Goal: Task Accomplishment & Management: Manage account settings

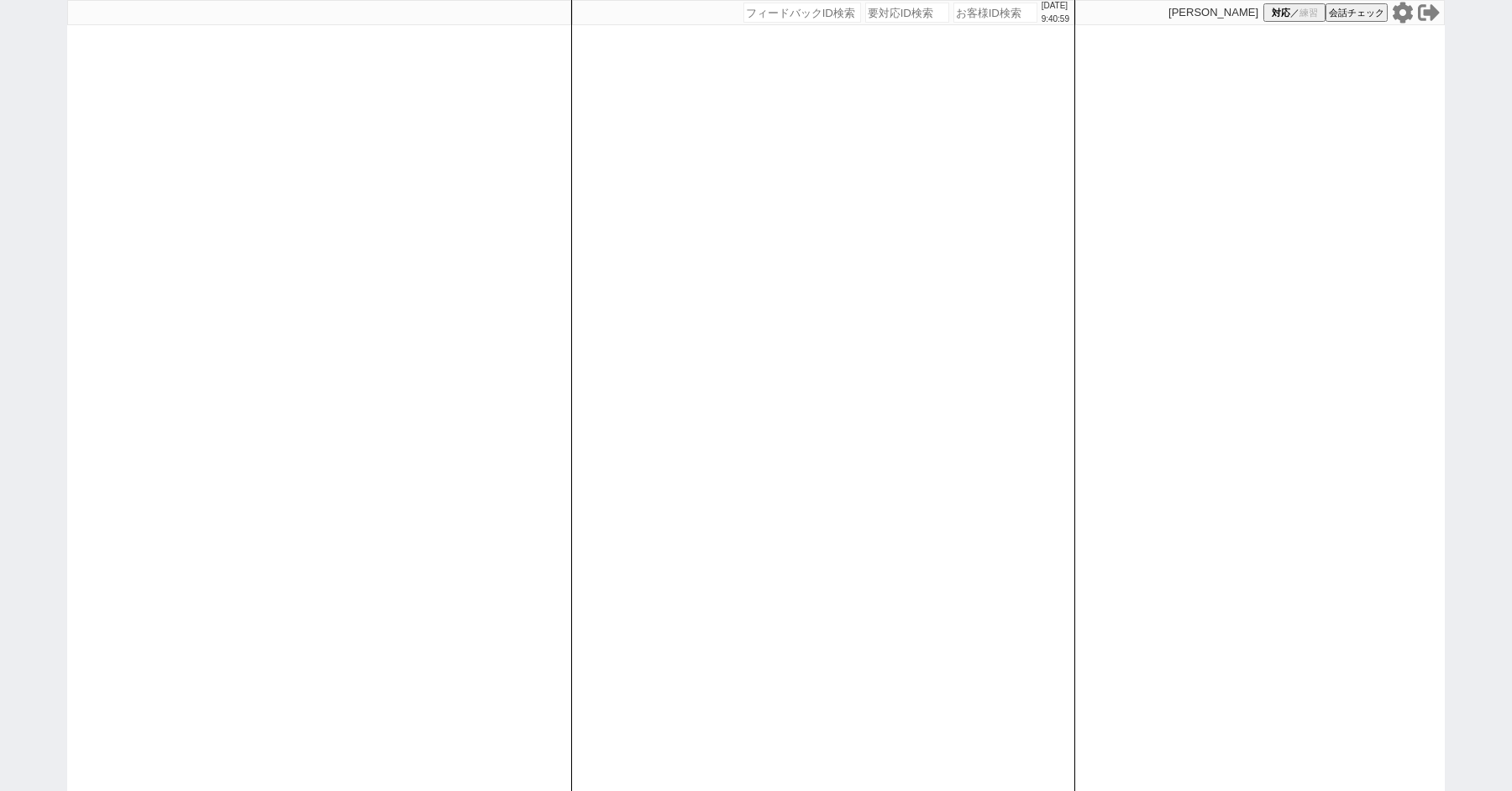
click at [47, 186] on div "[DATE] 9:40:59 候補物件を追加してしてください 紹介した物件一覧 他社物件を追加する 空室確認ページに追加・削除 紹介した物件一覧 他社物件を追…" at bounding box center [756, 396] width 1512 height 791
click at [55, 289] on div "2025/09/01 9:41:04 候補物件を追加してしてください 紹介した物件一覧 他社物件を追加する 空室確認ページに追加・削除 紹介した物件一覧 他社…" at bounding box center [756, 396] width 1512 height 791
select select
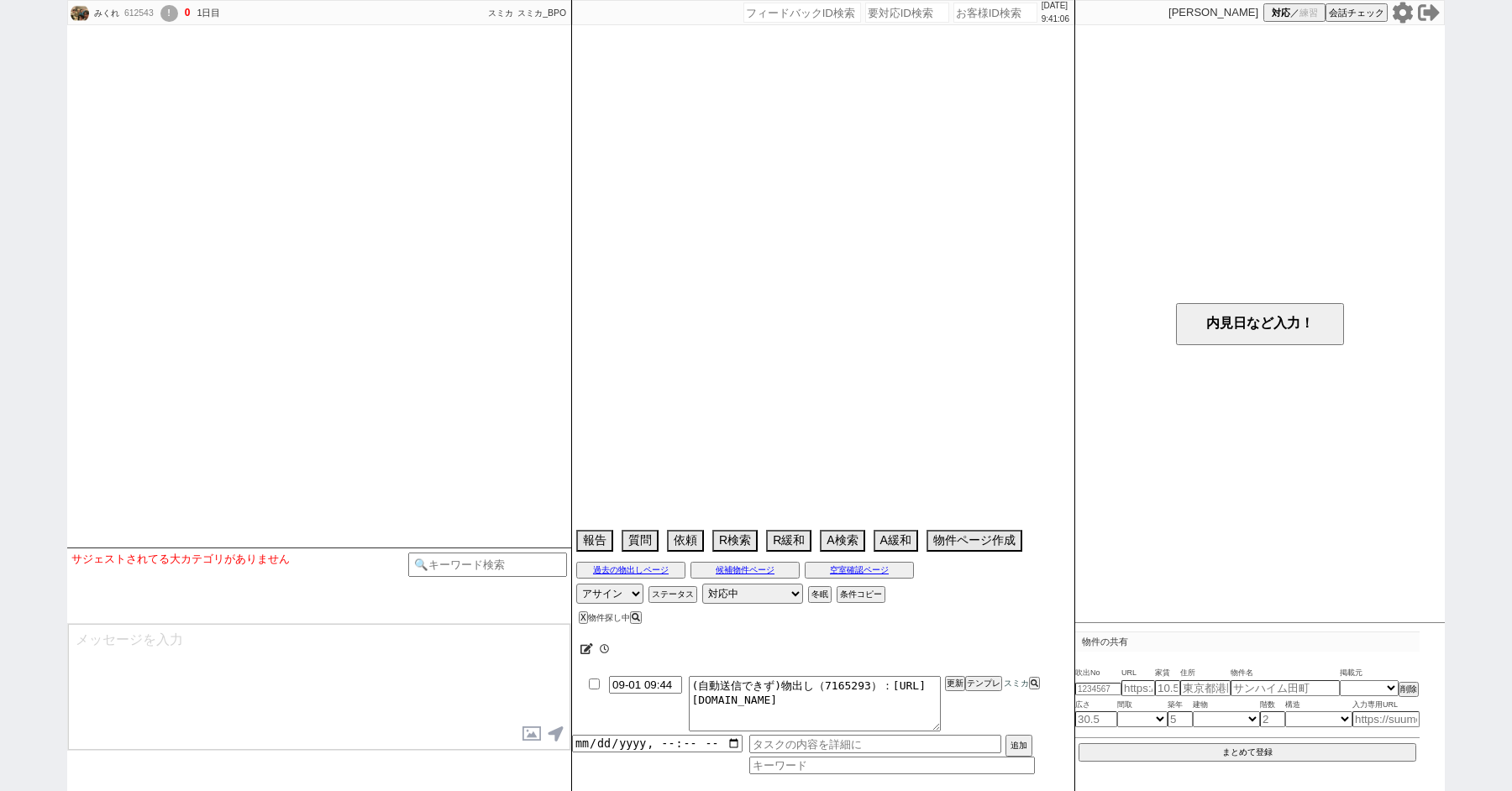
select select
select select "2025"
select select "10"
select select "36"
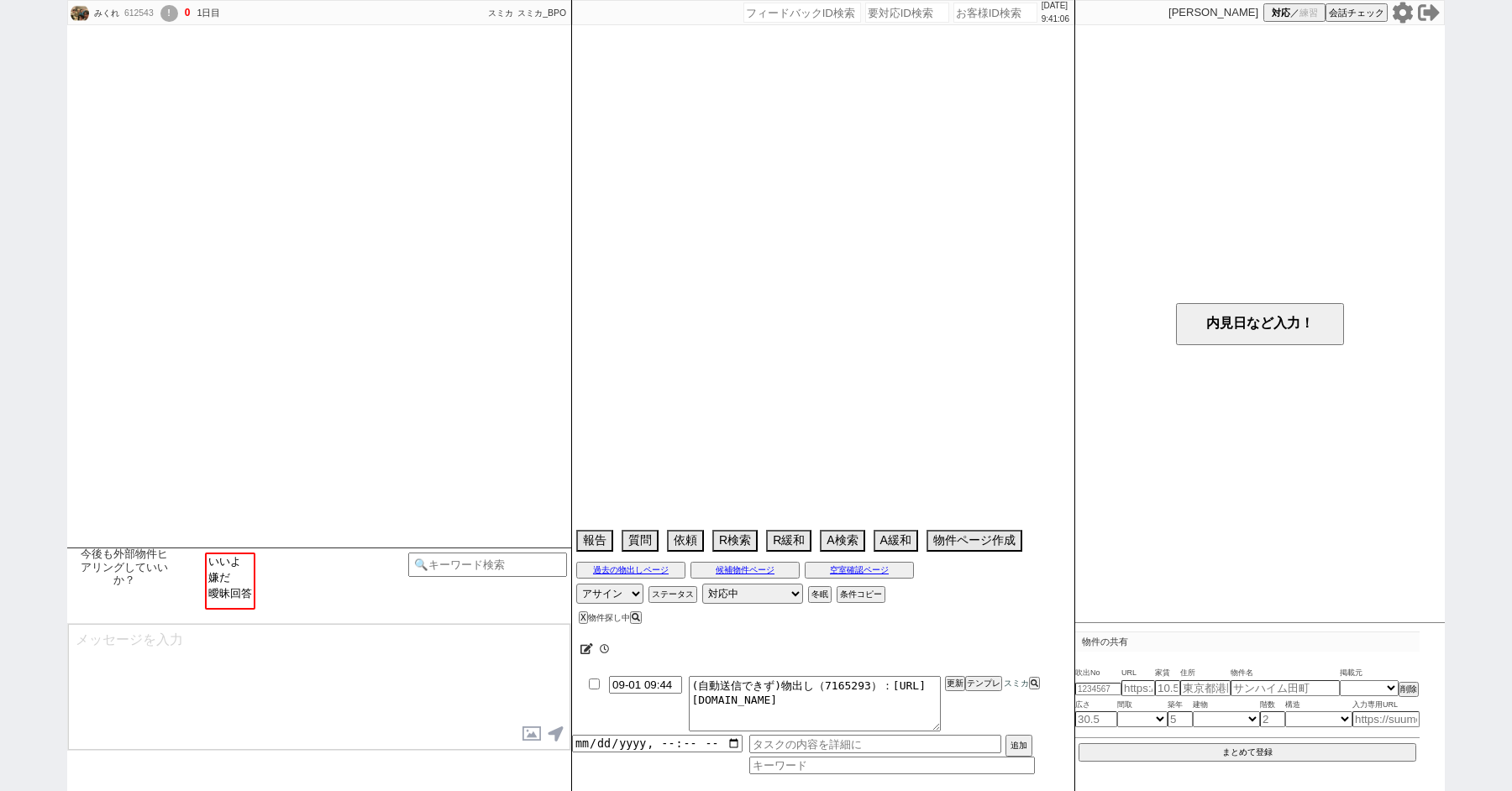
select select "0"
select select "15"
select select "509"
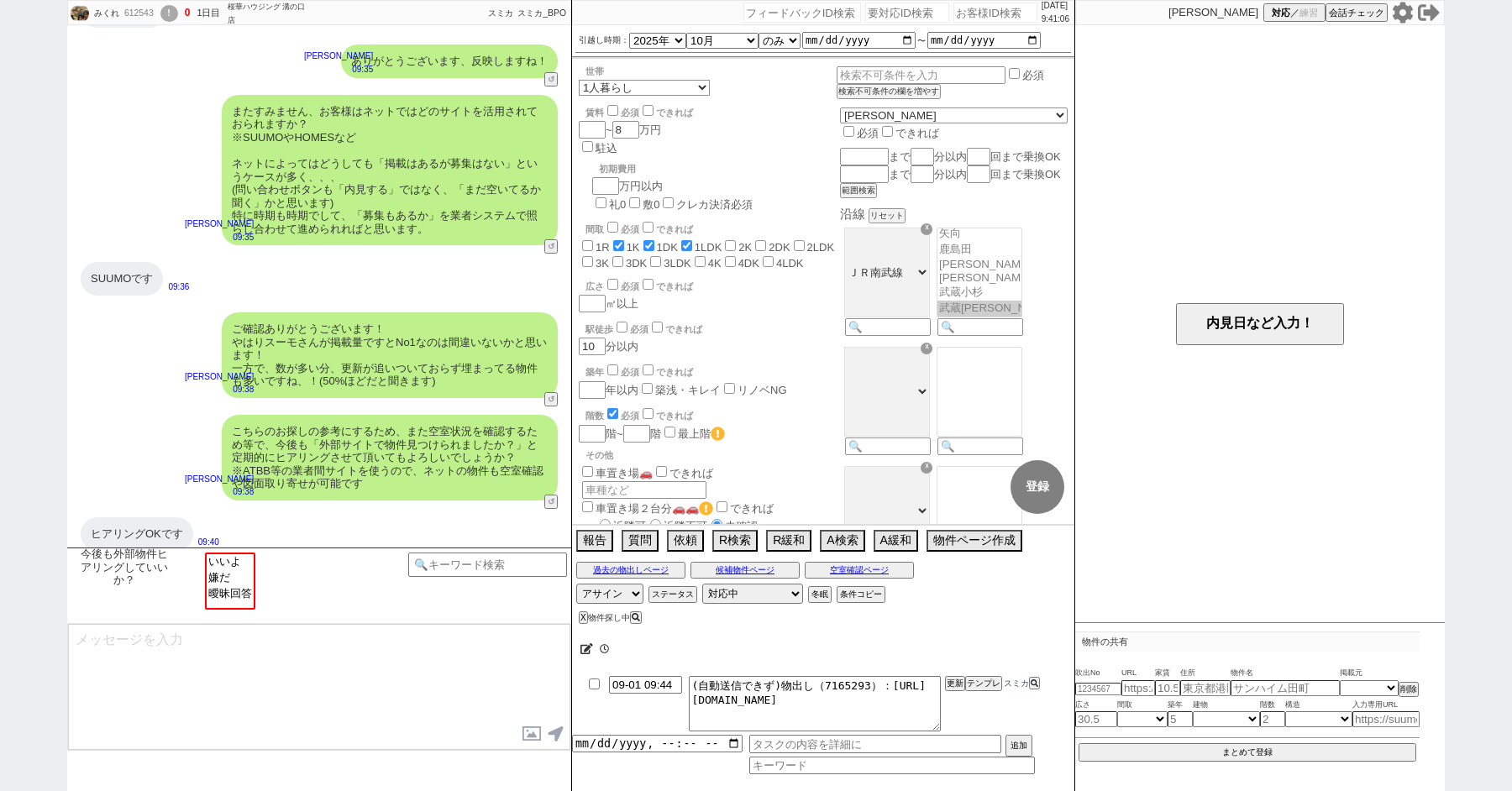
scroll to position [130, 0]
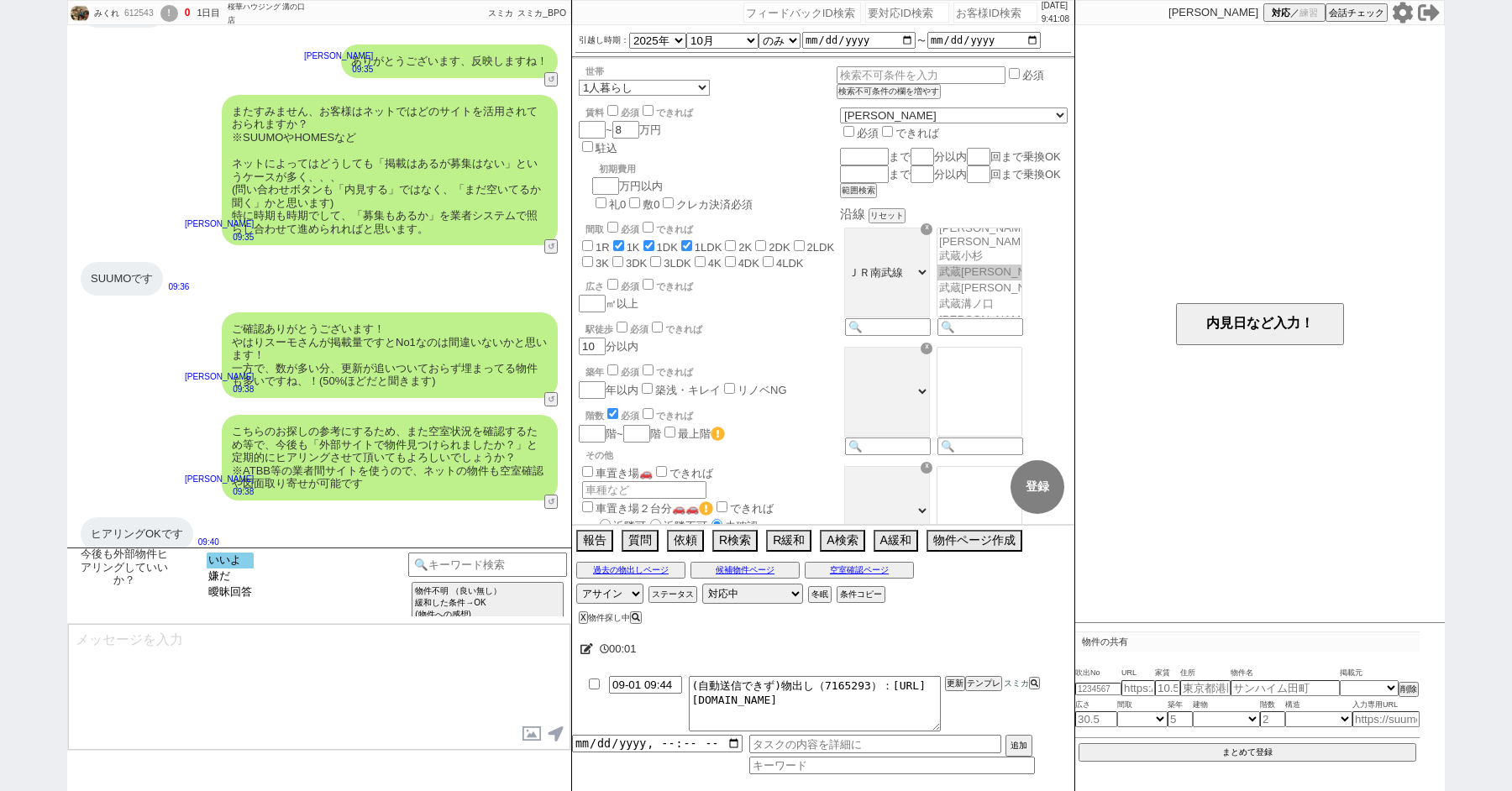
select select "いいよ"
click at [228, 569] on option "いいよ" at bounding box center [229, 577] width 47 height 16
type textarea "ありがとうございます！ どうしても先に頂いている情報だけですとお出しできない物件もあり、、恐れ入りますが、お客様の情報収集も参考にもしつつ動ければと思います。"
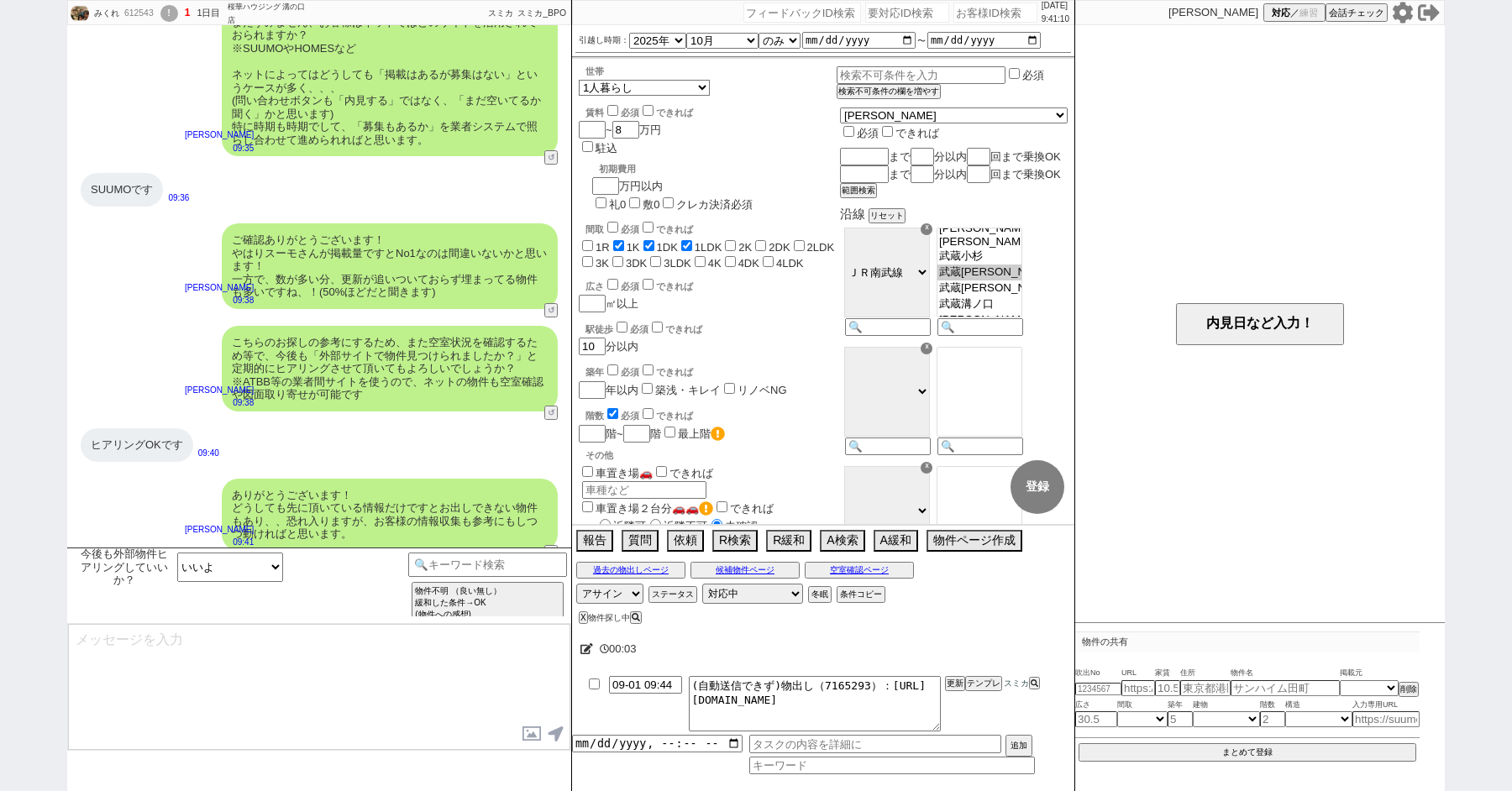
type textarea "早速ですが、最近お探しされている中で気になられている物件はございますでしょうか？ ございましたら、物件のURLを頂けますと幸いです！"
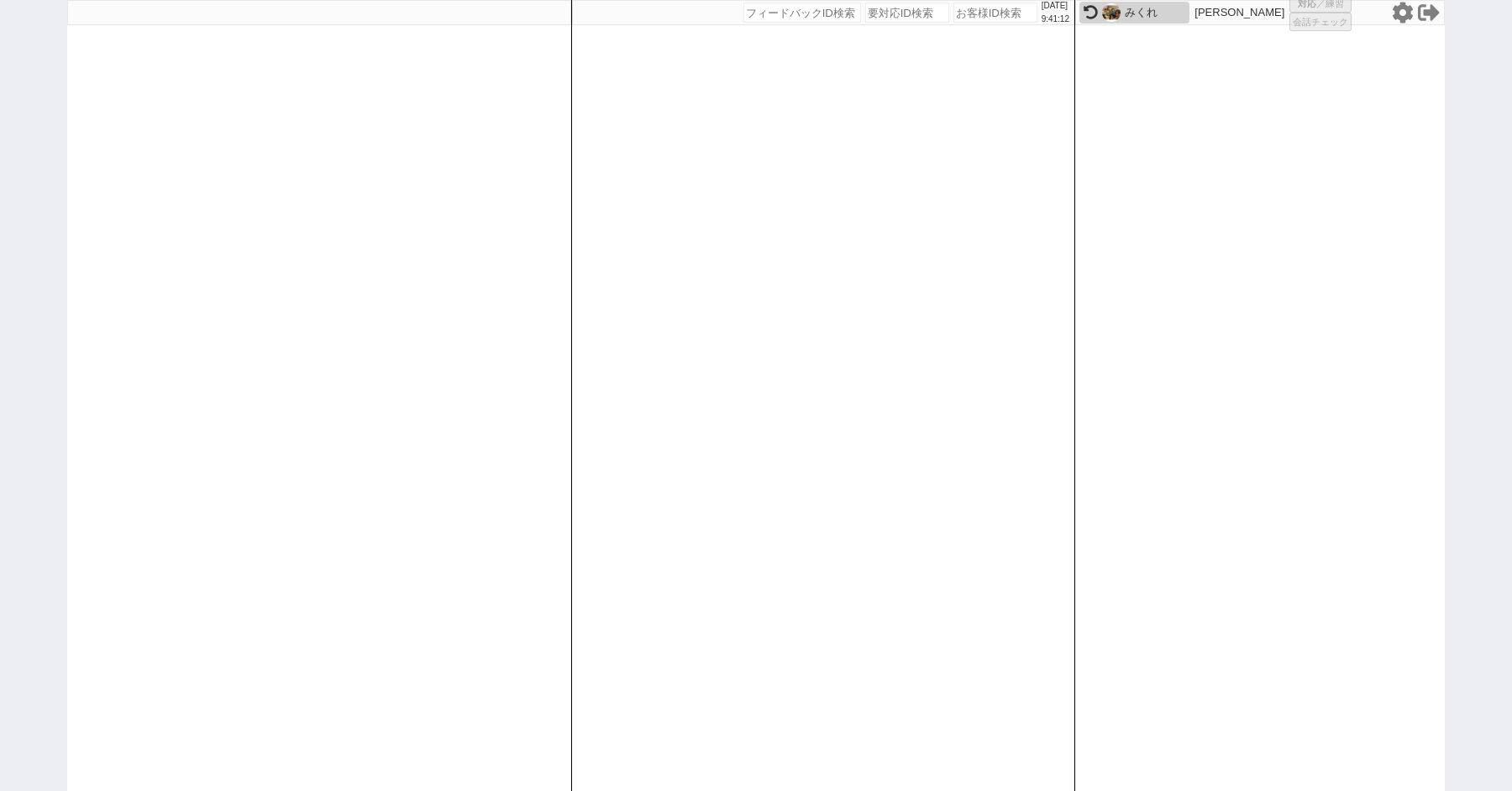
select select "1"
select select "2"
select select
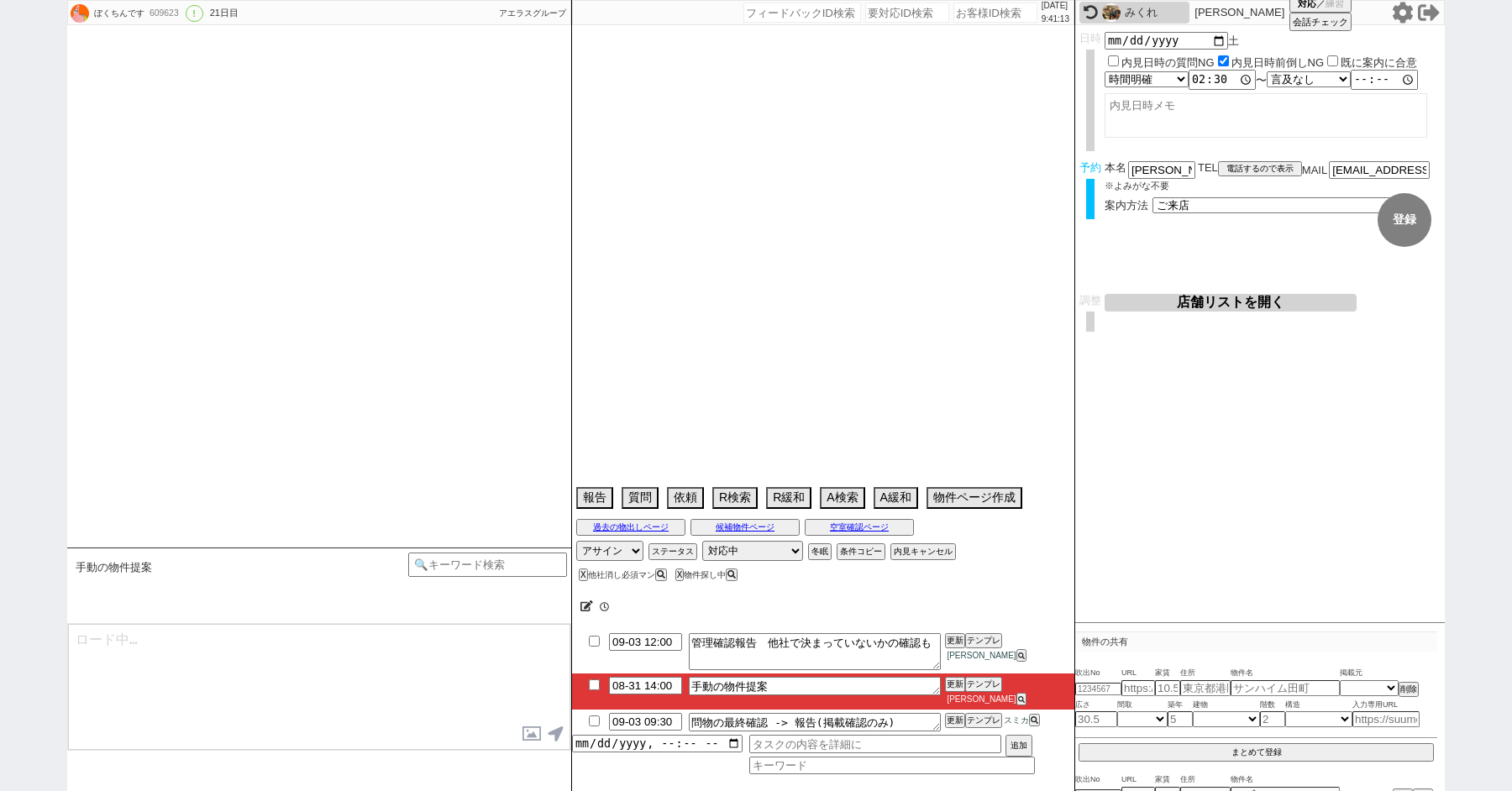
type textarea "6日の午前中に他社専任物件の内見予定"
select select "2025"
select select "11"
select select "37"
select select "0"
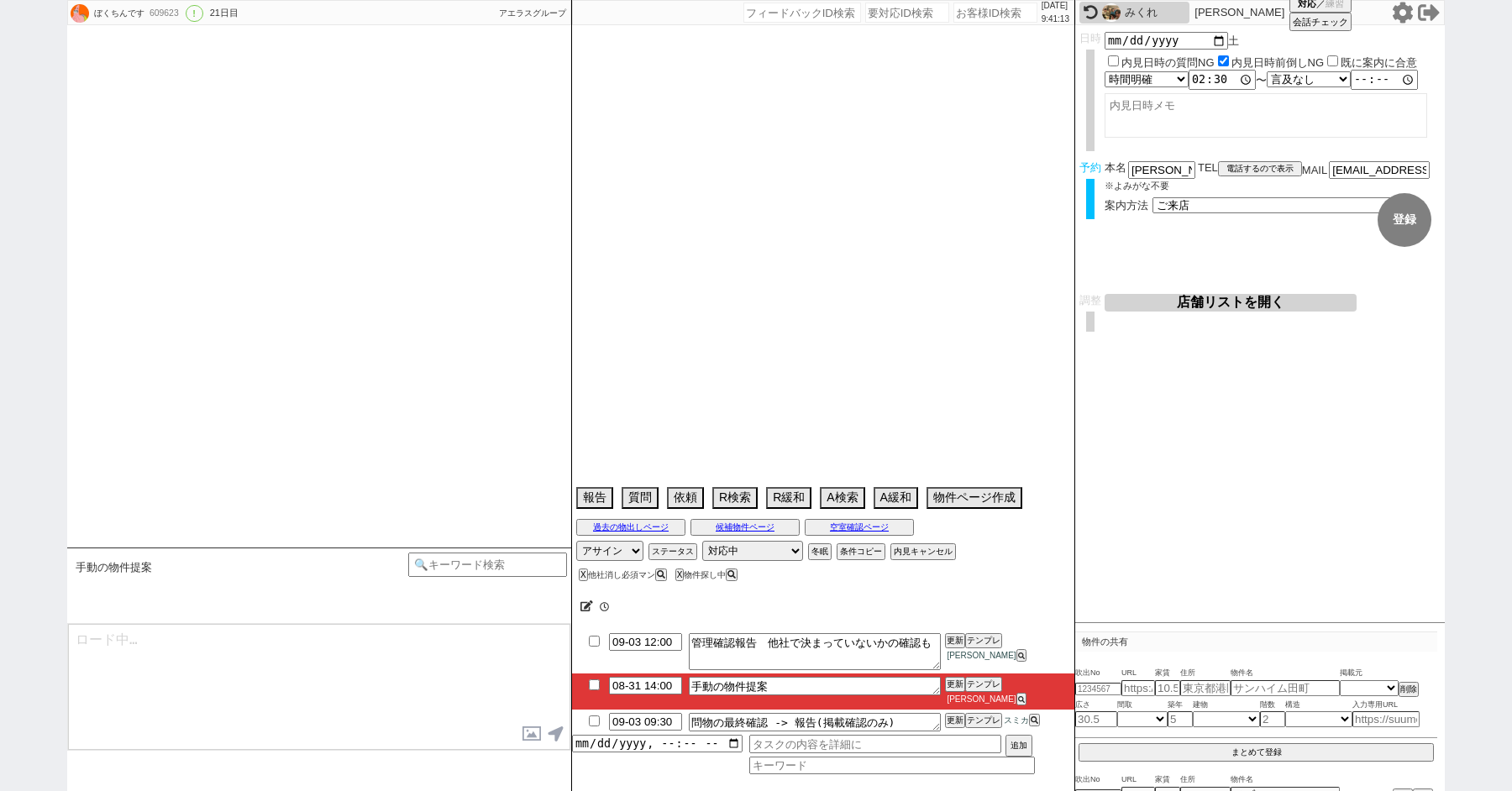
select select "23"
select select "736"
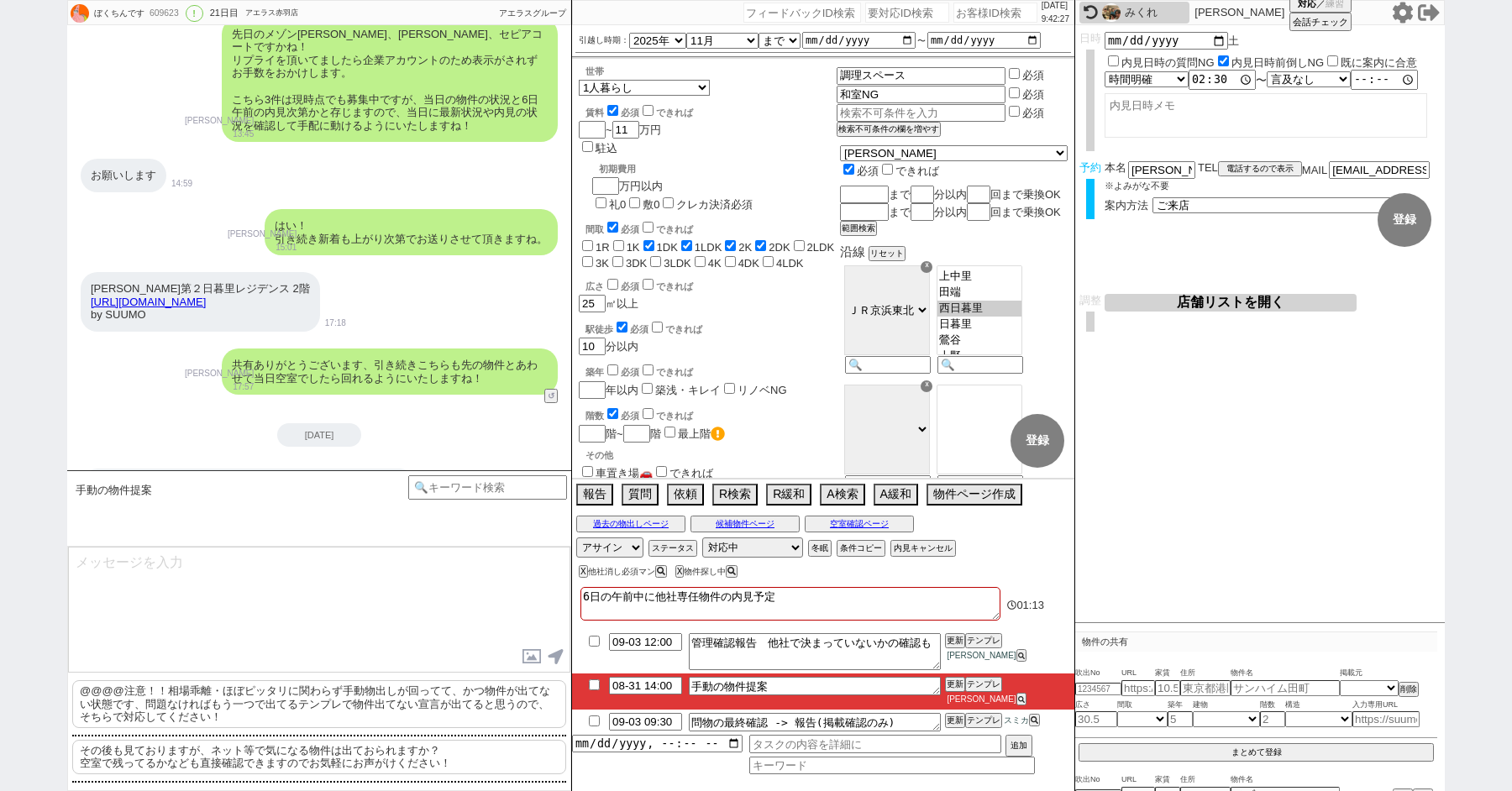
scroll to position [12041, 0]
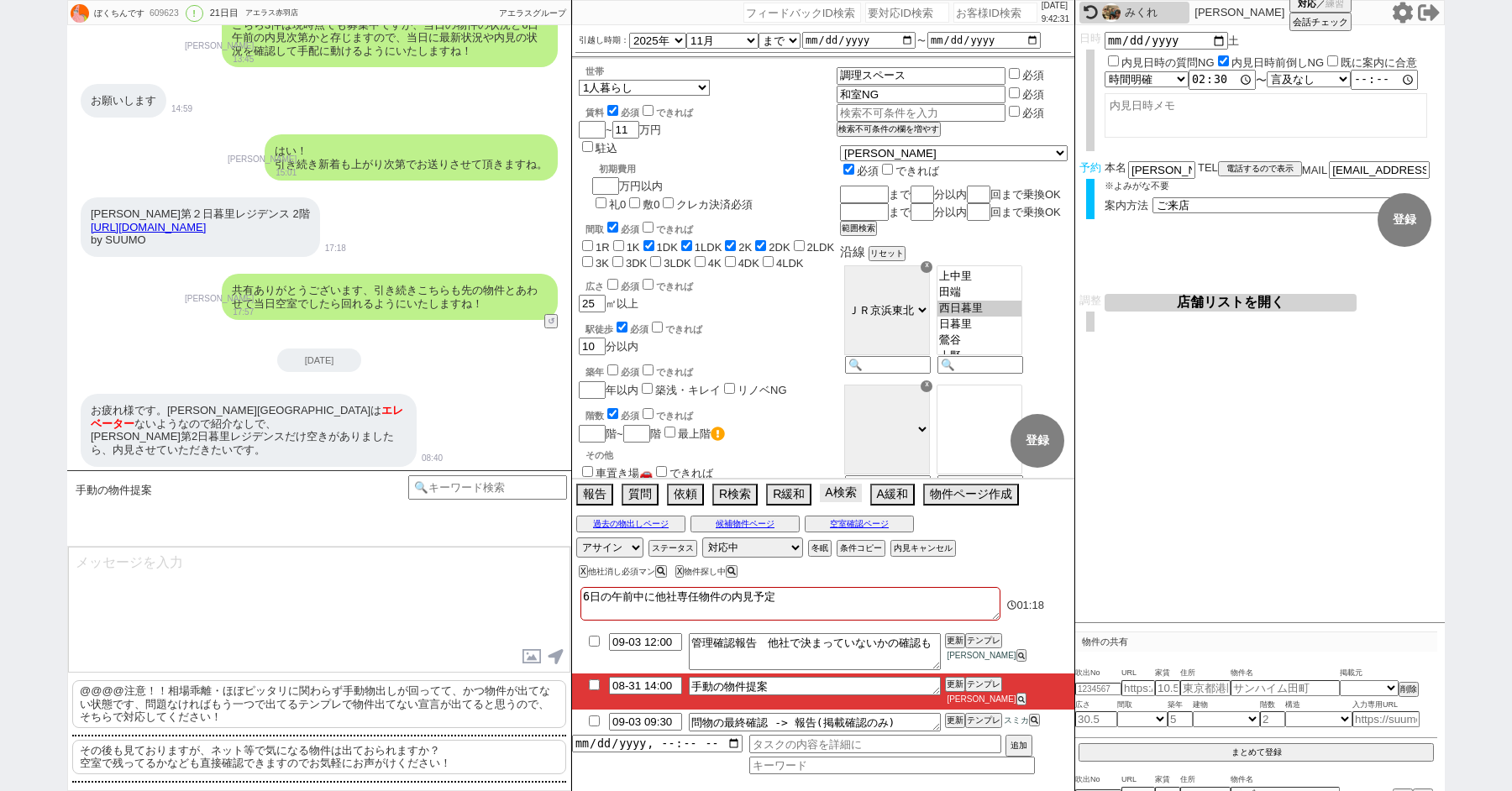
click at [834, 502] on button "A検索" at bounding box center [840, 492] width 41 height 19
click at [448, 349] on div "[DATE]" at bounding box center [319, 361] width 504 height 24
click at [834, 497] on button "A検索" at bounding box center [840, 492] width 41 height 19
click at [592, 690] on input "checkbox" at bounding box center [594, 684] width 24 height 11
checkbox input "true"
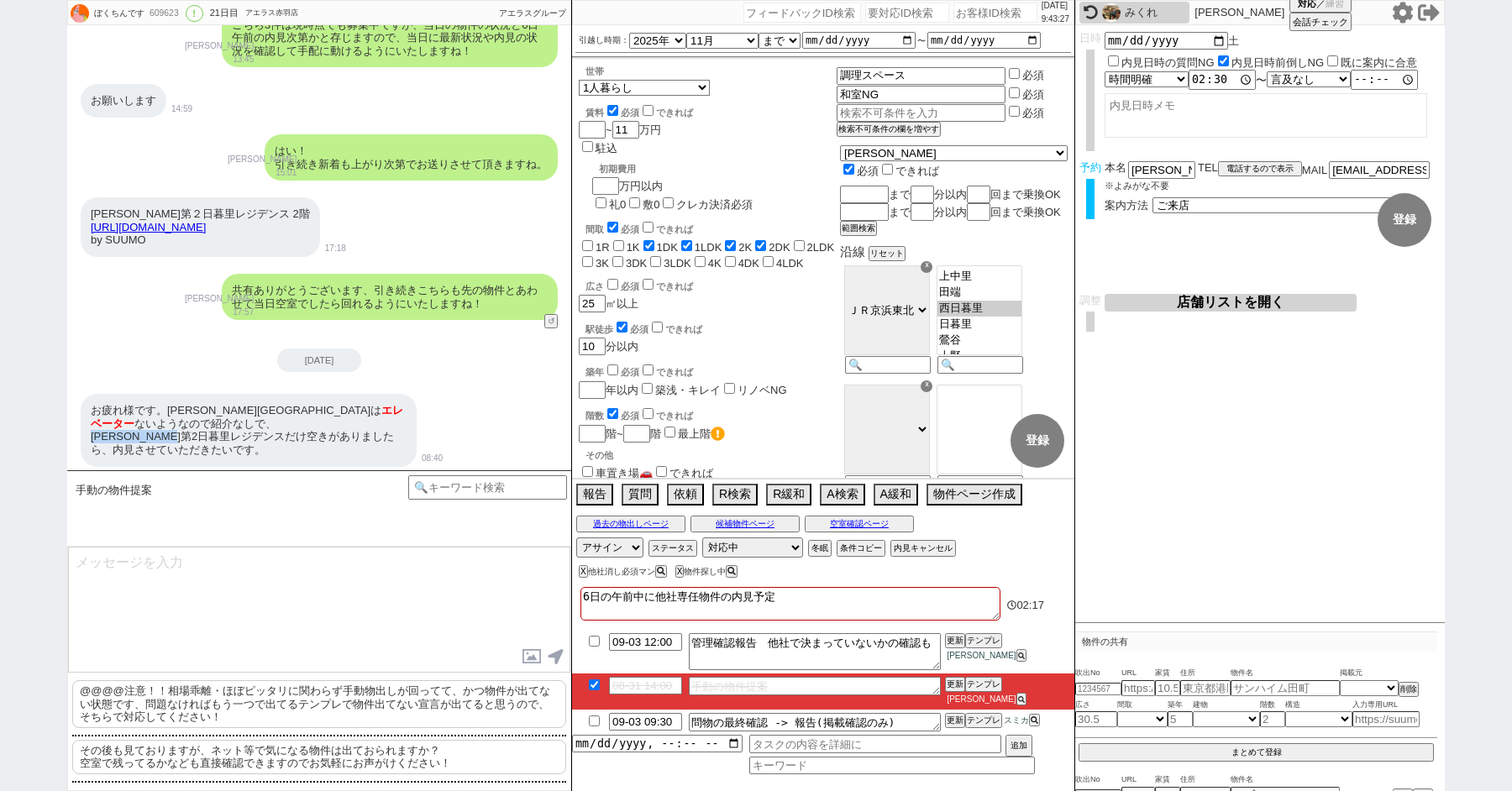
drag, startPoint x: 216, startPoint y: 332, endPoint x: 91, endPoint y: 333, distance: 125.0
click at [91, 394] on div "お疲れ様です。小磯ビルは エレベーター ないようなので紹介なしで、 秀和第2日暮里レジデンスだけ空きがありましたら、内見させていただきたいです。" at bounding box center [248, 429] width 336 height 72
copy div "秀和第2日暮里レジデンス"
click at [872, 606] on textarea "6日の午前中に他社専任物件の内見予定" at bounding box center [789, 604] width 420 height 34
type textarea "6日の午前中に他社専任物件の内見予定"
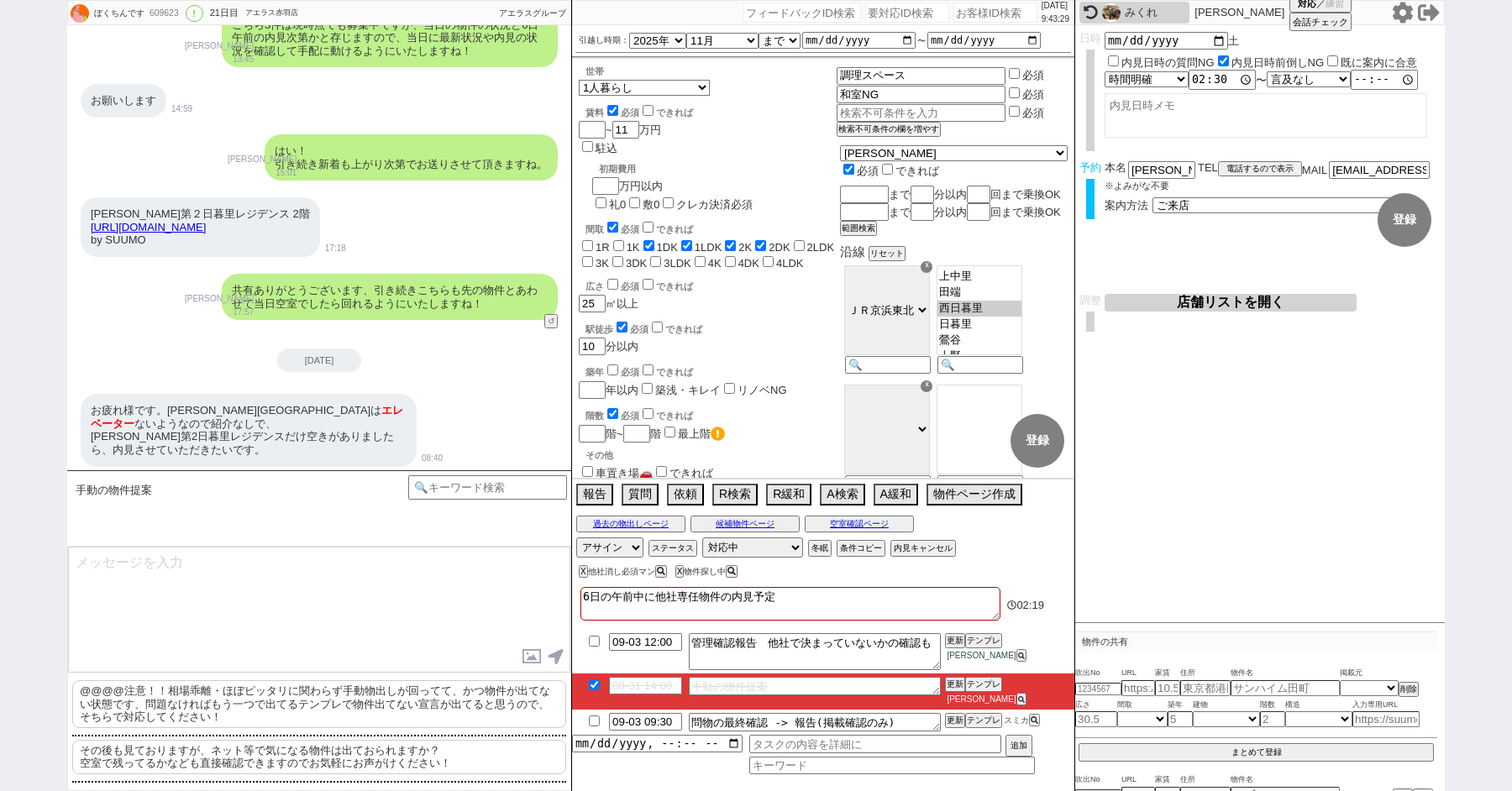
checkbox input "false"
checkbox input "true"
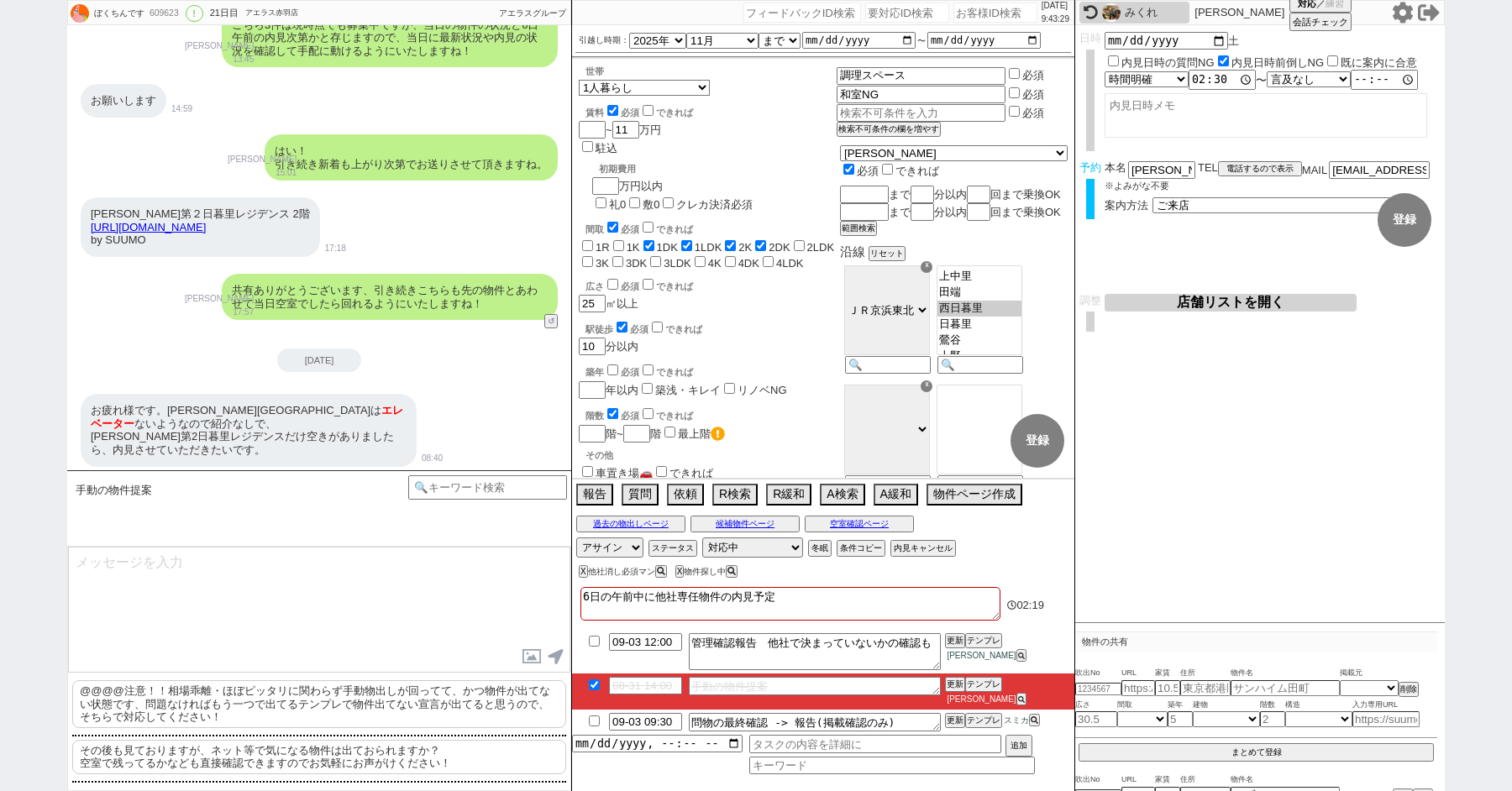
checkbox input "true"
checkbox input "false"
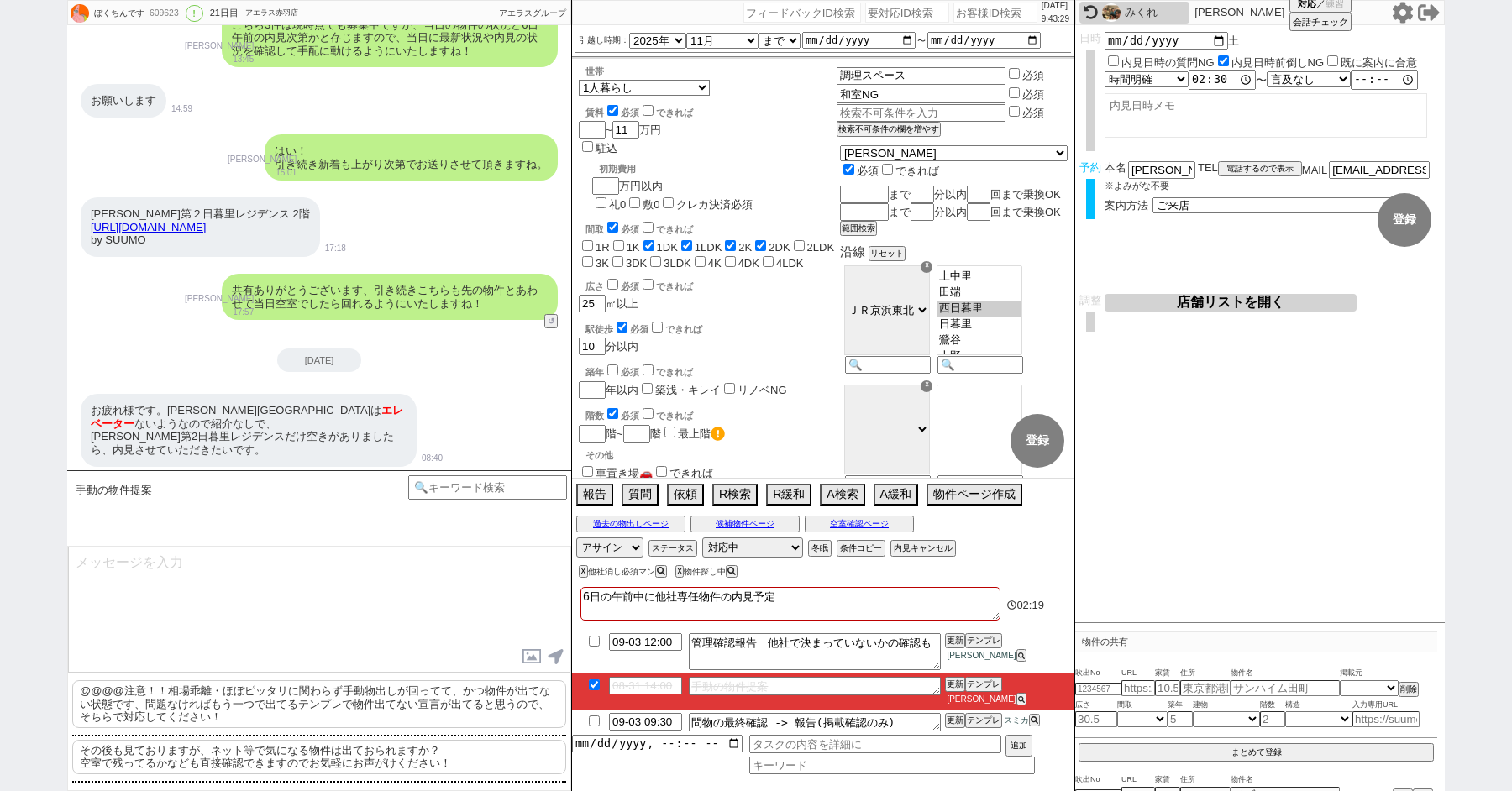
checkbox input "false"
paste textarea "秀和第2日暮里レジデンス"
type textarea "6日の午前中に他社専任物件の内見予定 秀和第2日暮里レジデンス"
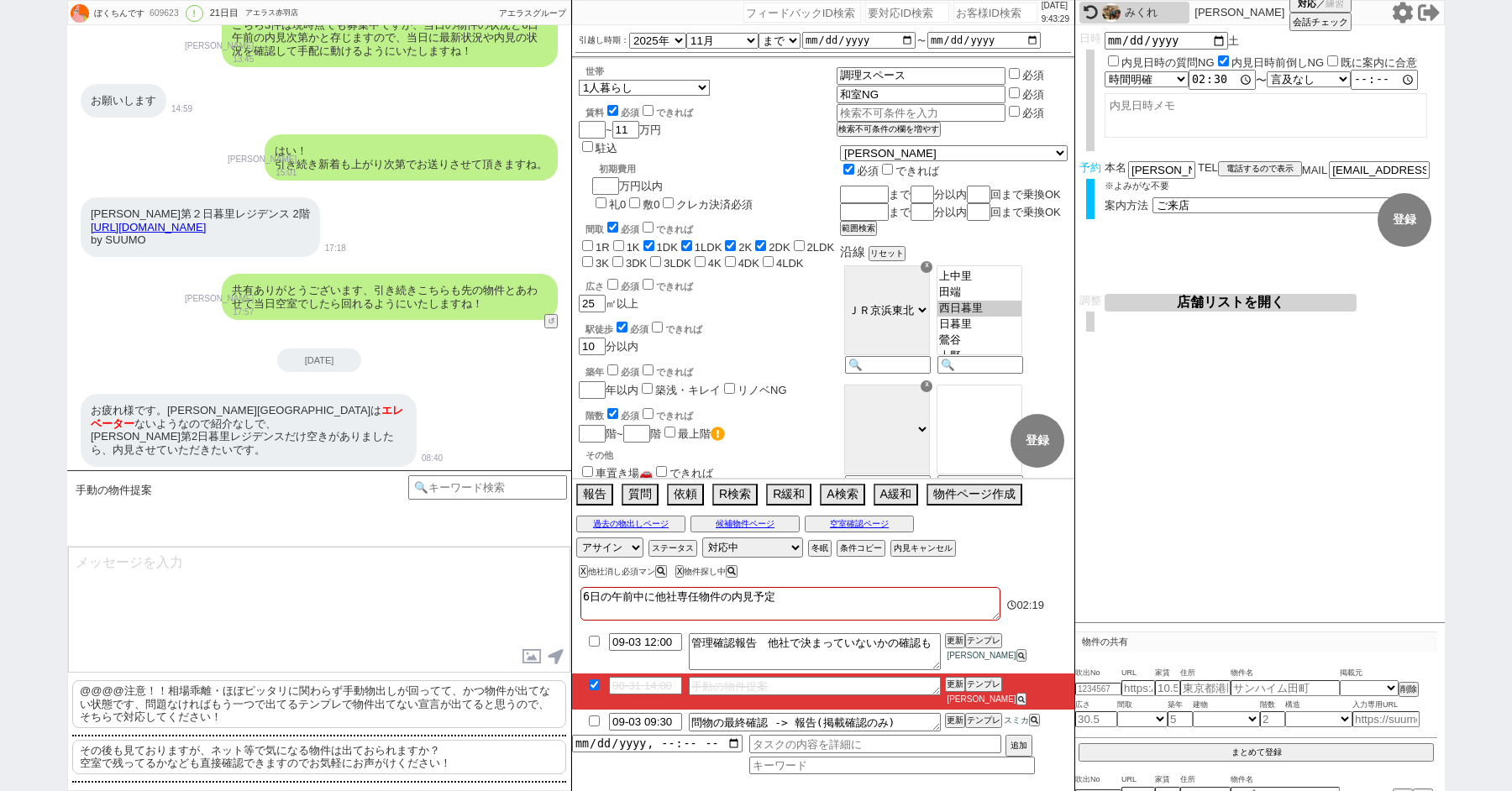
checkbox input "false"
checkbox input "true"
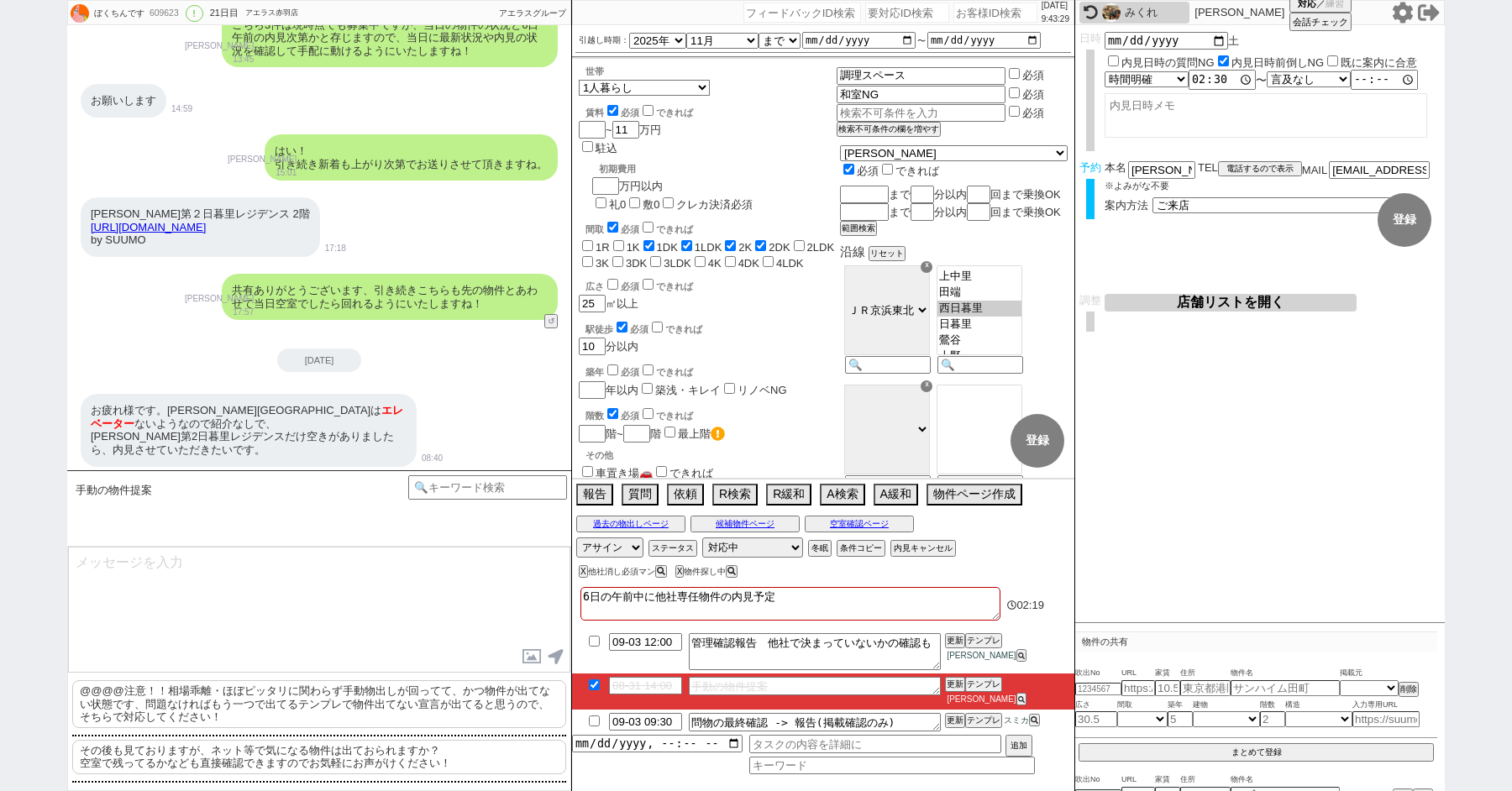
checkbox input "true"
checkbox input "false"
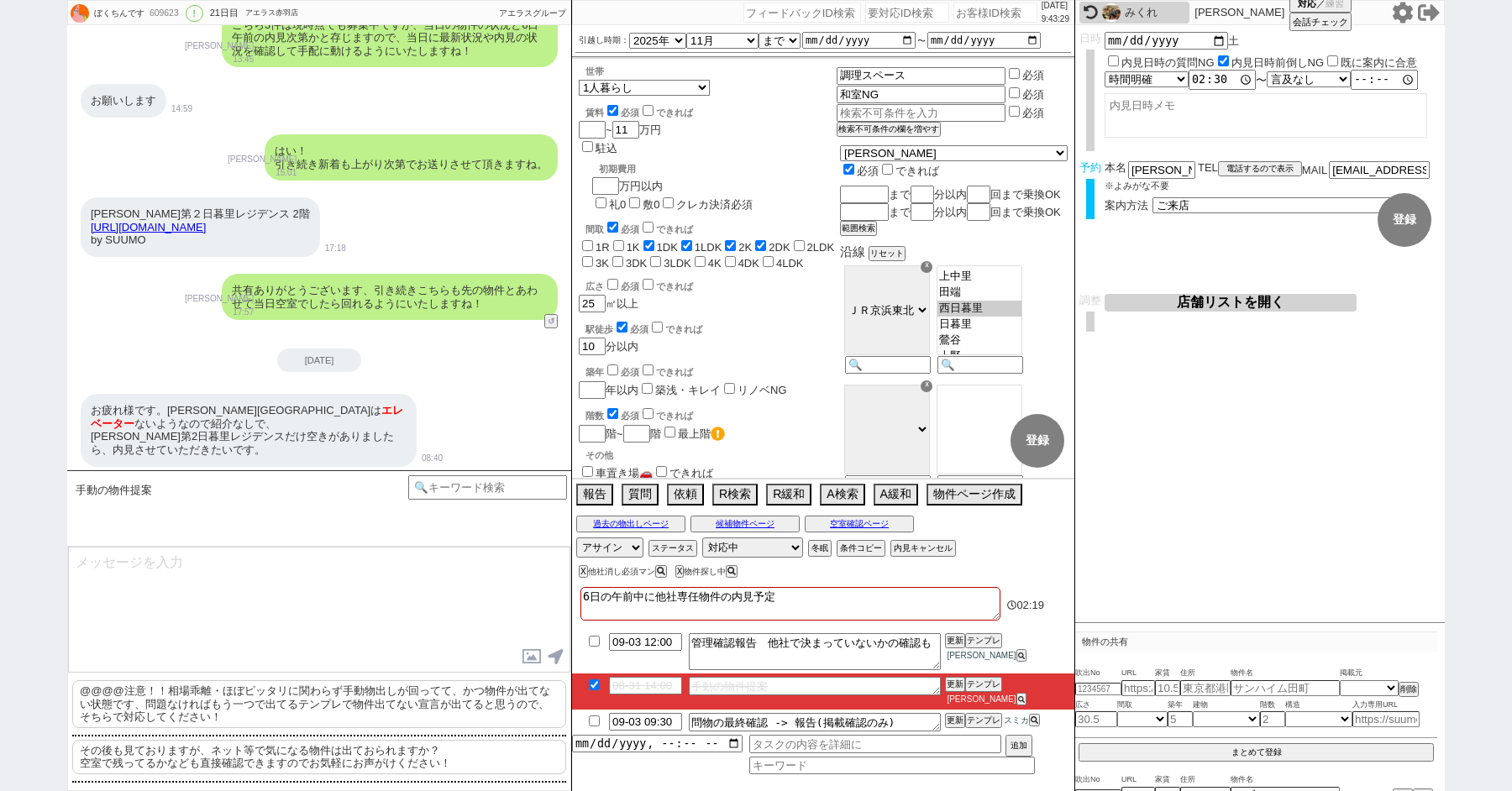
checkbox input "false"
type textarea "6日の午前中に他社専任物件の内見予定 秀和第2日暮里レジデンスd"
checkbox input "false"
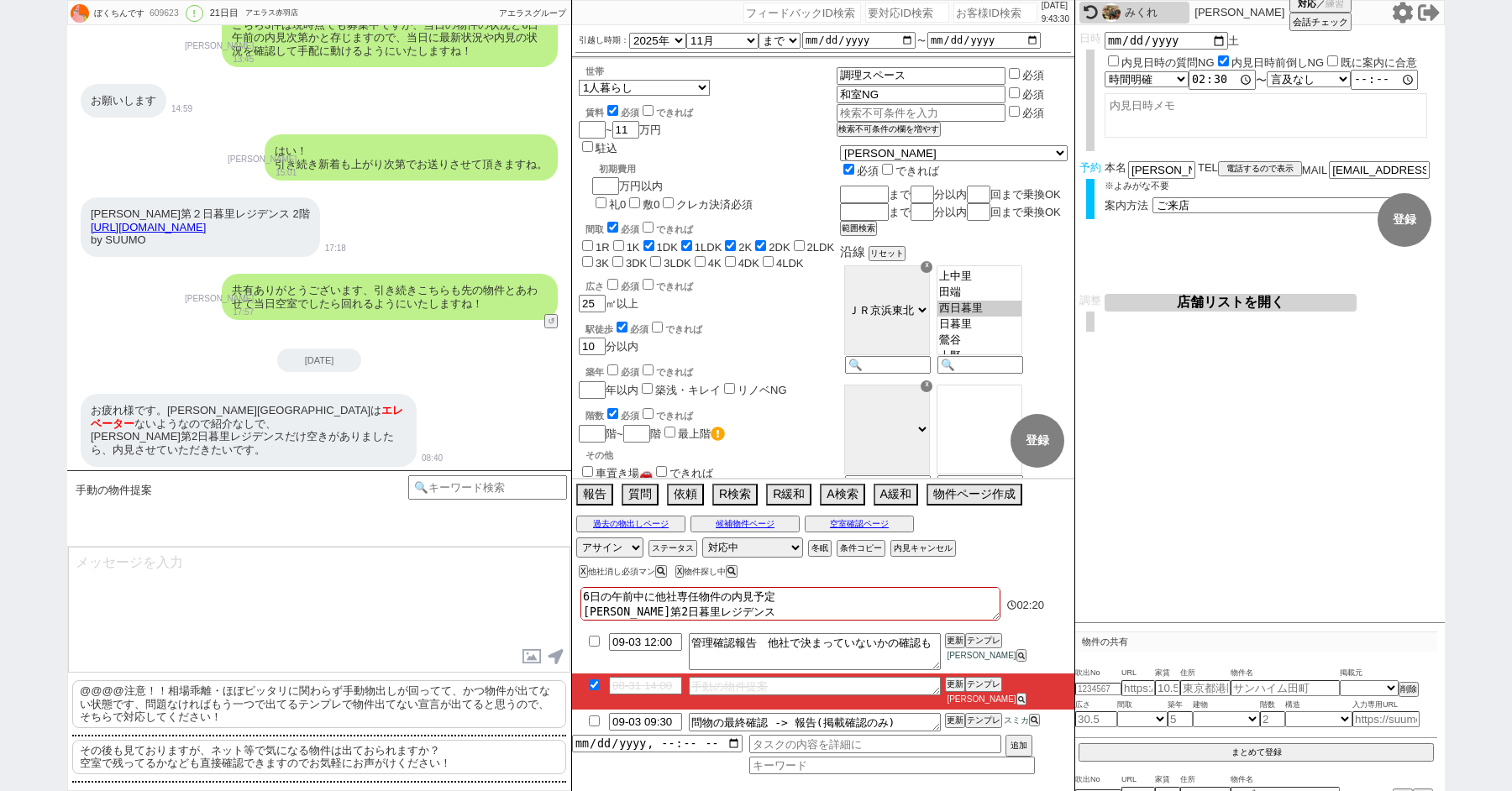
checkbox input "false"
checkbox input "true"
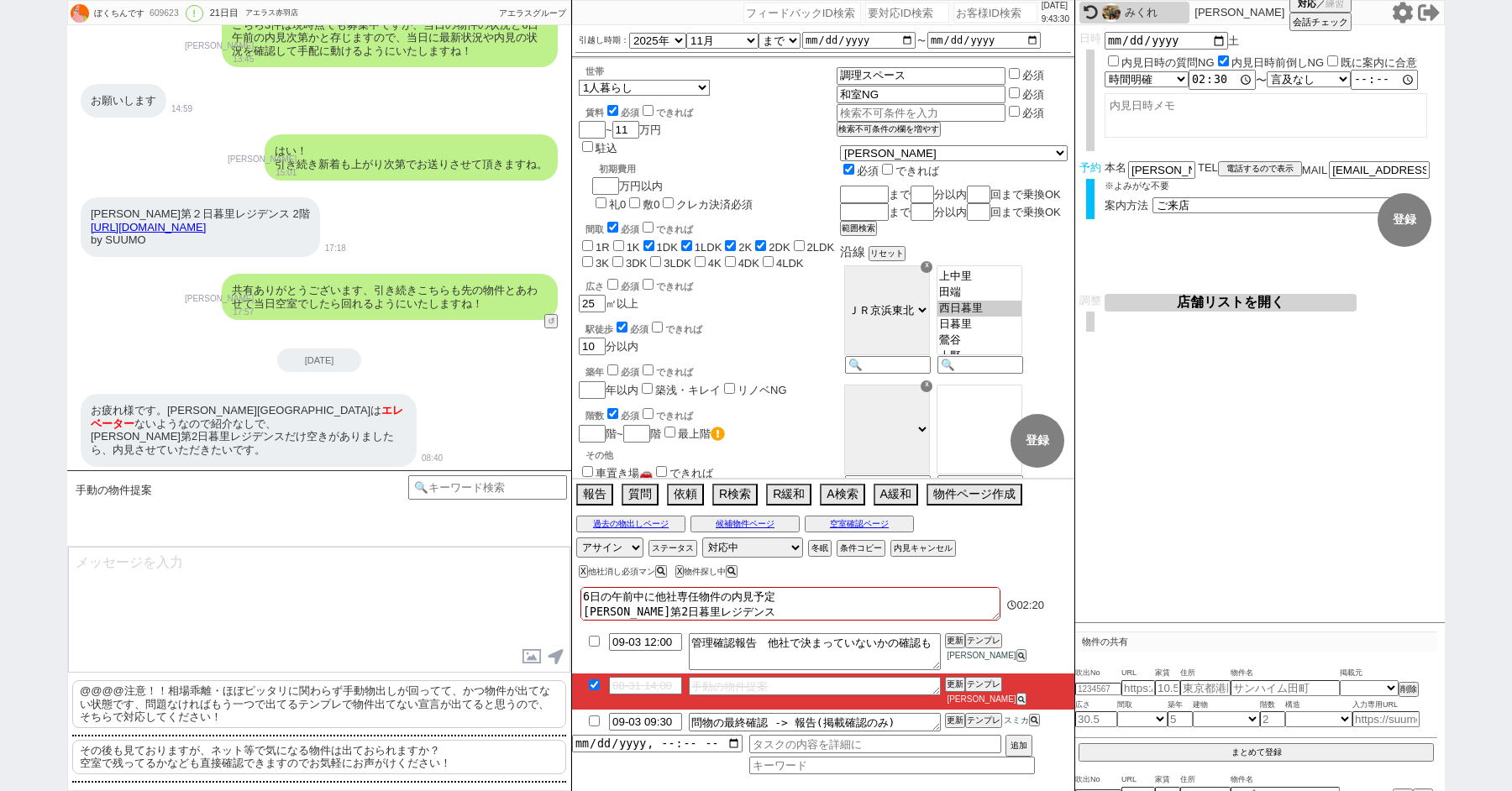
checkbox input "false"
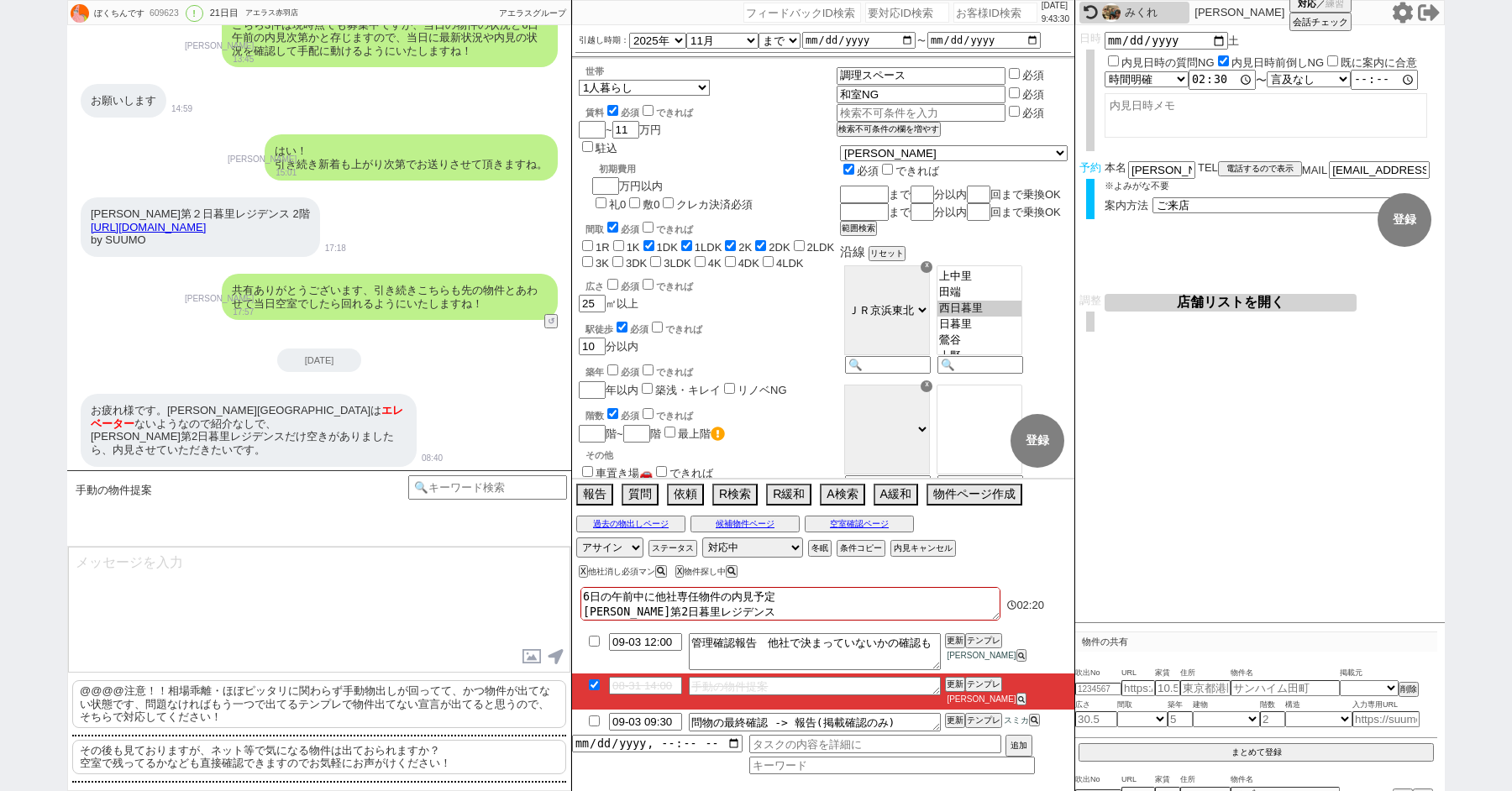
checkbox input "false"
type textarea "6日の午前中に他社専任物件の内見予定 秀和第2日暮里レジデンスだ"
checkbox input "false"
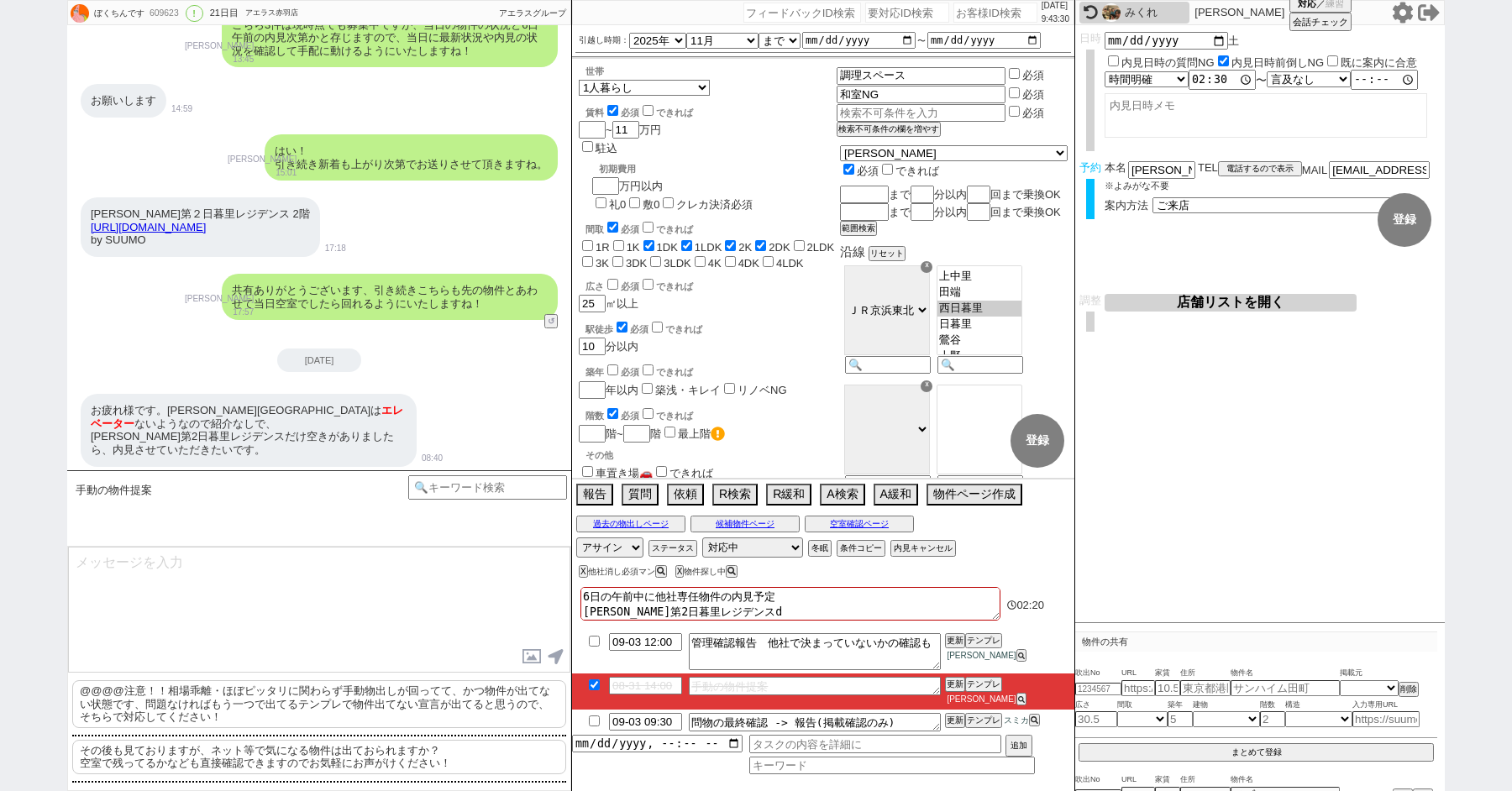
checkbox input "true"
checkbox input "false"
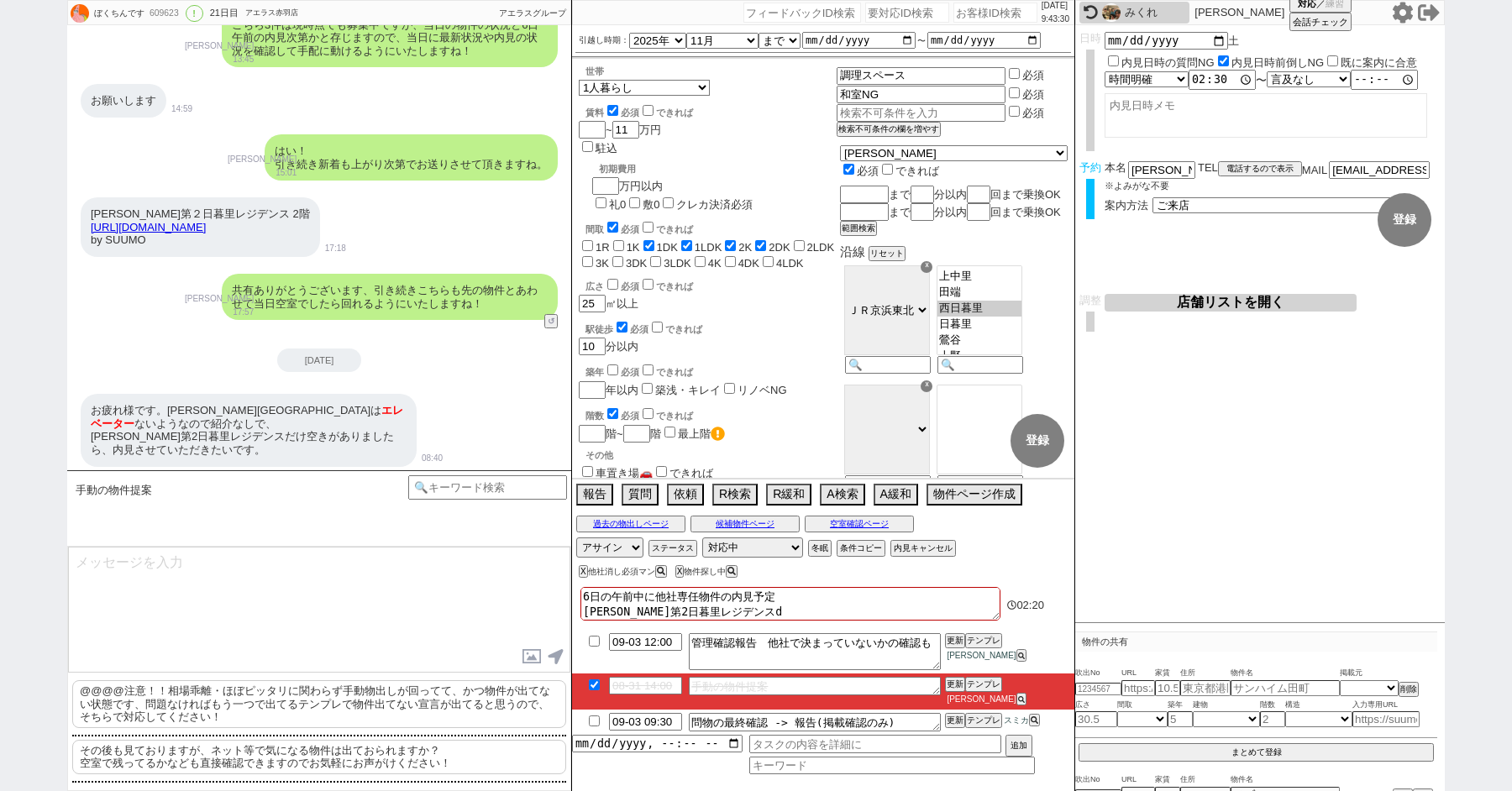
checkbox input "false"
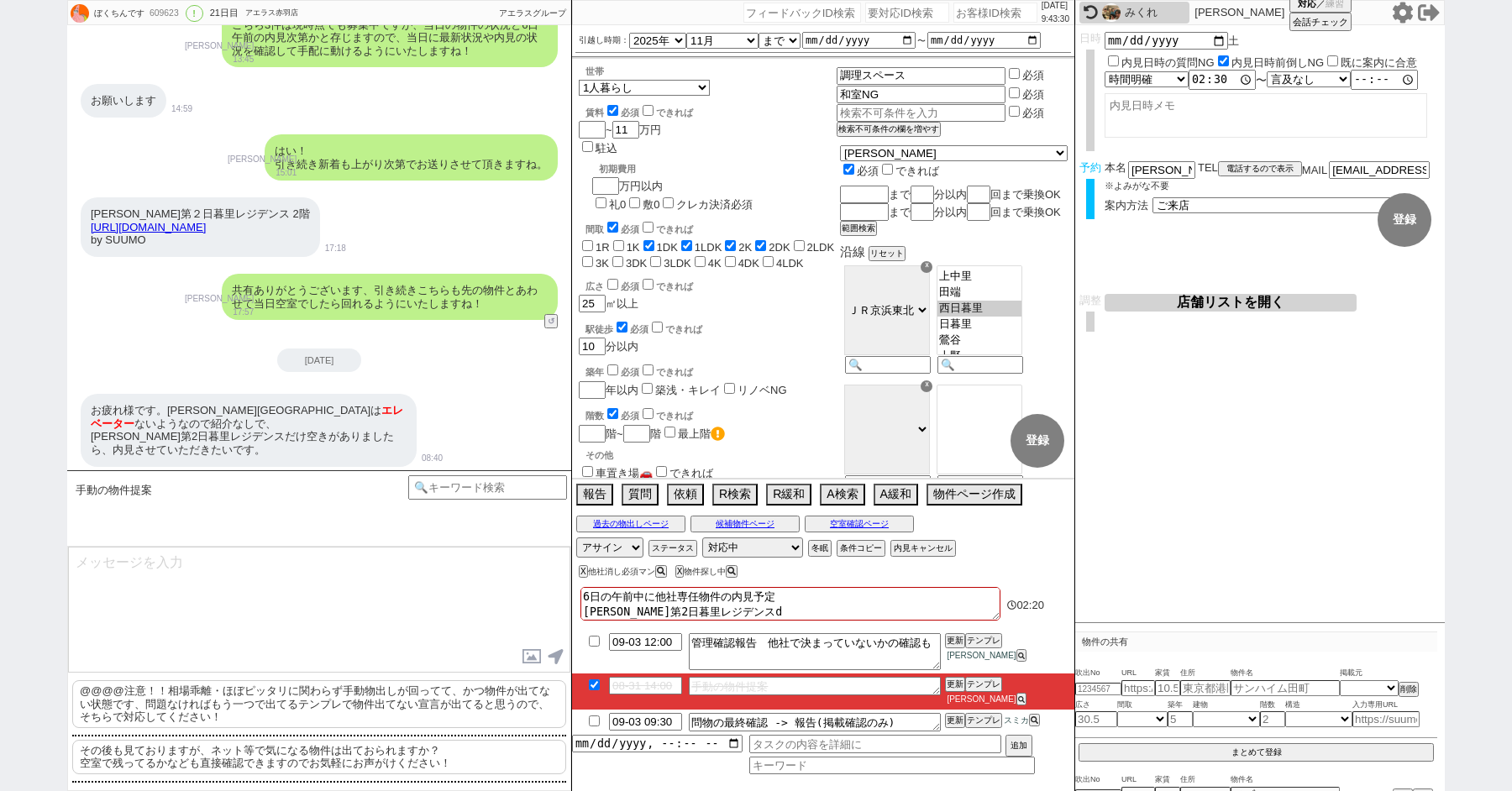
checkbox input "false"
type textarea "6日の午前中に他社専任物件の内見予定 秀和第2日暮里レジデンスだk"
checkbox input "false"
checkbox input "true"
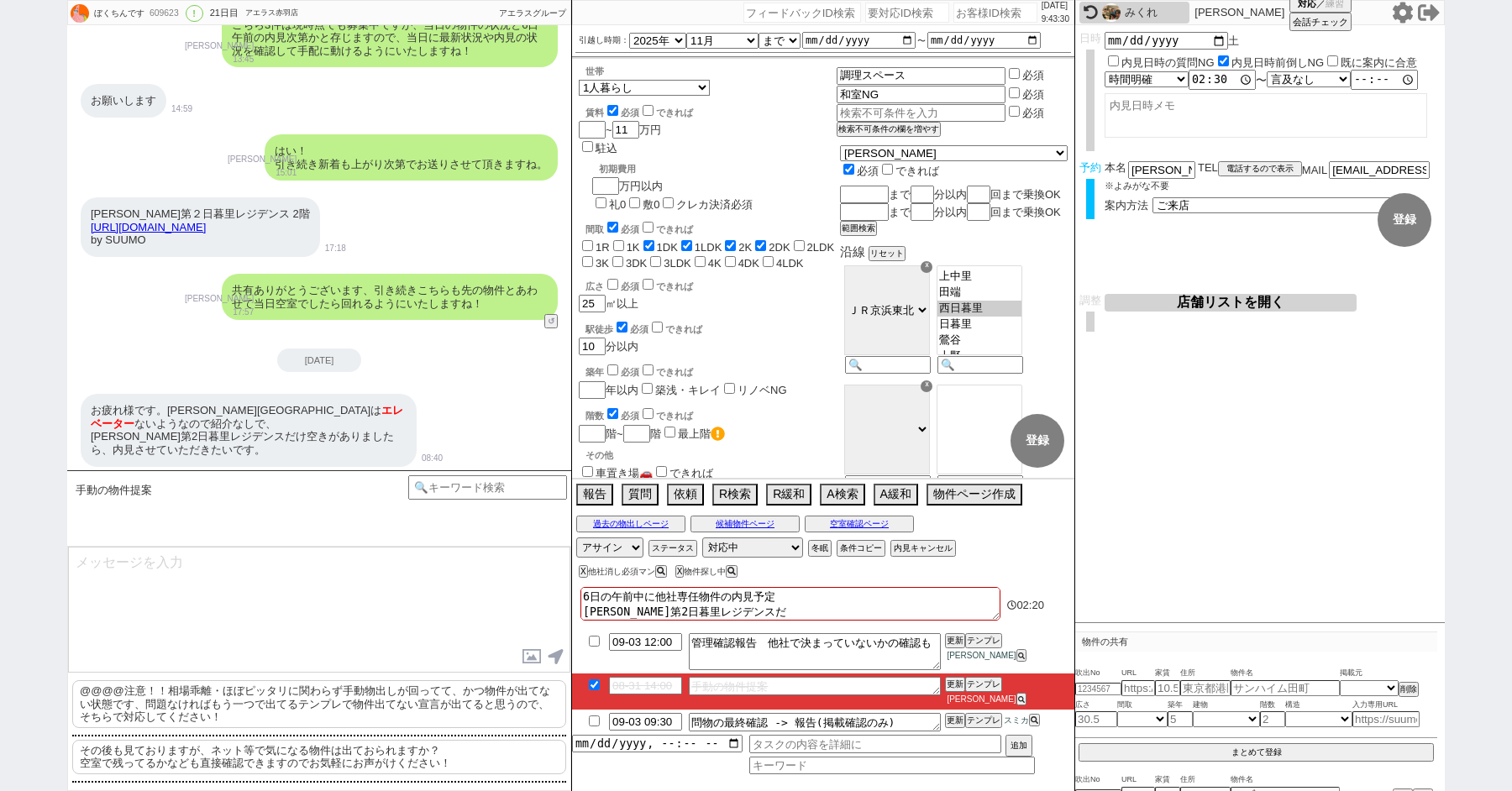
checkbox input "true"
checkbox input "false"
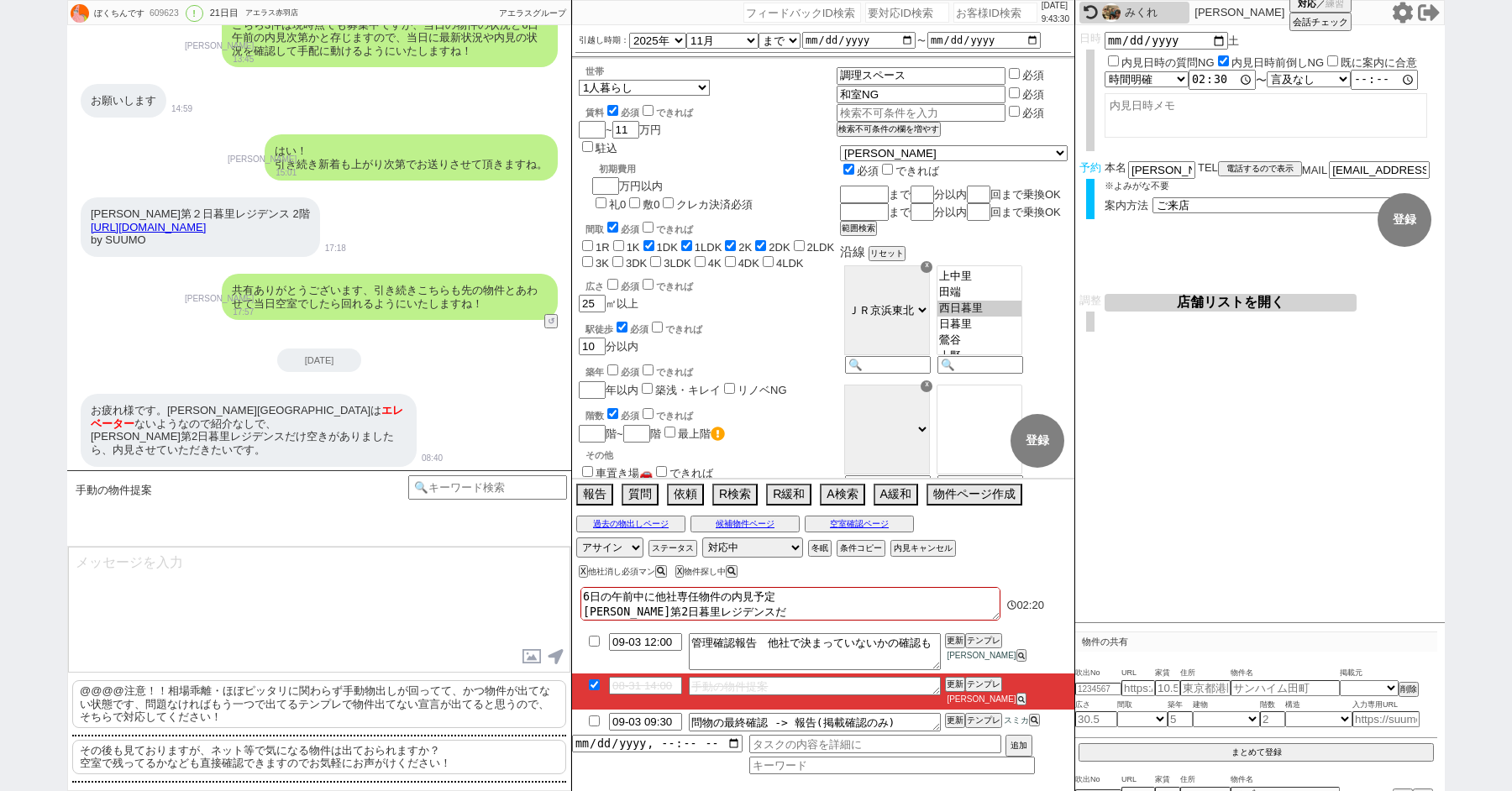
checkbox input "false"
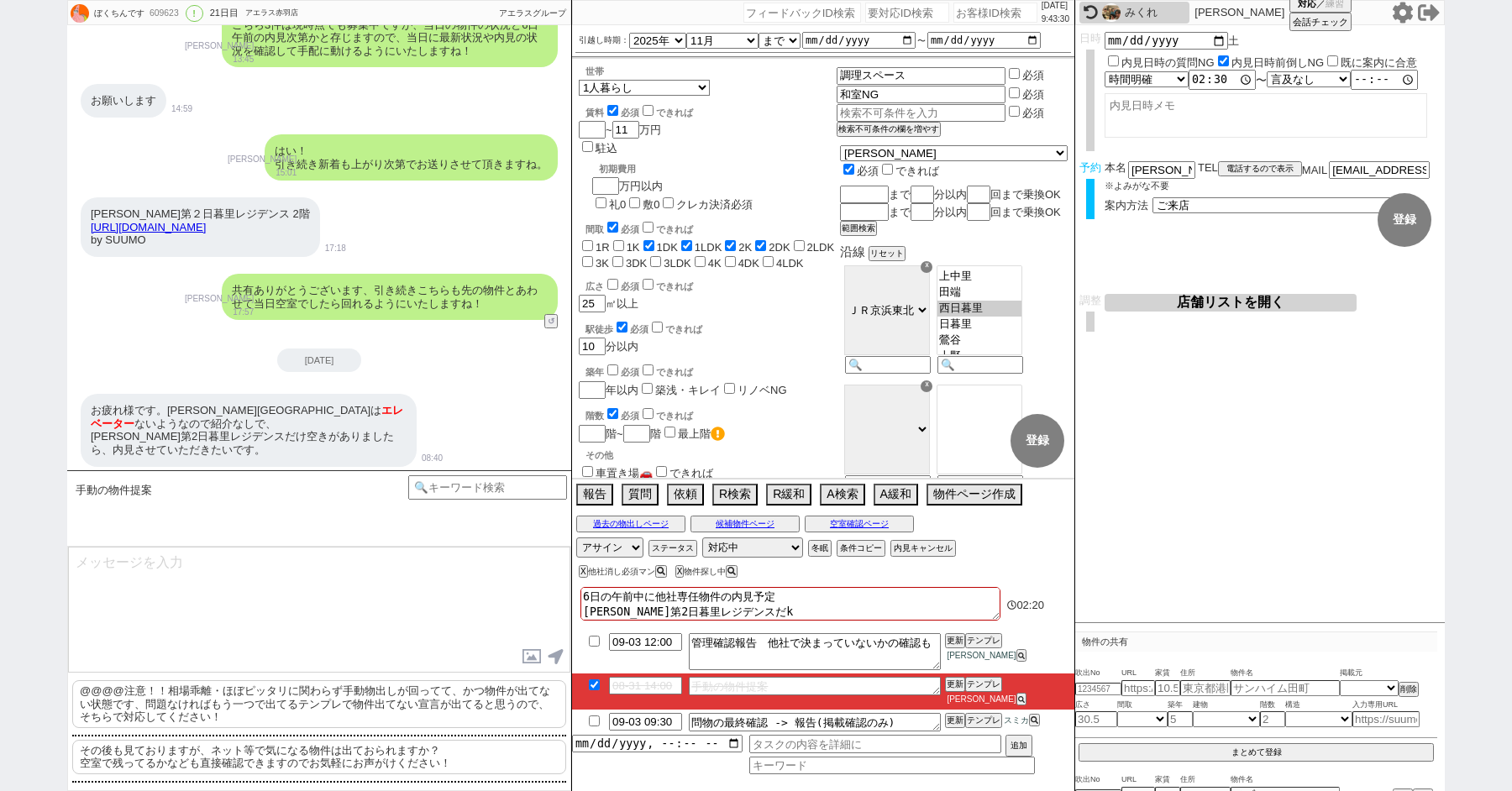
type textarea "6日の午前中に他社専任物件の内見予定 秀和第2日暮里レジデンスだけ"
checkbox input "false"
checkbox input "true"
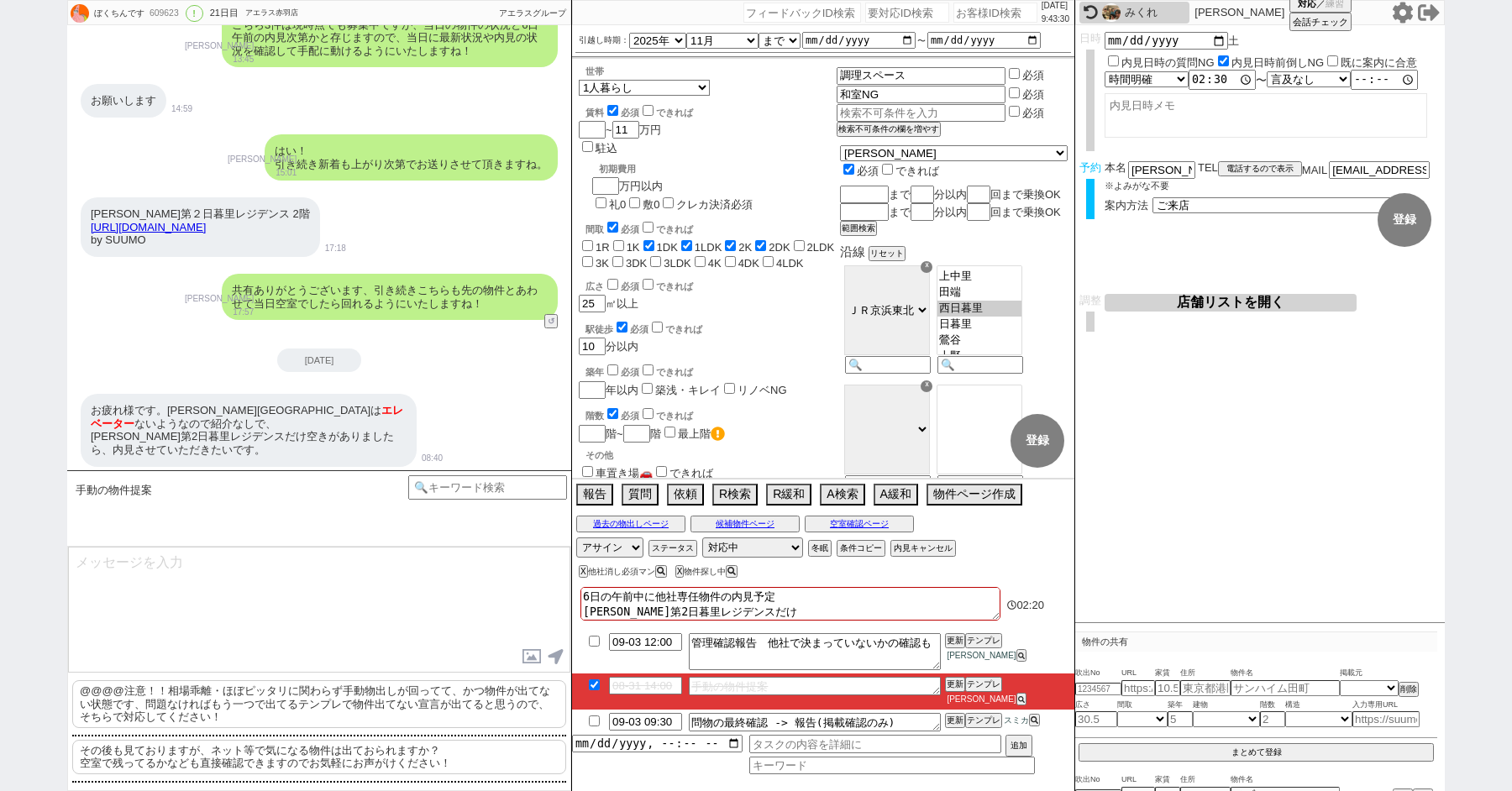
checkbox input "true"
checkbox input "false"
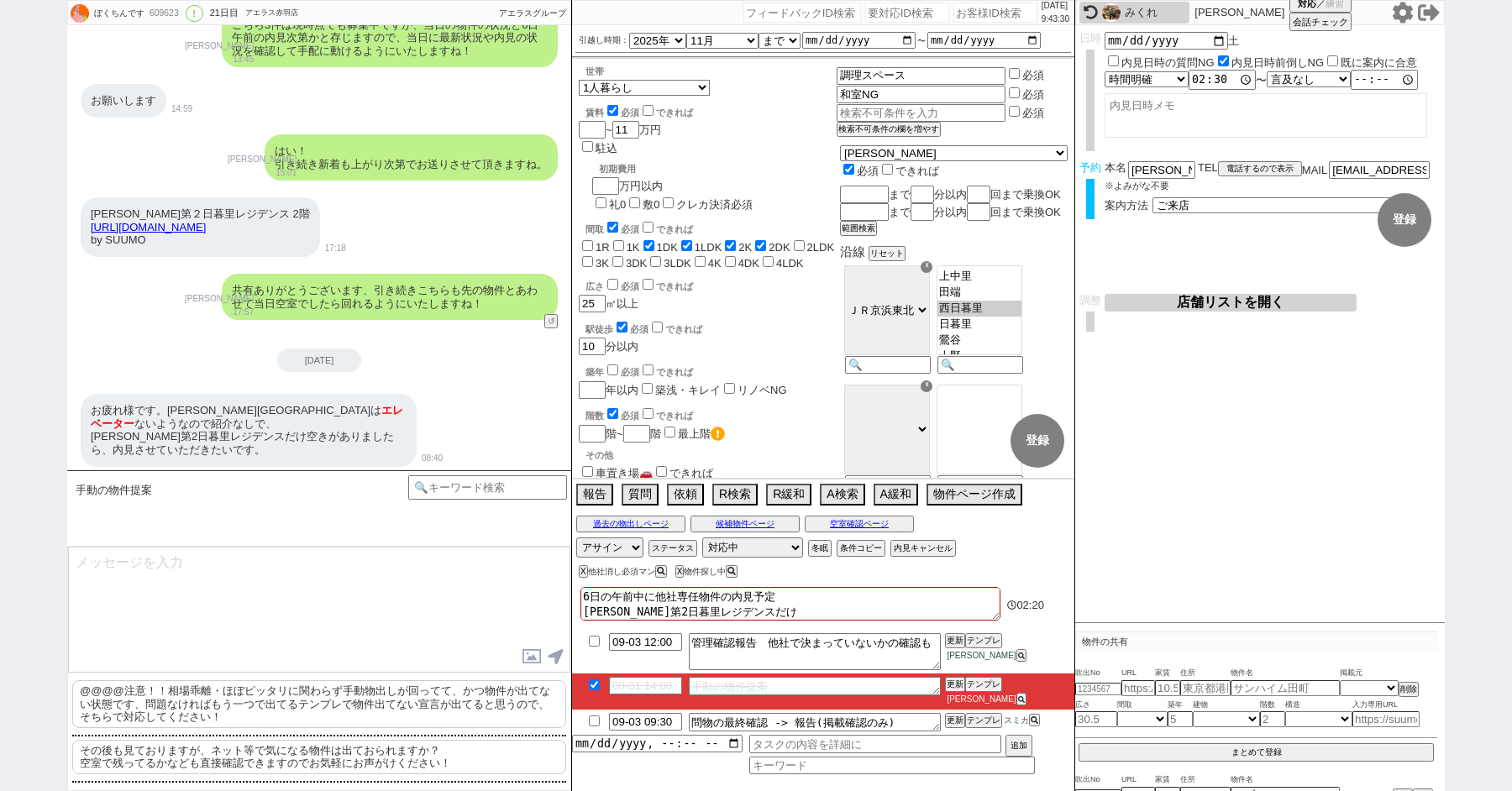
checkbox input "false"
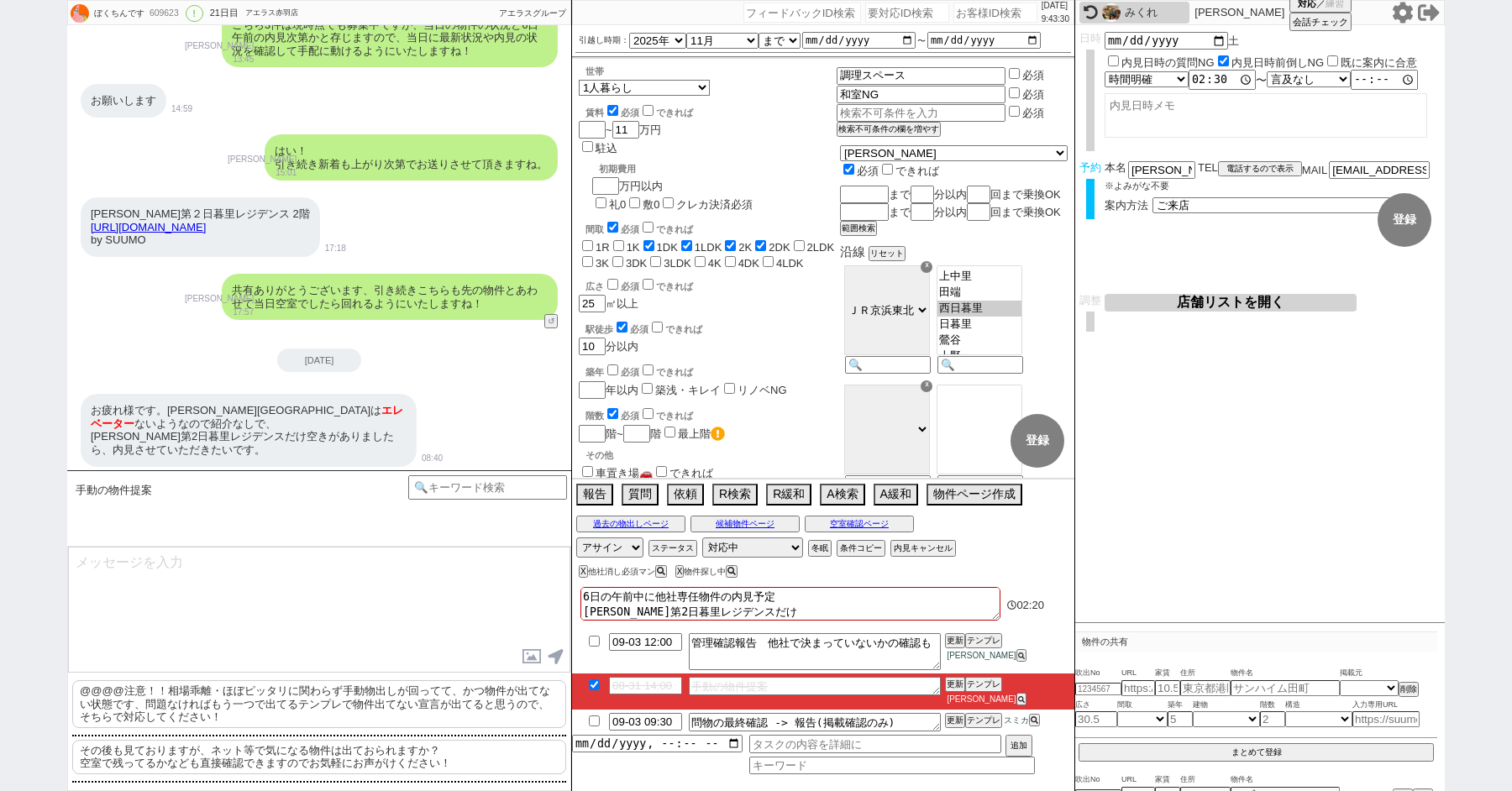
checkbox input "false"
checkbox input "true"
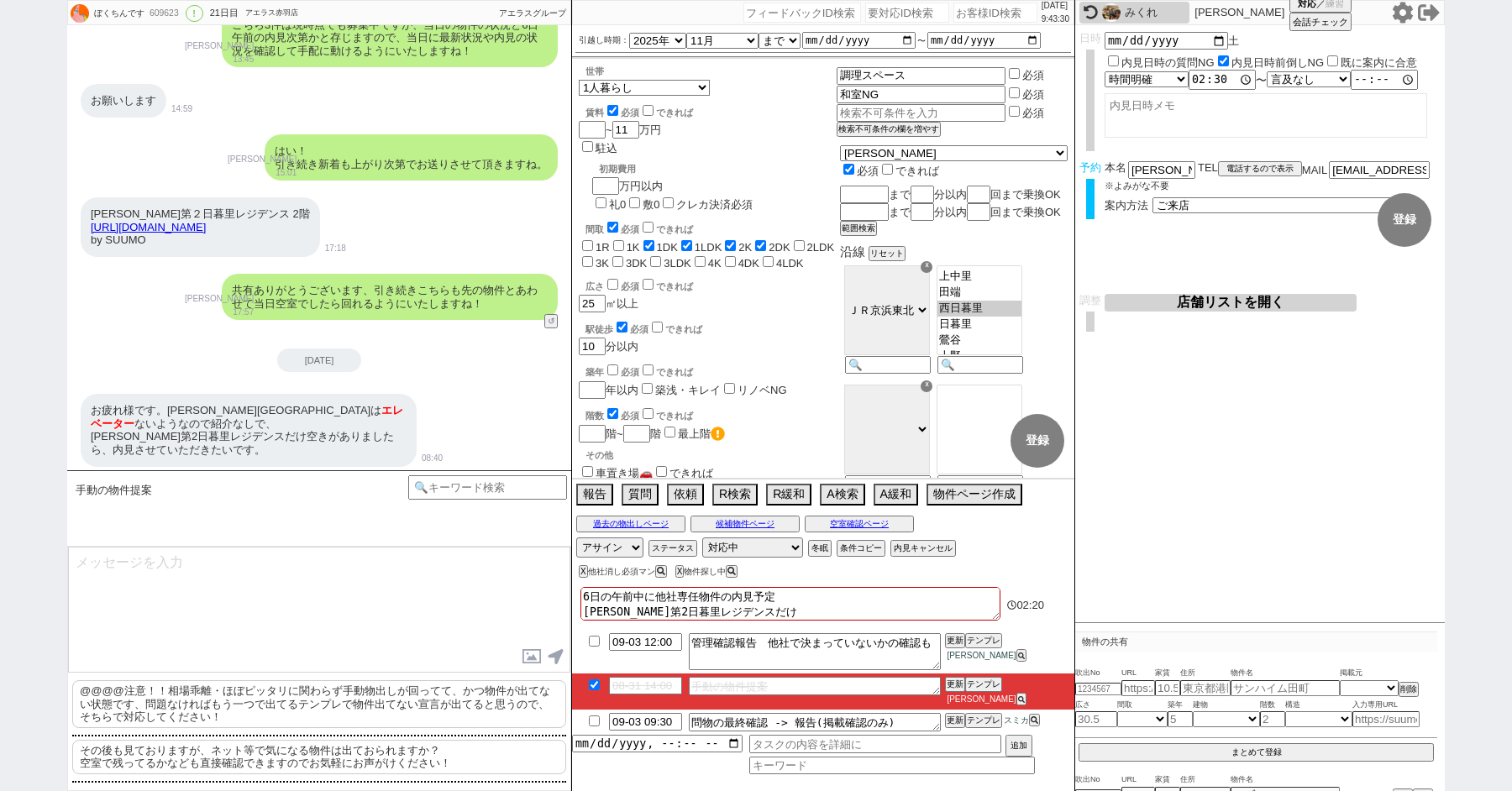
checkbox input "false"
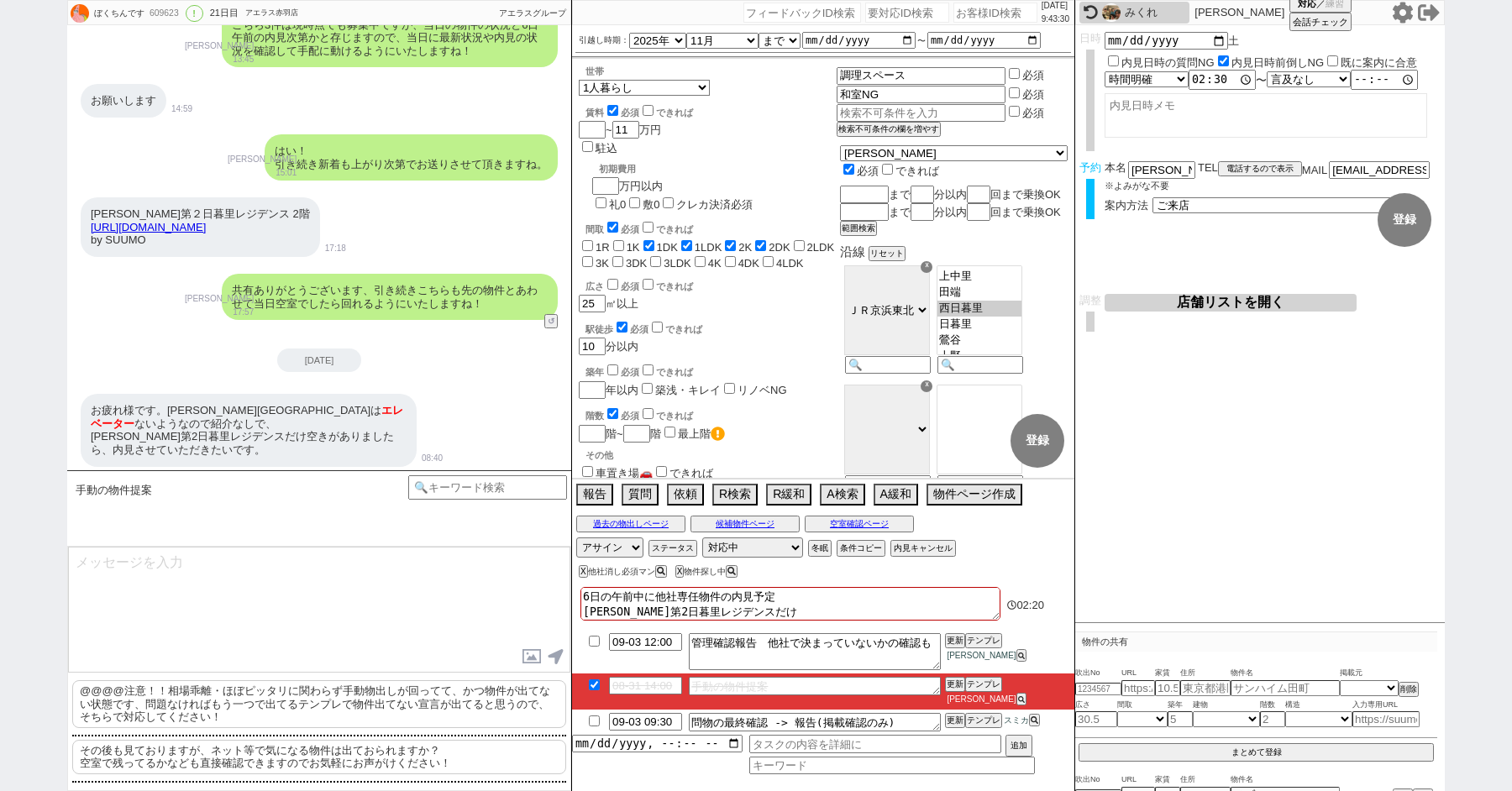
checkbox input "false"
type textarea "6日の午前中に他社専任物件の内見予定 秀和第2日暮里レジデンスだけk"
checkbox input "false"
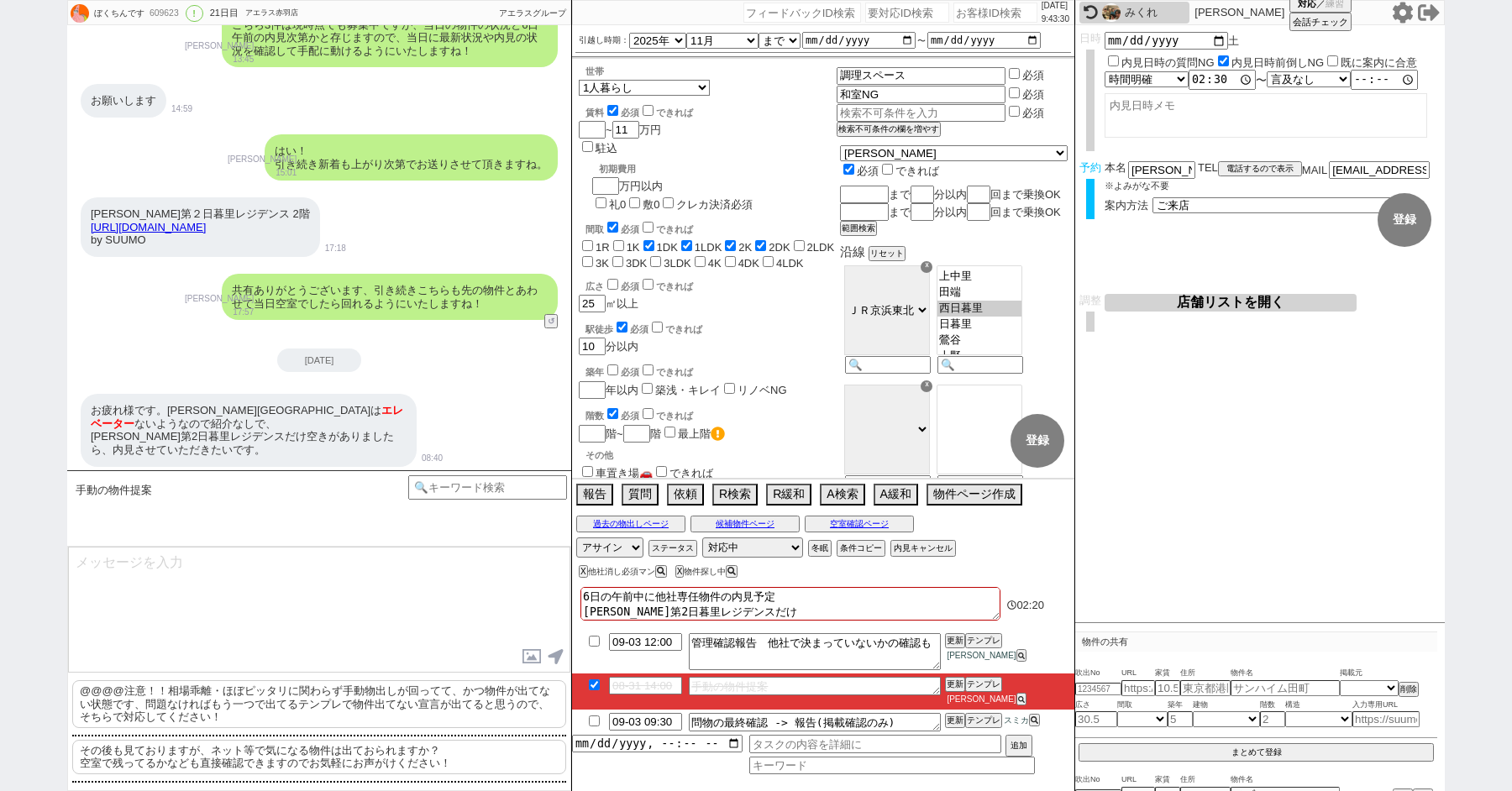
checkbox input "true"
checkbox input "false"
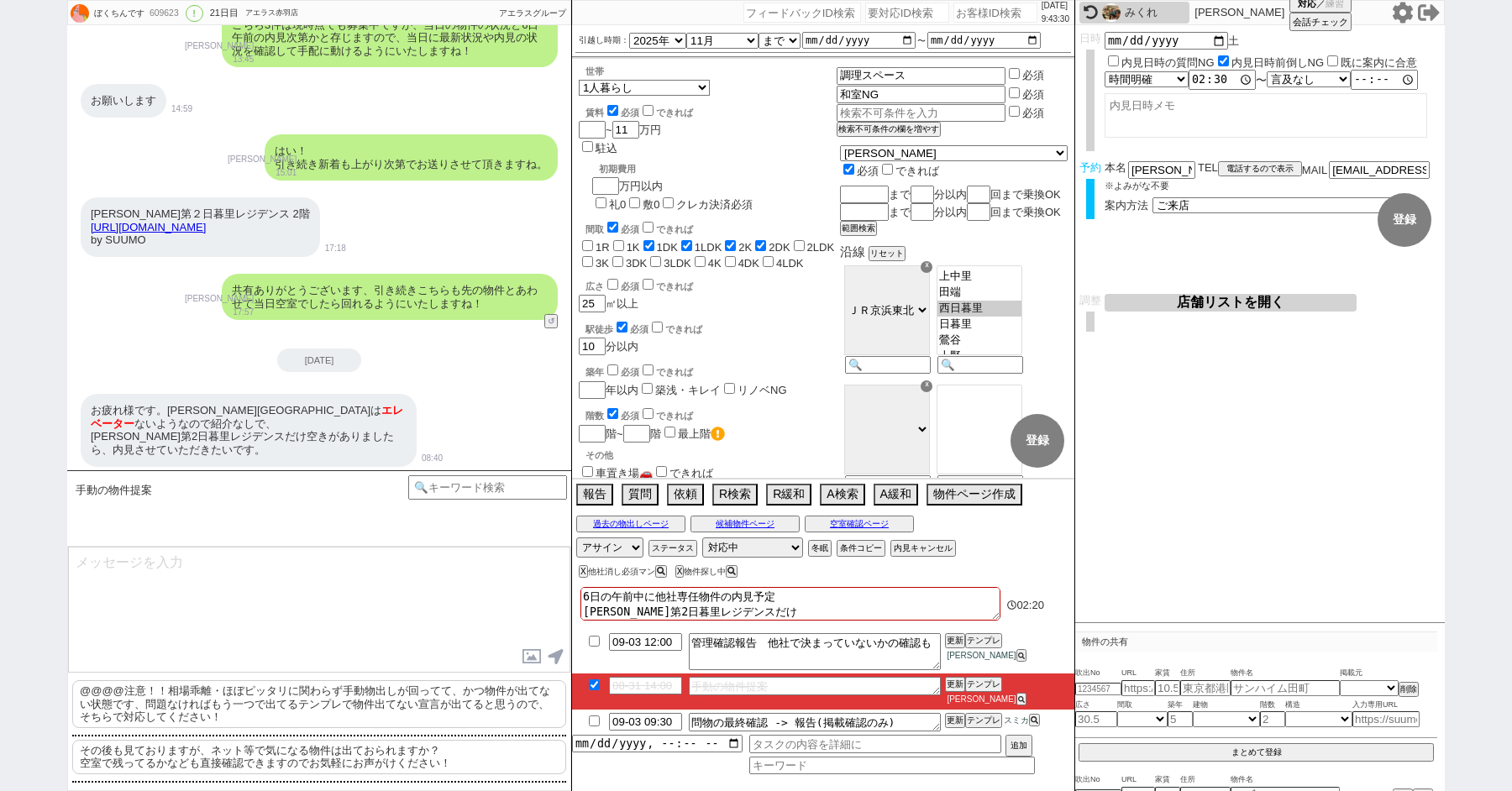
checkbox input "false"
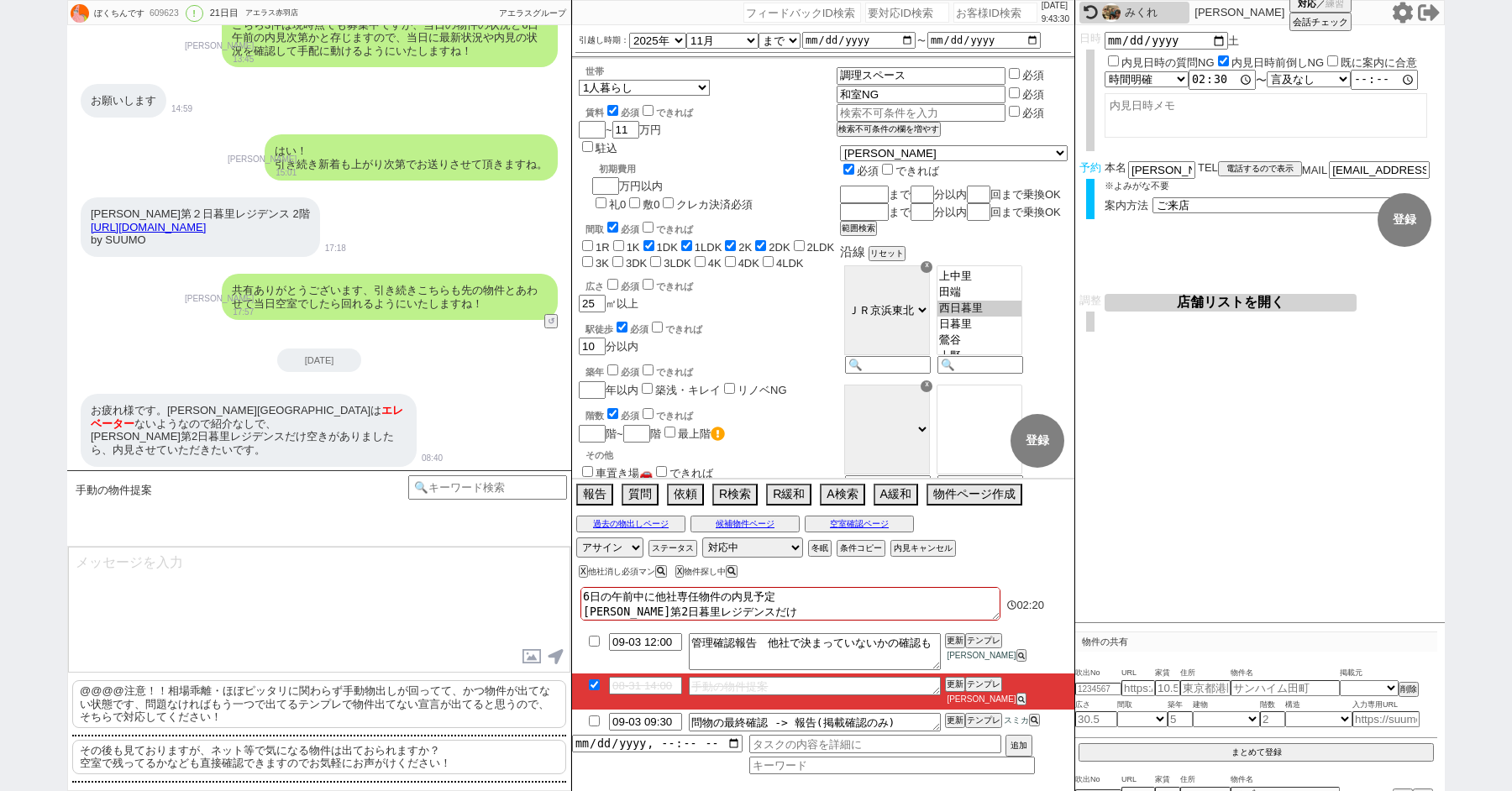
checkbox input "false"
type textarea "6日の午前中に他社専任物件の内見予定 秀和第2日暮里レジデンスだけき"
checkbox input "false"
checkbox input "true"
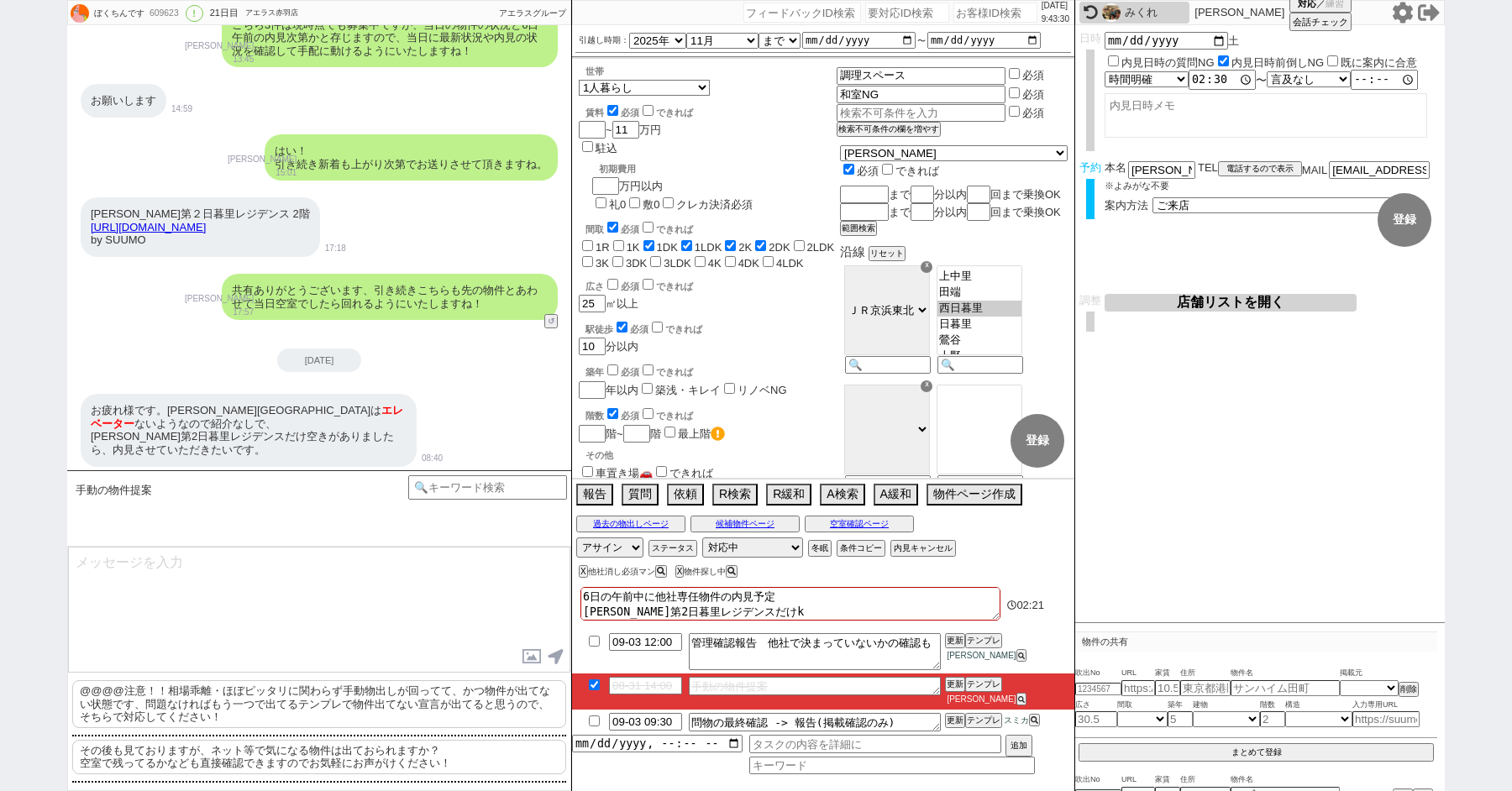
checkbox input "true"
checkbox input "false"
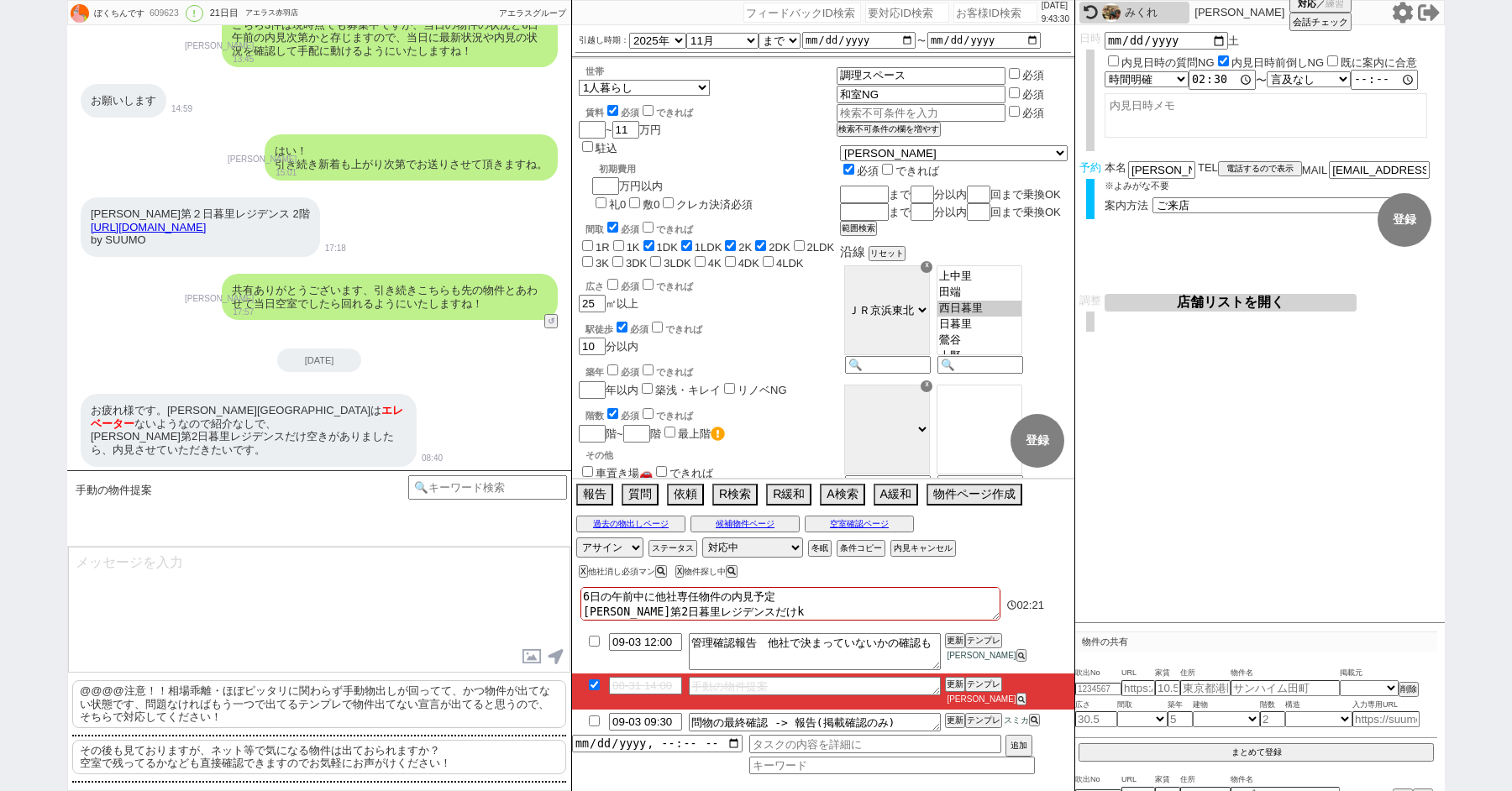
checkbox input "false"
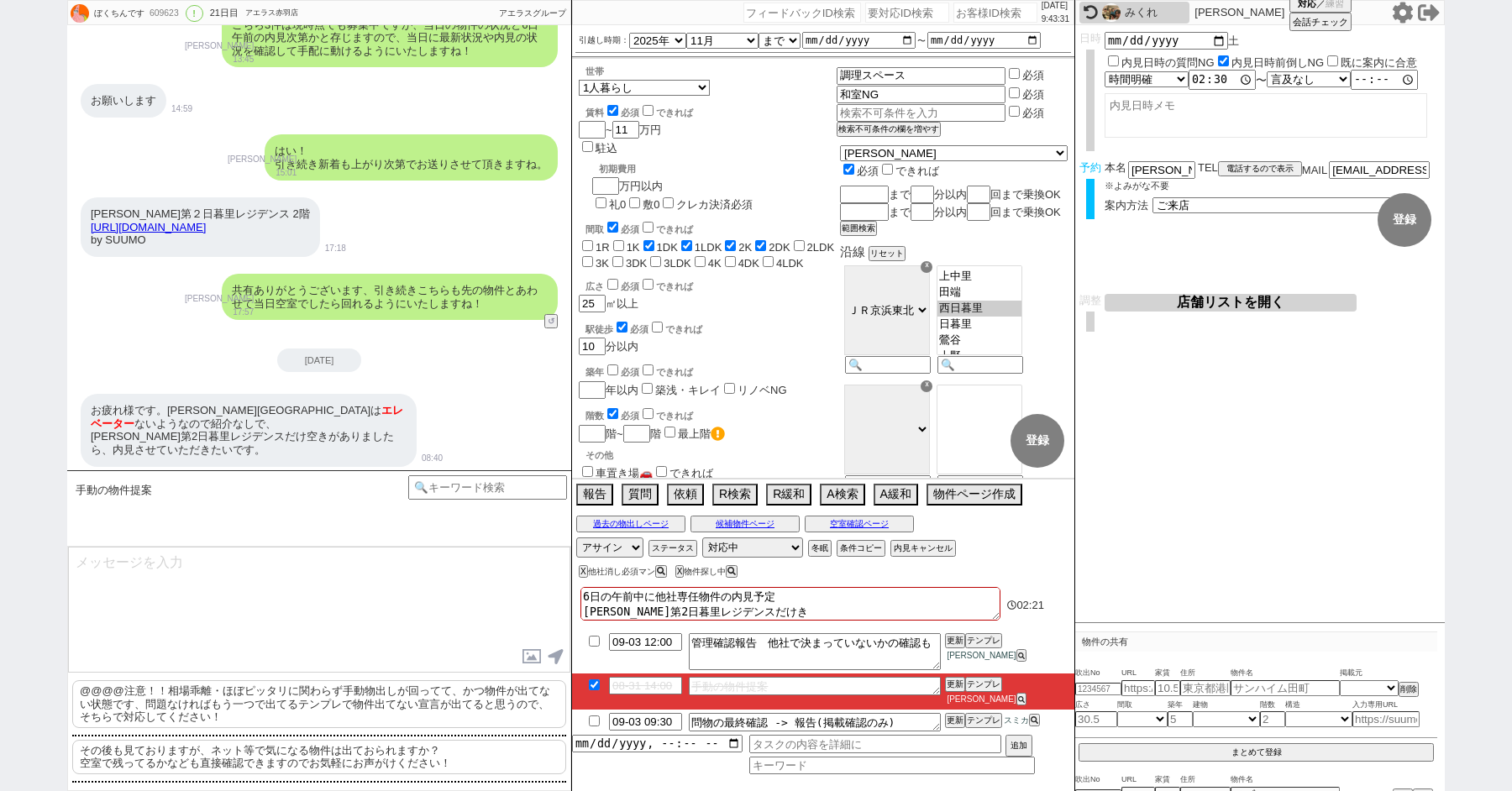
type textarea "6日の午前中に他社専任物件の内見予定 秀和第2日暮里レジデンスだけきb"
checkbox input "false"
checkbox input "true"
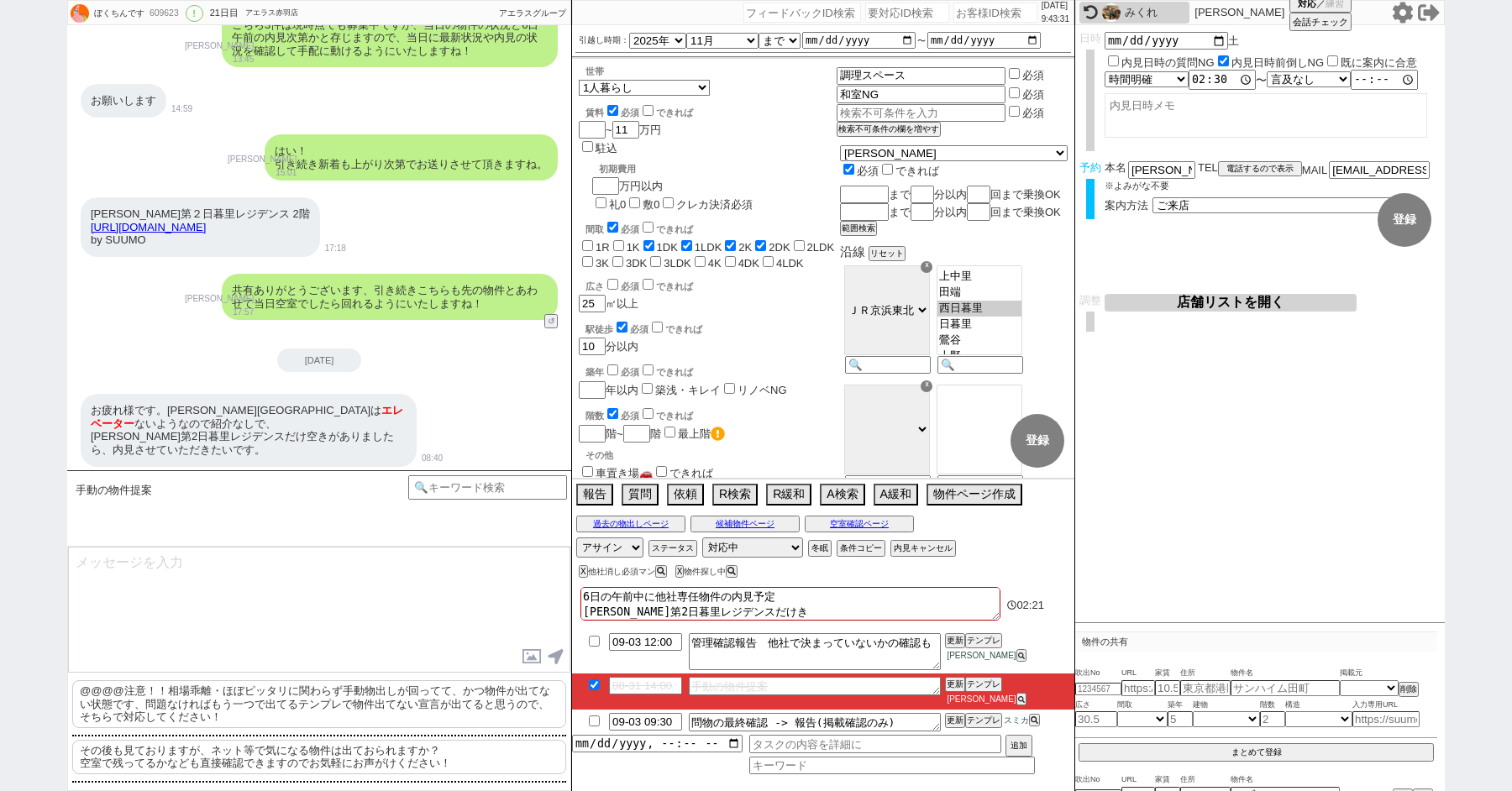
checkbox input "true"
checkbox input "false"
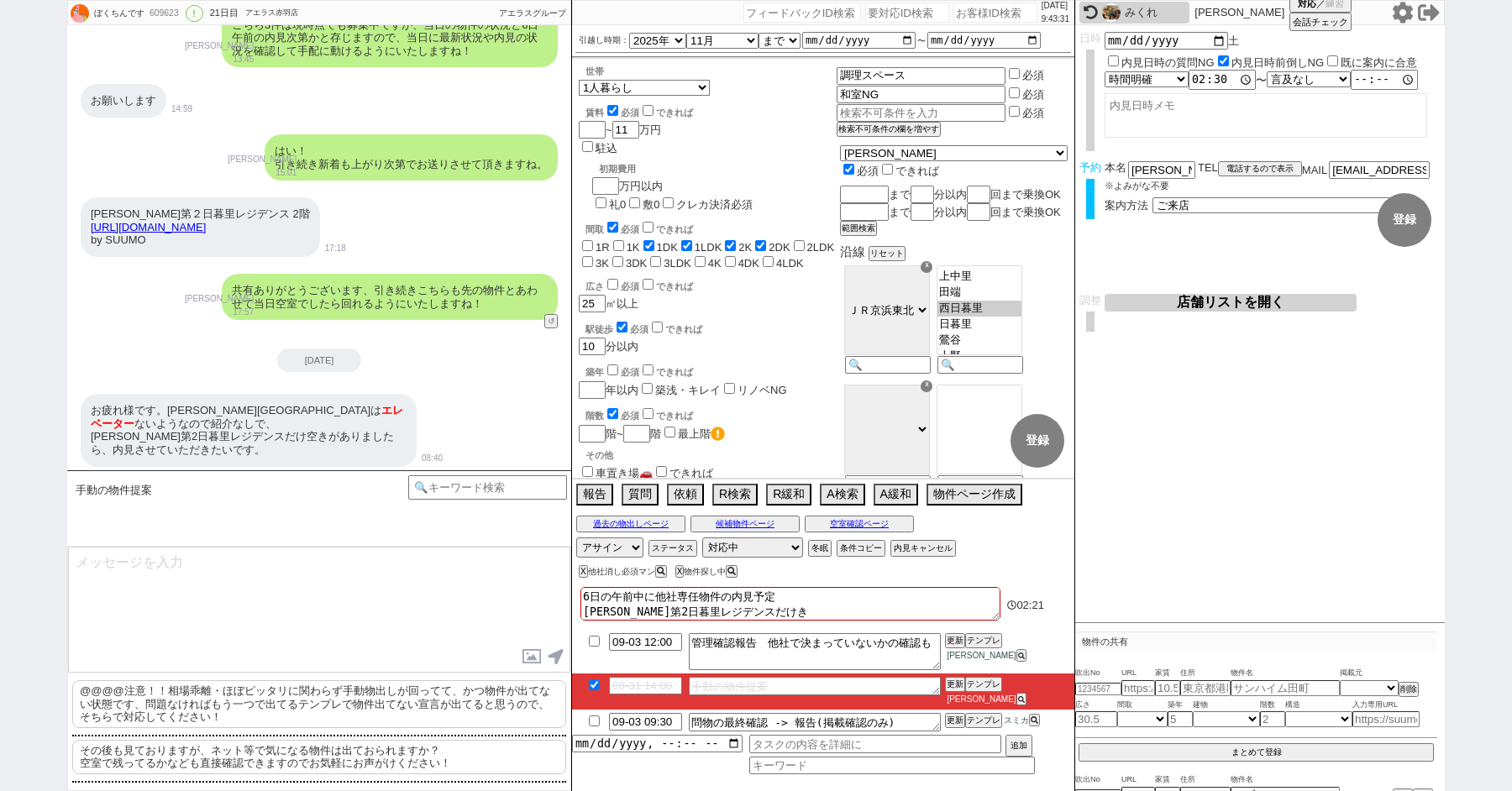
checkbox input "false"
type textarea "6日の午前中に他社専任物件の内見予定 秀和第2日暮里レジデンスだけきぼ"
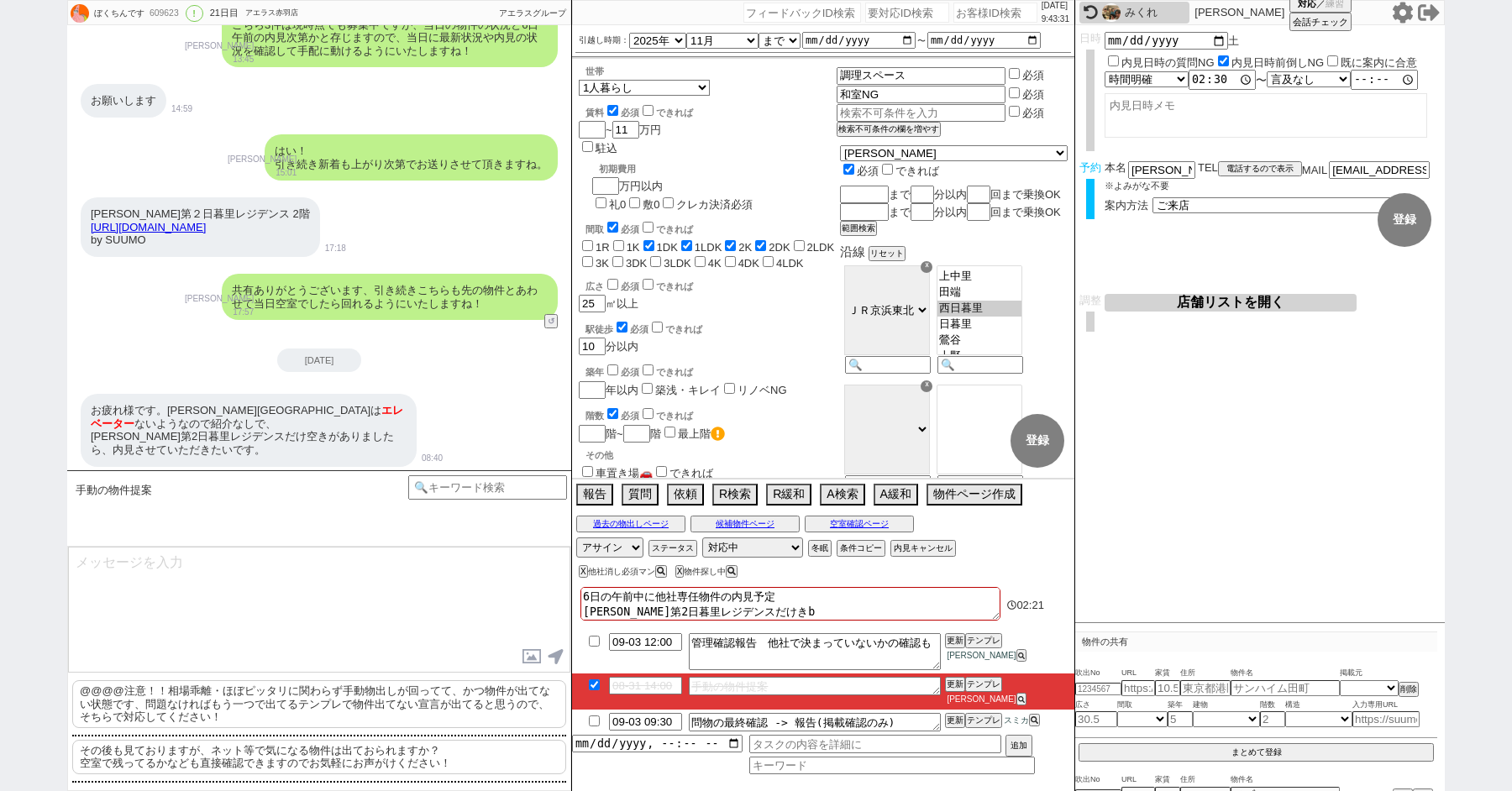
checkbox input "false"
checkbox input "true"
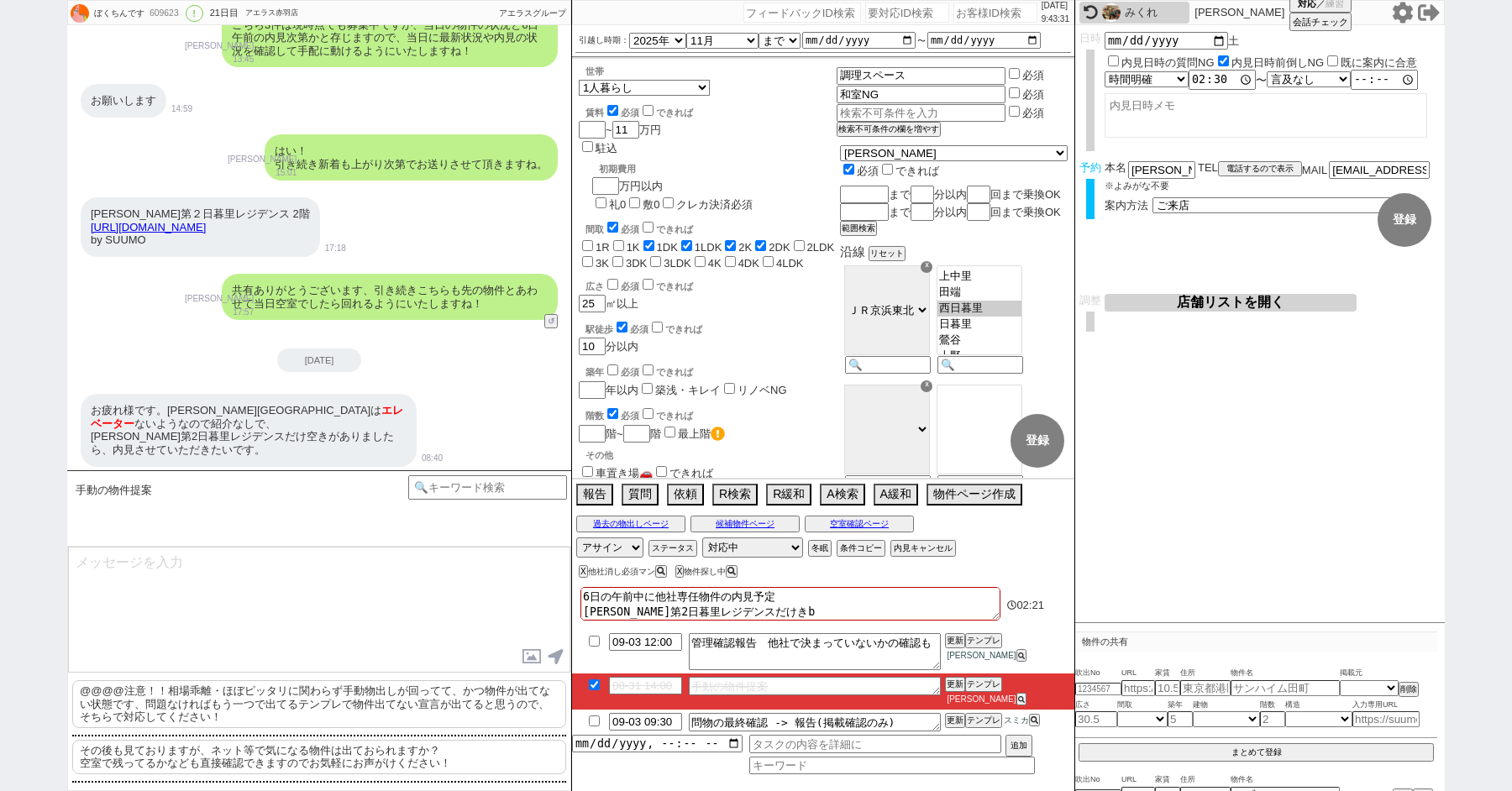
checkbox input "true"
checkbox input "false"
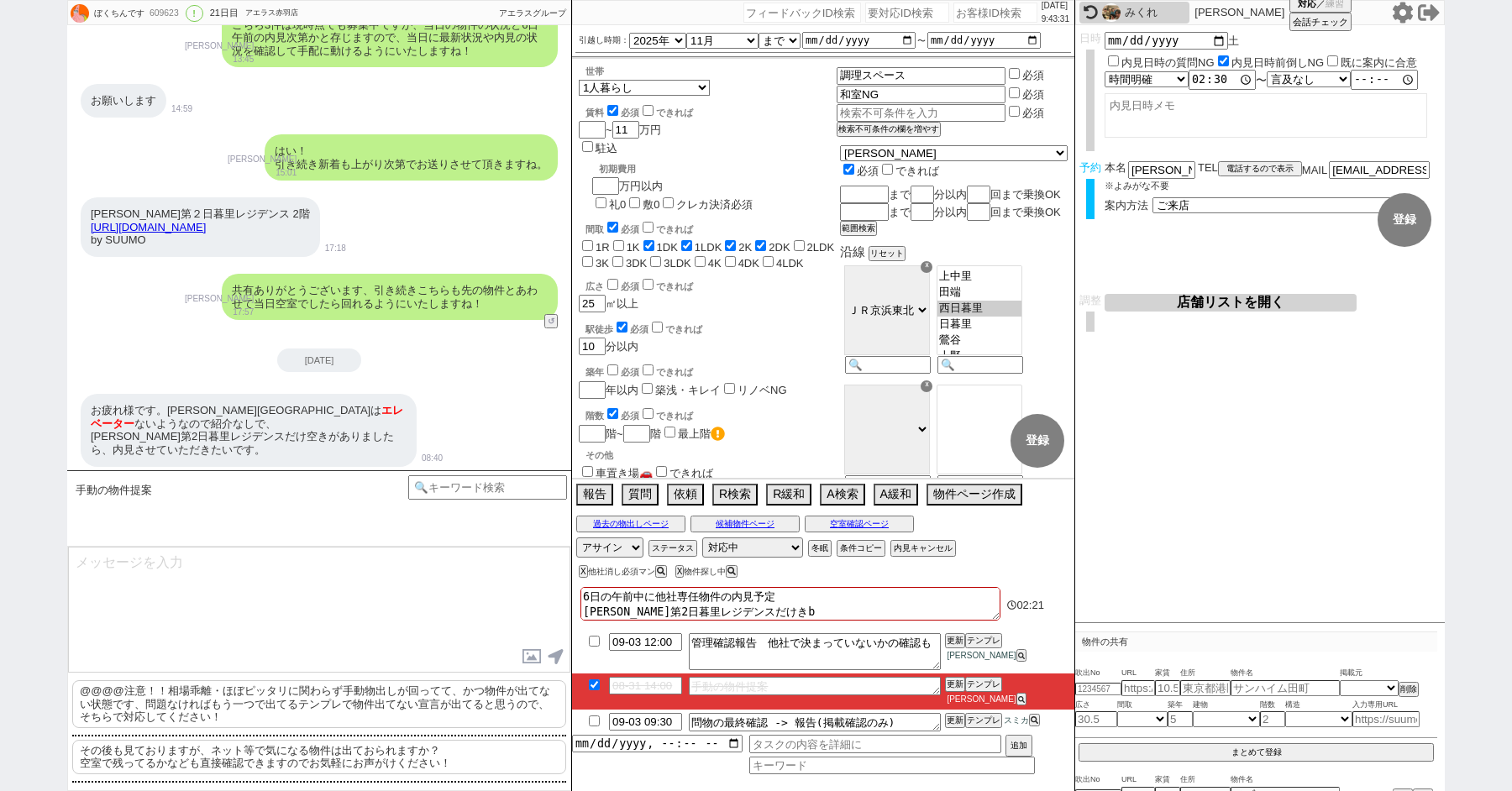
checkbox input "false"
type textarea "6日の午前中に他社専任物件の内見予定 秀和第2日暮里レジデンスだけきぼう"
checkbox input "false"
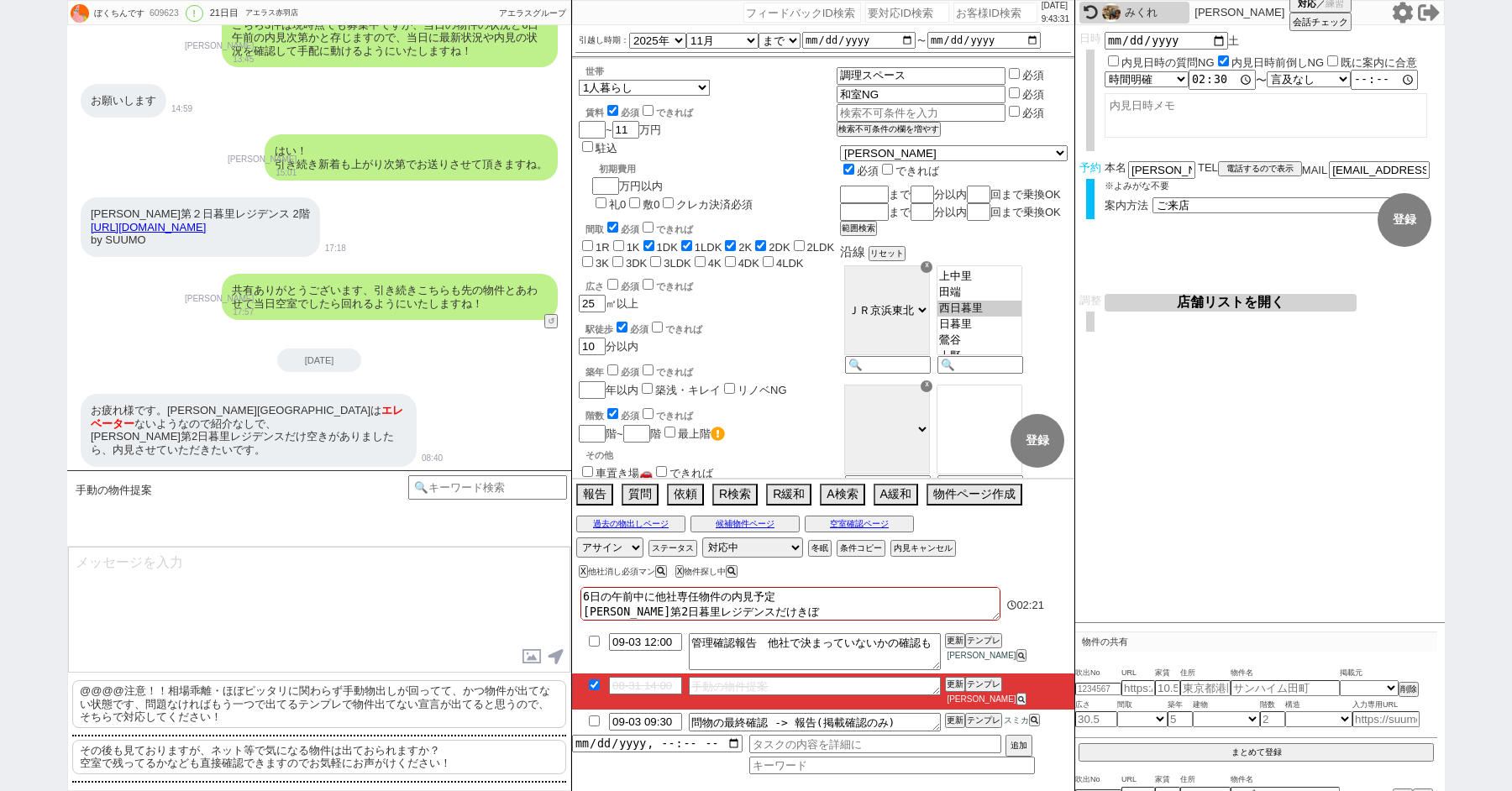
checkbox input "false"
checkbox input "true"
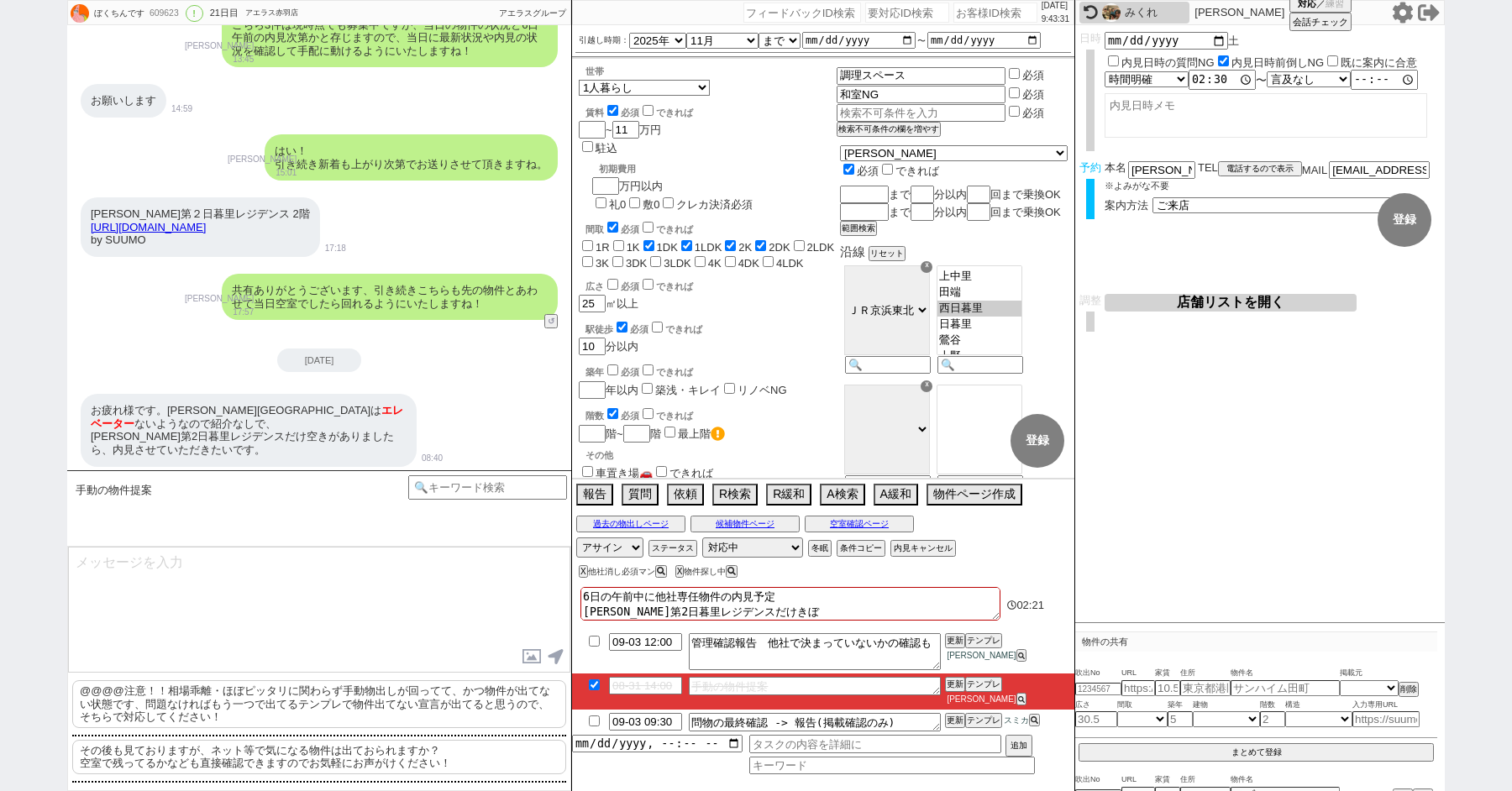
checkbox input "false"
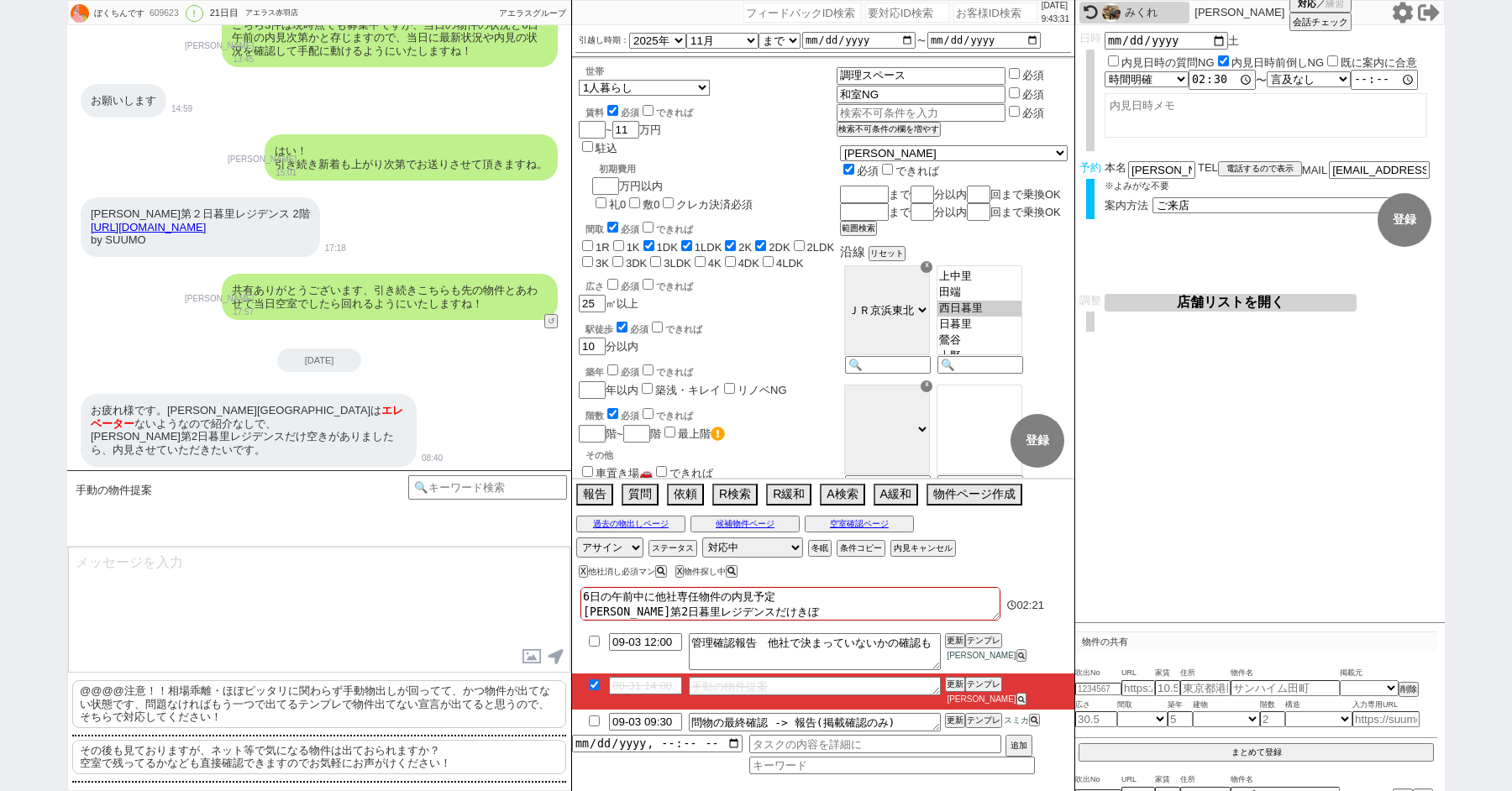
checkbox input "false"
type textarea "6日の午前中に他社専任物件の内見予定 秀和第2日暮里レジデンスだけ希望"
checkbox input "false"
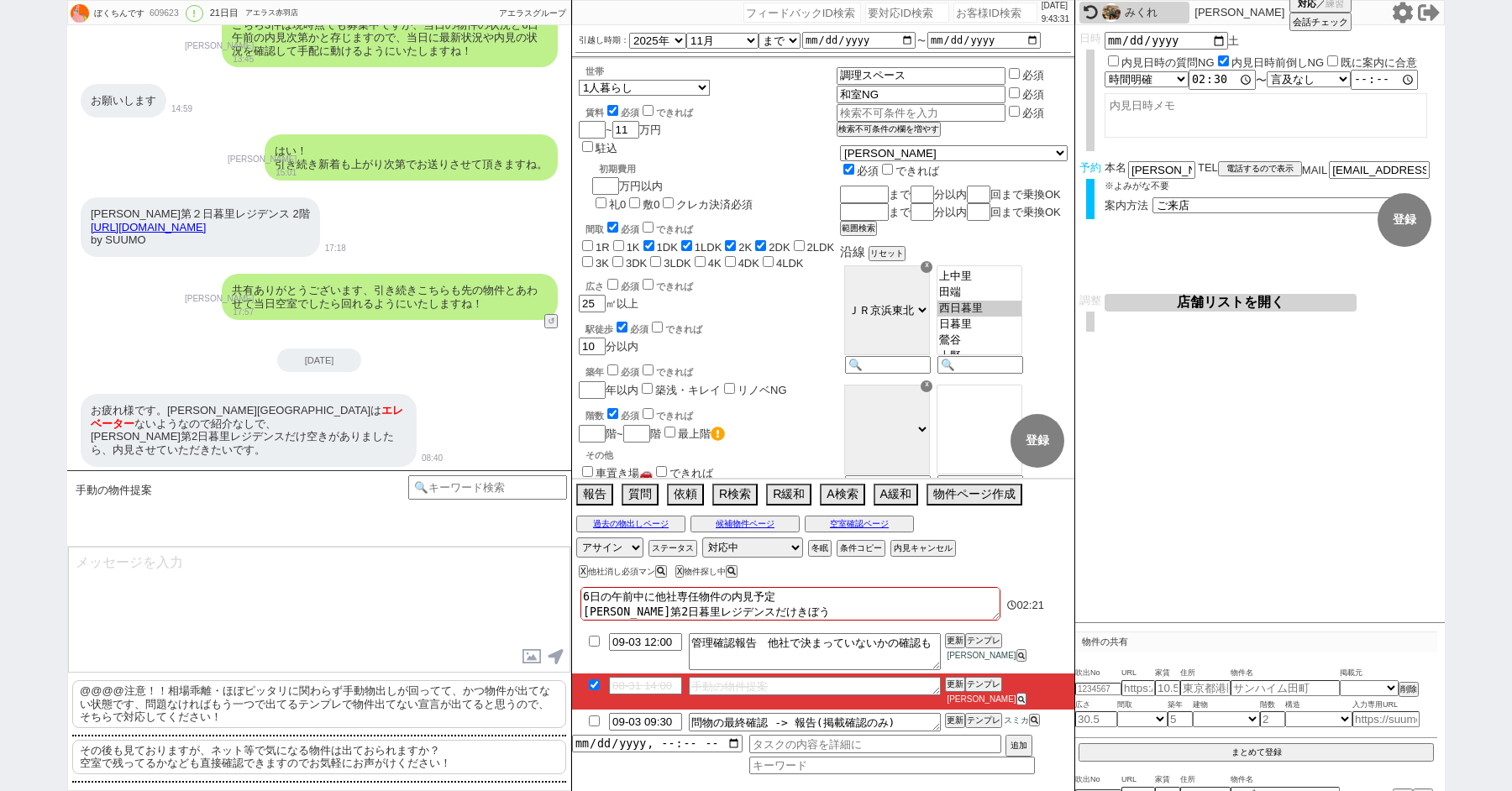
checkbox input "true"
checkbox input "false"
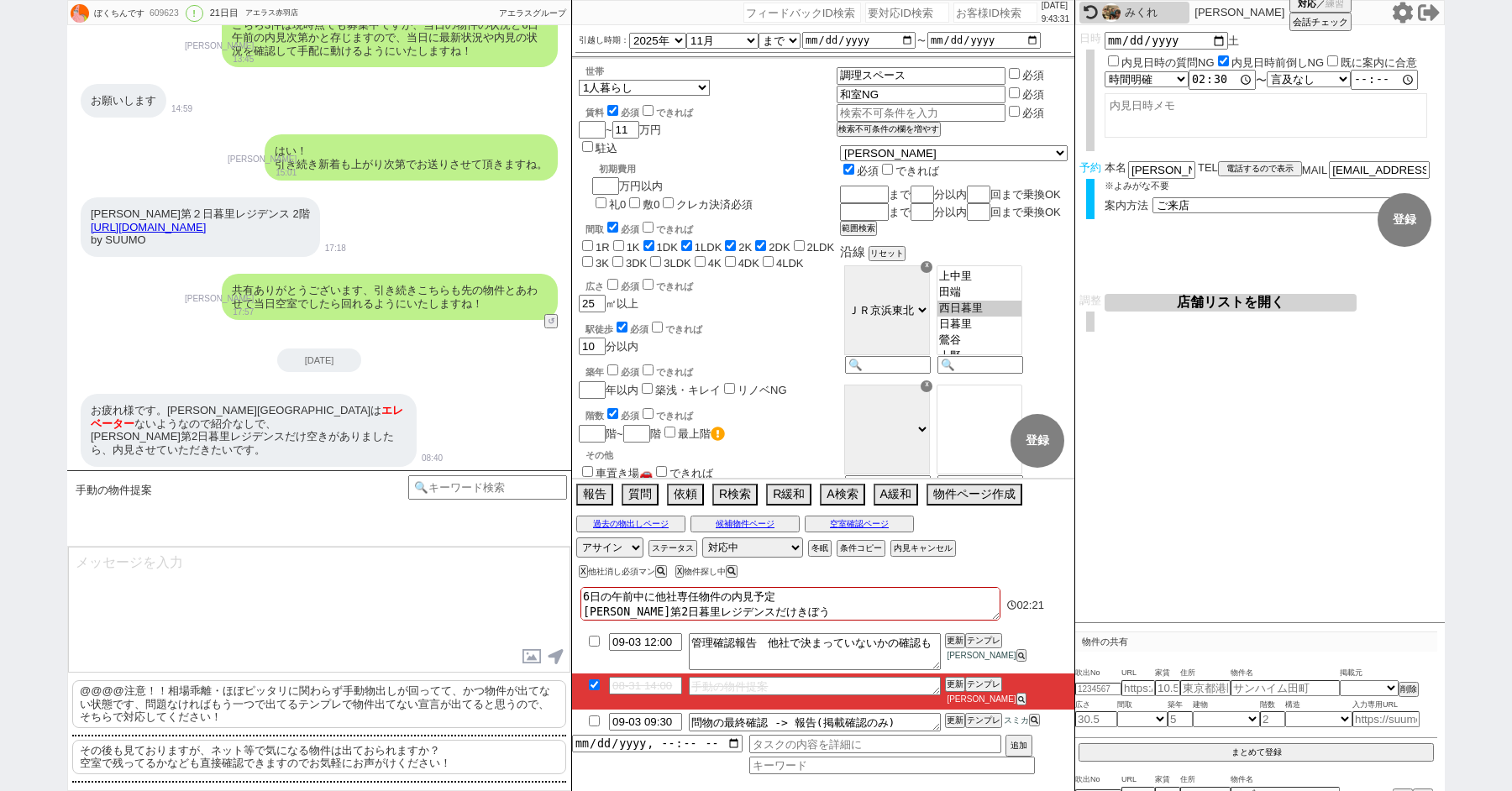
checkbox input "false"
click at [591, 717] on input "checkbox" at bounding box center [594, 720] width 24 height 11
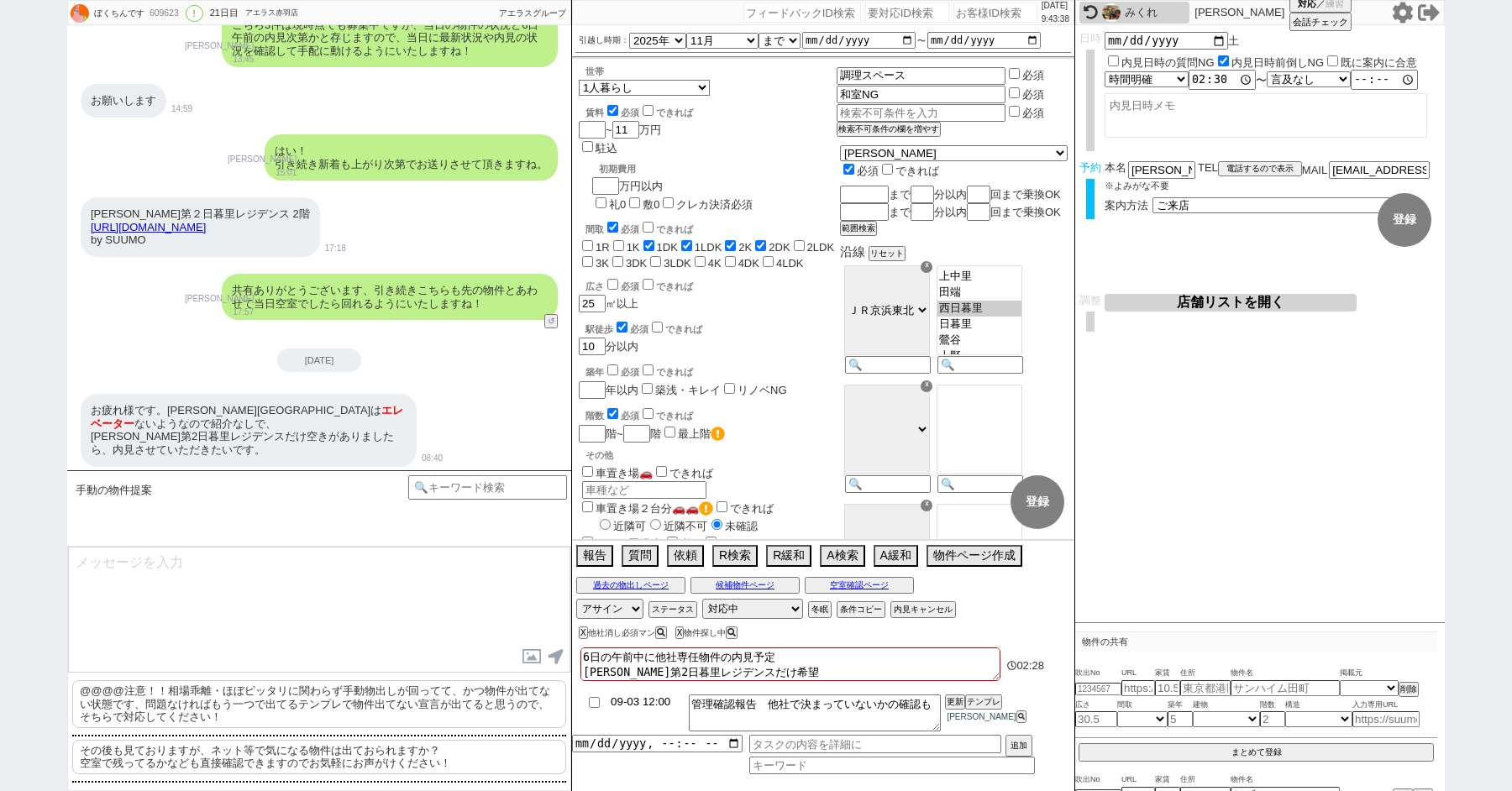
click at [638, 702] on input "09-03 12:00" at bounding box center [645, 701] width 73 height 14
click at [953, 701] on button "更新" at bounding box center [953, 702] width 17 height 12
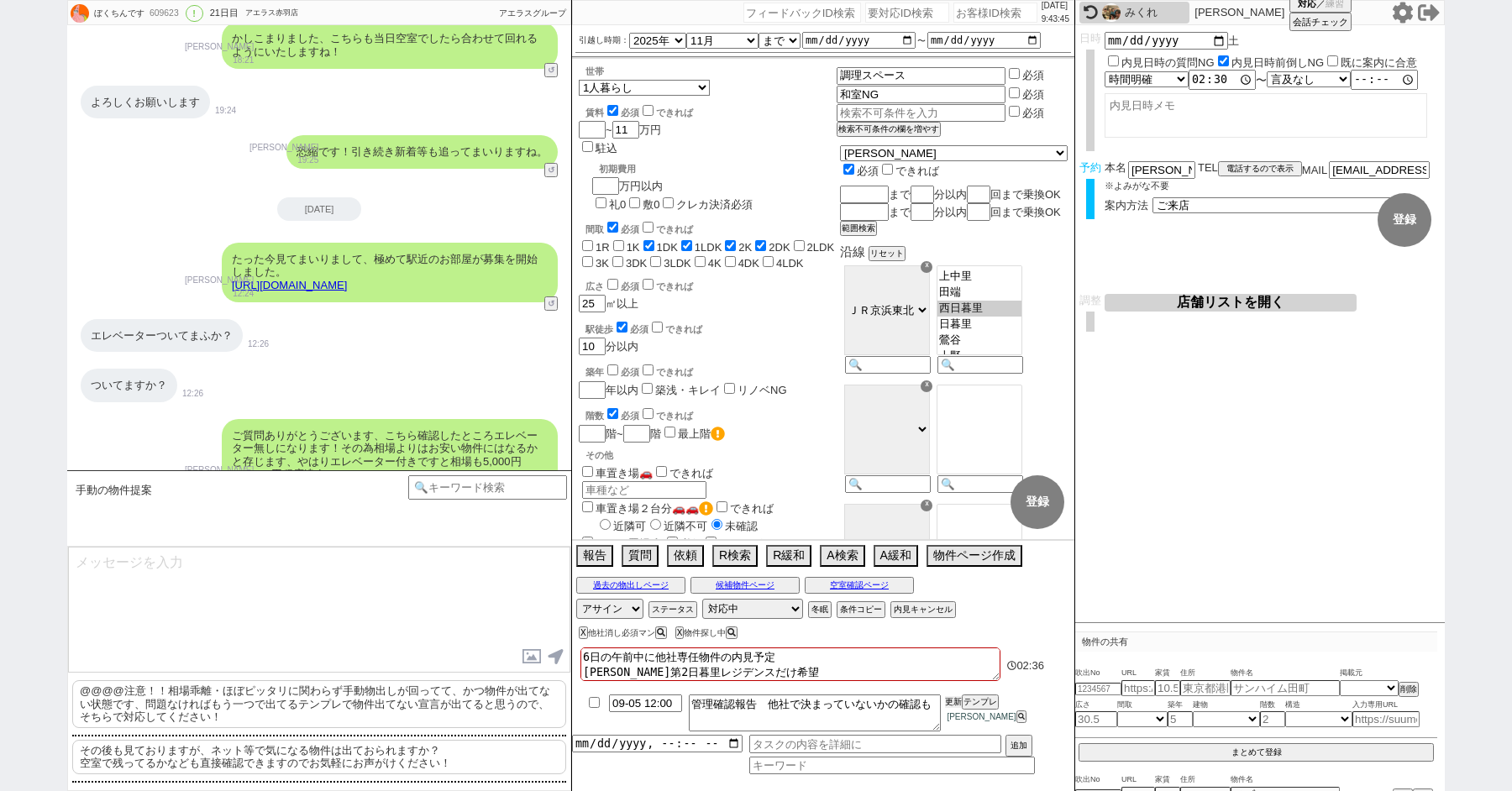
scroll to position [10046, 0]
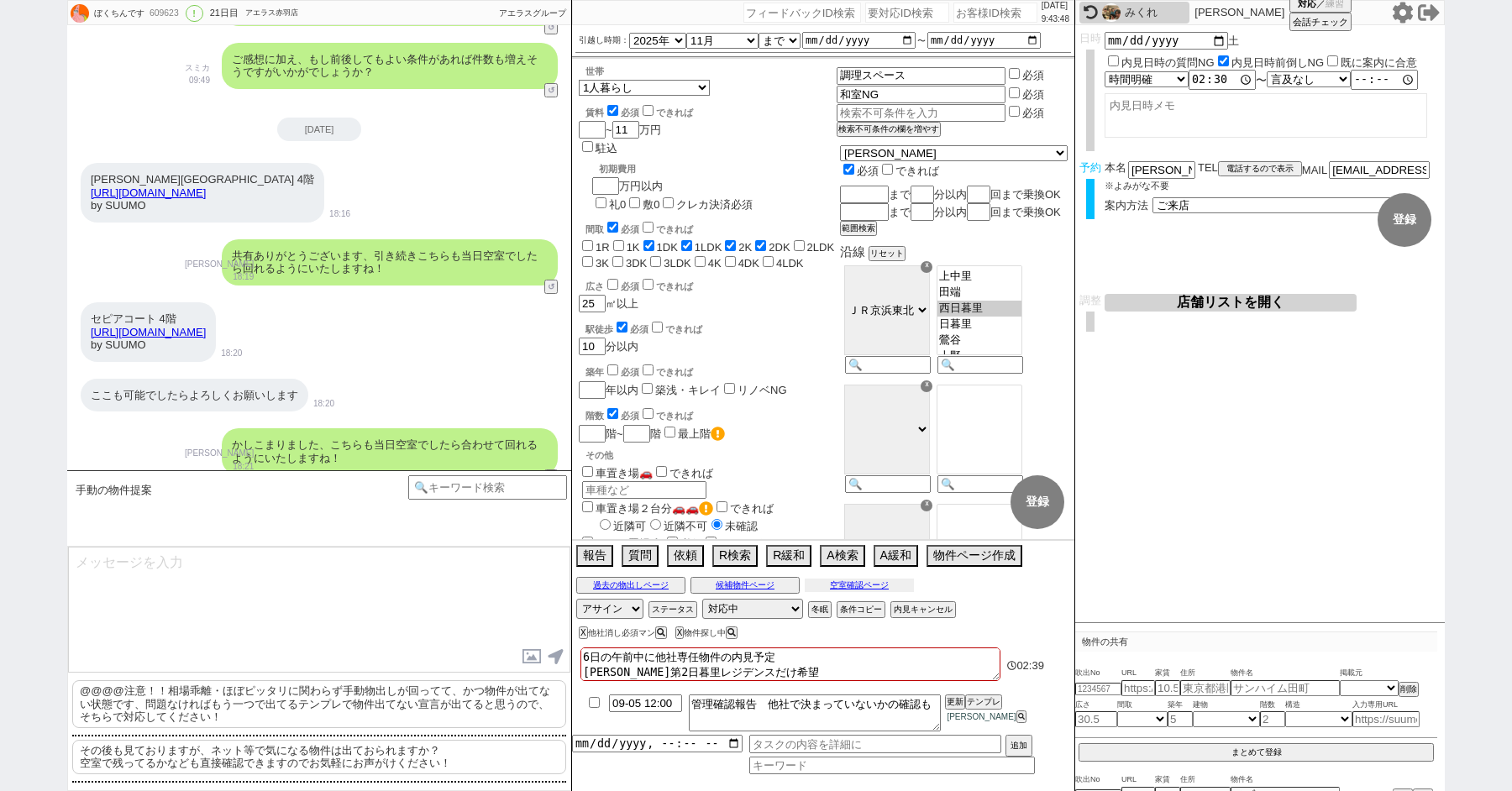
click at [856, 586] on button "空室確認ページ" at bounding box center [859, 585] width 110 height 13
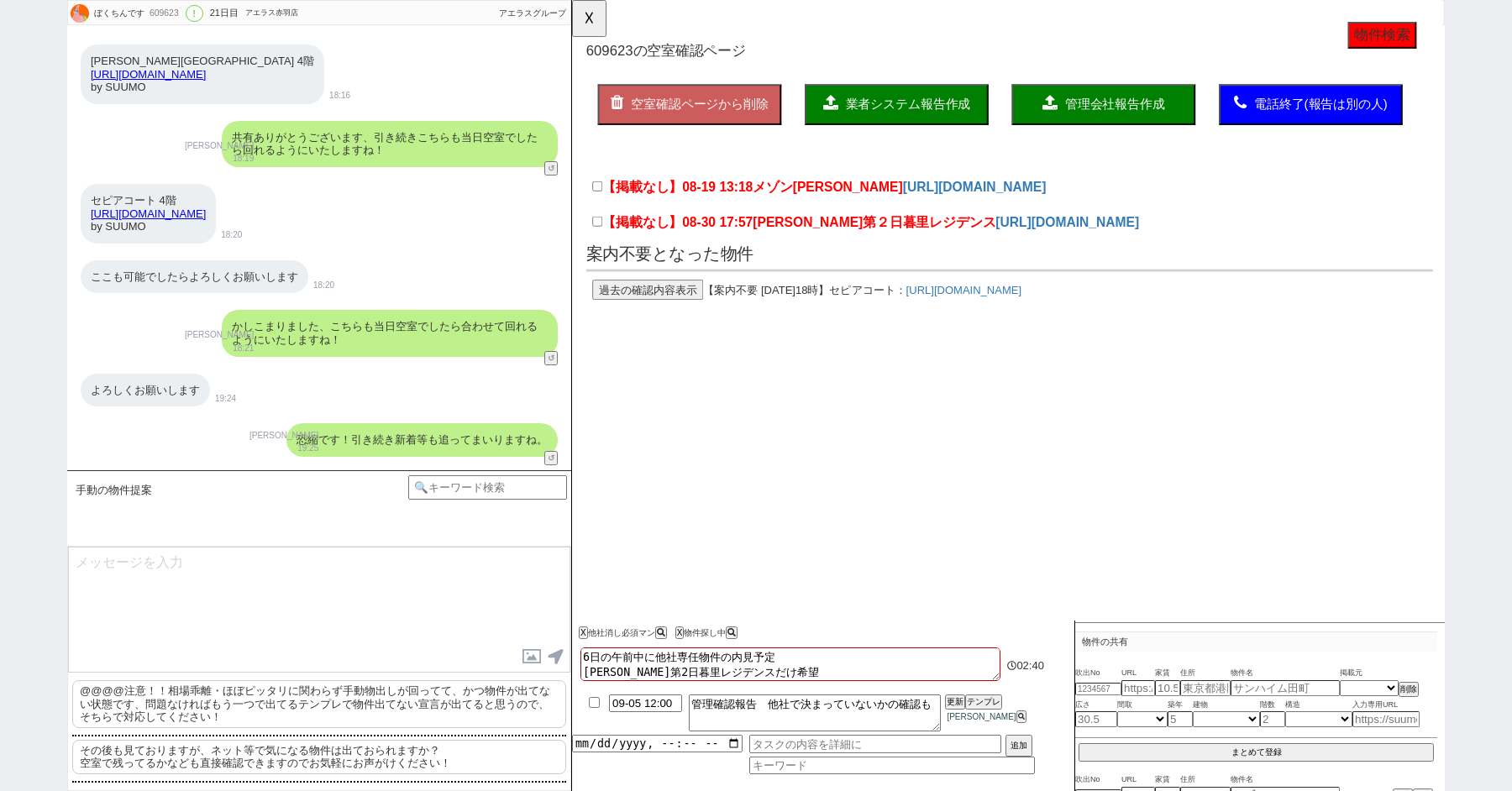
scroll to position [10333, 0]
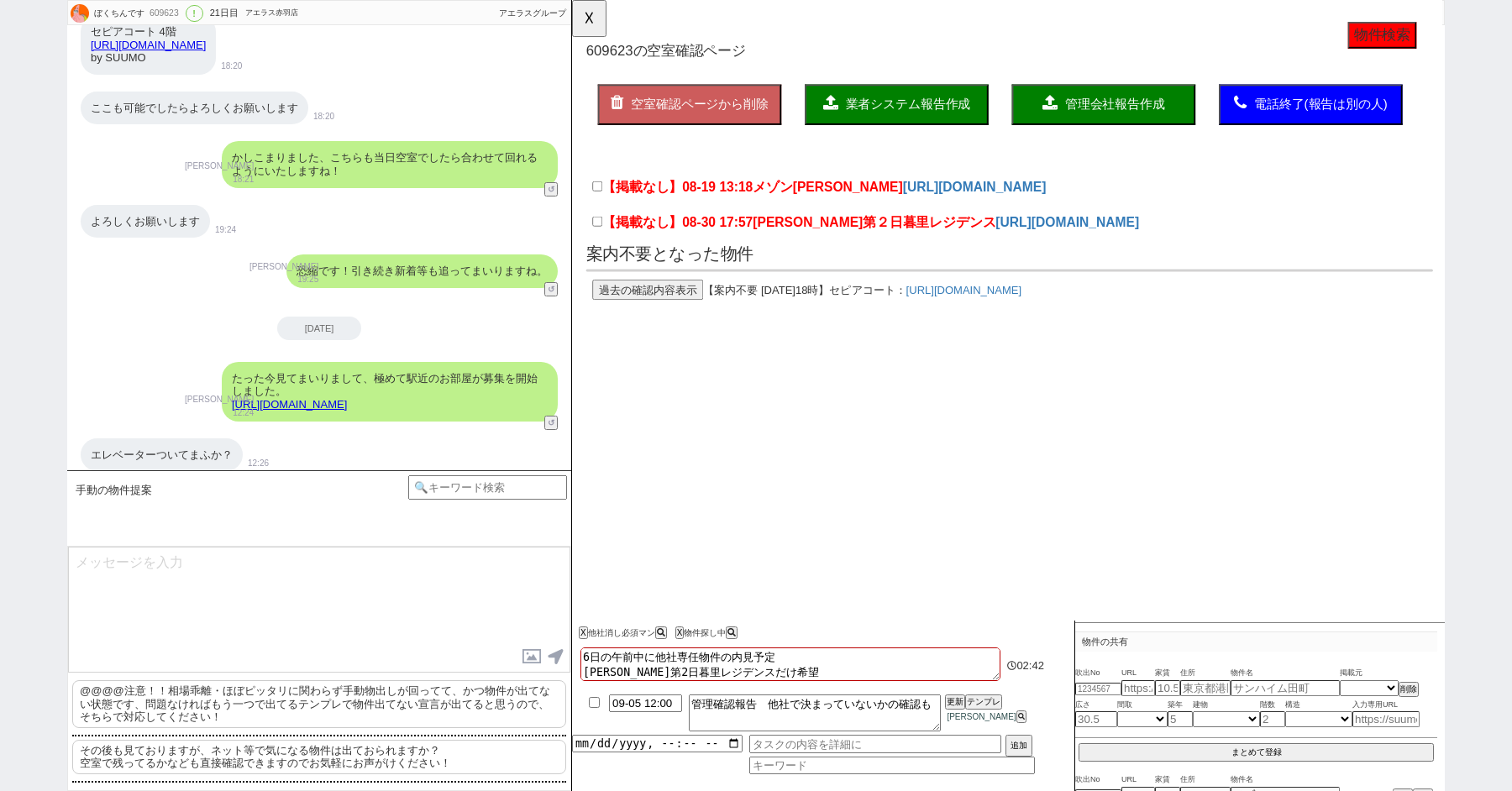
click at [671, 304] on button "過去の確認内容表示" at bounding box center [654, 312] width 120 height 22
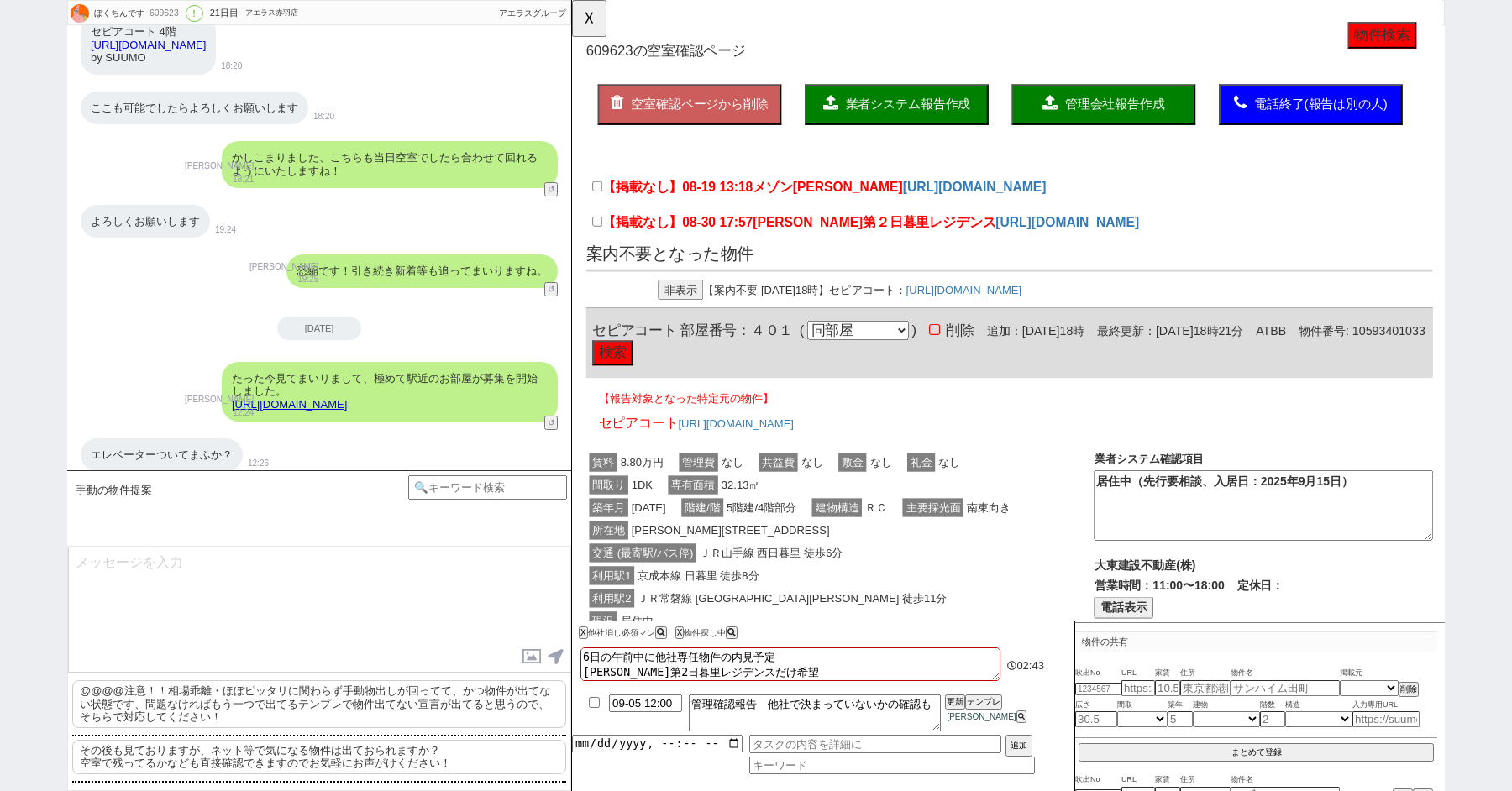
click at [691, 316] on button "非表示" at bounding box center [689, 312] width 49 height 22
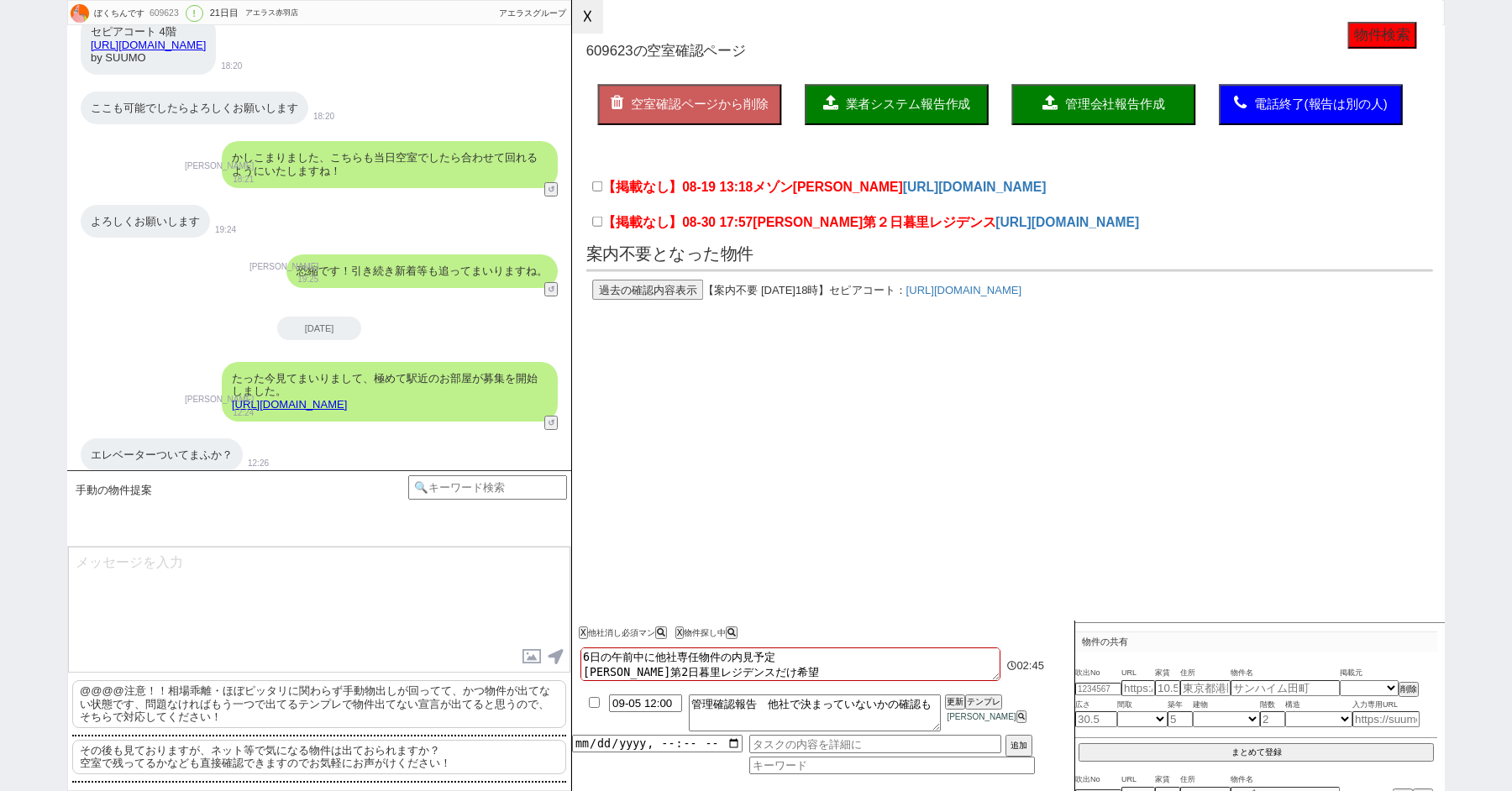
click at [581, 21] on button "☓" at bounding box center [587, 17] width 31 height 34
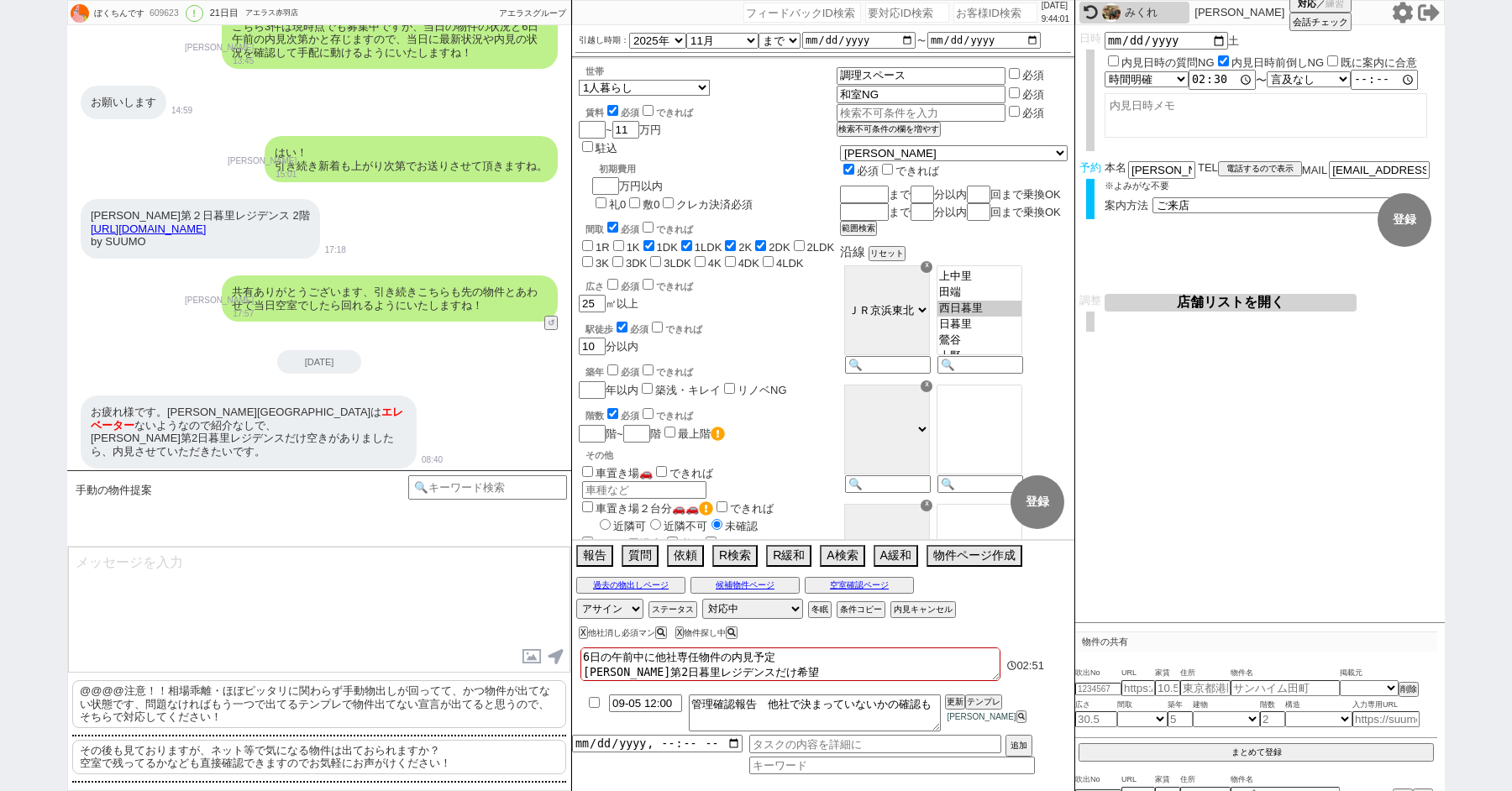
scroll to position [12073, 0]
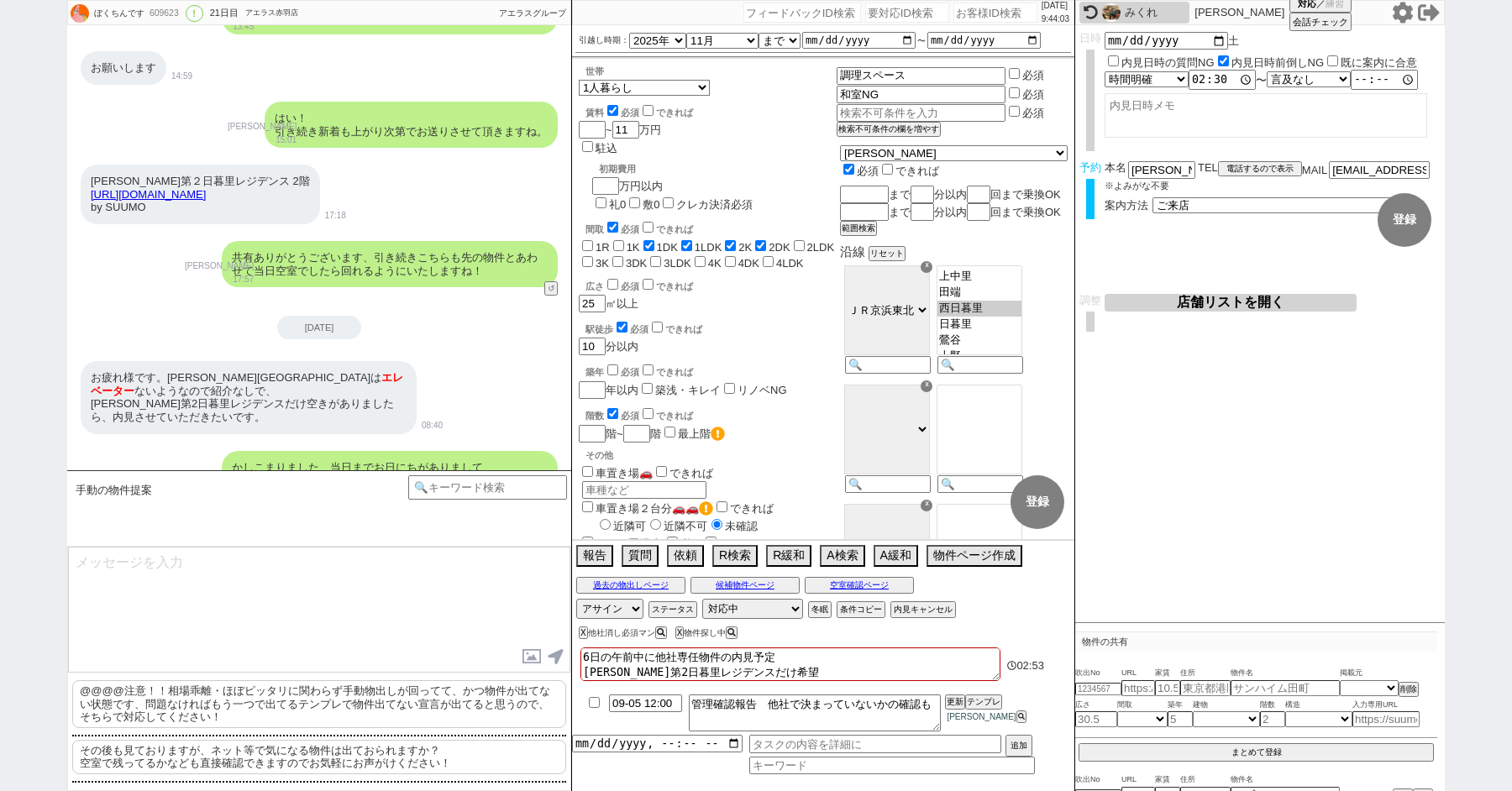
click at [112, 232] on div "共有ありがとうございます、引き続きこちらも先の物件とあわせて当日空室でしたら回れるようにいたしますね！ 御手洗侑矢 17:57 32307-A1" at bounding box center [319, 263] width 504 height 63
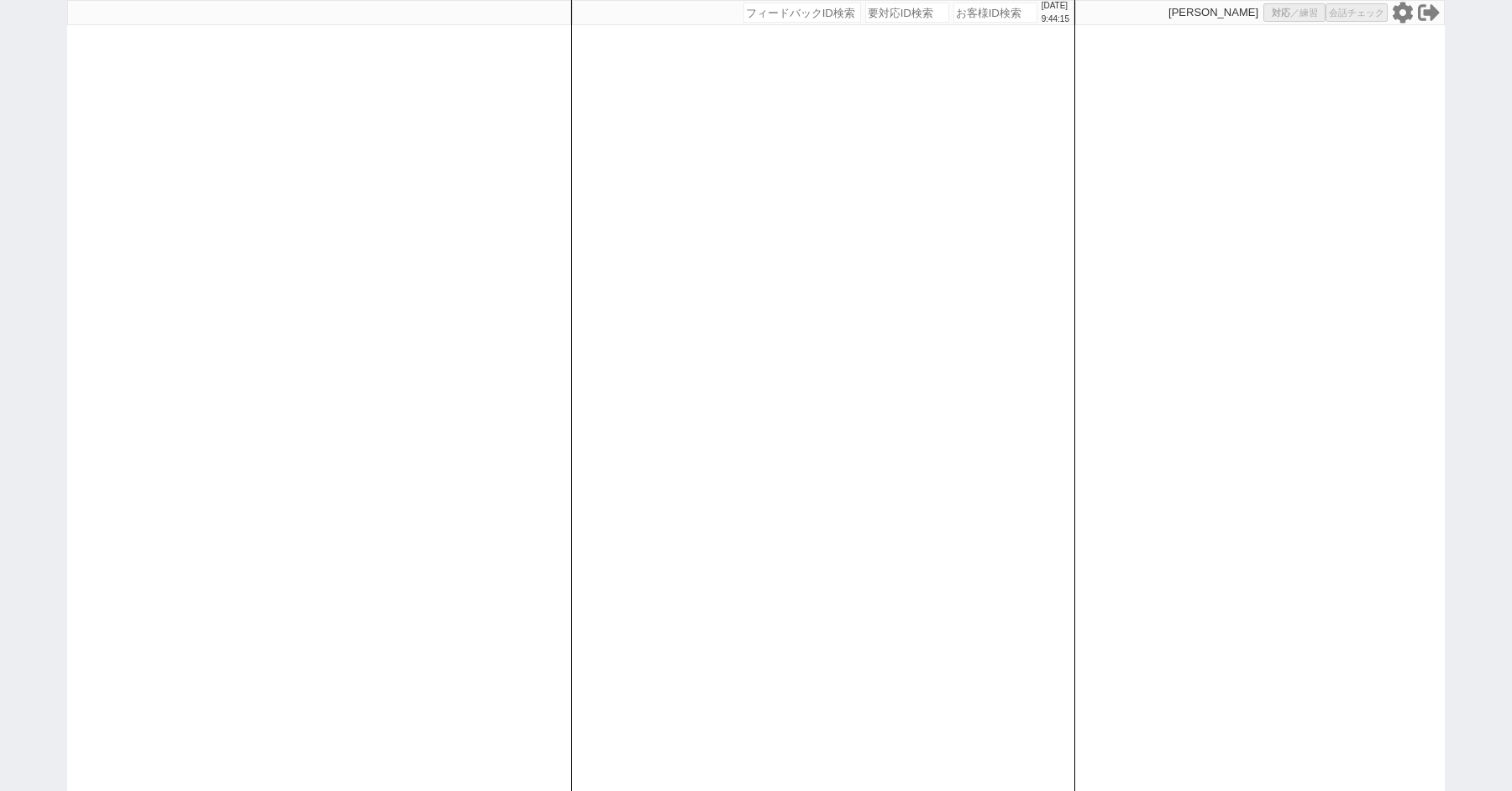
select select
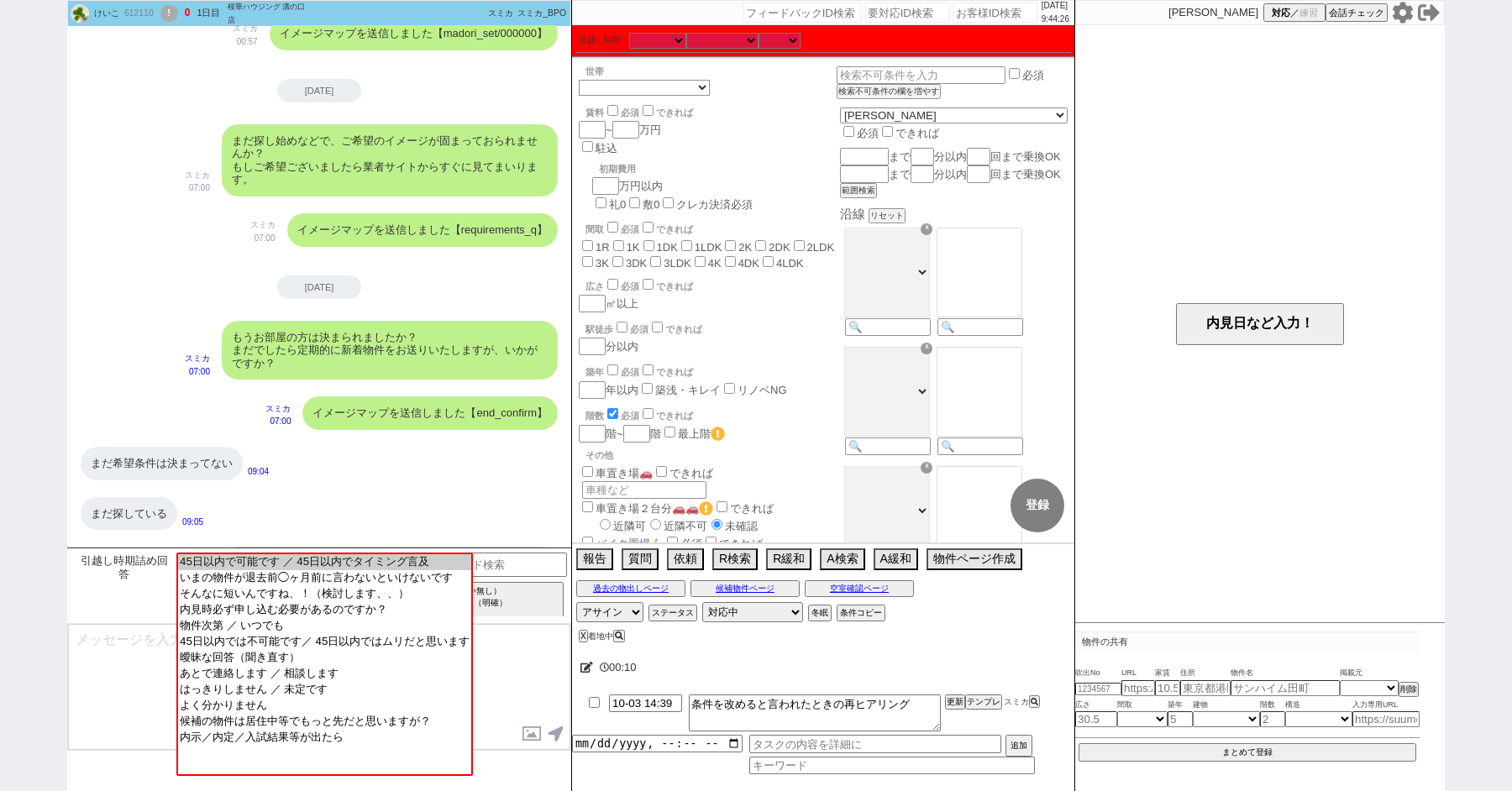
scroll to position [564, 0]
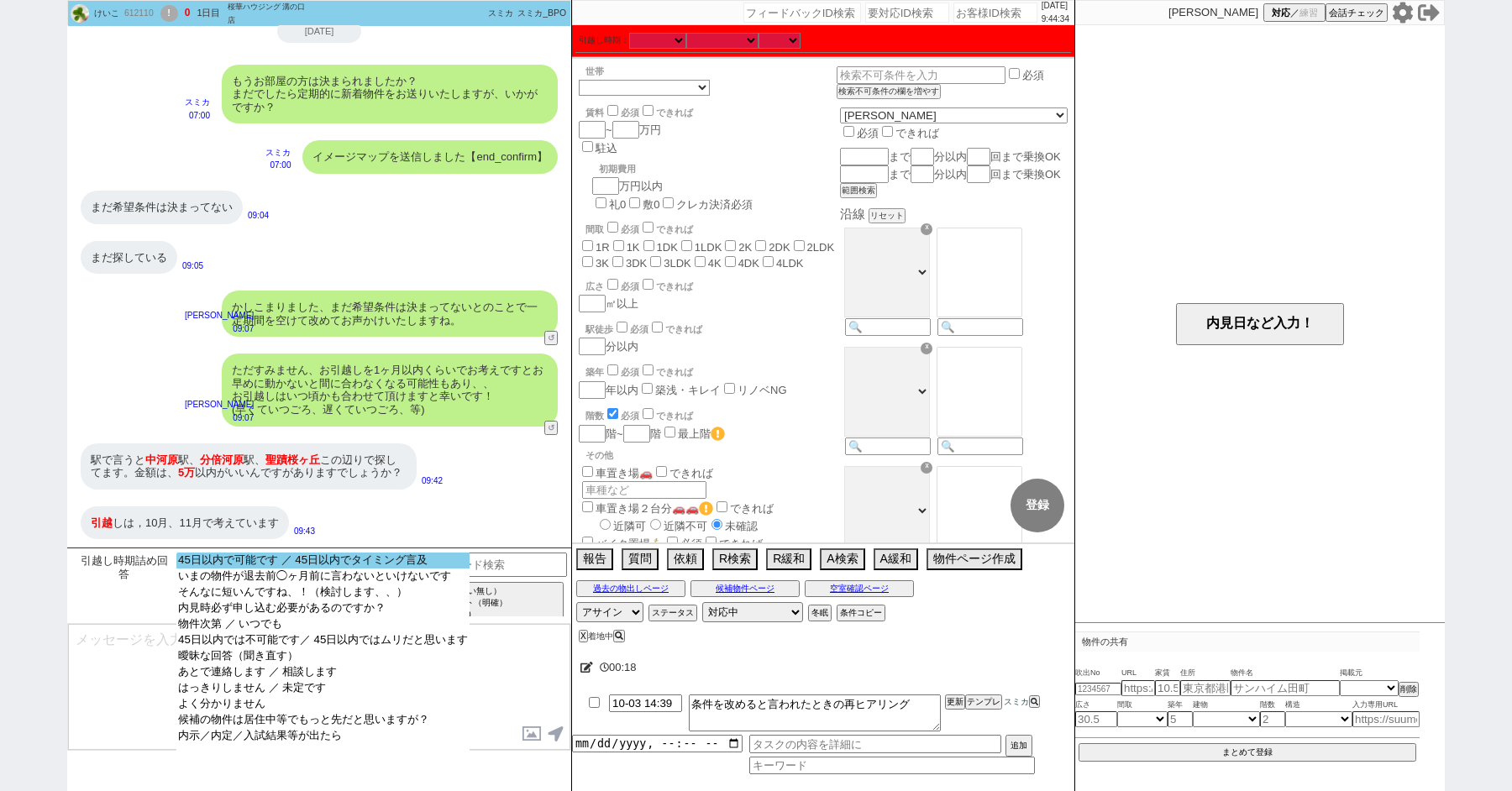
click at [233, 569] on option "45日以内で可能です ／ 45日以内でタイミング言及" at bounding box center [323, 577] width 293 height 16
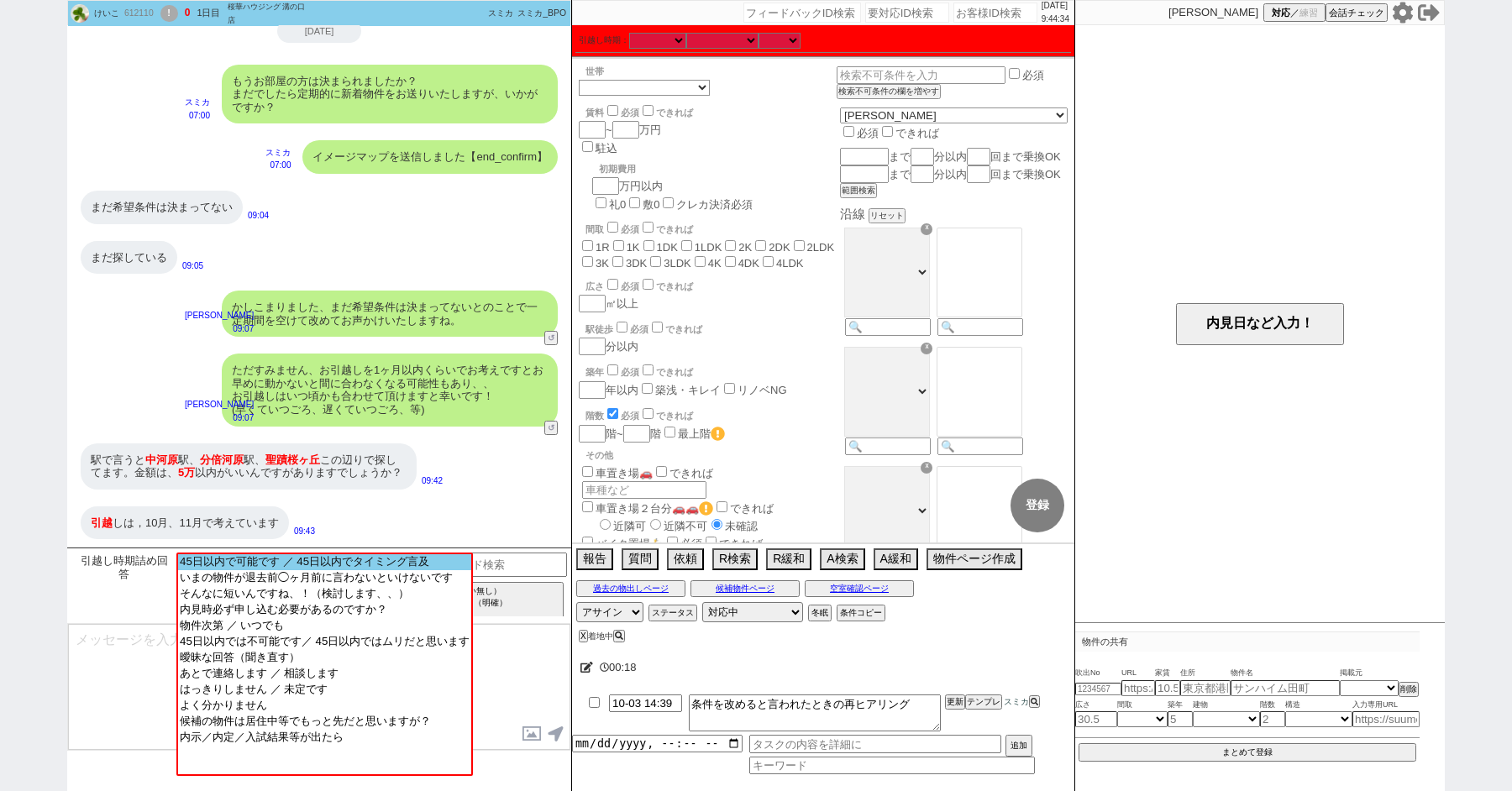
scroll to position [321, 0]
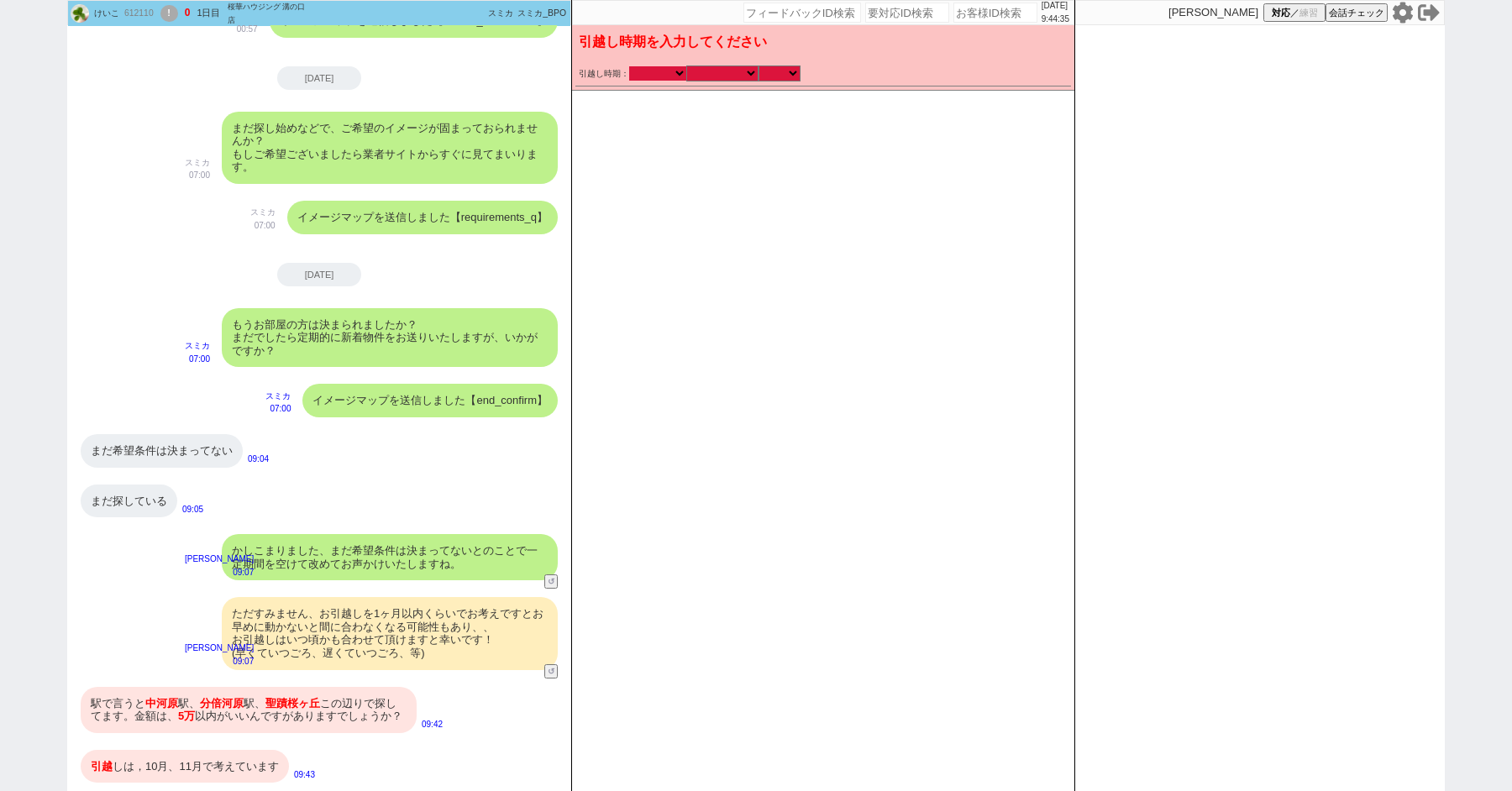
click at [660, 76] on select "2025年 2026年" at bounding box center [657, 74] width 57 height 14
select select "2025"
click at [629, 67] on select "2025年 2026年" at bounding box center [657, 74] width 57 height 14
checkbox input "false"
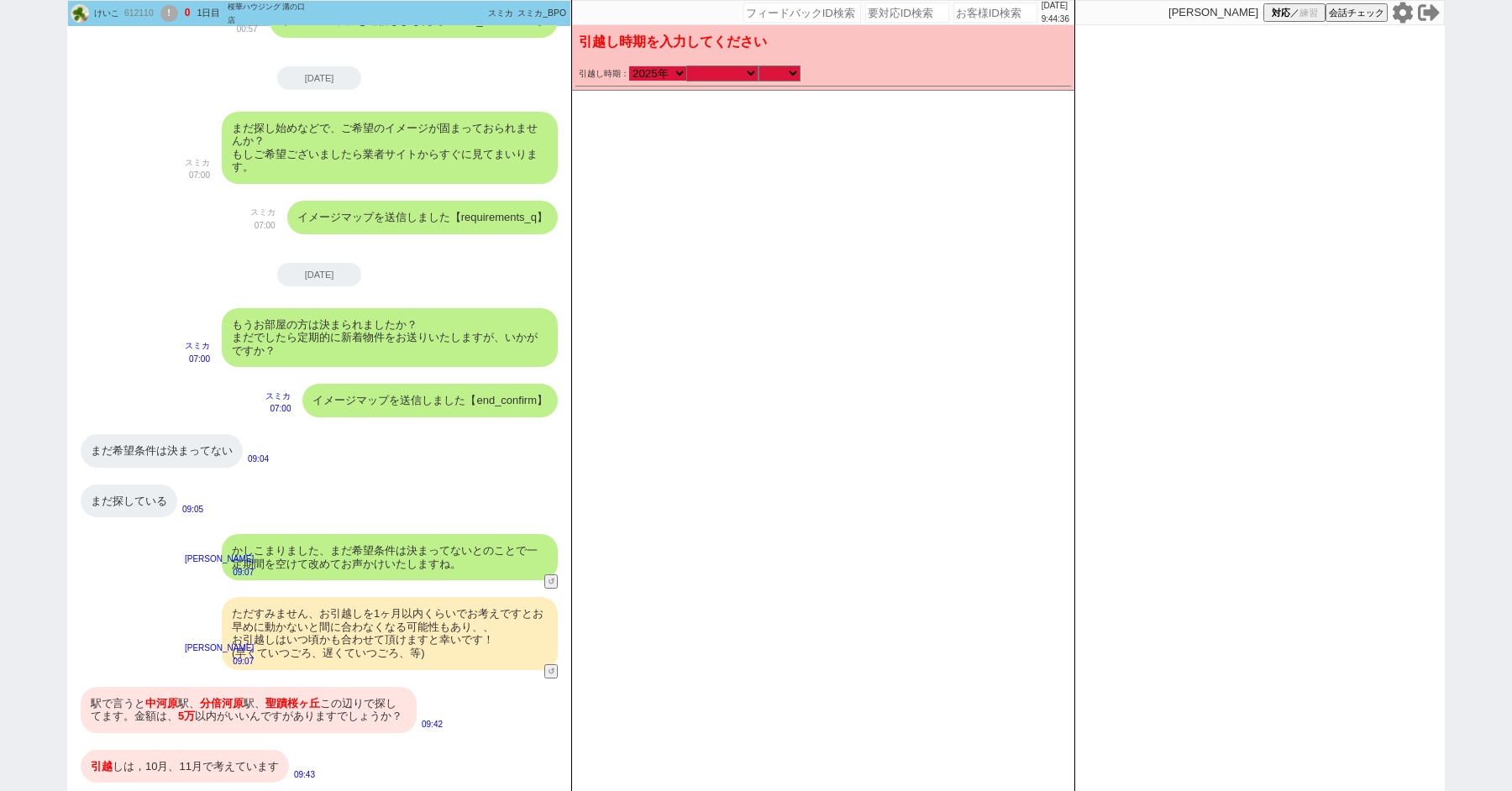
checkbox input "false"
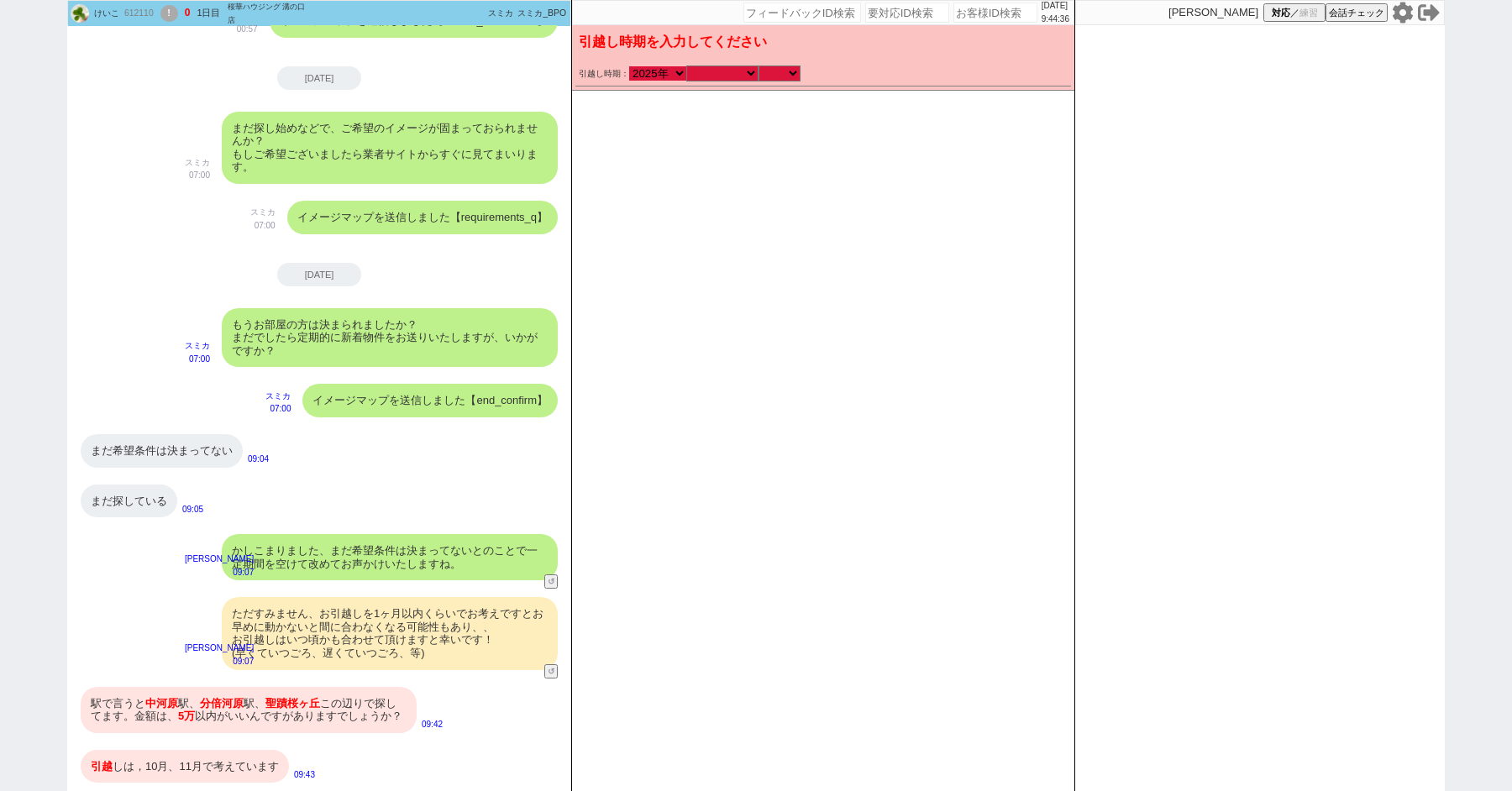
checkbox input "false"
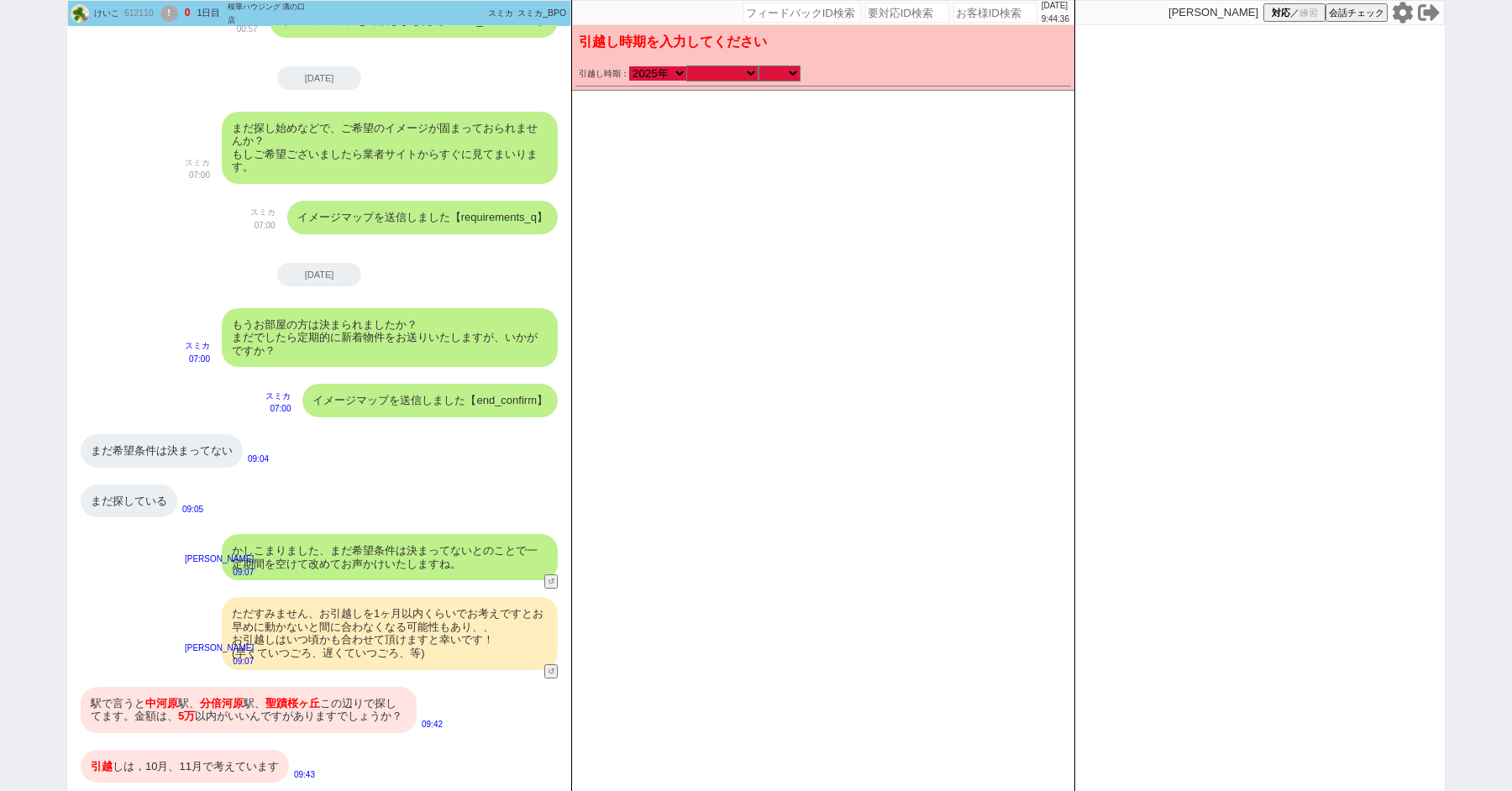
checkbox input "false"
click at [737, 72] on select "なる早 未定 いつでも 物件あれば 年内 来年 1月 2月 3月 4月 5月 6月 7月 8月 9月 10月 11月 12月 春 夏 秋 冬" at bounding box center [723, 74] width 72 height 14
select select "10"
click at [687, 67] on select "なる早 未定 いつでも 物件あれば 年内 来年 1月 2月 3月 4月 5月 6月 7月 8月 9月 10月 11月 12月 春 夏 秋 冬" at bounding box center [723, 74] width 72 height 14
checkbox input "false"
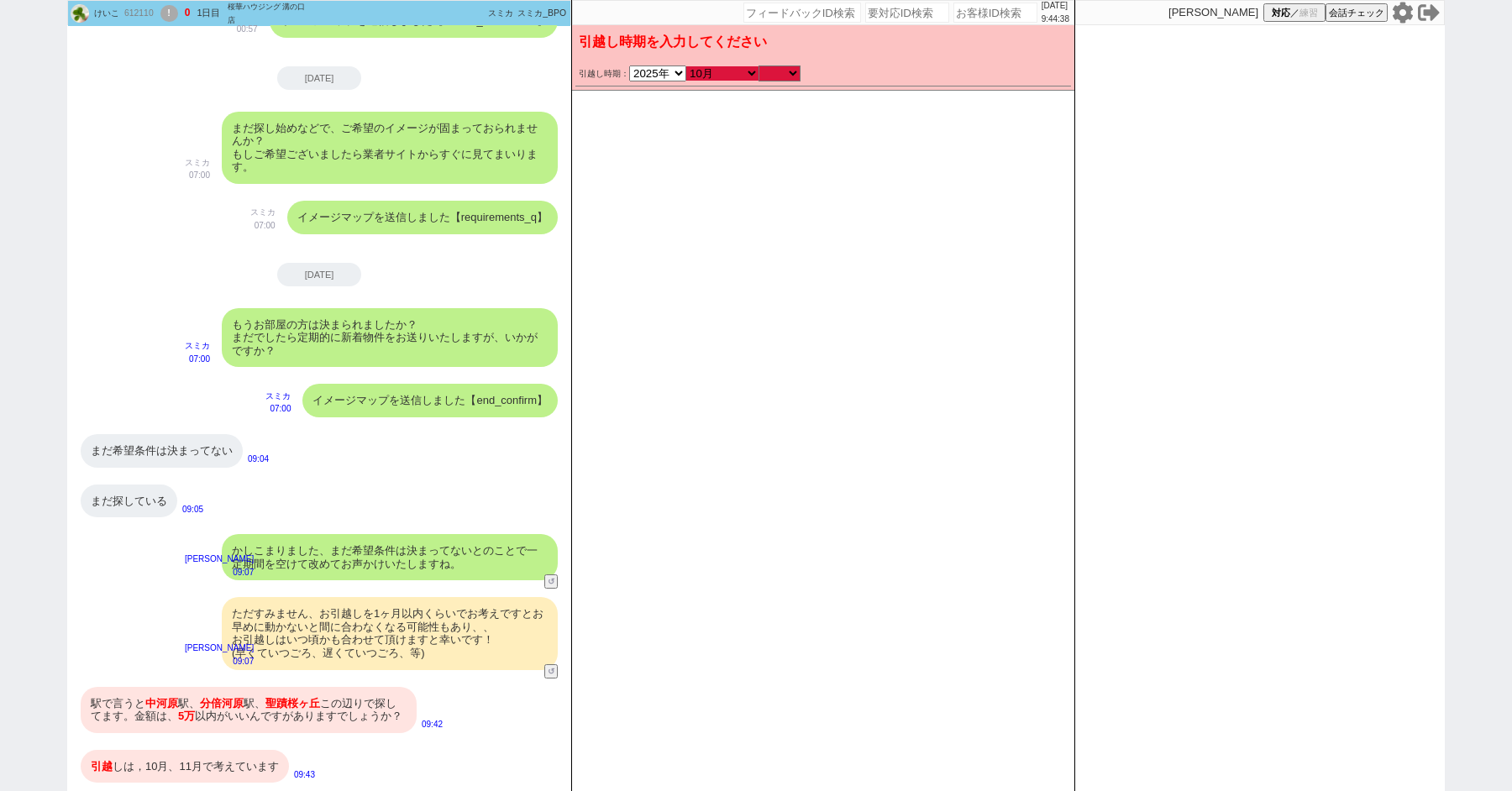
checkbox input "false"
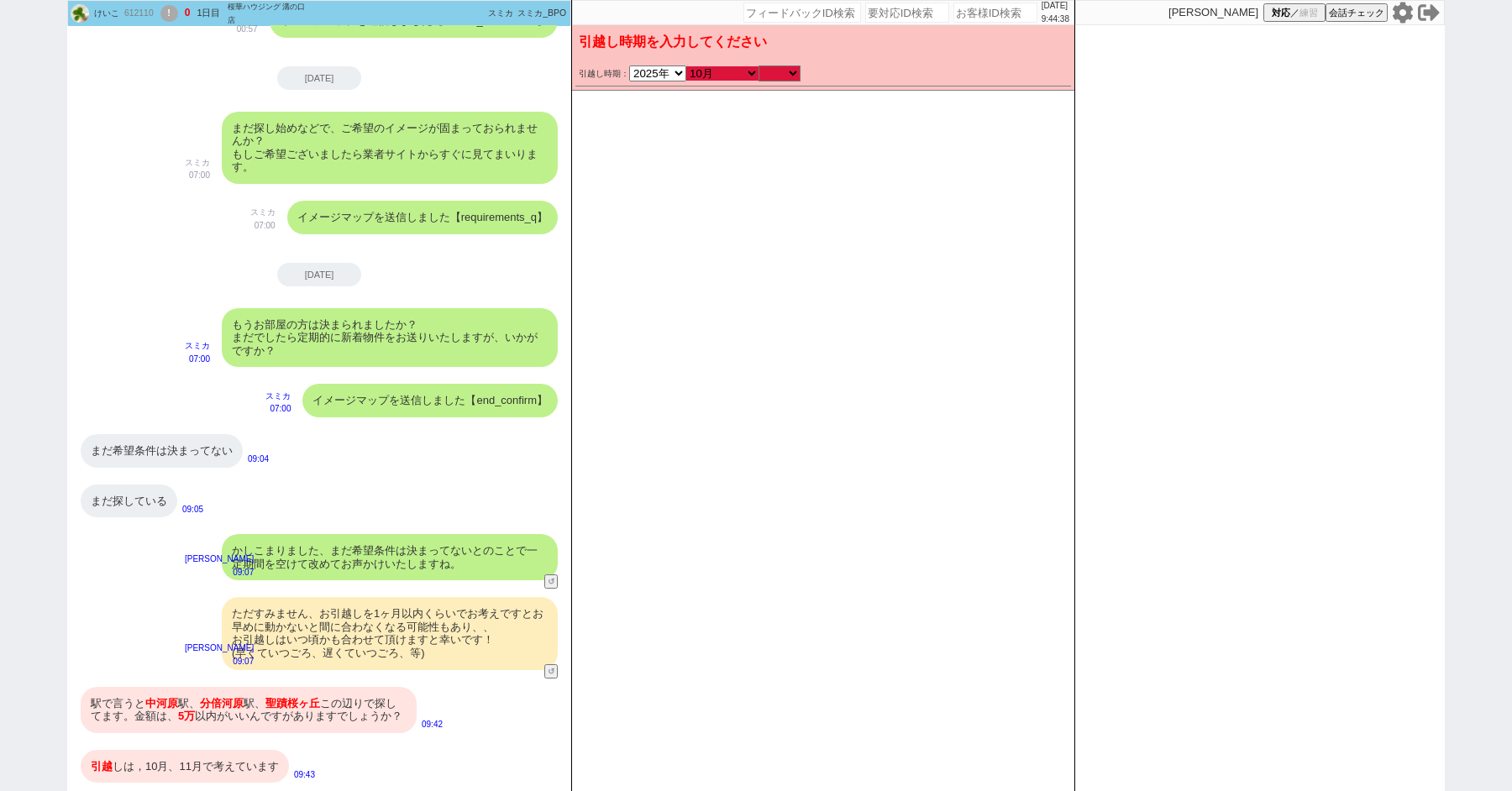
checkbox input "false"
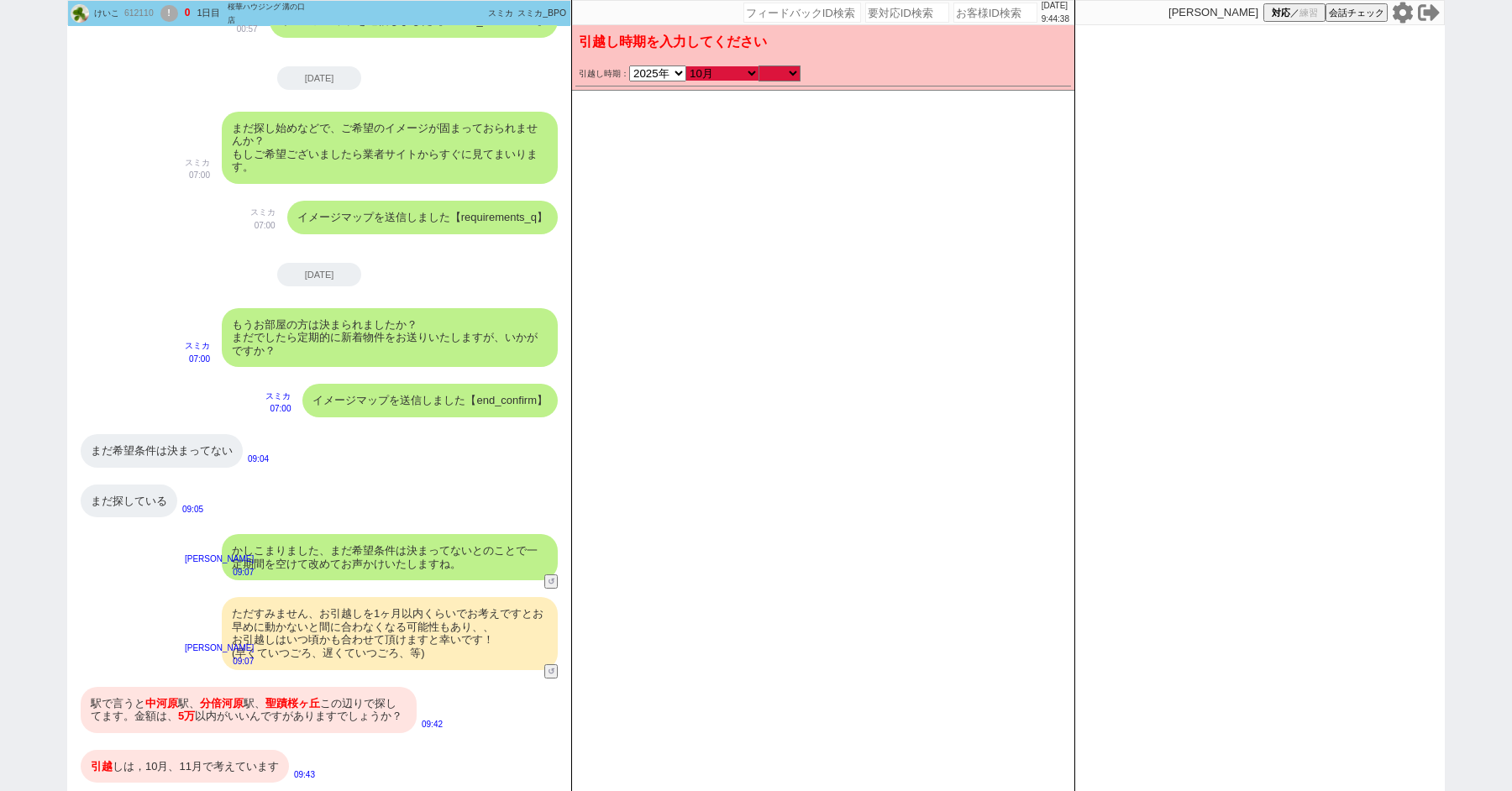
checkbox input "false"
click at [771, 67] on select "のみ 上旬 中旬 下旬 末 まで 1日 2日 3日 4日 5日 6日 7日 8日 9日 10日 11日 12日 13日 14日 15日 16日 17日 18日…" at bounding box center [779, 74] width 42 height 14
select select "36"
click at [758, 67] on select "のみ 上旬 中旬 下旬 末 まで 1日 2日 3日 4日 5日 6日 7日 8日 9日 10日 11日 12日 13日 14日 15日 16日 17日 18日…" at bounding box center [779, 74] width 42 height 14
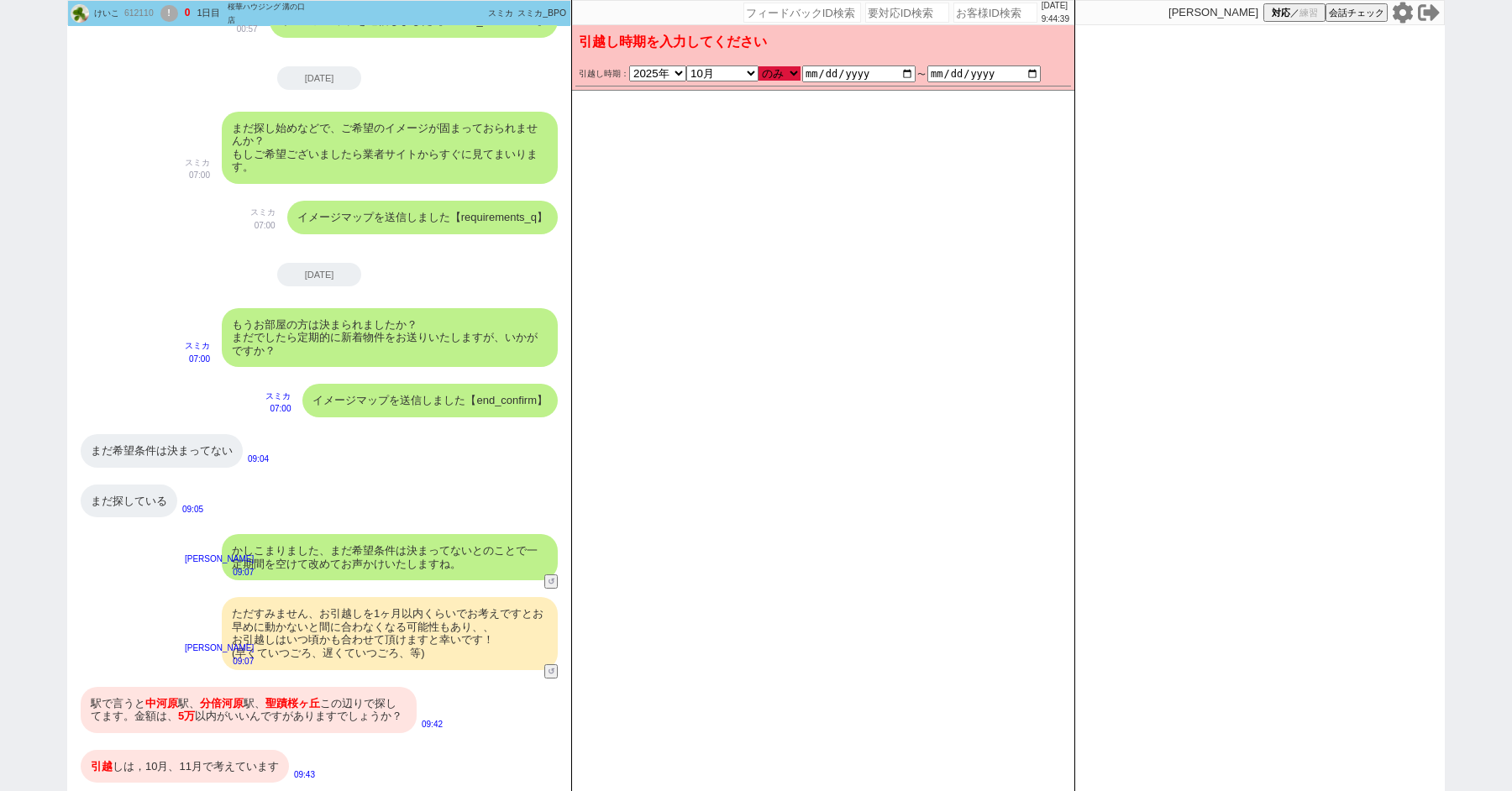
type input "2025-10-01"
type input "2025-10-31"
checkbox input "false"
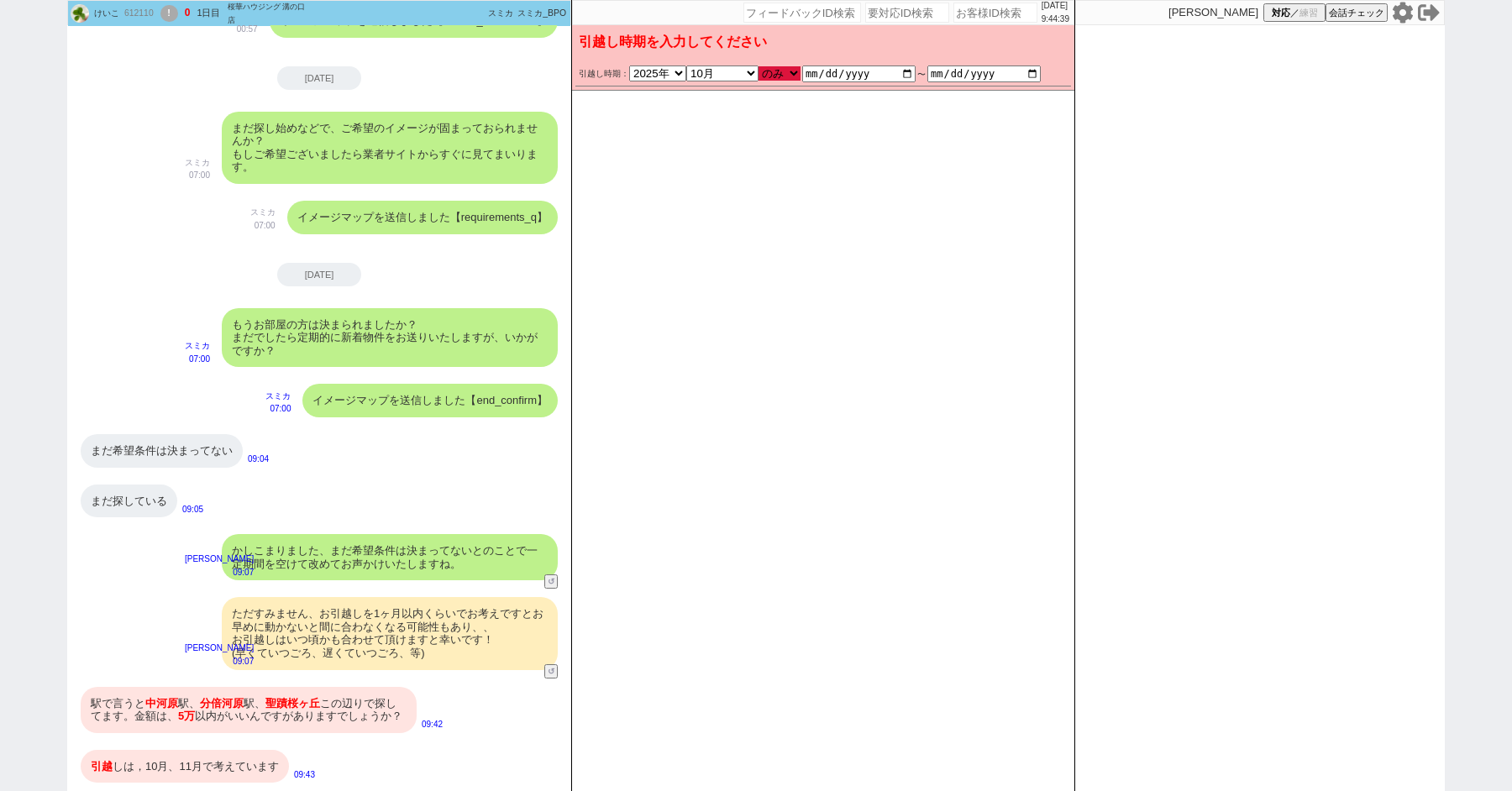
checkbox input "false"
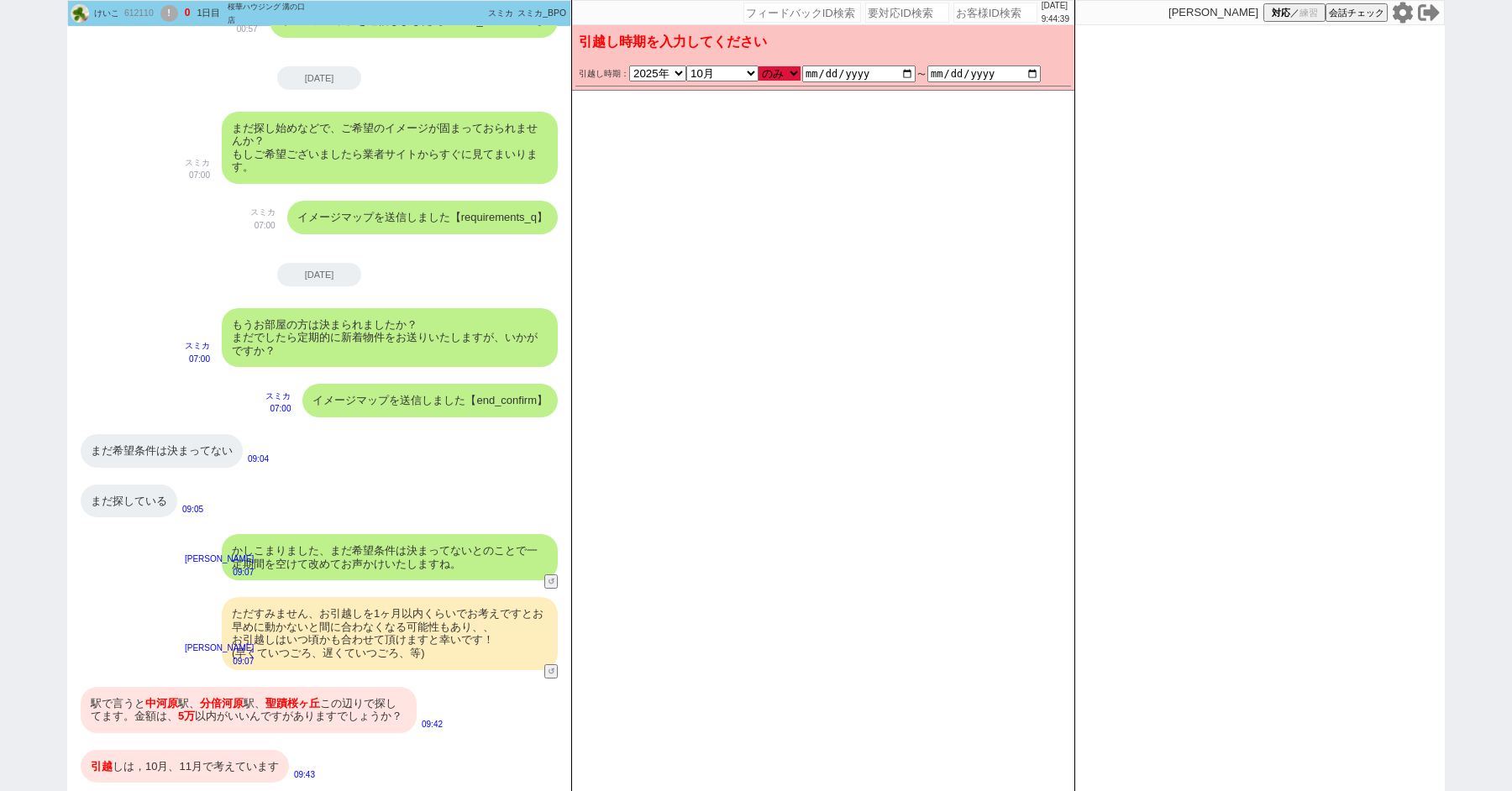
checkbox input "false"
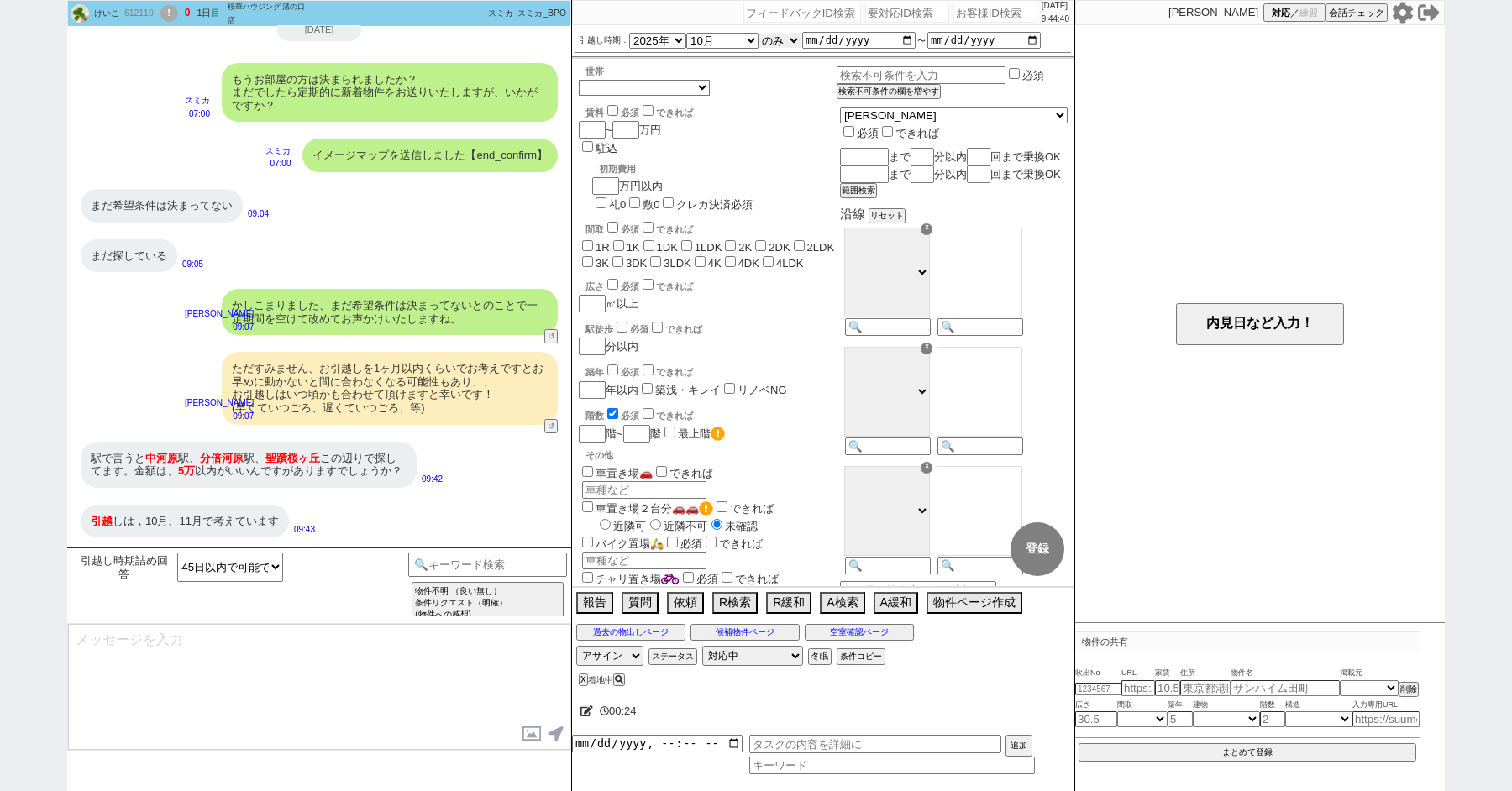
scroll to position [665, 0]
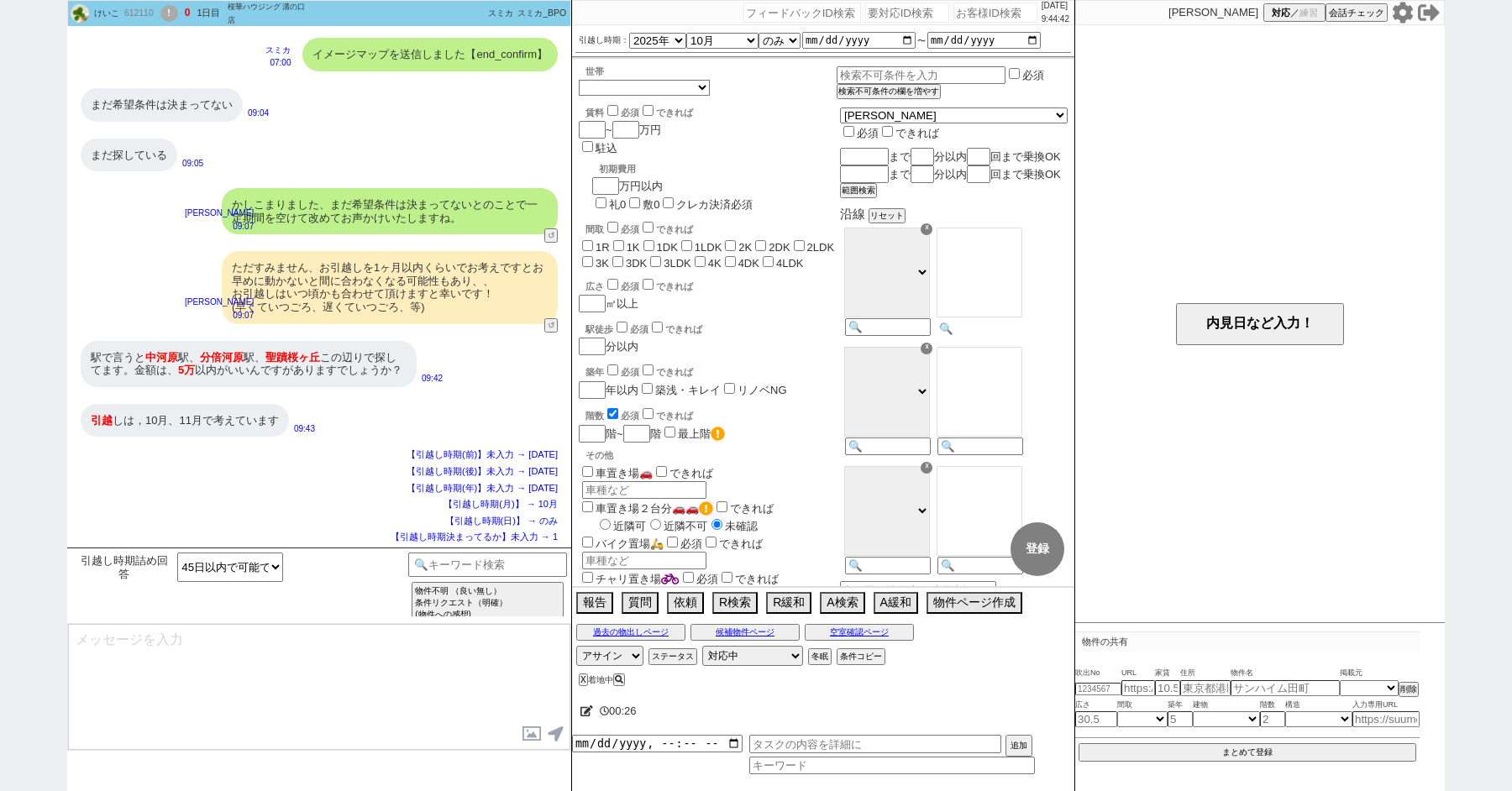
click at [1009, 336] on input at bounding box center [978, 329] width 83 height 14
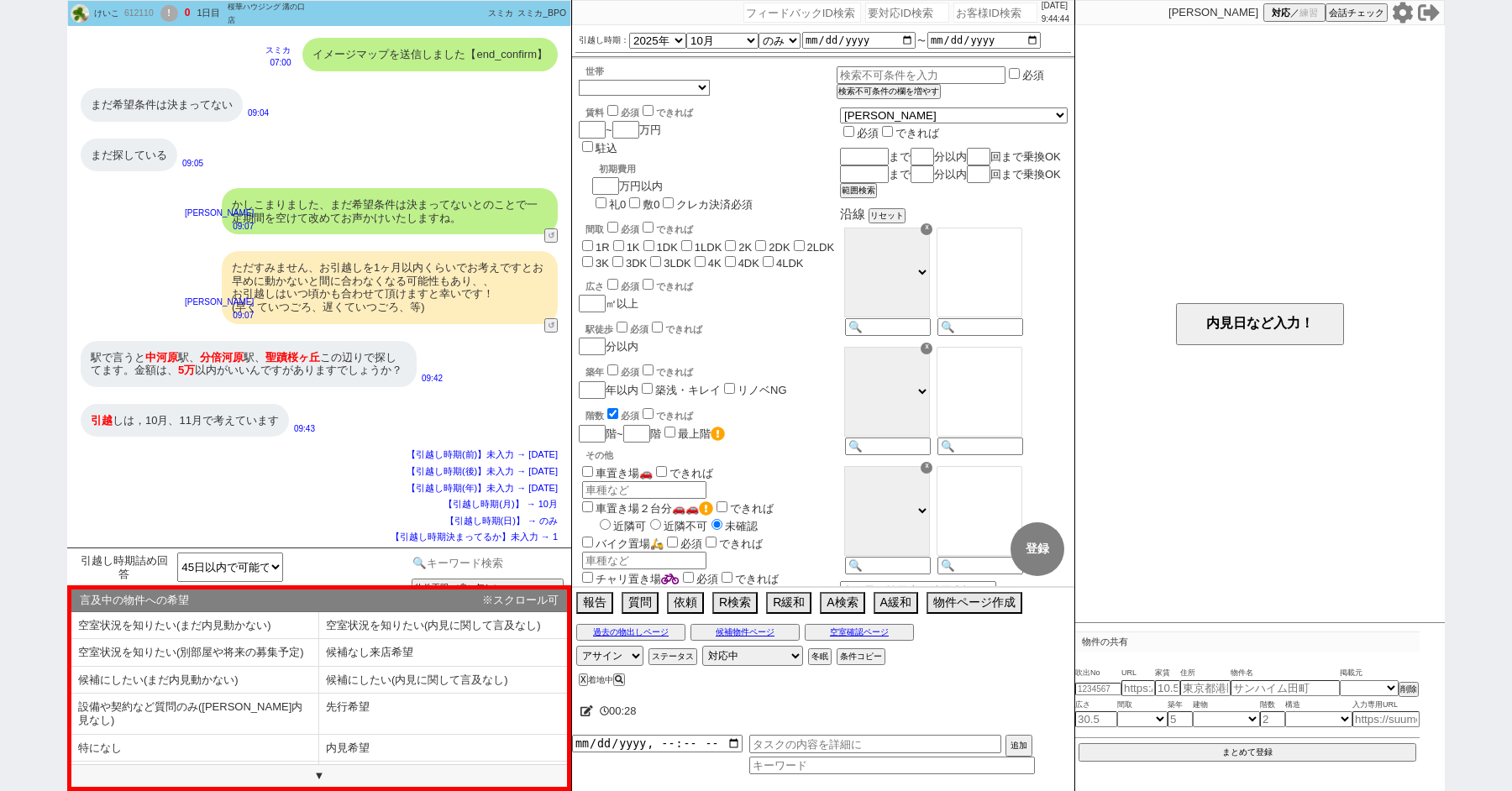
click at [483, 562] on input at bounding box center [487, 563] width 158 height 21
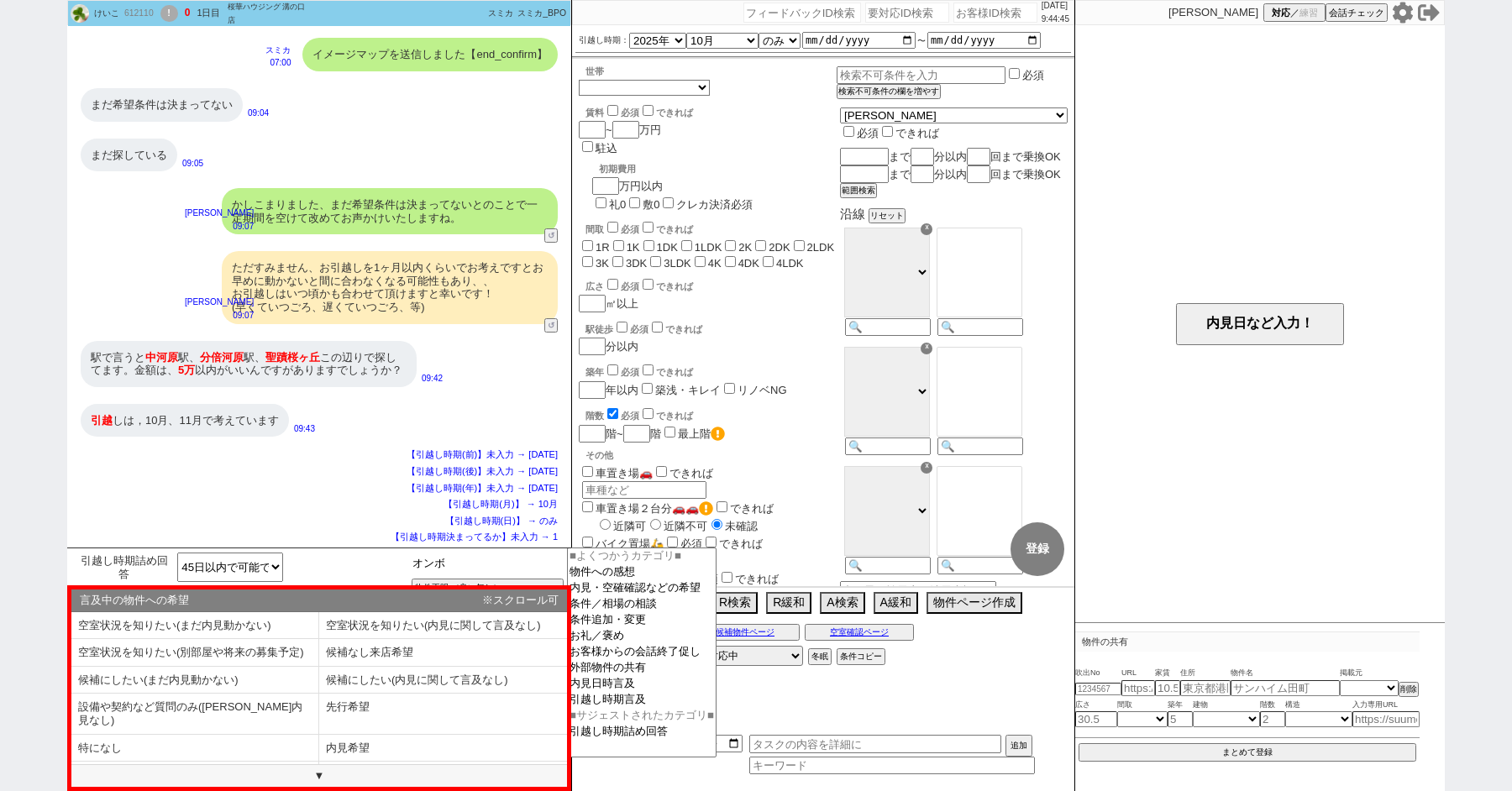
type input "オンボ"
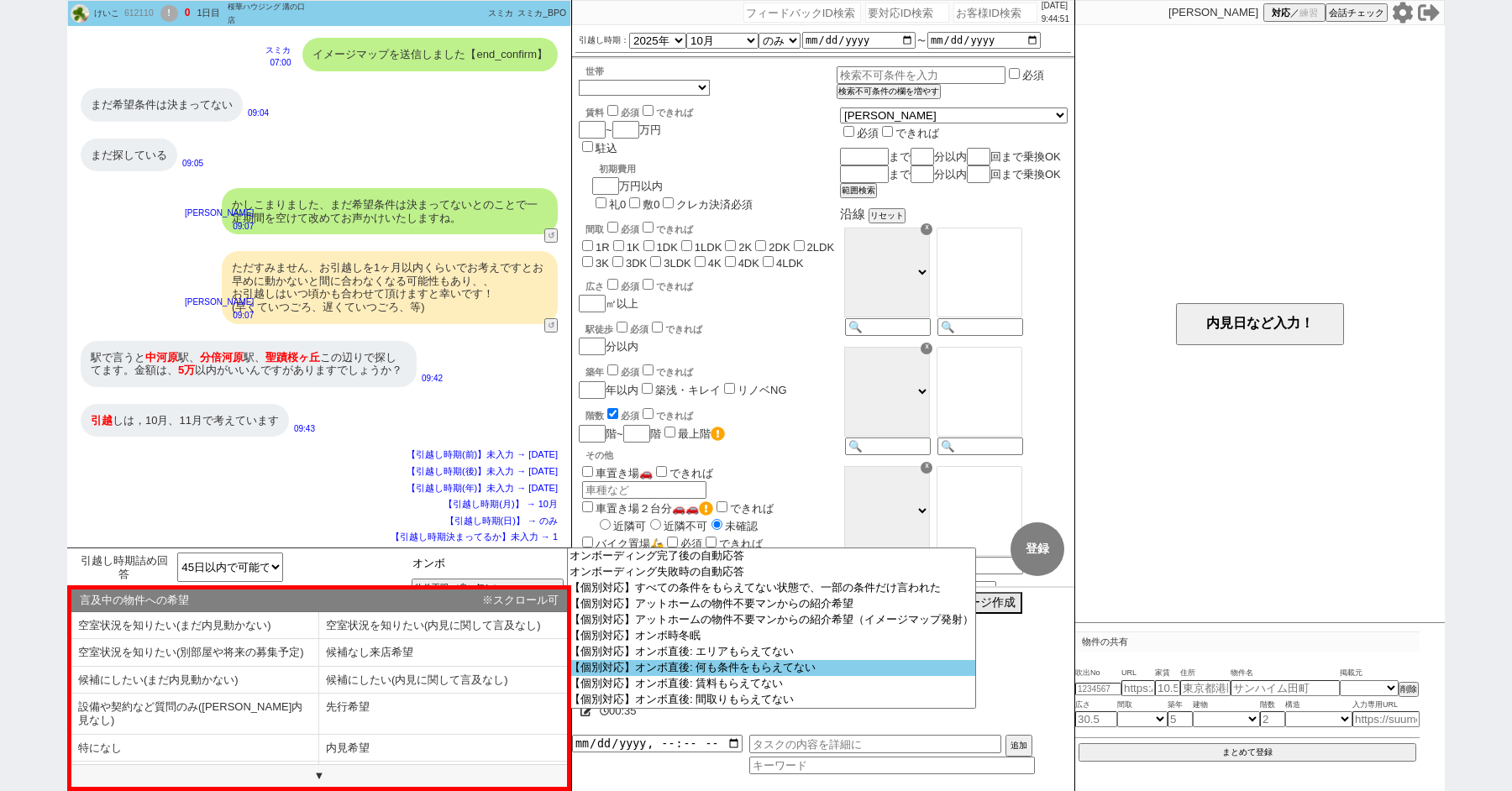
scroll to position [17, 0]
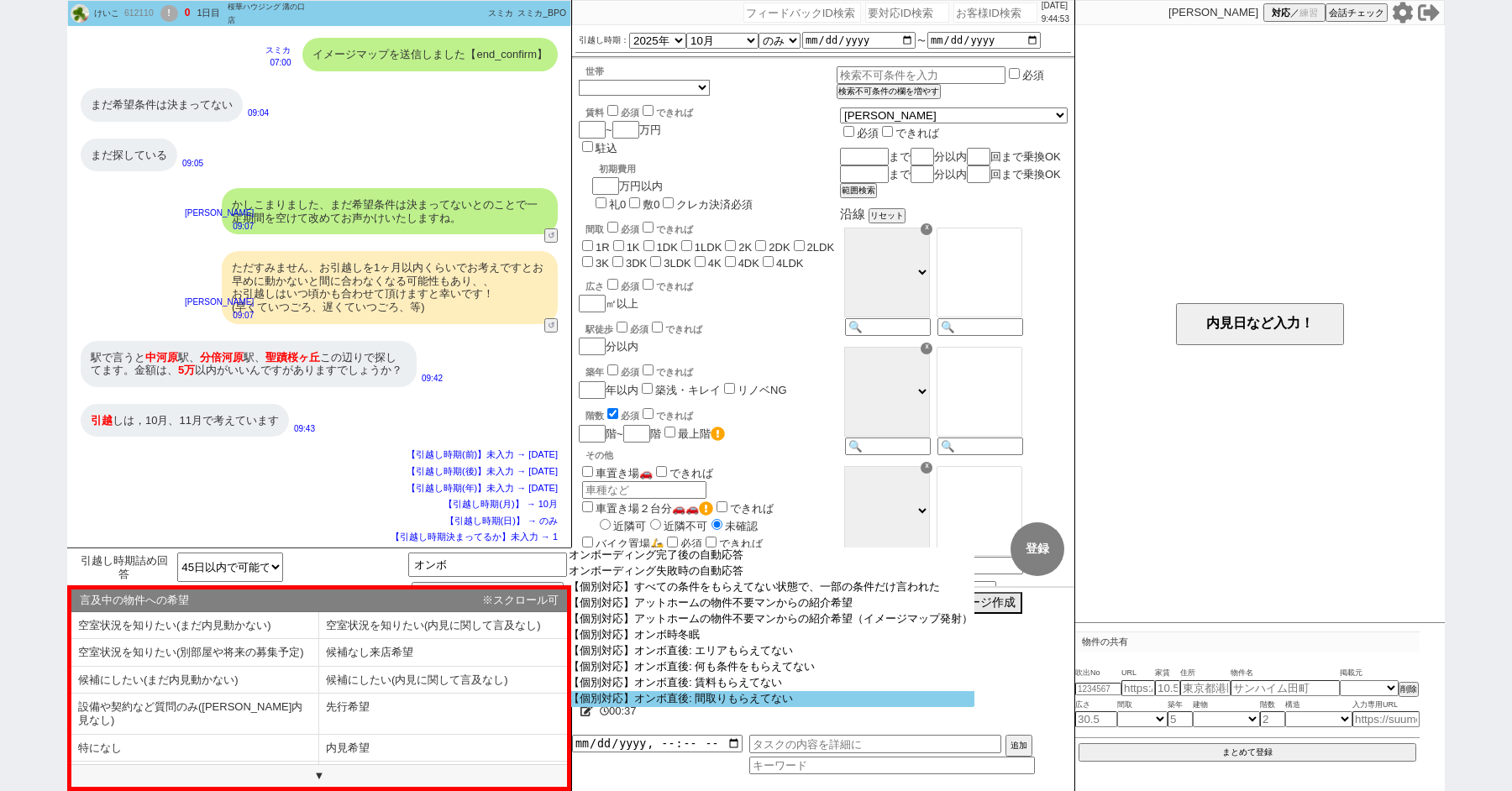
click at [660, 707] on option "【個別対応】オンボ直後: 間取りもらえてない" at bounding box center [770, 699] width 408 height 16
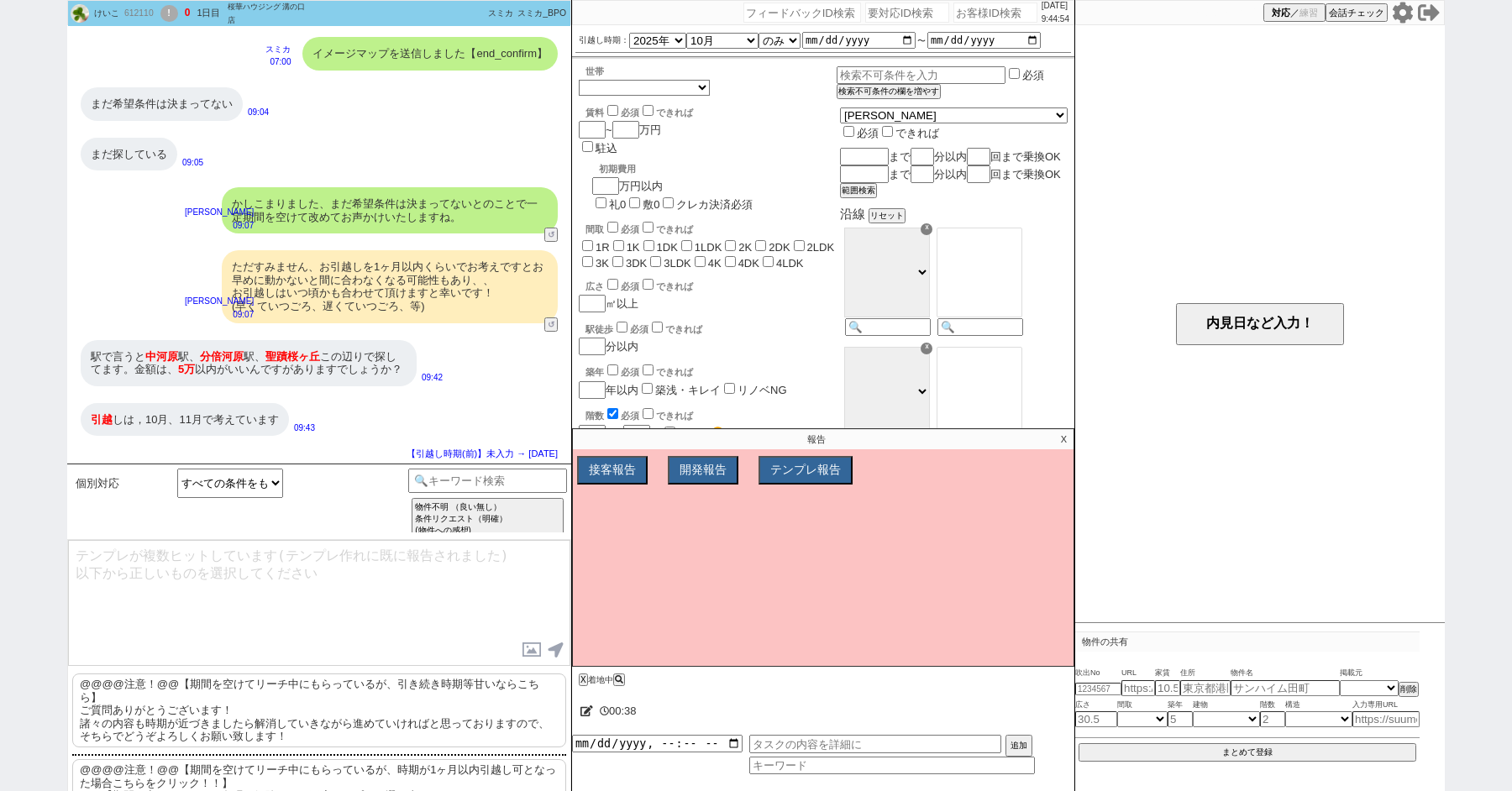
scroll to position [30, 0]
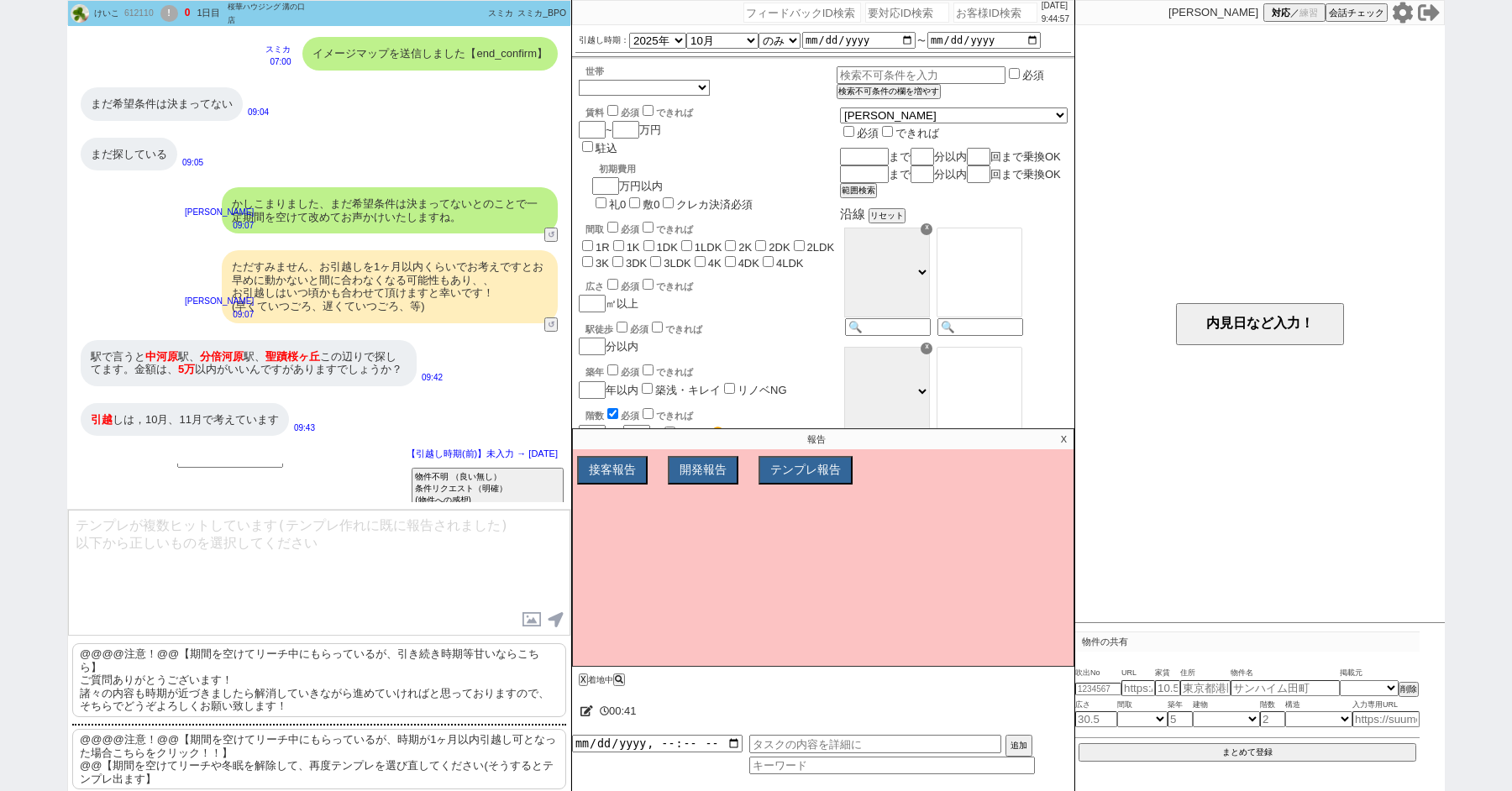
click at [1065, 435] on p "X" at bounding box center [1063, 439] width 19 height 20
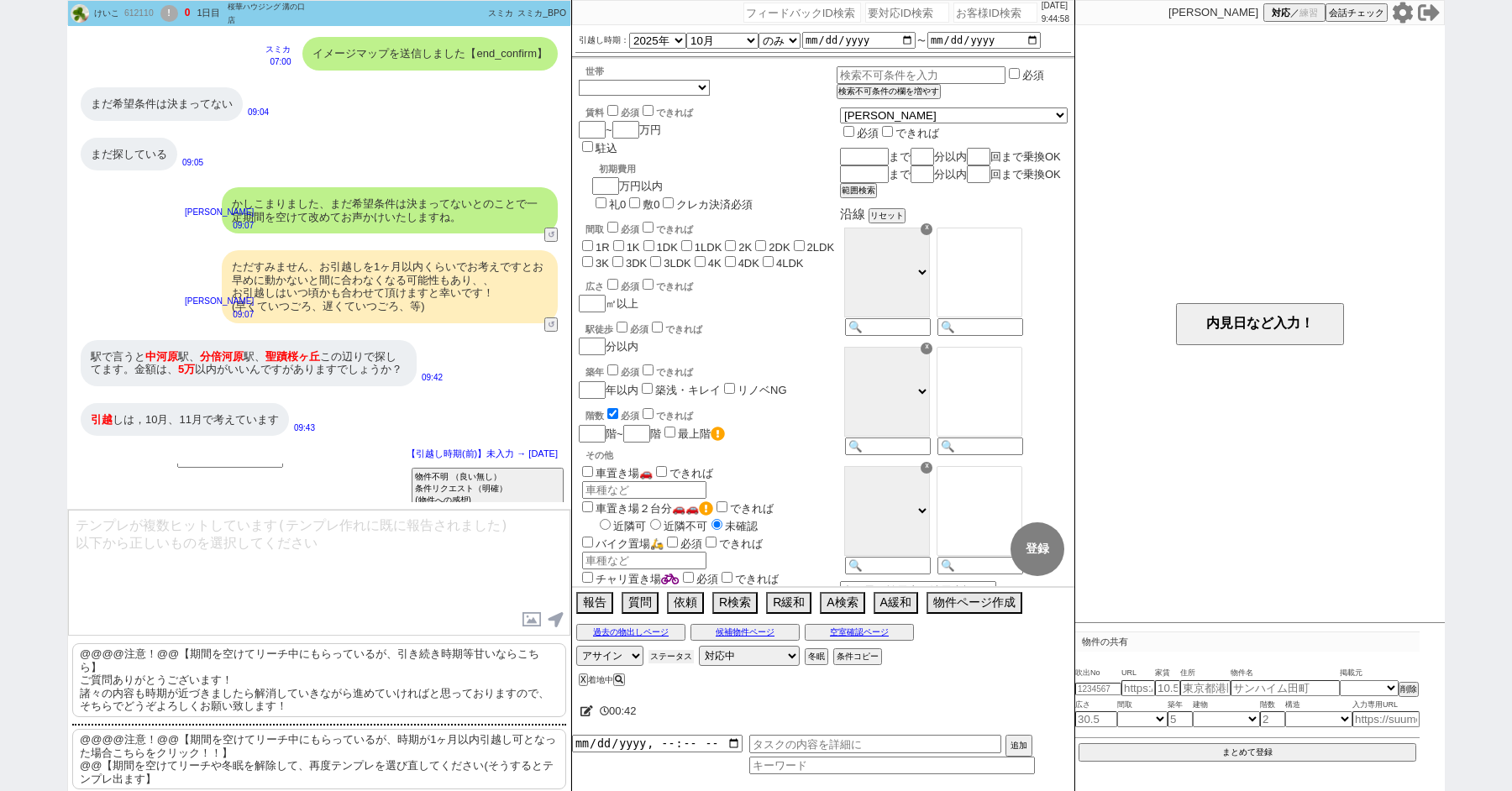
click at [675, 652] on button "ステータス" at bounding box center [672, 656] width 46 height 13
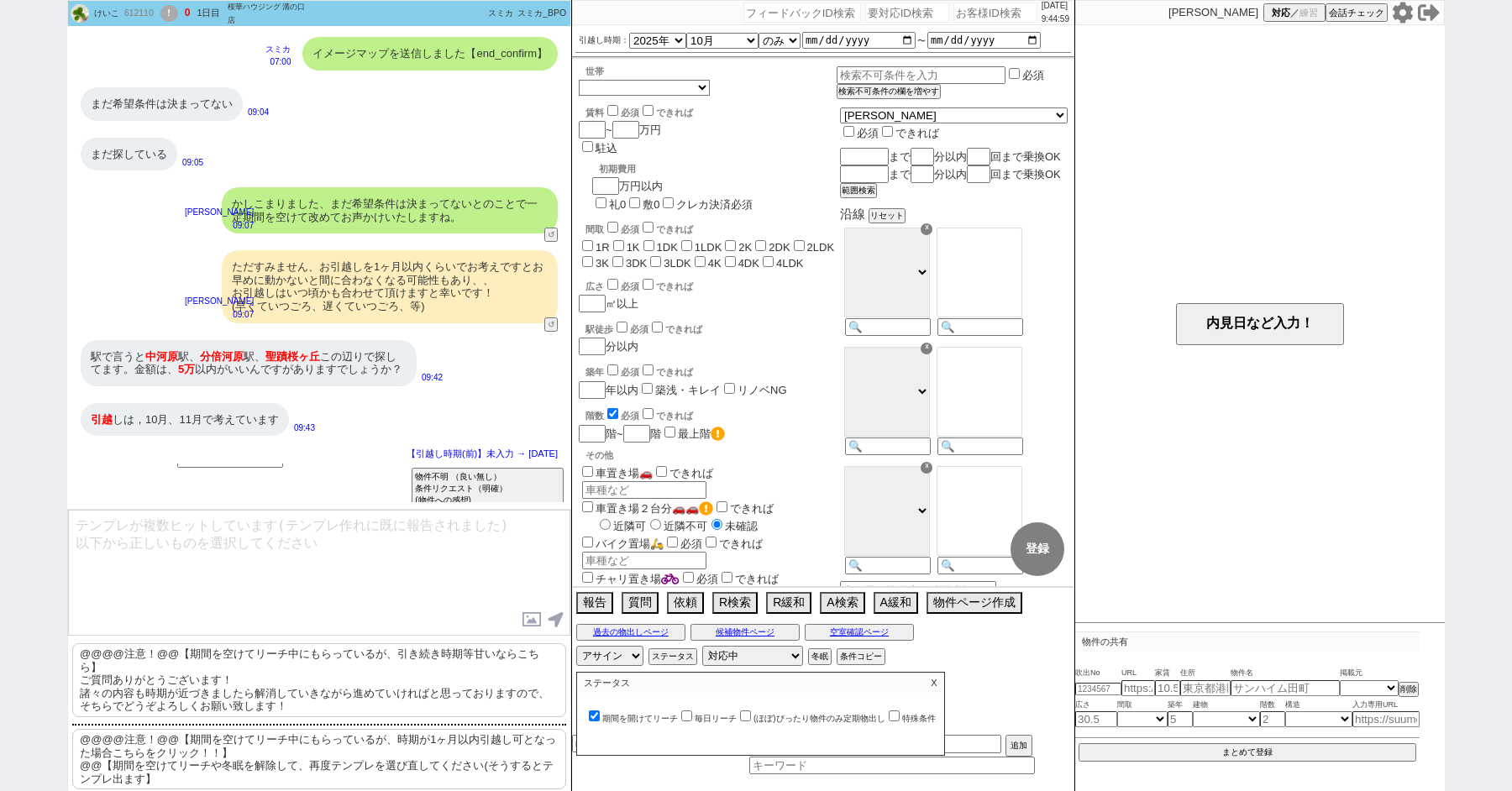
click at [595, 712] on input "期間を開けてリーチ" at bounding box center [594, 715] width 11 height 11
checkbox input "false"
click at [690, 712] on input "毎日リーチ" at bounding box center [686, 715] width 11 height 11
checkbox input "true"
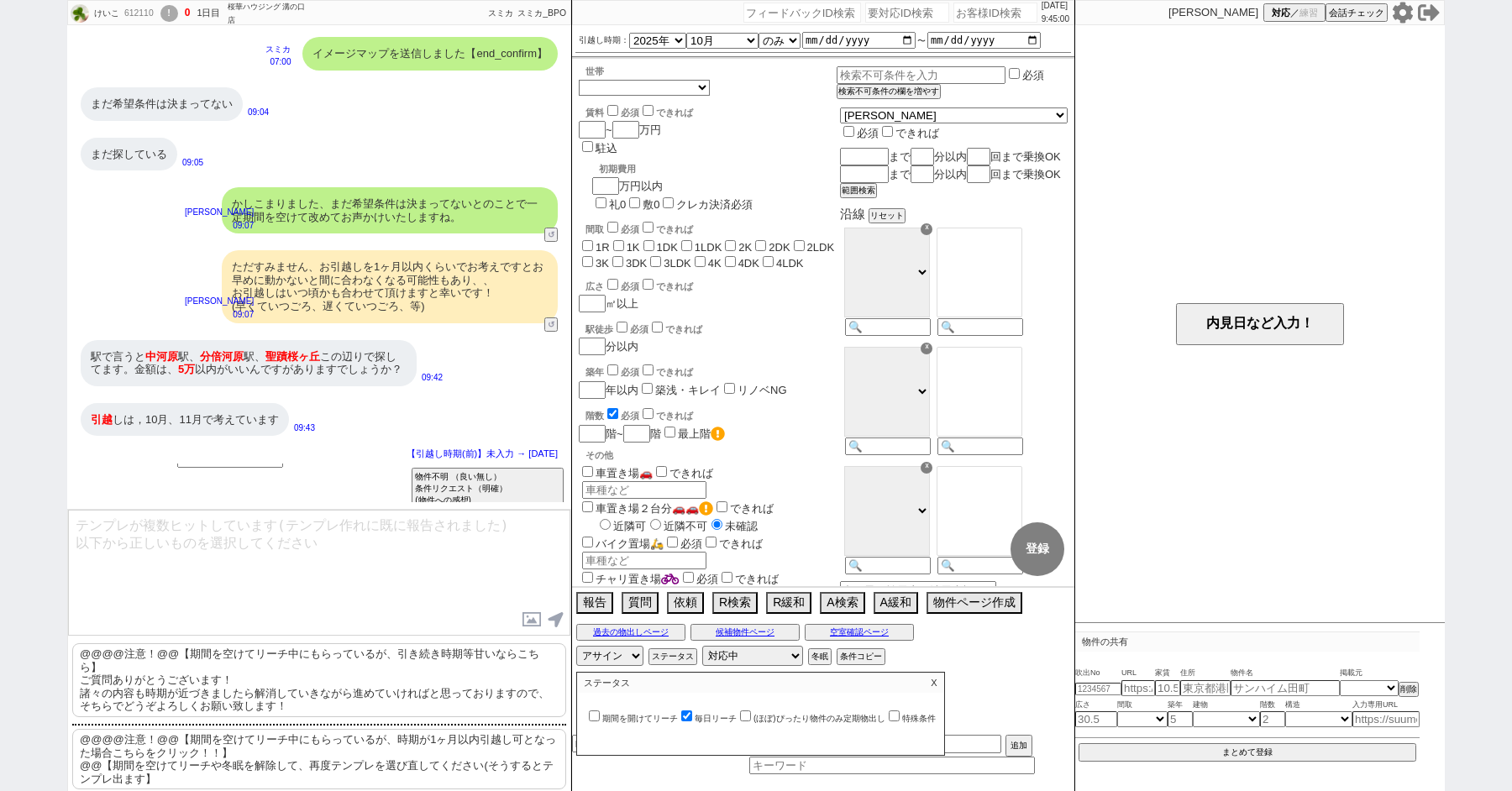
click at [943, 680] on p "X" at bounding box center [933, 682] width 19 height 20
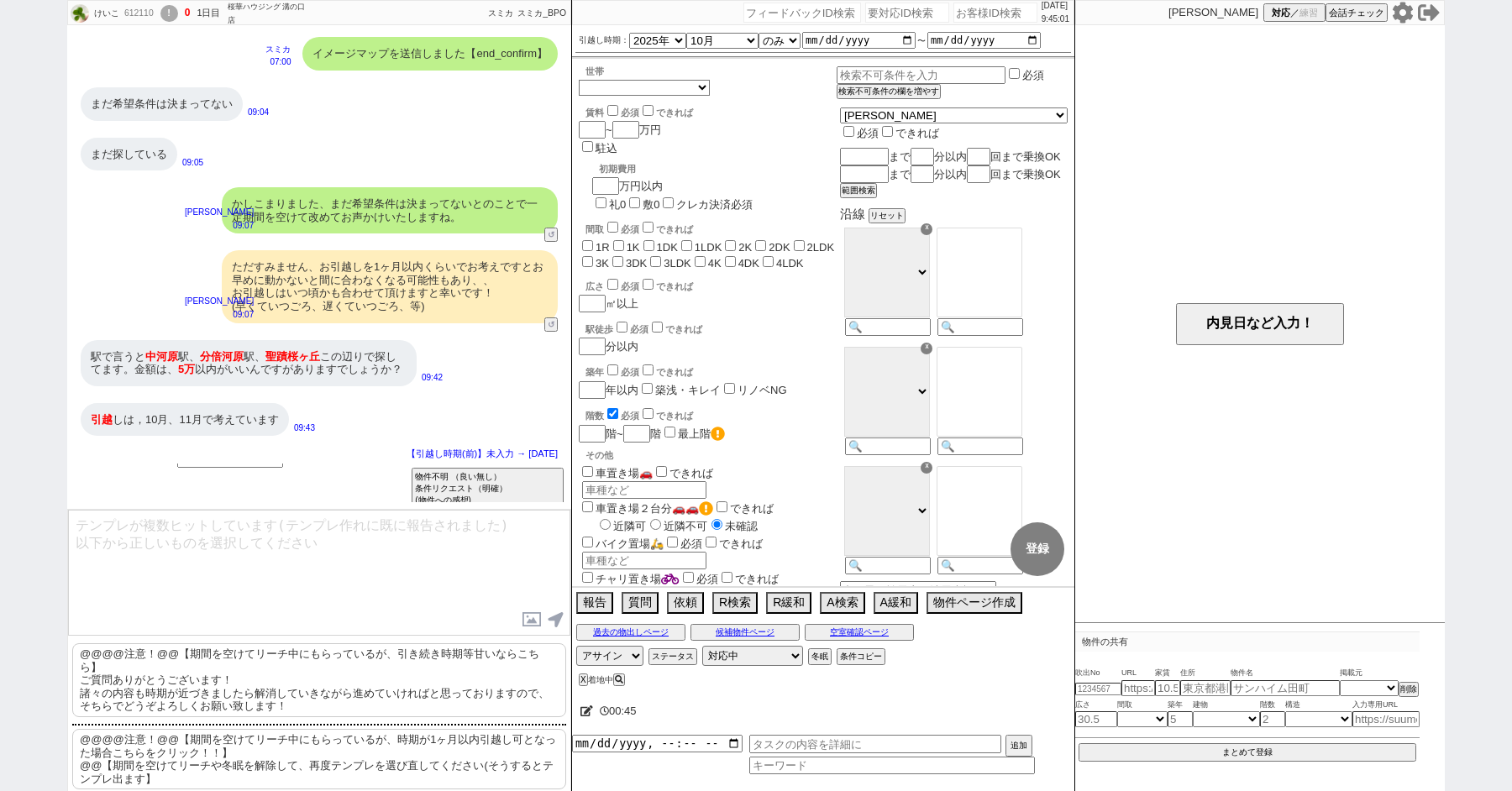
click at [433, 567] on textarea at bounding box center [319, 573] width 502 height 126
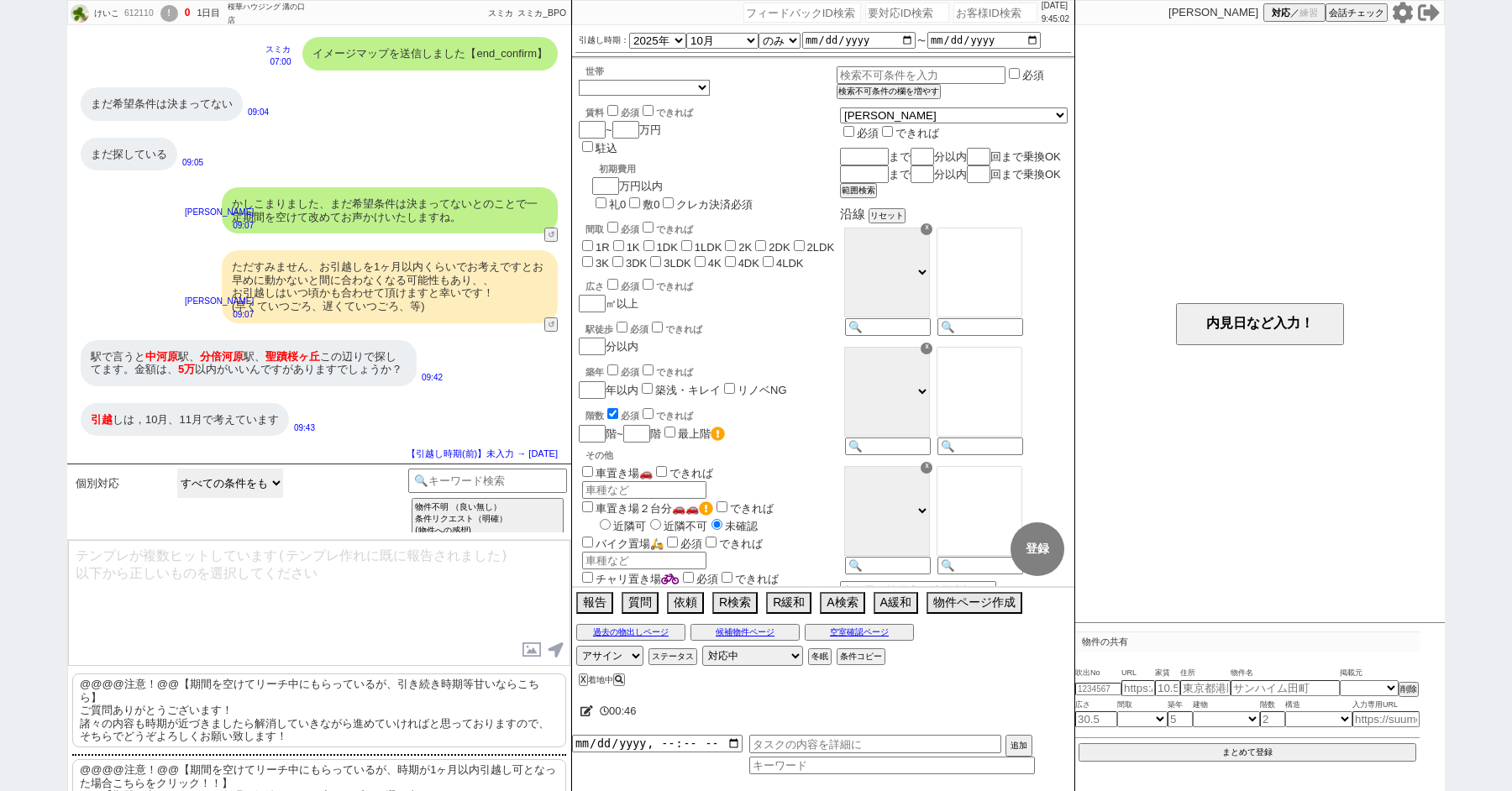
click at [257, 474] on select "すべての条件をもらえてない状態で、一部の条件だけ言われた アットホームの物件不要マンからの紹介希望 アットホームの物件不要マンからの紹介希望（イメージマップ発…" at bounding box center [230, 482] width 106 height 29
select select "オンボ直後: 賃料もらえてない"
click at [177, 498] on select "すべての条件をもらえてない状態で、一部の条件だけ言われた アットホームの物件不要マンからの紹介希望 アットホームの物件不要マンからの紹介希望（イメージマップ発…" at bounding box center [230, 482] width 106 height 29
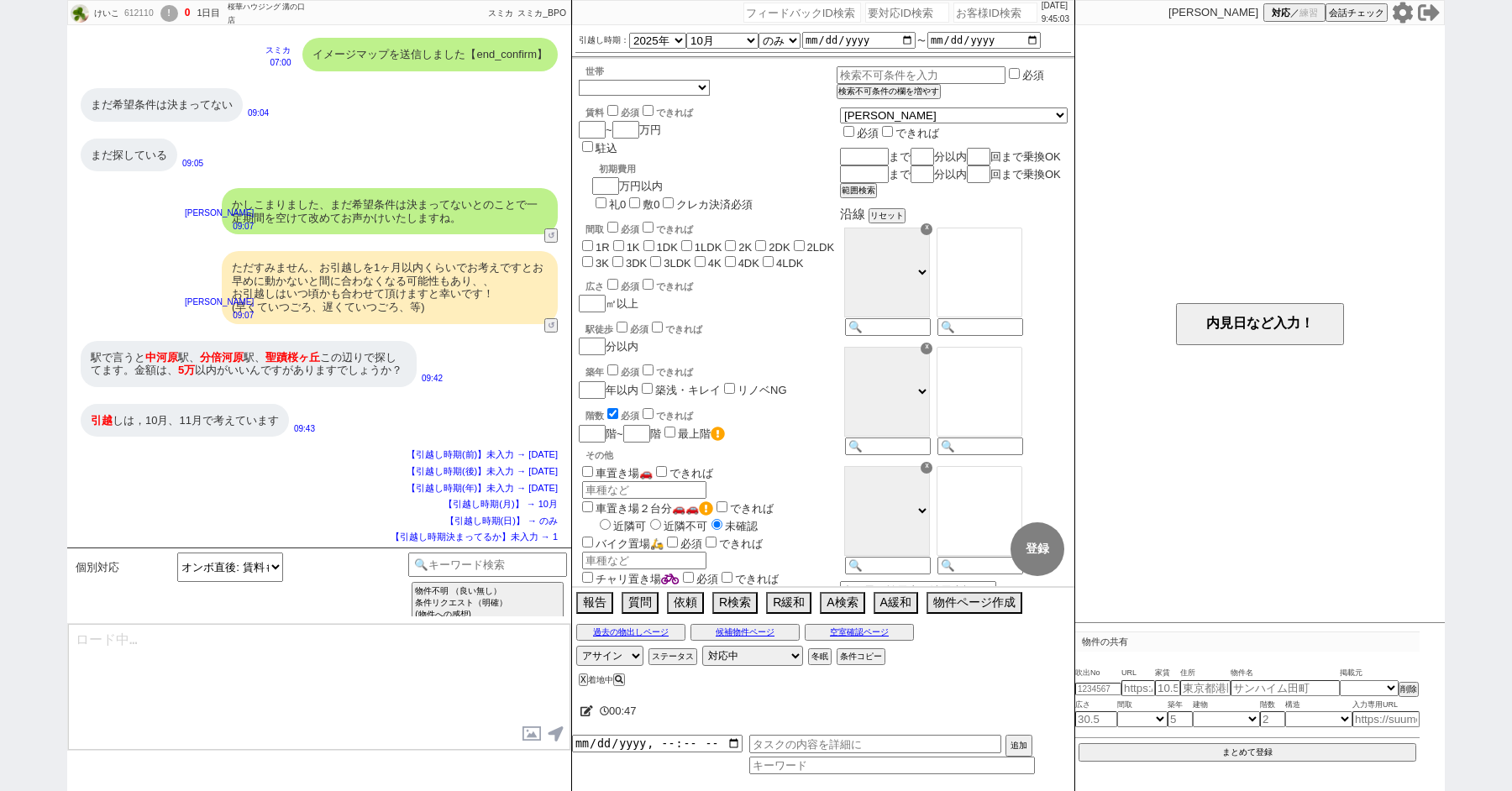
type textarea "@@連続ですみません、こちらご希望の賃料が漏れており、、！ おいくらくらいでお考えでしょうか？"
click at [357, 607] on button "テンプレ再検索NG解除" at bounding box center [364, 613] width 88 height 12
click at [245, 575] on select "すべての条件をもらえてない状態で、一部の条件だけ言われた アットホームの物件不要マンからの紹介希望 アットホームの物件不要マンからの紹介希望（イメージマップ発…" at bounding box center [230, 567] width 106 height 29
select select "オンボ直後: 間取りもらえてない"
click at [177, 553] on select "すべての条件をもらえてない状態で、一部の条件だけ言われた アットホームの物件不要マンからの紹介希望 アットホームの物件不要マンからの紹介希望（イメージマップ発…" at bounding box center [230, 567] width 106 height 29
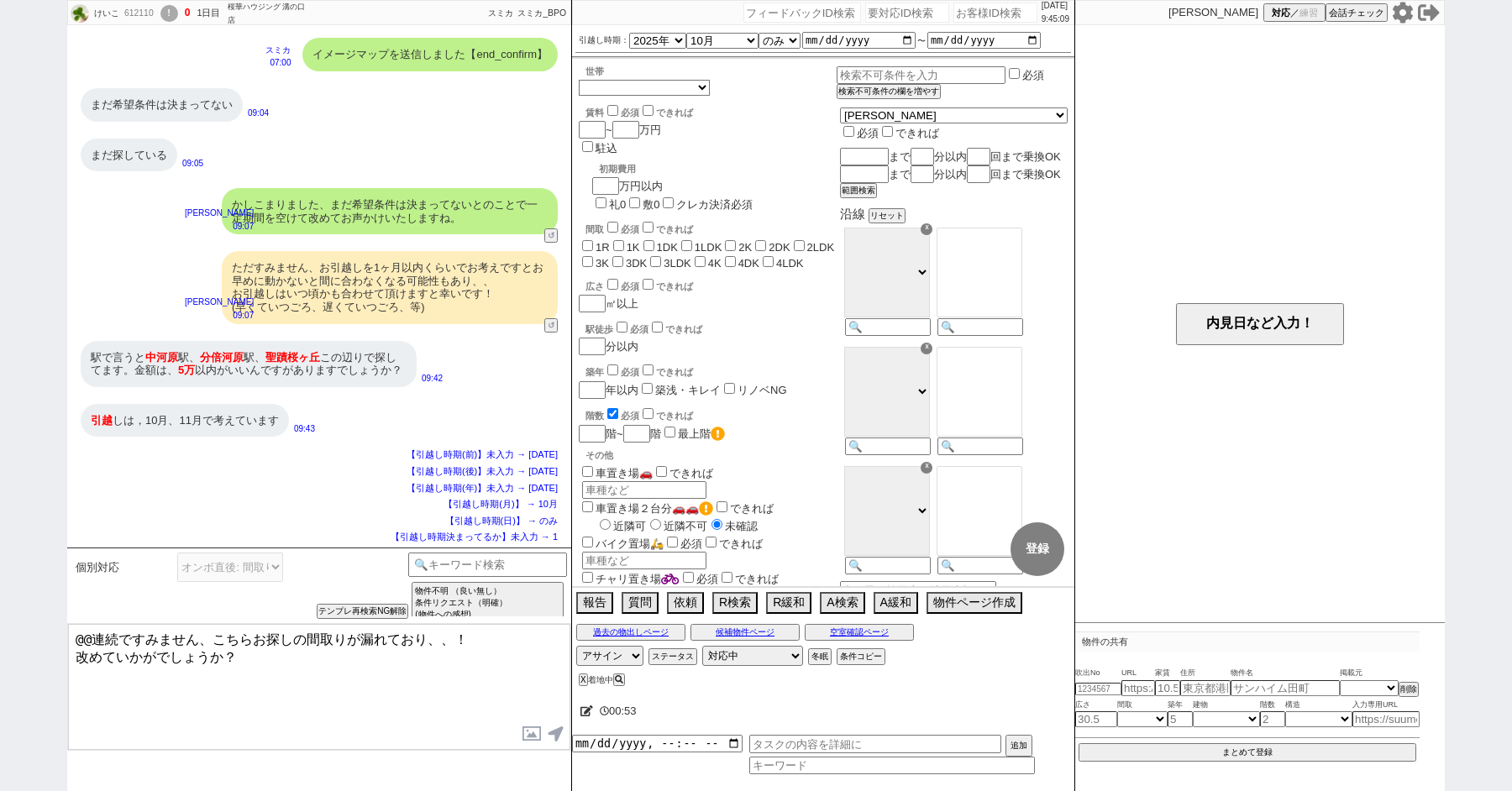
drag, startPoint x: 202, startPoint y: 639, endPoint x: 47, endPoint y: 600, distance: 159.8
click at [66, 607] on div "けいこ 612110 ! 0 1日目 桜華ハウジング 溝の口店 冬眠中 自社客 スミカ スミカ_BPO チャット全表示 2025-08-29 新しくフォローさ…" at bounding box center [756, 396] width 1512 height 791
drag, startPoint x: 104, startPoint y: 651, endPoint x: 239, endPoint y: 652, distance: 135.0
click at [239, 652] on textarea "かしこまりました！またすみません、お探しの間取り、入居世帯（単身、ご夫婦等）こちらお探しの間取りが漏れており、、！ 改めていかがでしょうか？" at bounding box center [319, 686] width 502 height 126
click at [78, 666] on textarea "かしこまりました！またすみません、お探しの間取り、入居世帯（単身、ご夫婦等）が漏れており、、！ 改めていかがでしょうか？" at bounding box center [319, 686] width 502 height 126
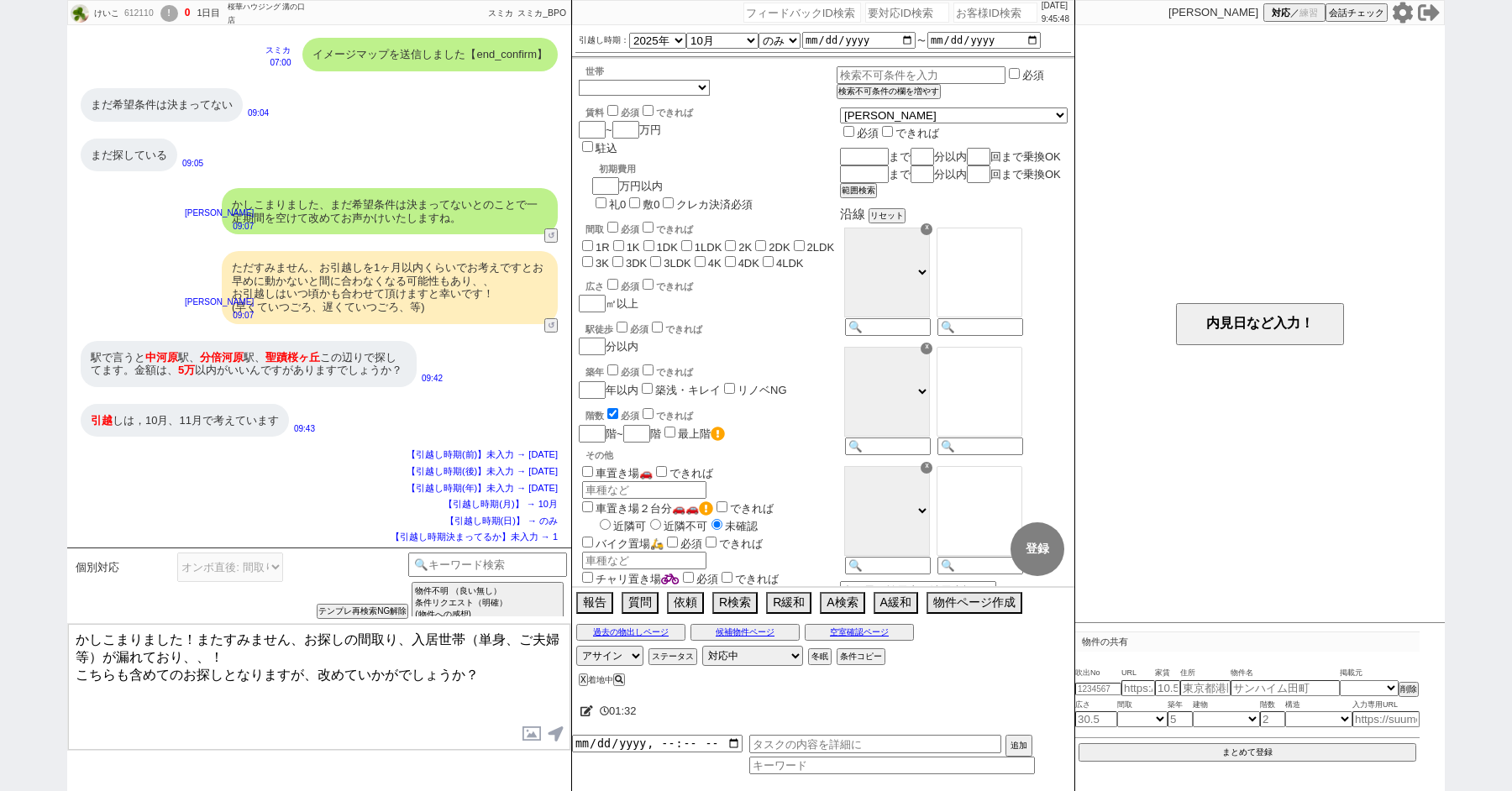
type textarea "かしこまりました！またすみません、お探しの間取り、入居世帯（単身、ご夫婦等）が漏れており、、！ こちらも含めてのお探しとなりますが、改めていかがでしょうか？"
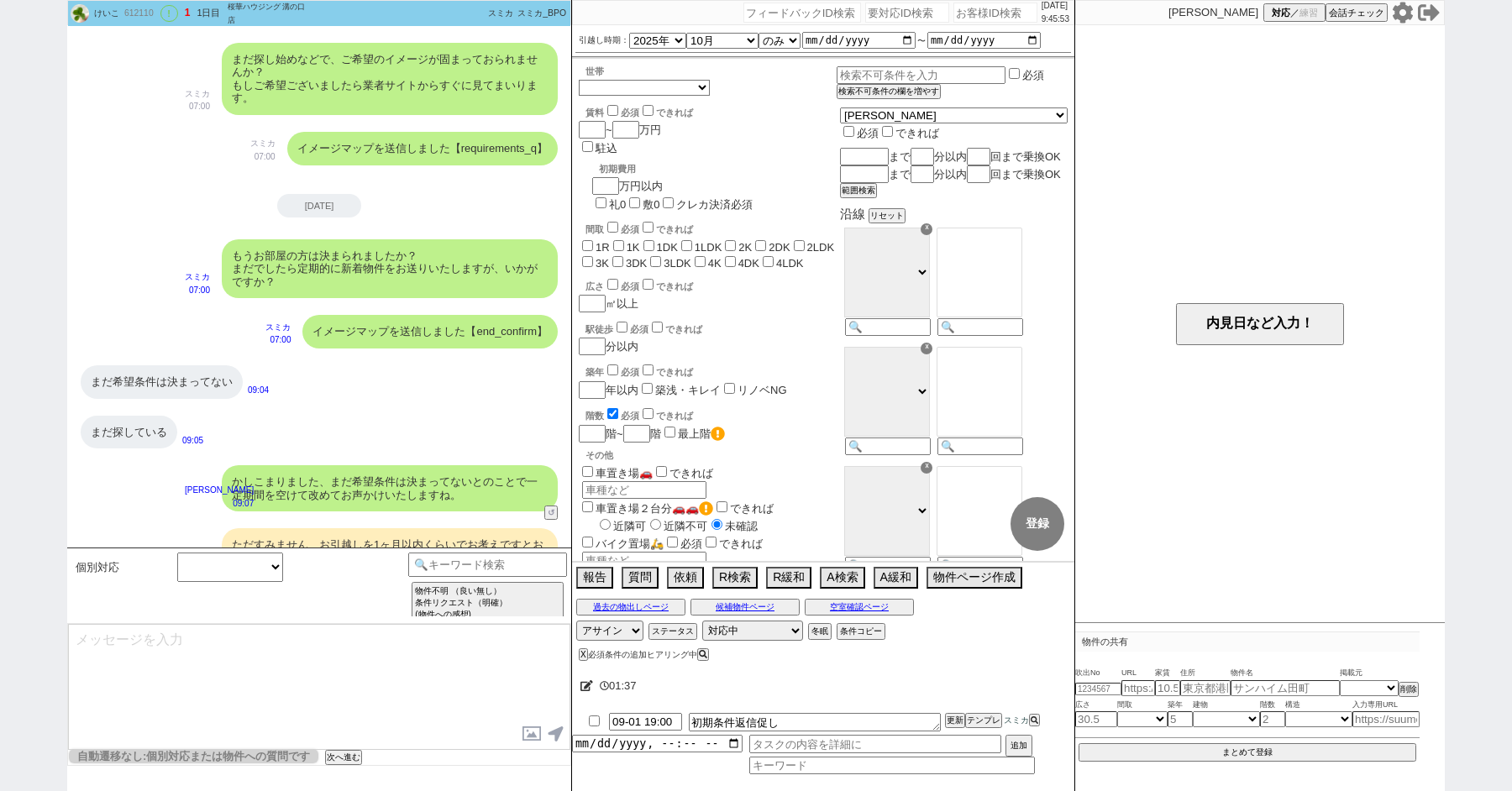
scroll to position [755, 0]
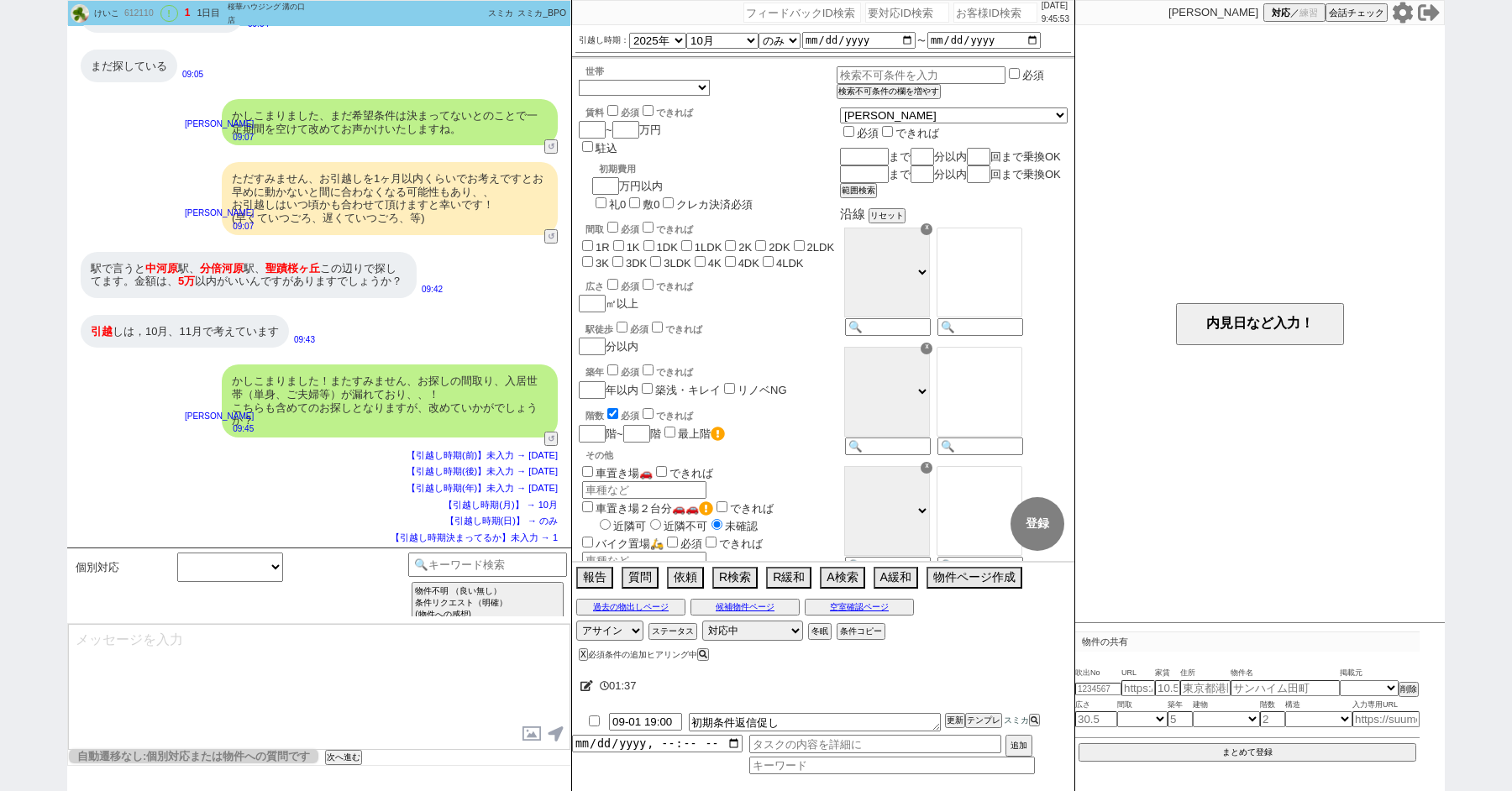
click at [19, 264] on div "けいこ 612110 ! 1 1日目 桜華ハウジング 溝の口店 冬眠中 自社客 スミカ スミカ_BPO チャット全表示 2025-08-29 新しくフォローさ…" at bounding box center [756, 396] width 1512 height 791
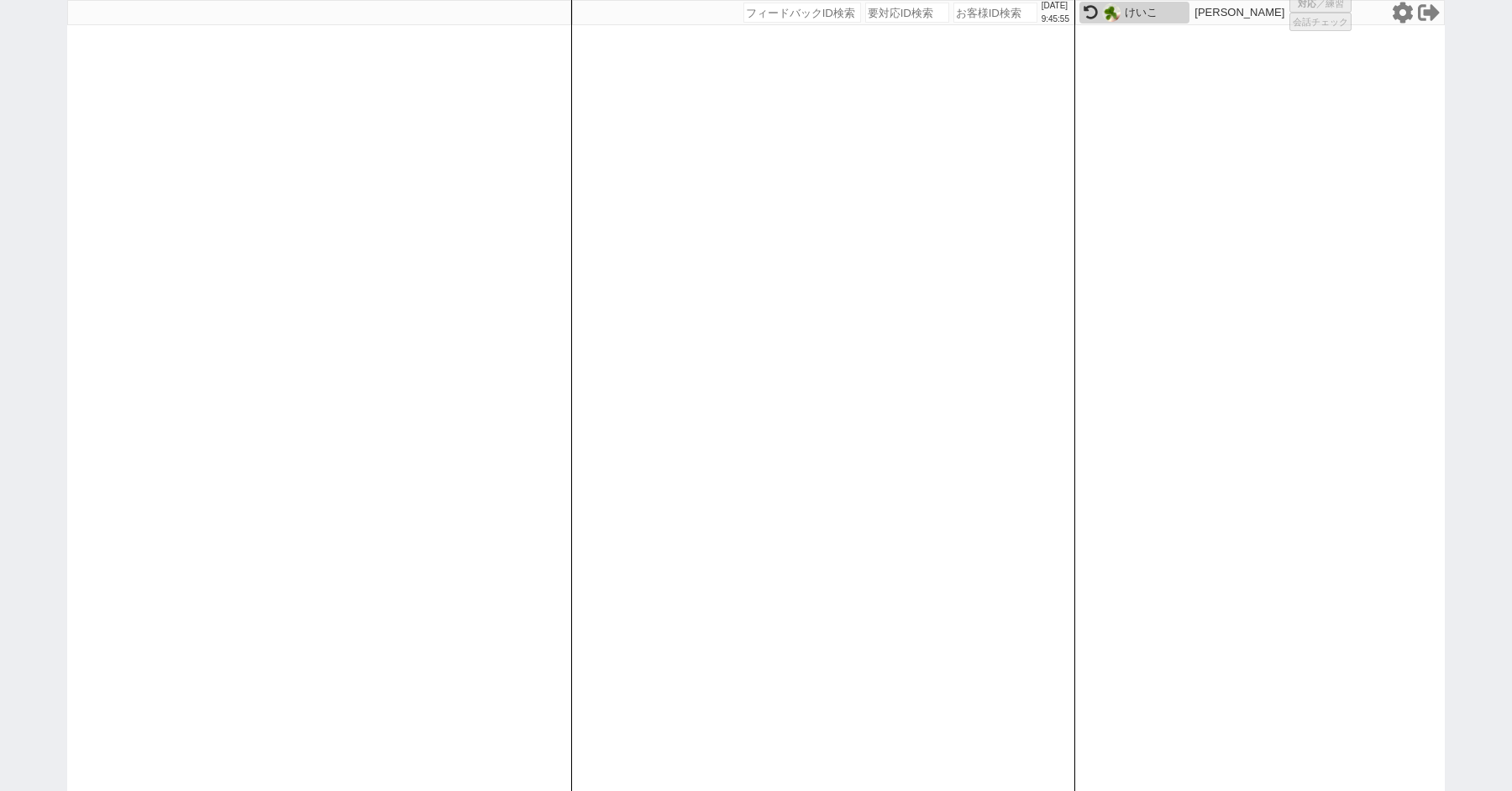
select select
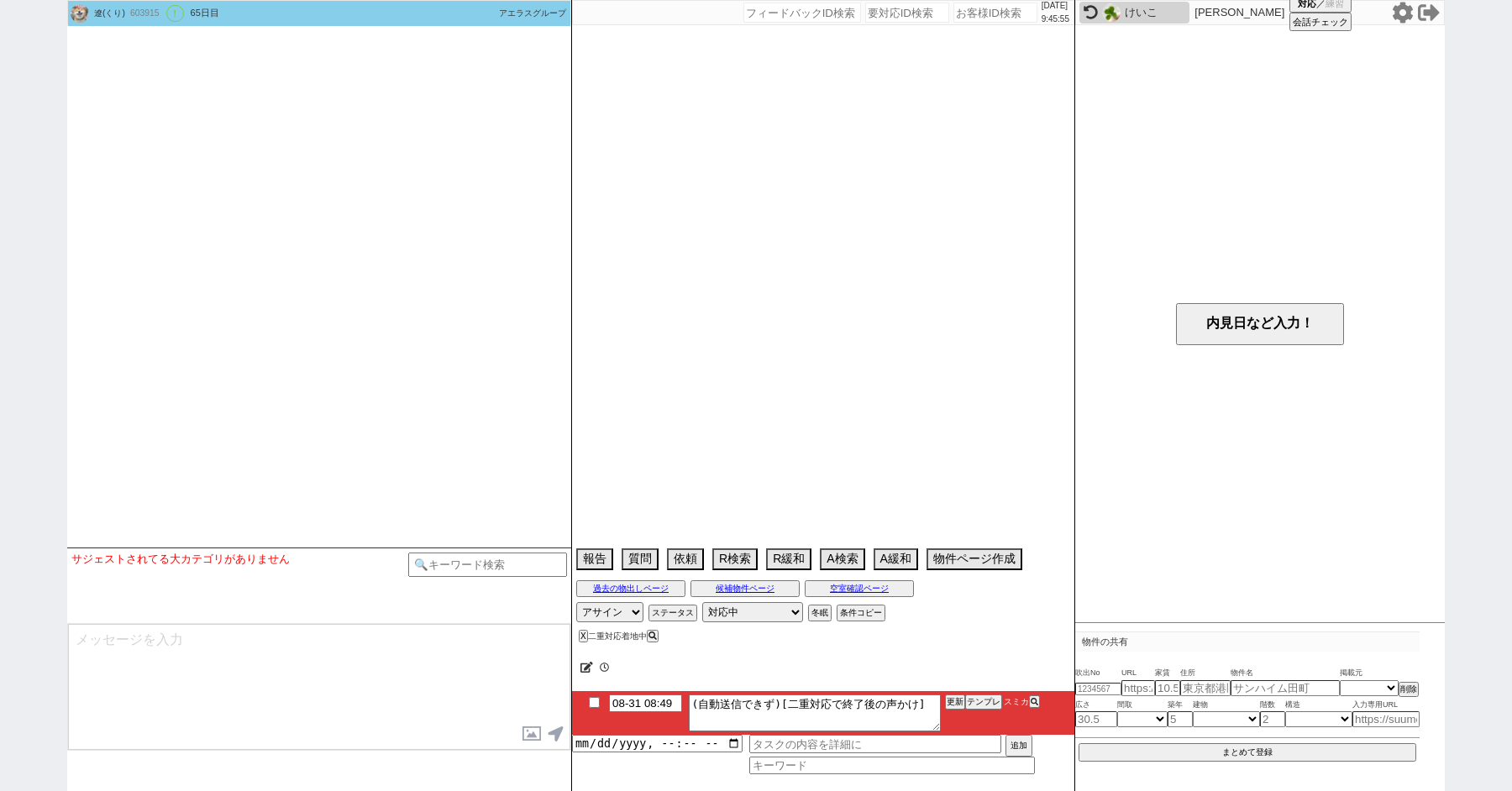
scroll to position [3612, 0]
select select "2025"
select select "8"
select select "37"
select select "0"
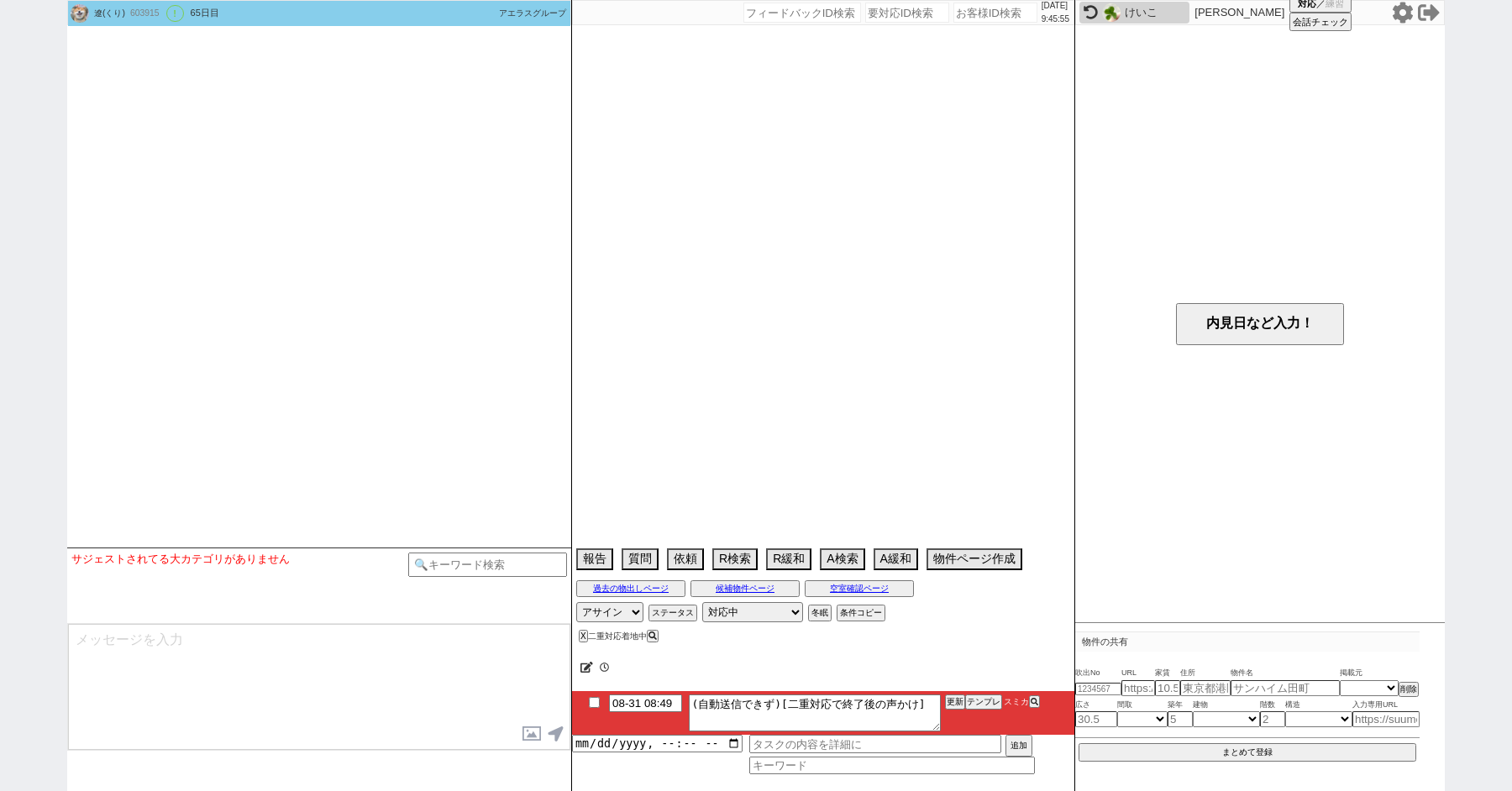
select select "76"
select select "1835"
select select "79"
select select "1868"
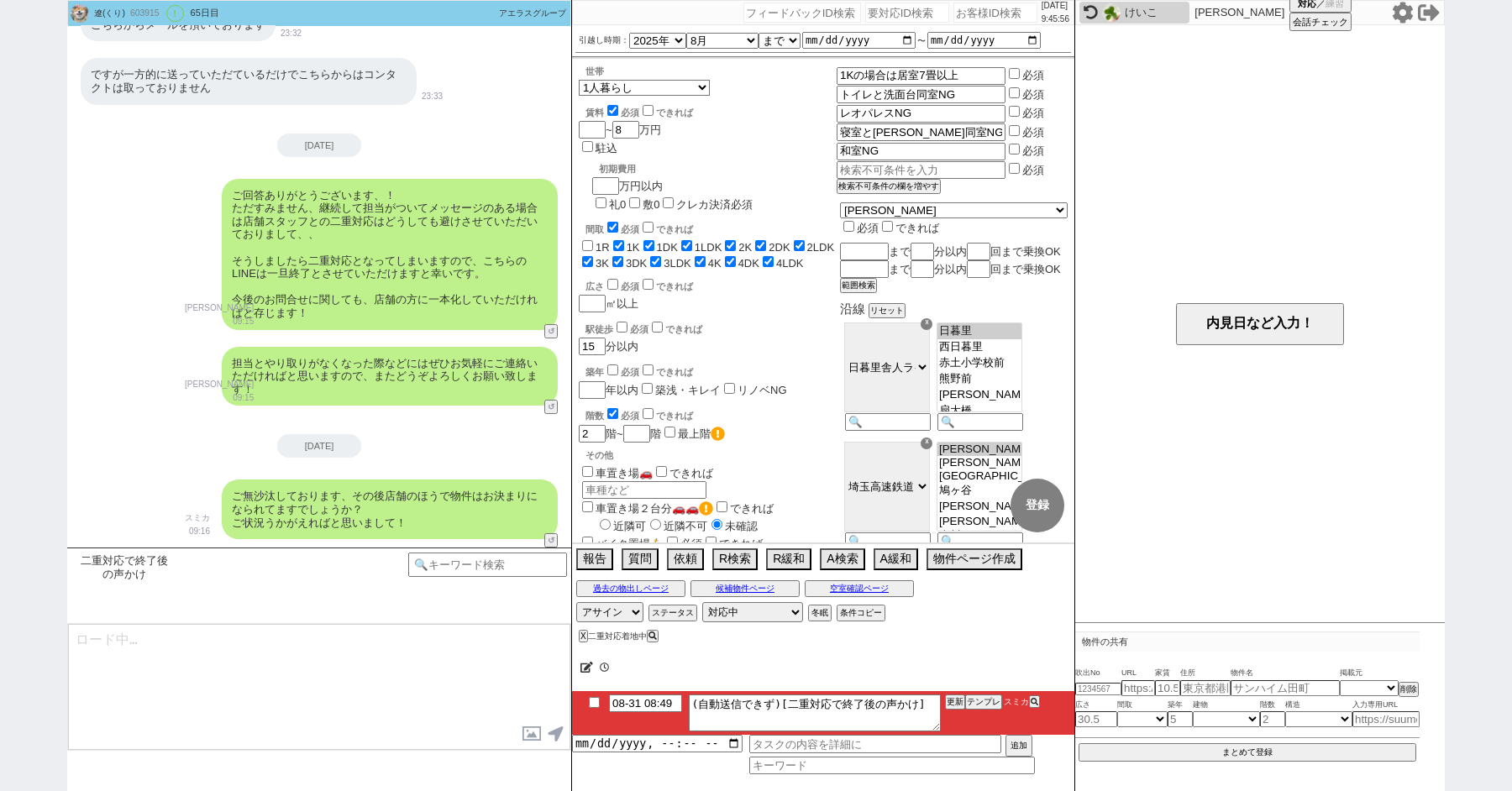
scroll to position [147, 0]
type textarea "@@【@@メッセージは打たず、以下やってください@@】@@@@@2ヶ月返信無かったら既に流入元か別で決まってると思うので追却しません、客の都合で引越しが無くな…"
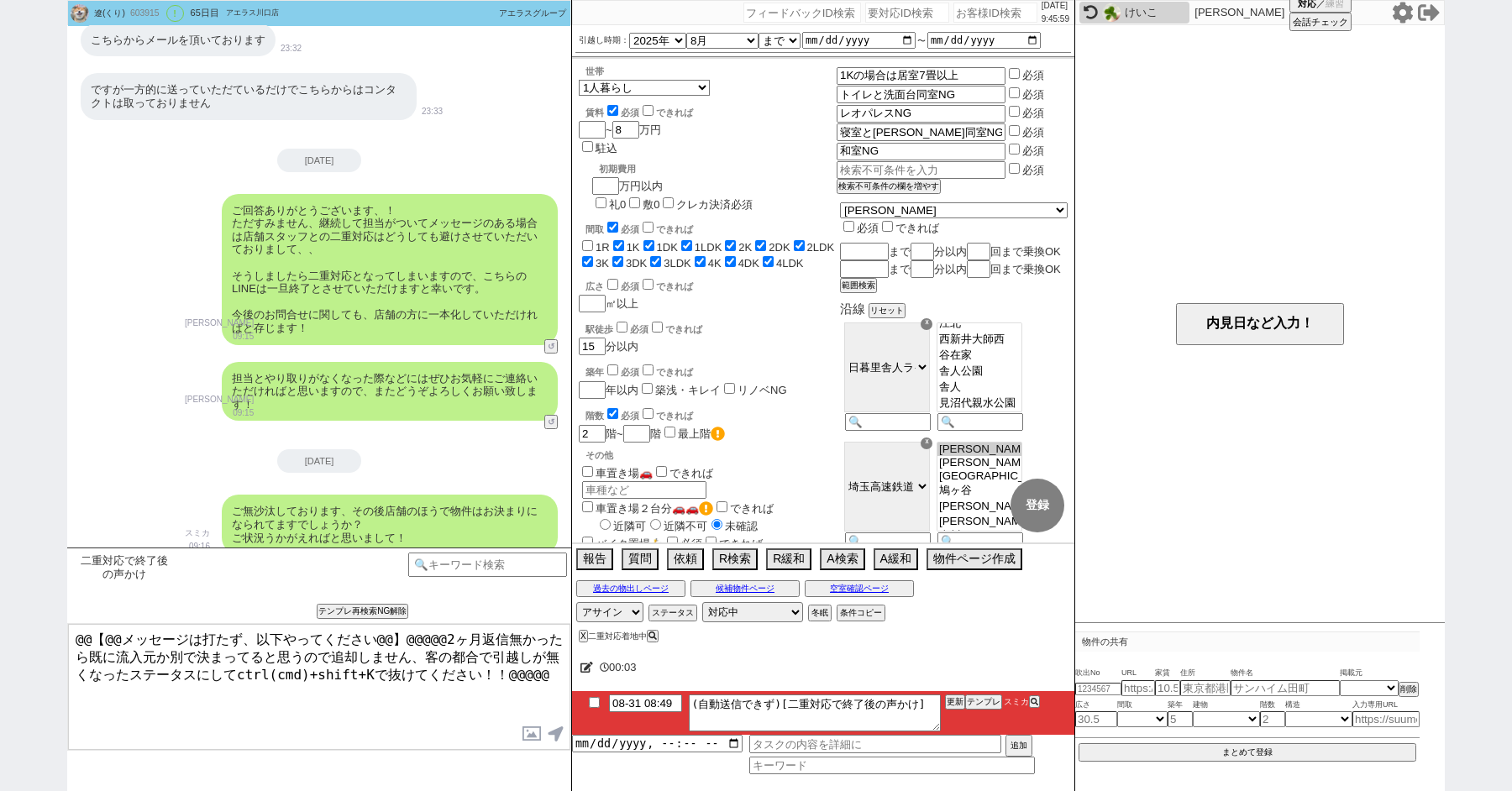
scroll to position [3612, 0]
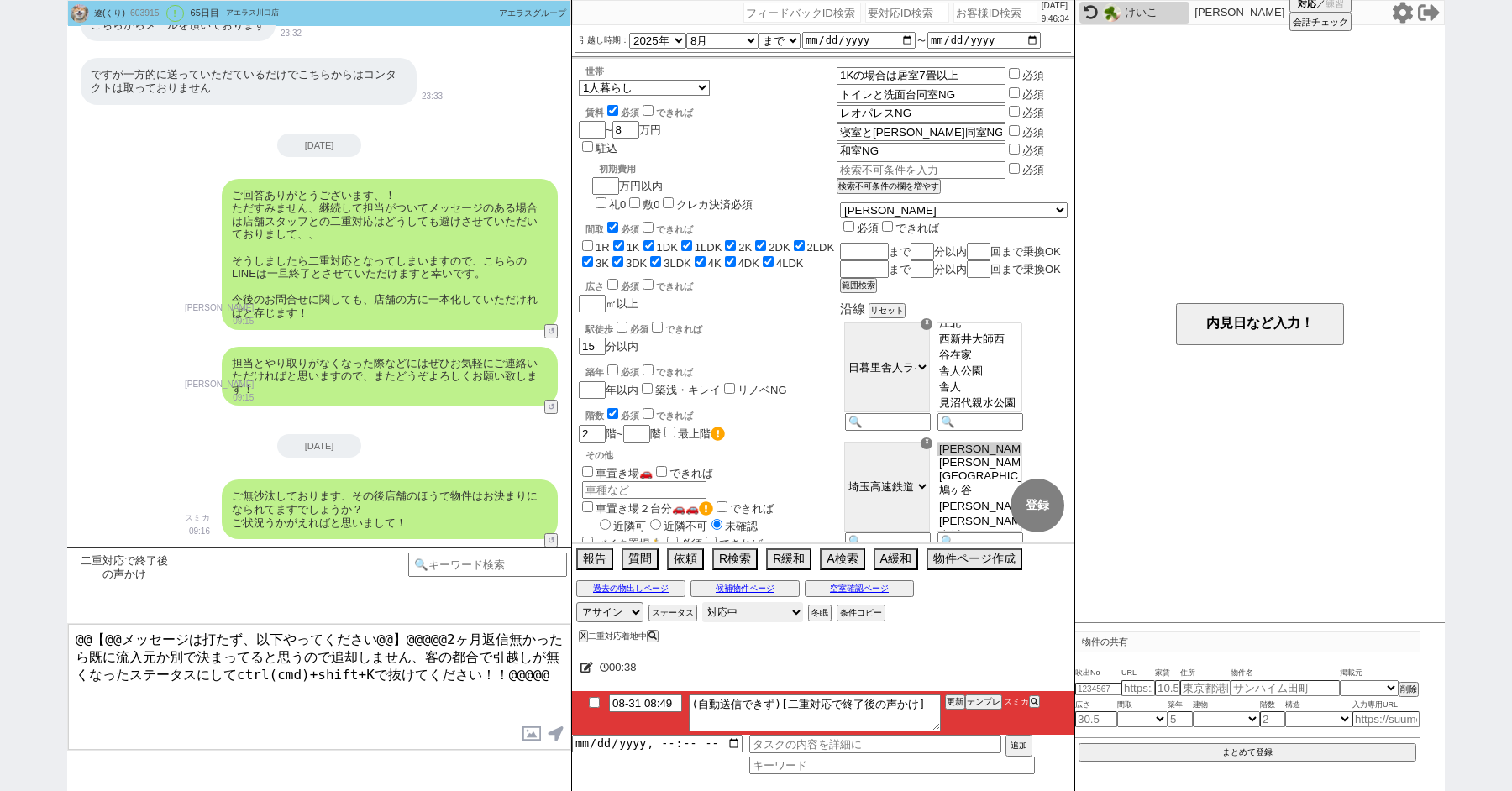
click at [756, 612] on select "対応中 引き継ぎ完了 ブロック 長期間返信なし 紹介不可 別の所で決まった 客の都合で引越しが無くなった 接客開始後に冬眠" at bounding box center [753, 612] width 101 height 20
select select "600"
click at [703, 602] on select "対応中 引き継ぎ完了 ブロック 長期間返信なし 紹介不可 別の所で決まった 客の都合で引越しが無くなった 接客開始後に冬眠" at bounding box center [753, 612] width 101 height 20
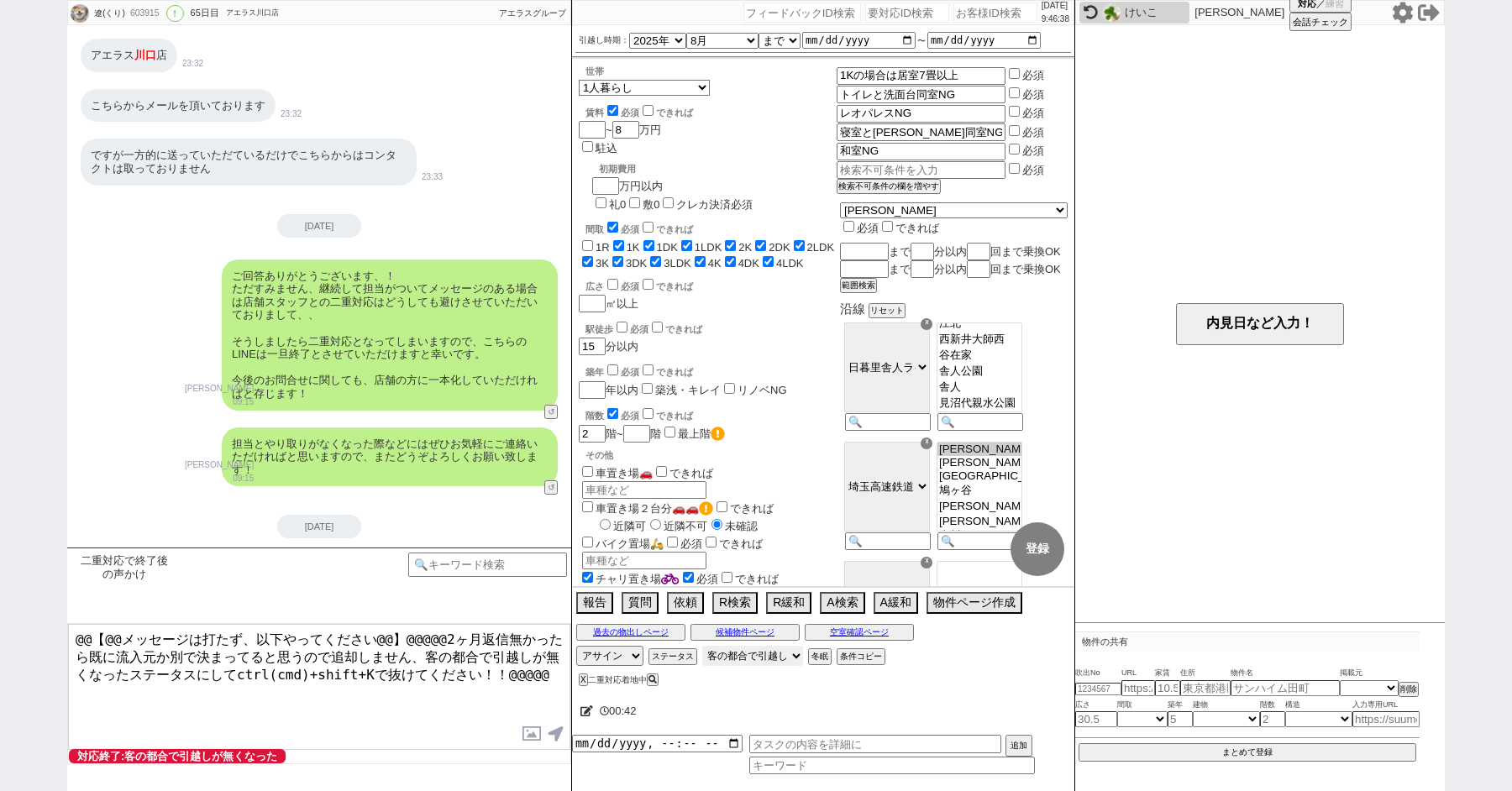
scroll to position [3481, 0]
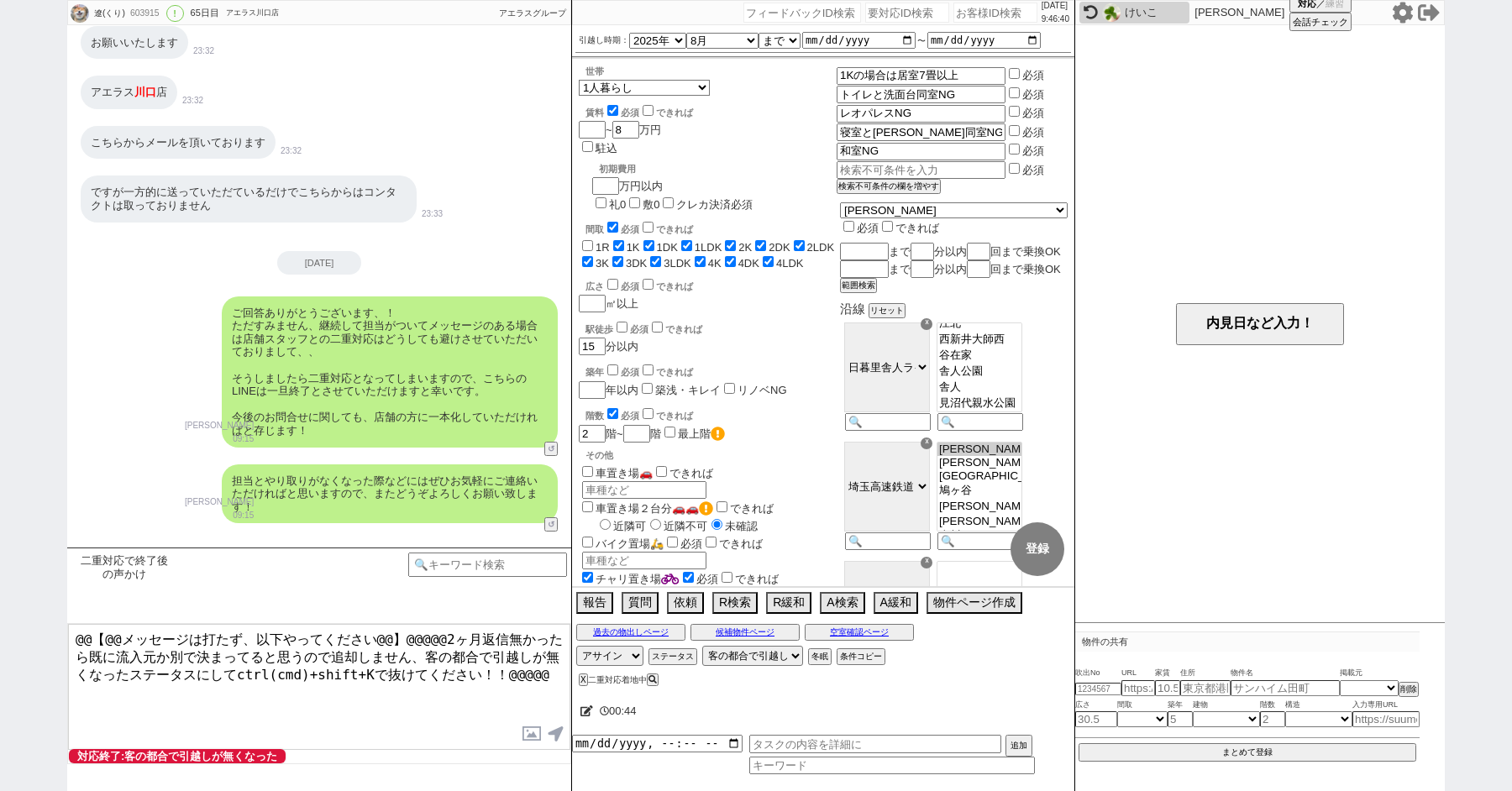
click at [147, 396] on div "ご回答ありがとうございます、！ ただすみません、継続して担当がついてメッセージのある場合は店舗スタッフとの二重対応はどうしても避けさせていただいておりまして、…" at bounding box center [319, 372] width 504 height 168
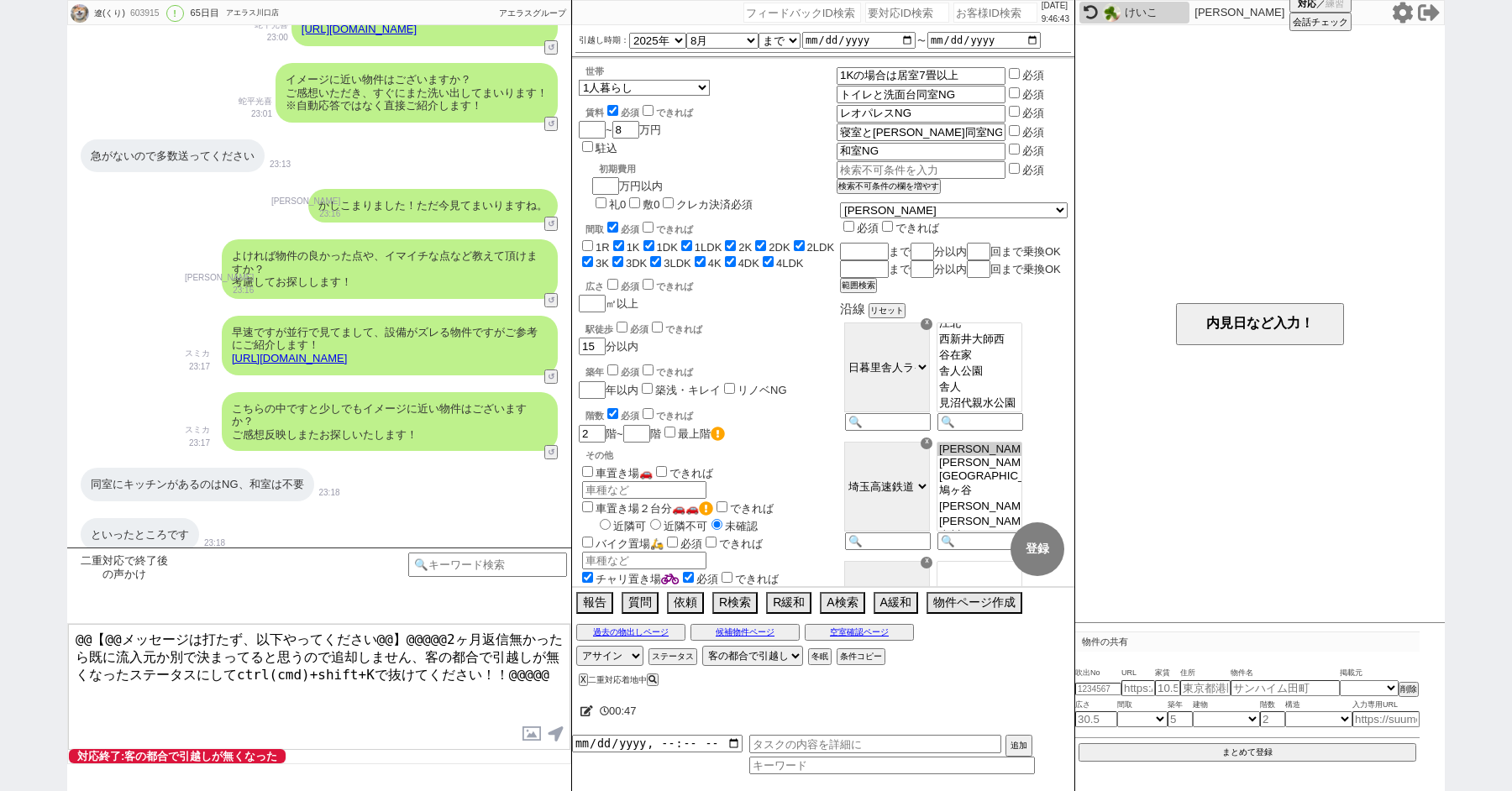
scroll to position [2359, 0]
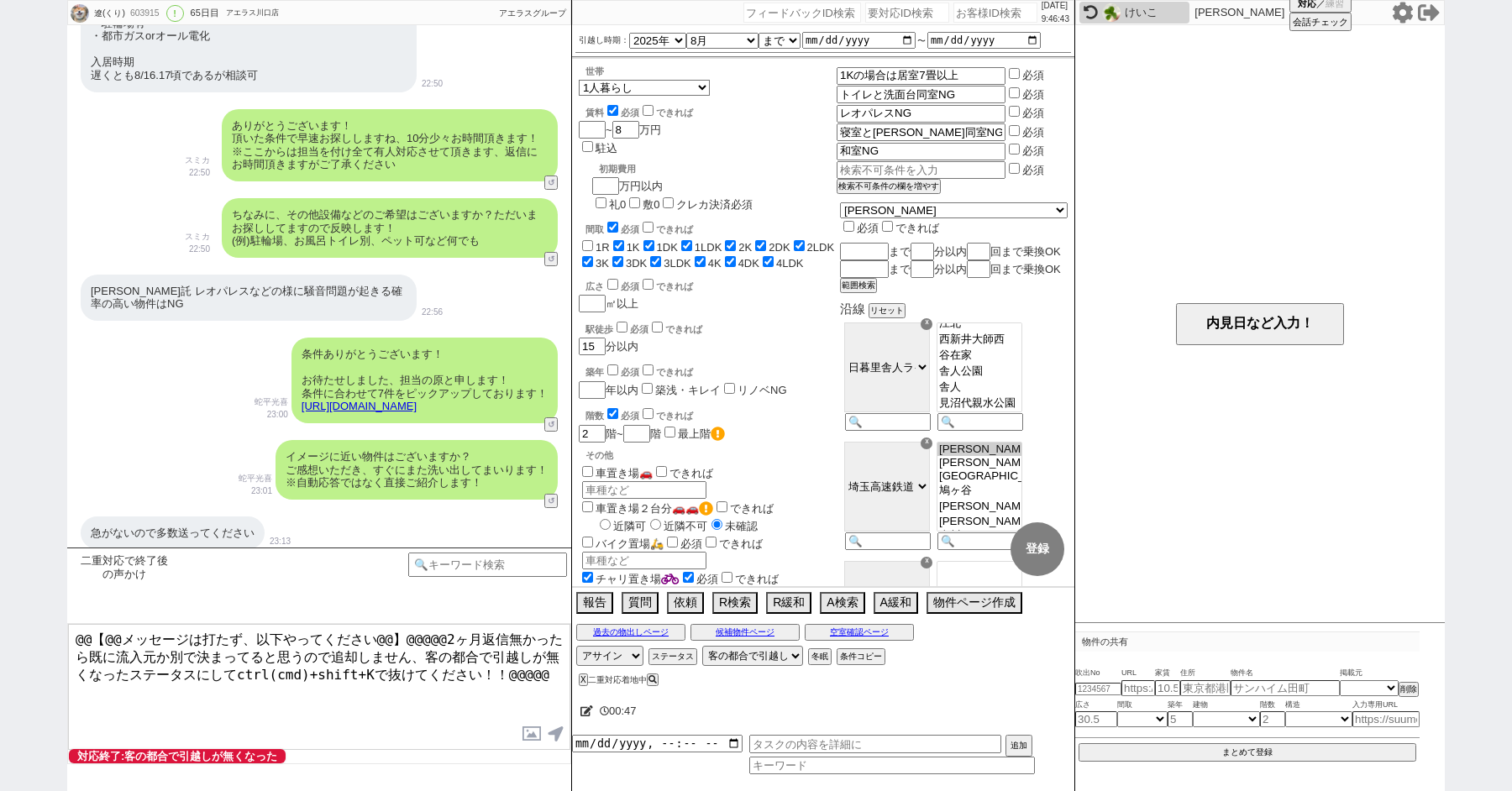
click at [94, 357] on div "条件ありがとうございます！ お待たせしました、担当の原と申します！ 条件に合わせて7件をピックアップしております！ https://tools.sumika.…" at bounding box center [319, 380] width 504 height 103
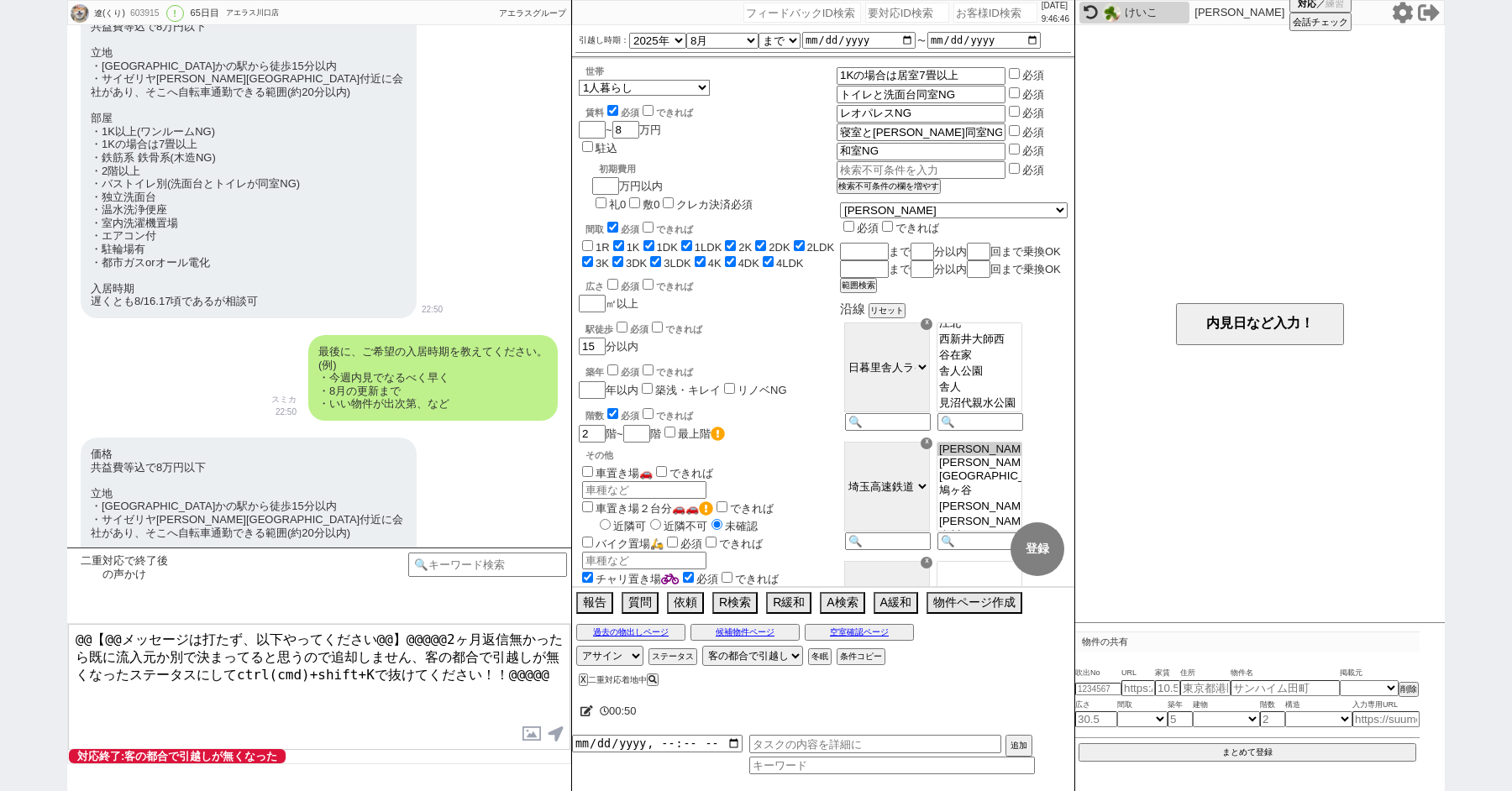
scroll to position [1292, 0]
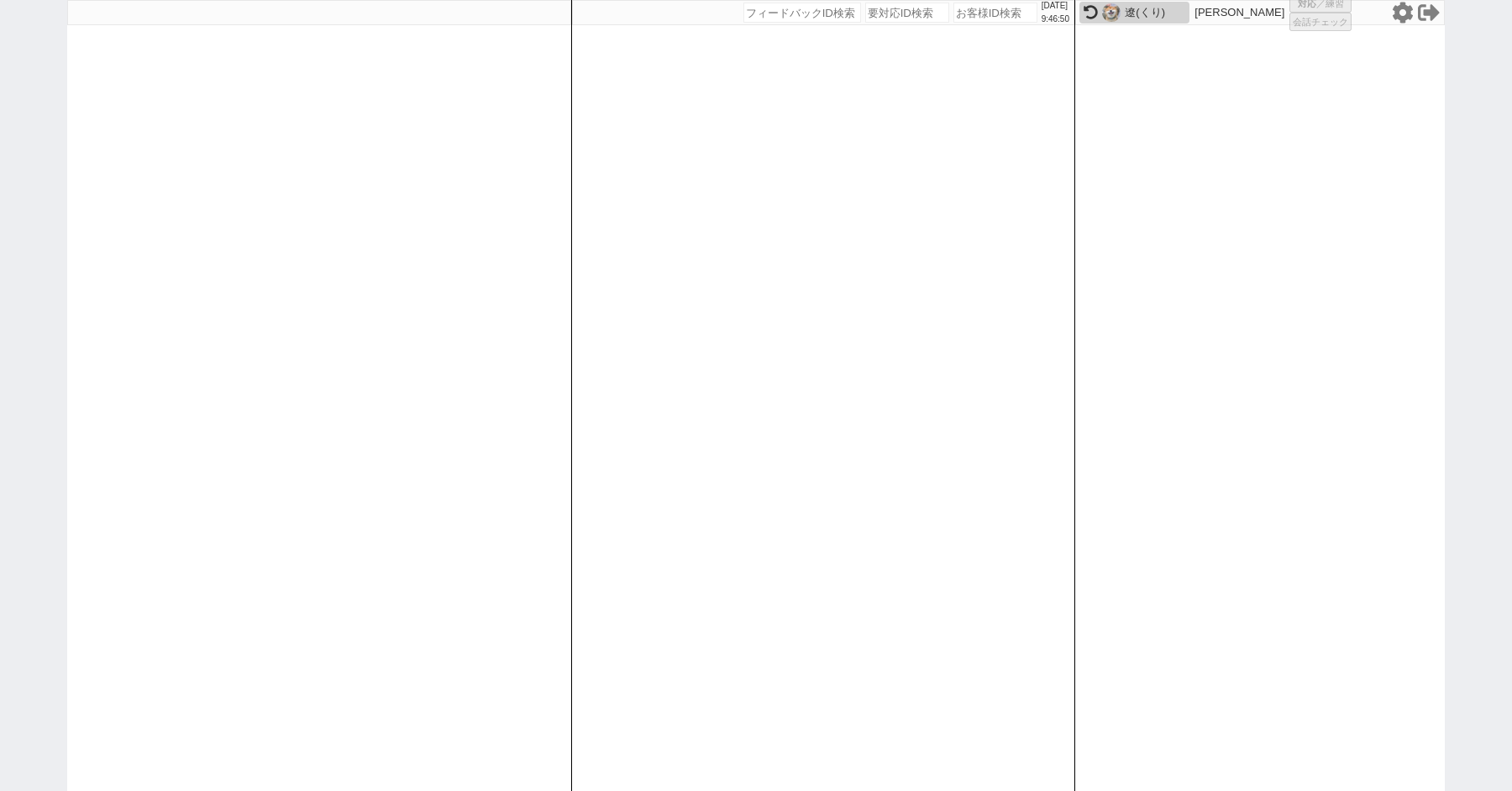
select select
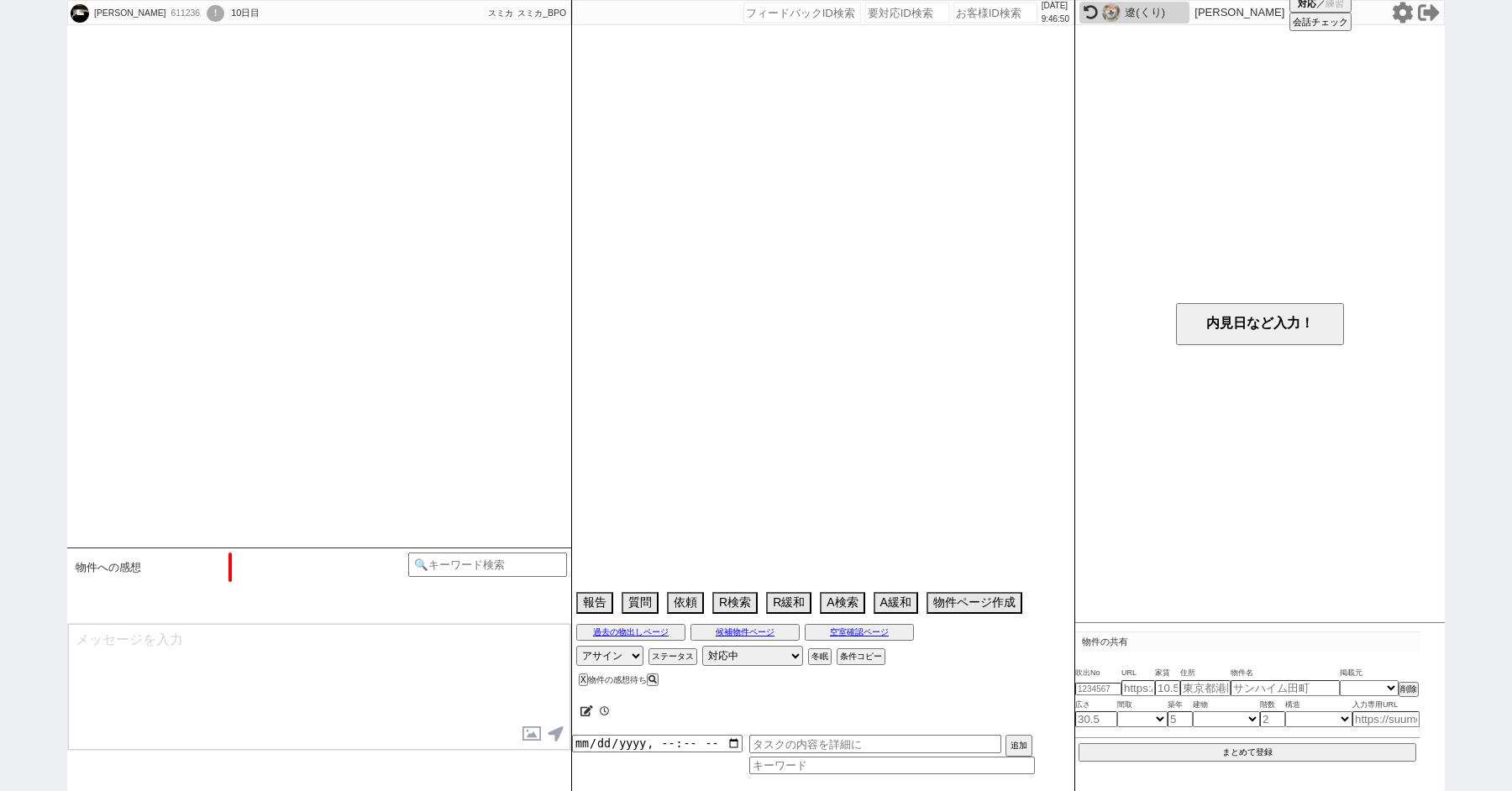
select select "15"
select select "7"
select select "70"
select select "69"
select select "71"
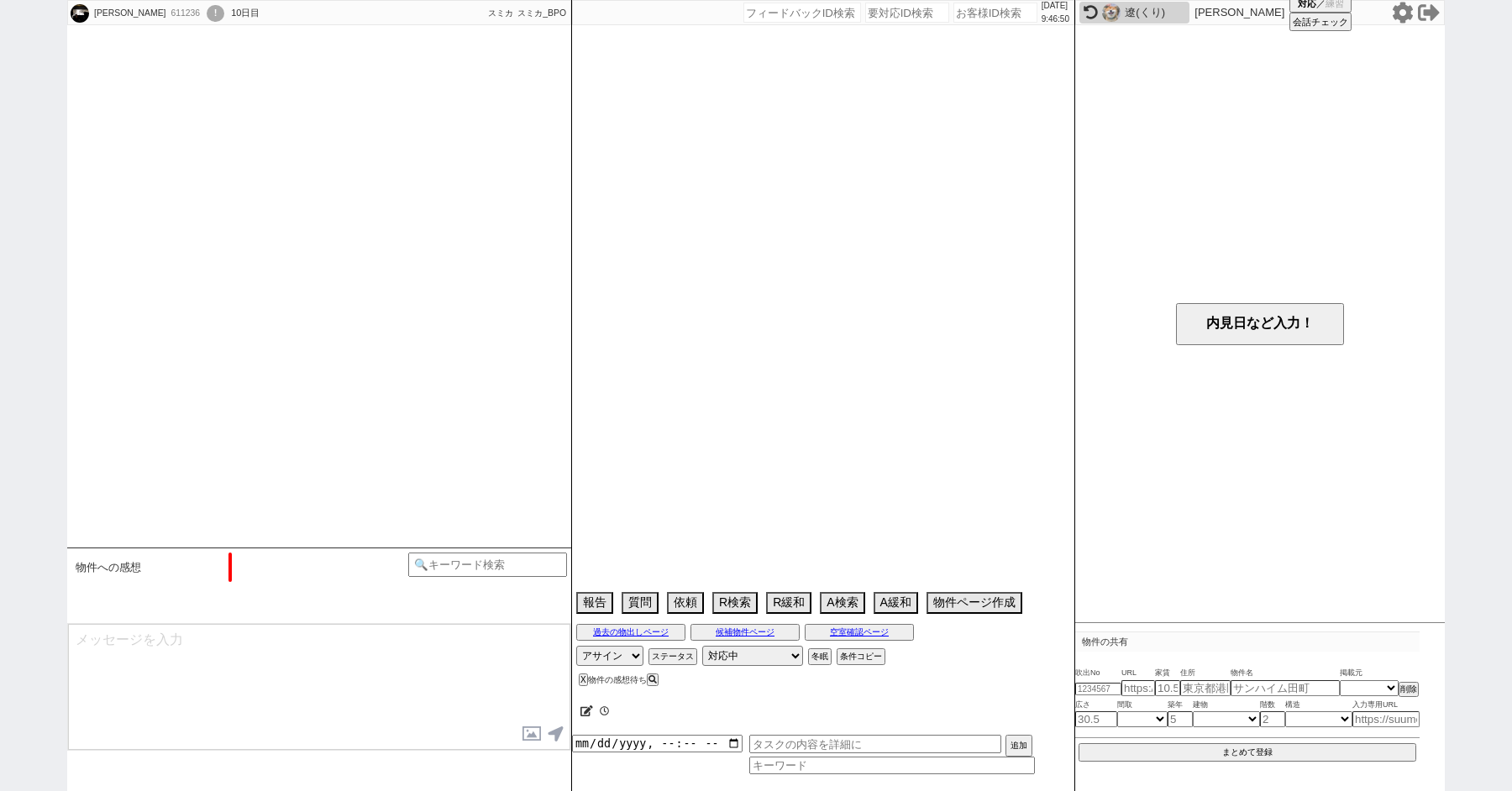
select select "30"
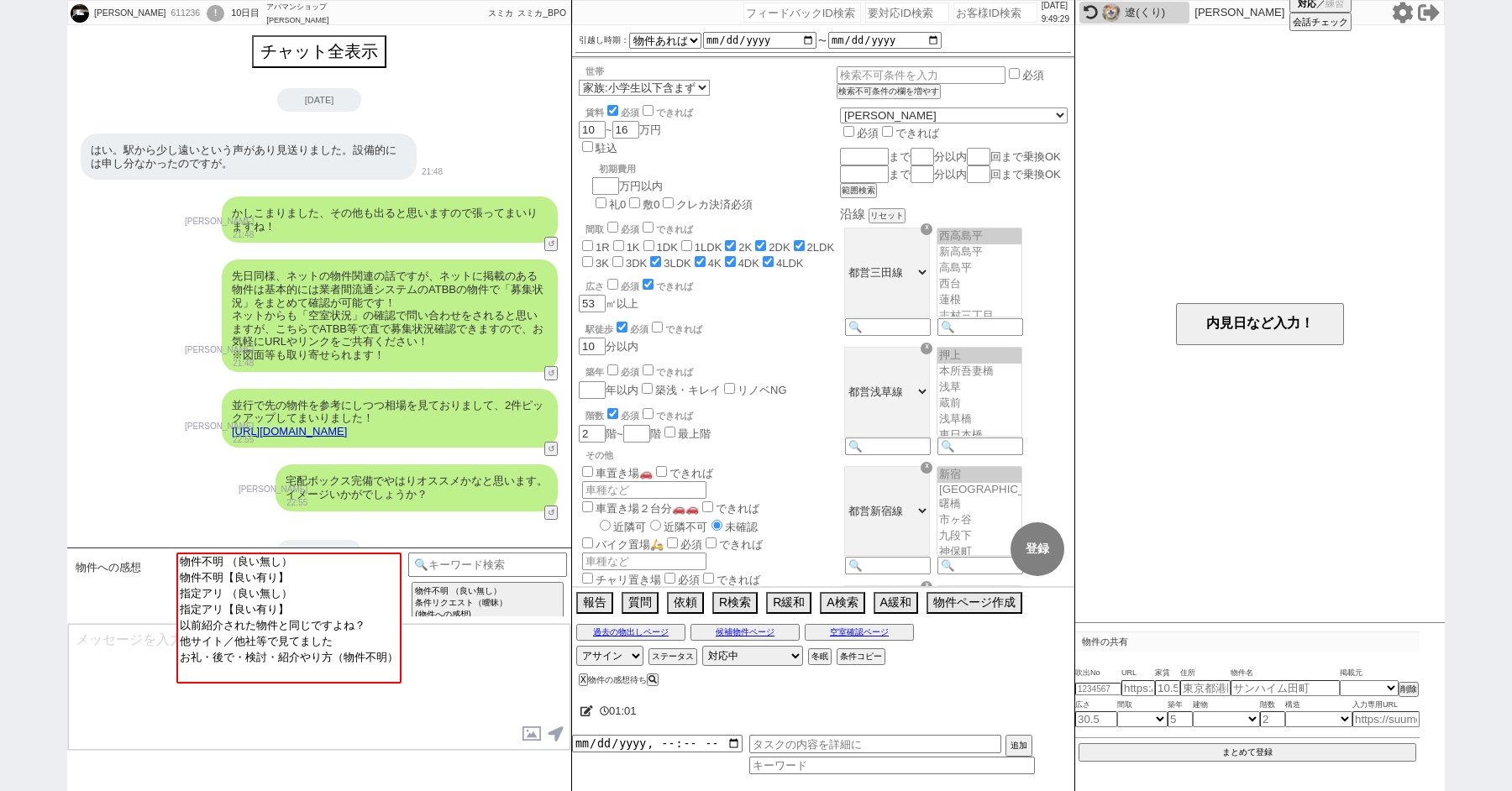
scroll to position [379, 0]
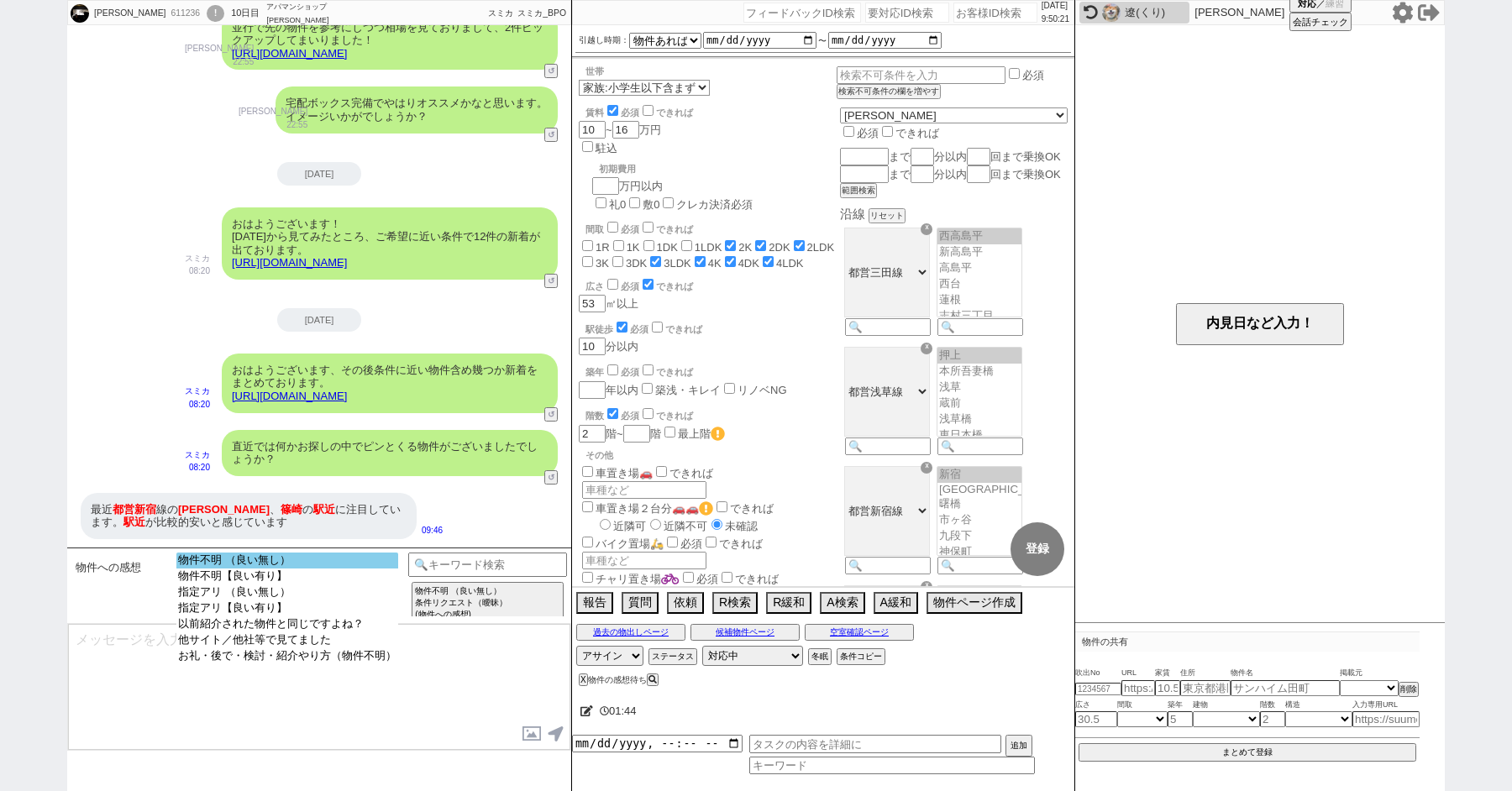
select select "物件不明 （良い無し）"
click at [276, 569] on option "物件不明 （良い無し）" at bounding box center [287, 577] width 221 height 16
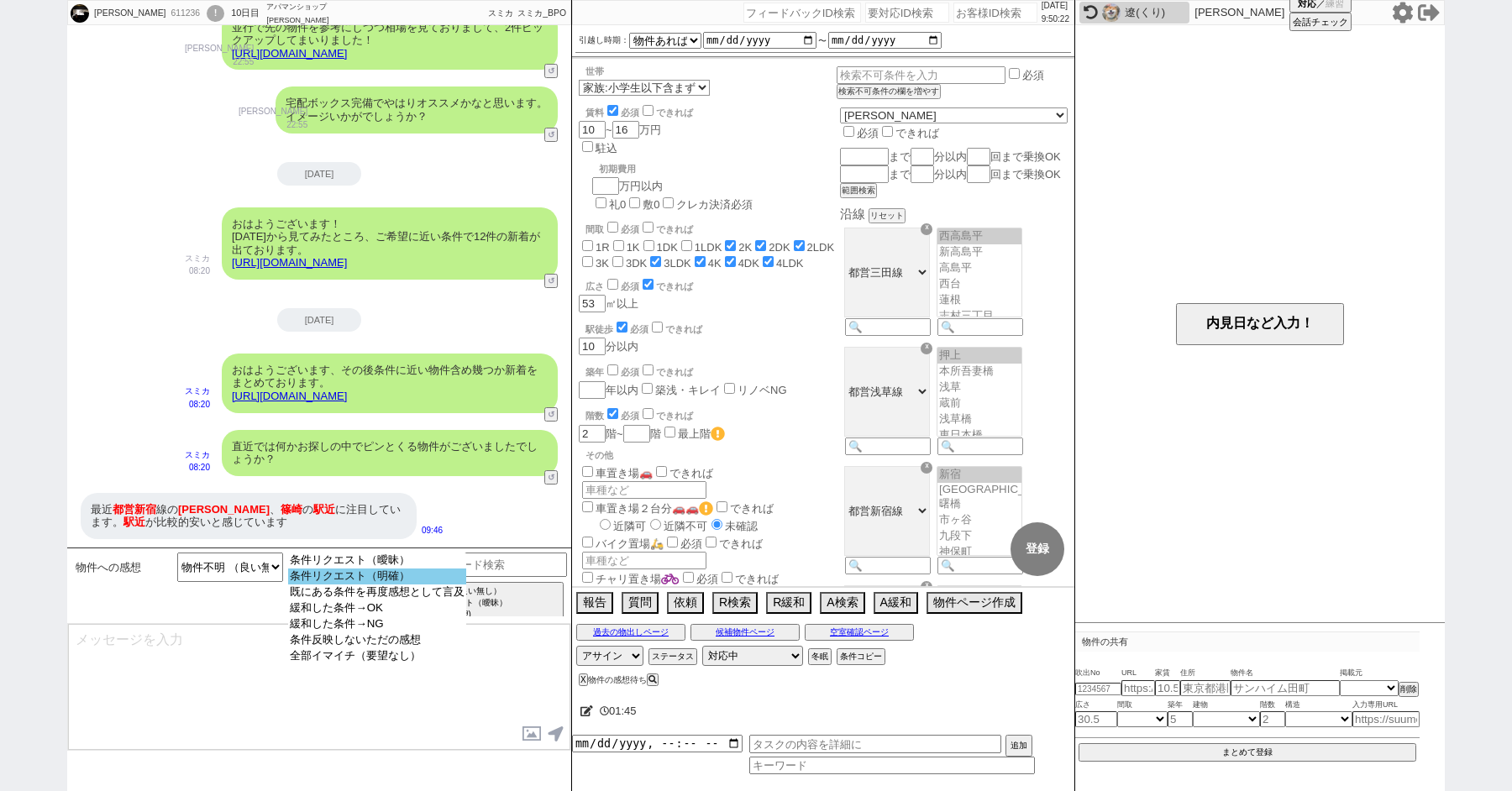
click at [372, 587] on option "条件リクエスト（明確）" at bounding box center [377, 593] width 178 height 16
select select "70"
select select "69"
select select "71"
select select "30"
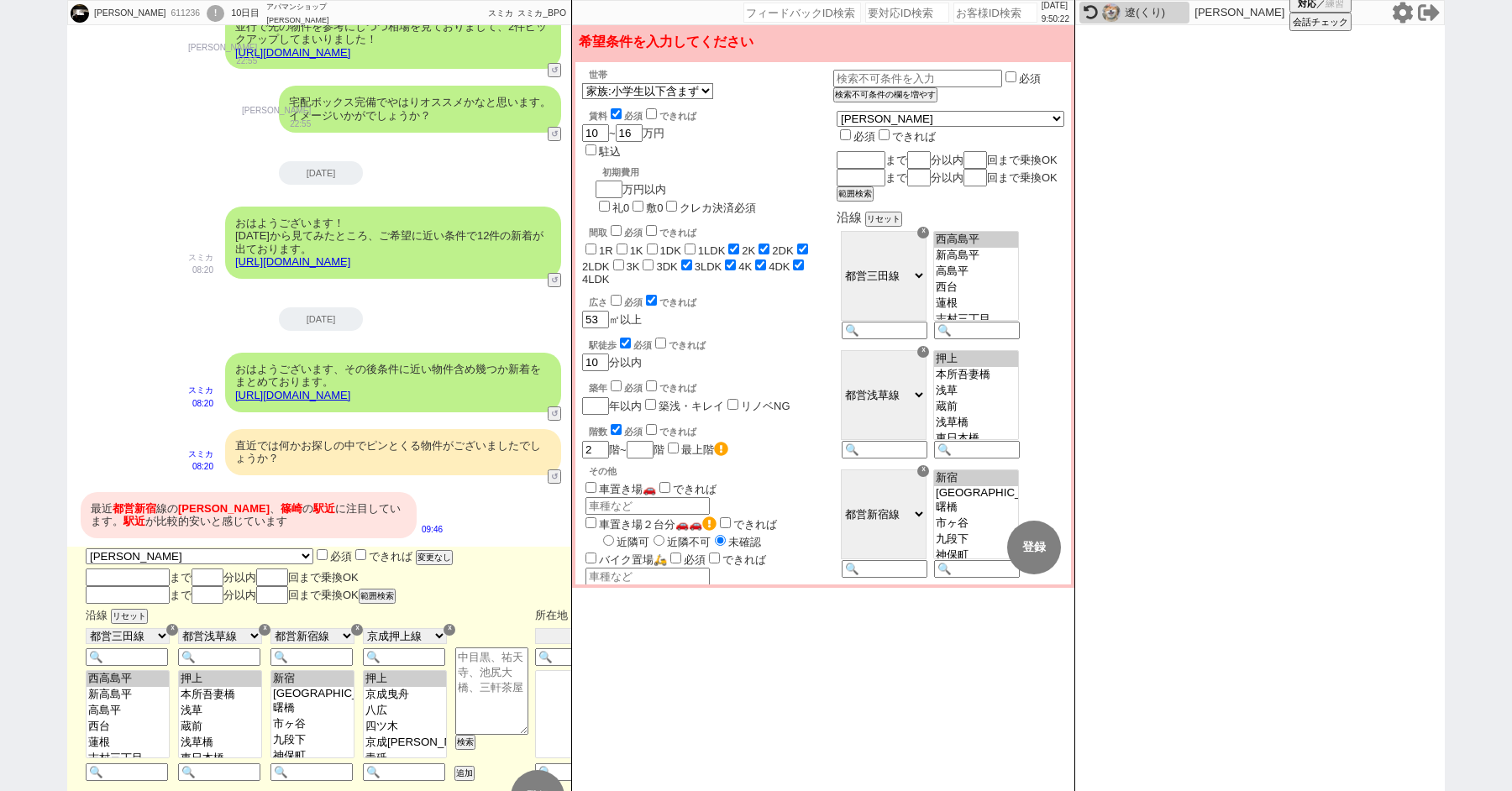
scroll to position [424, 0]
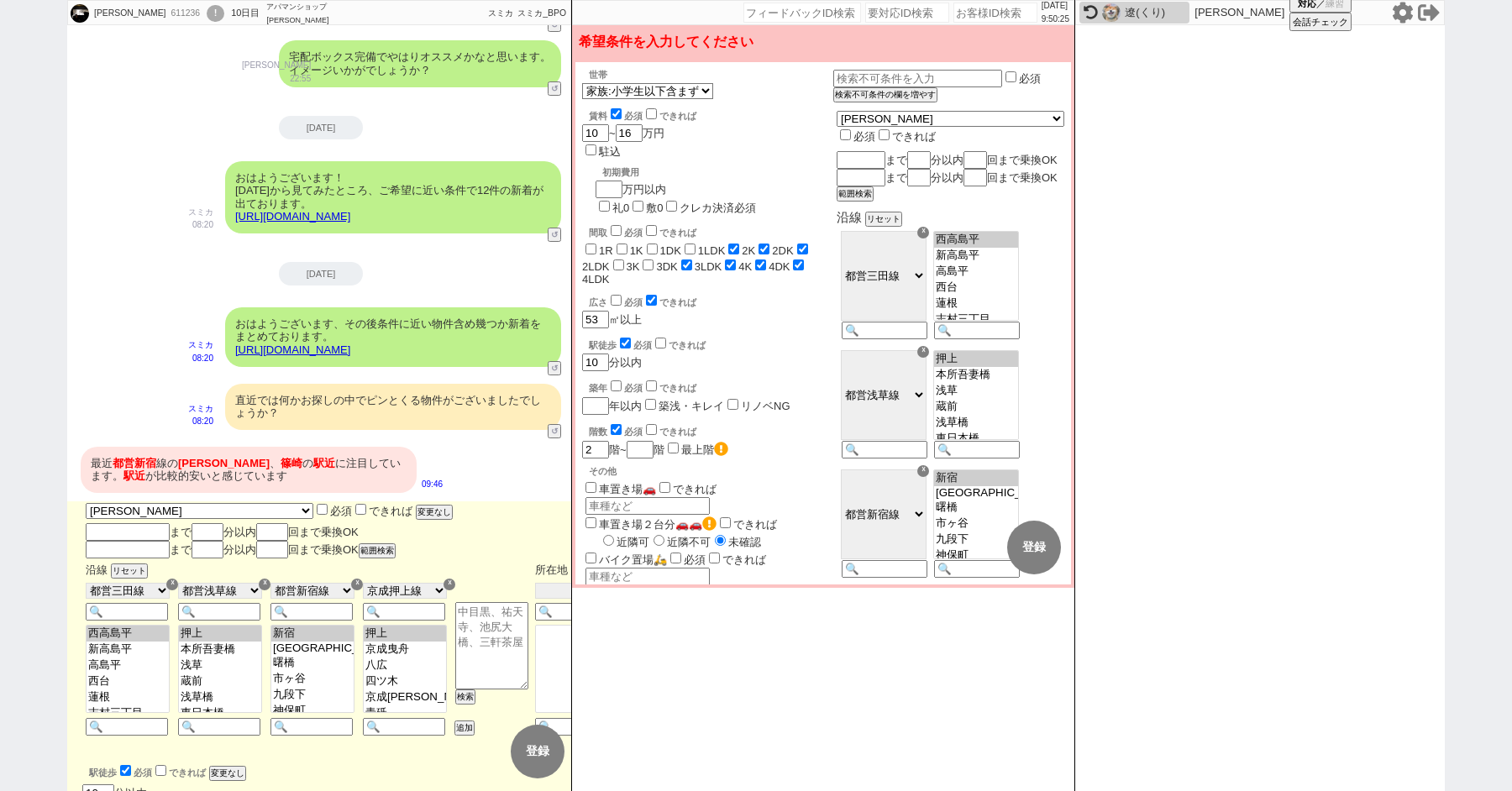
click at [929, 238] on div "☓" at bounding box center [923, 233] width 12 height 12
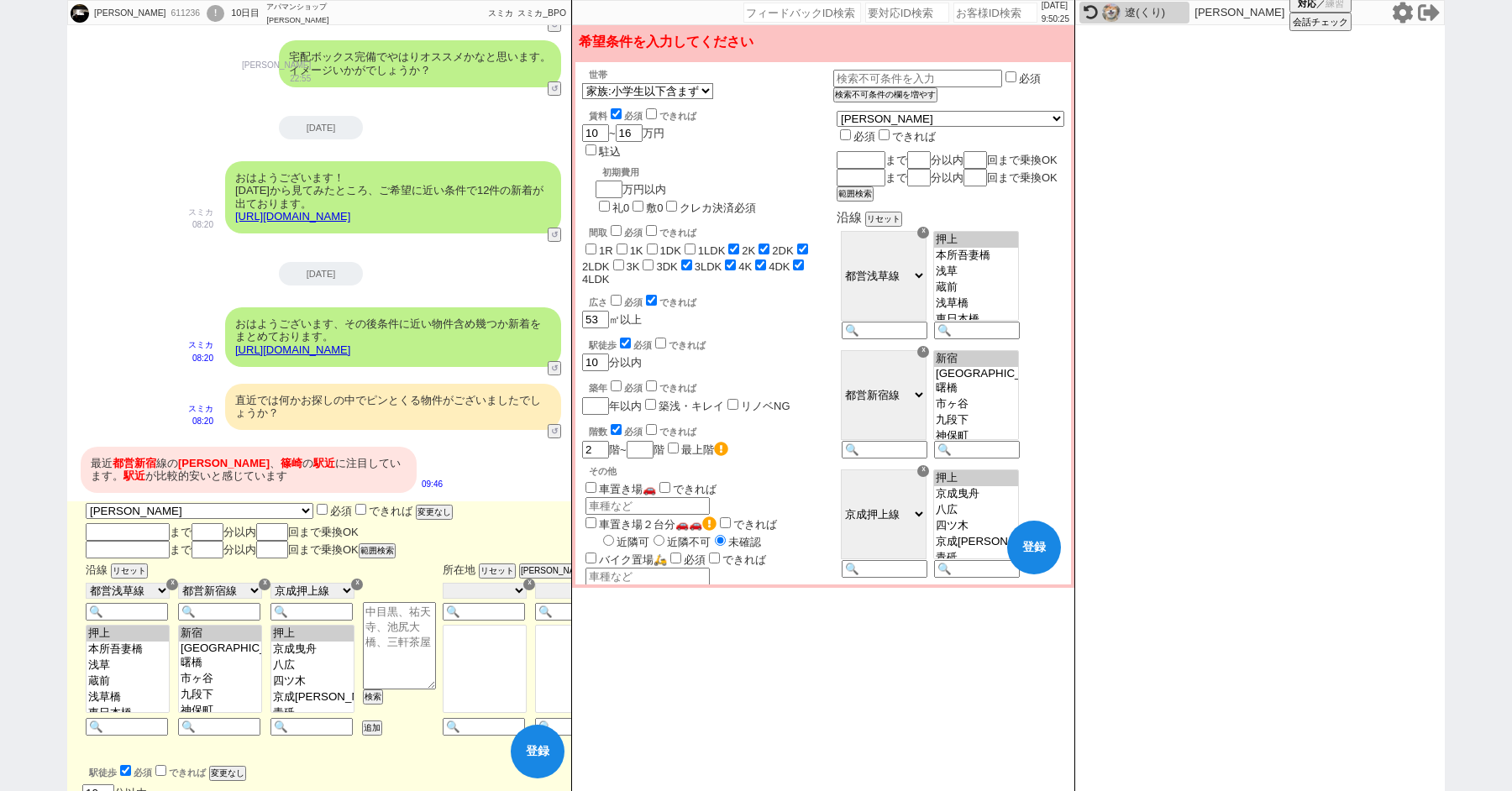
click at [929, 238] on div "☓" at bounding box center [923, 233] width 12 height 12
click at [929, 346] on div "☓" at bounding box center [923, 352] width 12 height 12
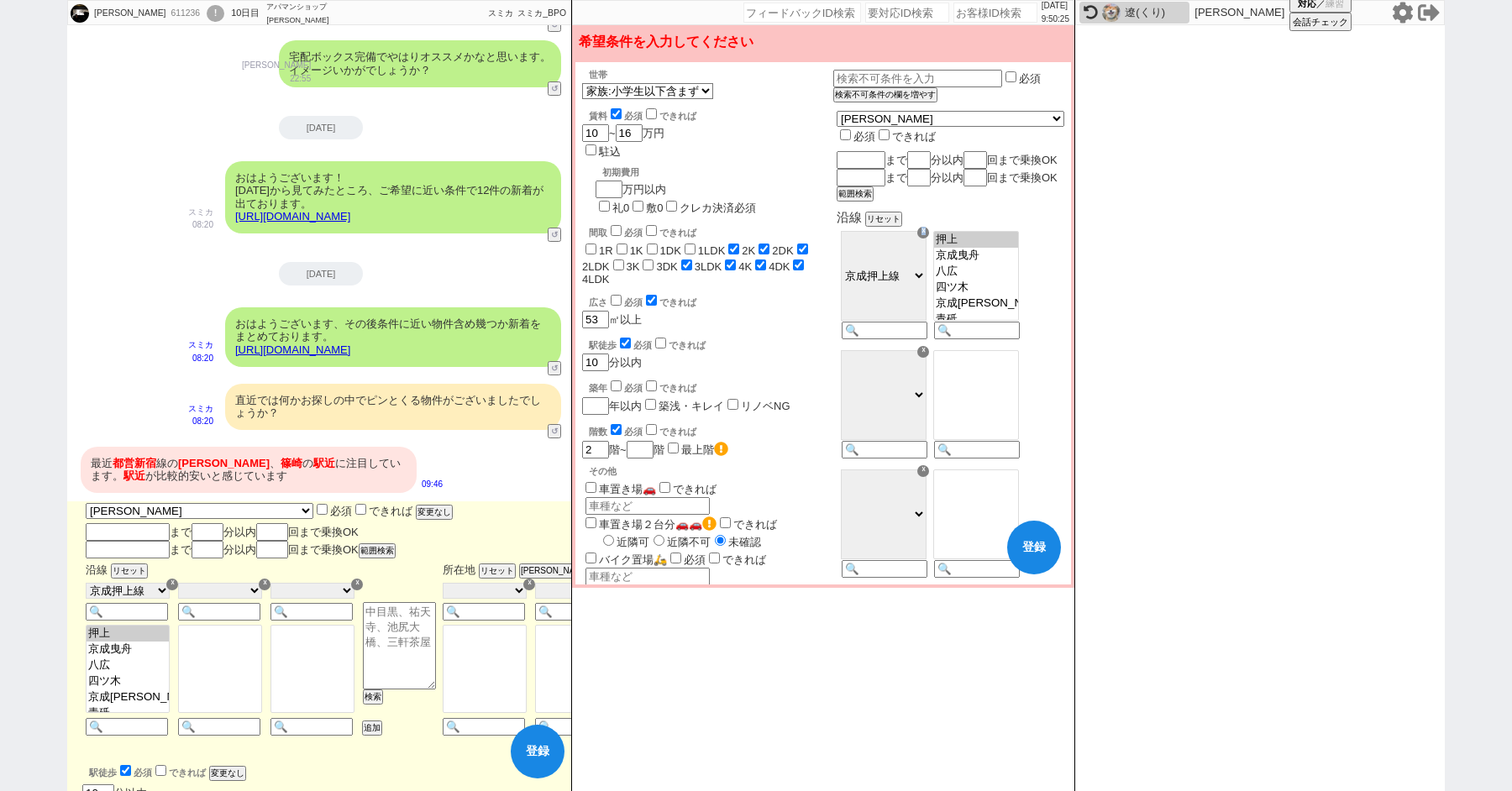
click at [929, 238] on div "☓" at bounding box center [923, 233] width 12 height 12
click at [1009, 345] on div at bounding box center [975, 287] width 93 height 120
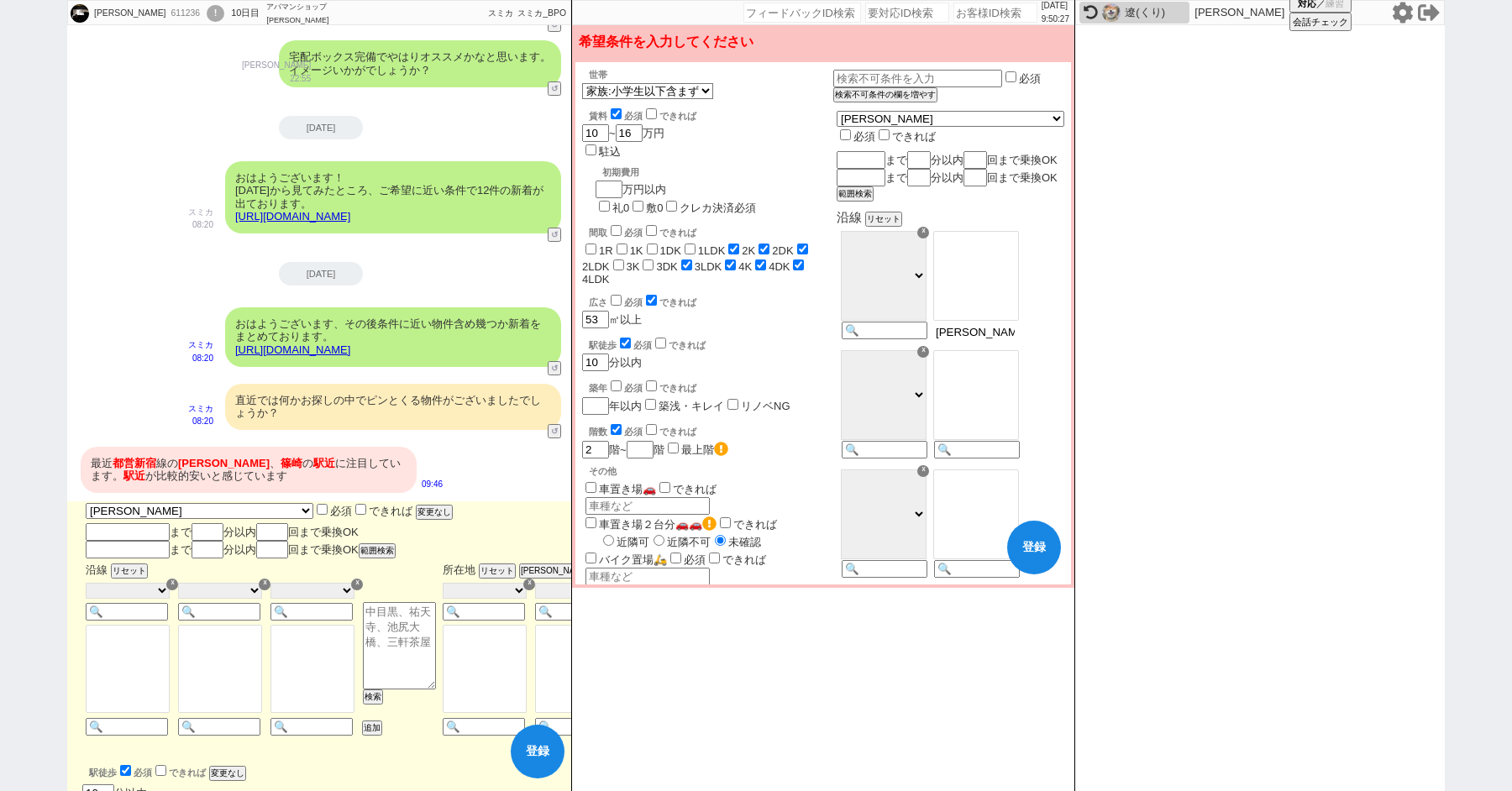
type input "水江"
type input "瑞江"
select select "71"
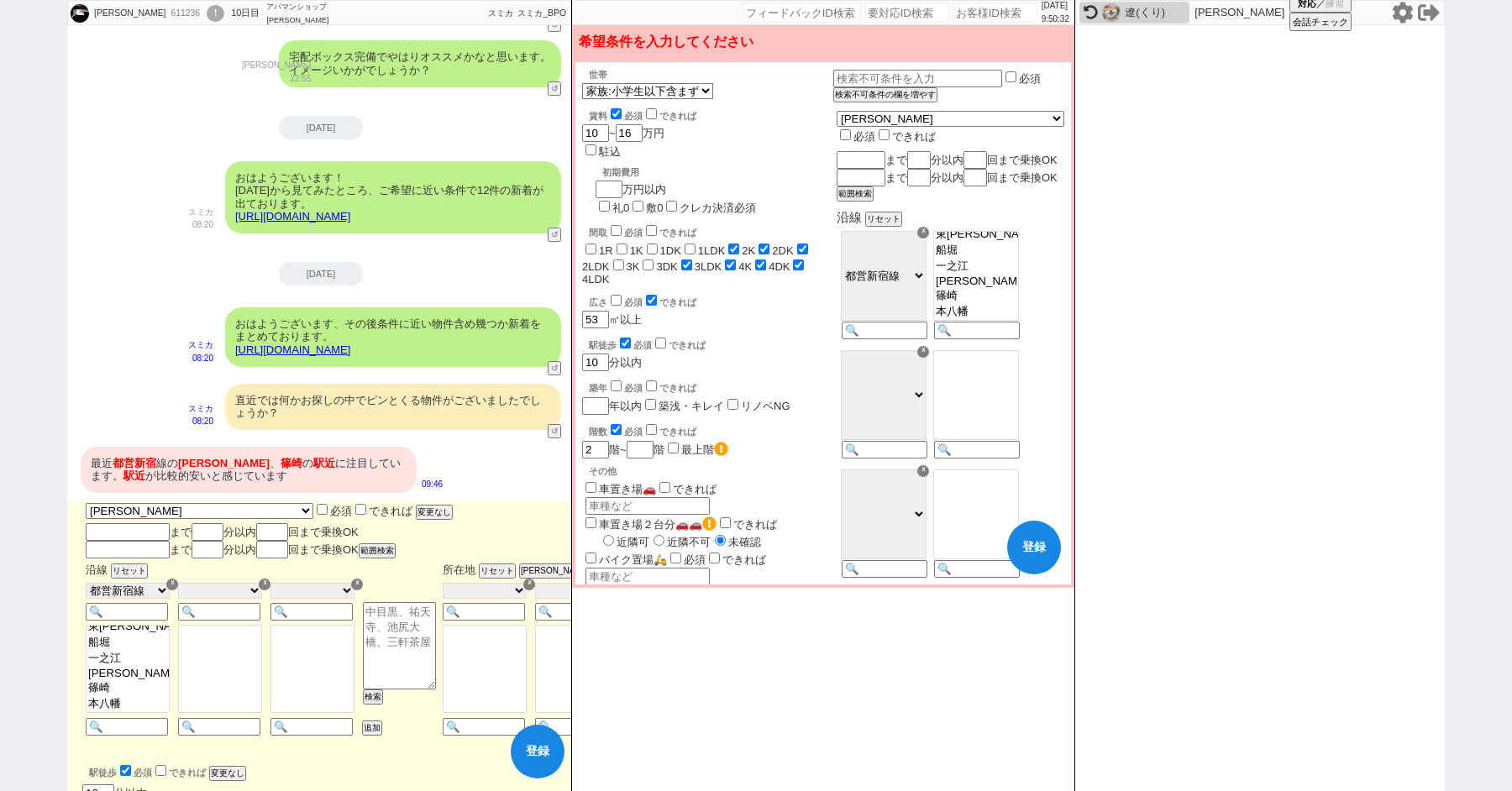
select select "1720"
click at [1012, 313] on option "篠崎" at bounding box center [976, 312] width 84 height 16
select select "1720"
checkbox input "false"
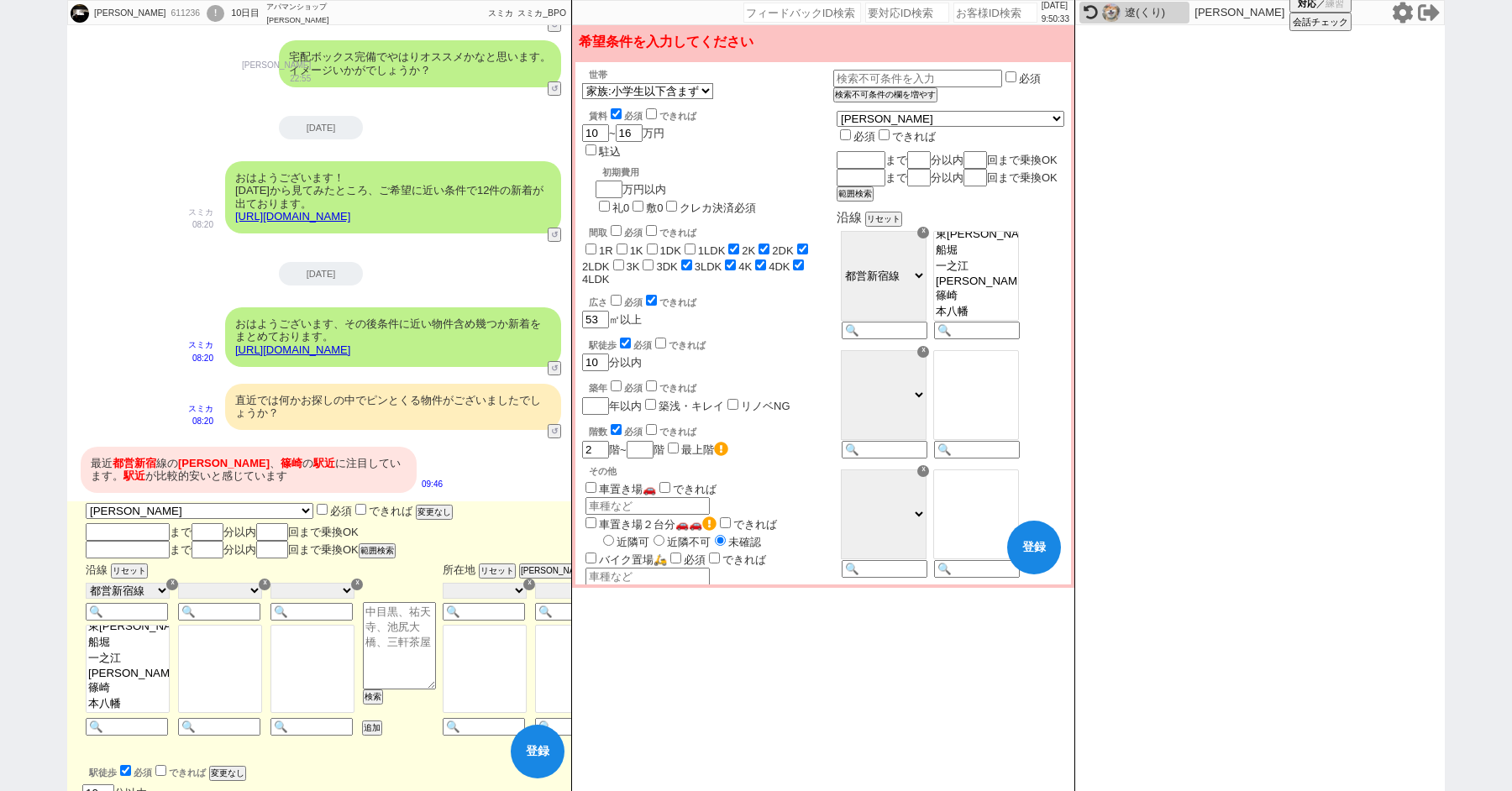
checkbox input "false"
checkbox input "true"
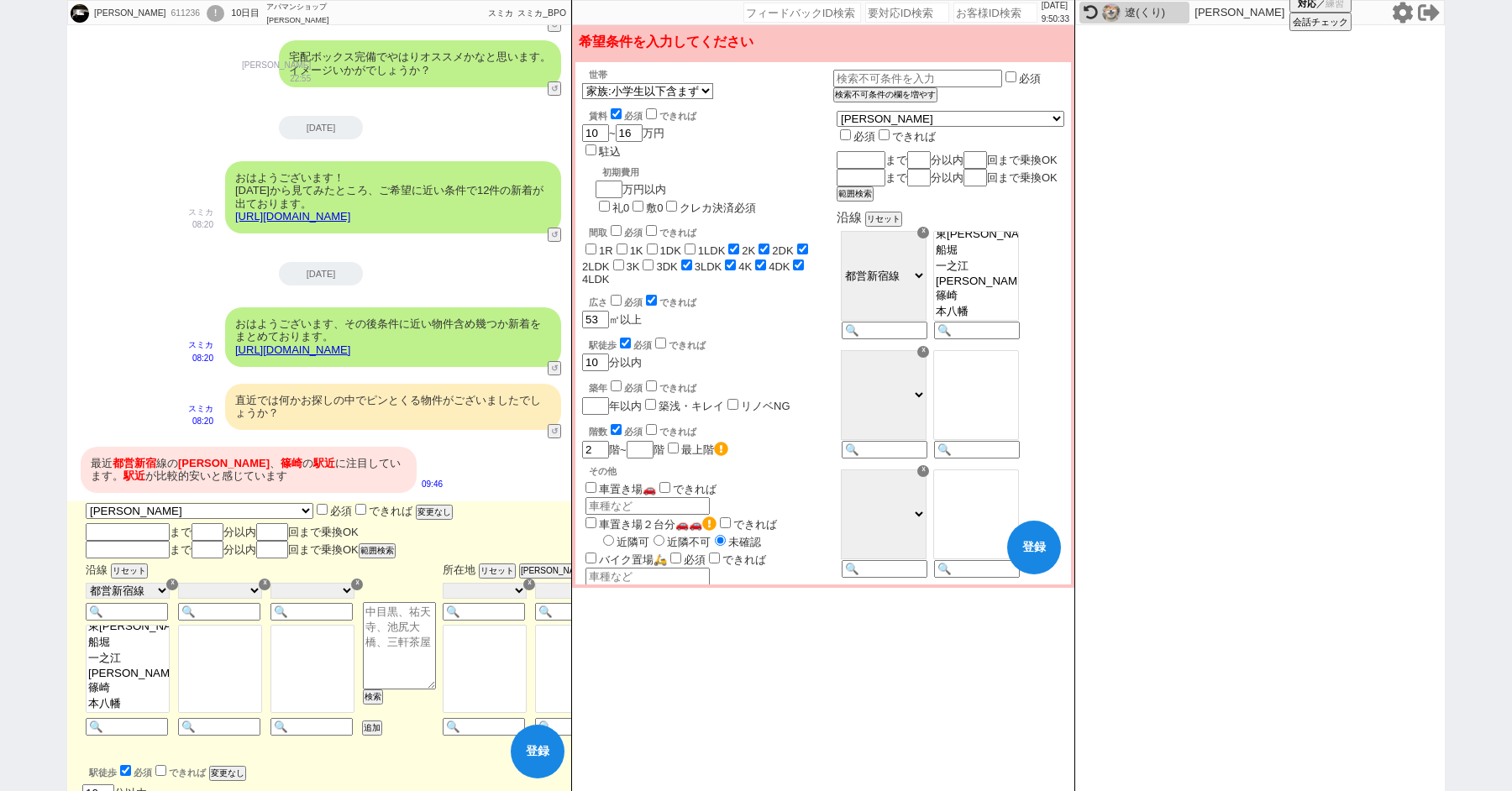
checkbox input "false"
checkbox input "true"
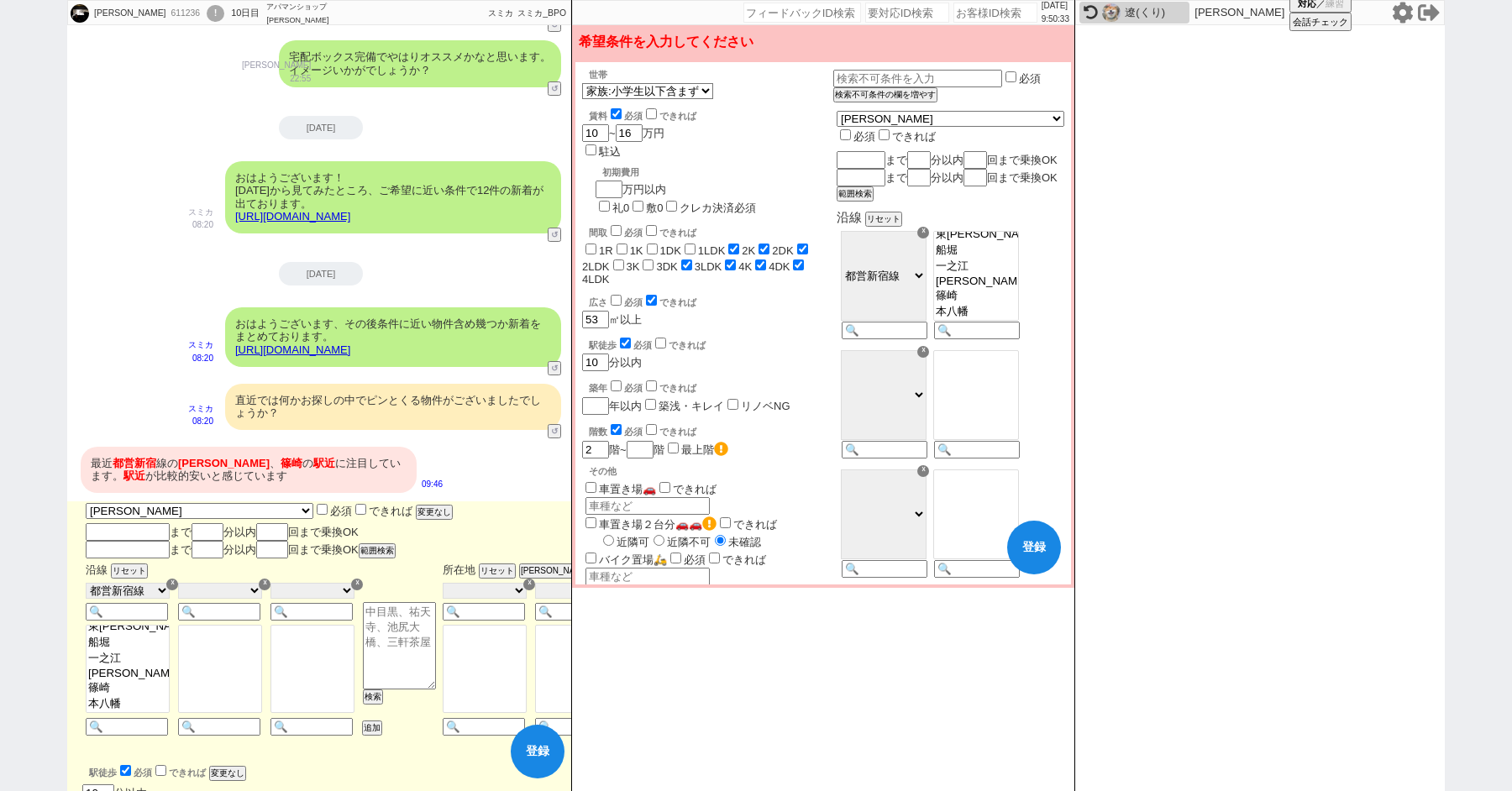
checkbox input "true"
checkbox input "false"
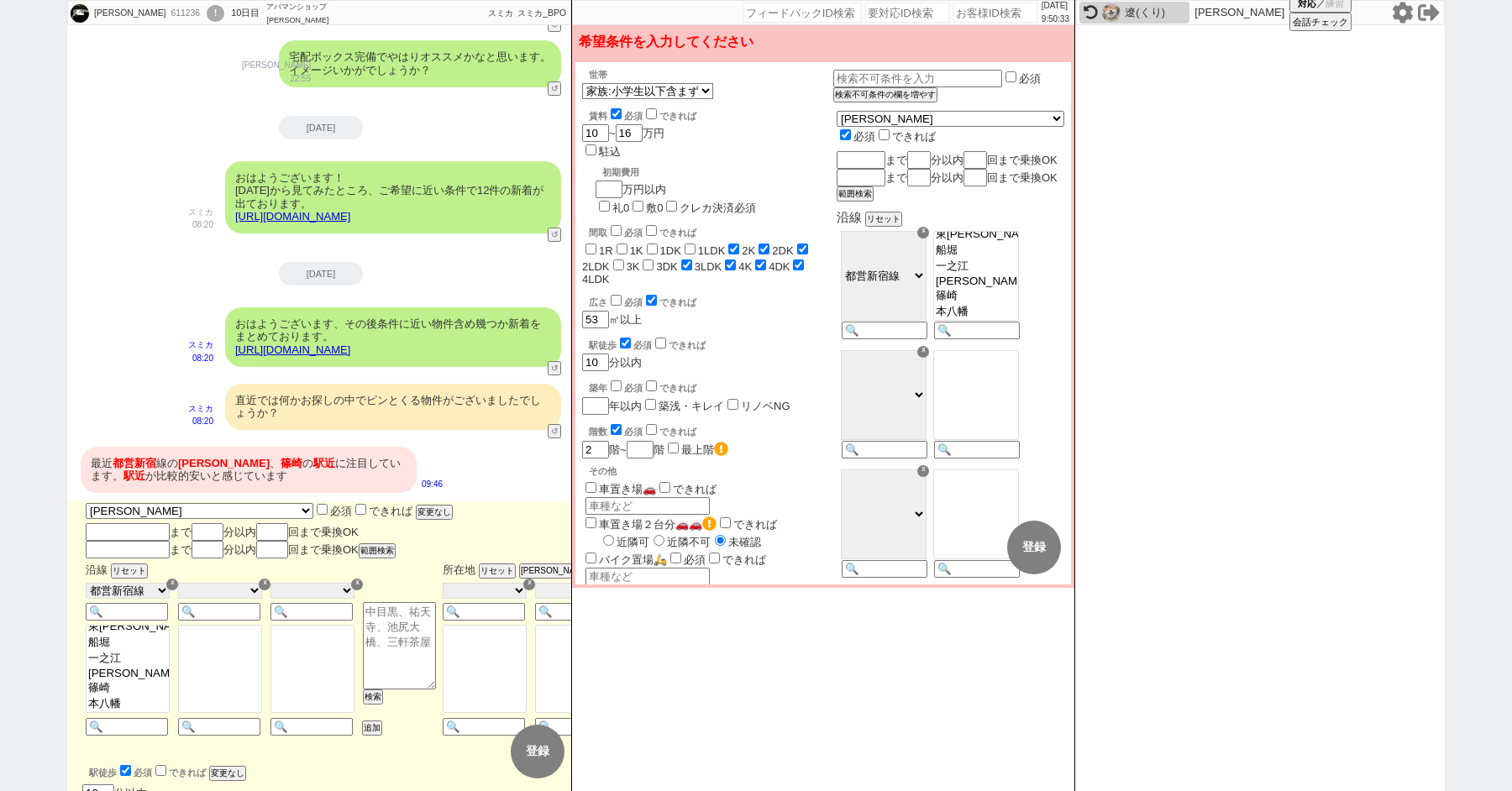
checkbox input "true"
checkbox input "false"
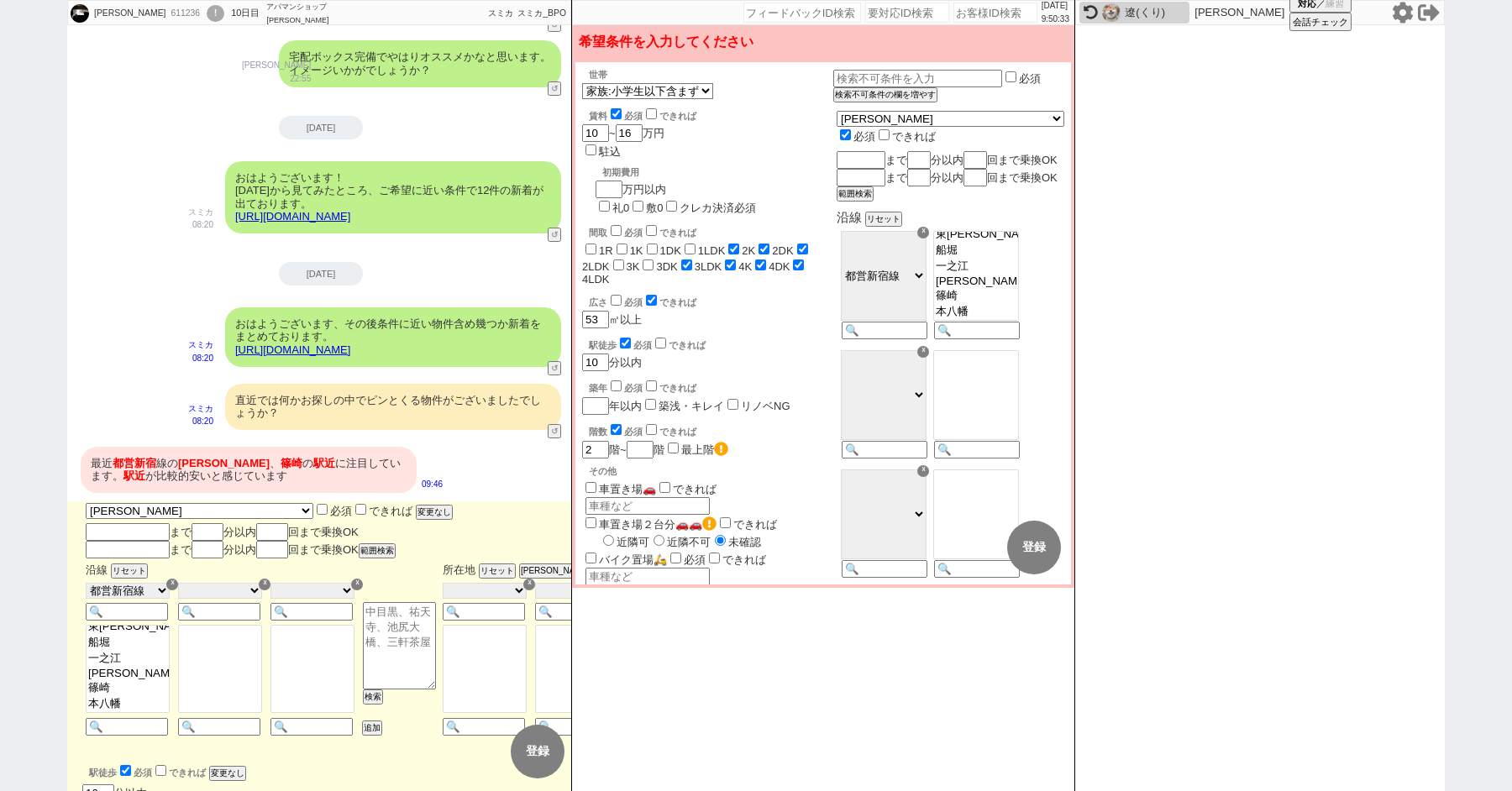
checkbox input "true"
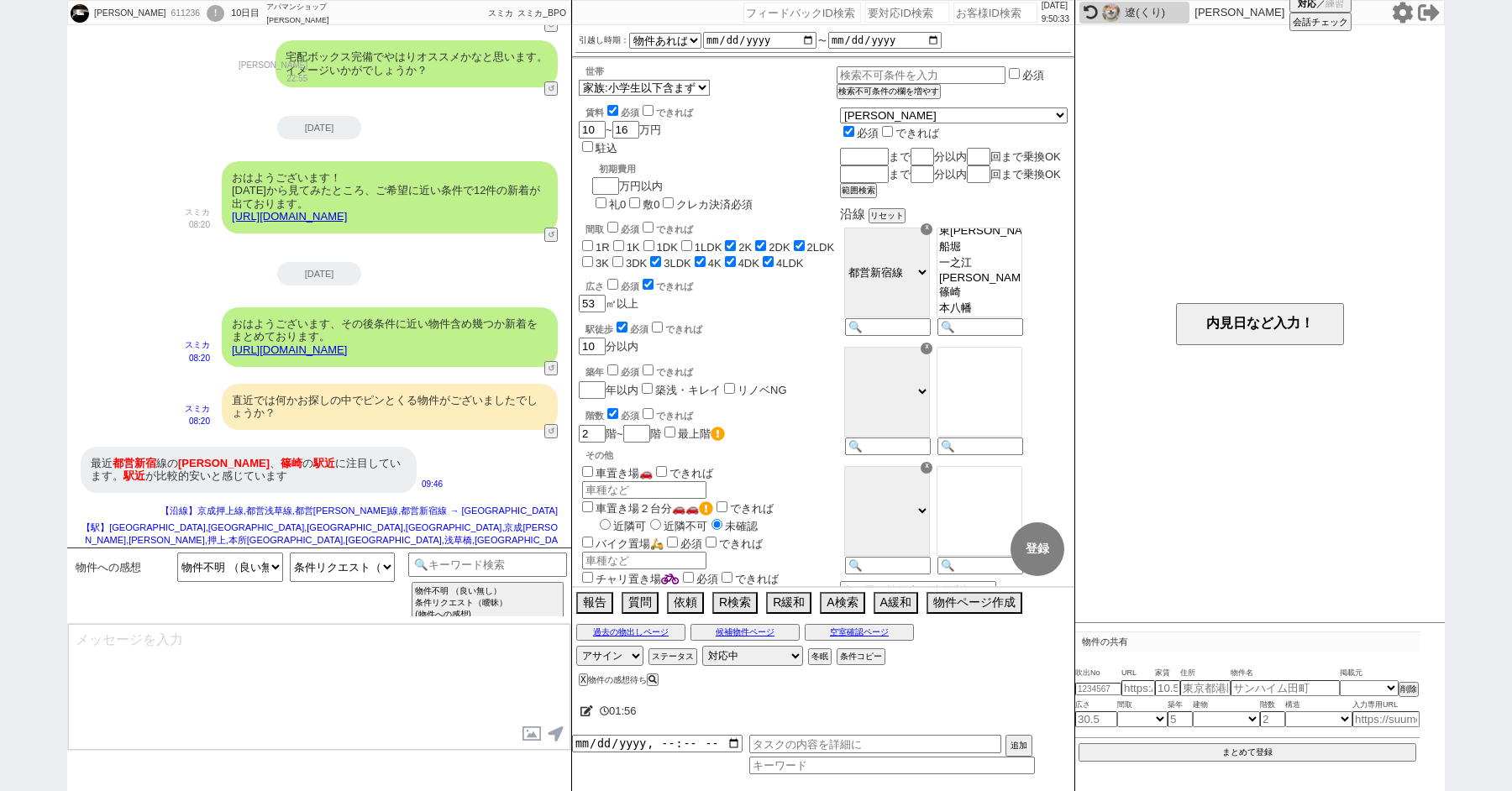
scroll to position [445, 0]
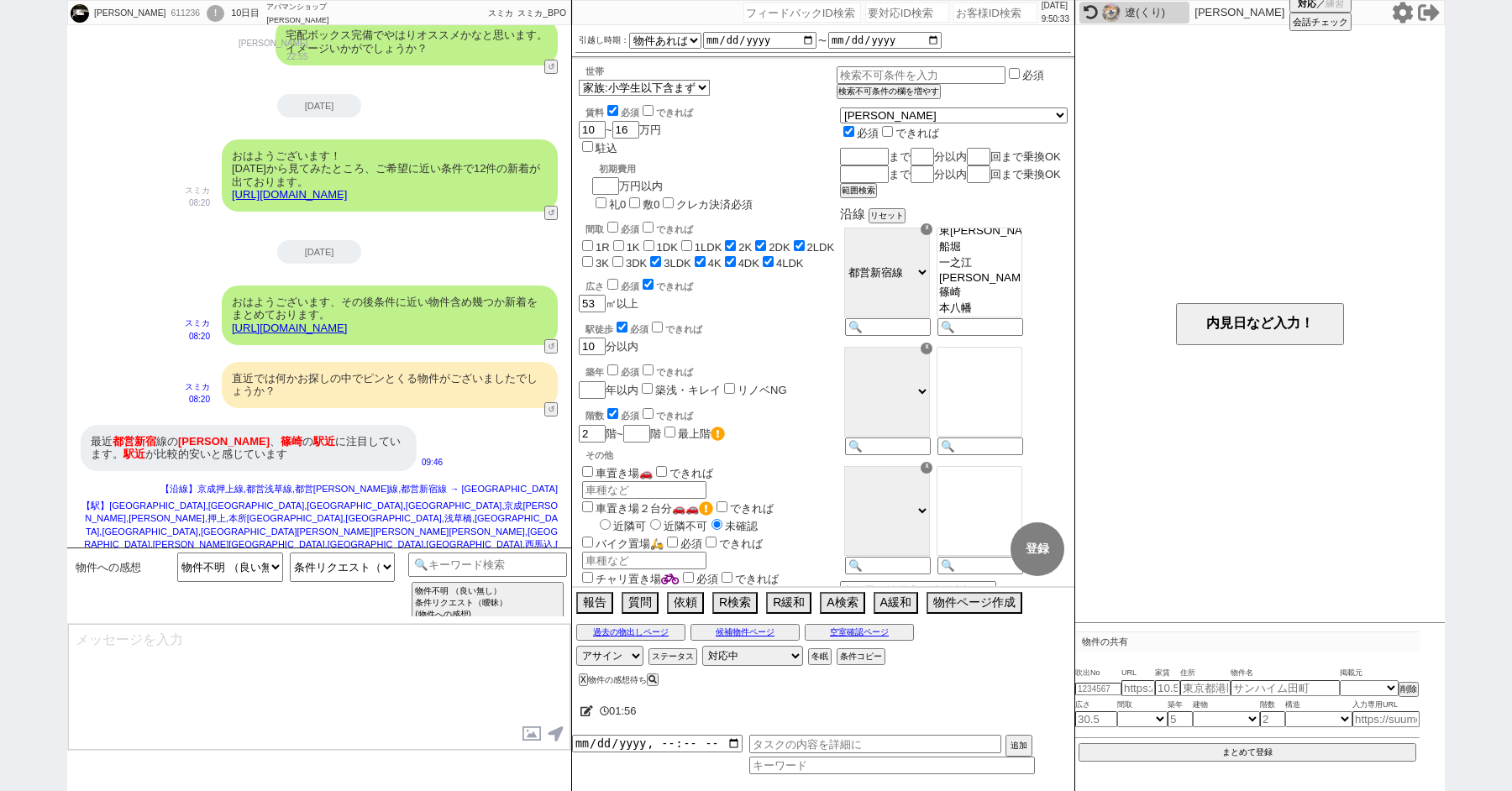
select select "71"
select select "1720"
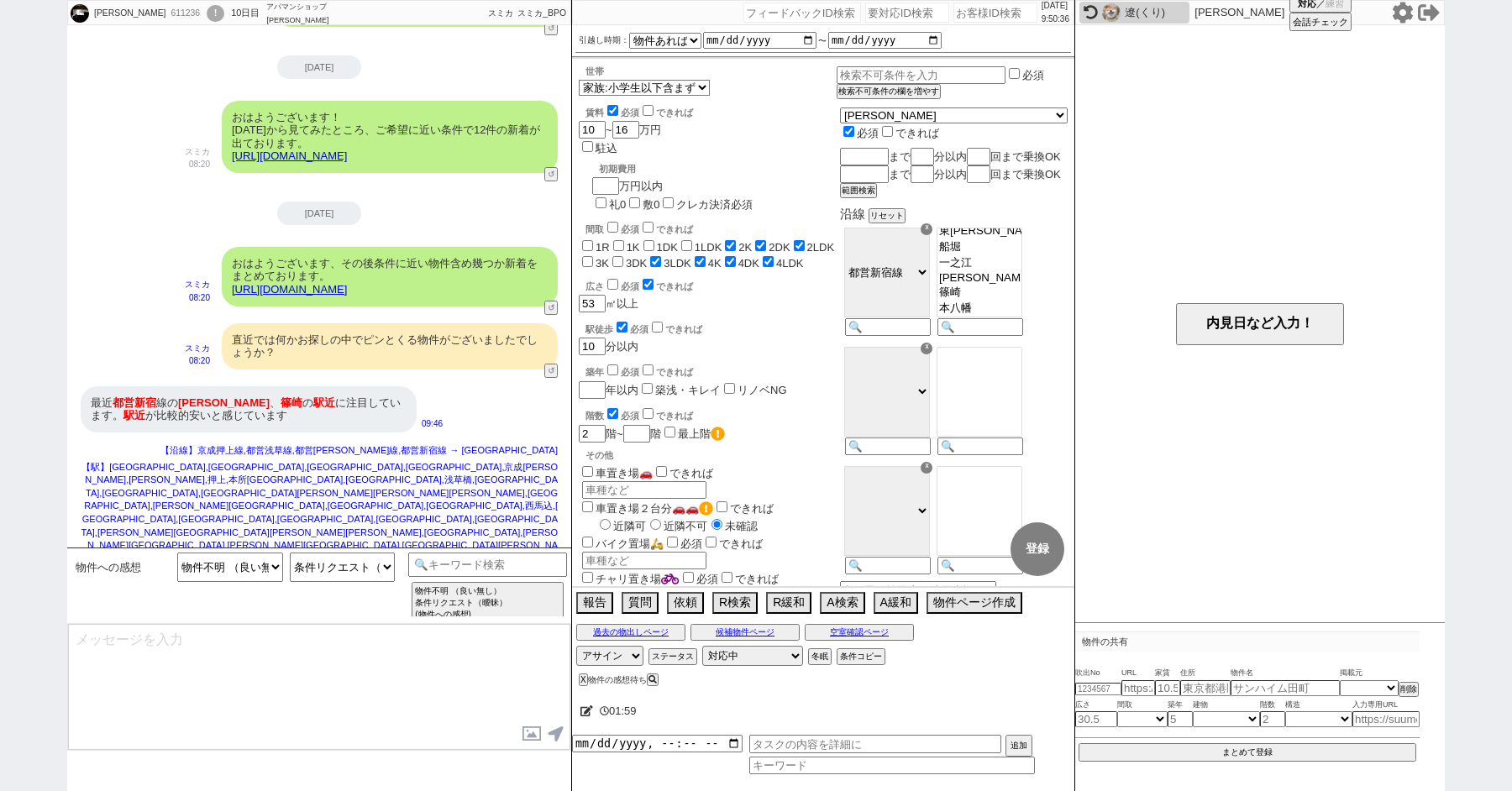
scroll to position [0, 0]
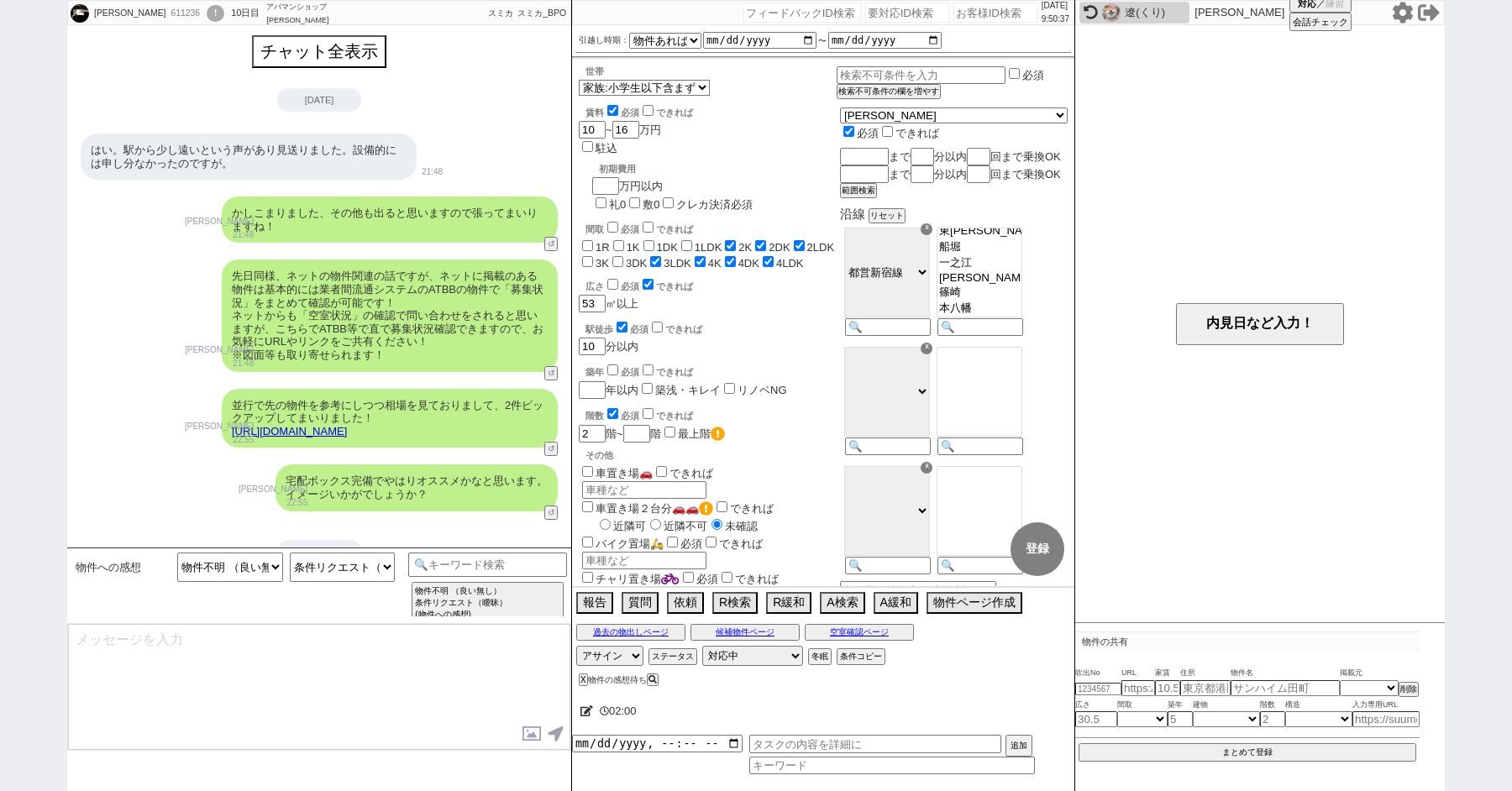
type textarea "かしこまりました、反映してまいりますね！"
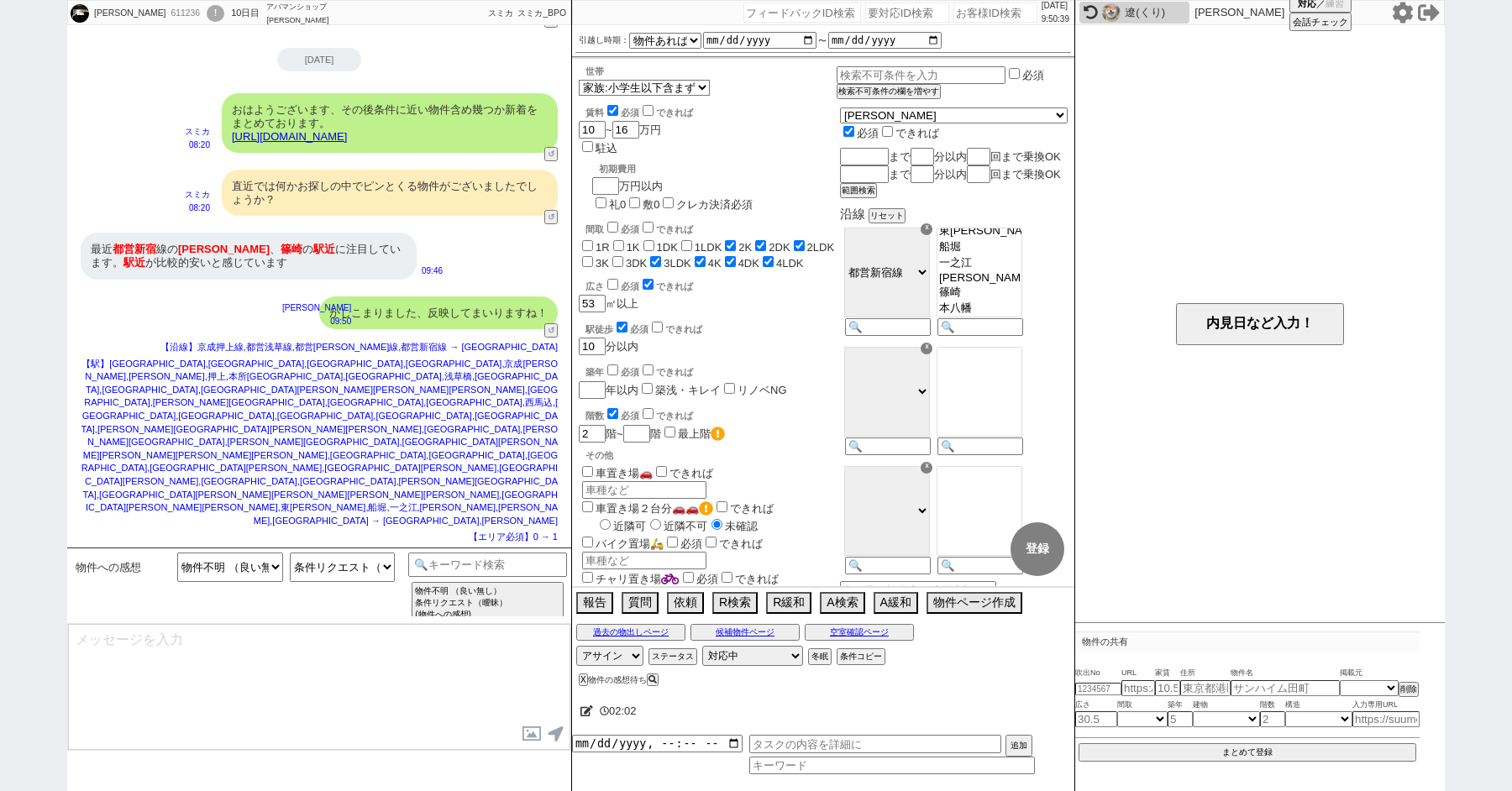
scroll to position [280, 0]
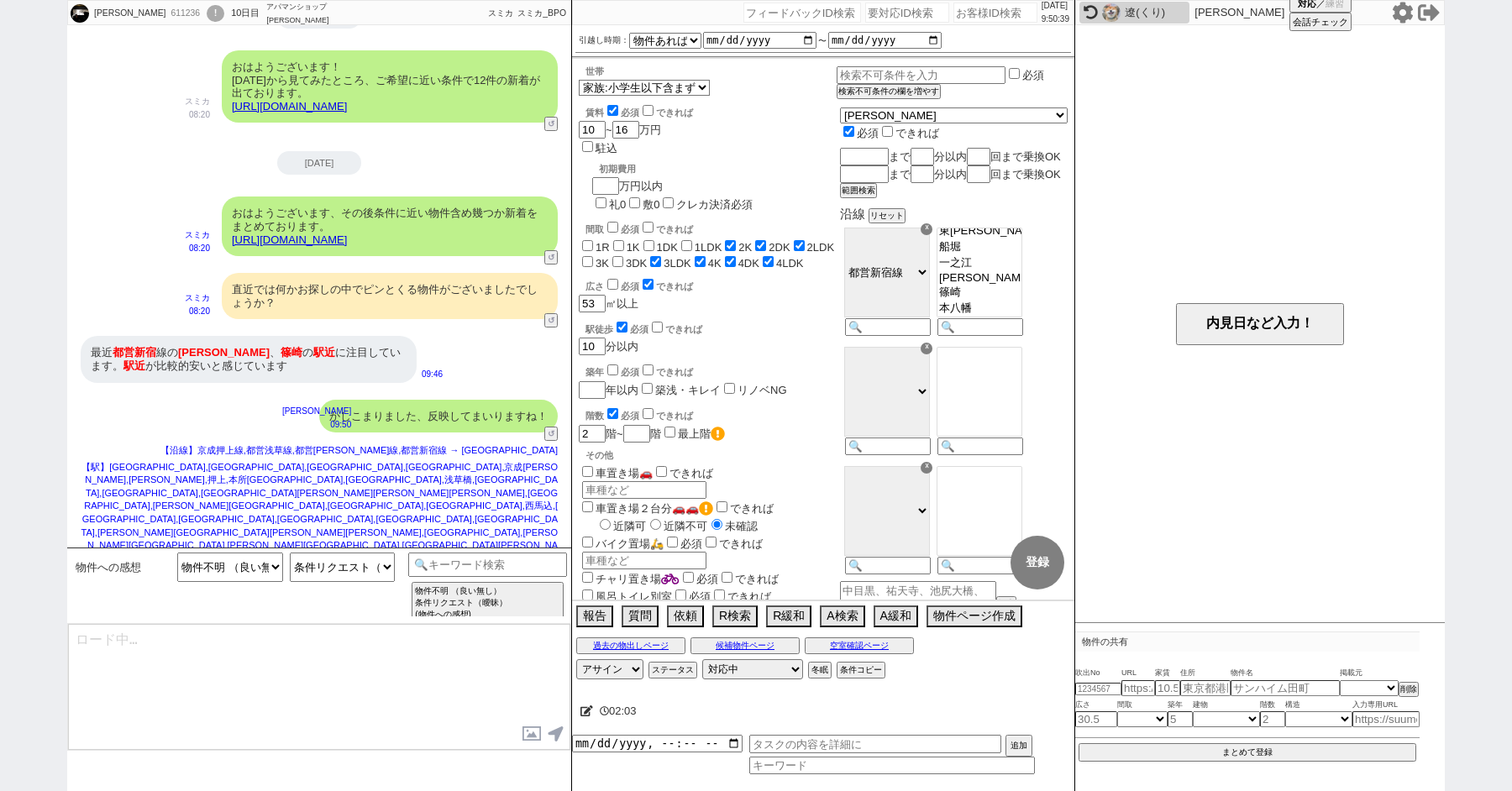
type textarea "また、お問い合わせ頂いてから日が経ちましたが、その後はSUUMOさん等は見られてませんでしょうか？ 皆様、空いているか問い合わせるのを戸惑っていらっしゃるケー…"
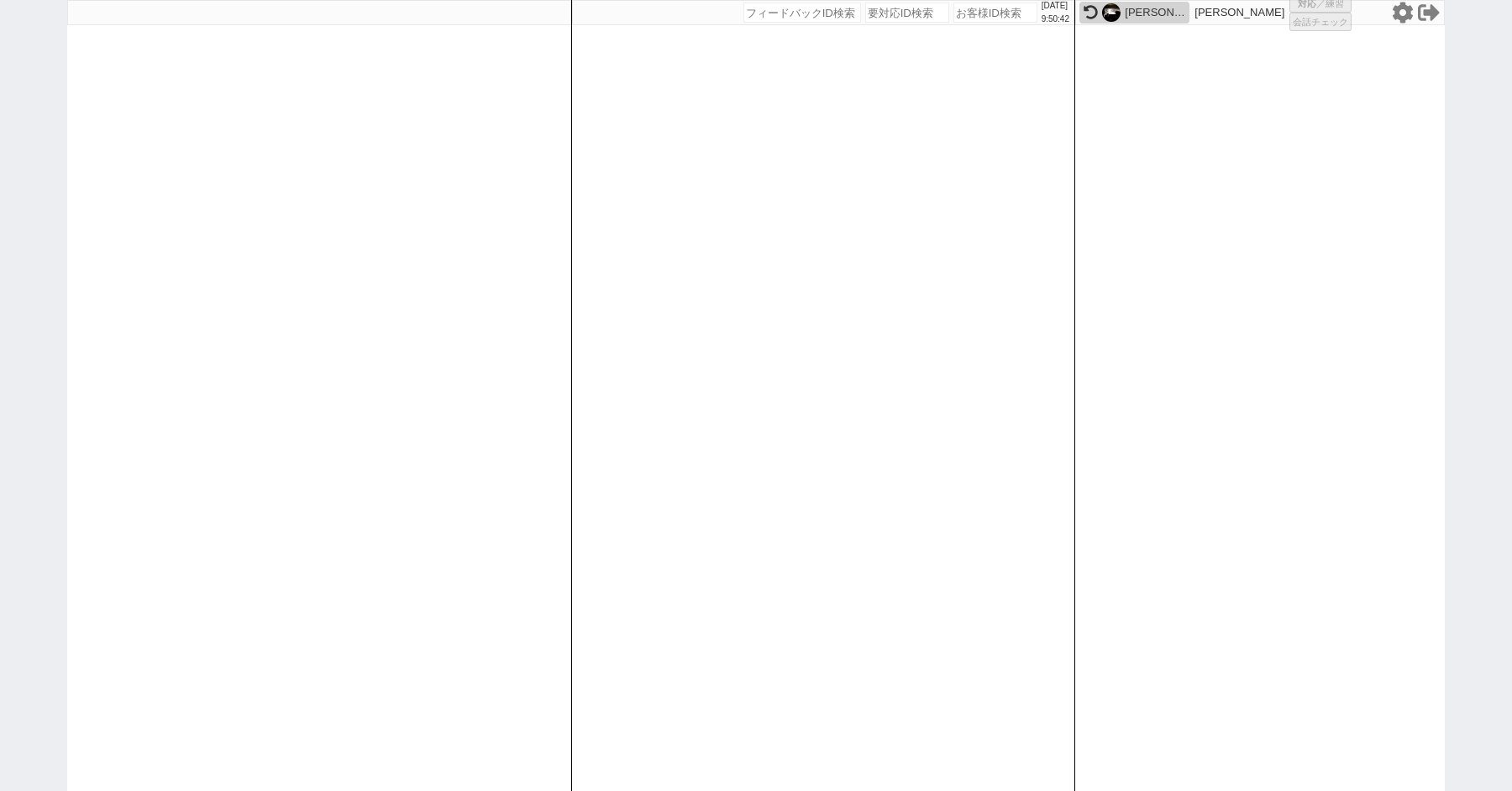
select select "1"
select select "2"
select select
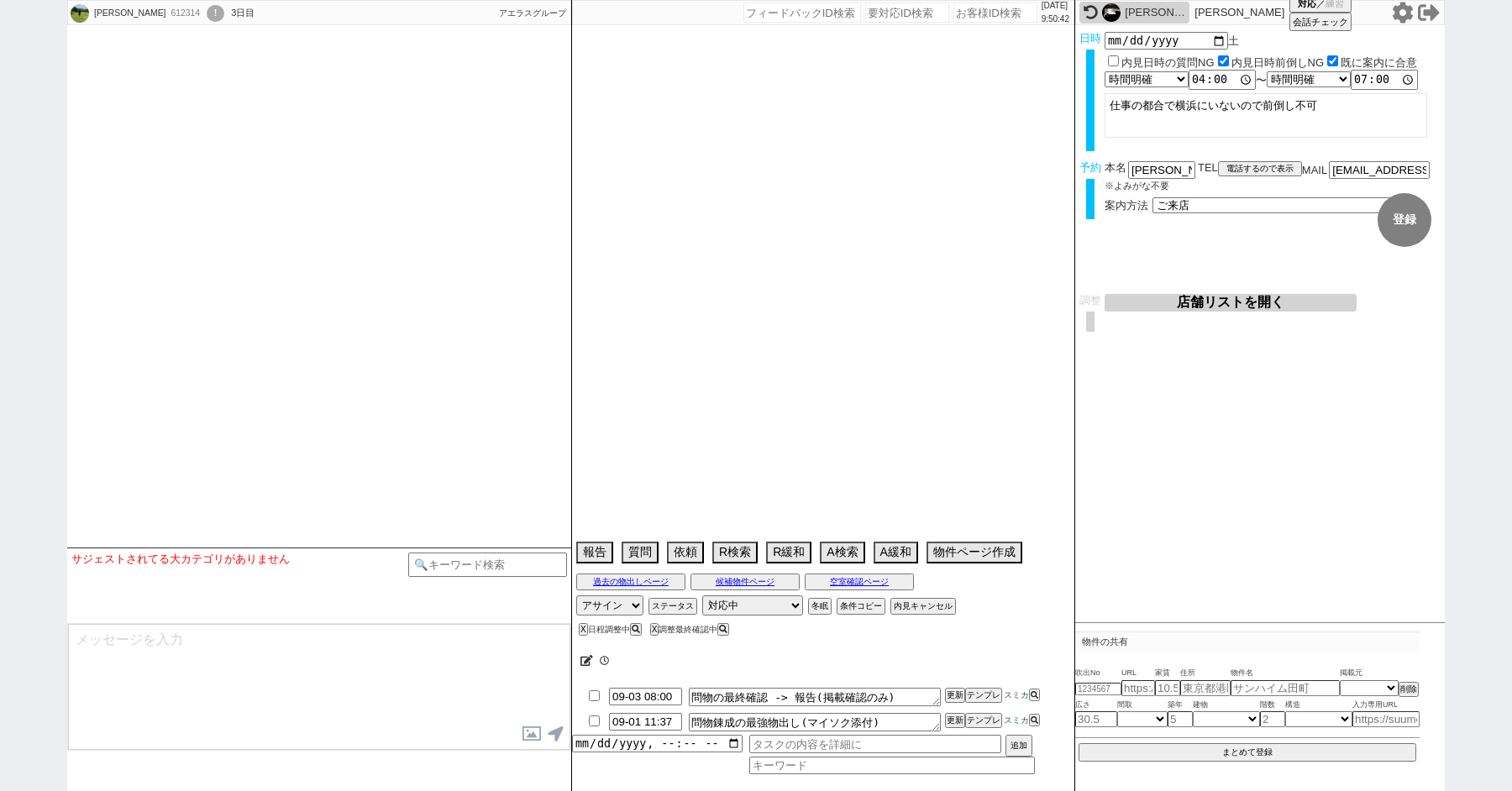
select select
select select "2025"
select select "9"
select select "36"
select select "0"
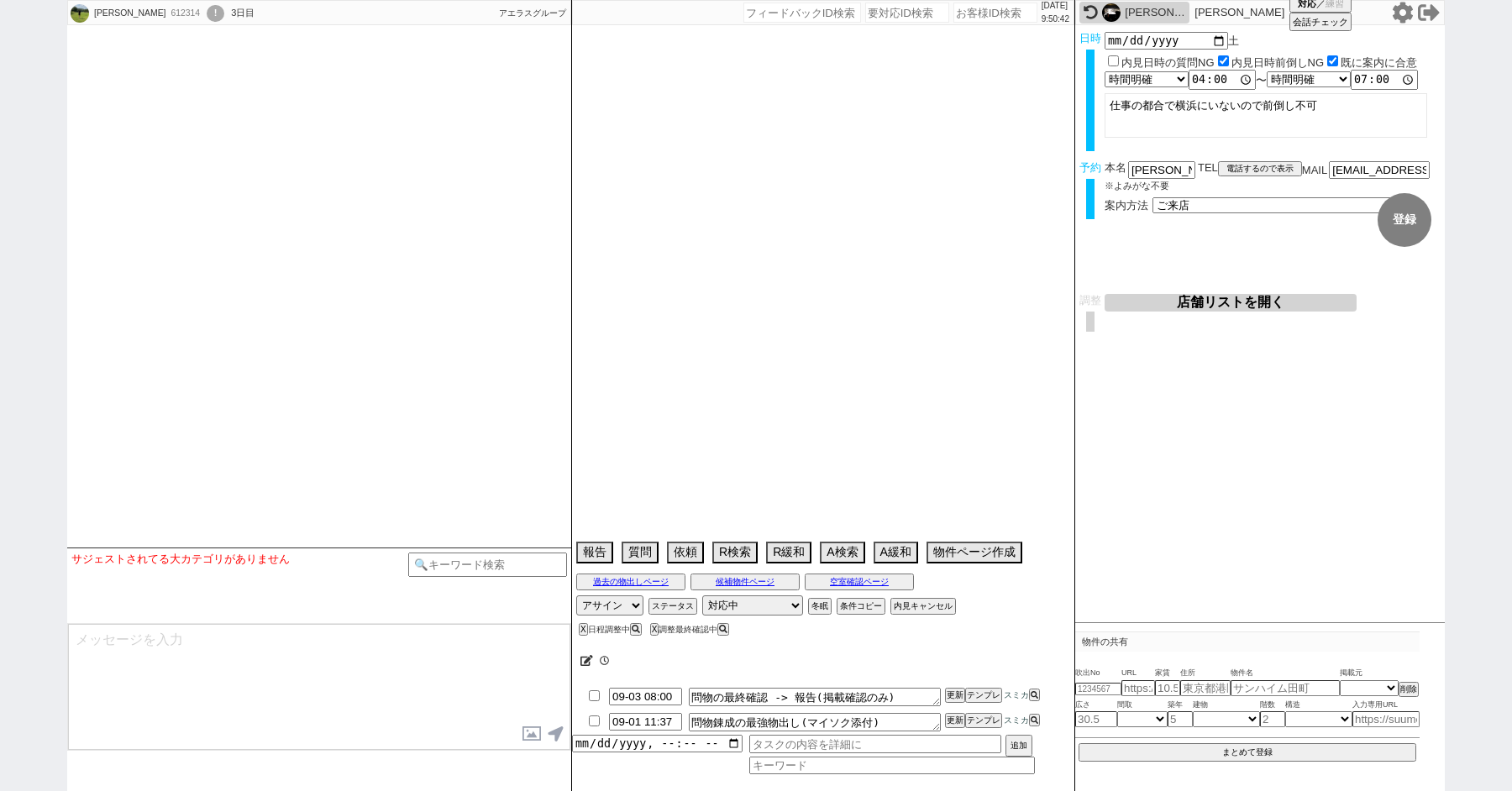
select select "9"
select select "343"
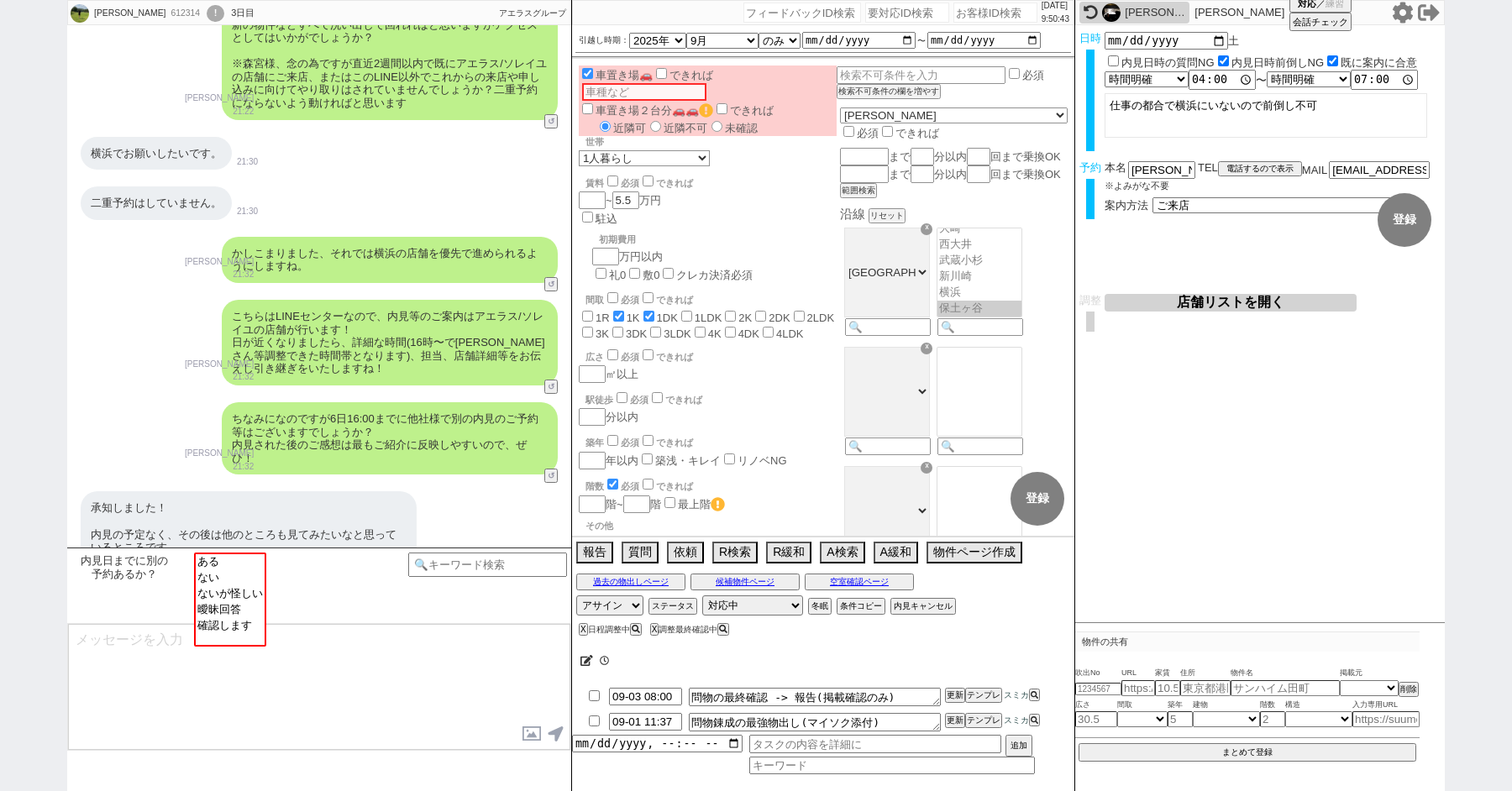
scroll to position [456, 0]
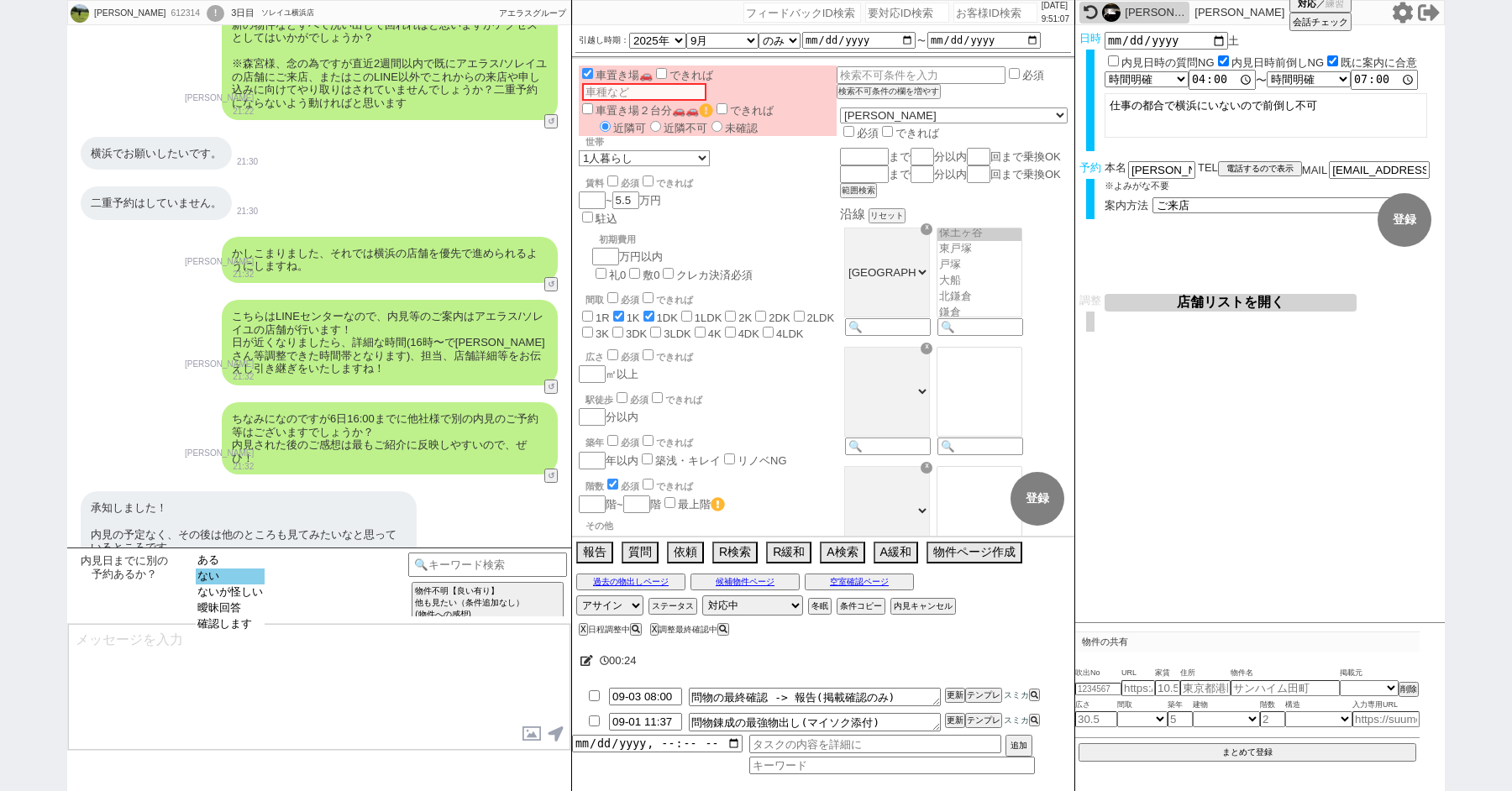
select select "ない"
click at [211, 585] on option "ない" at bounding box center [229, 593] width 69 height 16
click at [211, 576] on select "ある ない ないが怪しい 曖昧回答 確認します" at bounding box center [229, 600] width 69 height 94
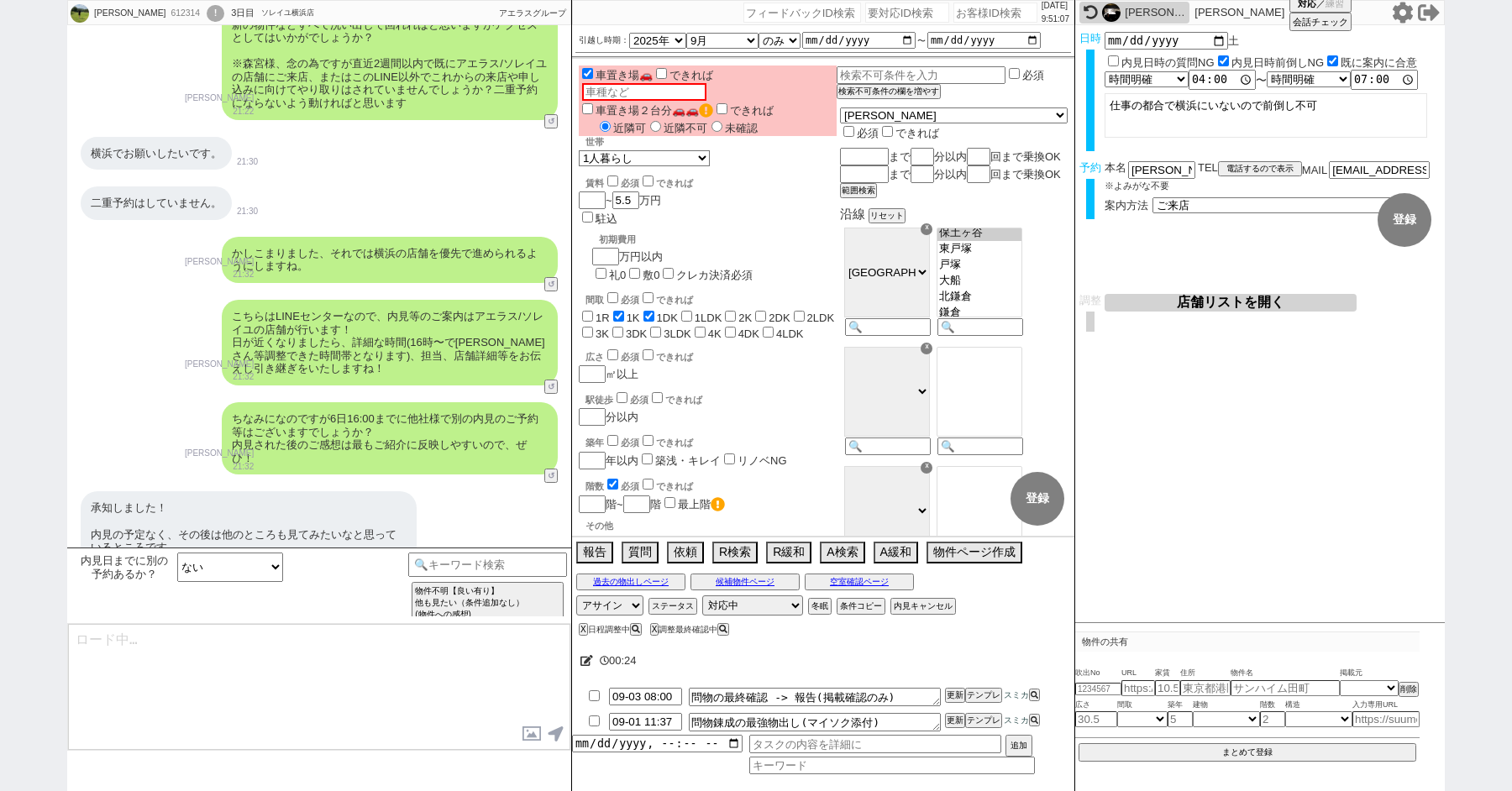
type textarea "かしこまりました！そうしましたら、今後もネットの物件もネット経由で問い合わせずに、LINEに頂けます幸いです！ 総合仲介でほぼ全ての物件を紹介可能ですので、当…"
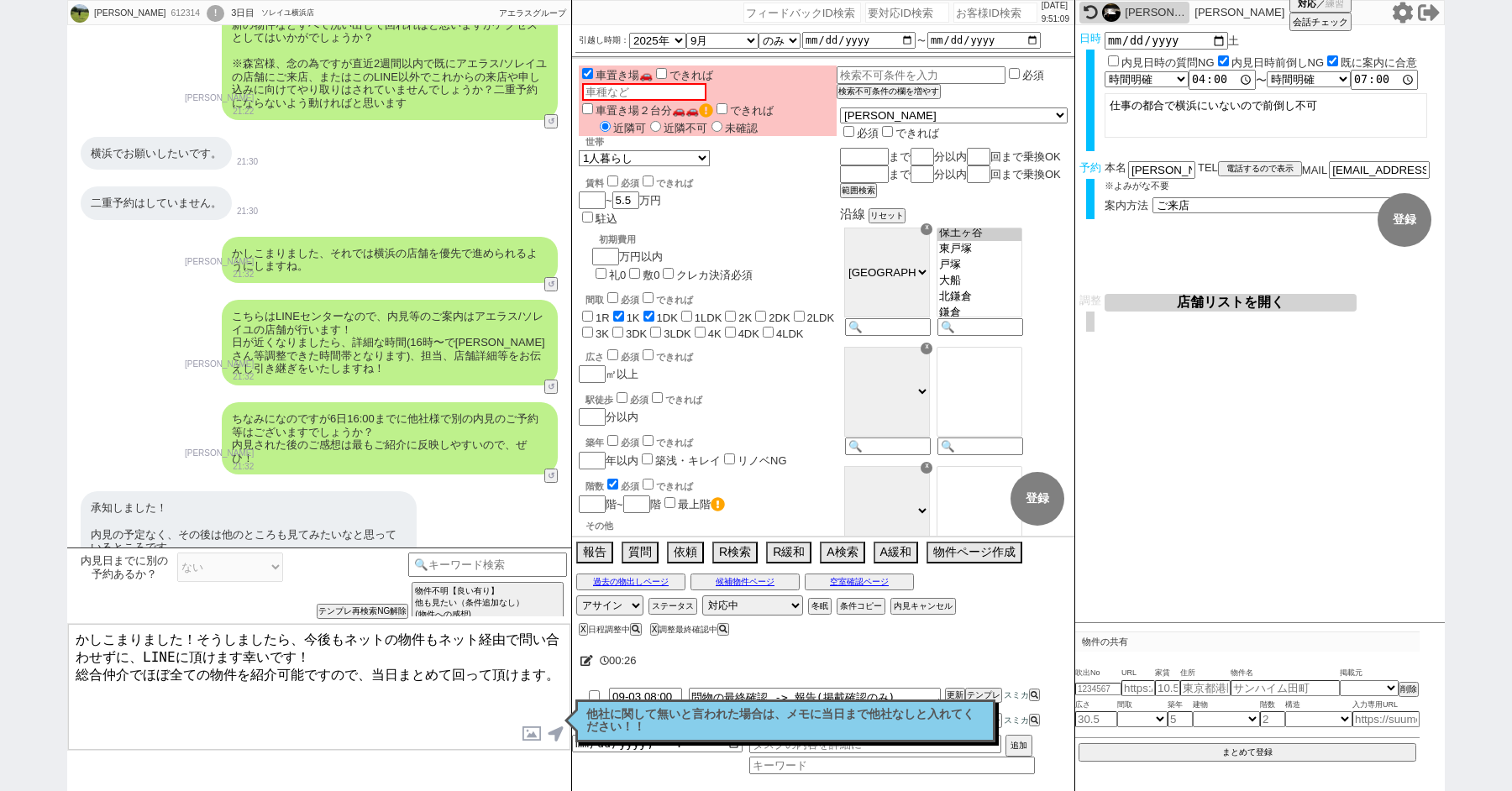
click at [425, 651] on textarea "かしこまりました！そうしましたら、今後もネットの物件もネット経由で問い合わせずに、LINEに頂けます幸いです！ 総合仲介でほぼ全ての物件を紹介可能ですので、当…" at bounding box center [319, 686] width 502 height 126
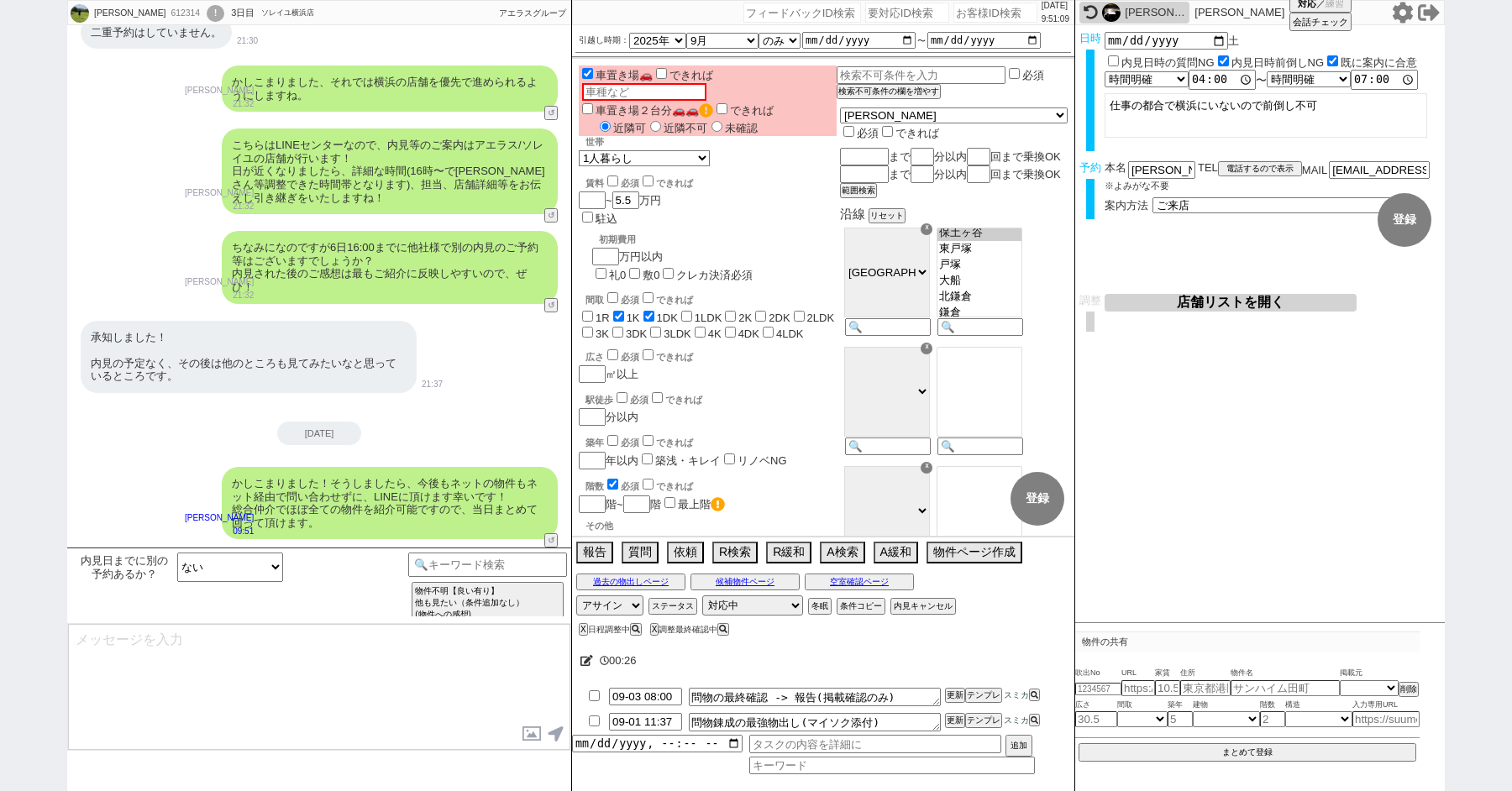
scroll to position [500, 0]
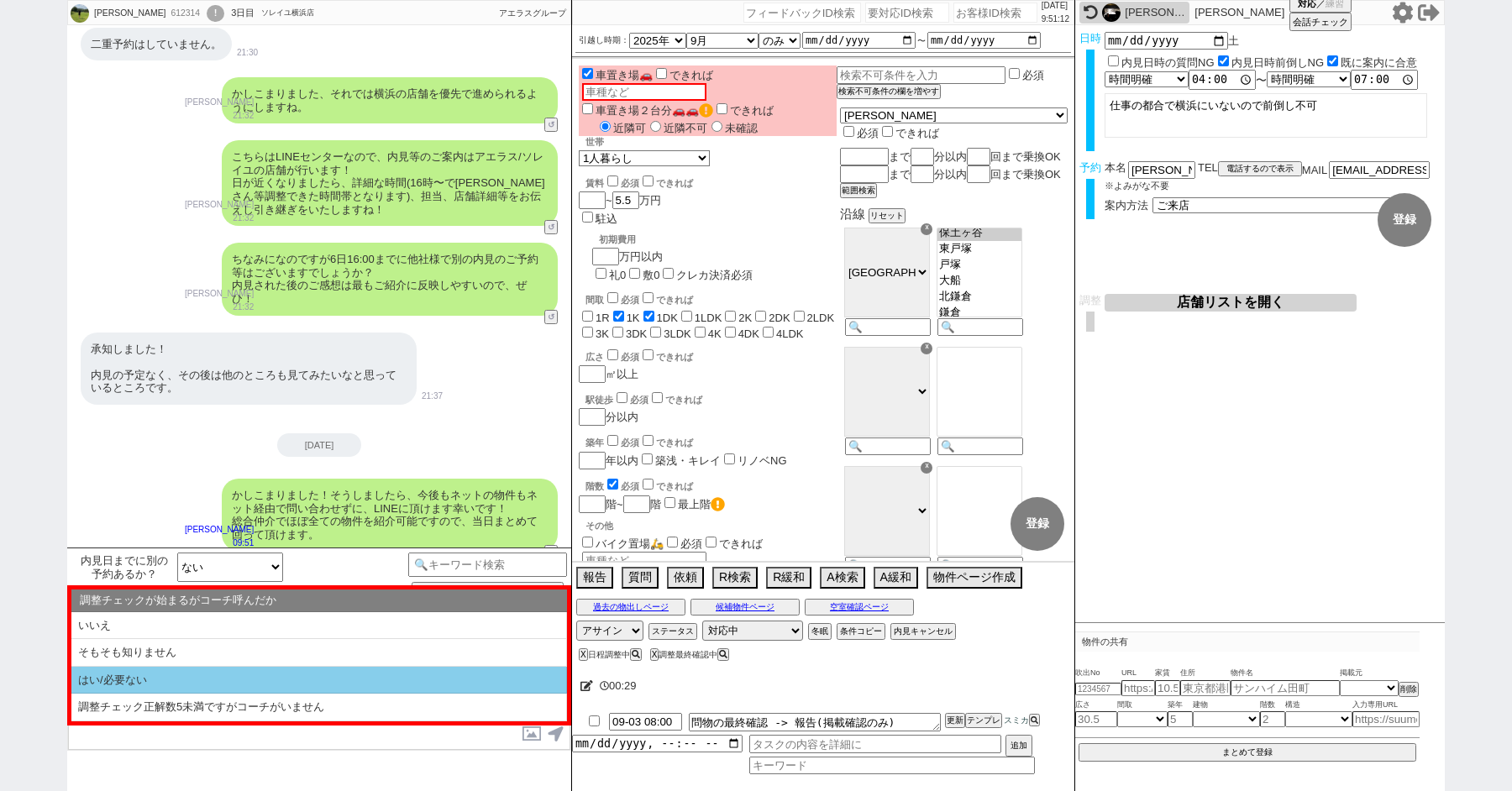
click at [251, 676] on li "はい/必要ない" at bounding box center [319, 680] width 495 height 28
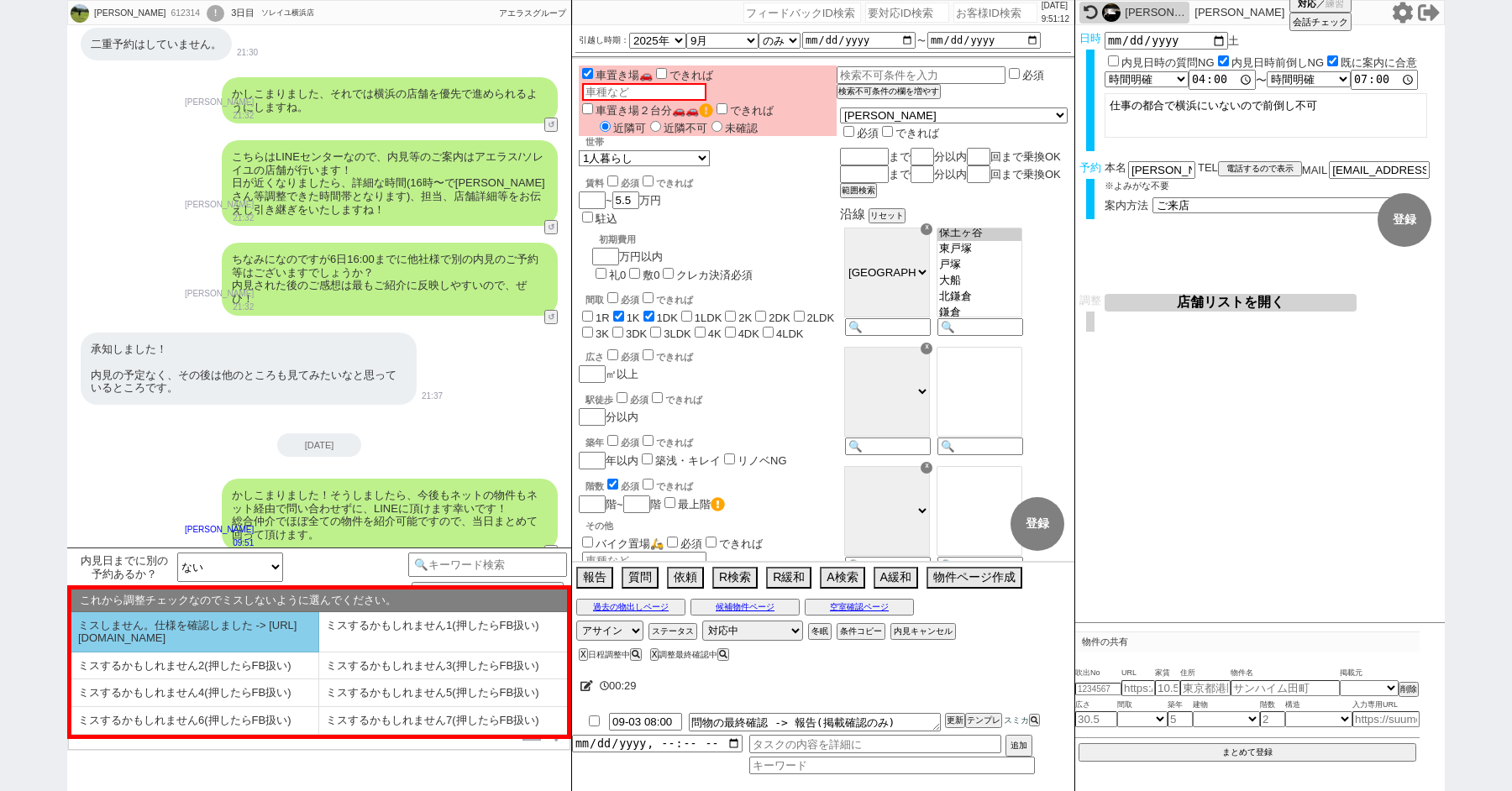
click at [226, 638] on li "ミスしません。仕様を確認しました -> https://jent.notion.site/841a6651aa67425da7d40ddfad41a184" at bounding box center [195, 632] width 248 height 40
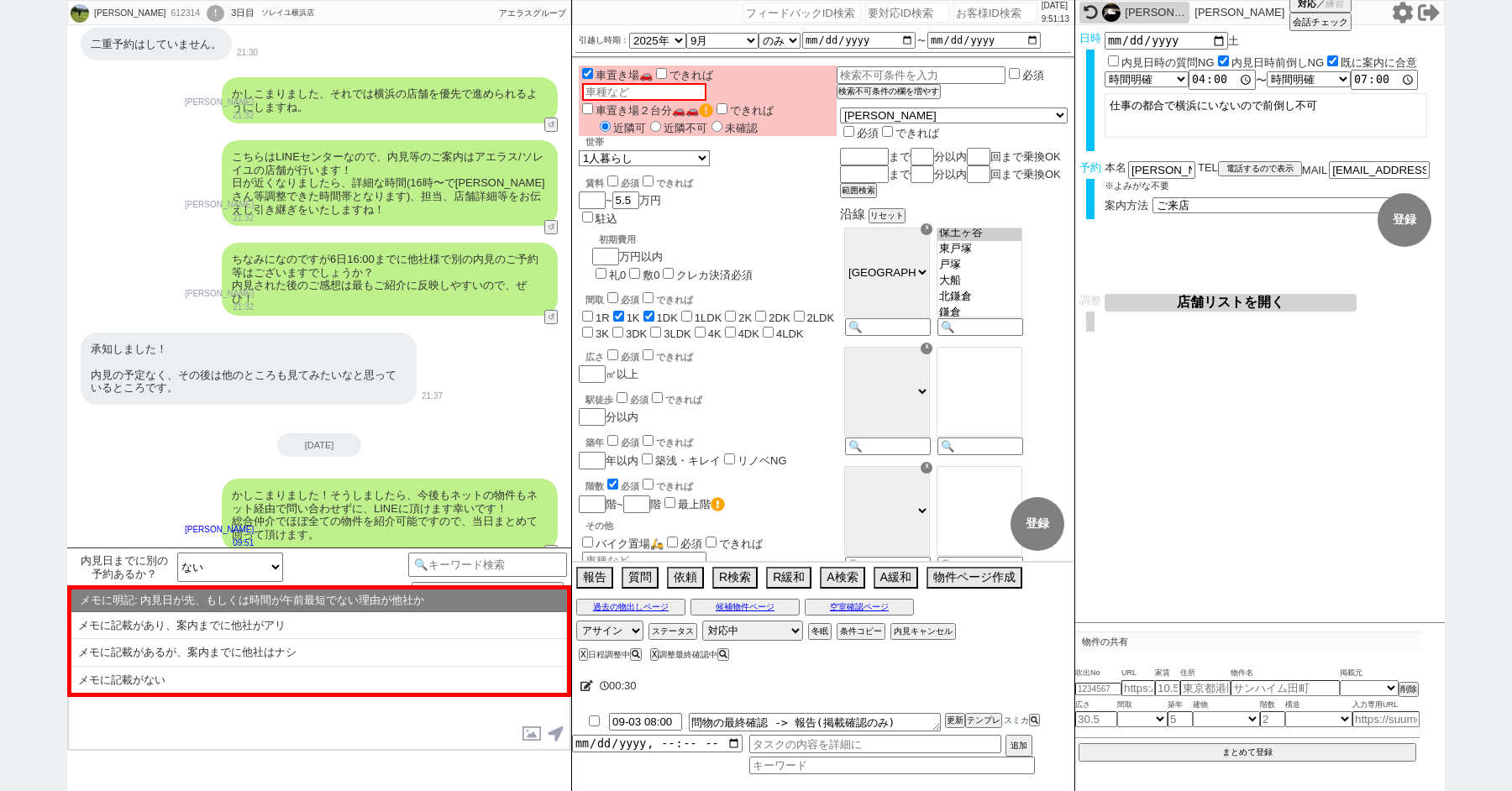
click at [584, 688] on icon at bounding box center [586, 685] width 13 height 11
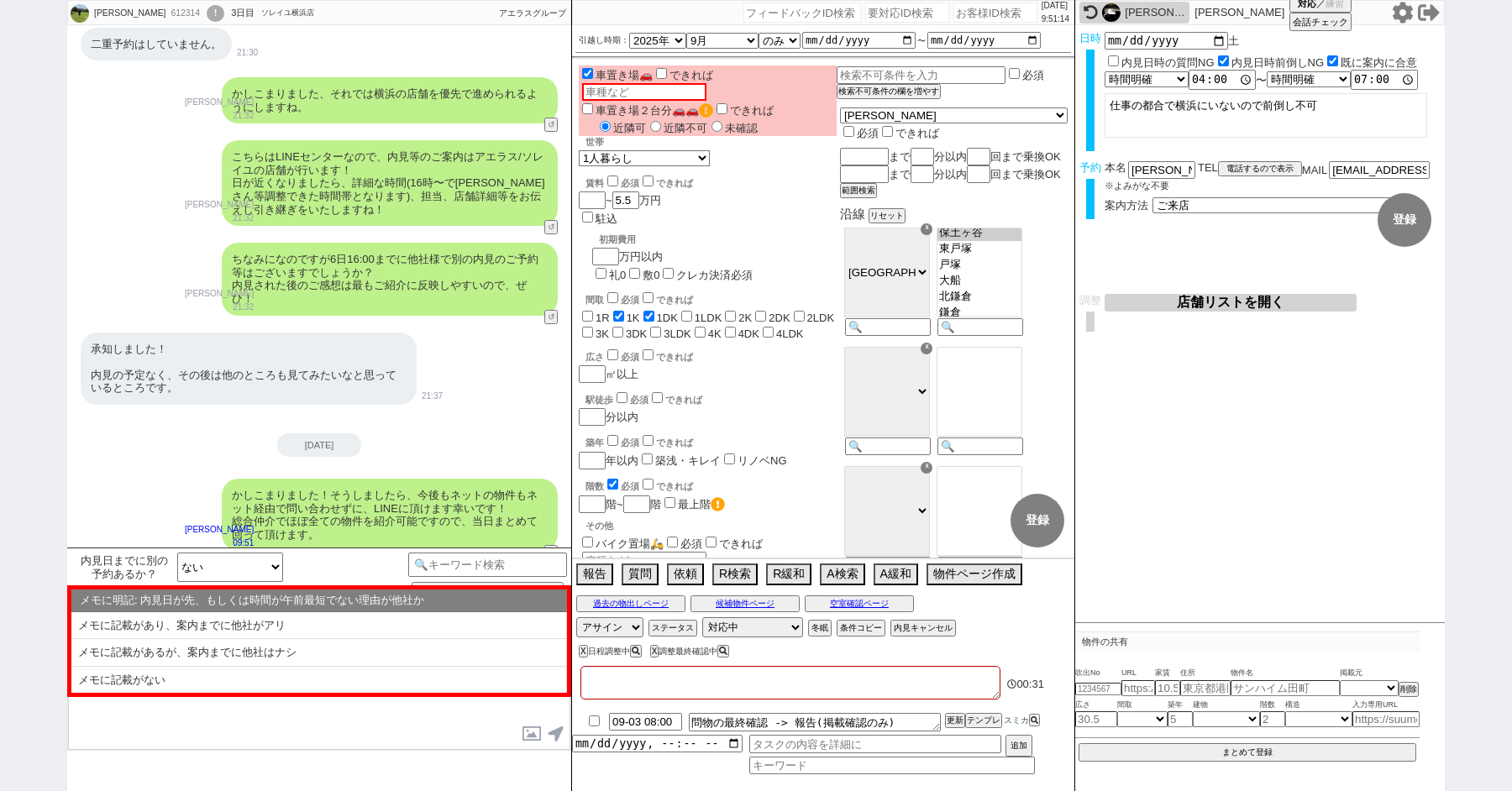
click at [617, 688] on textarea at bounding box center [789, 682] width 420 height 34
type textarea "t"
checkbox input "false"
checkbox input "true"
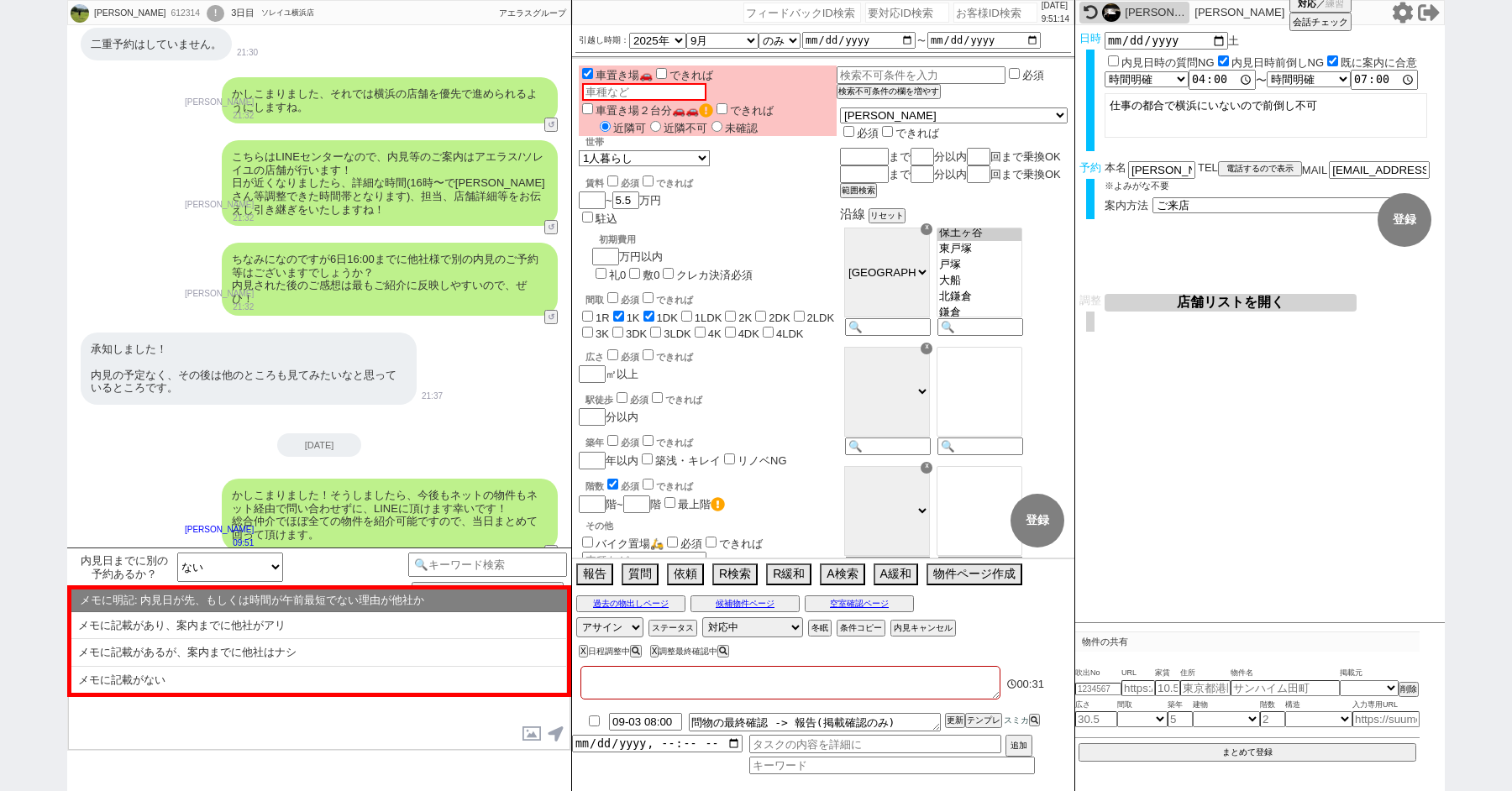
checkbox input "false"
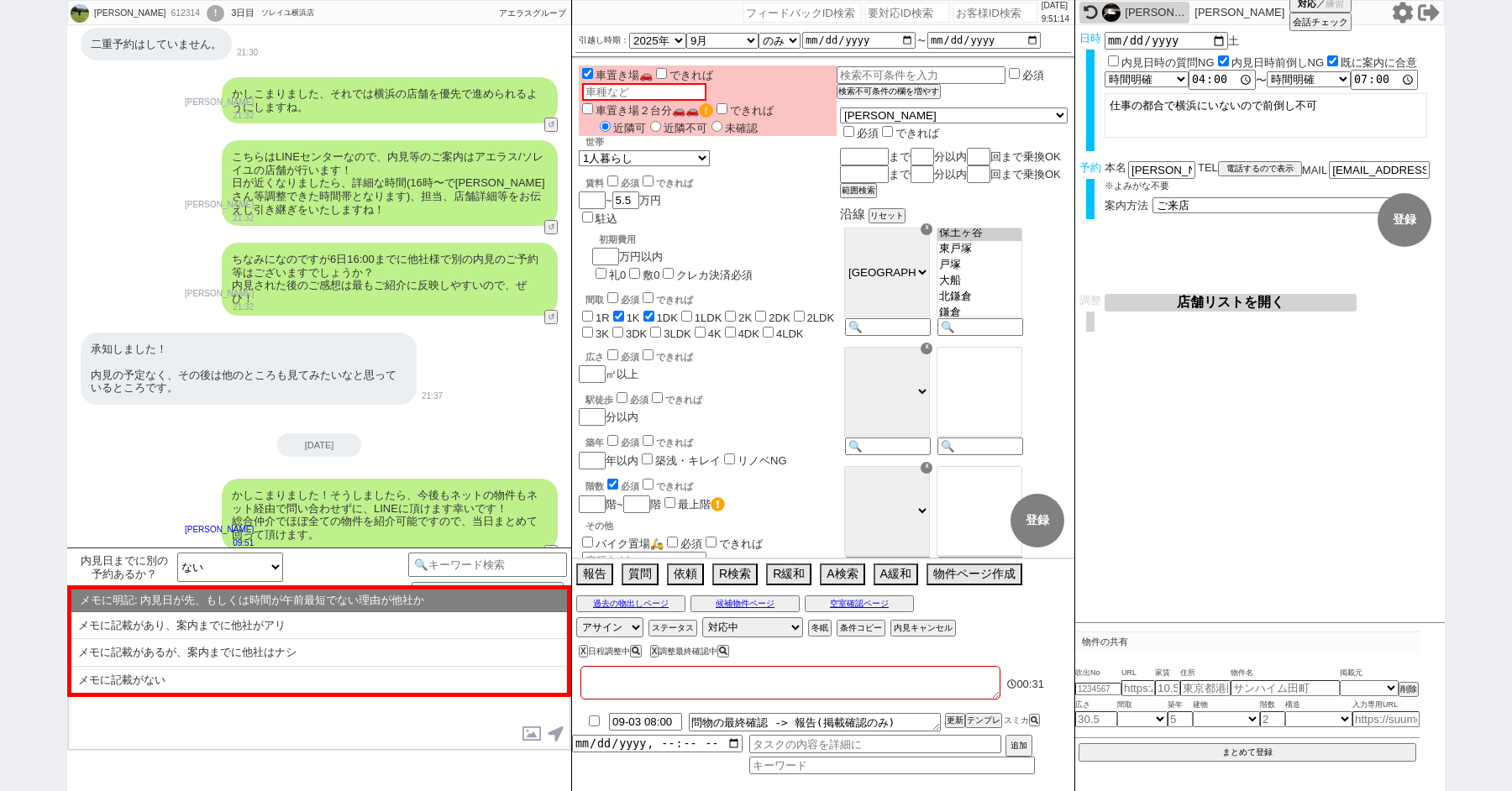
checkbox input "false"
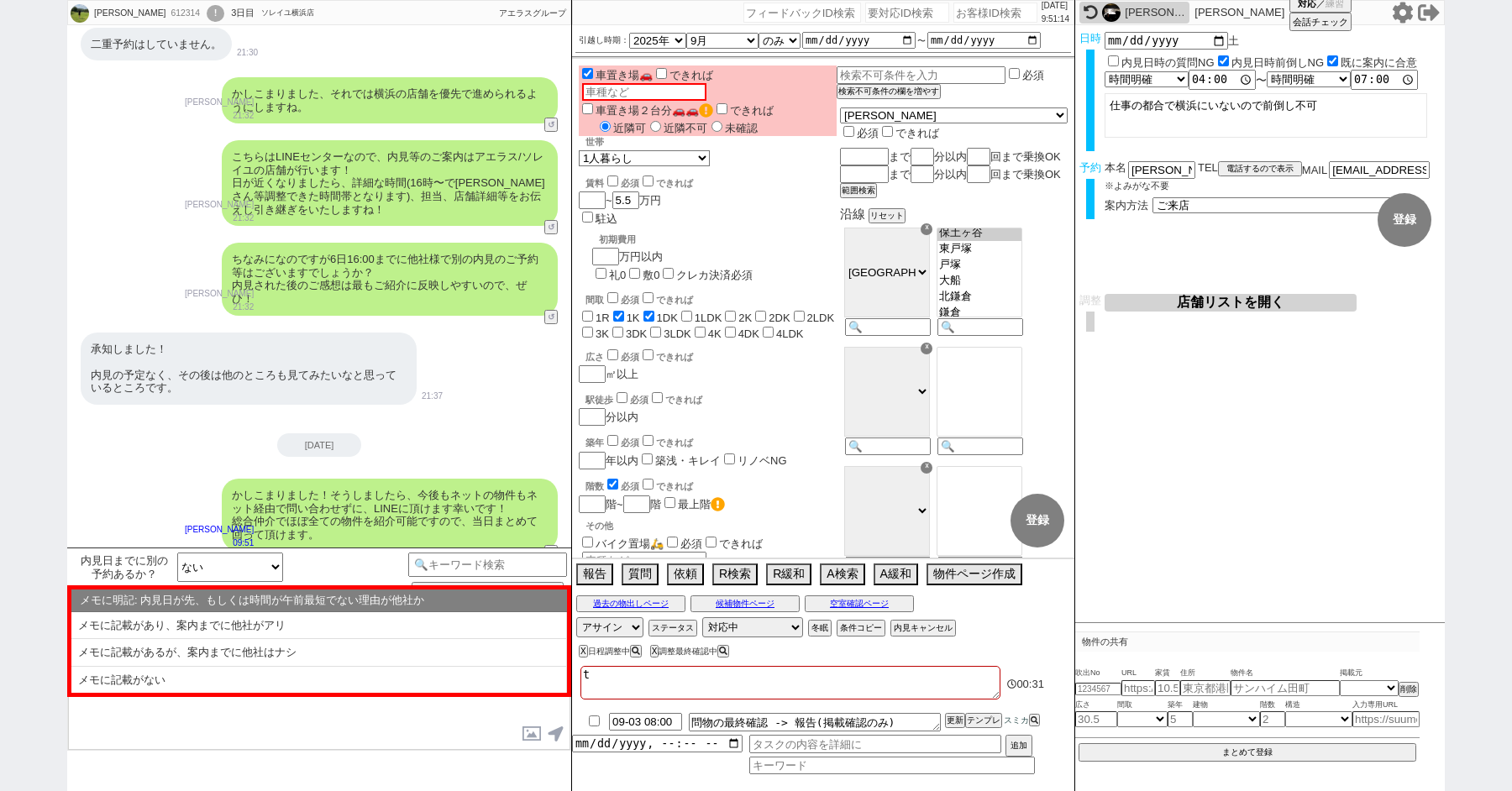
type textarea "た"
checkbox input "false"
checkbox input "true"
checkbox input "false"
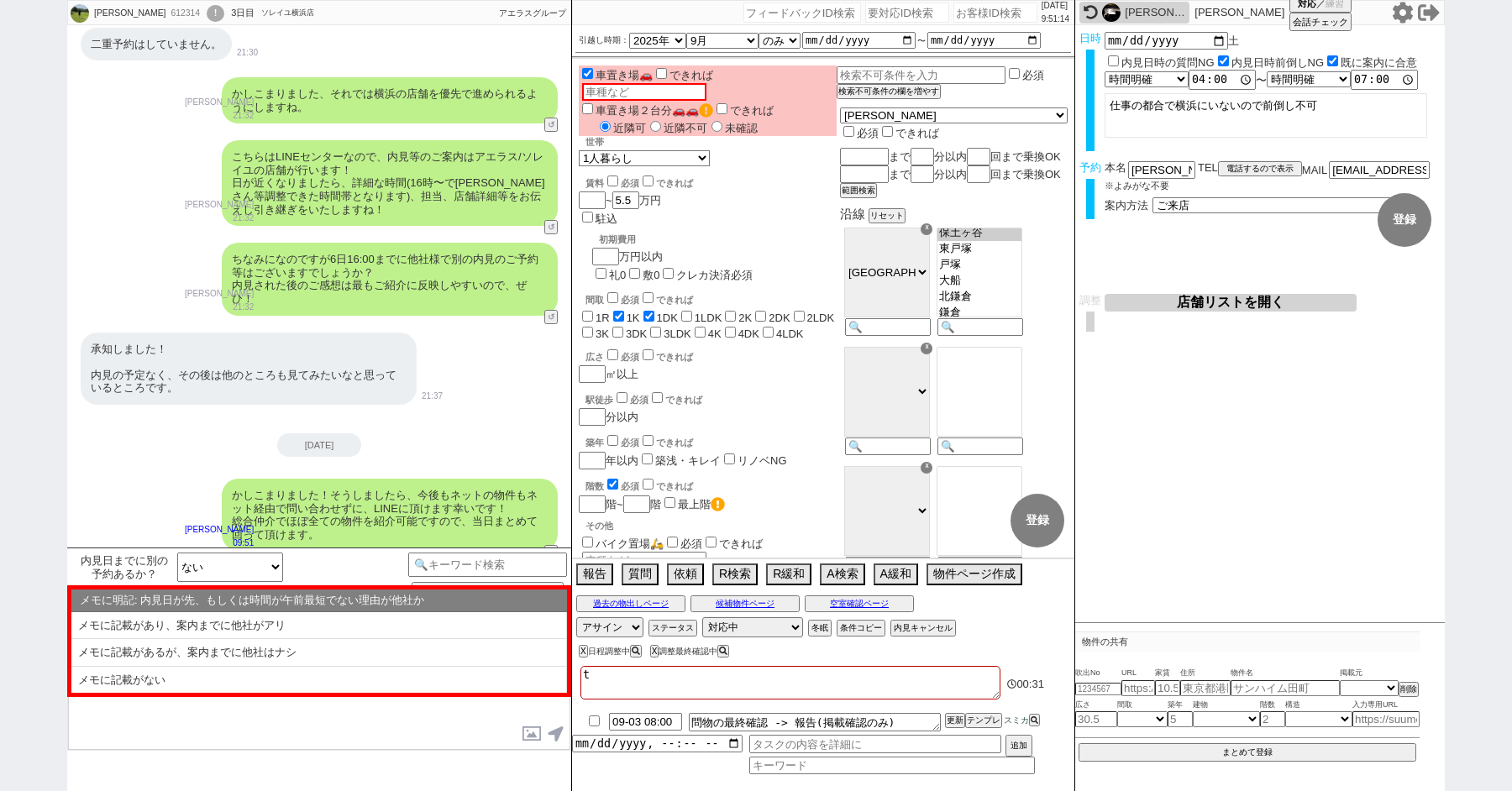
checkbox input "false"
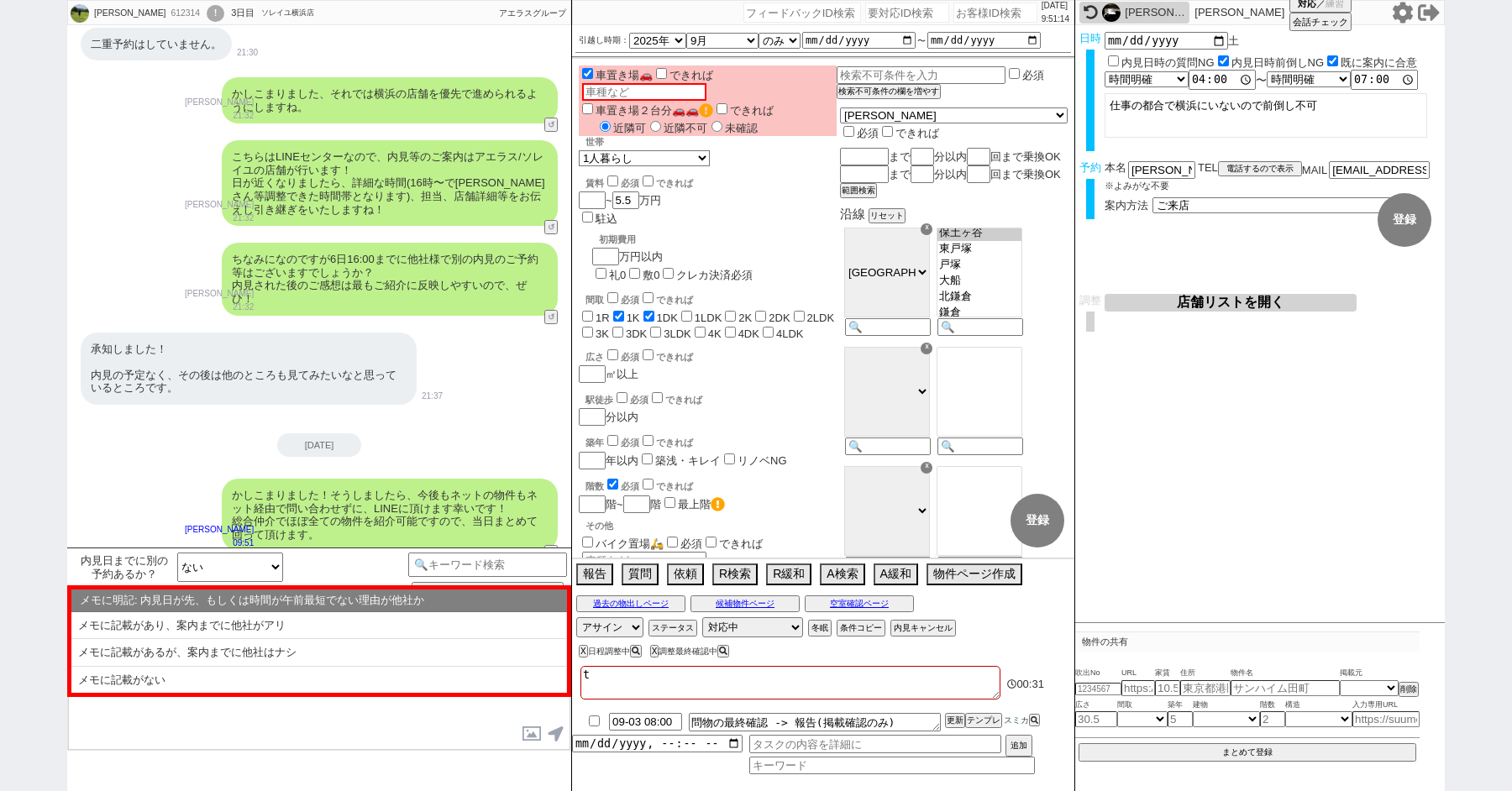
checkbox input "false"
type textarea "たs"
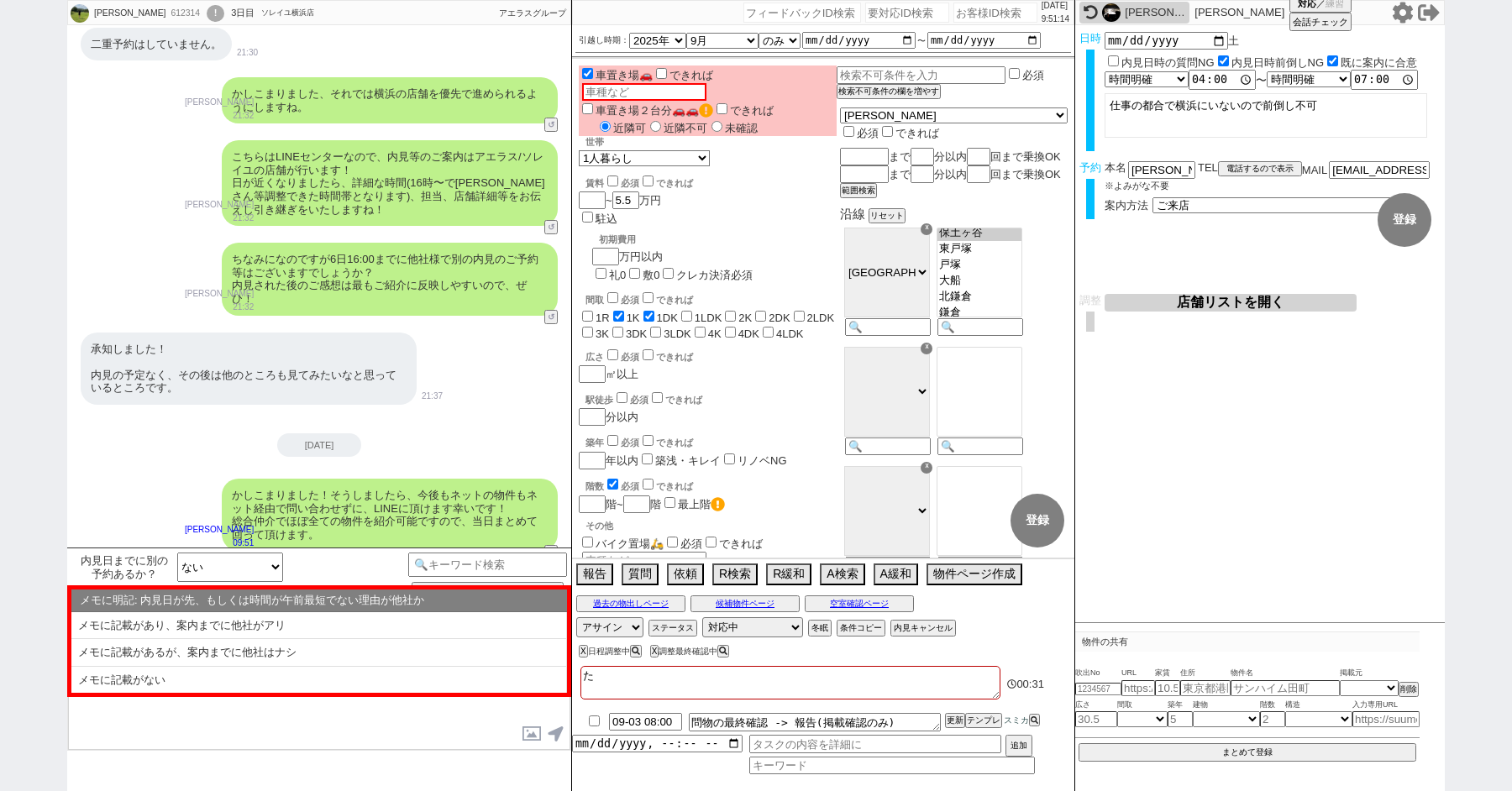
checkbox input "false"
checkbox input "true"
checkbox input "false"
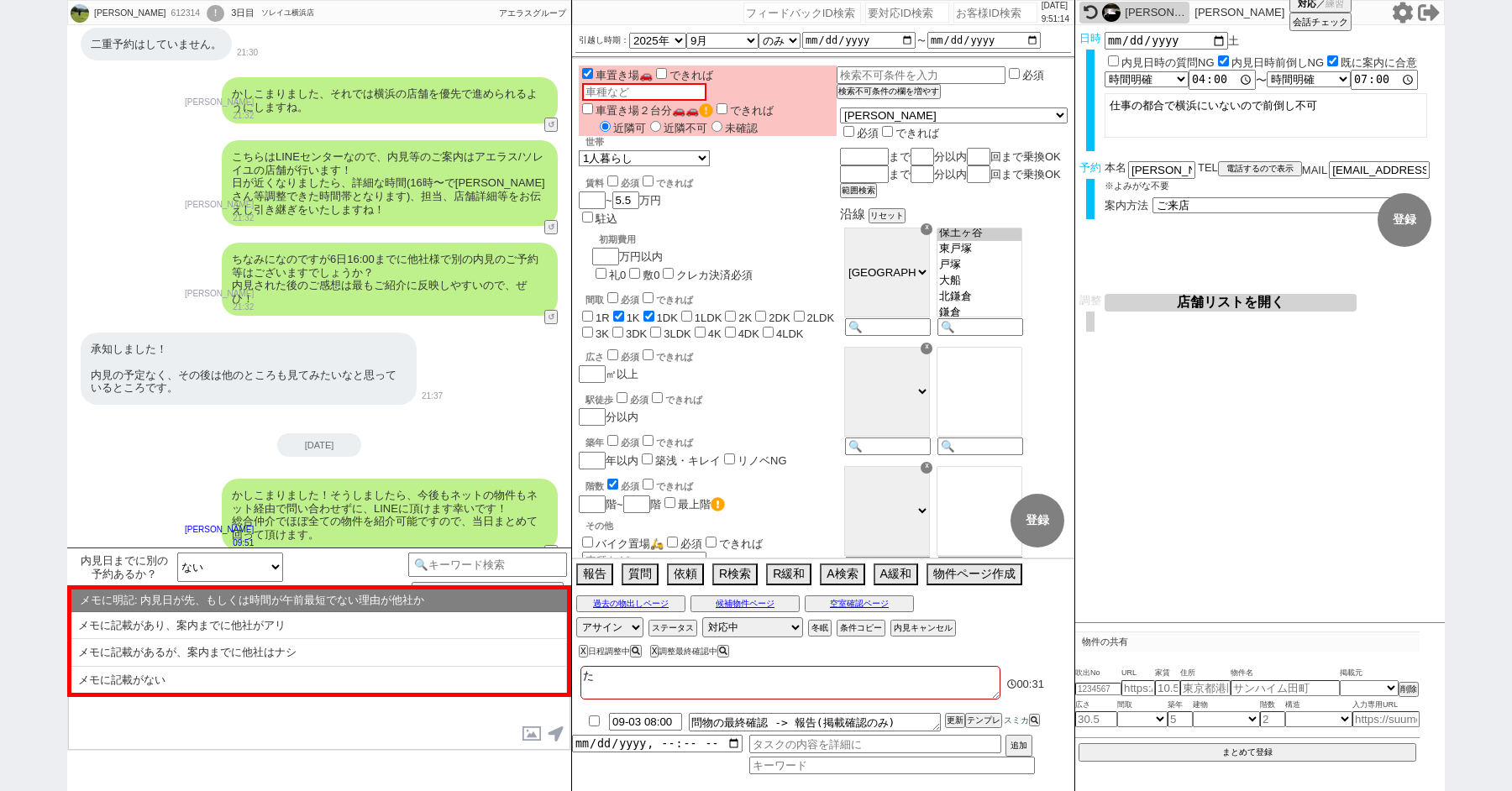
checkbox input "false"
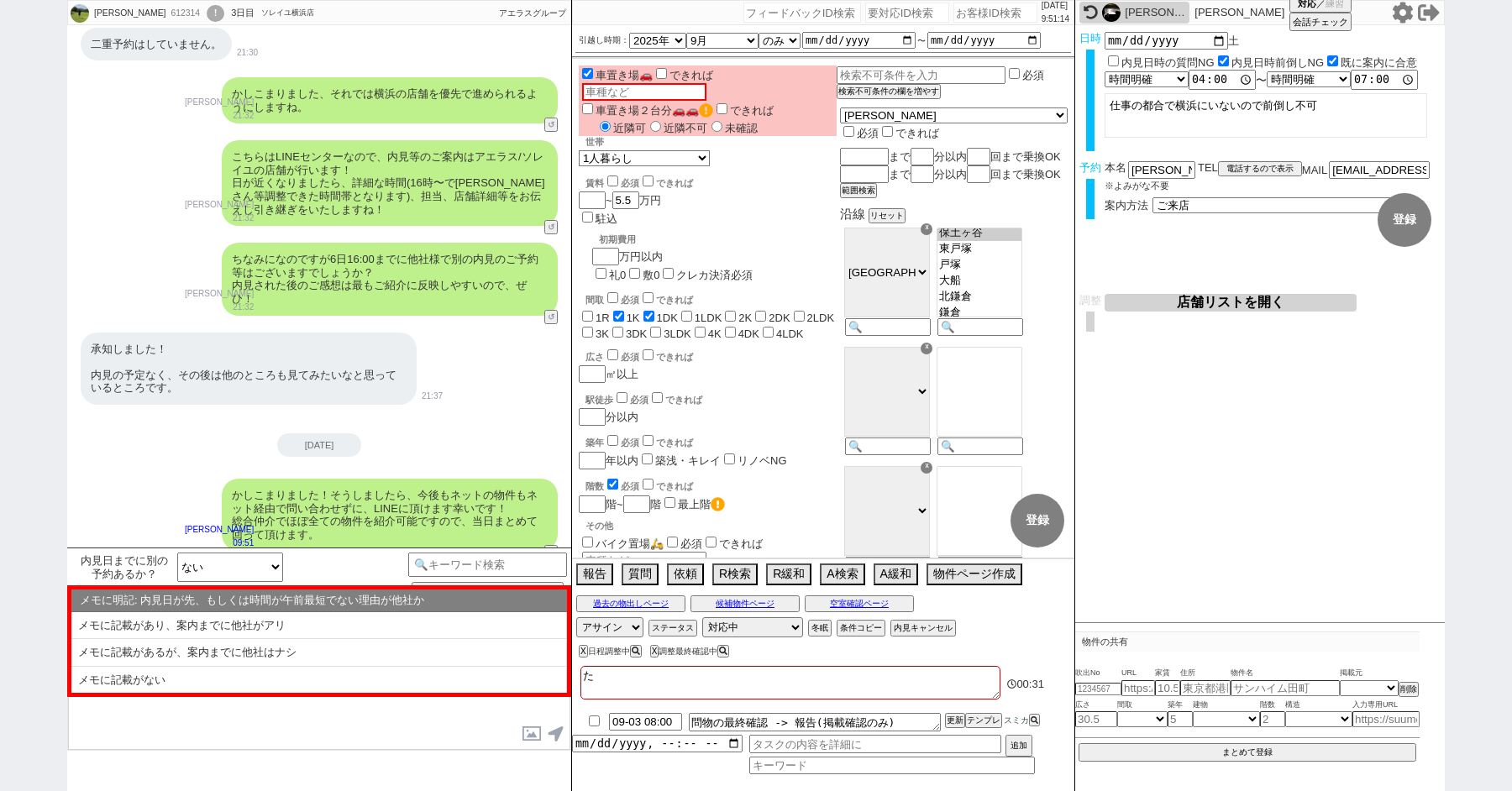
checkbox input "false"
type textarea "たsy"
checkbox input "false"
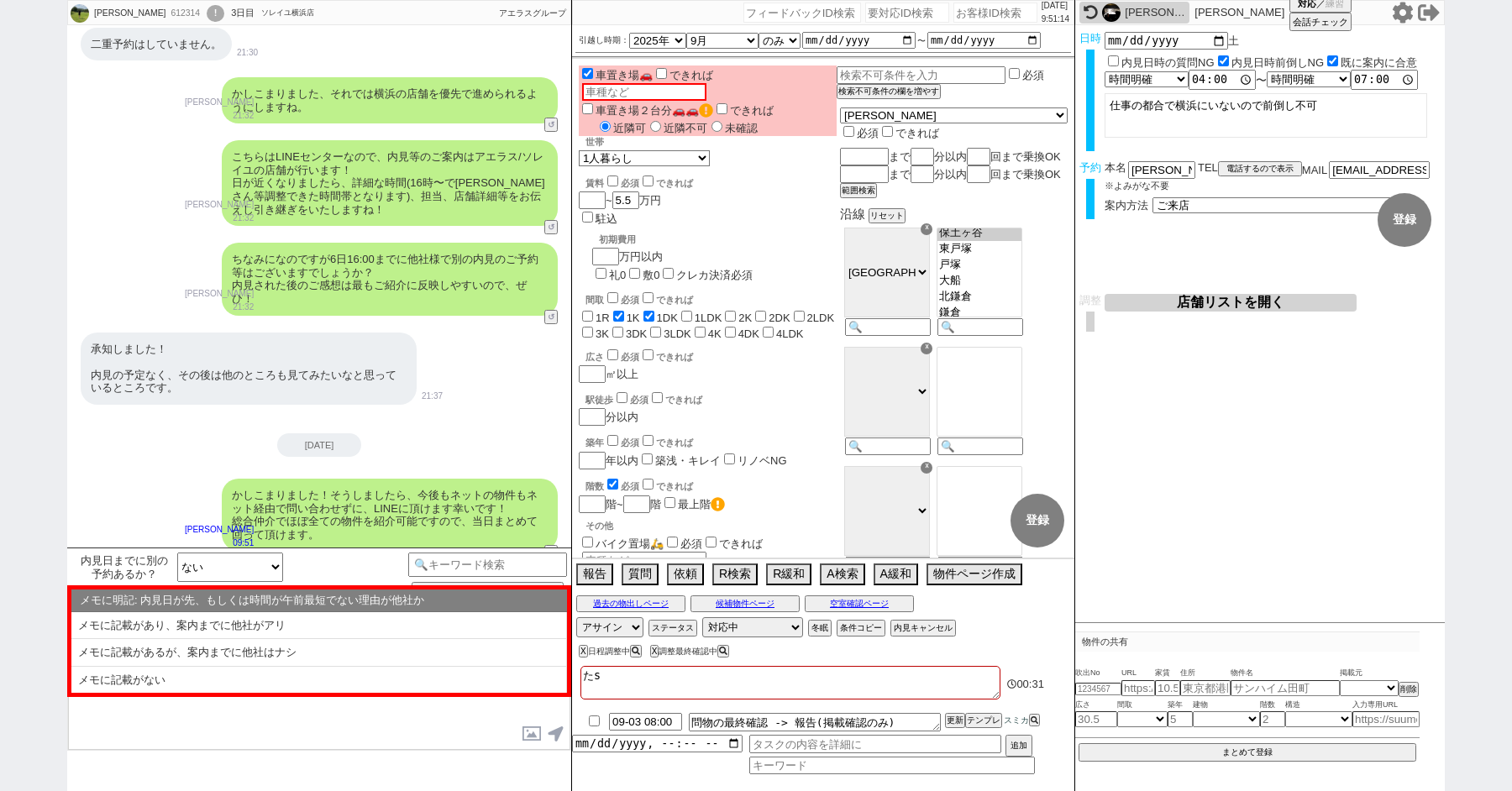
checkbox input "true"
checkbox input "false"
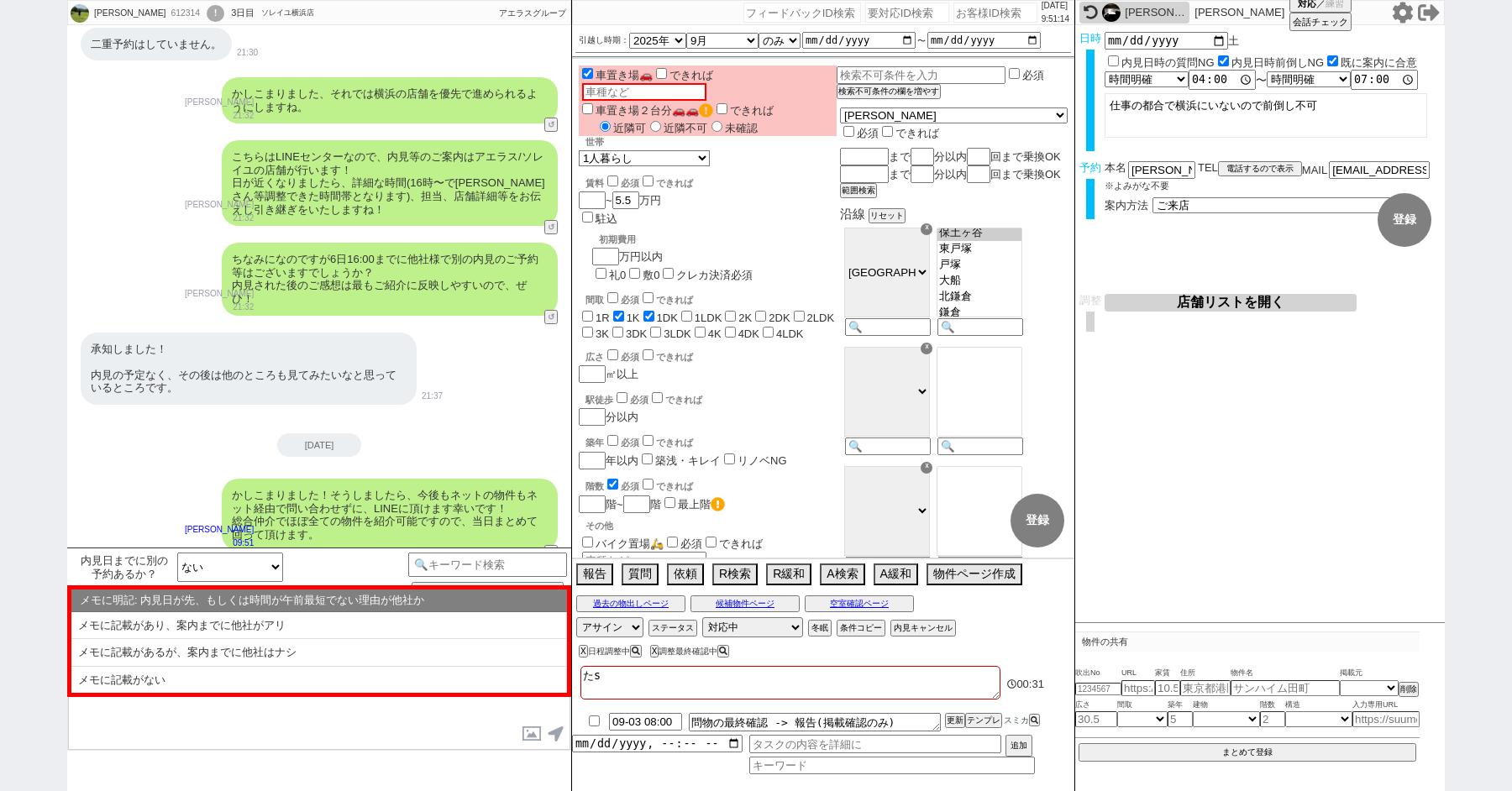
checkbox input "false"
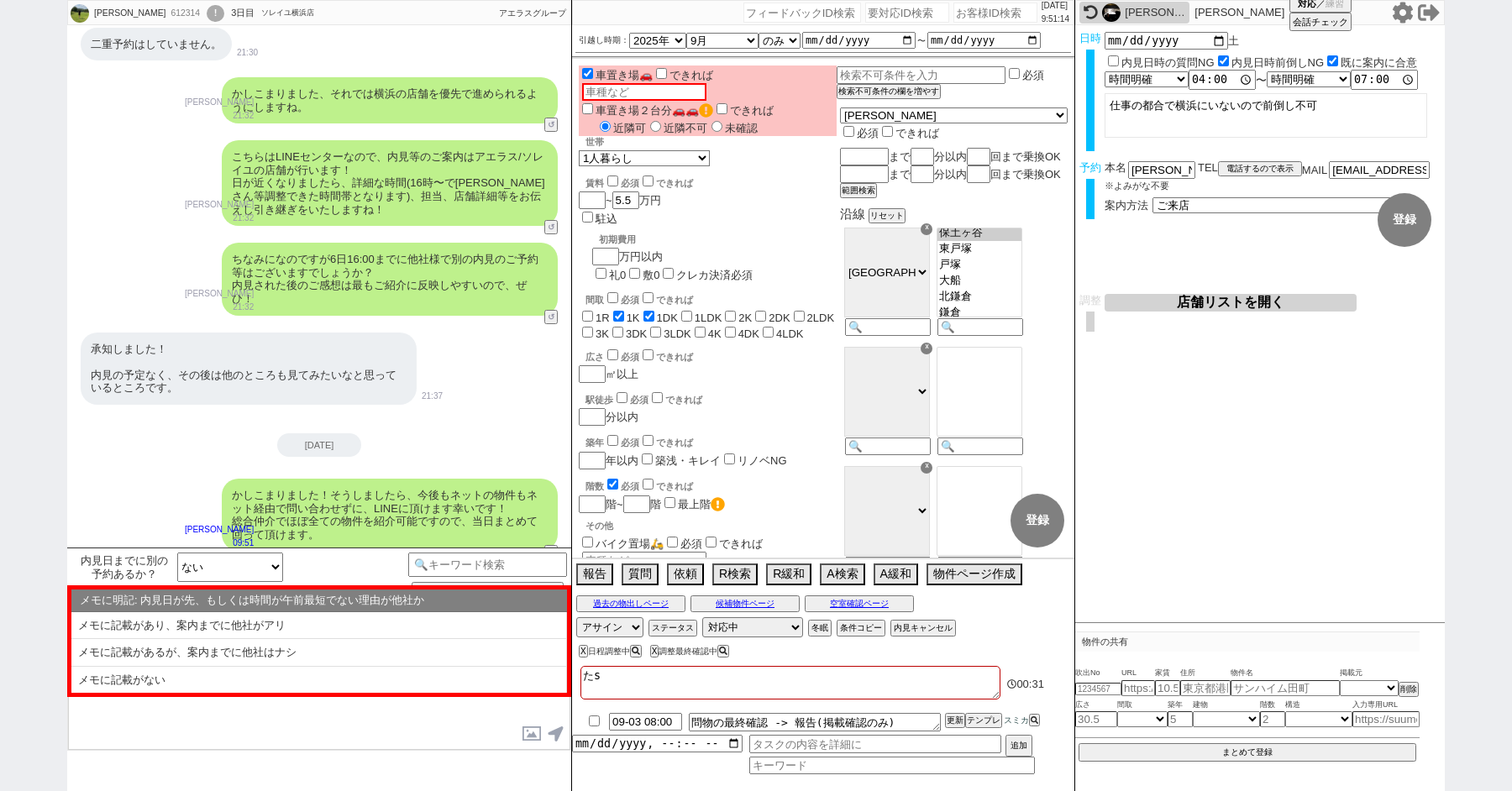
checkbox input "false"
type textarea "たしゃ"
checkbox input "false"
checkbox input "true"
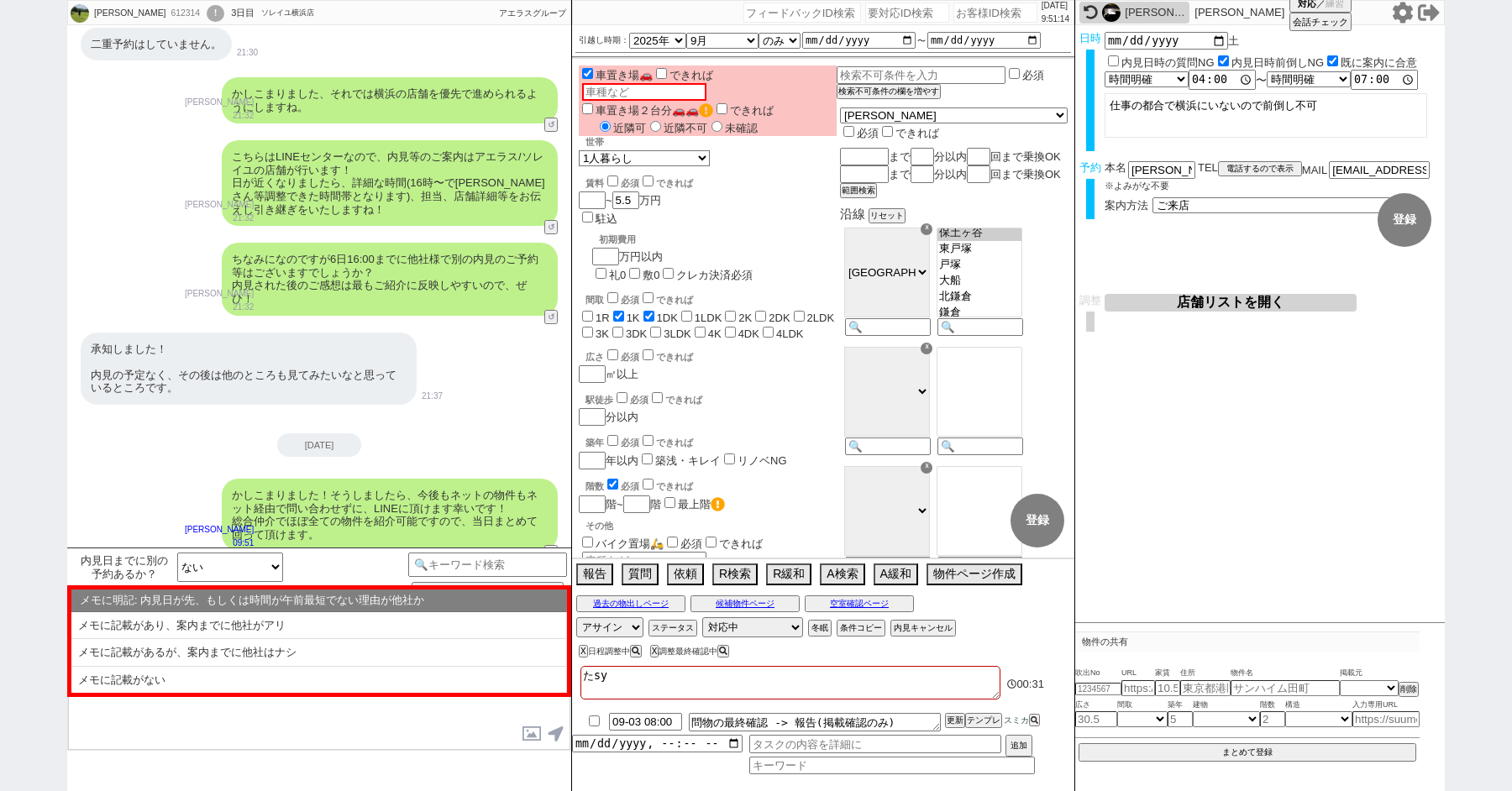
checkbox input "true"
checkbox input "false"
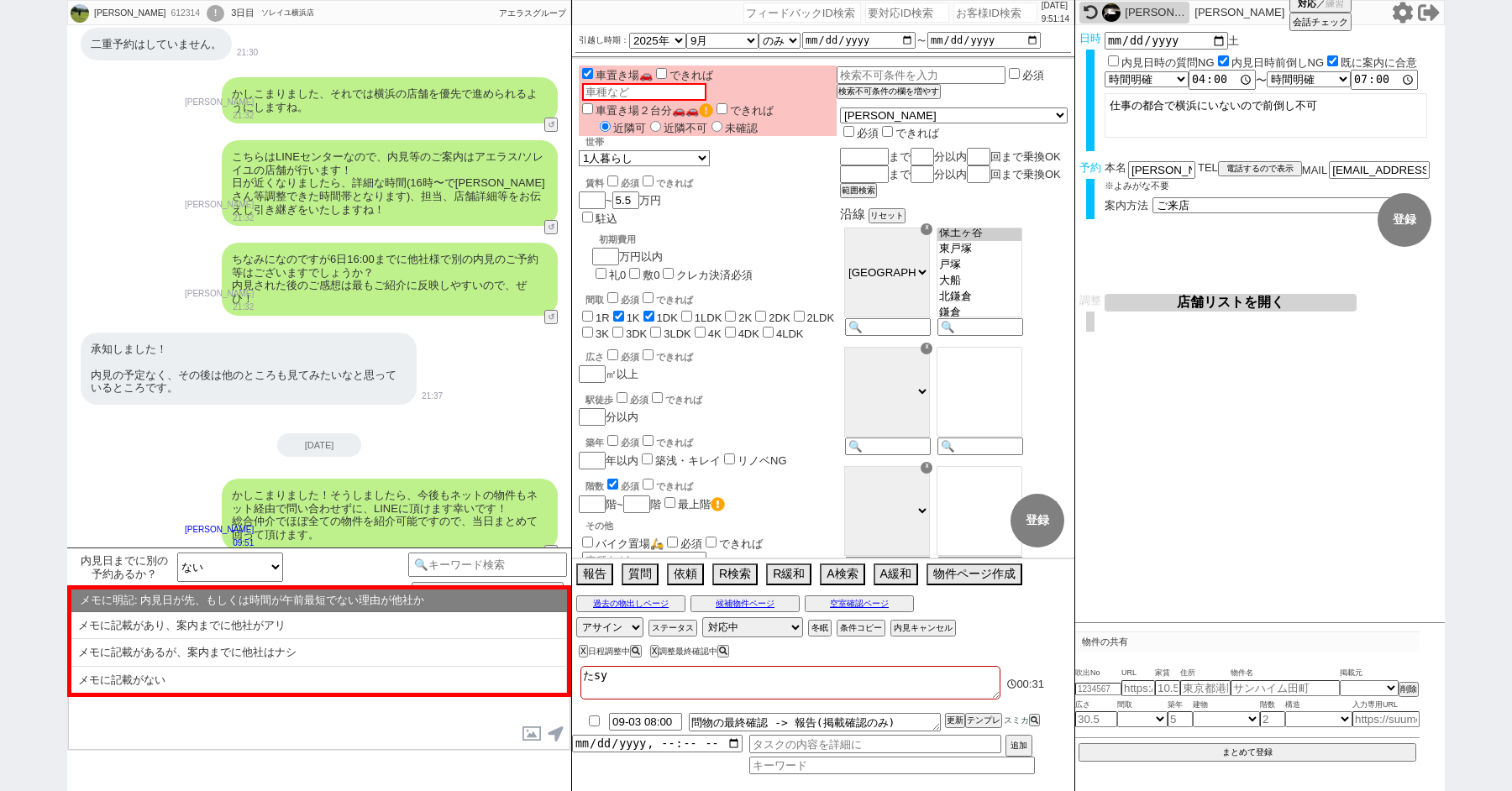
checkbox input "false"
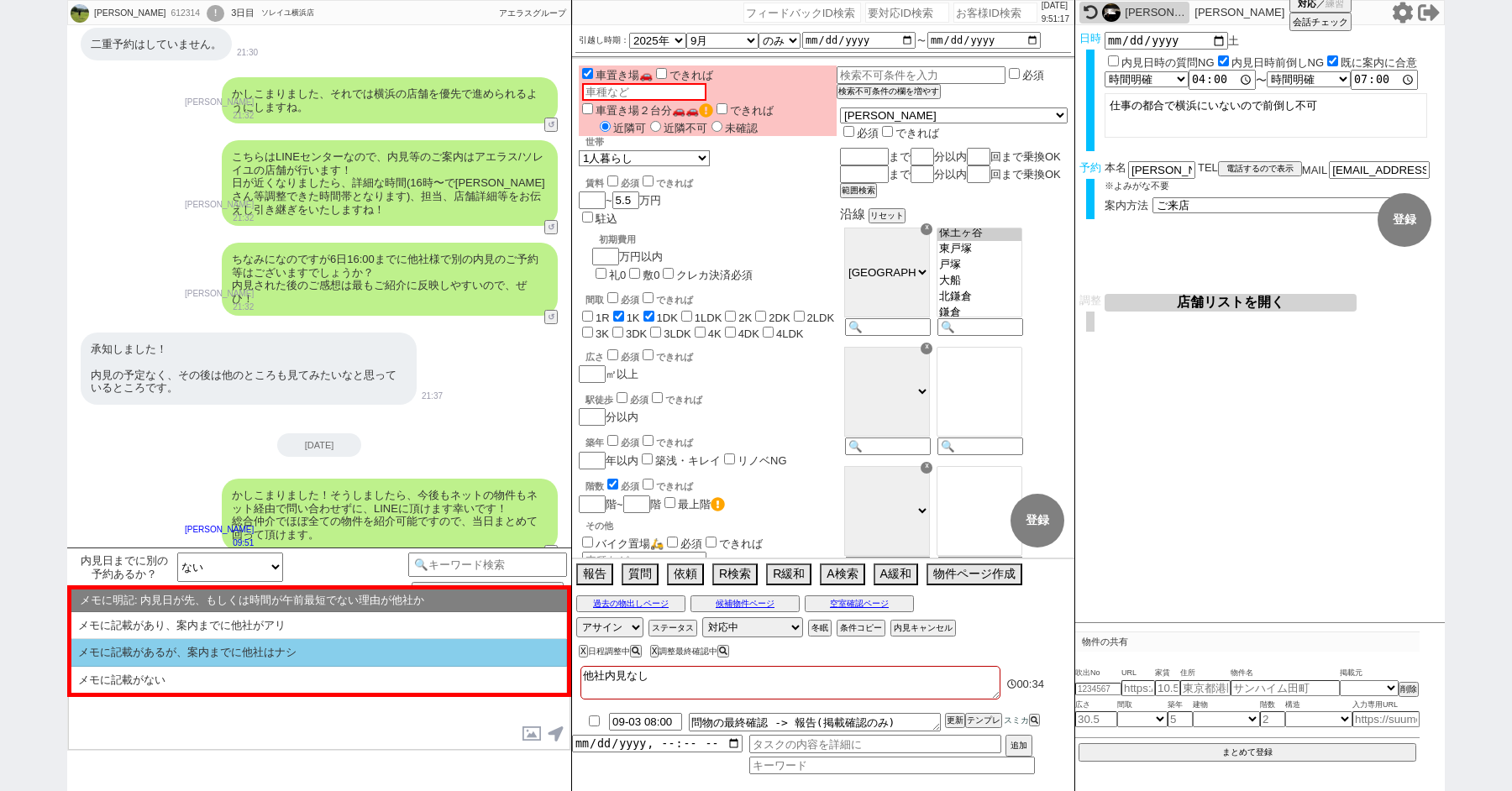
click at [343, 666] on li "メモに記載があるが、案内までに他社はナシ" at bounding box center [319, 679] width 495 height 27
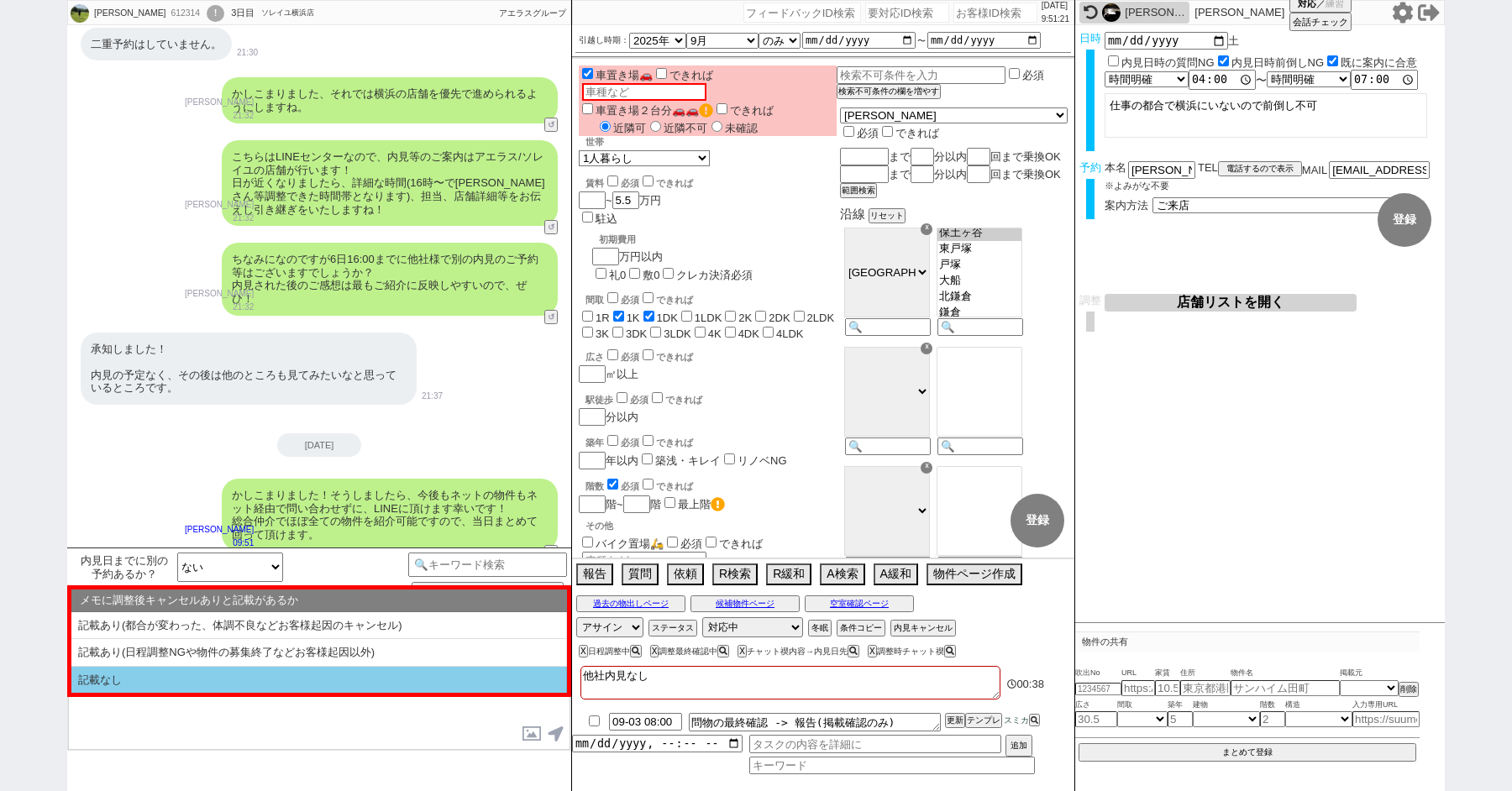
click at [329, 667] on li "記載なし" at bounding box center [319, 679] width 495 height 27
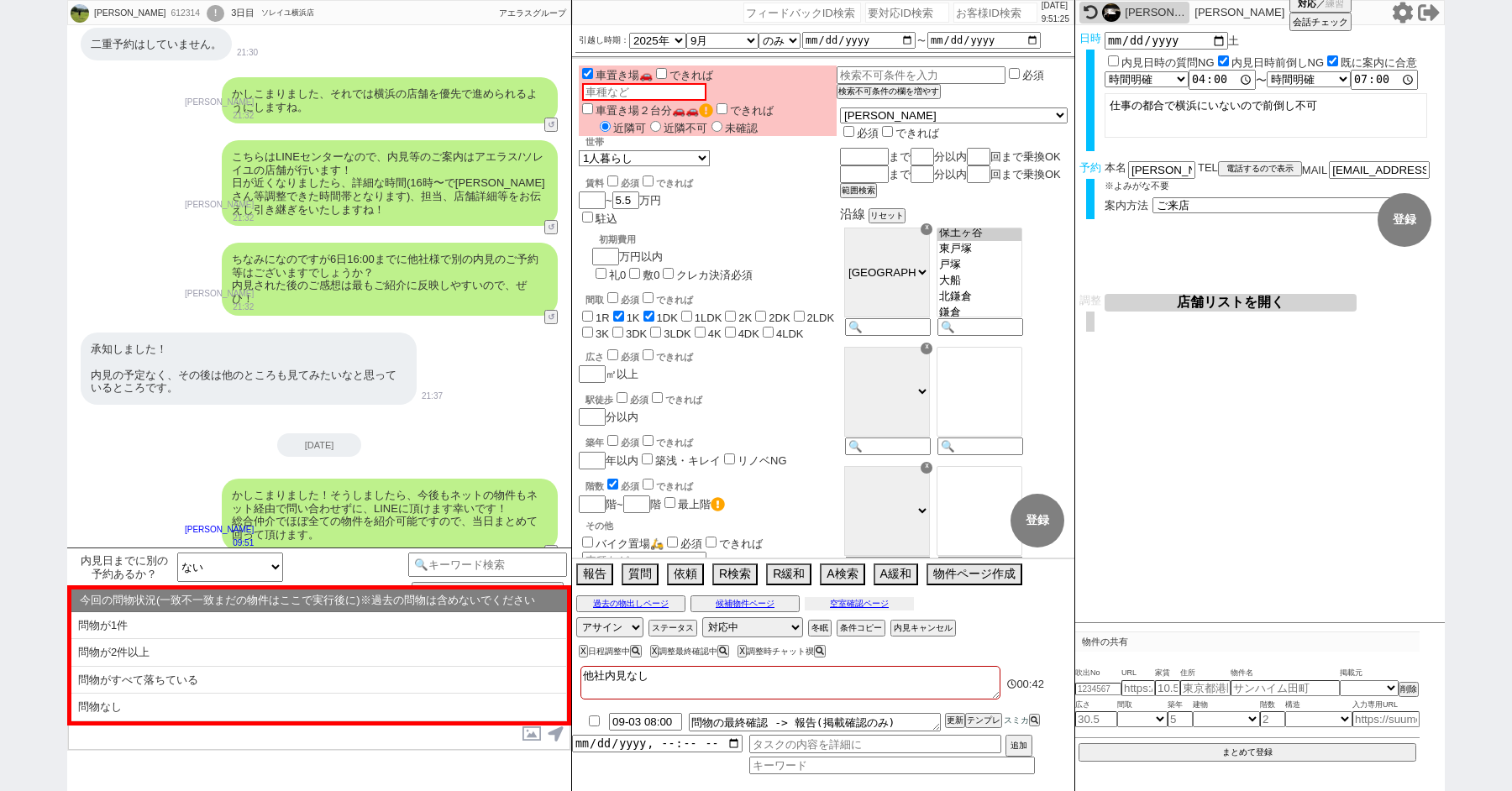
click at [856, 597] on button "空室確認ページ" at bounding box center [859, 603] width 110 height 13
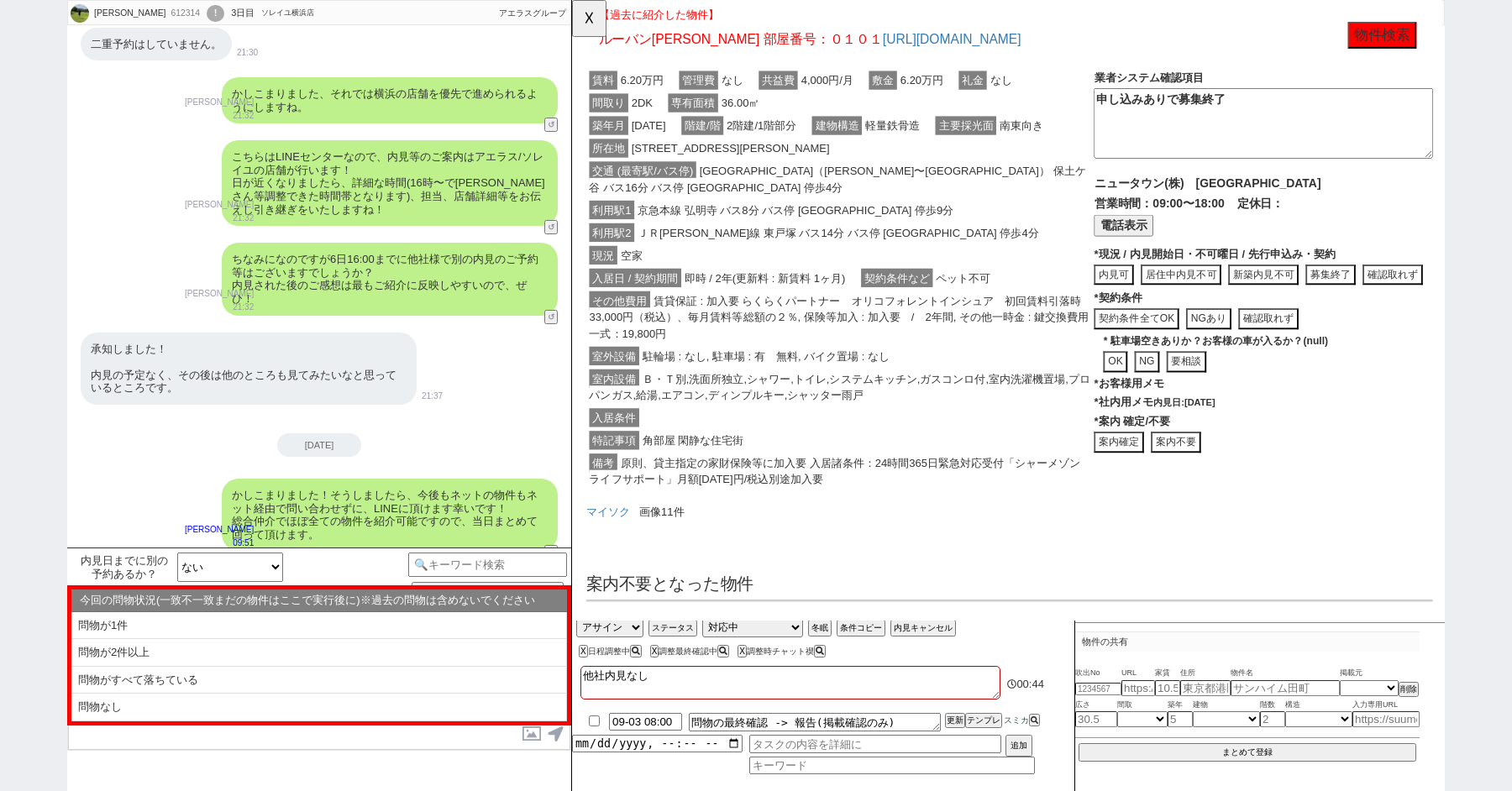
scroll to position [0, 0]
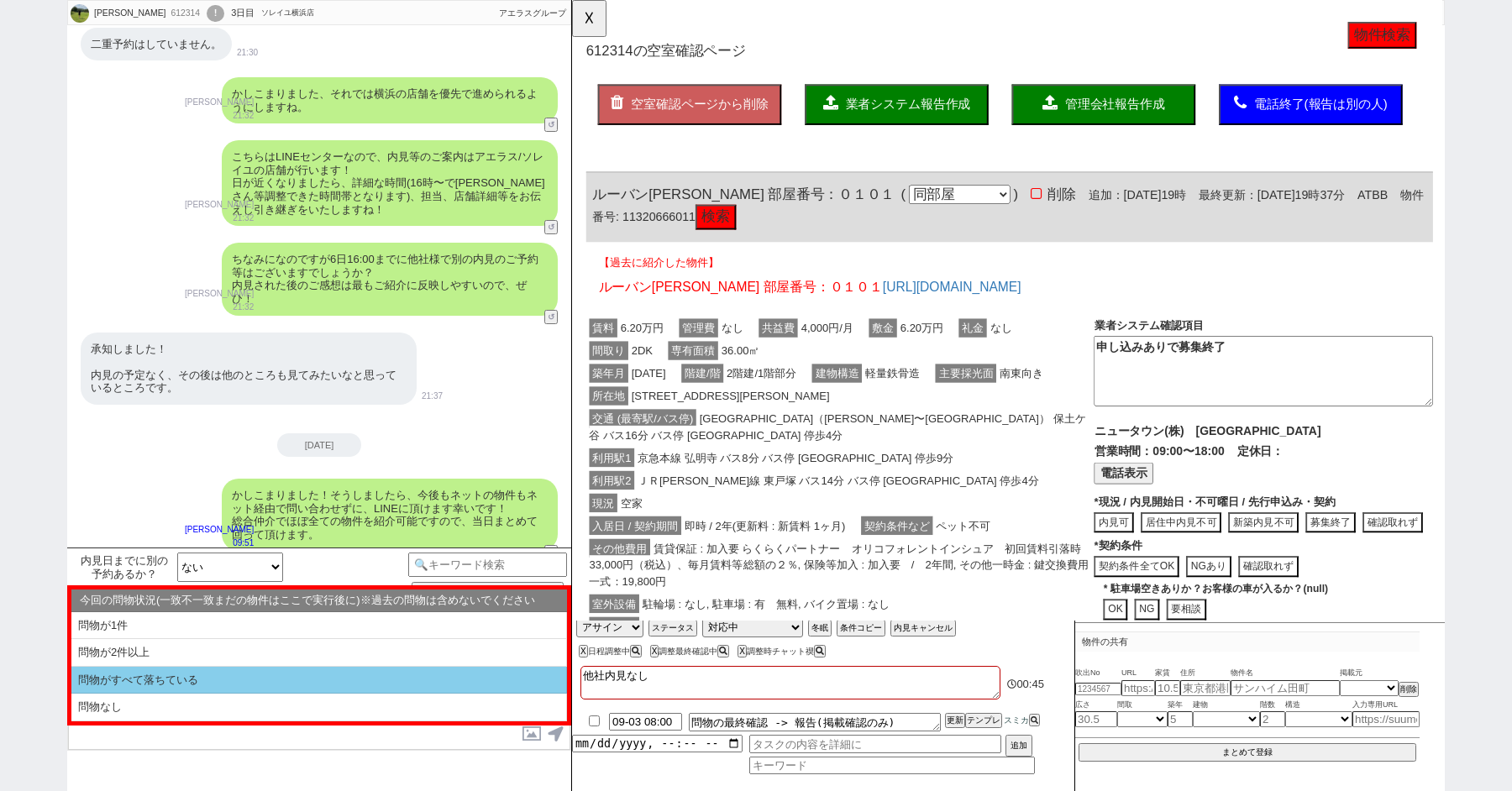
click at [163, 669] on li "問物がすべて落ちている" at bounding box center [319, 680] width 495 height 28
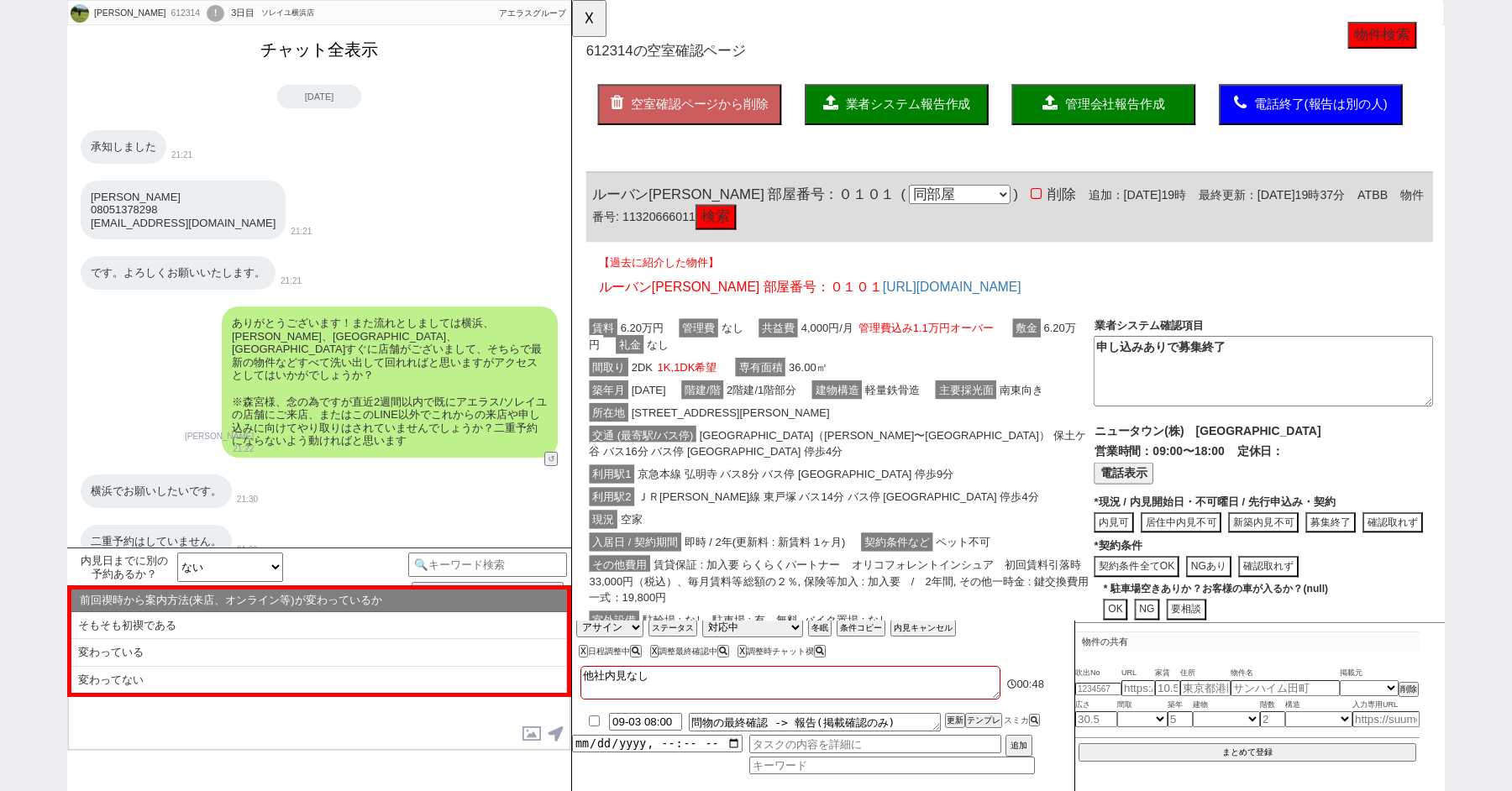
click at [286, 57] on button "チャット全表示" at bounding box center [319, 49] width 131 height 29
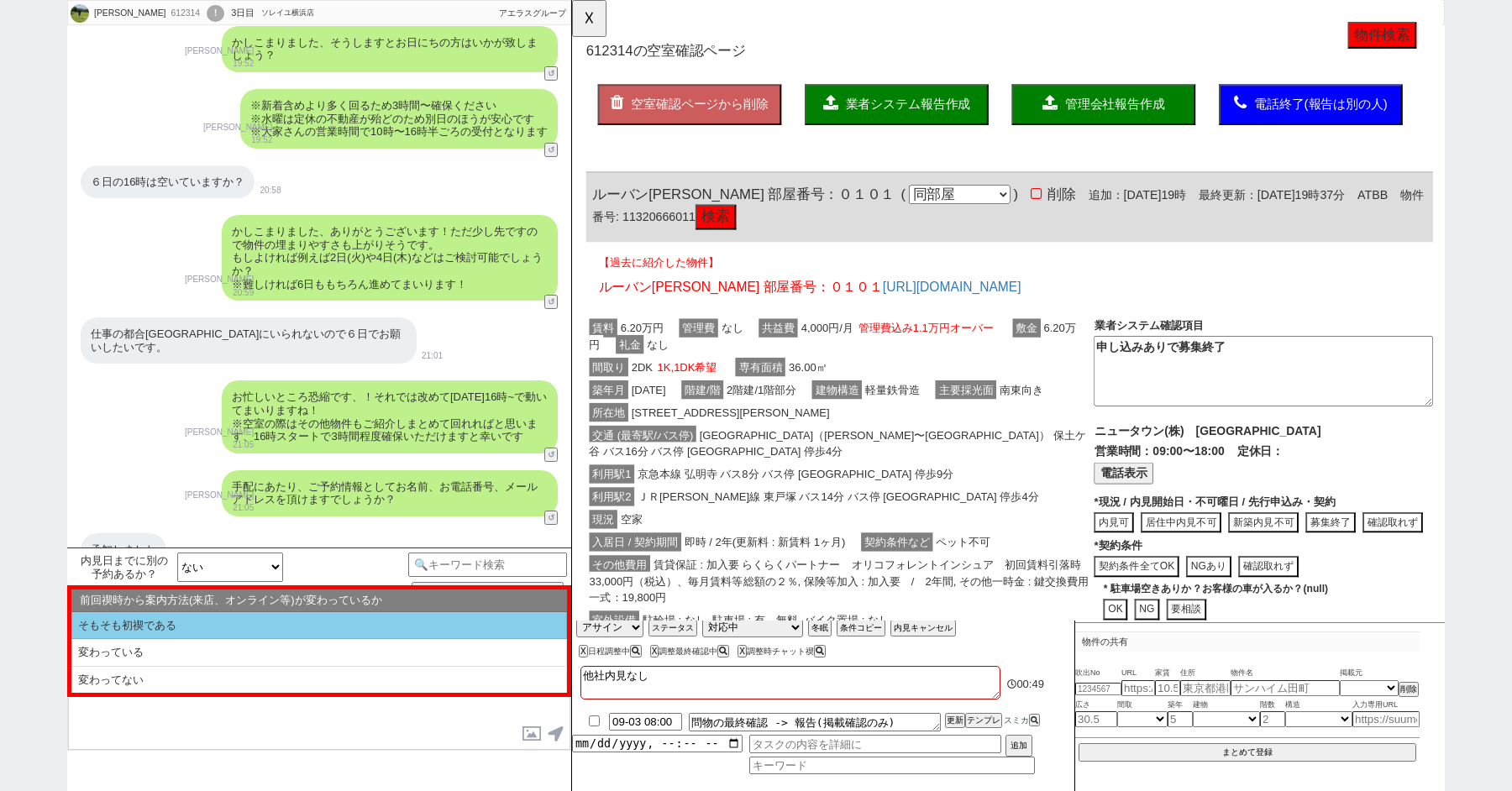
click at [195, 622] on li "そもそも初禊である" at bounding box center [319, 626] width 495 height 28
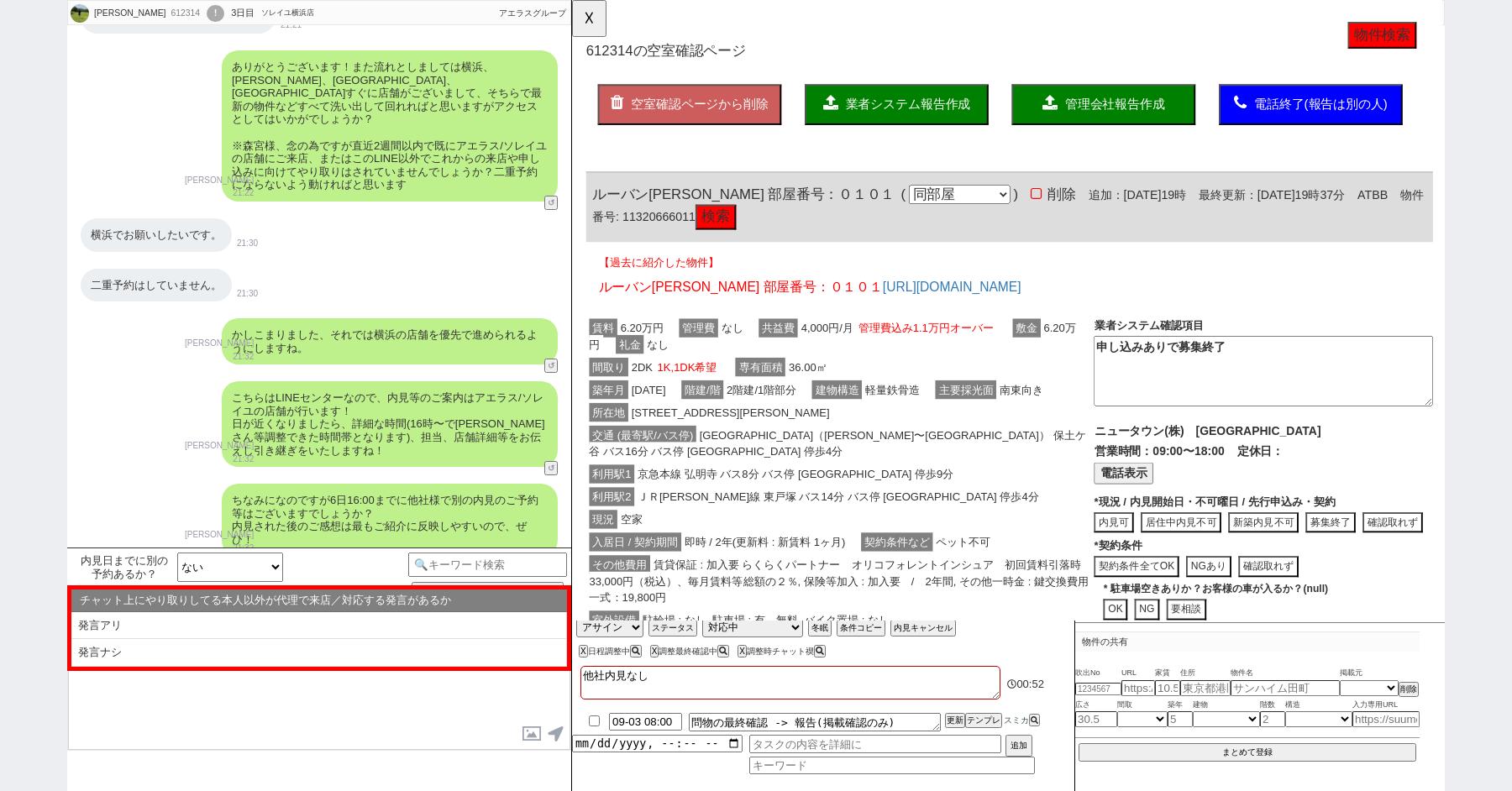
scroll to position [4189, 0]
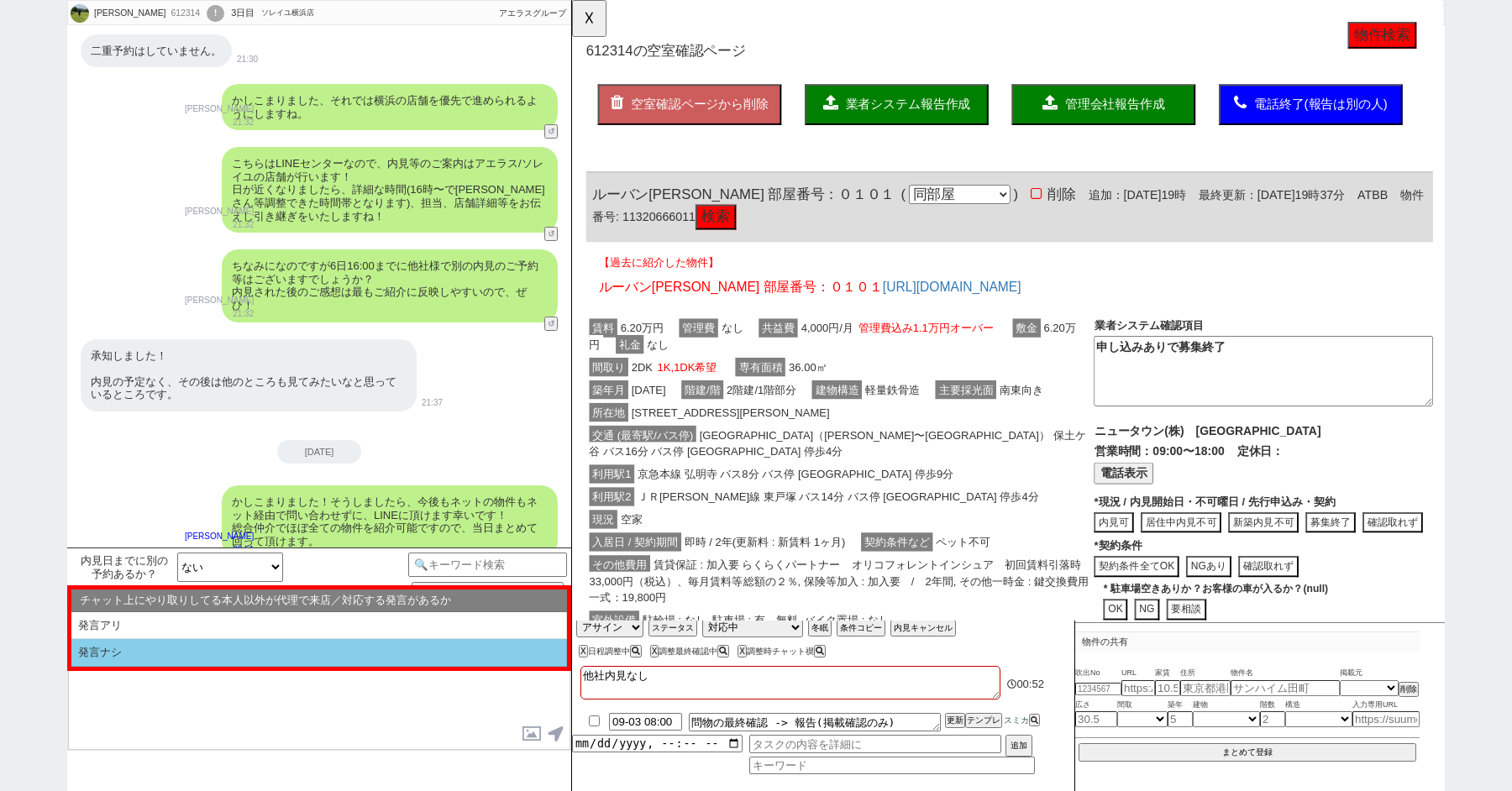
click at [181, 659] on li "発言ナシ" at bounding box center [319, 653] width 495 height 28
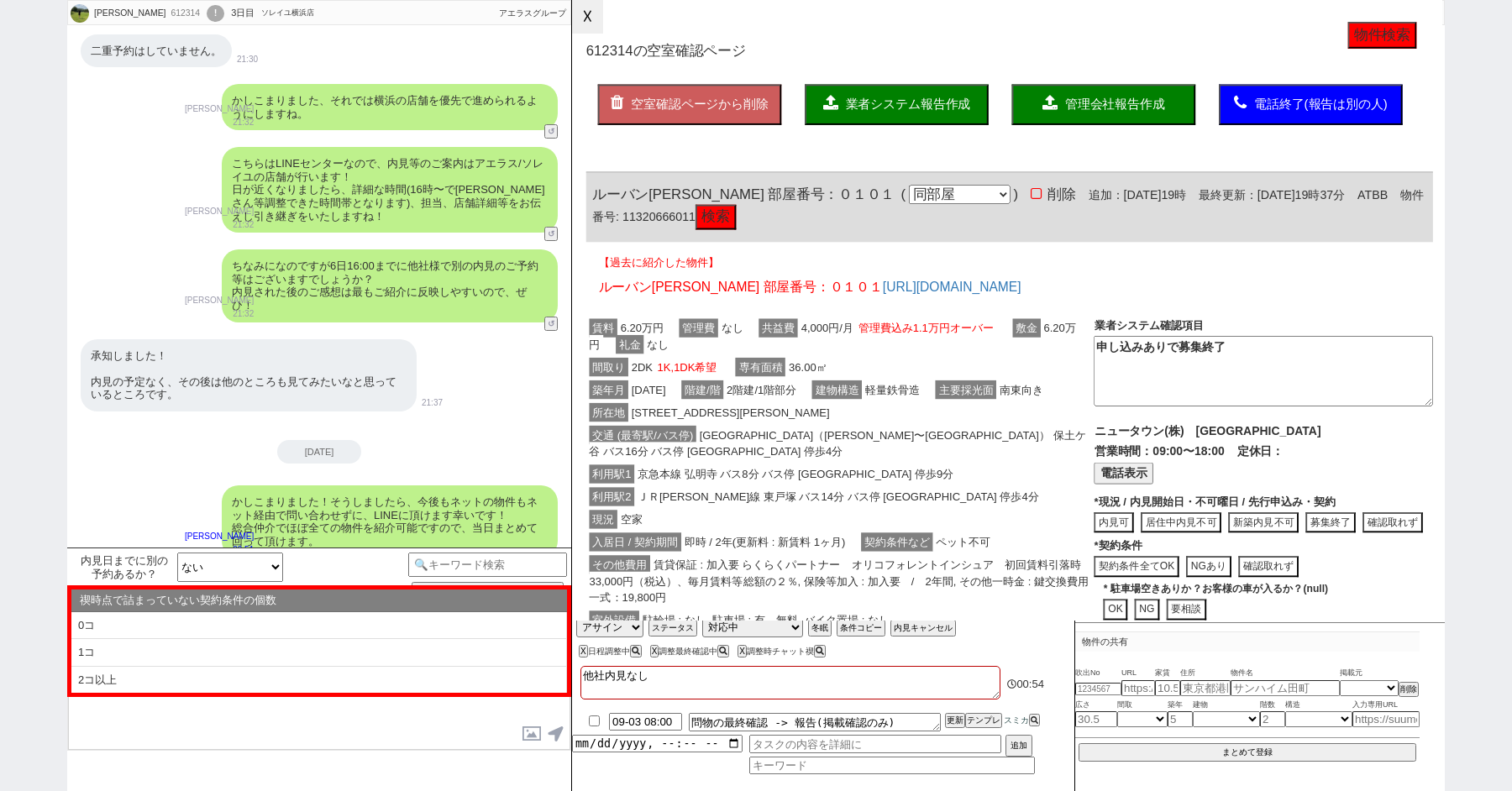
click at [581, 12] on button "☓" at bounding box center [587, 17] width 31 height 34
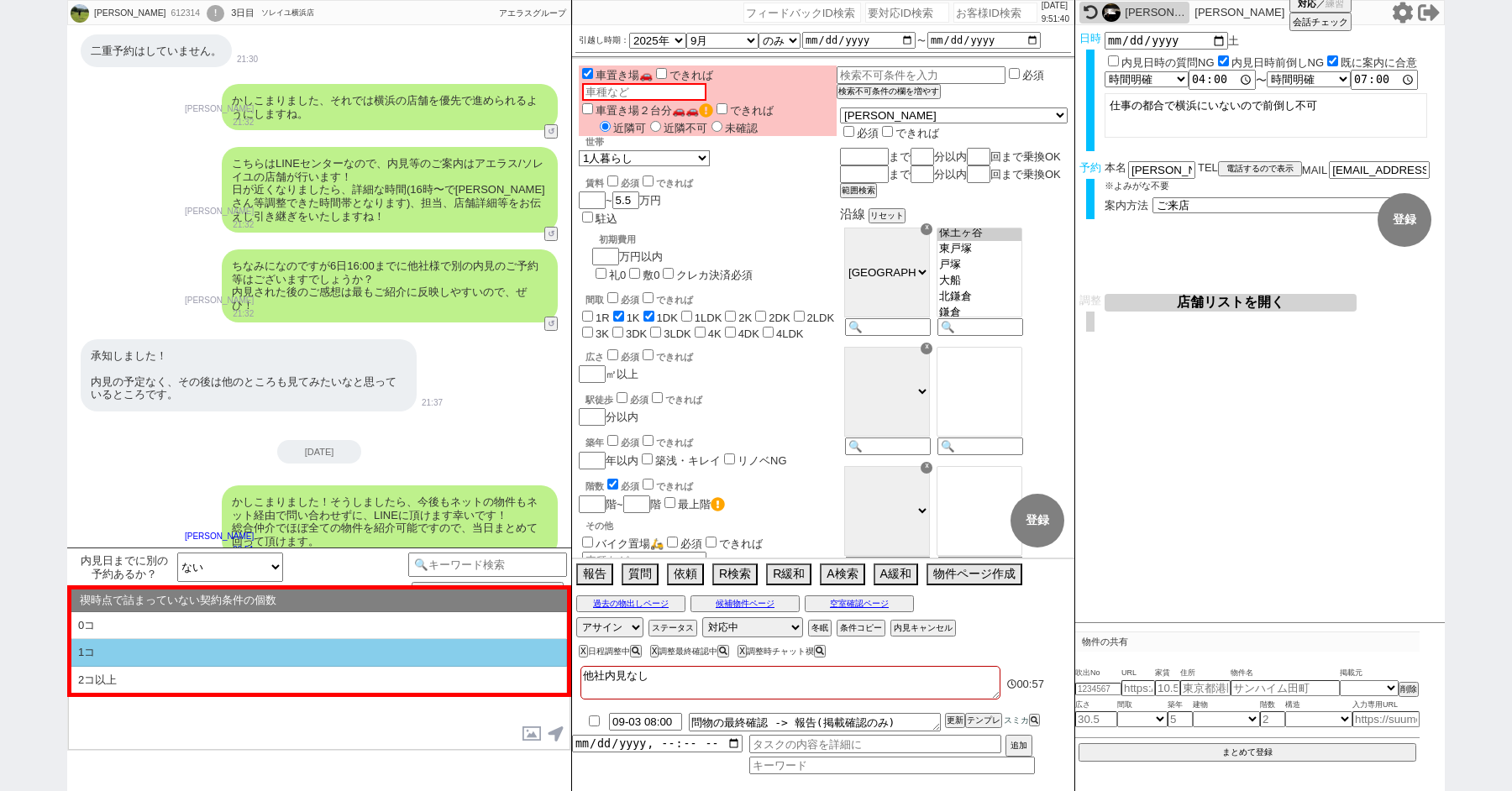
click at [165, 666] on li "1コ" at bounding box center [319, 679] width 495 height 27
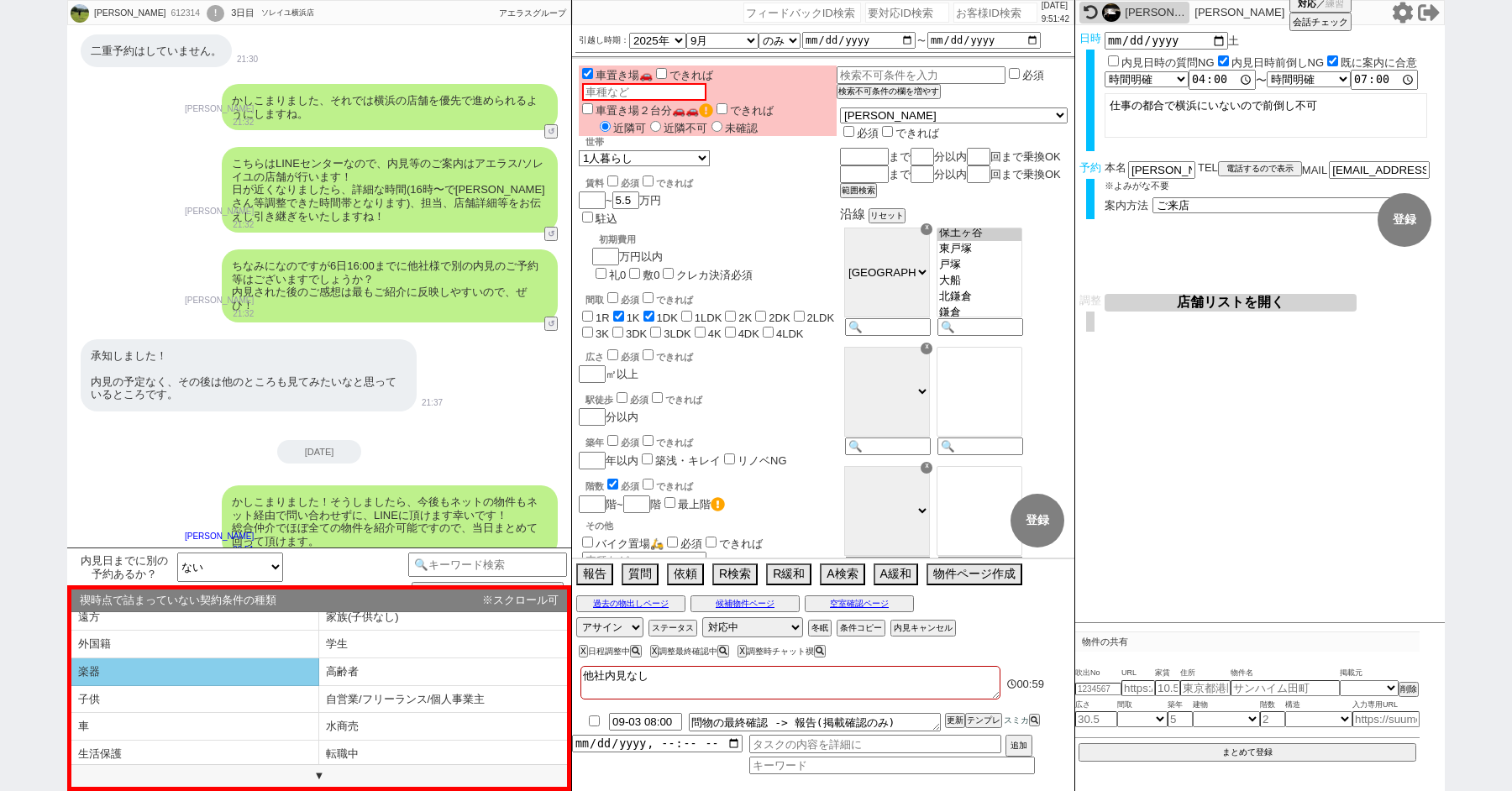
scroll to position [90, 0]
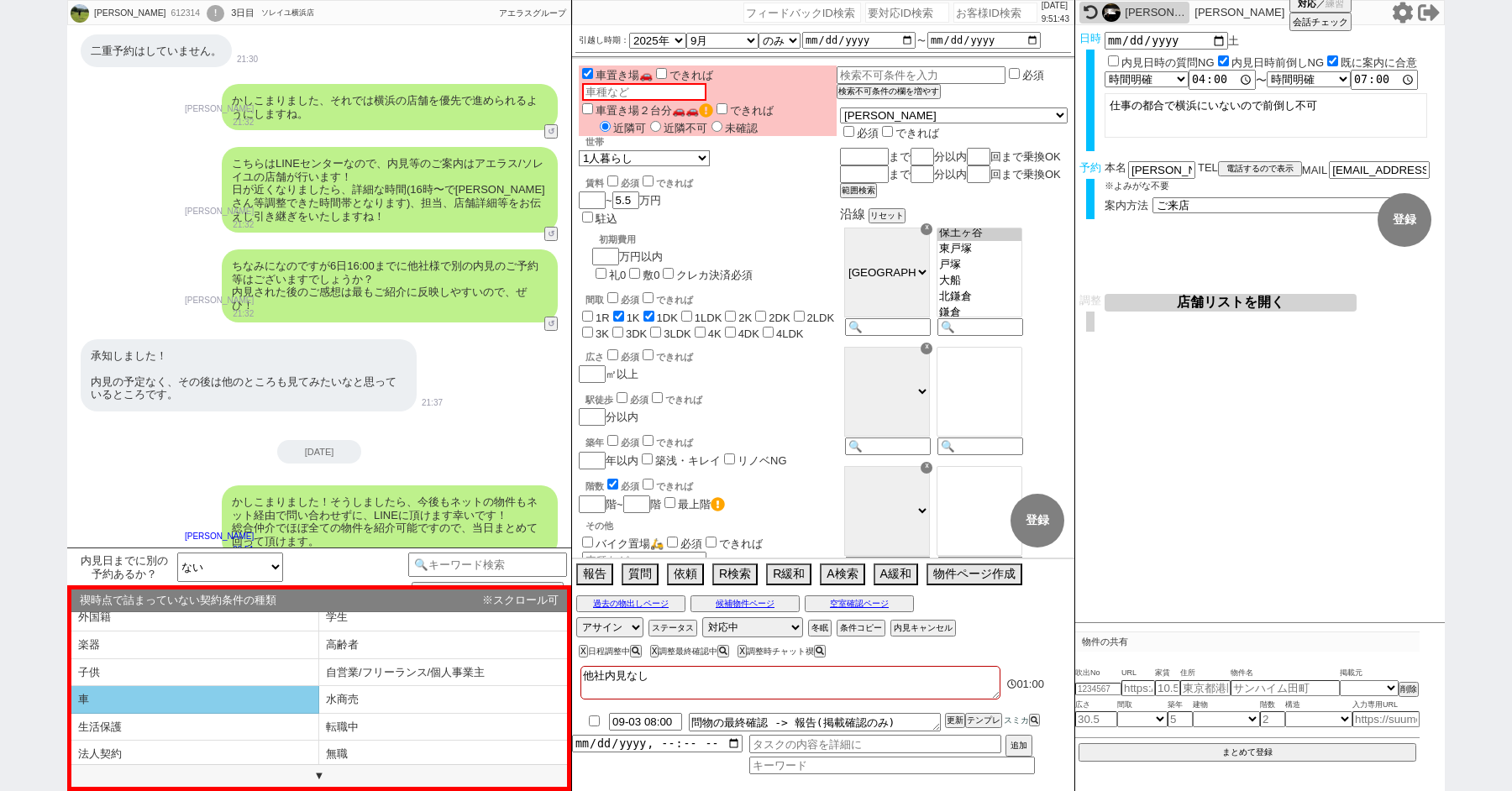
click at [215, 698] on li "車" at bounding box center [195, 700] width 248 height 28
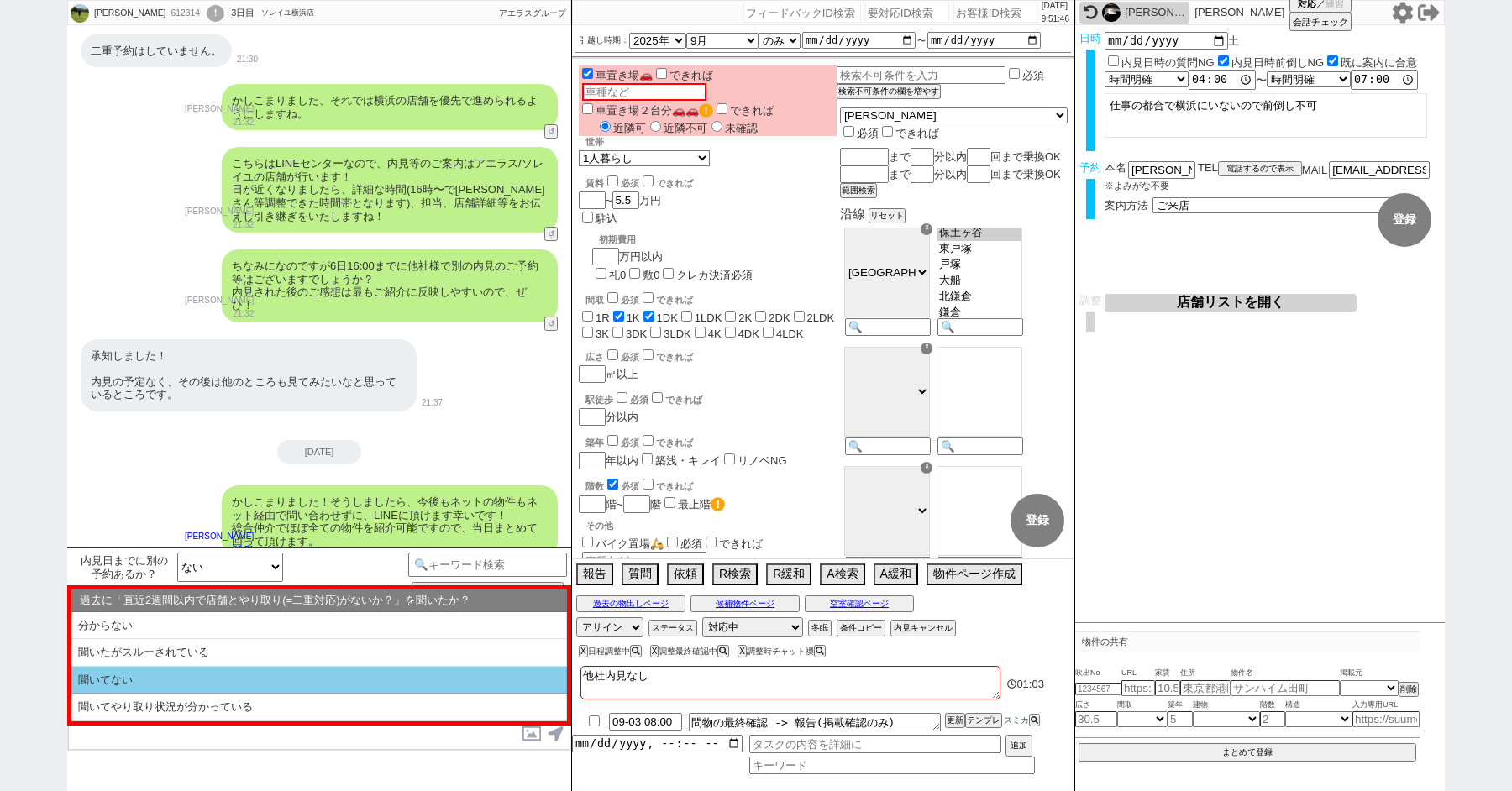
click at [216, 670] on li "聞いてない" at bounding box center [319, 680] width 495 height 28
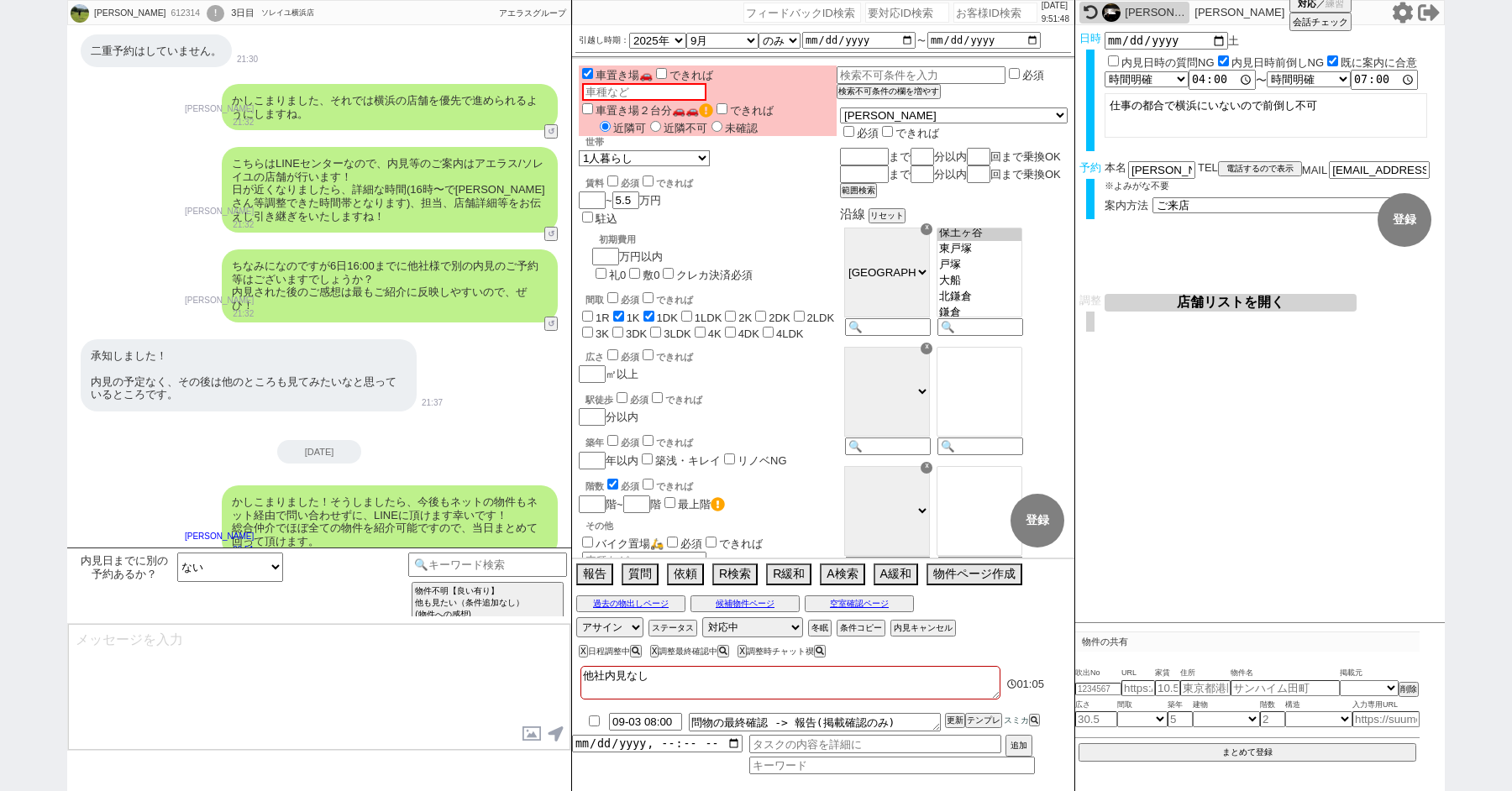
scroll to position [4306, 0]
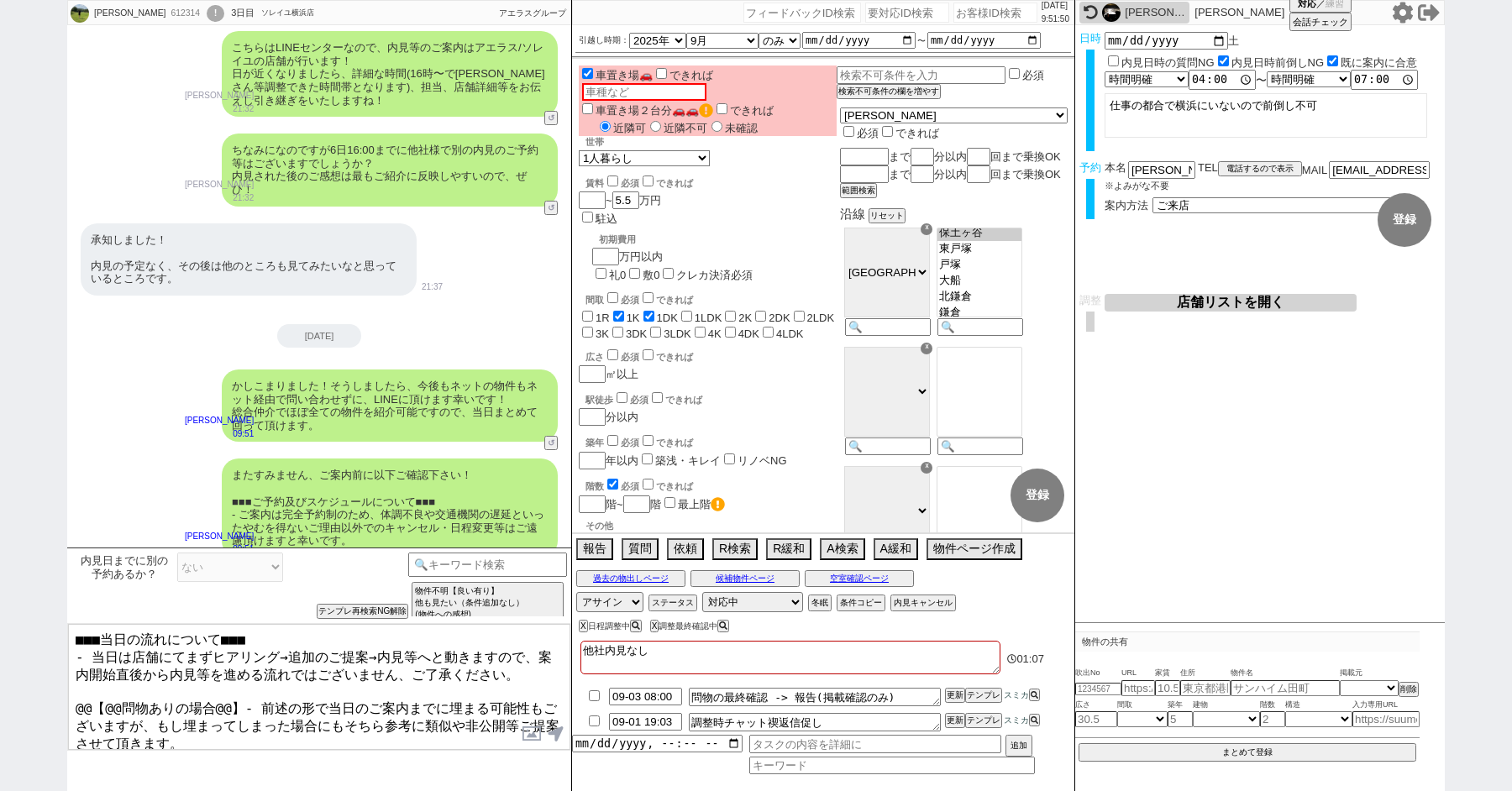
click at [233, 695] on textarea "■■■当日の流れについて■■■ - 当日は店舗にてまずヒアリング→追加のご提案→内見等へと動きますので、案内開始直後から内見等を進める流れではございません、ご…" at bounding box center [319, 686] width 502 height 126
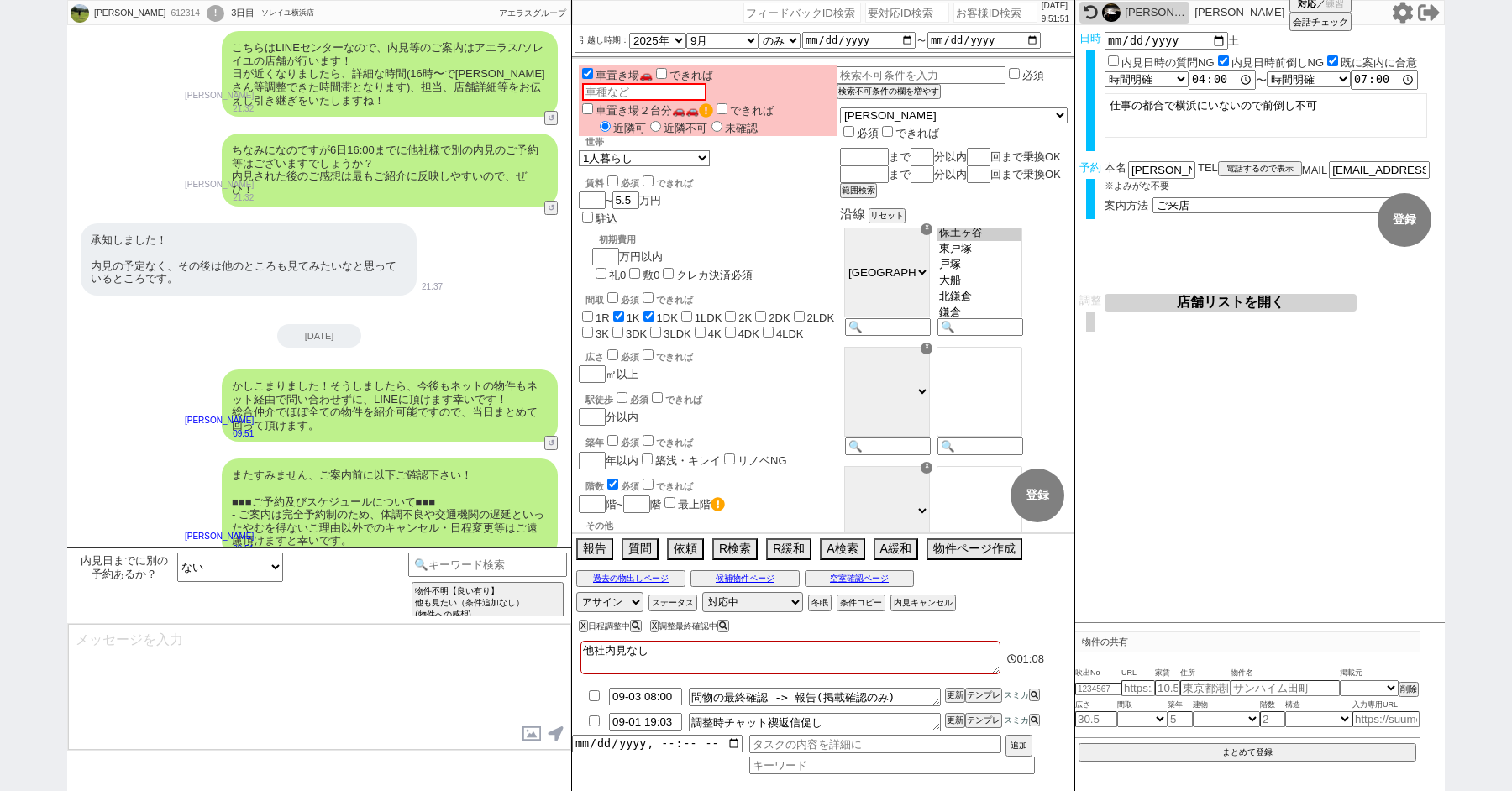
scroll to position [4446, 0]
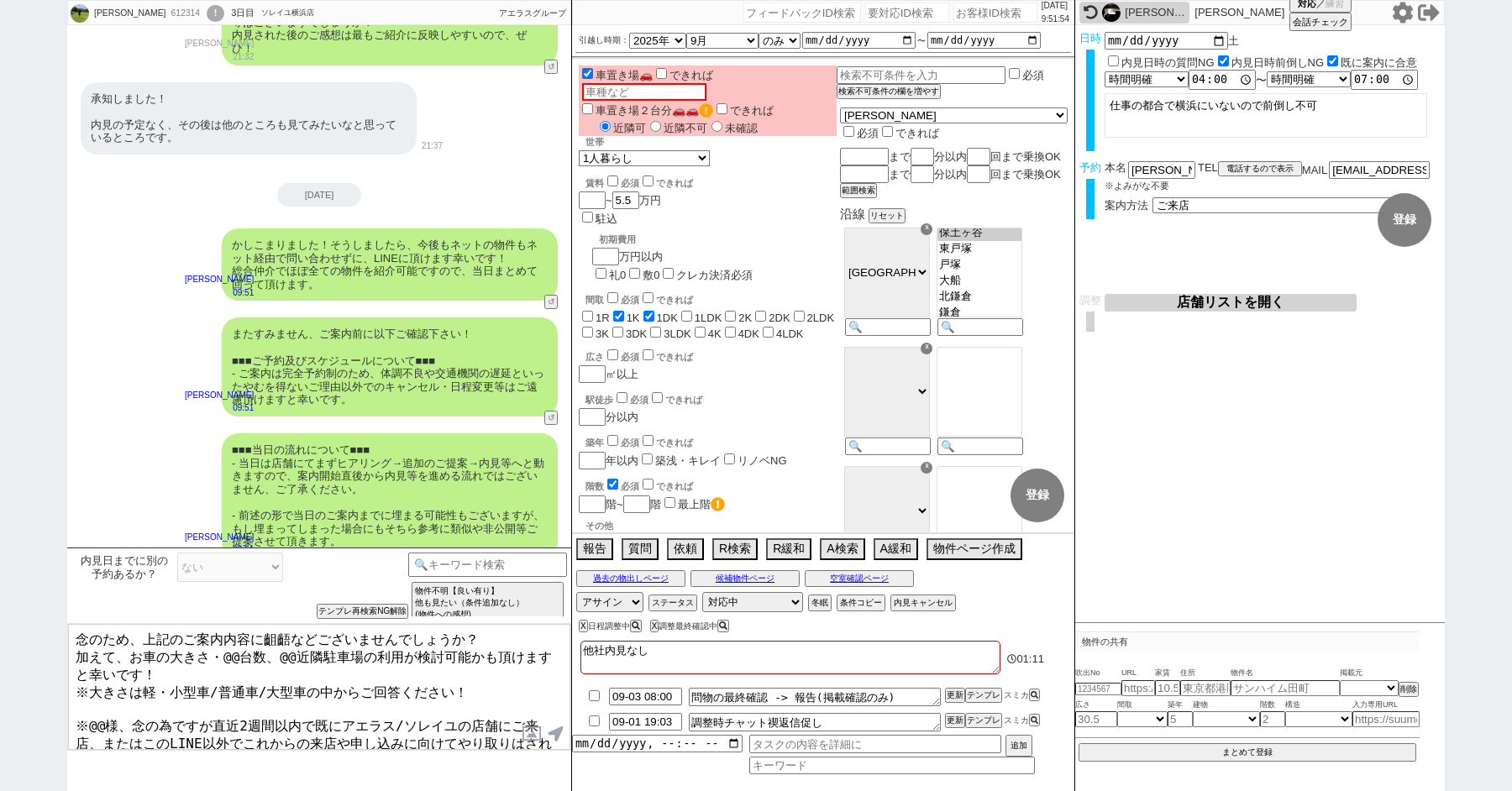
click at [73, 652] on textarea "念のため、上記のご案内内容に齟齬などございませんでしょうか？ 加えて、お車の大きさ・@@台数、@@近隣駐車場の利用が検討可能かも頂けますと幸いです！ ※大きさ…" at bounding box center [319, 686] width 502 height 126
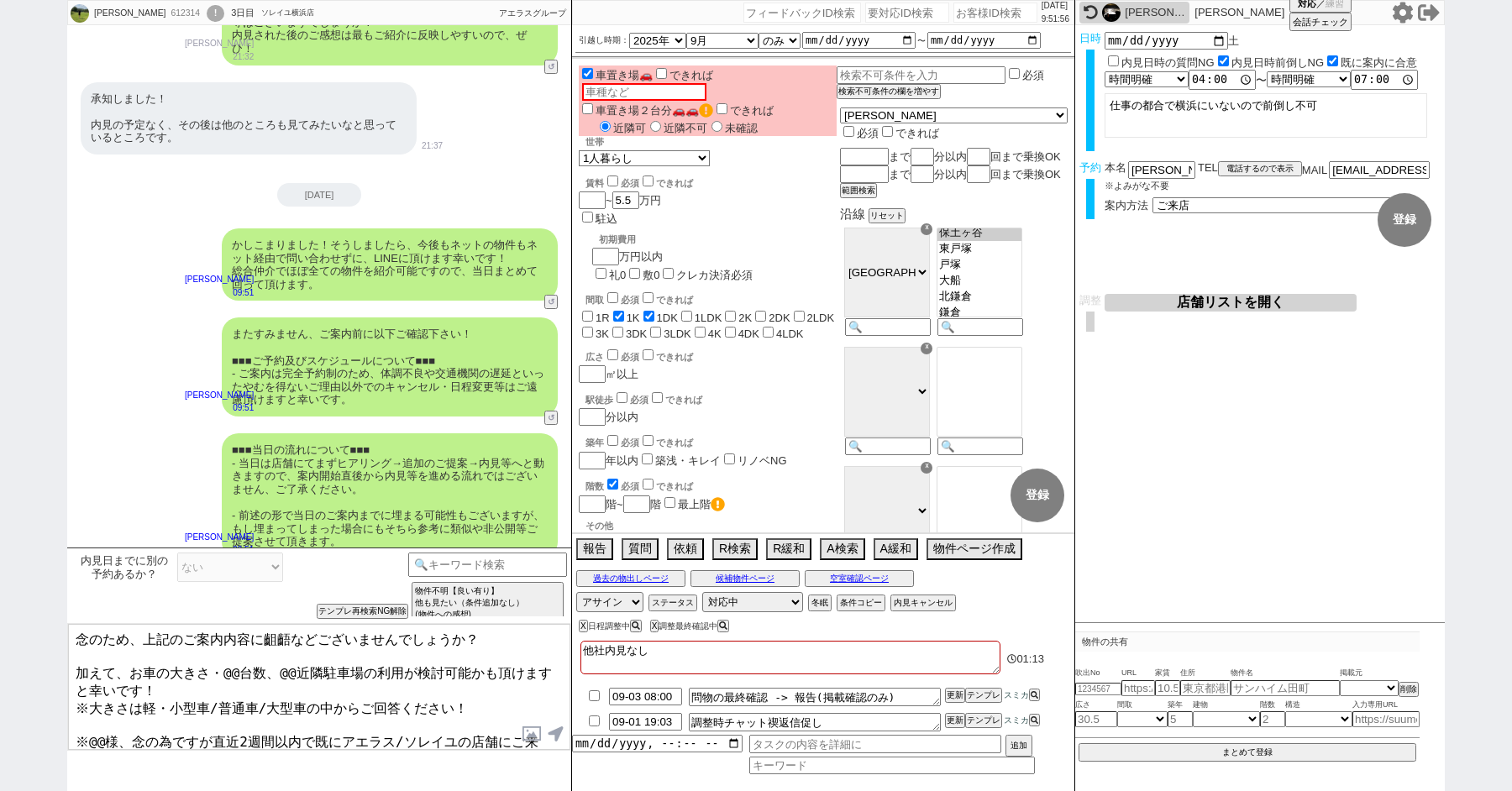
click at [237, 666] on textarea "念のため、上記のご案内内容に齟齬などございませんでしょうか？ 加えて、お車の大きさ・@@台数、@@近隣駐車場の利用が検討可能かも頂けますと幸いです！ ※大きさ…" at bounding box center [319, 686] width 502 height 126
click at [278, 667] on textarea "念のため、上記のご案内内容に齟齬などございませんでしょうか？ 加えて、お車の大きさ・台数、@@近隣駐車場の利用が検討可能かも頂けますと幸いです！ ※大きさは軽…" at bounding box center [319, 686] width 502 height 126
drag, startPoint x: 247, startPoint y: 668, endPoint x: 465, endPoint y: 665, distance: 218.0
click at [465, 665] on textarea "念のため、上記のご案内内容に齟齬などございませんでしょうか？ 加えて、お車の大きさ・台数、近隣駐車場の利用が検討可能かも頂けますと幸いです！ ※大きさは軽・小…" at bounding box center [319, 686] width 502 height 126
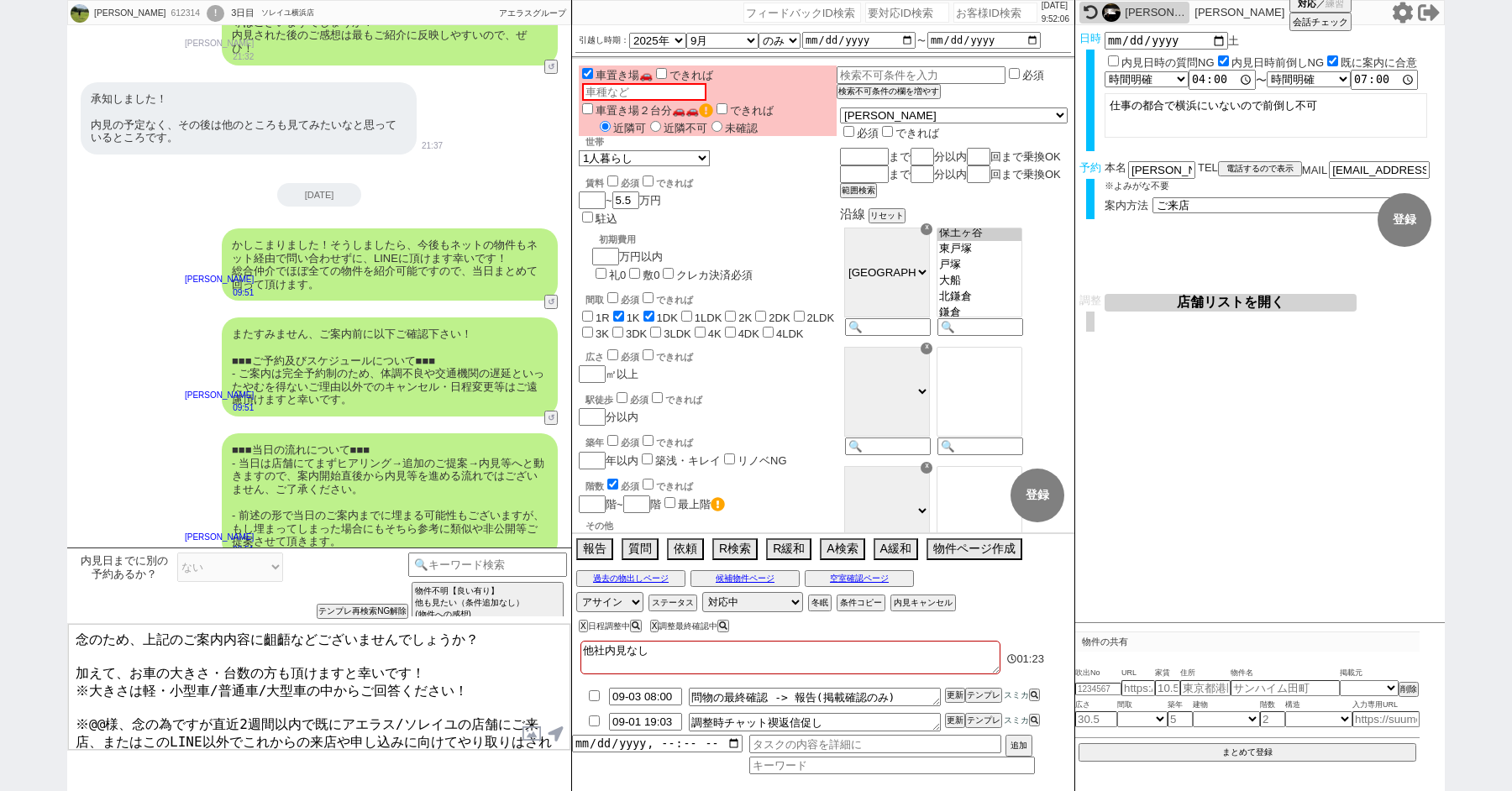
scroll to position [2, 0]
click at [101, 701] on textarea "念のため、上記のご案内内容に齟齬などございませんでしょうか？ 加えて、お車の大きさ・台数の方も頂けますと幸いです！ ※大きさは軽・小型車/普通車/大型車の中か…" at bounding box center [319, 686] width 502 height 126
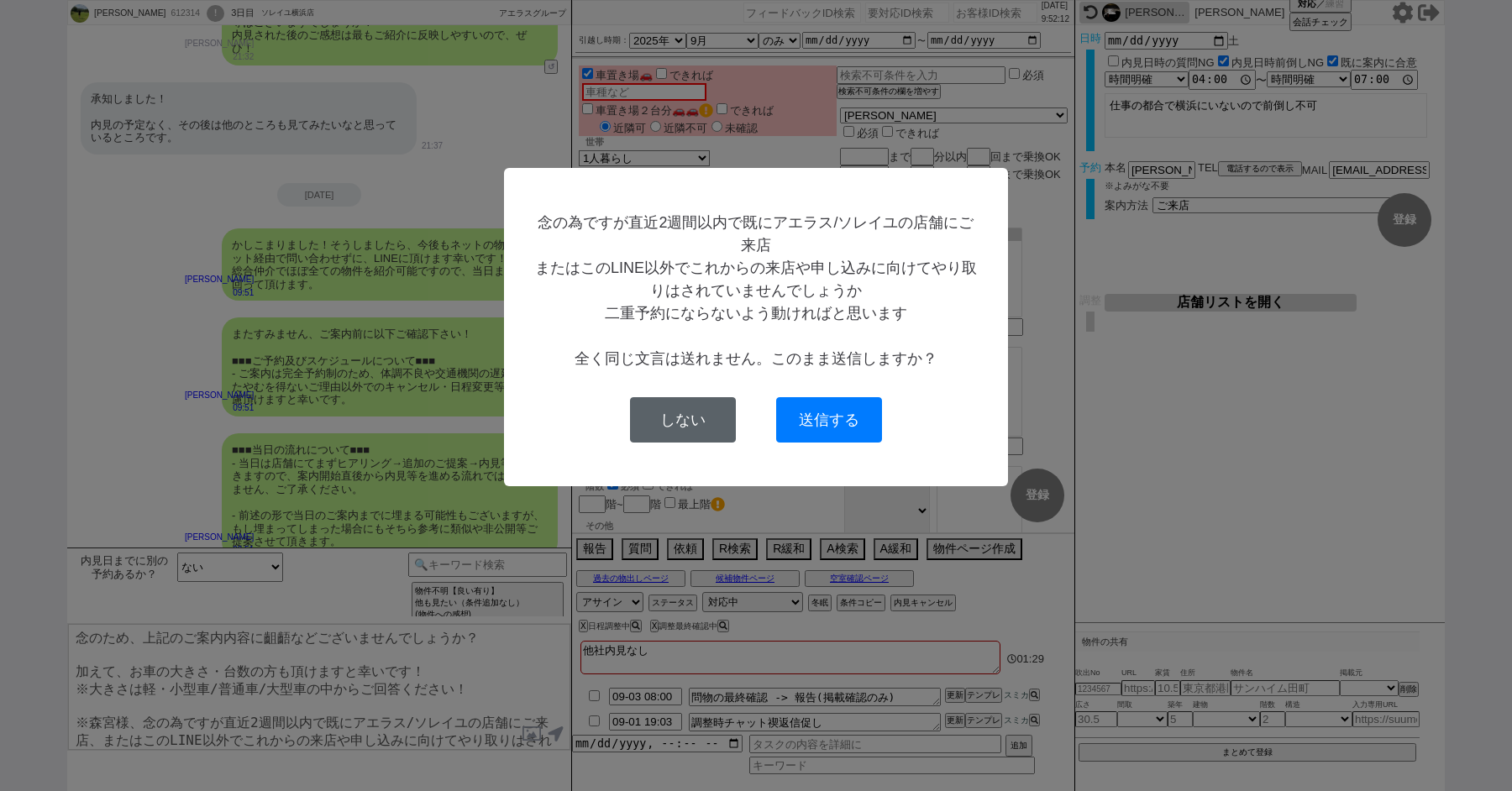
click at [694, 413] on button "しない" at bounding box center [683, 420] width 106 height 46
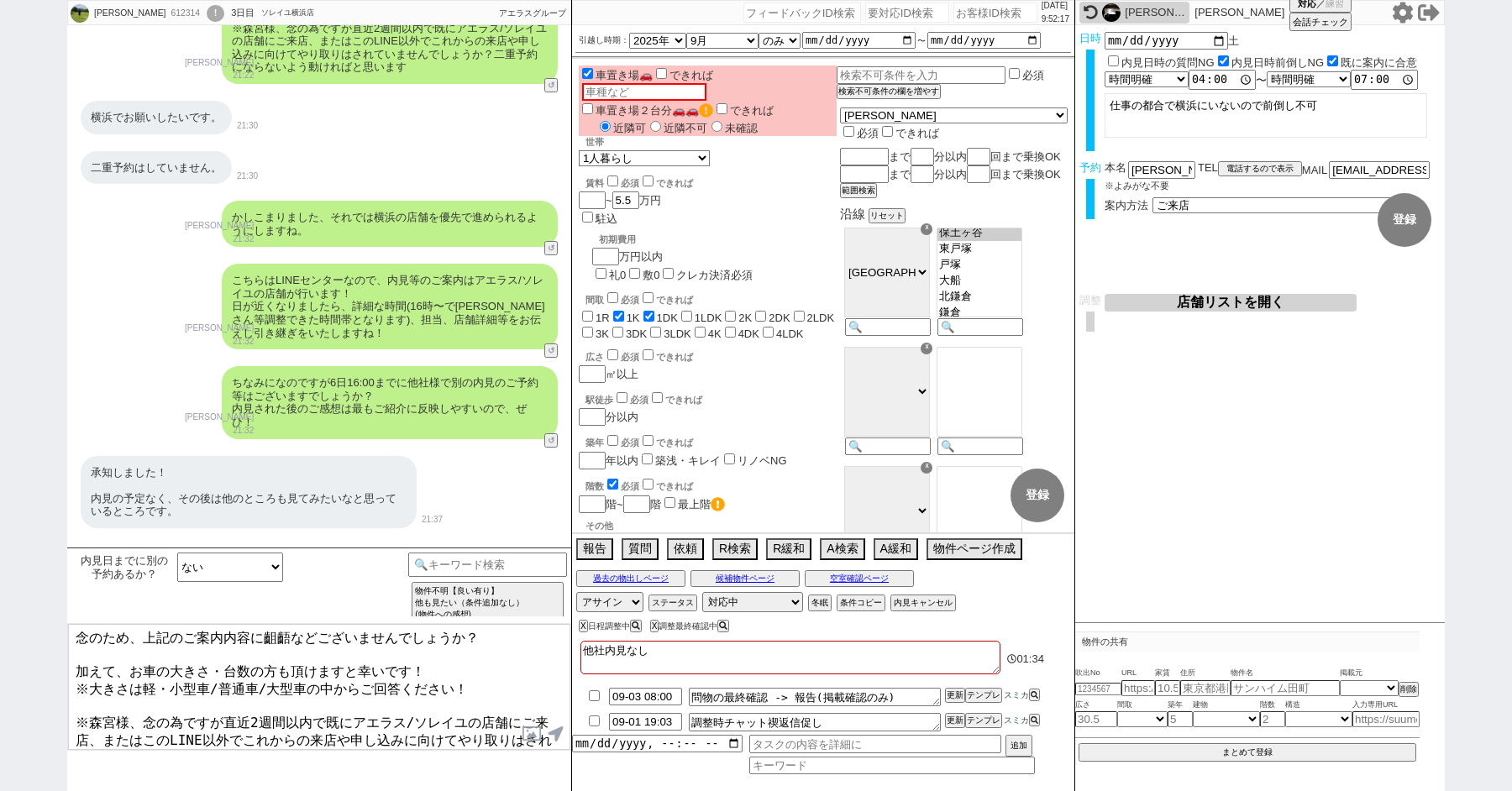
scroll to position [4446, 0]
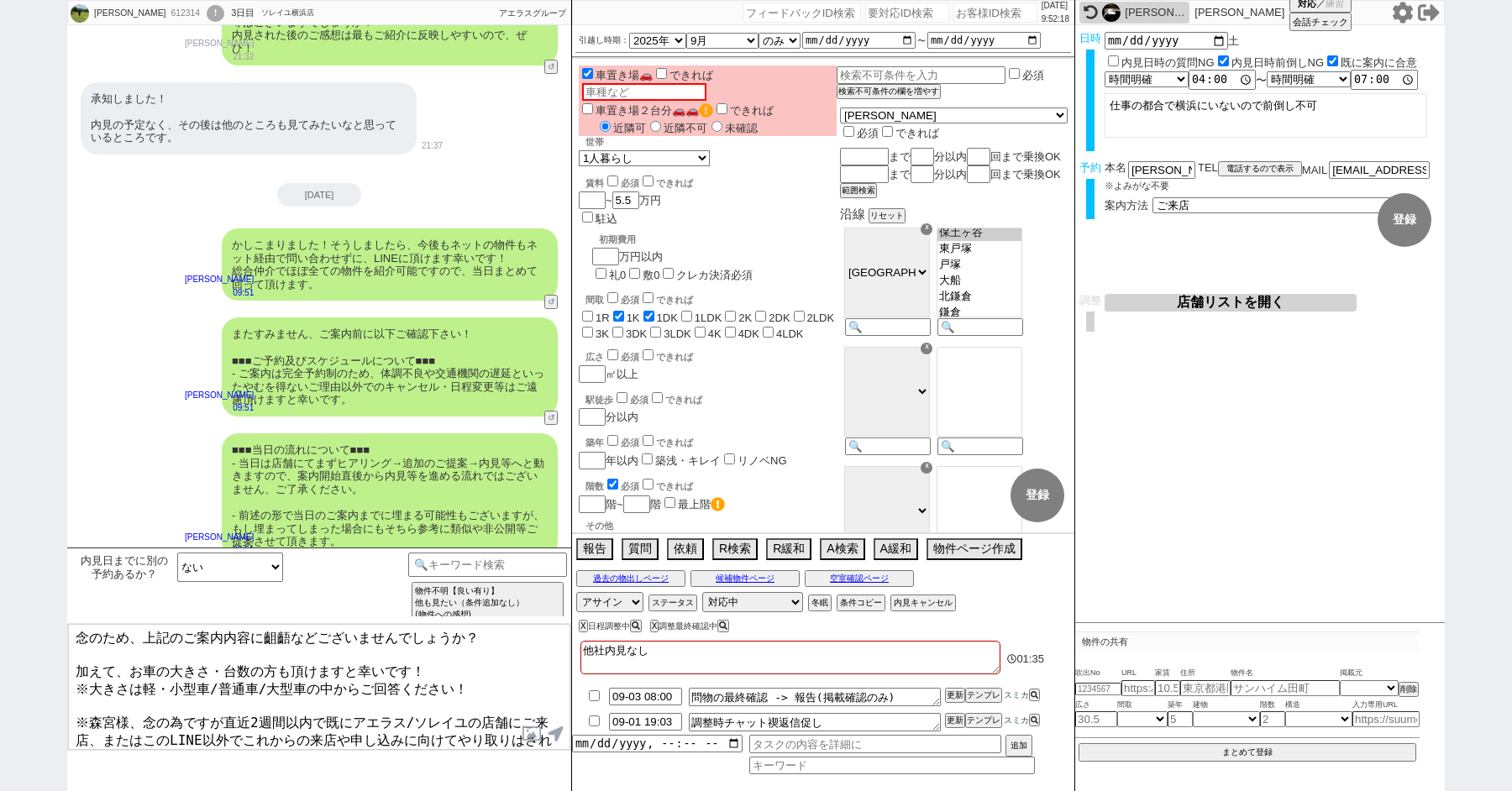
drag, startPoint x: 80, startPoint y: 705, endPoint x: 377, endPoint y: 788, distance: 308.4
click at [376, 788] on div "内見日までに別の予約あるか？ ある ない ないが怪しい 曖昧回答 確認します 小カテゴリを選択 内見日までの日数 -1 !=0 !=0&&!=1 !=4&&<…" at bounding box center [319, 668] width 504 height 243
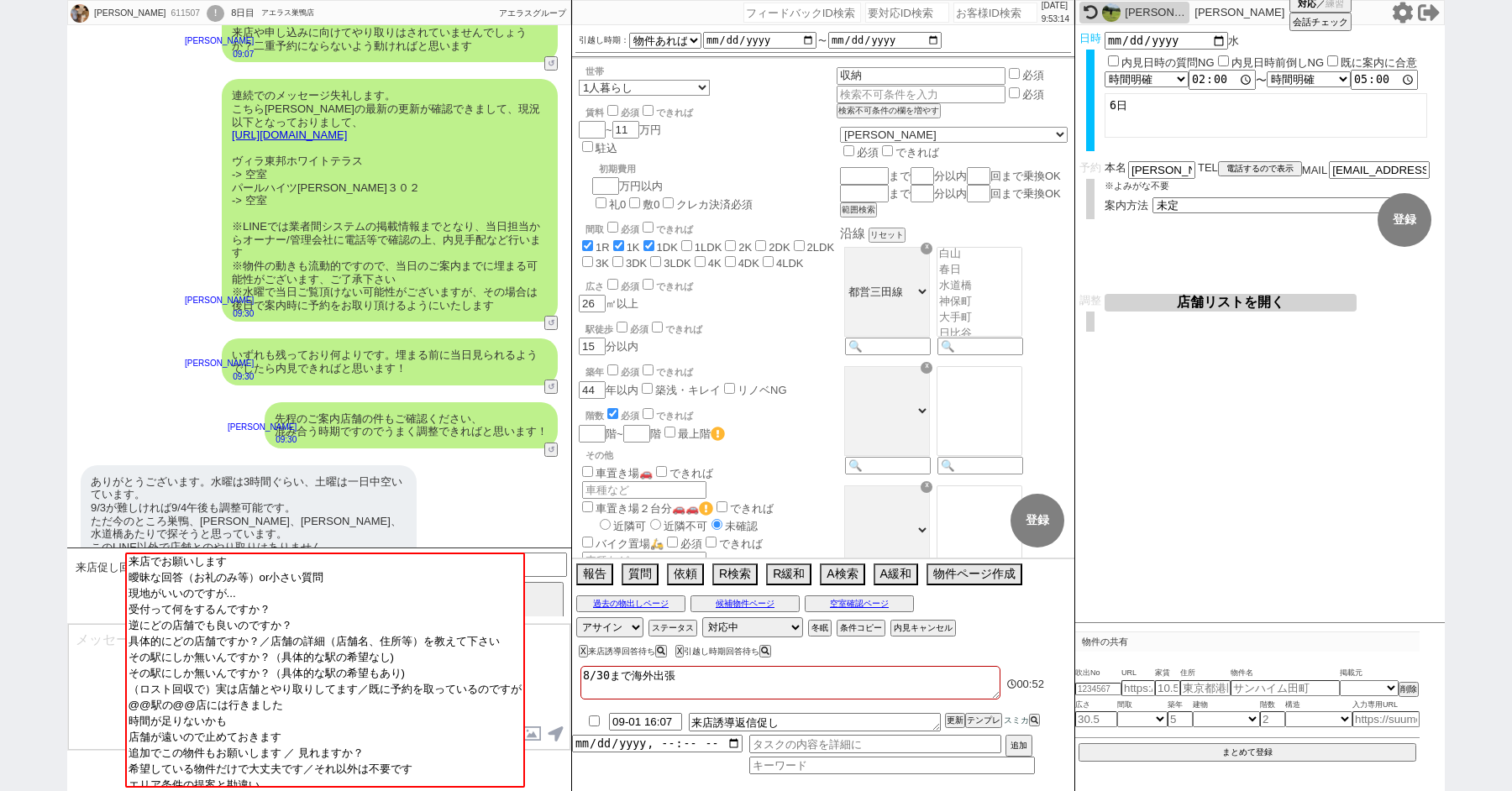
scroll to position [223, 0]
click at [1209, 302] on button "店舗リストを開く" at bounding box center [1230, 303] width 252 height 18
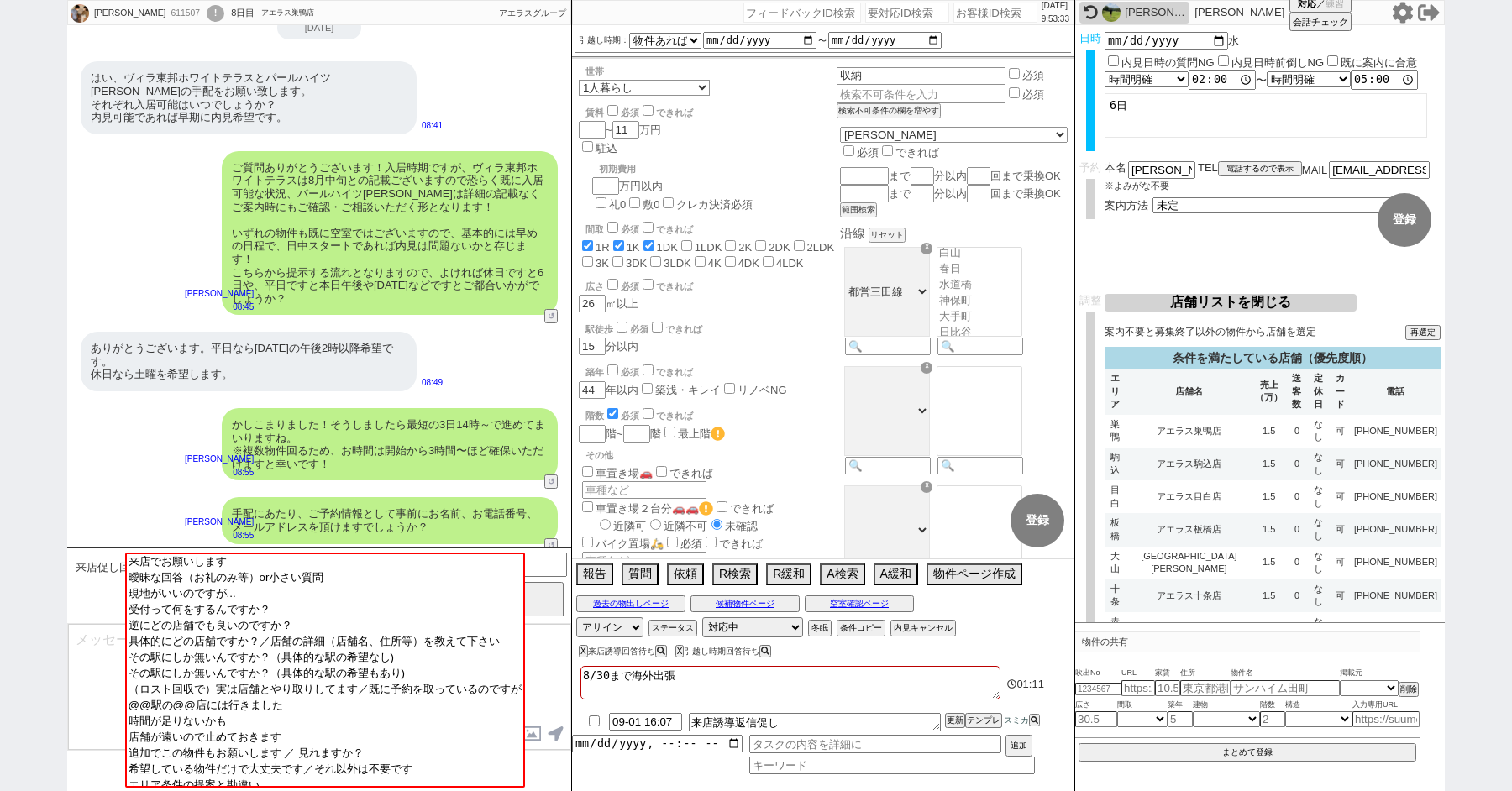
scroll to position [2334, 0]
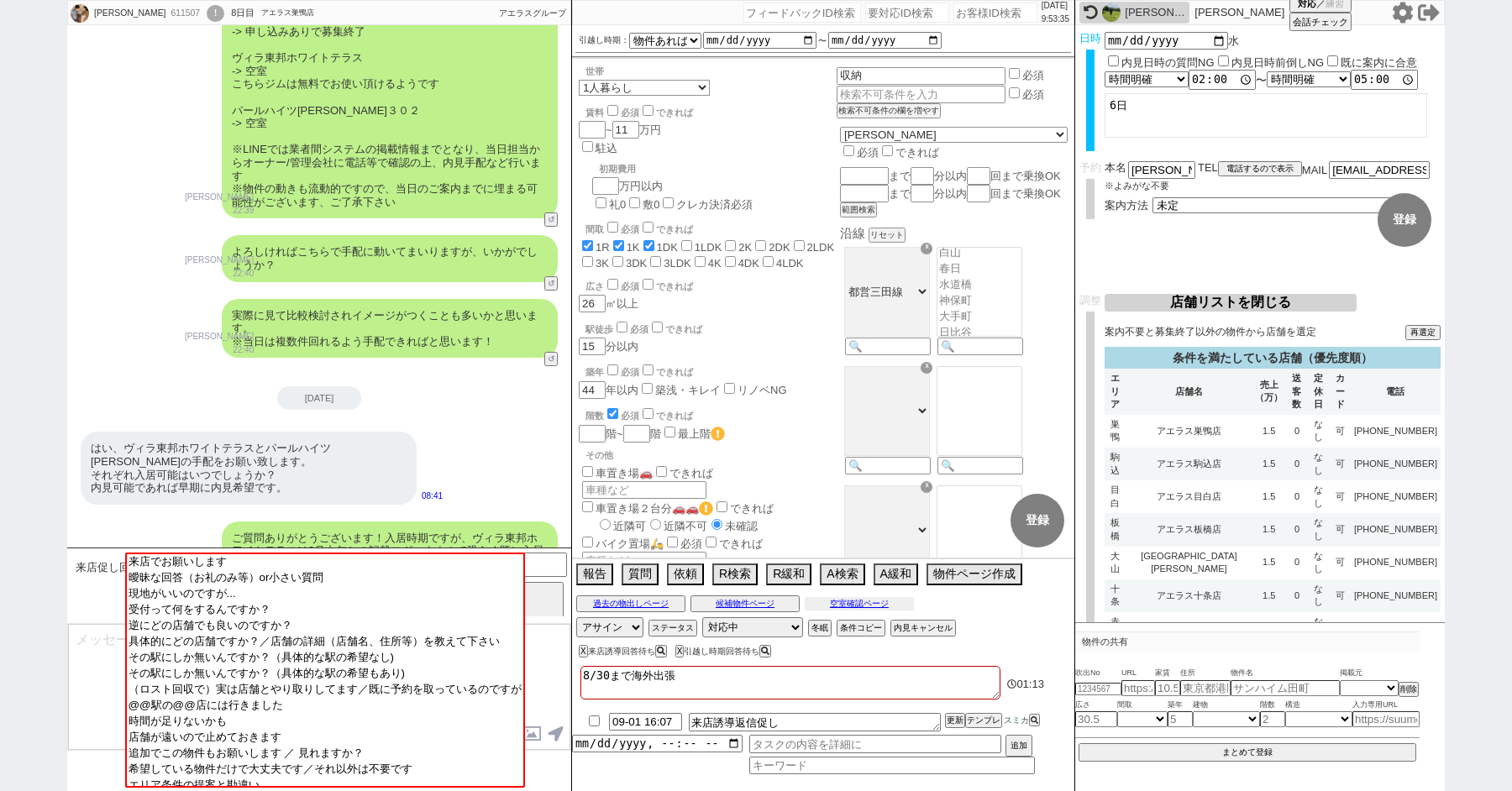
click at [850, 606] on button "空室確認ページ" at bounding box center [859, 603] width 110 height 13
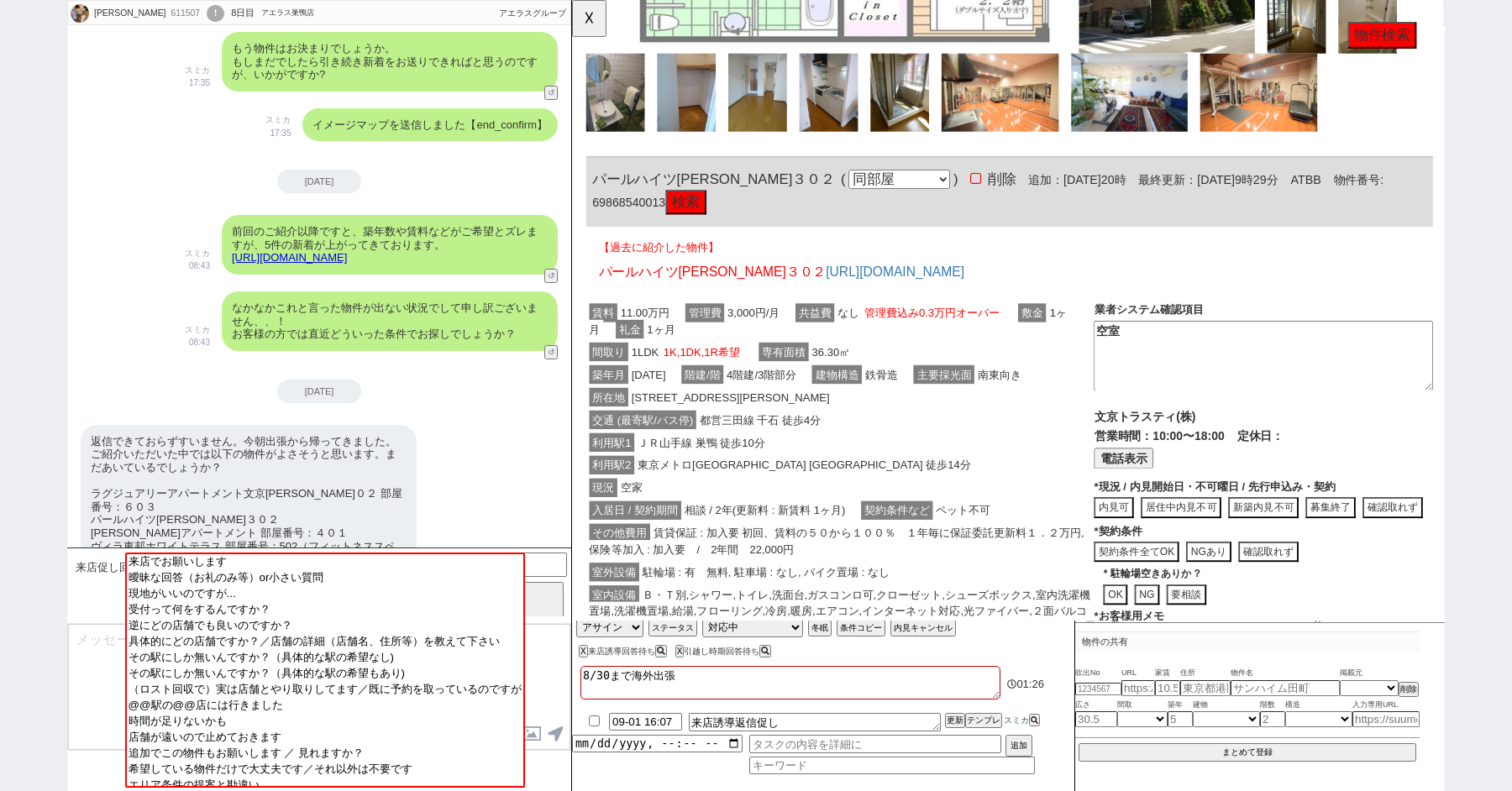
scroll to position [13, 0]
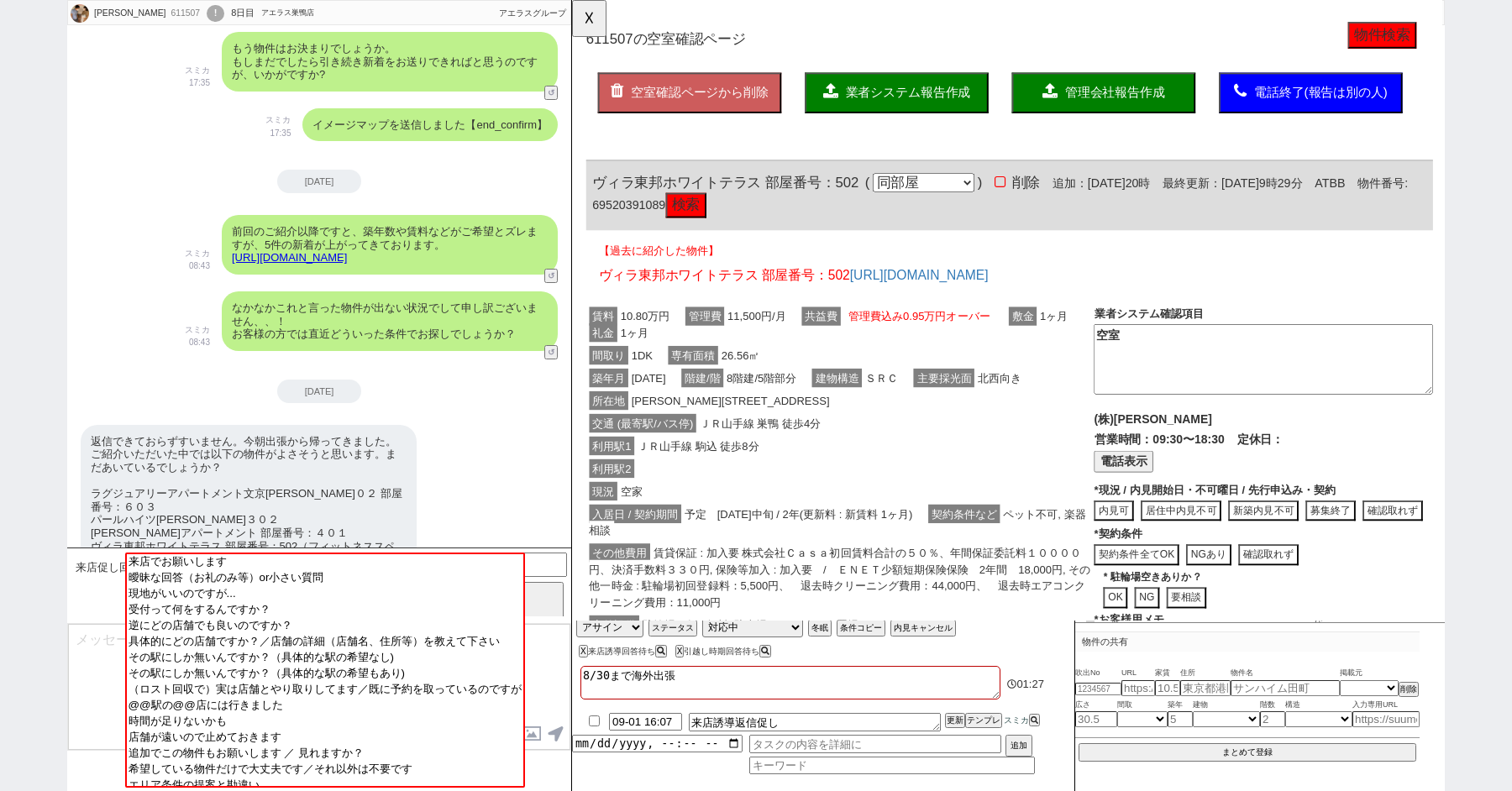
click button "検索"
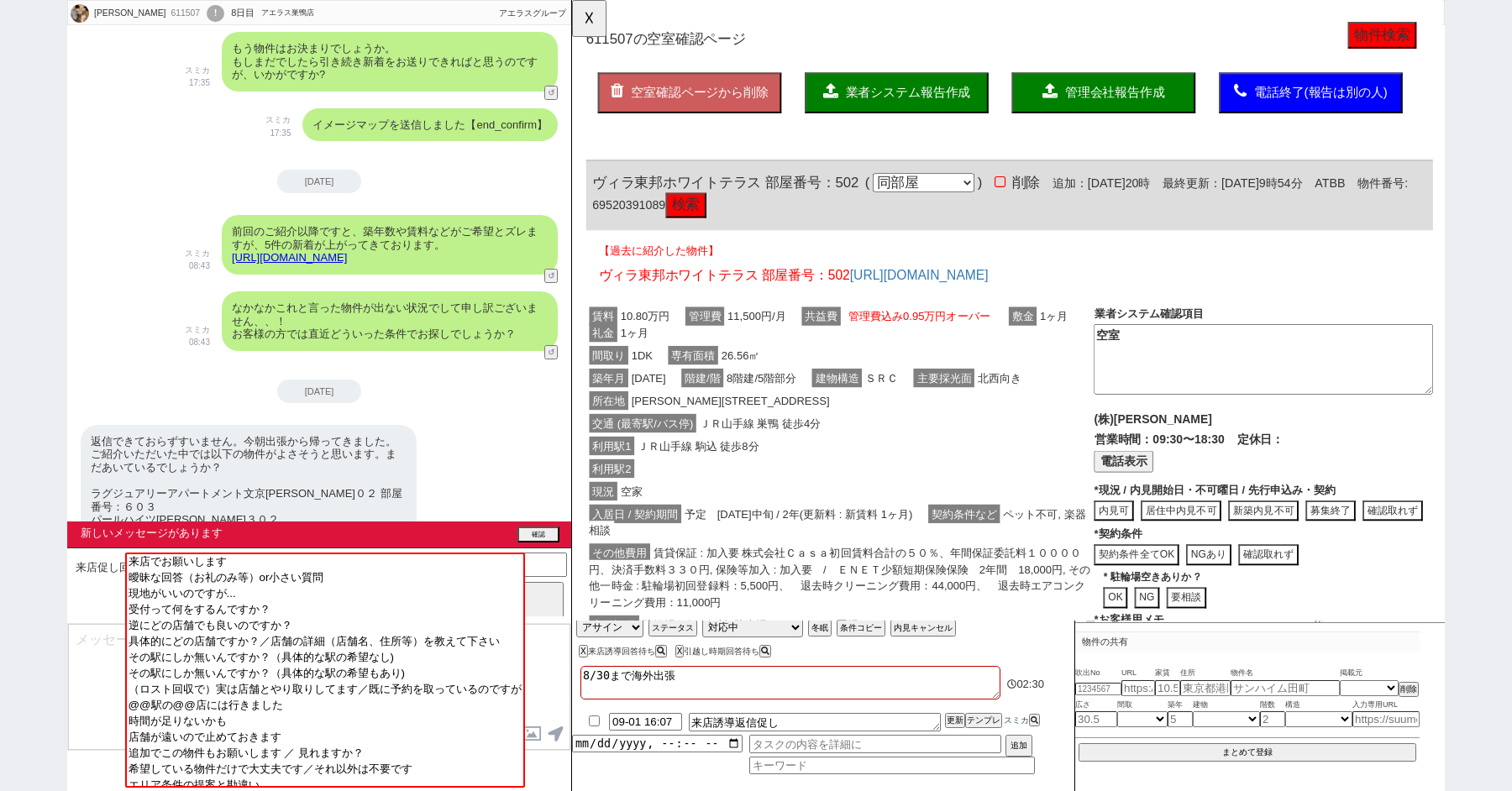
scroll to position [3519, 0]
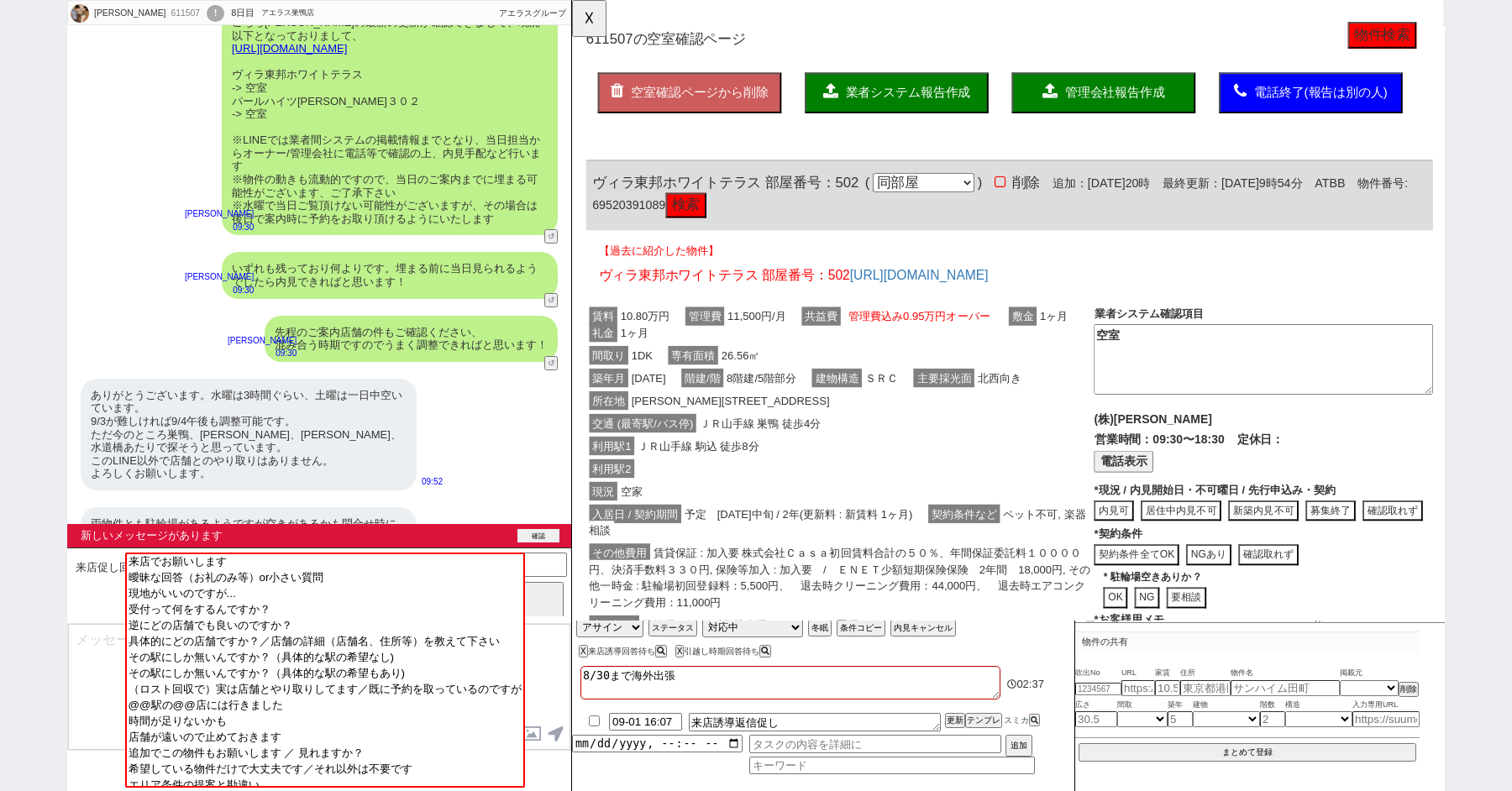
click at [534, 537] on button "確認" at bounding box center [538, 535] width 42 height 13
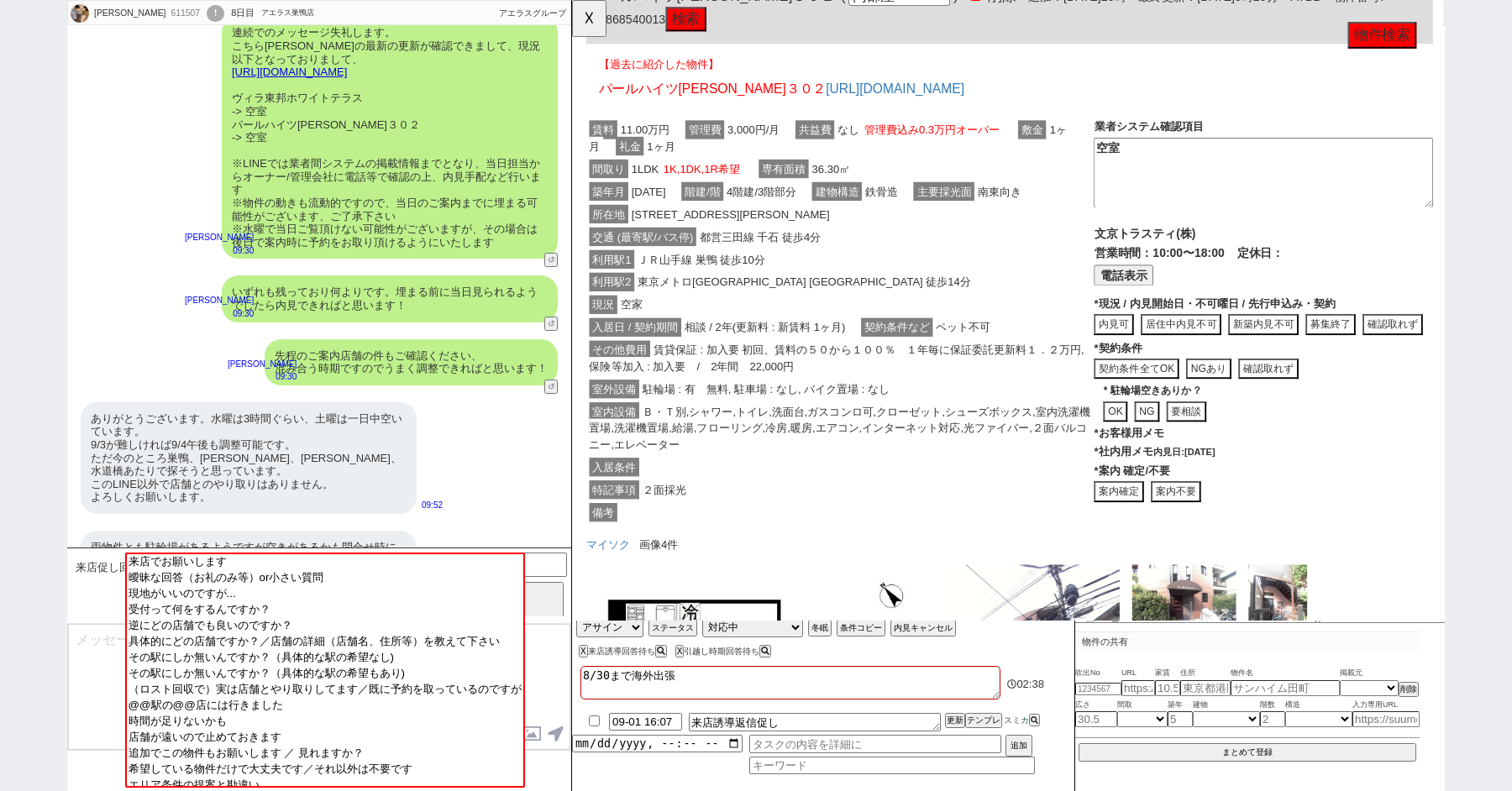
scroll to position [1630, 0]
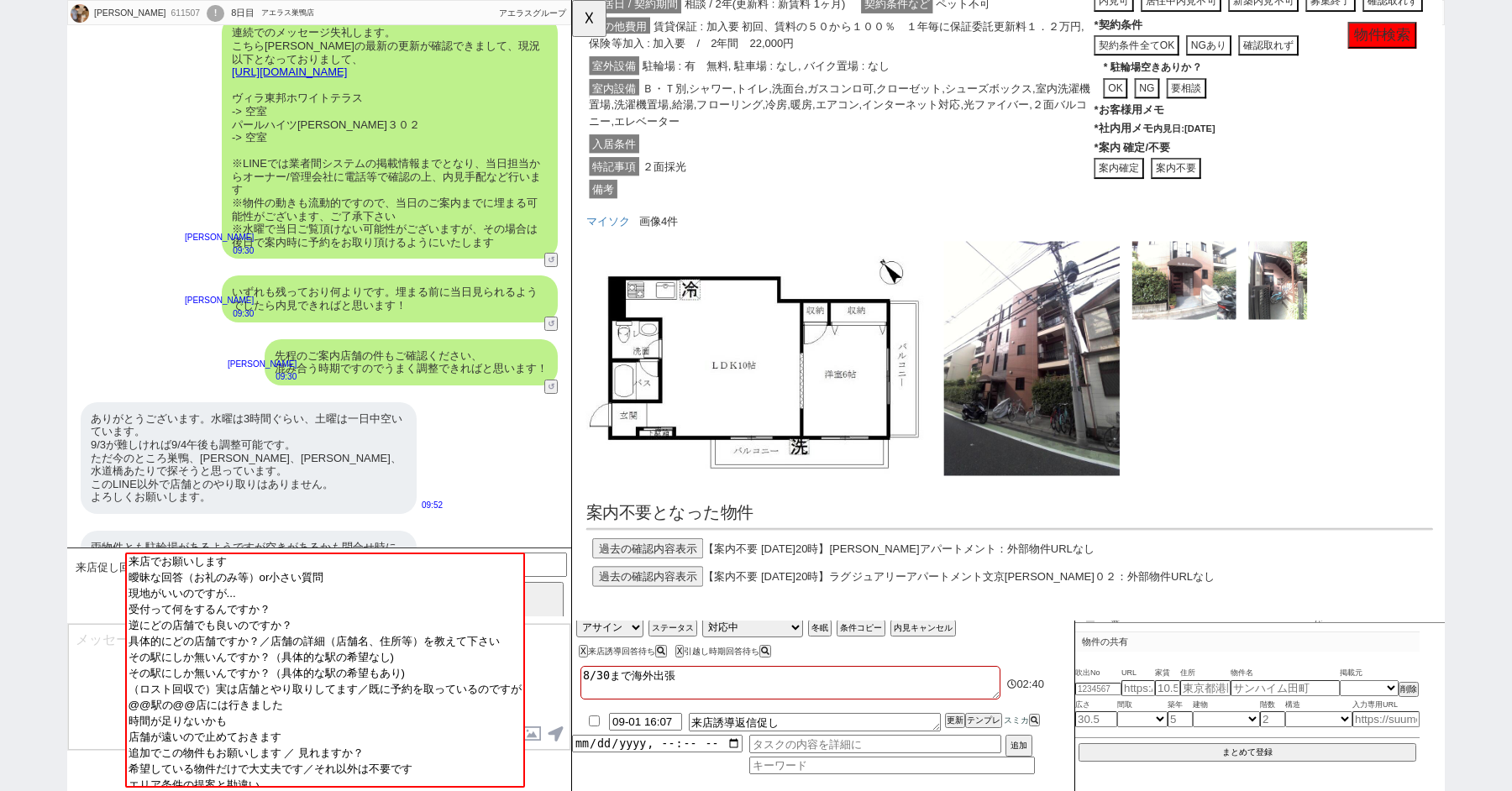
click at [500, 394] on div "ありがとうございます。水曜は3時間ぐらい、土曜は一日中空いています。 9/3が難しければ9/4午後も調整可能です。 ただ今のところ巣鴨、千石、春日、水道橋あた…" at bounding box center [319, 457] width 504 height 129
click at [589, 11] on button "☓" at bounding box center [587, 17] width 31 height 34
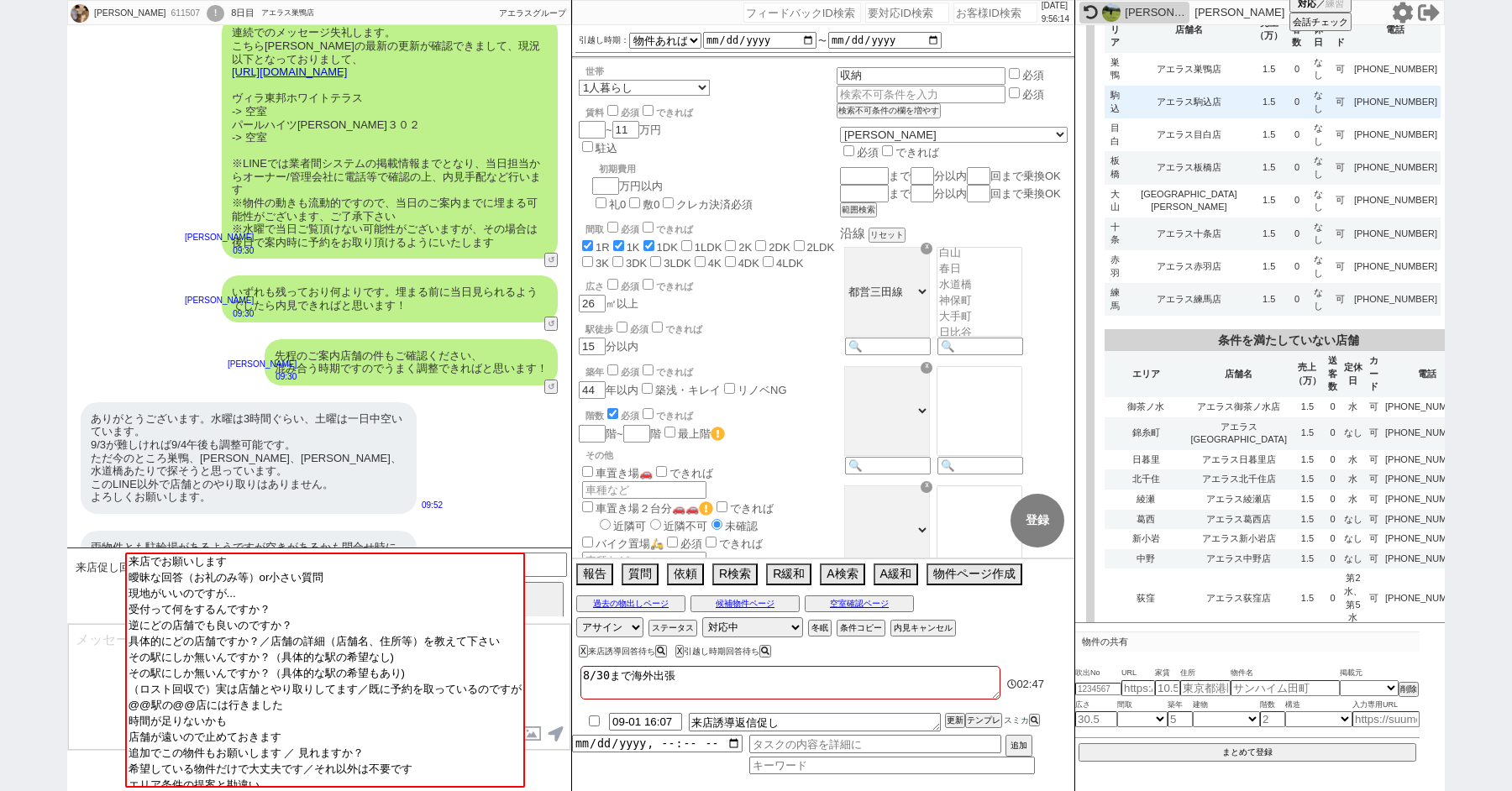
scroll to position [0, 0]
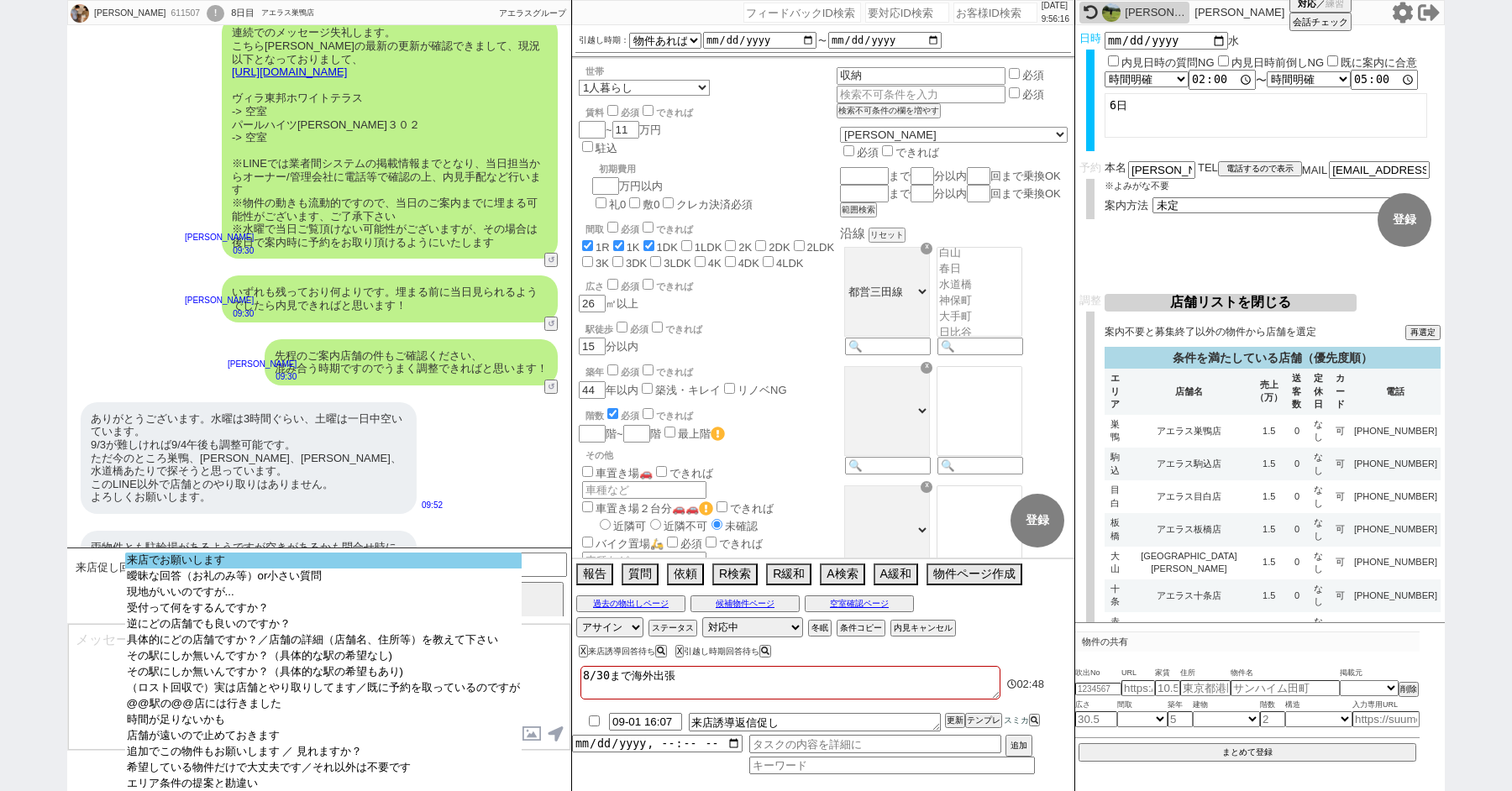
click at [195, 569] on option "来店でお願いします" at bounding box center [324, 577] width 397 height 16
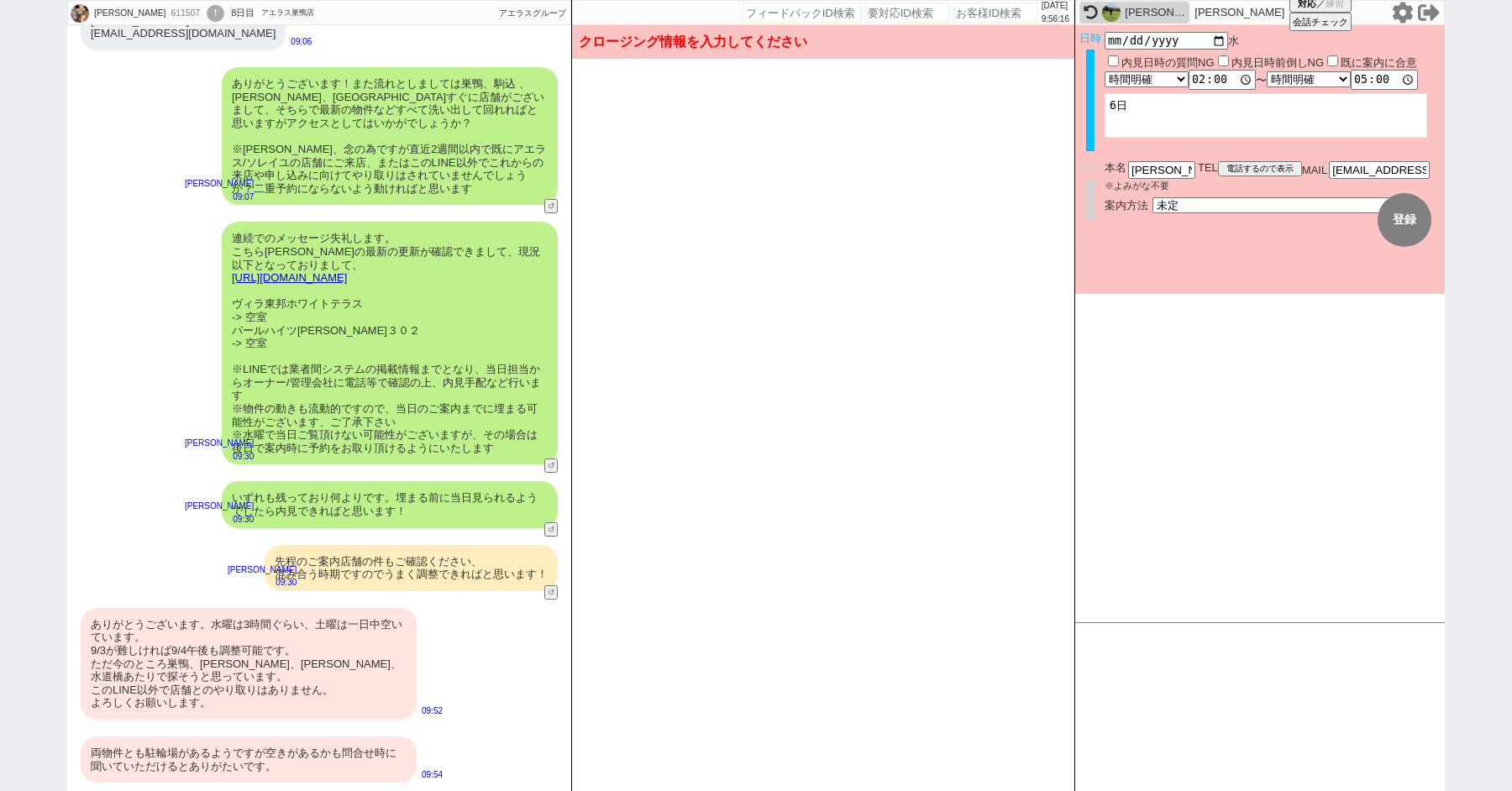
scroll to position [3249, 0]
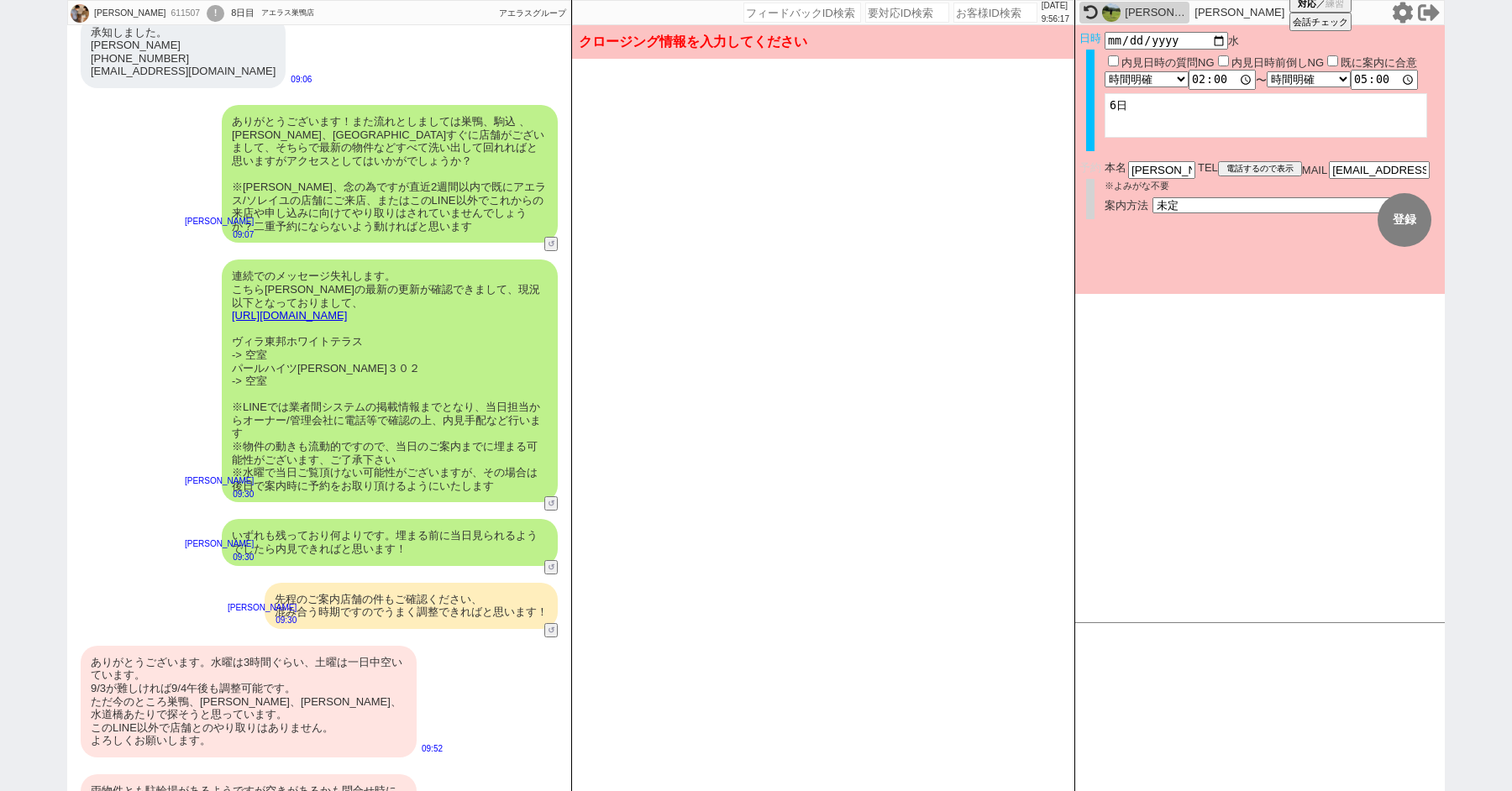
click at [178, 646] on div "ありがとうございます。水曜は3時間ぐらい、土曜は一日中空いています。 9/3が難しければ9/4午後も調整可能です。 ただ今のところ巣鴨、千石、春日、水道橋あた…" at bounding box center [248, 701] width 336 height 112
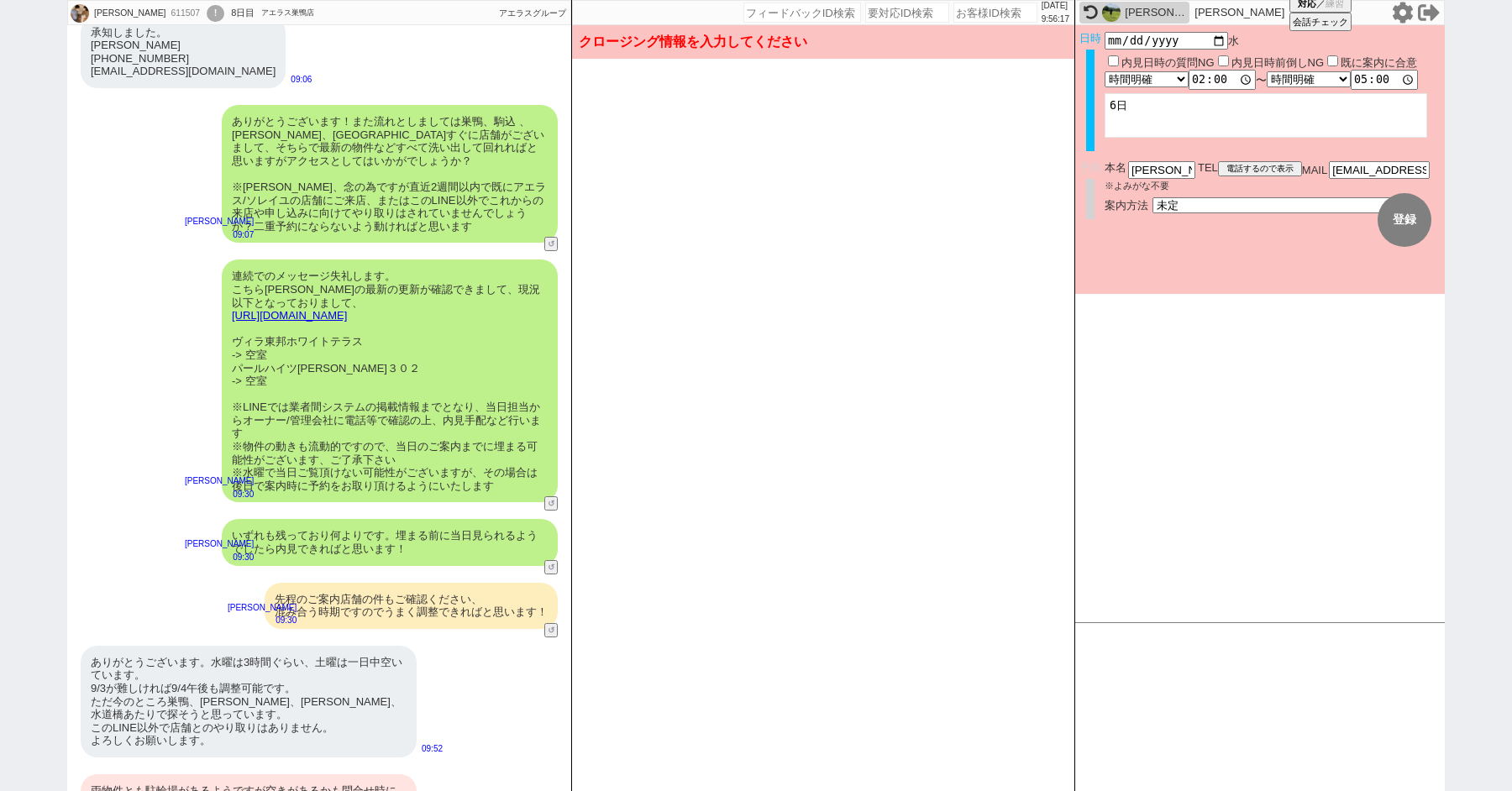
click at [178, 774] on div "両物件とも駐輪場があるようですが空きがあるかも問合せ時に聞いていただけるとありがたいです。" at bounding box center [248, 797] width 336 height 46
click at [1217, 40] on input "2025-09-03" at bounding box center [1166, 39] width 124 height 14
click at [1370, 126] on textarea "6日" at bounding box center [1266, 116] width 323 height 45
click at [1202, 126] on textarea "6日" at bounding box center [1266, 116] width 323 height 45
click at [1135, 102] on textarea "6日" at bounding box center [1266, 116] width 323 height 45
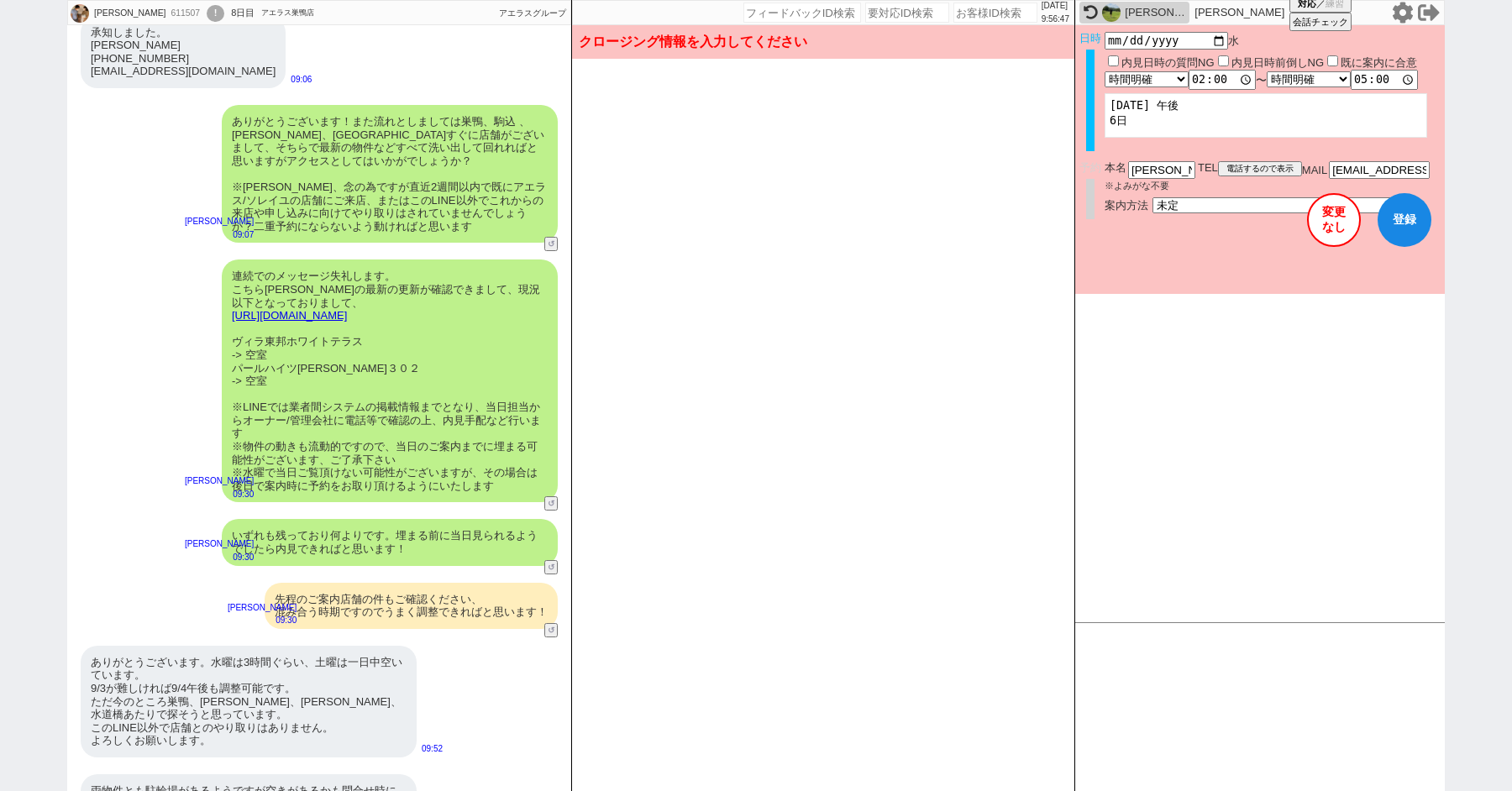
click at [1105, 112] on textarea "9/4 午後 6日" at bounding box center [1266, 116] width 323 height 45
click at [1225, 113] on textarea "9/4 午後 9/6 終日" at bounding box center [1266, 116] width 323 height 45
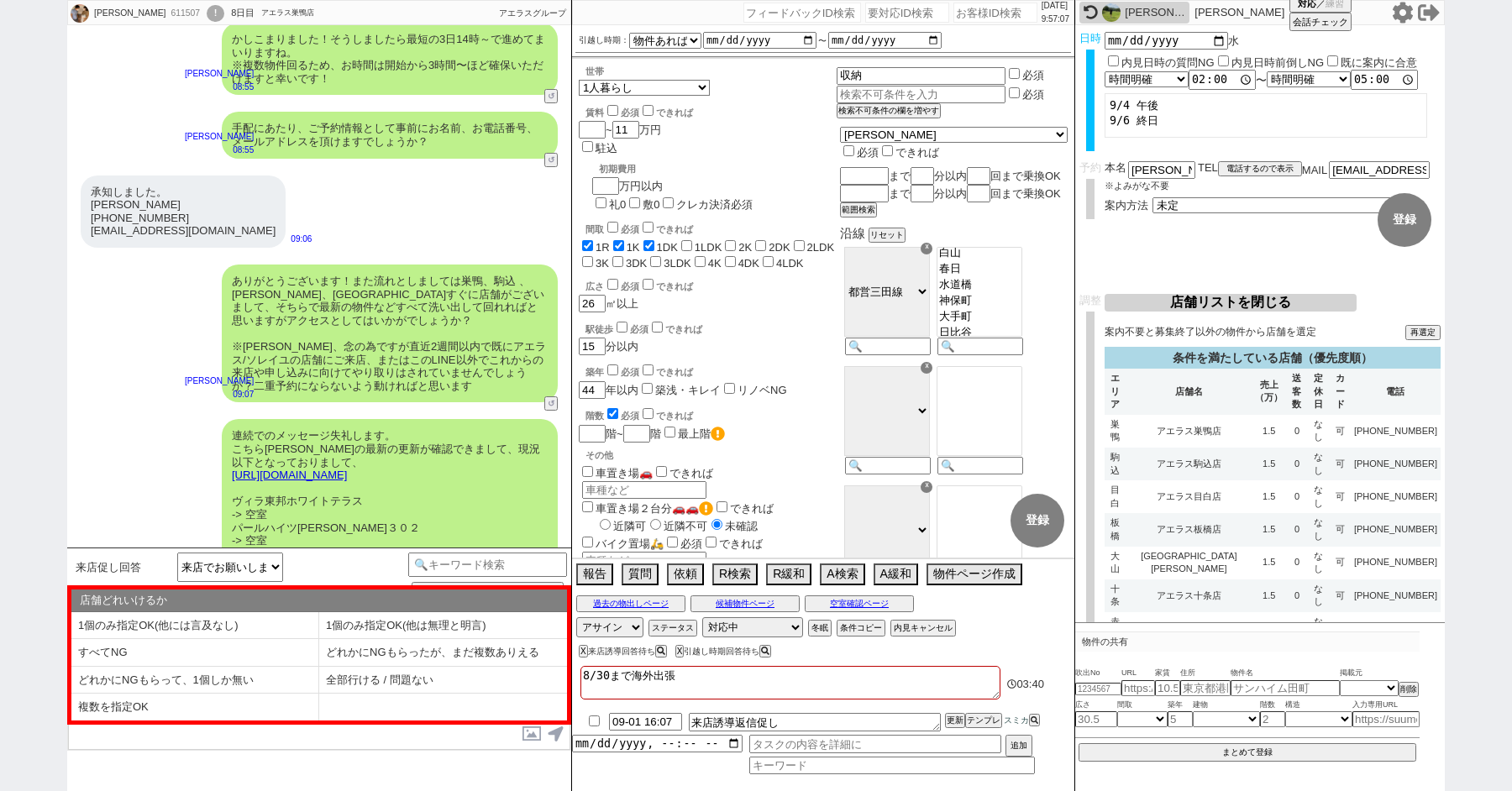
scroll to position [3493, 0]
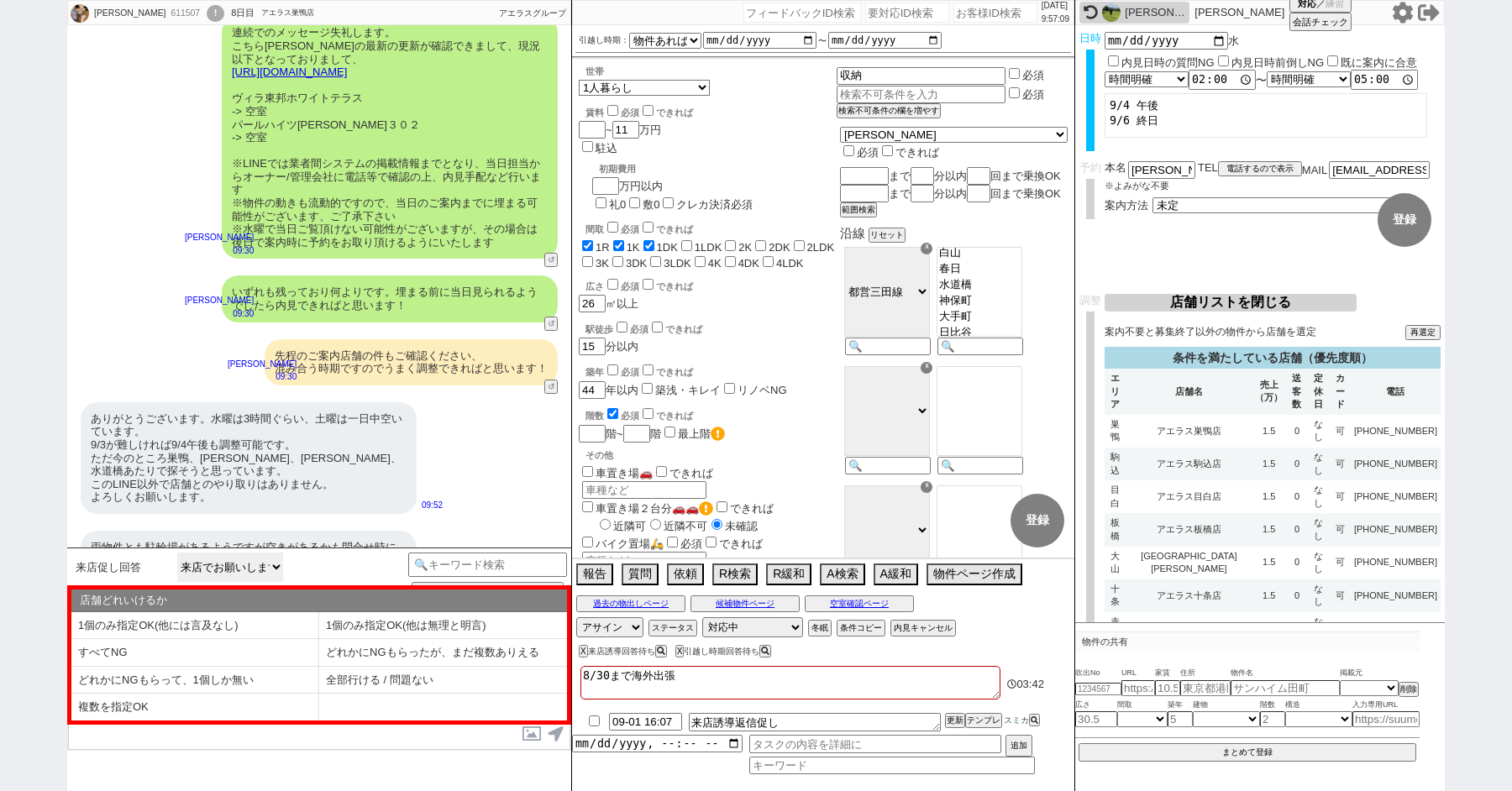
click at [259, 562] on select "来店でお願いします 曖昧な回答（お礼のみ等）or小さい質問 現地がいいのですが... 受付って何をするんですか？ 逆にどの店舗でも良いのですか？ 具体的にどの…" at bounding box center [230, 567] width 106 height 29
click at [177, 553] on select "来店でお願いします 曖昧な回答（お礼のみ等）or小さい質問 現地がいいのですが... 受付って何をするんですか？ 逆にどの店舗でも良いのですか？ 具体的にどの…" at bounding box center [230, 567] width 106 height 29
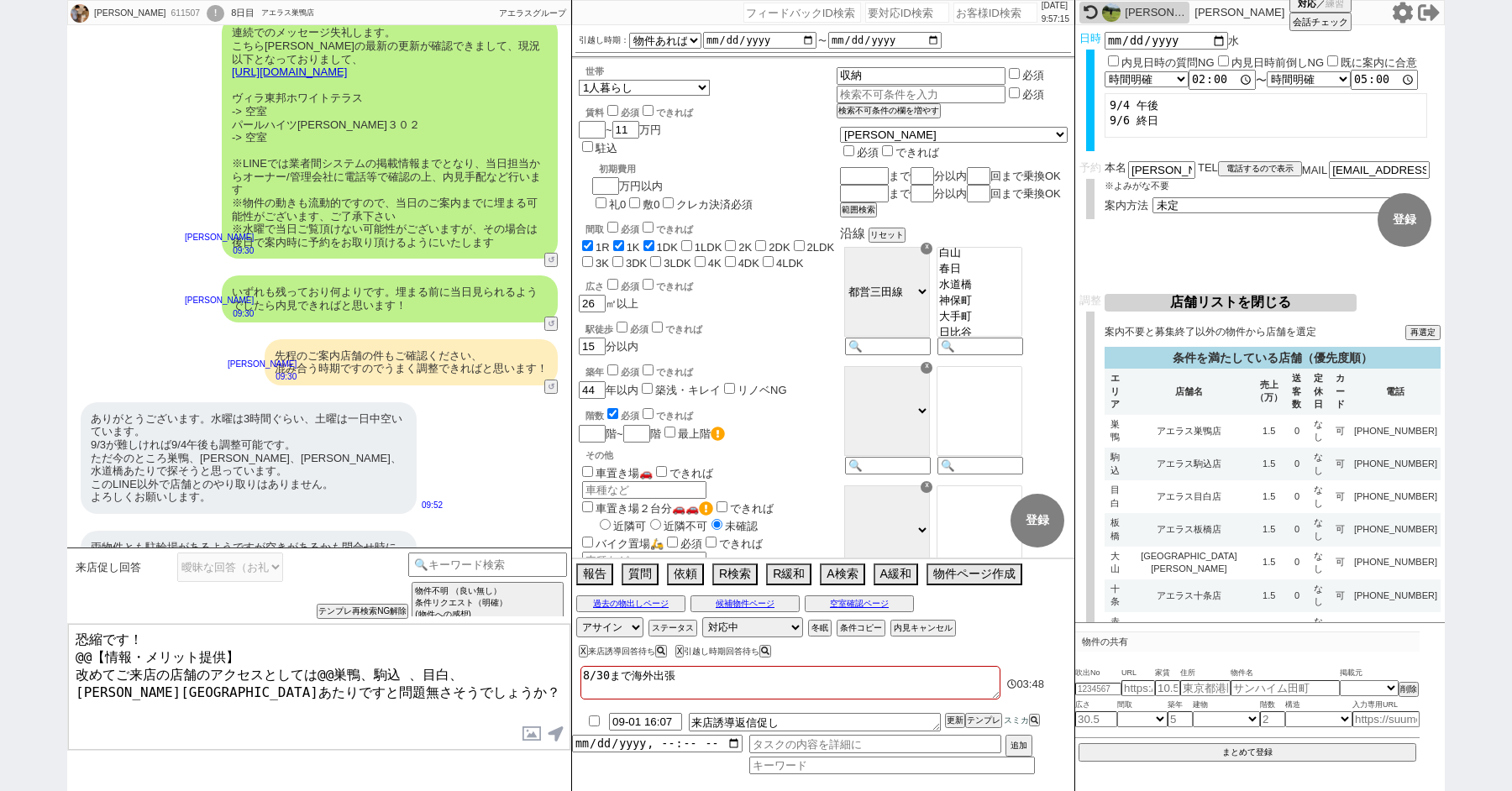
drag, startPoint x: 237, startPoint y: 655, endPoint x: 68, endPoint y: 560, distance: 193.9
click at [68, 560] on div "来店促し回答 来店でお願いします 曖昧な回答（お礼のみ等）or小さい質問 現地がいいのですが... 受付って何をするんですか？ 逆にどの店舗でも良いのですか？…" at bounding box center [319, 668] width 504 height 243
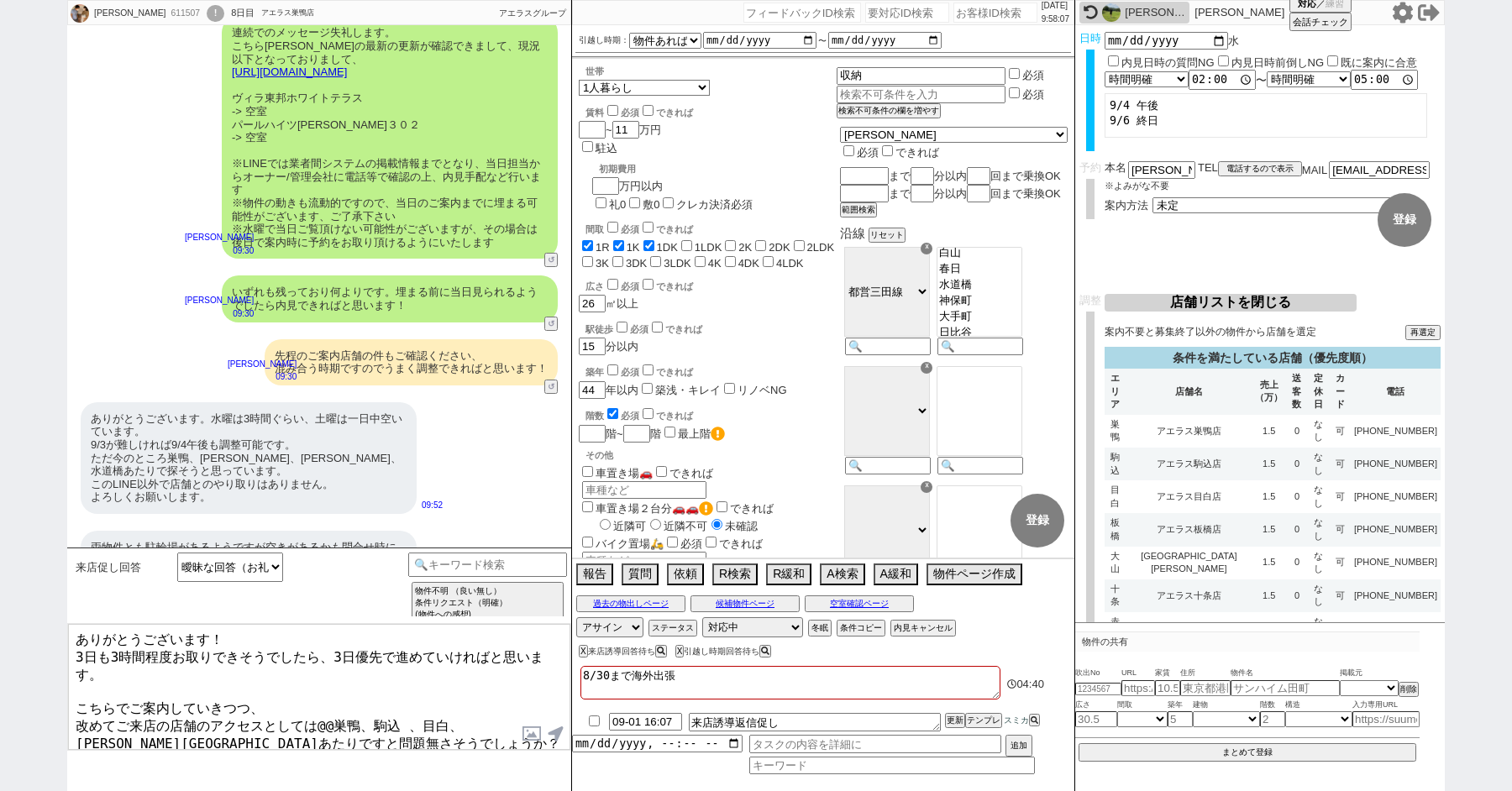
click at [193, 662] on textarea "ありがとうございます！ 3日も3時間程度お取りできそうでしたら、3日優先で進めていければと思います。 こちらでご案内していきつつ、 改めてご来店の店舗のアクセ…" at bounding box center [319, 686] width 502 height 126
click at [108, 648] on textarea "ありがとうございます！ 3日も3時間程度お取りできそうでしたら、3日優先で進めていければと思います。 こちらでご案内していきつつ、 改めてご来店の店舗のアクセ…" at bounding box center [319, 686] width 502 height 126
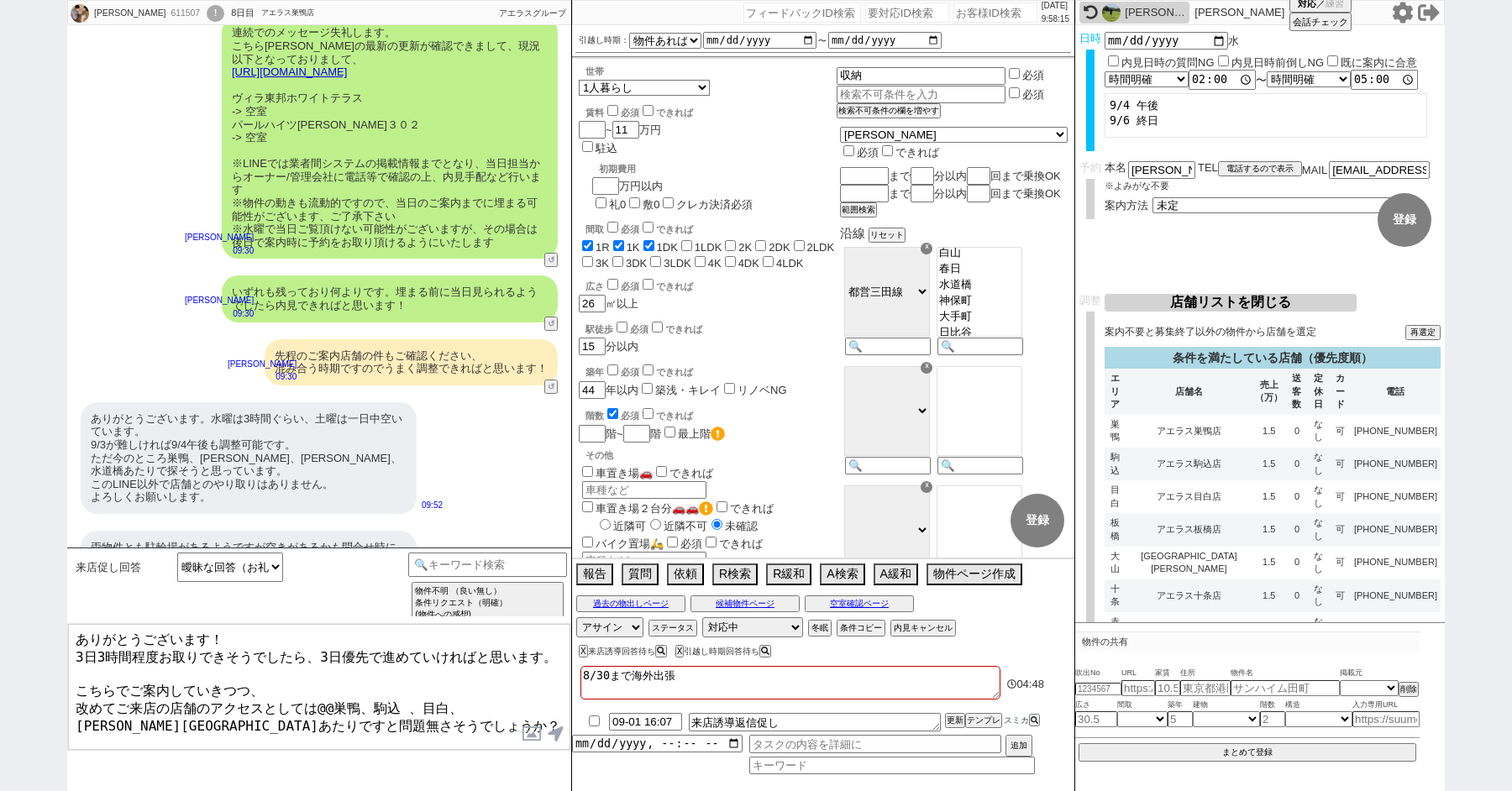
click at [296, 682] on textarea "ありがとうございます！ 3日3時間程度お取りできそうでしたら、3日優先で進めていければと思います。 こちらでご案内していきつつ、 改めてご来店の店舗のアクセス…" at bounding box center [319, 686] width 502 height 126
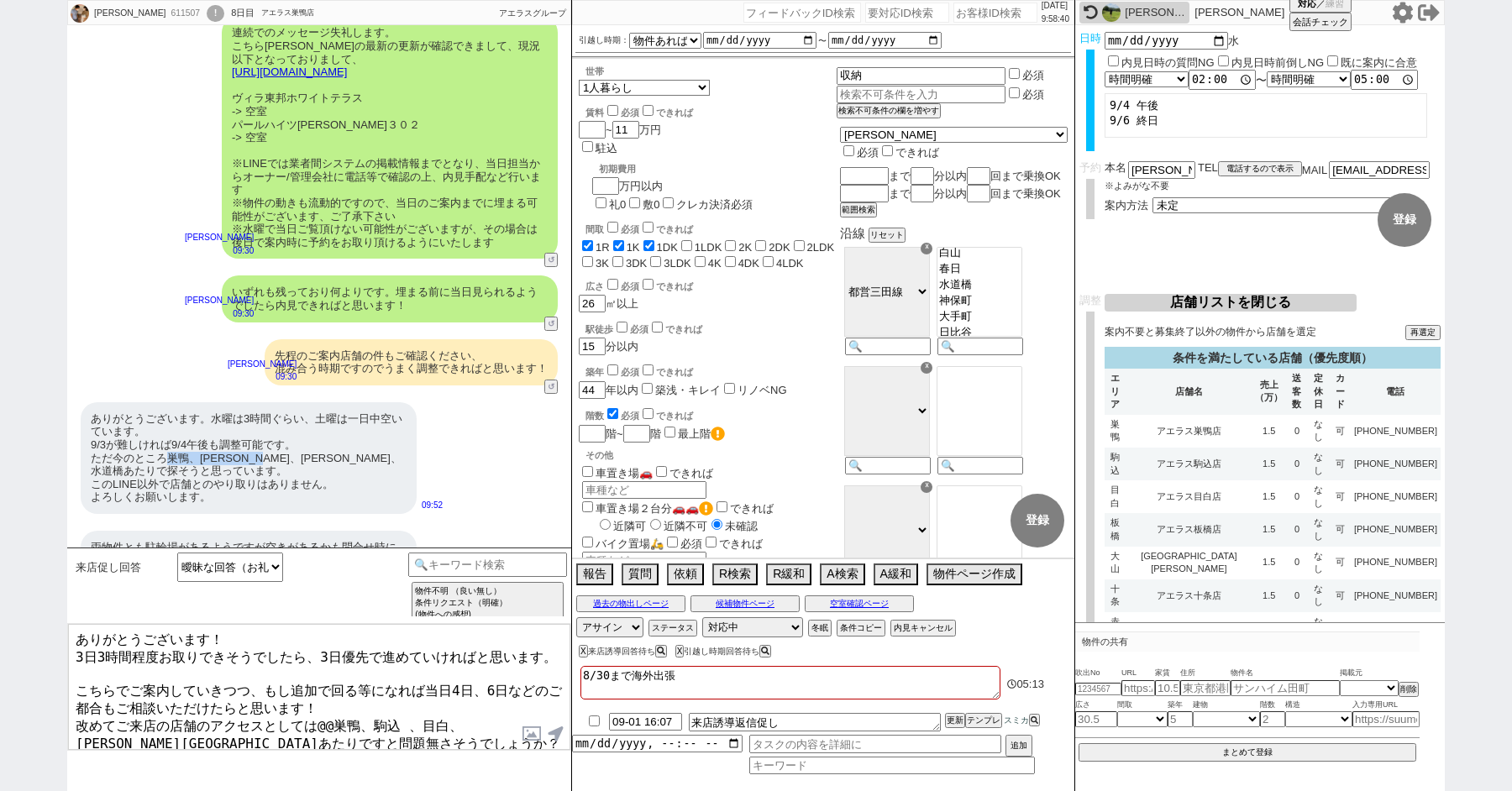
drag, startPoint x: 166, startPoint y: 421, endPoint x: 294, endPoint y: 422, distance: 128.0
click at [294, 422] on div "ありがとうございます。水曜は3時間ぐらい、土曜は一日中空いています。 9/3が難しければ9/4午後も調整可能です。 ただ今のところ巣鴨、千石、春日、水道橋あた…" at bounding box center [248, 458] width 336 height 112
copy div "巣鴨、千石、春日、水道橋"
click at [73, 706] on textarea "ありがとうございます！ 3日3時間程度お取りできそうでしたら、3日優先で進めていければと思います。 こちらでご案内していきつつ、もし追加で回る等になれば当日4…" at bounding box center [319, 686] width 502 height 126
paste textarea "巣鴨、千石、春日、水道橋"
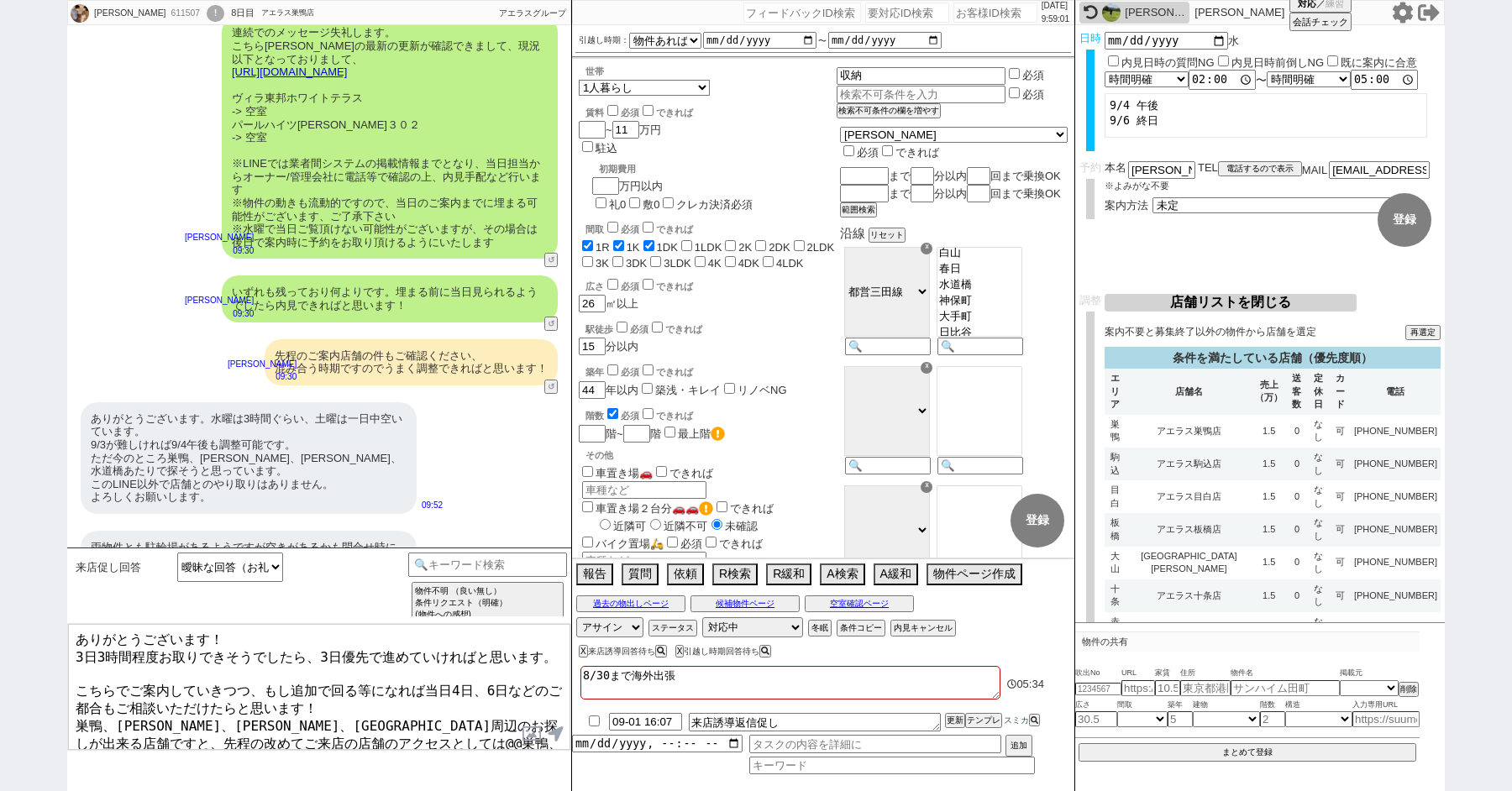
drag, startPoint x: 504, startPoint y: 707, endPoint x: 276, endPoint y: 718, distance: 228.3
click at [276, 718] on textarea "ありがとうございます！ 3日3時間程度お取りできそうでしたら、3日優先で進めていければと思います。 こちらでご案内していきつつ、もし追加で回る等になれば当日4…" at bounding box center [319, 686] width 502 height 126
click at [95, 723] on textarea "ありがとうございます！ 3日3時間程度お取りできそうでしたら、3日優先で進めていければと思います。 こちらでご案内していきつつ、もし追加で回る等になれば当日4…" at bounding box center [319, 686] width 502 height 126
click at [460, 710] on textarea "ありがとうございます！ 3日3時間程度お取りできそうでしたら、3日優先で進めていければと思います。 こちらでご案内していきつつ、もし追加で回る等になれば当日4…" at bounding box center [319, 686] width 502 height 126
click at [177, 723] on textarea "ありがとうございます！ 3日3時間程度お取りできそうでしたら、3日優先で進めていければと思います。 こちらでご案内していきつつ、もし追加で回る等になれば当日4…" at bounding box center [319, 686] width 502 height 126
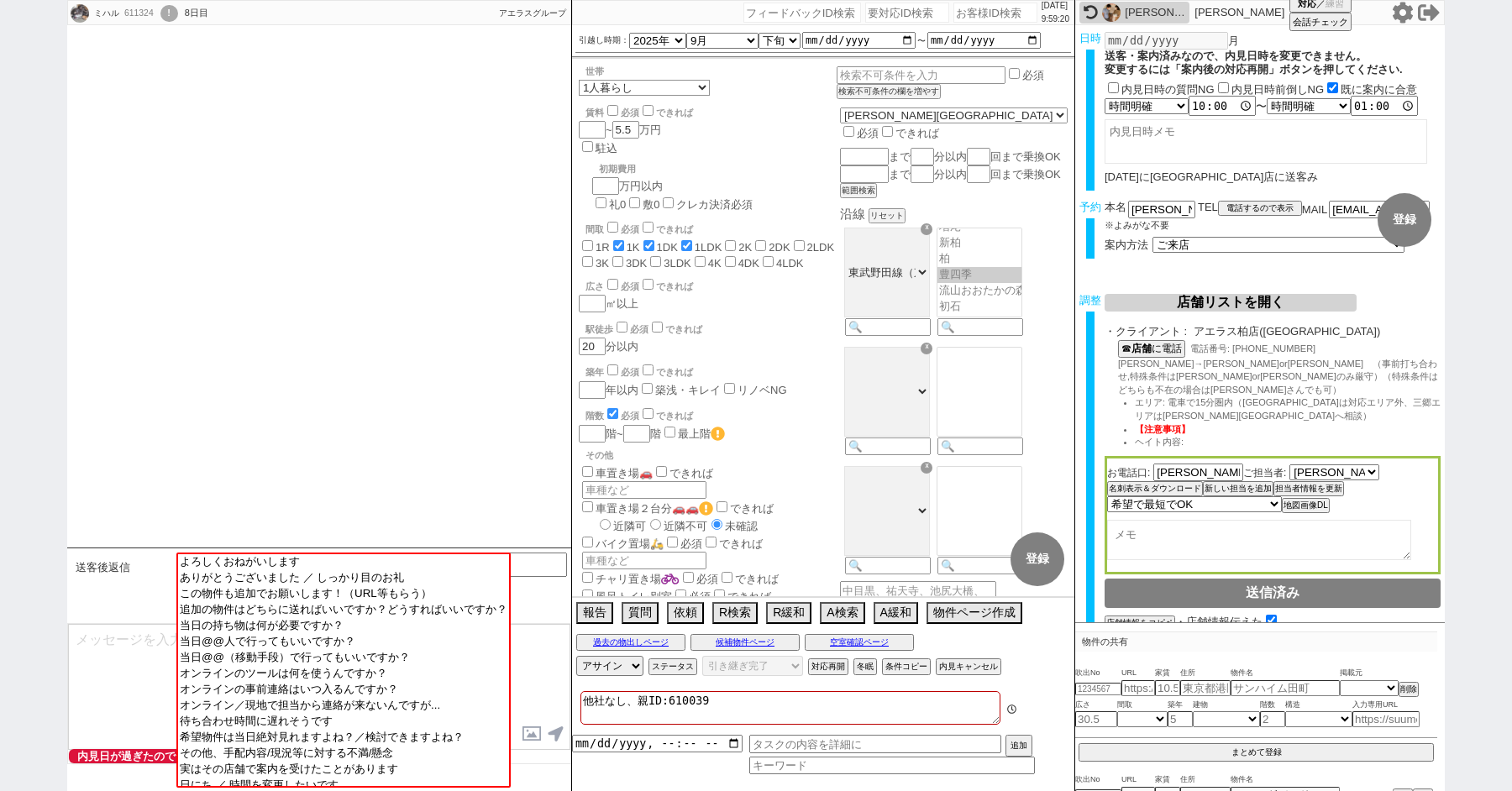
scroll to position [857, 0]
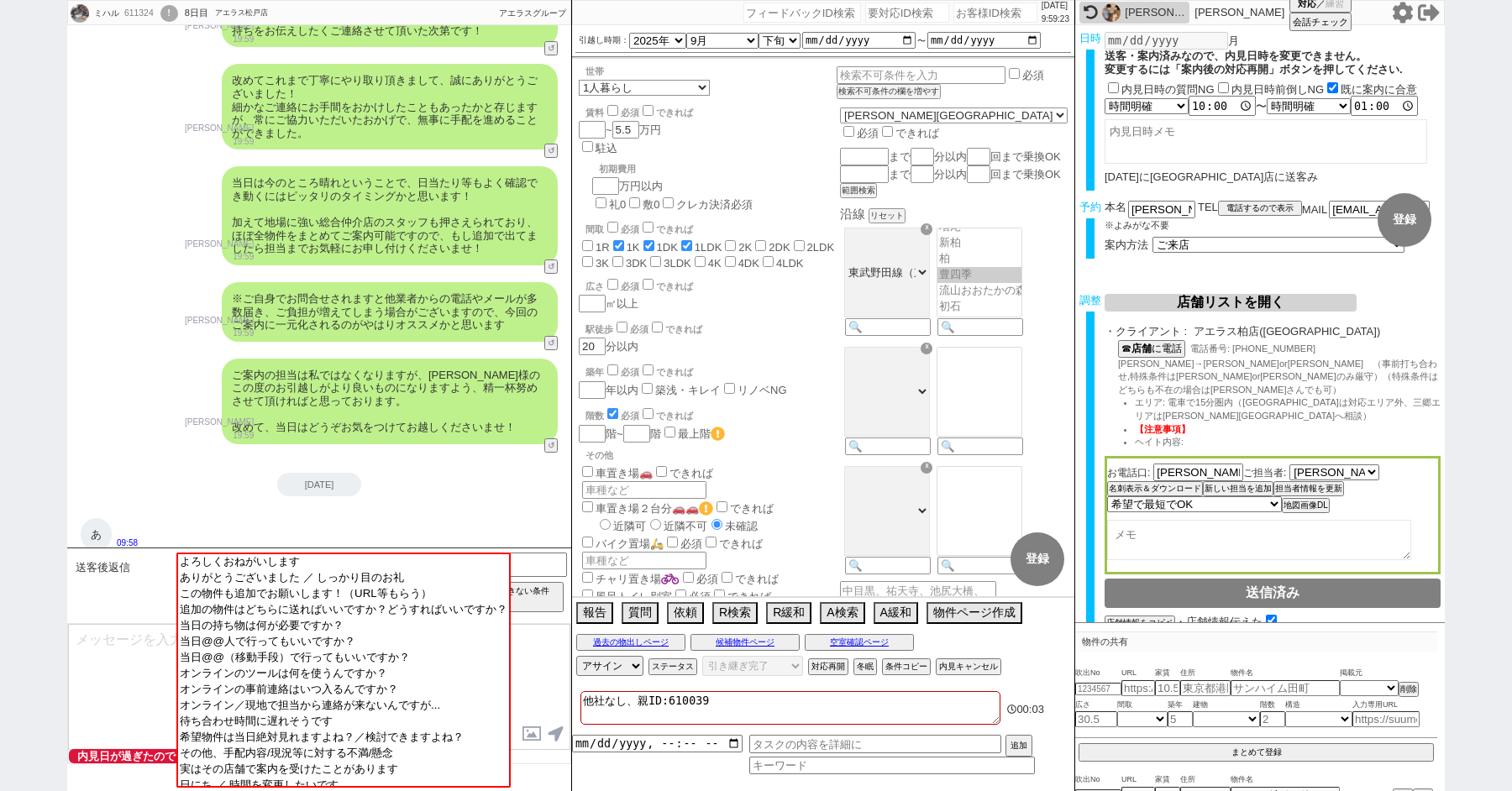
click at [1132, 8] on div "Akihiko Hitomi" at bounding box center [1154, 12] width 61 height 13
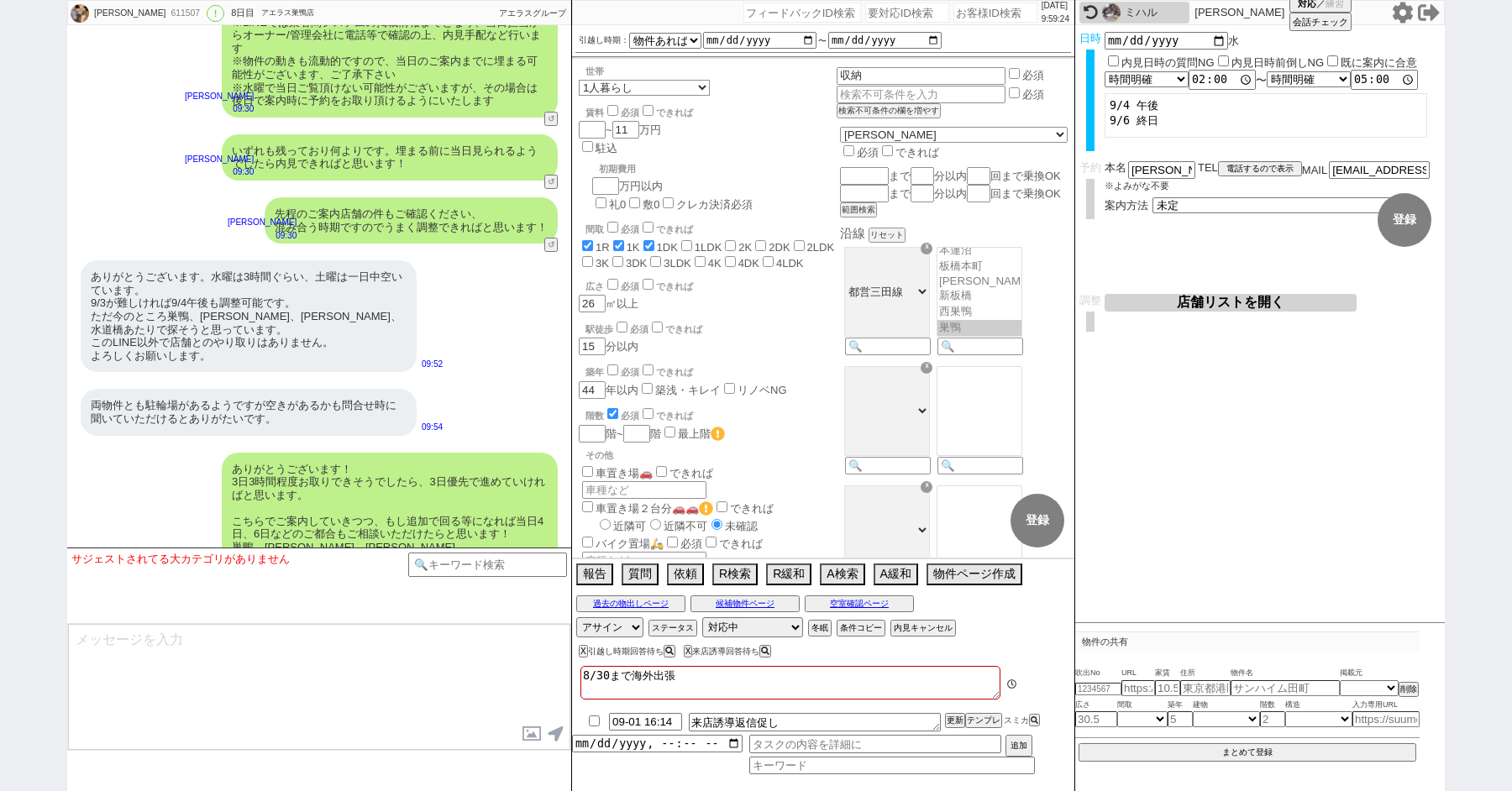
scroll to position [147, 0]
click at [259, 696] on textarea at bounding box center [319, 686] width 502 height 126
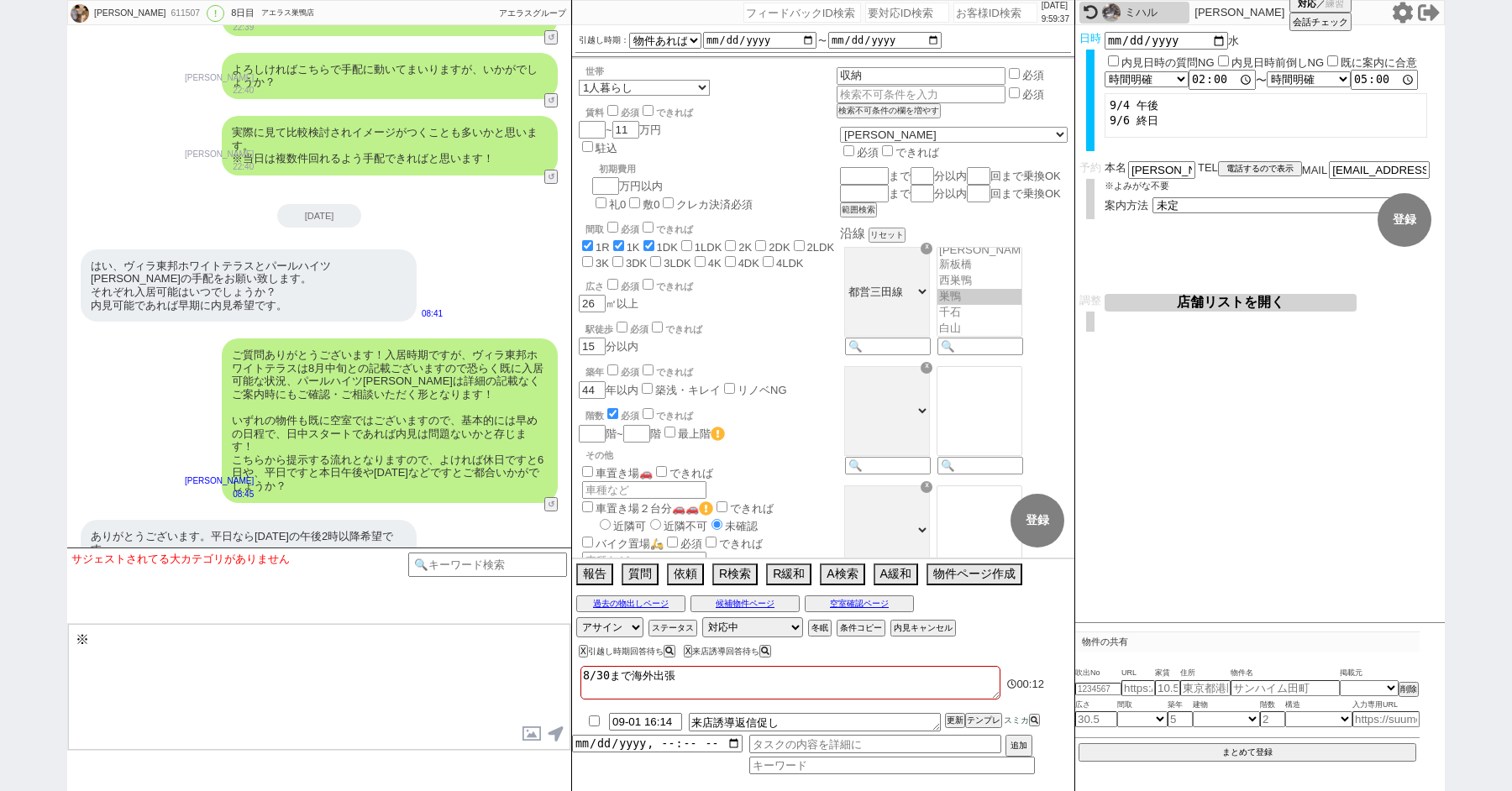
scroll to position [5085, 0]
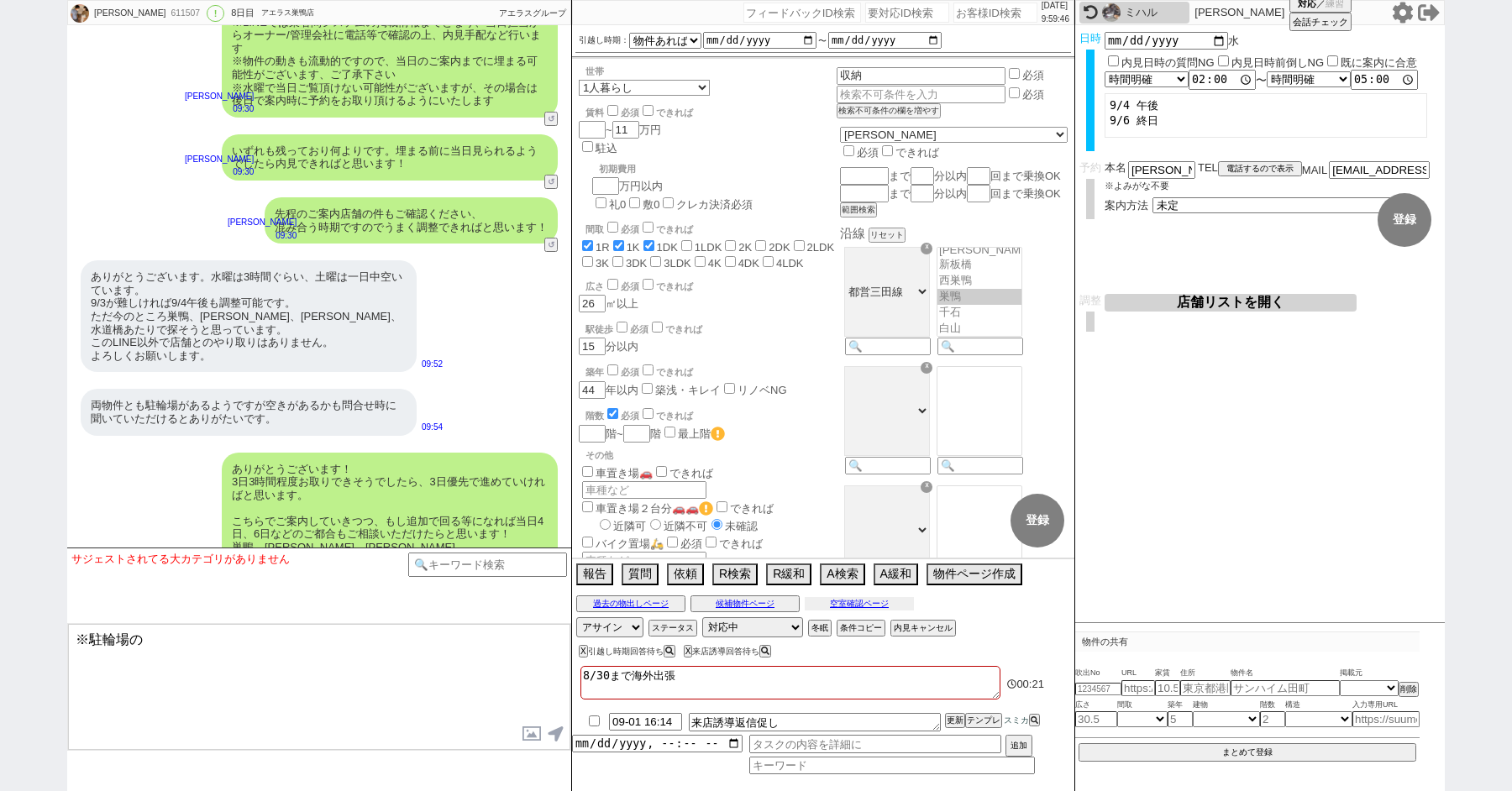
click at [859, 606] on button "空室確認ページ" at bounding box center [859, 603] width 110 height 13
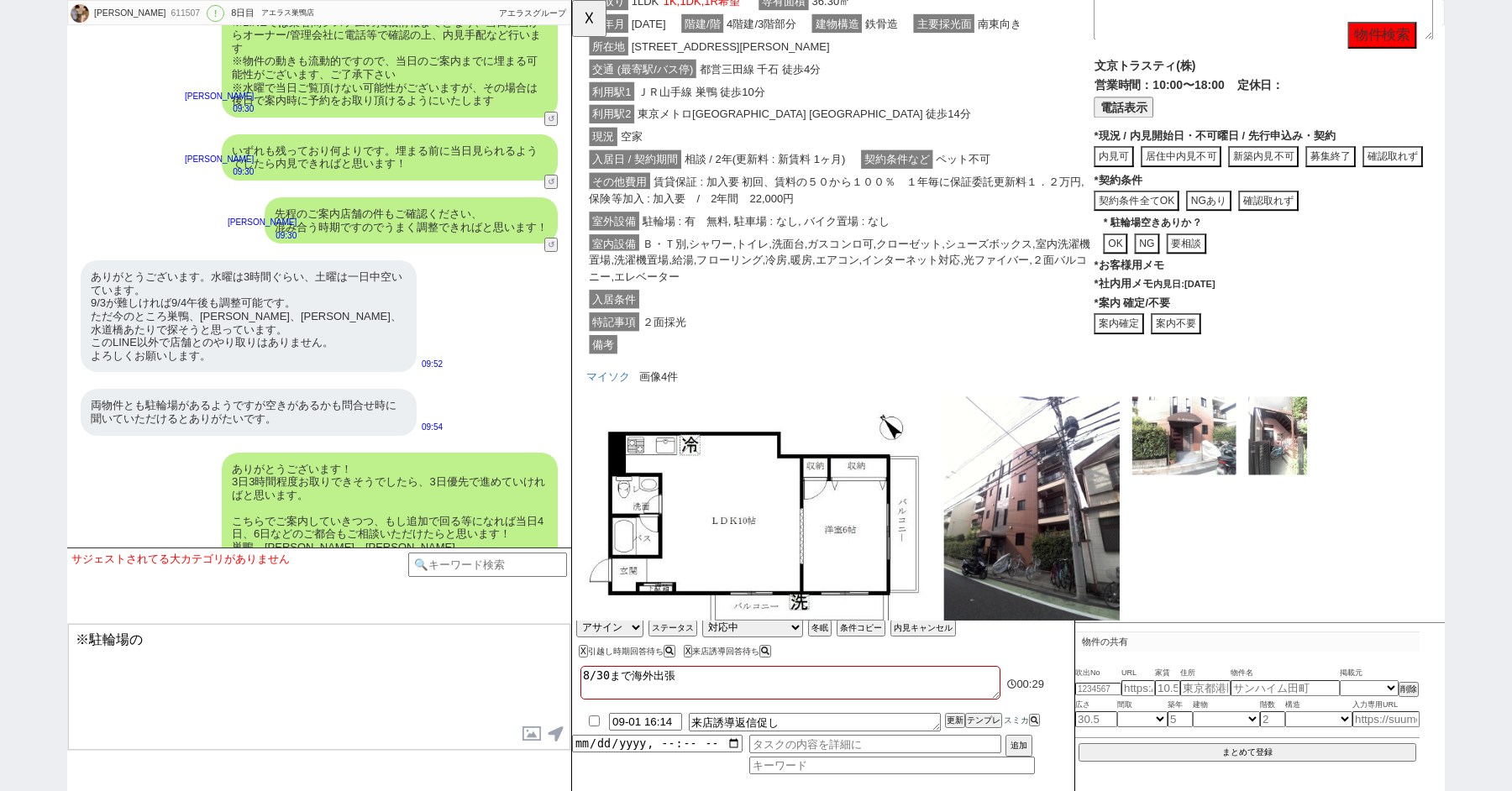
scroll to position [1630, 0]
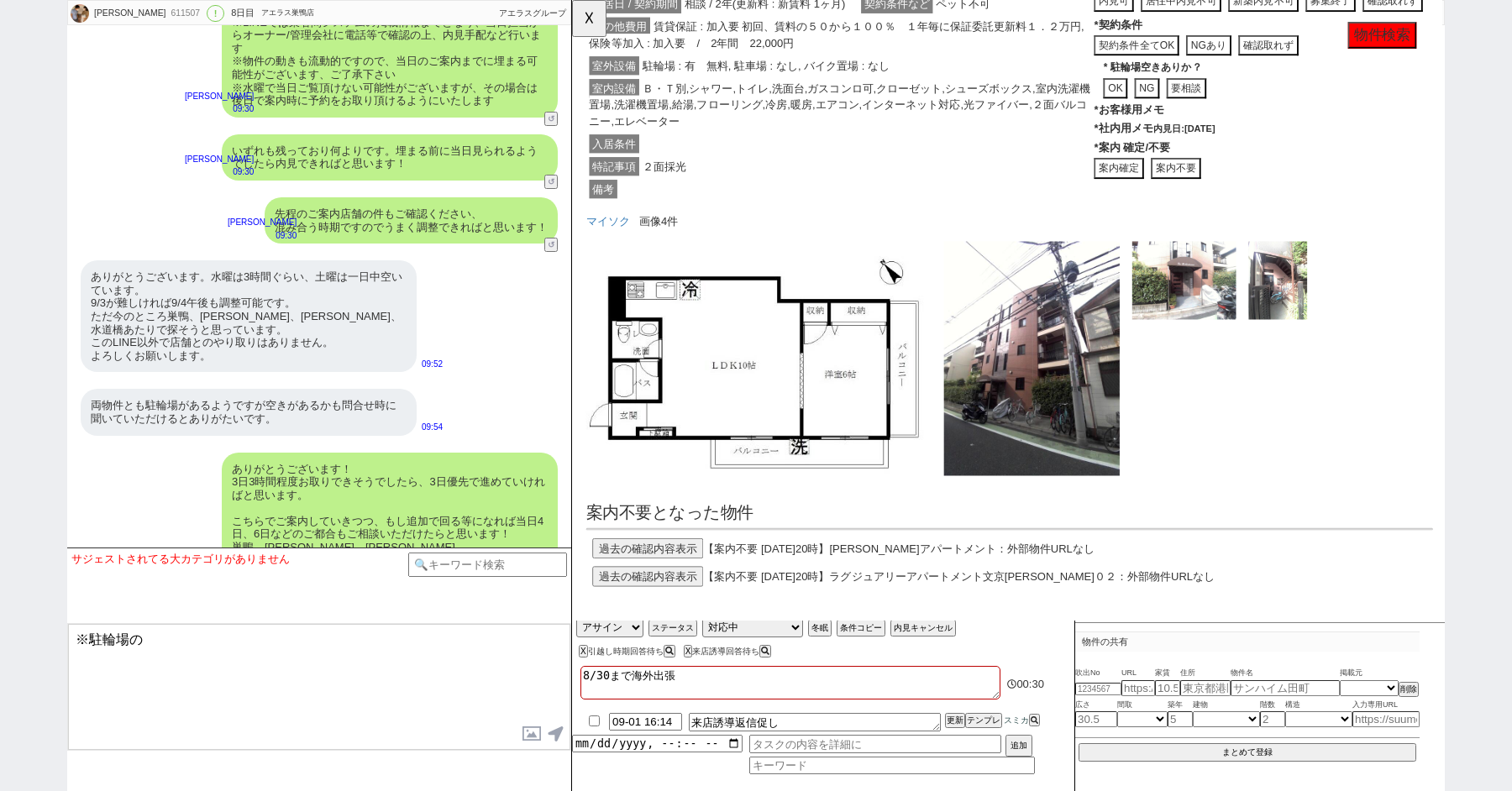
click at [218, 657] on textarea "※駐輪場の" at bounding box center [319, 686] width 502 height 126
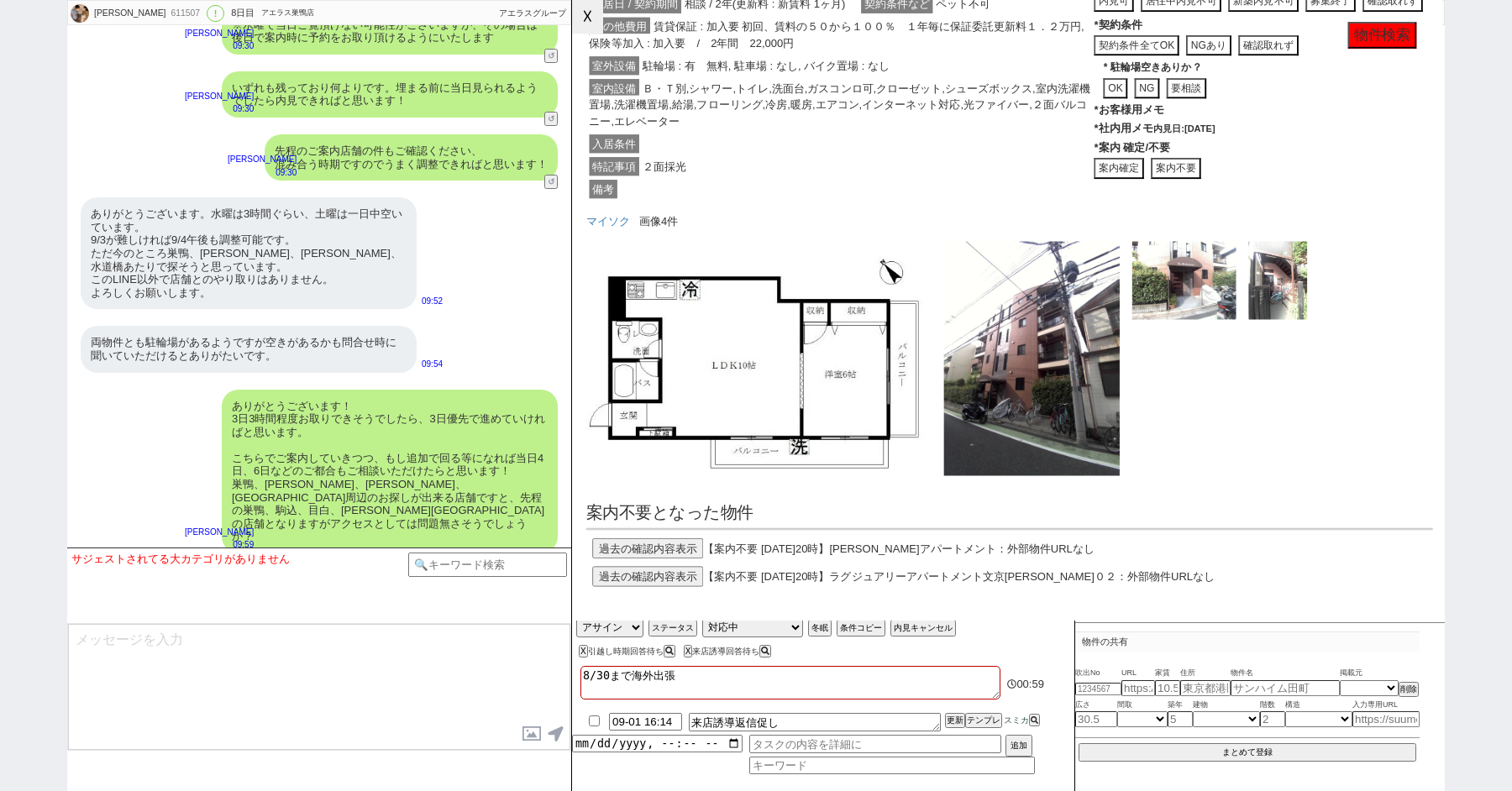
click at [593, 19] on button "☓" at bounding box center [587, 17] width 31 height 34
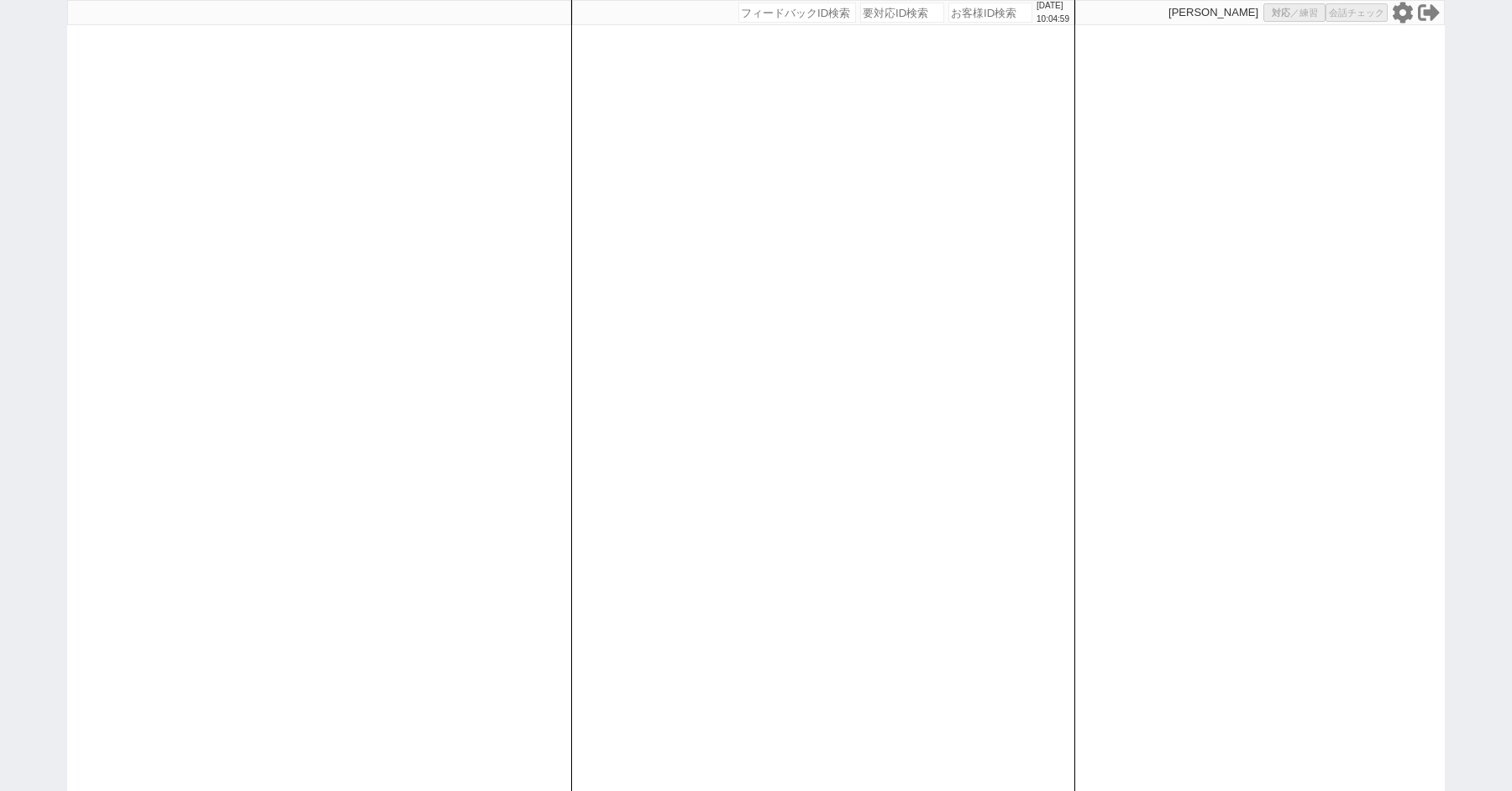
select select "235"
select select "1"
select select
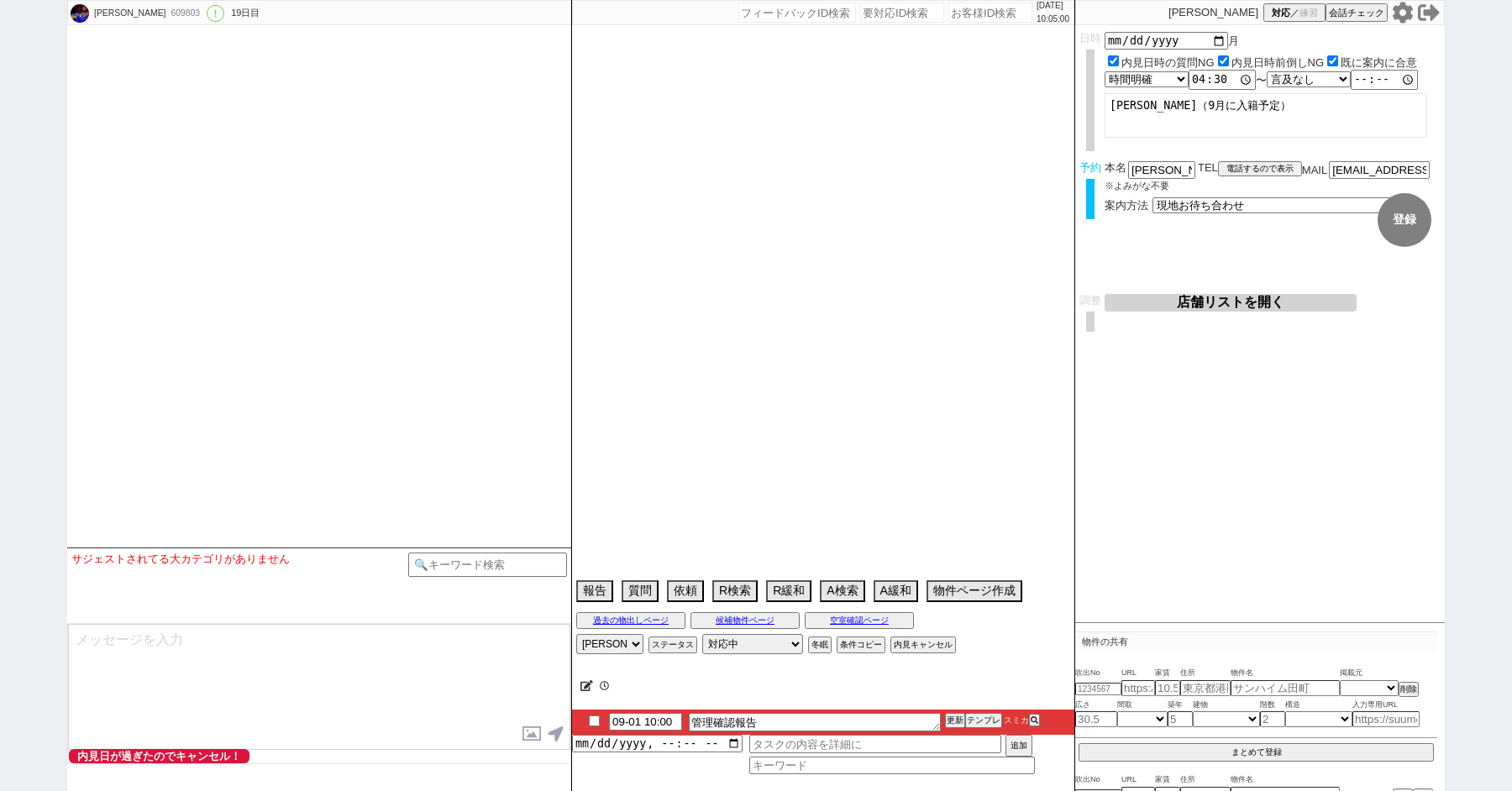
select select "2025"
select select "10"
select select "37"
select select "1"
select select "65"
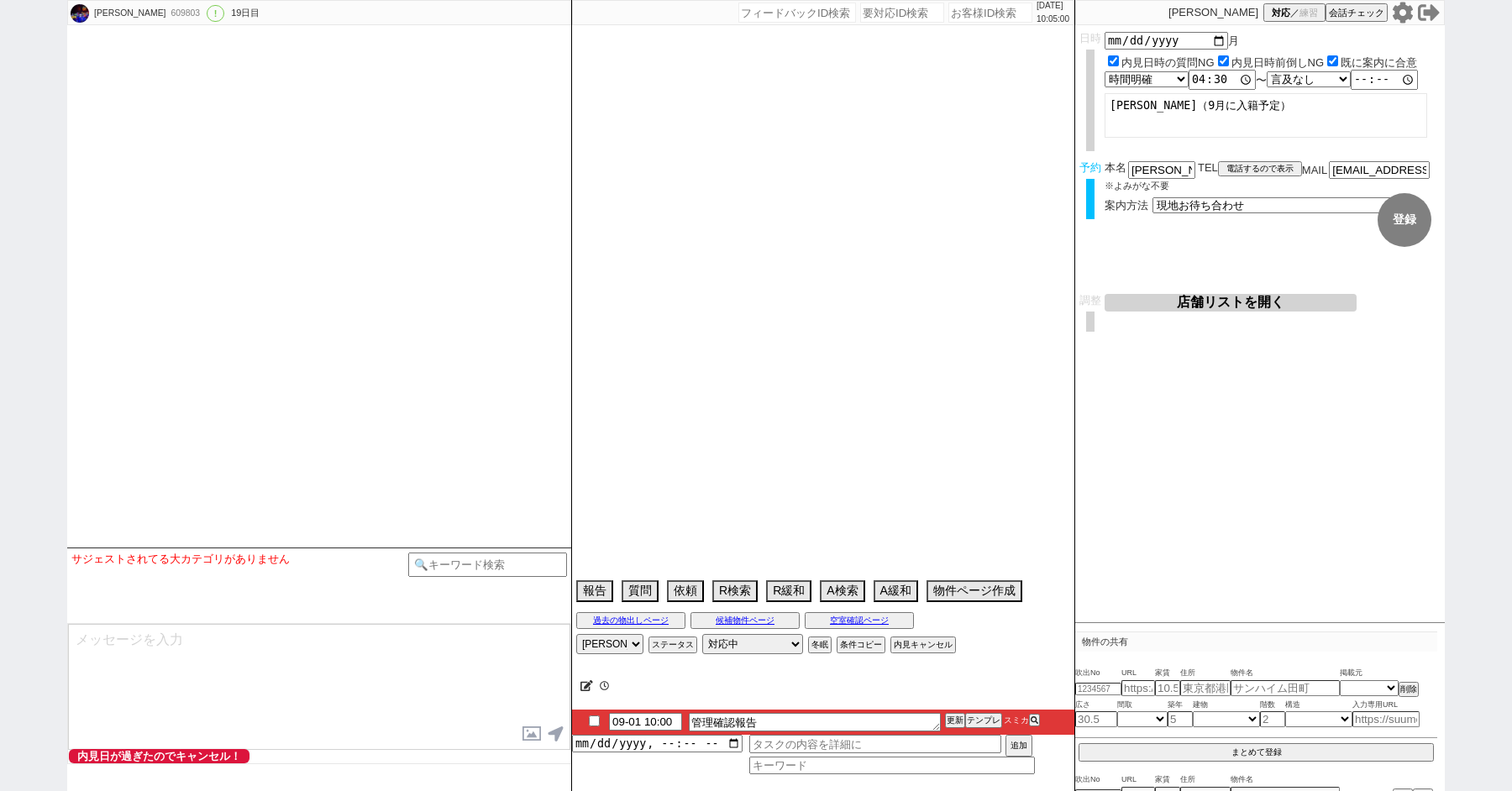
select select "1581"
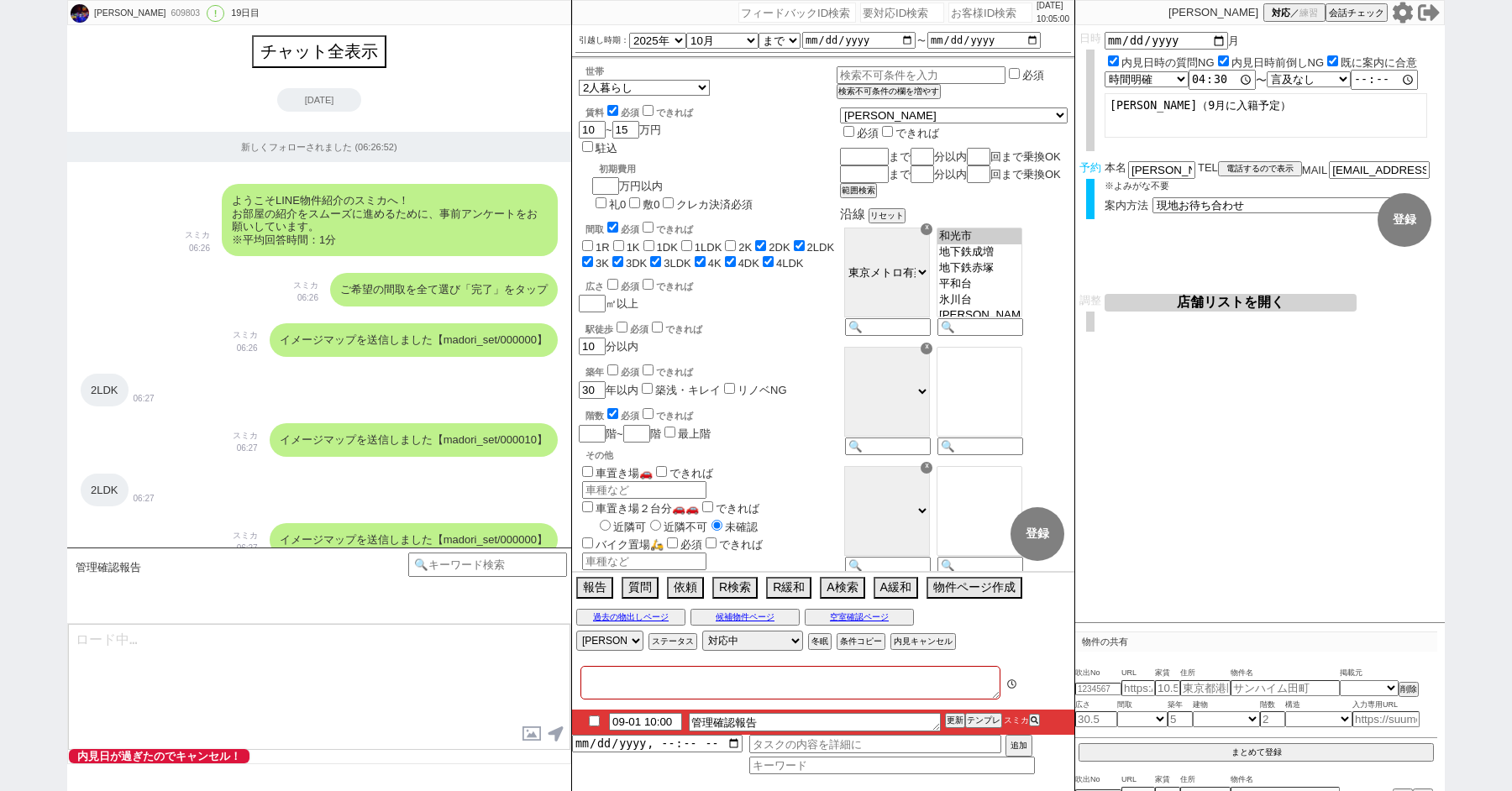
type textarea "@当日は12:30~13:30の時間帯で担当からの電話を受けることができる 他社なし　＠アエラス/ソレイユは避けたい＠＠"
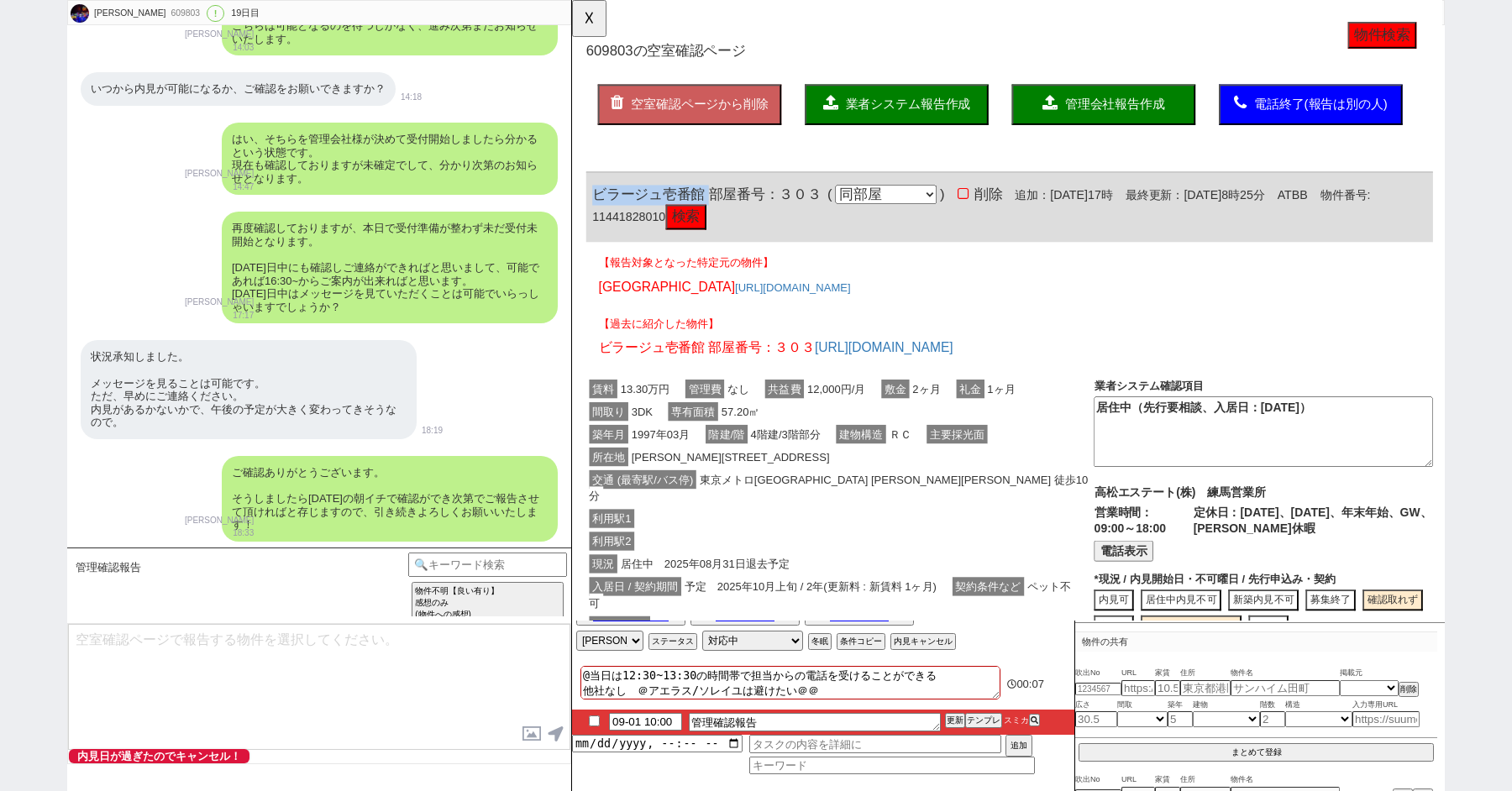
drag, startPoint x: 717, startPoint y: 201, endPoint x: 590, endPoint y: 201, distance: 127.0
click at [590, 201] on div "ビラージュ壱番館 部屋番号：３０３ ( 同部屋 同建物別部屋 別建物別部屋 別建物 ) 削除 追加：2025年8月14日17時 最終更新：2025年8月31日…" at bounding box center [1043, 222] width 911 height 75
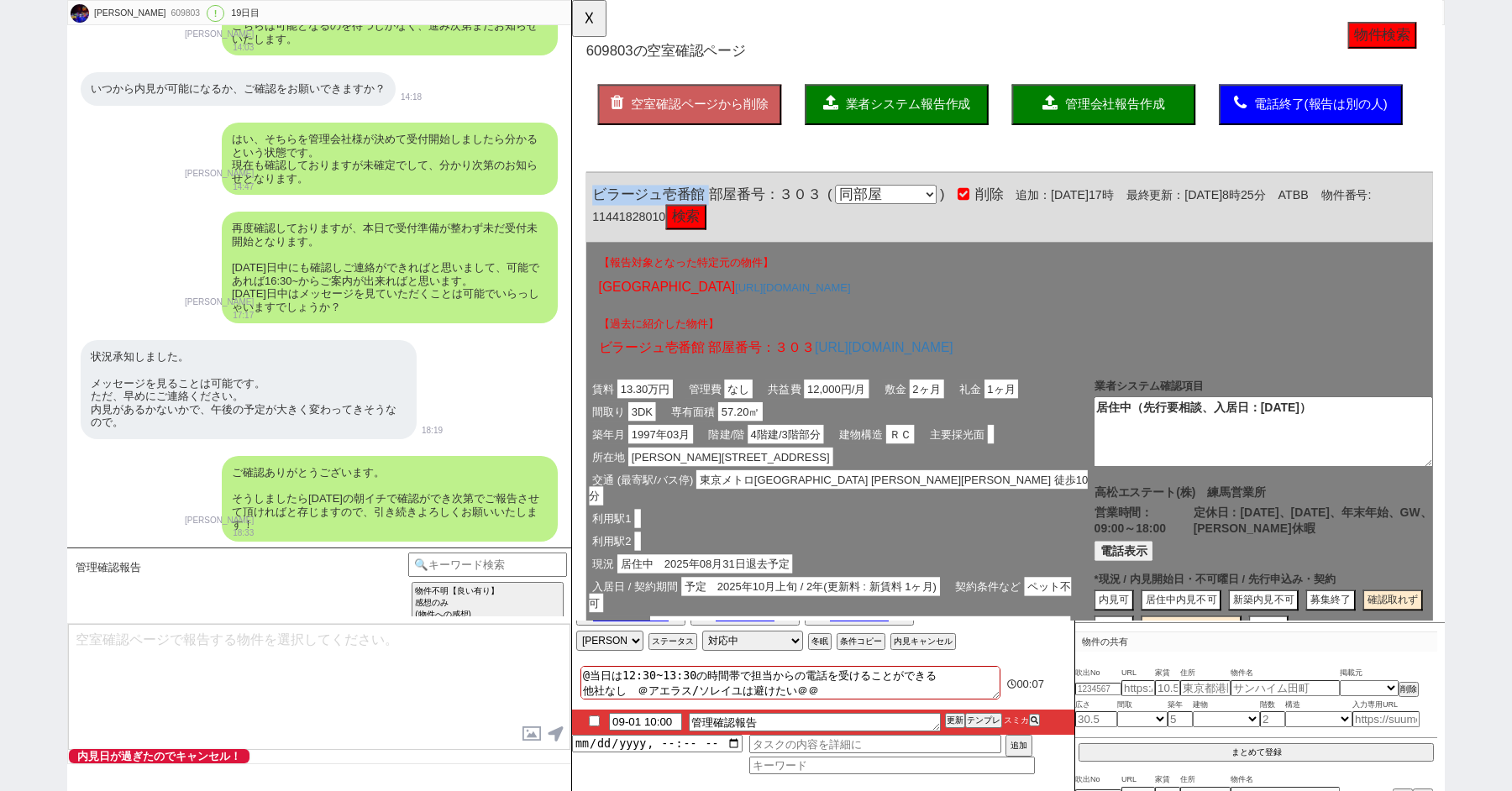
copy span "[GEOGRAPHIC_DATA]"
click at [691, 204] on span "ビラージュ壱番館 部屋番号：３０３" at bounding box center [717, 208] width 246 height 17
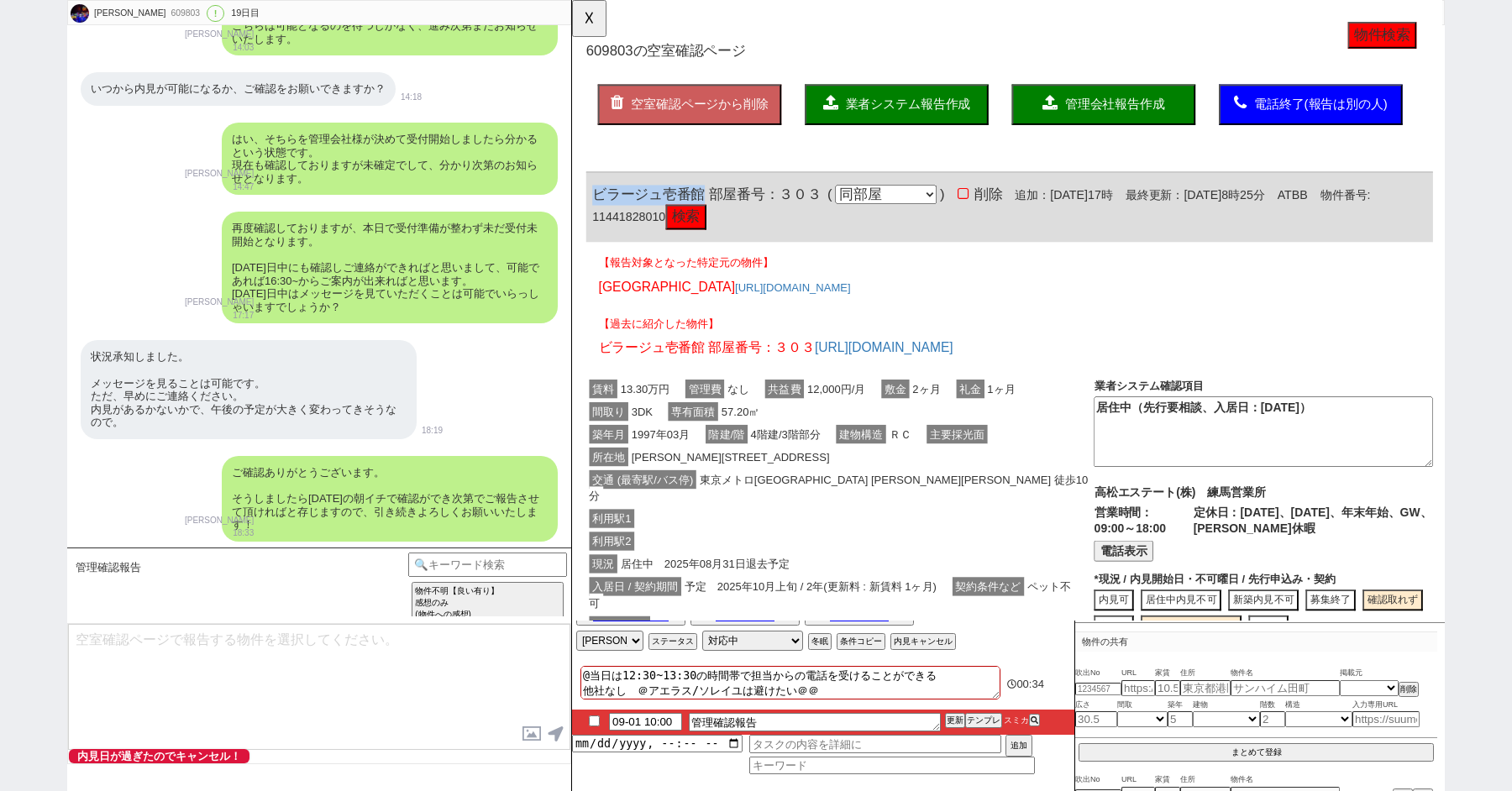
drag, startPoint x: 709, startPoint y: 207, endPoint x: 590, endPoint y: 208, distance: 119.0
click at [590, 208] on div "ビラージュ壱番館 部屋番号：３０３ ( 同部屋 同建物別部屋 別建物別部屋 別建物 ) 削除 追加：2025年8月14日17時 最終更新：2025年8月31日…" at bounding box center [1043, 222] width 911 height 75
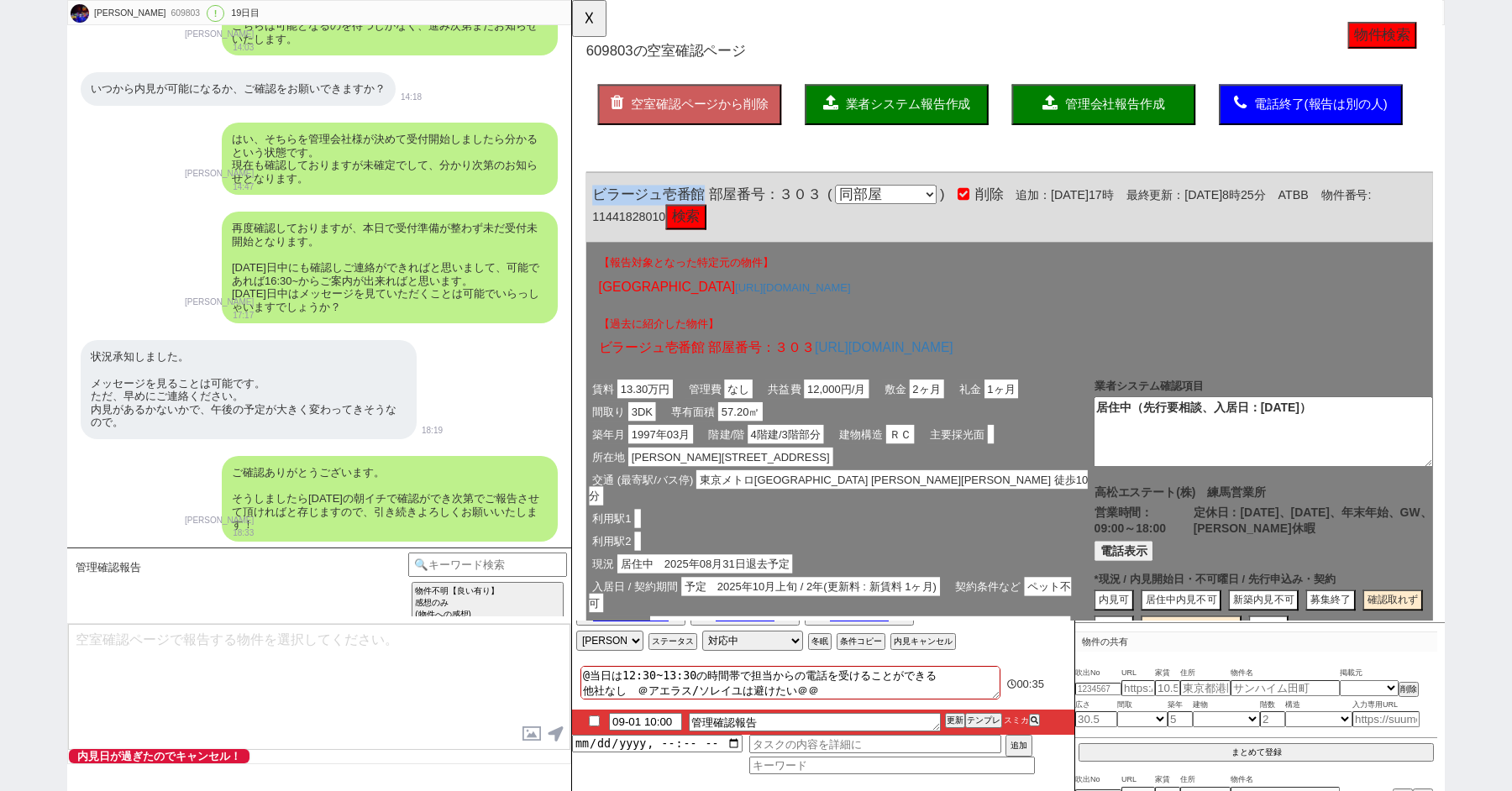
copy span "[GEOGRAPHIC_DATA]"
click at [575, 19] on button "☓" at bounding box center [587, 17] width 31 height 34
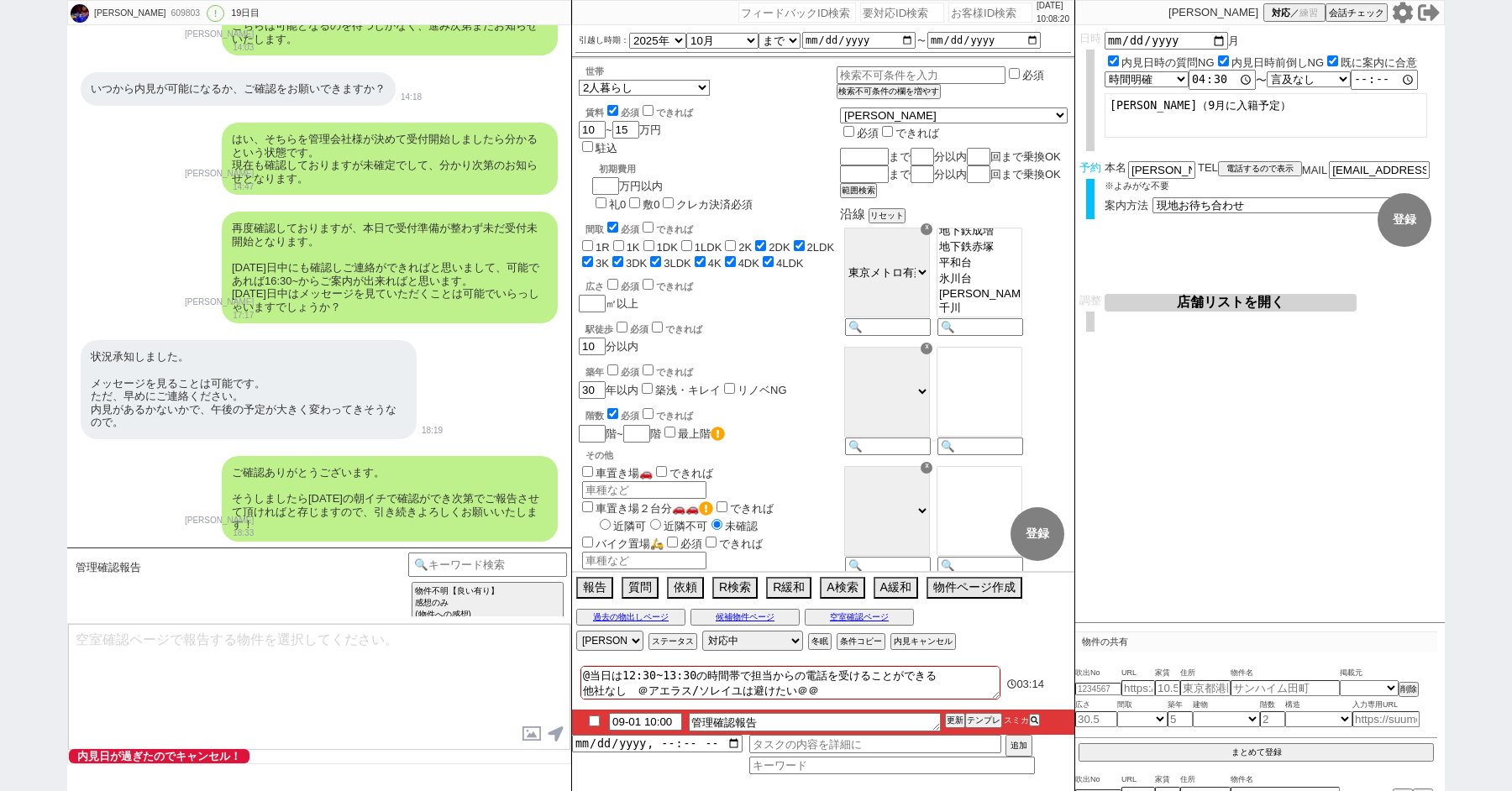
click at [156, 203] on div "再度確認しておりますが、本日で受付準備が整わず未だ受付未開始となります。 明日日中にも確認しご連絡ができればと思いまして、可能であれば16:30~からご案内が…" at bounding box center [319, 267] width 504 height 129
click at [15, 192] on div "[PERSON_NAME] 609803 ! 0 19日目 冬眠中 自社客 スミカ スミカ_BPO チャット全表示 [DATE] 新しくフォローされました (…" at bounding box center [756, 396] width 1512 height 791
paste input "610347"
type input "610347"
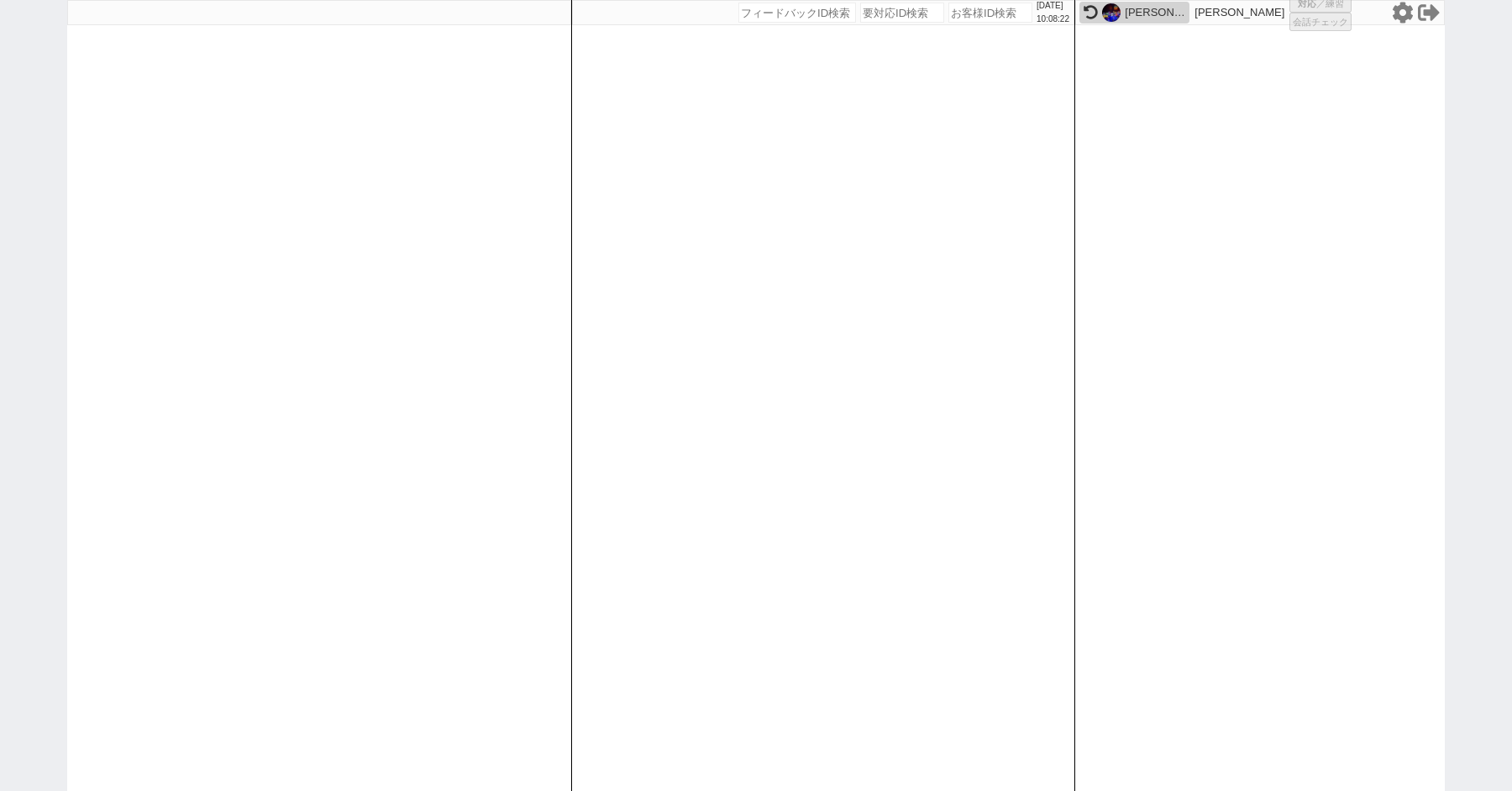
select select "100"
select select "1"
select select "2"
select select "5"
select select
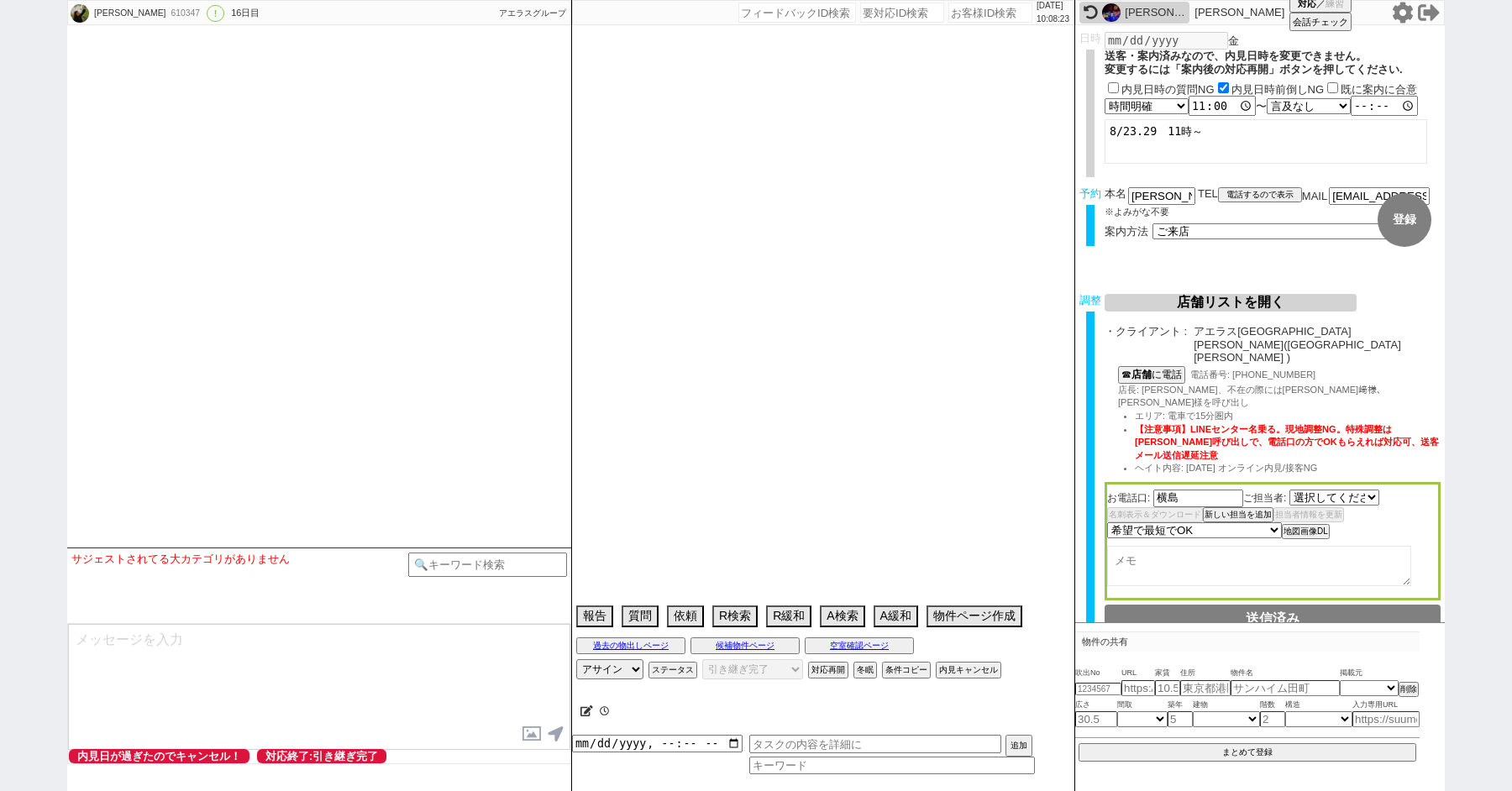
select select "2799"
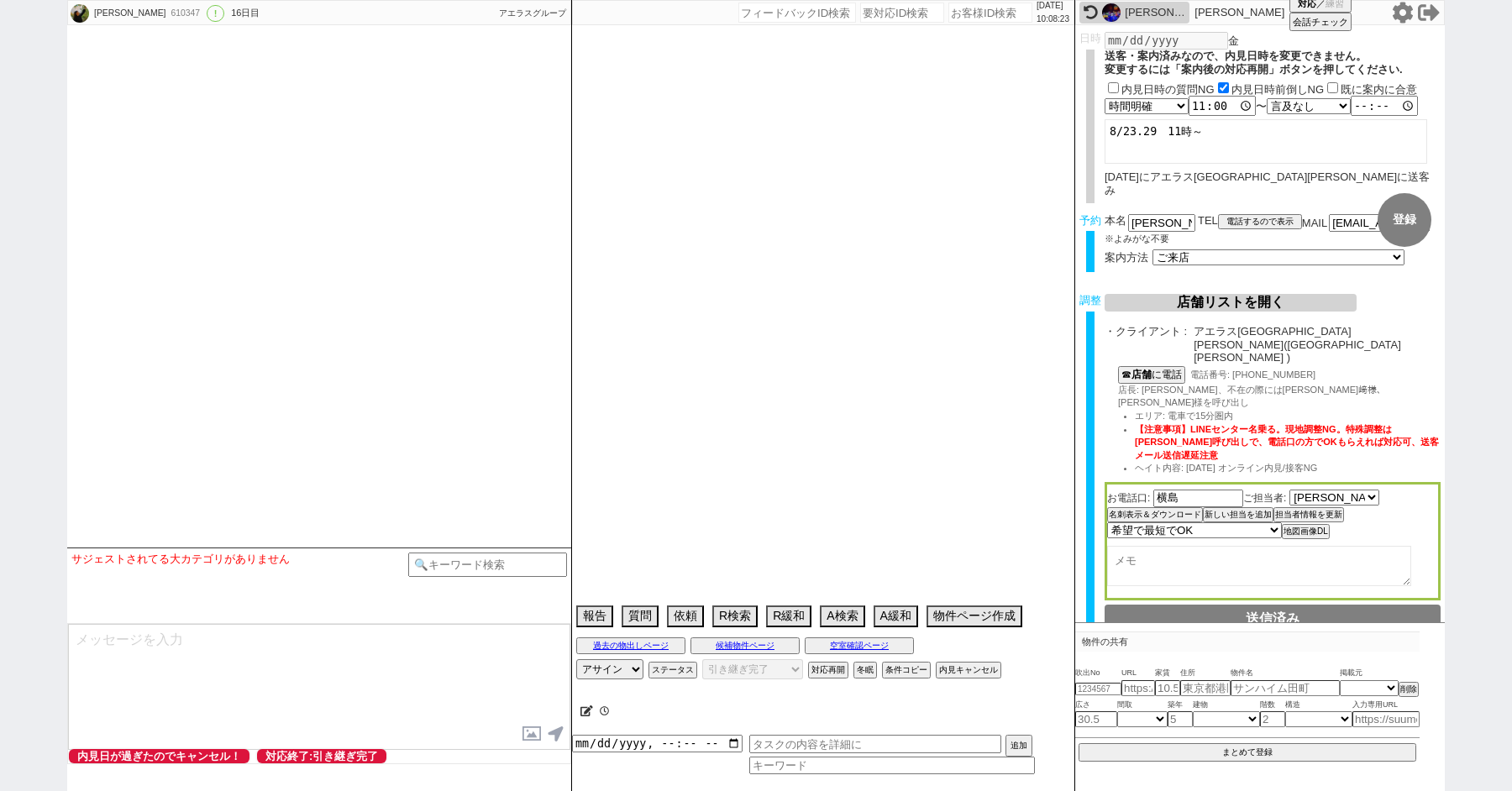
select select "2025"
select select "10"
select select "37"
select select "1"
select select "9"
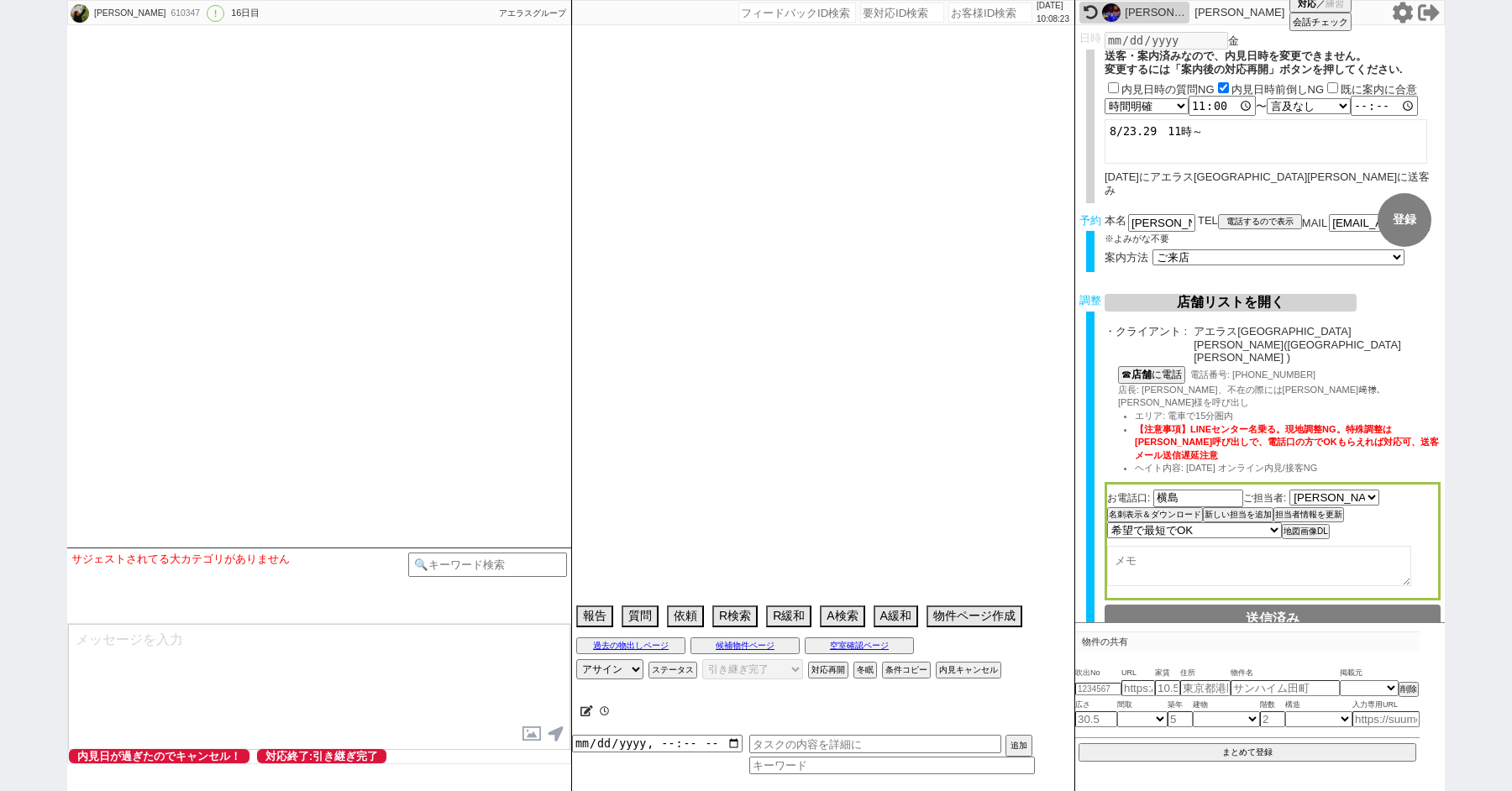
select select "56"
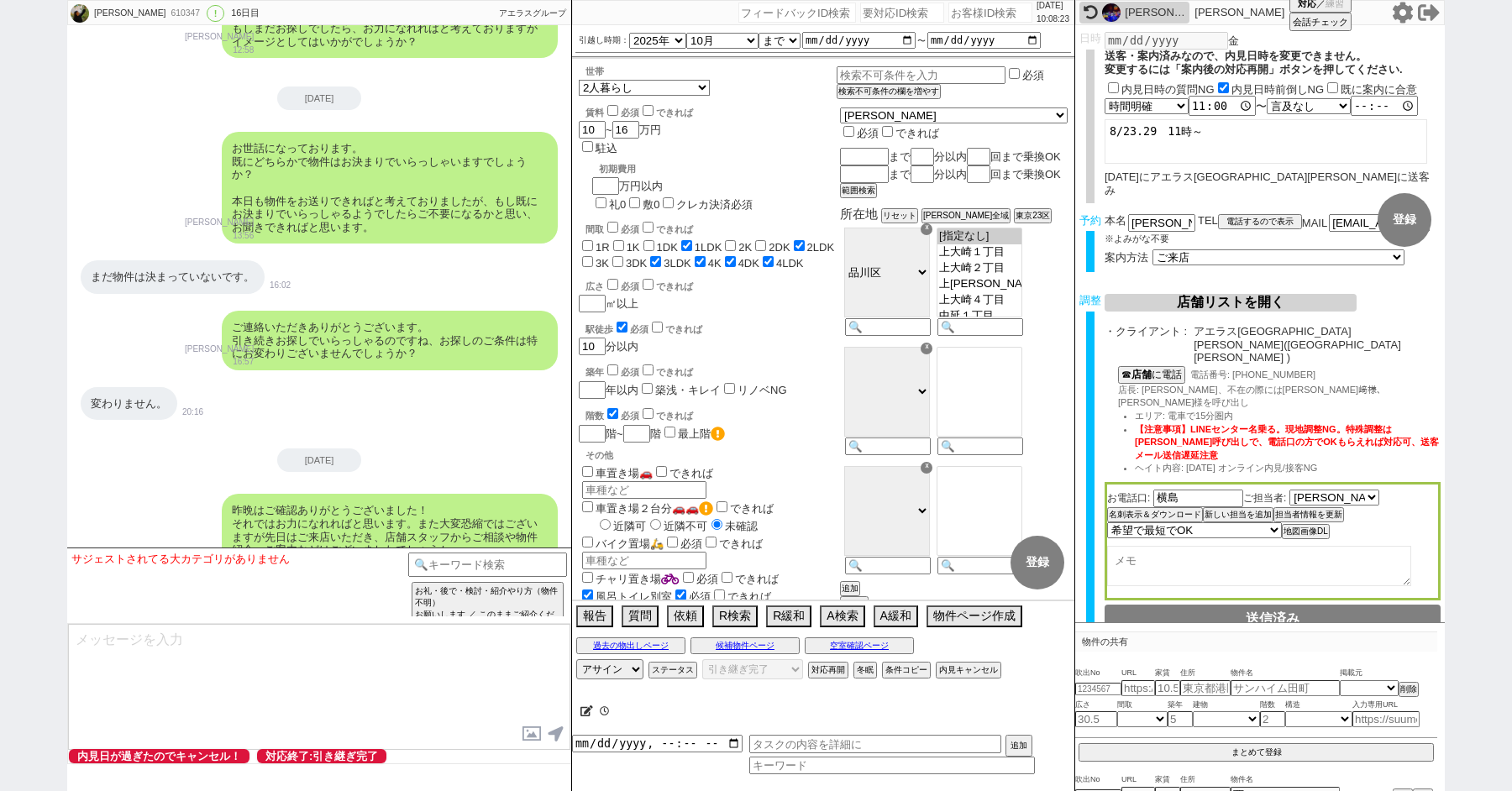
scroll to position [10532, 0]
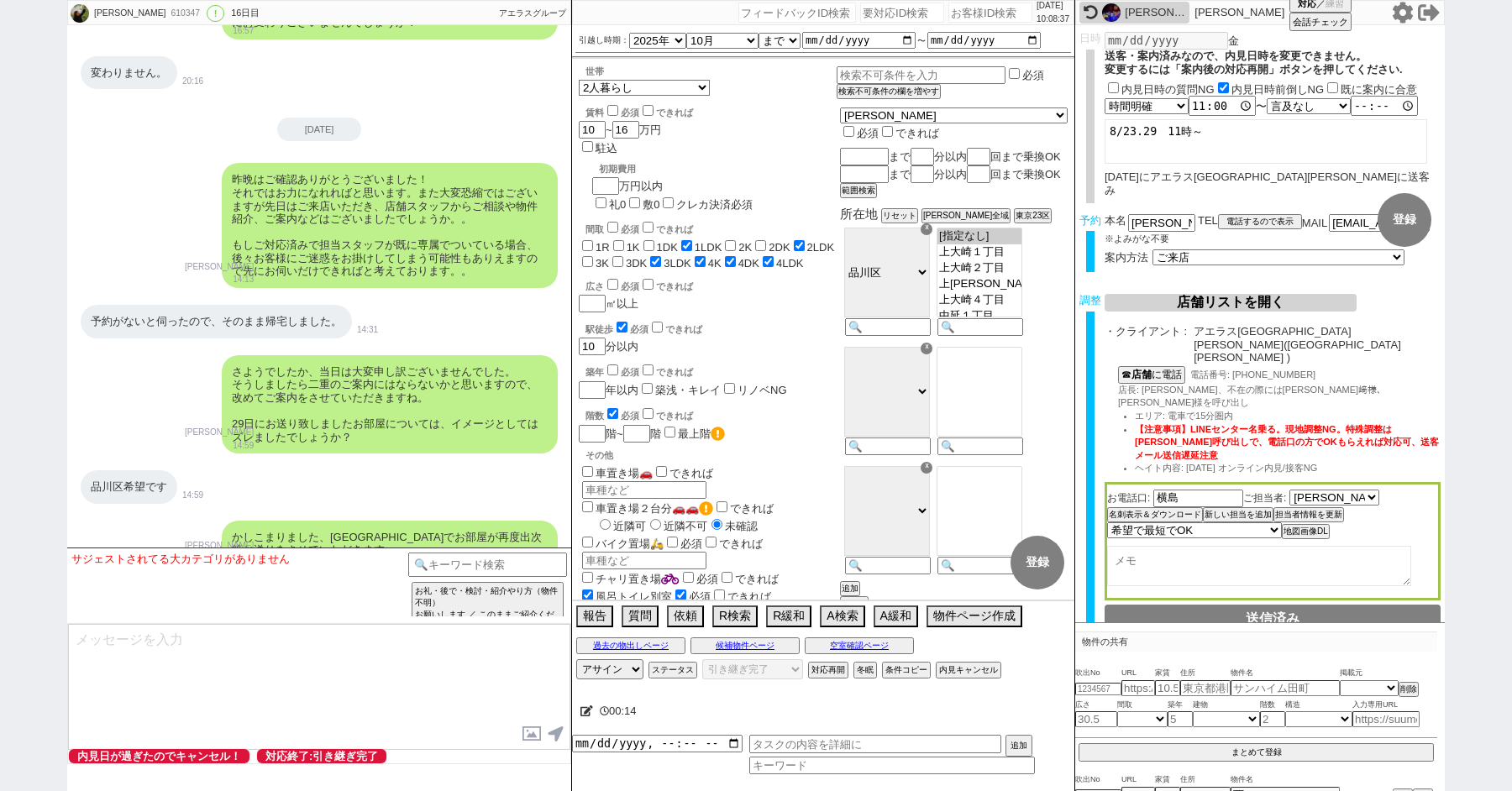
click at [586, 710] on icon at bounding box center [586, 710] width 13 height 11
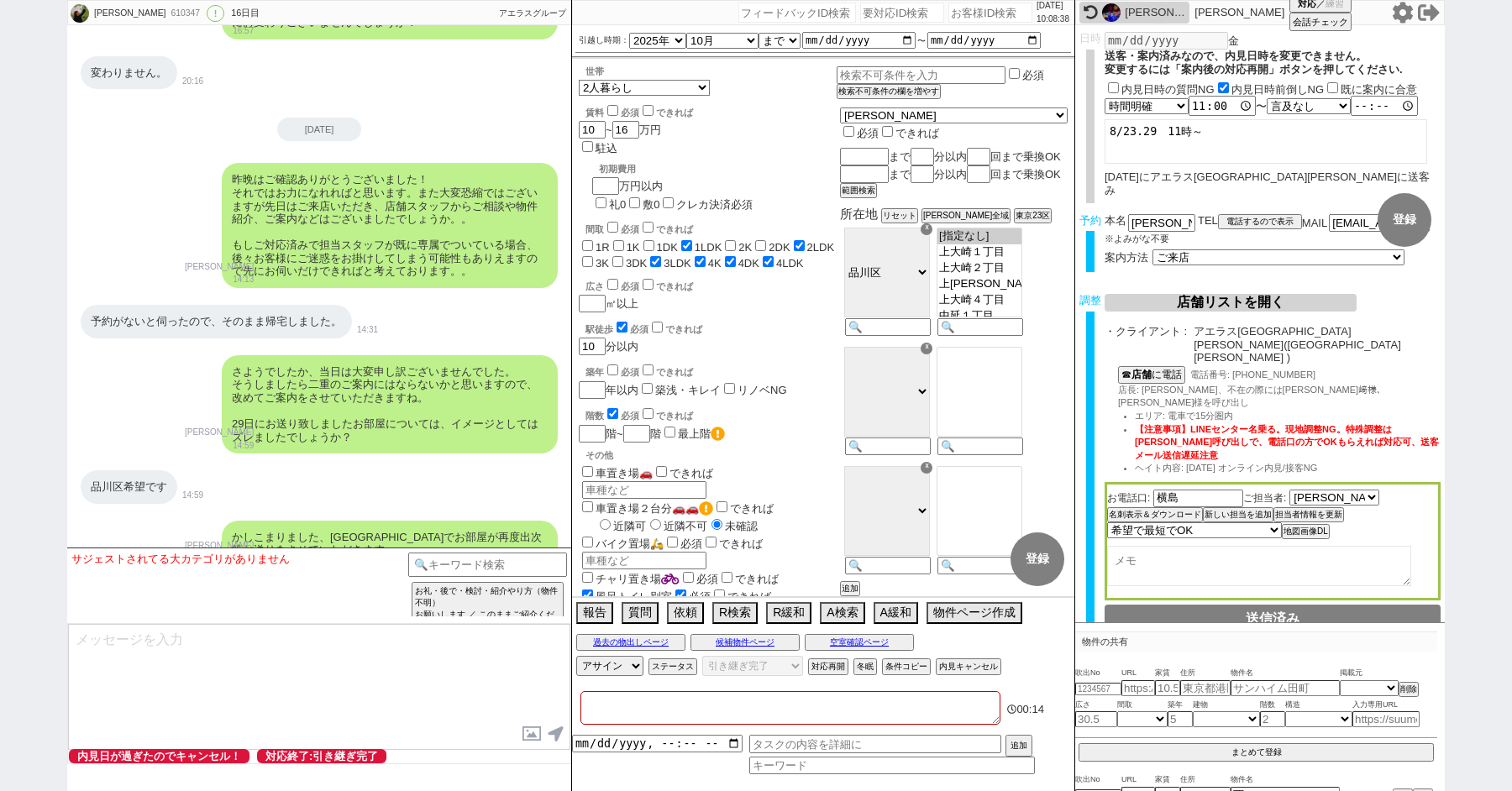
click at [594, 710] on textarea at bounding box center [789, 708] width 420 height 34
type textarea "k"
checkbox input "false"
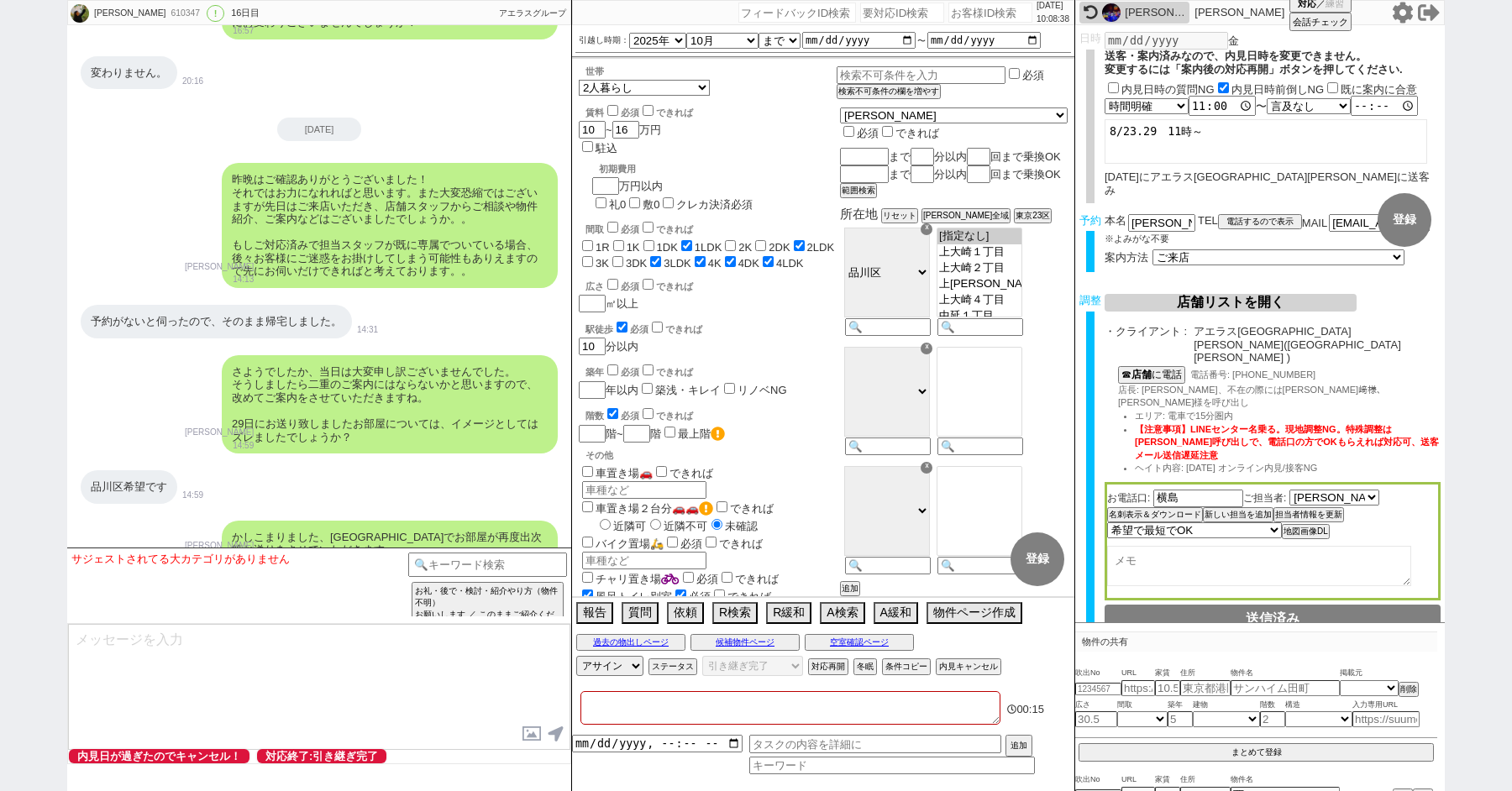
checkbox input "true"
checkbox input "false"
checkbox input "true"
checkbox input "false"
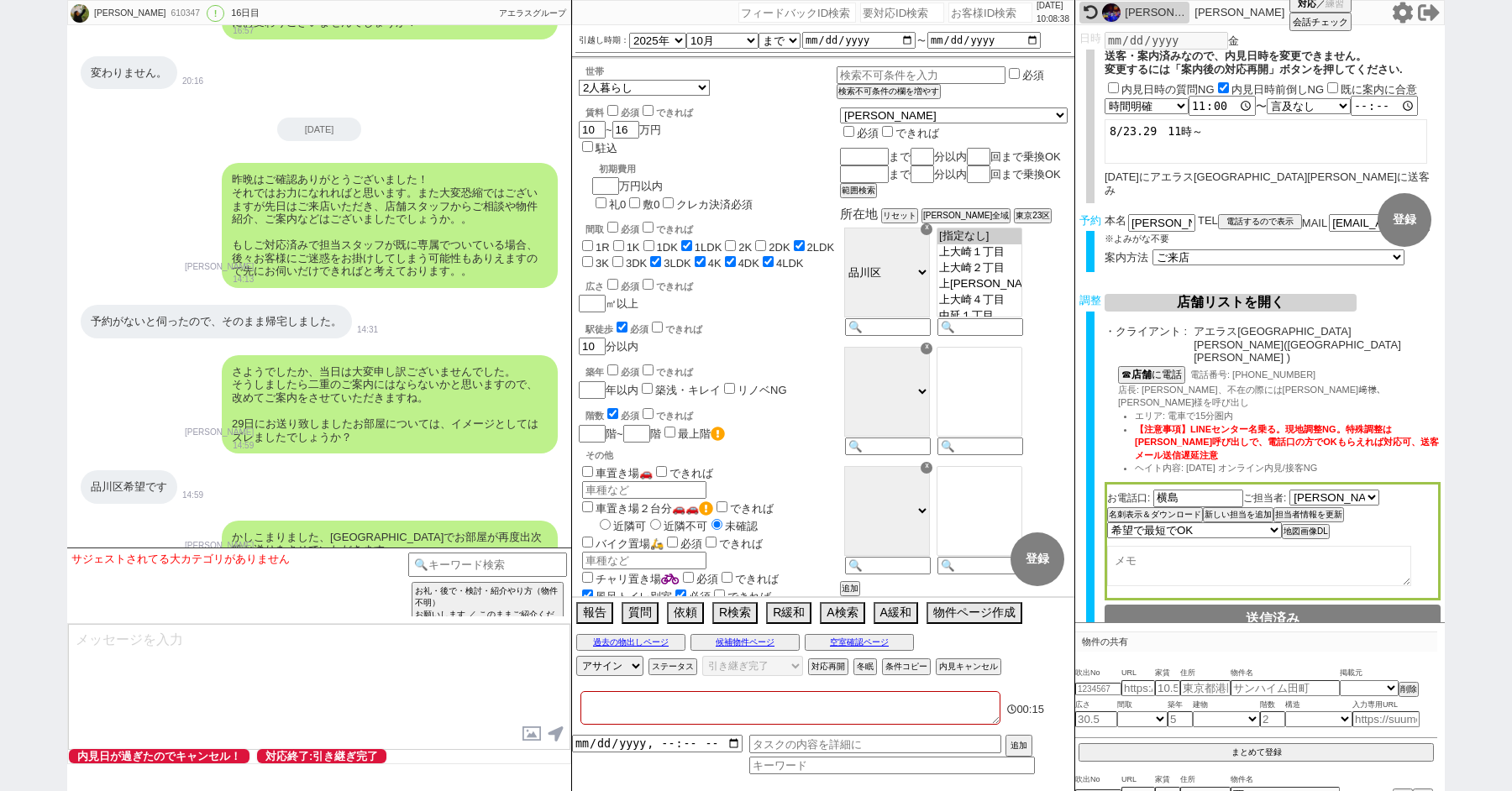
checkbox input "false"
checkbox input "true"
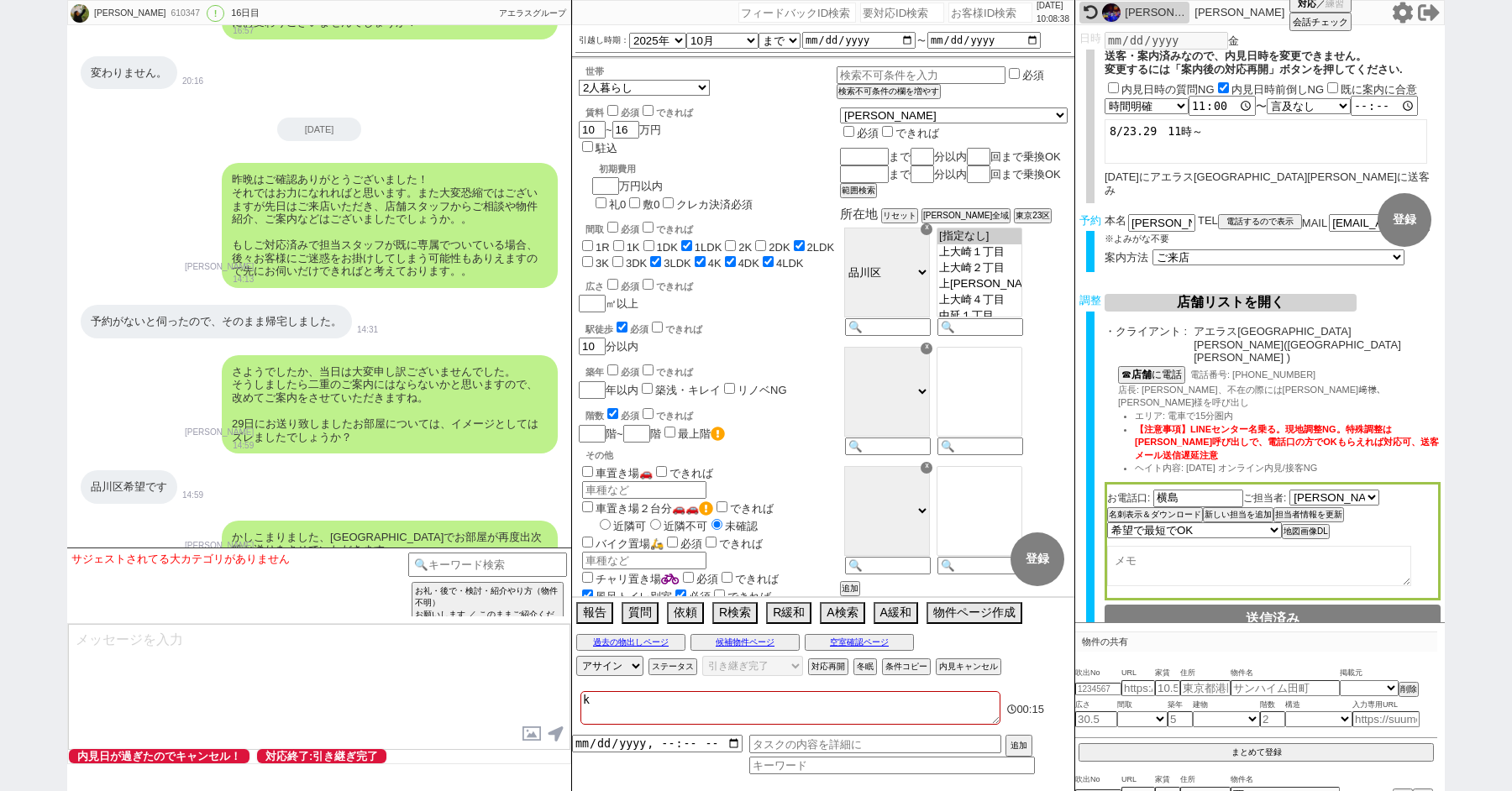
type textarea "く"
checkbox input "false"
checkbox input "true"
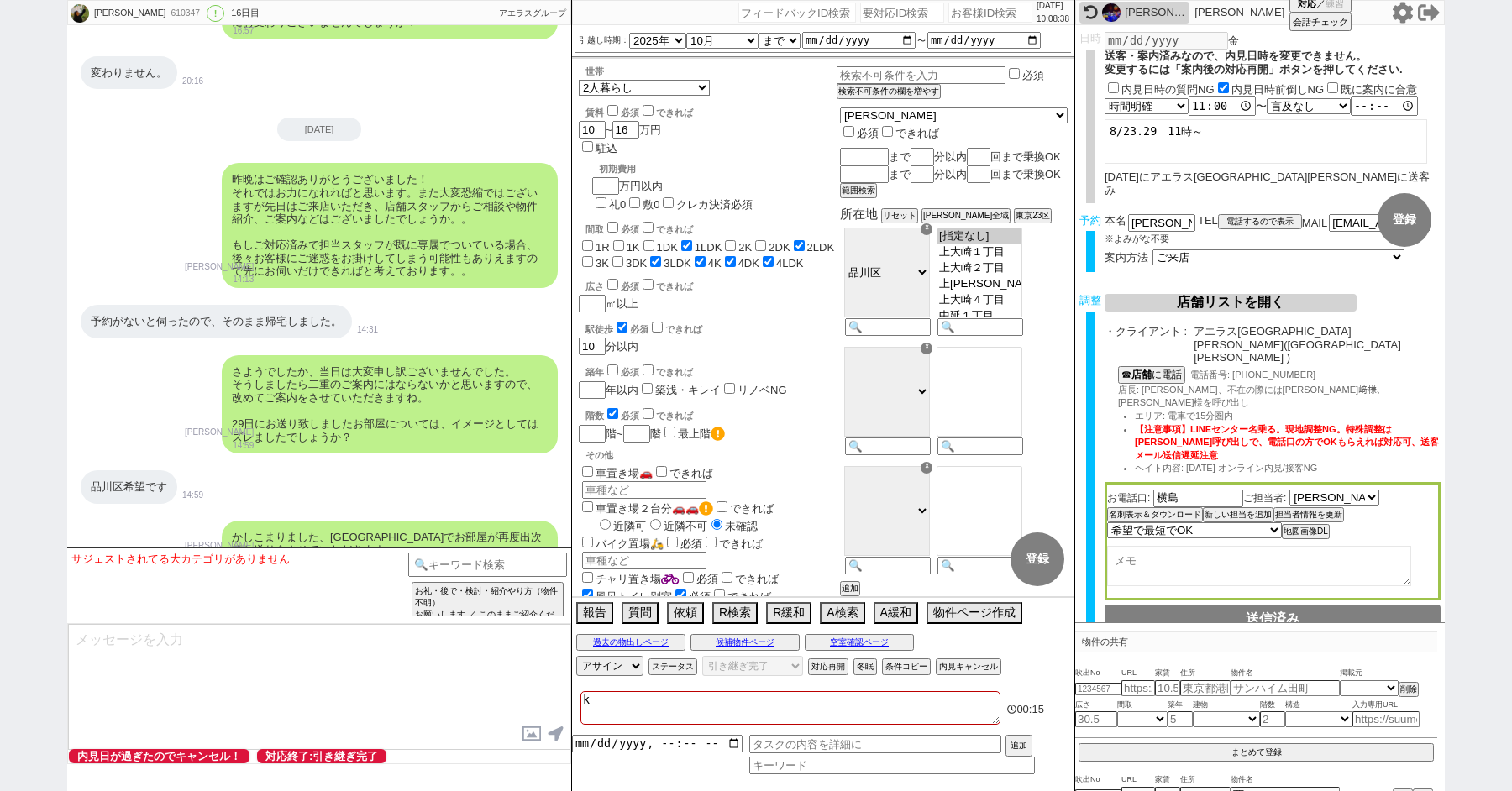
checkbox input "false"
checkbox input "true"
checkbox input "false"
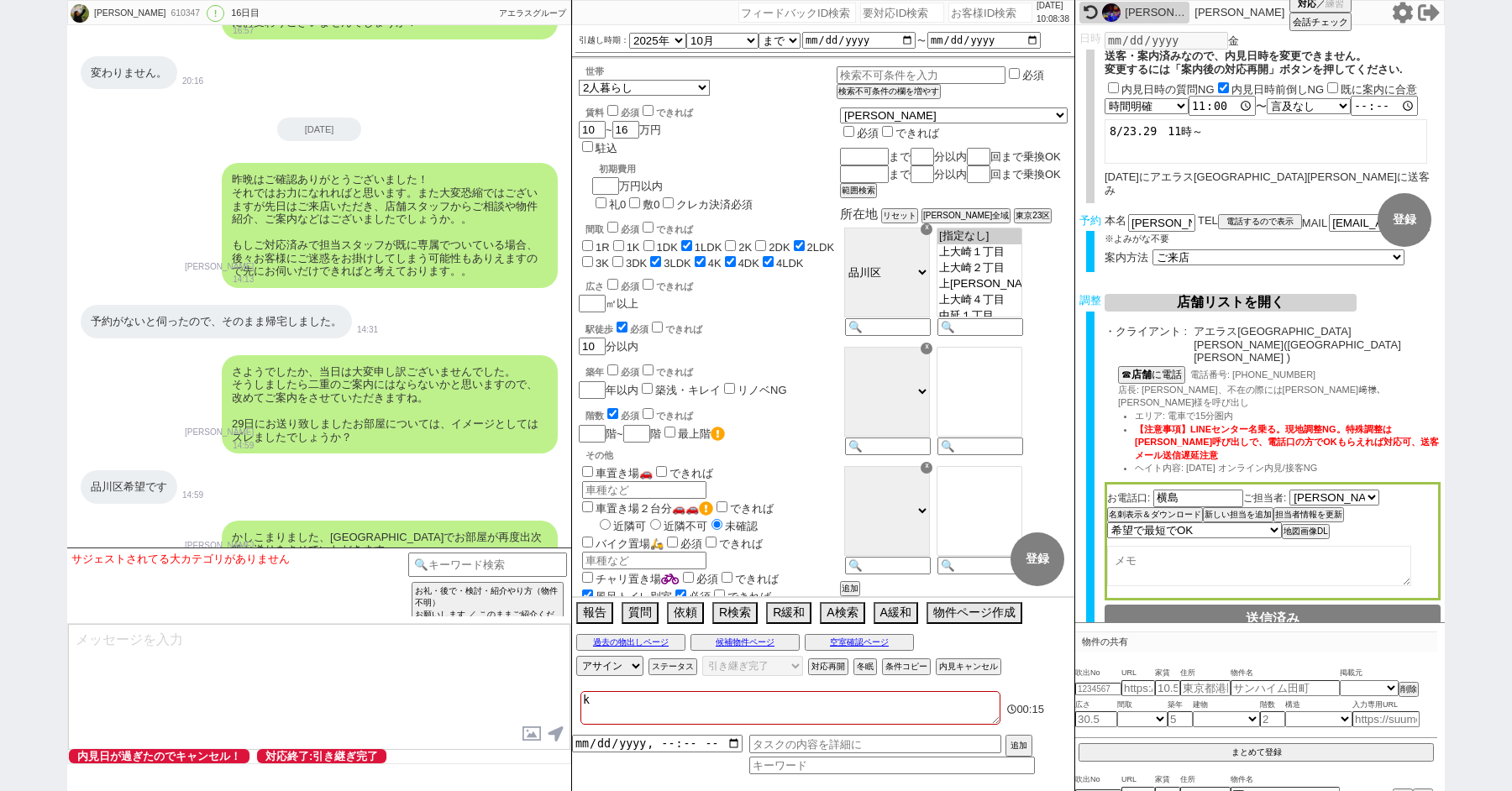
checkbox input "true"
type textarea "くr"
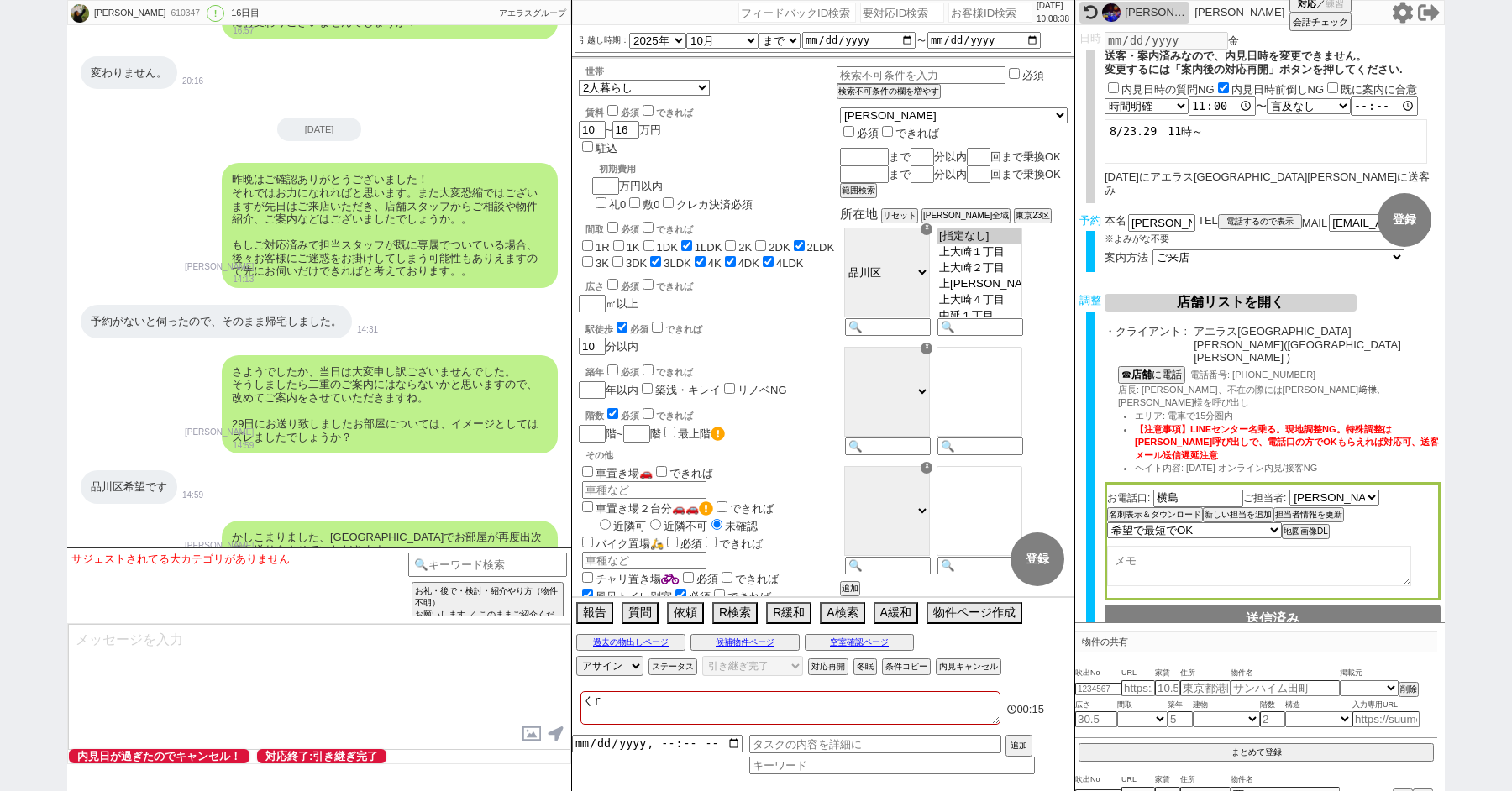
checkbox input "false"
checkbox input "true"
checkbox input "false"
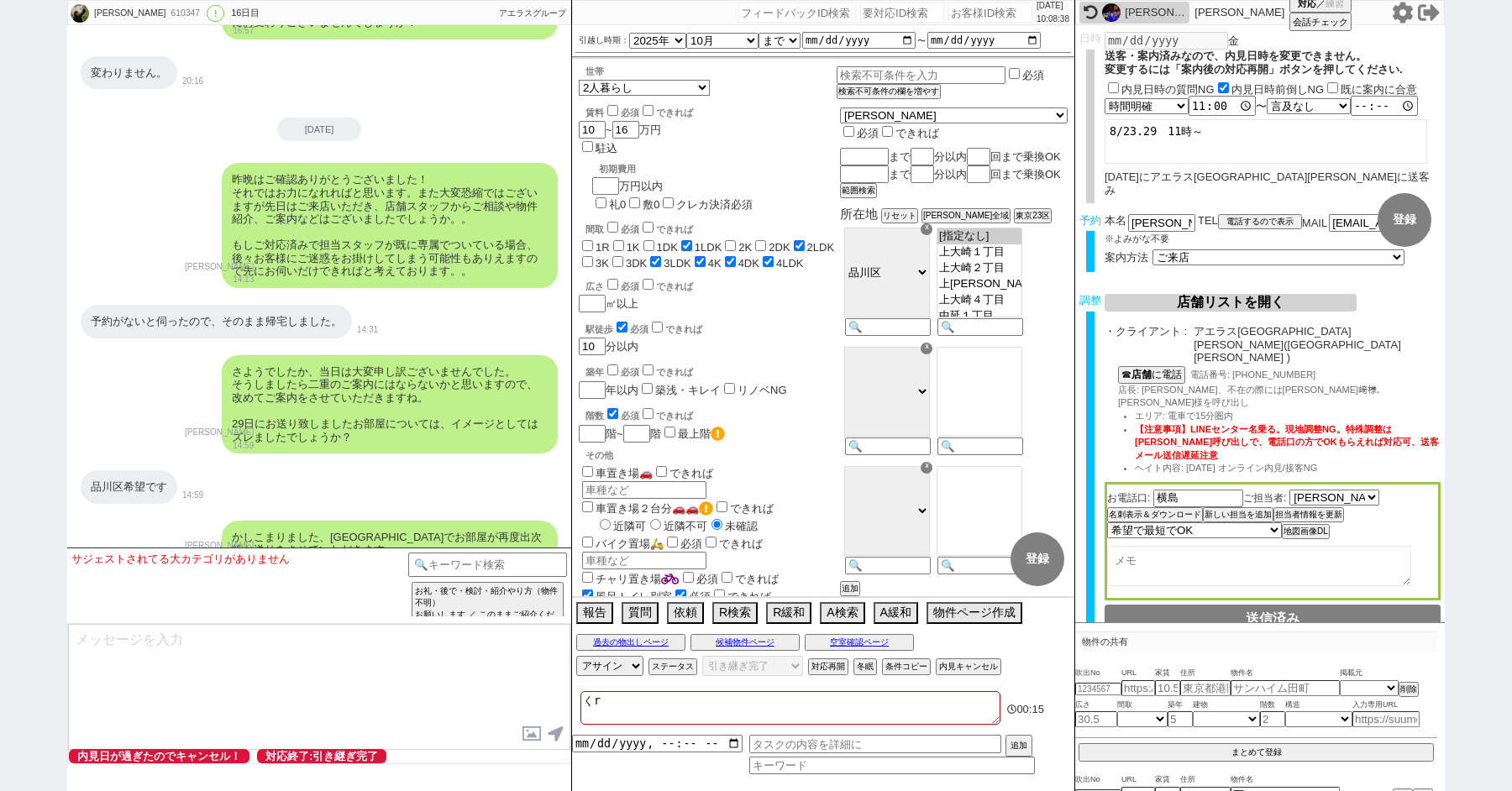
checkbox input "false"
checkbox input "true"
checkbox input "false"
checkbox input "true"
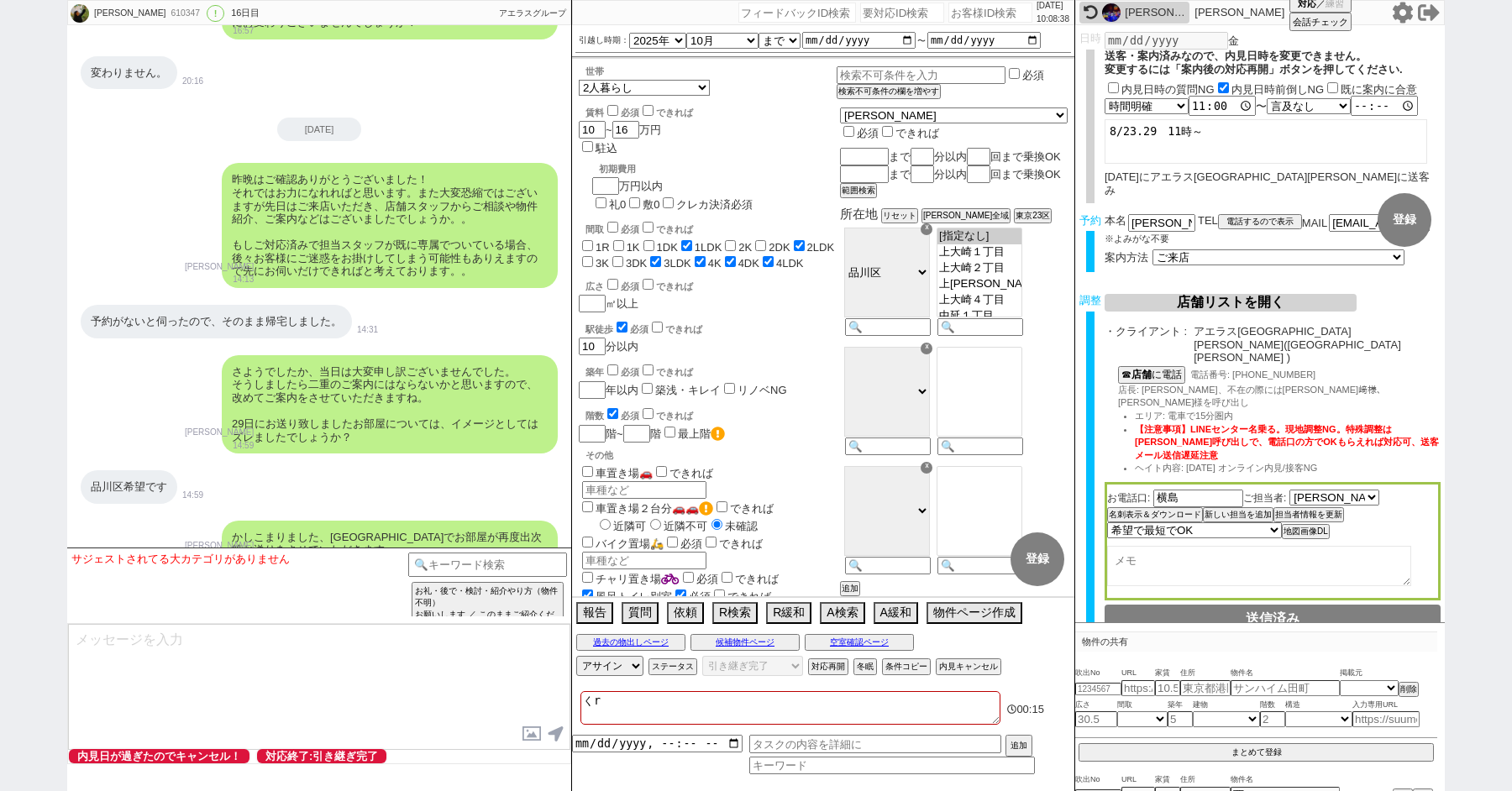
checkbox input "true"
type textarea "くる"
checkbox input "false"
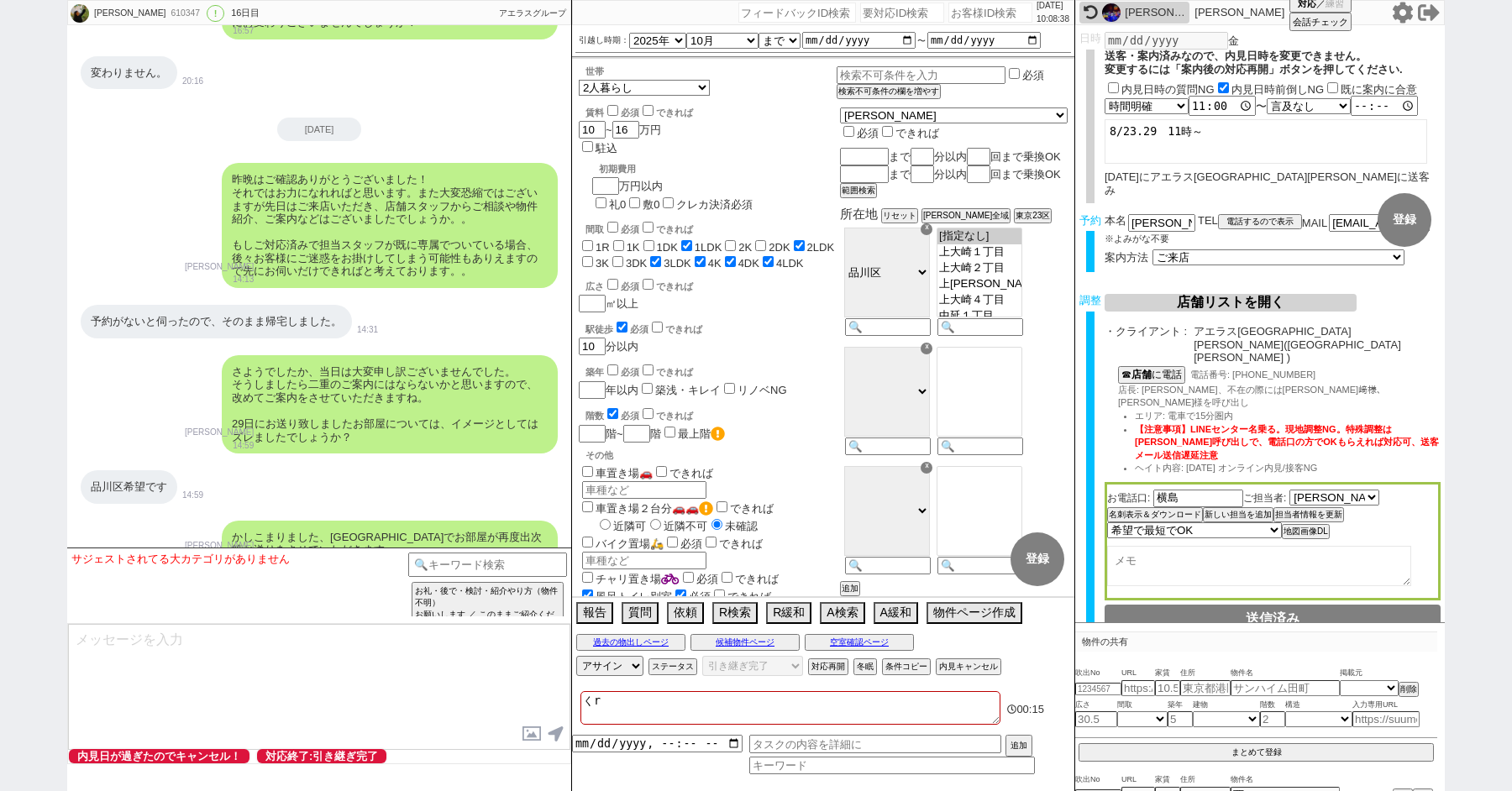
checkbox input "false"
checkbox input "true"
checkbox input "false"
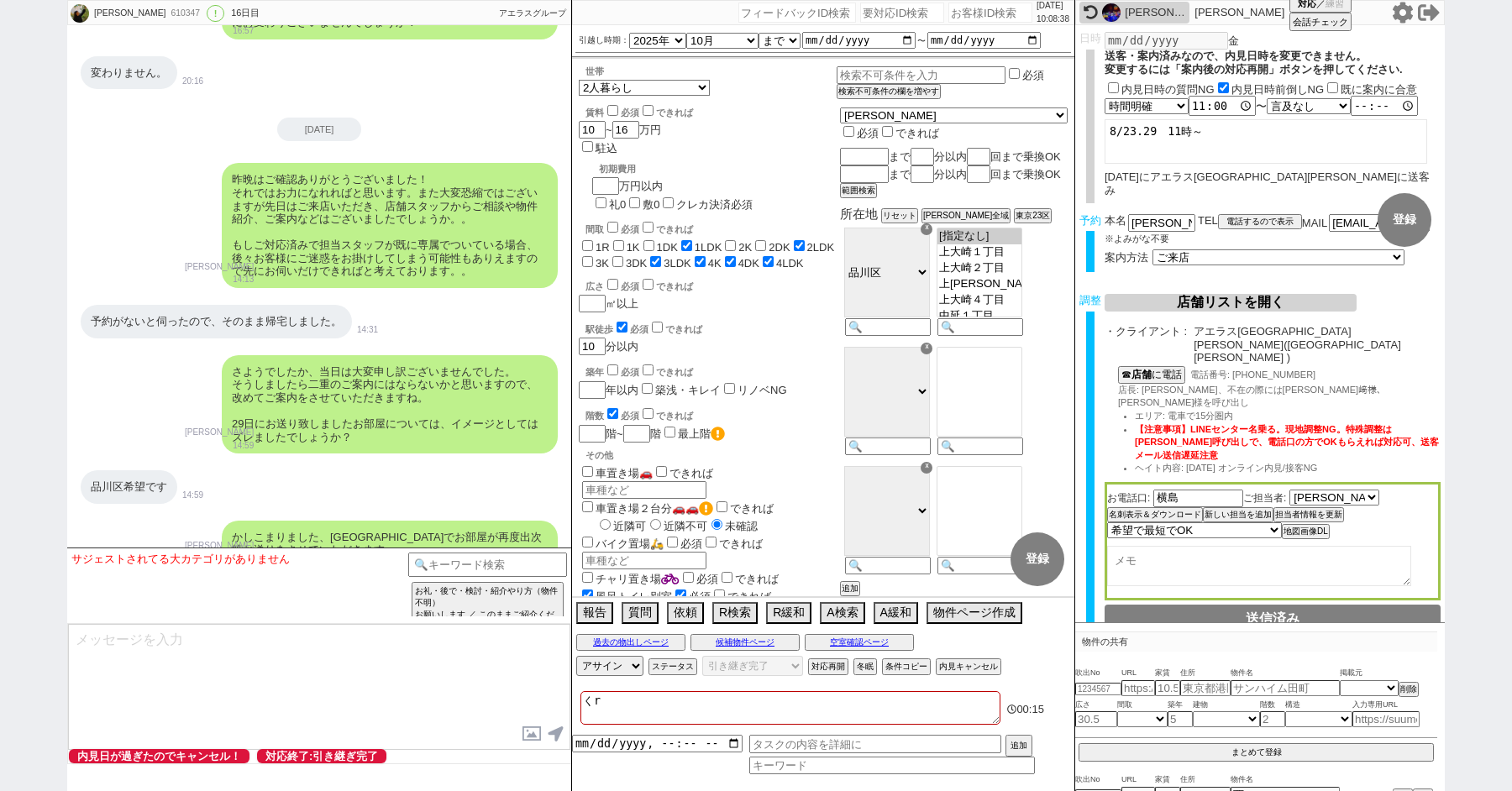
checkbox input "true"
checkbox input "false"
checkbox input "true"
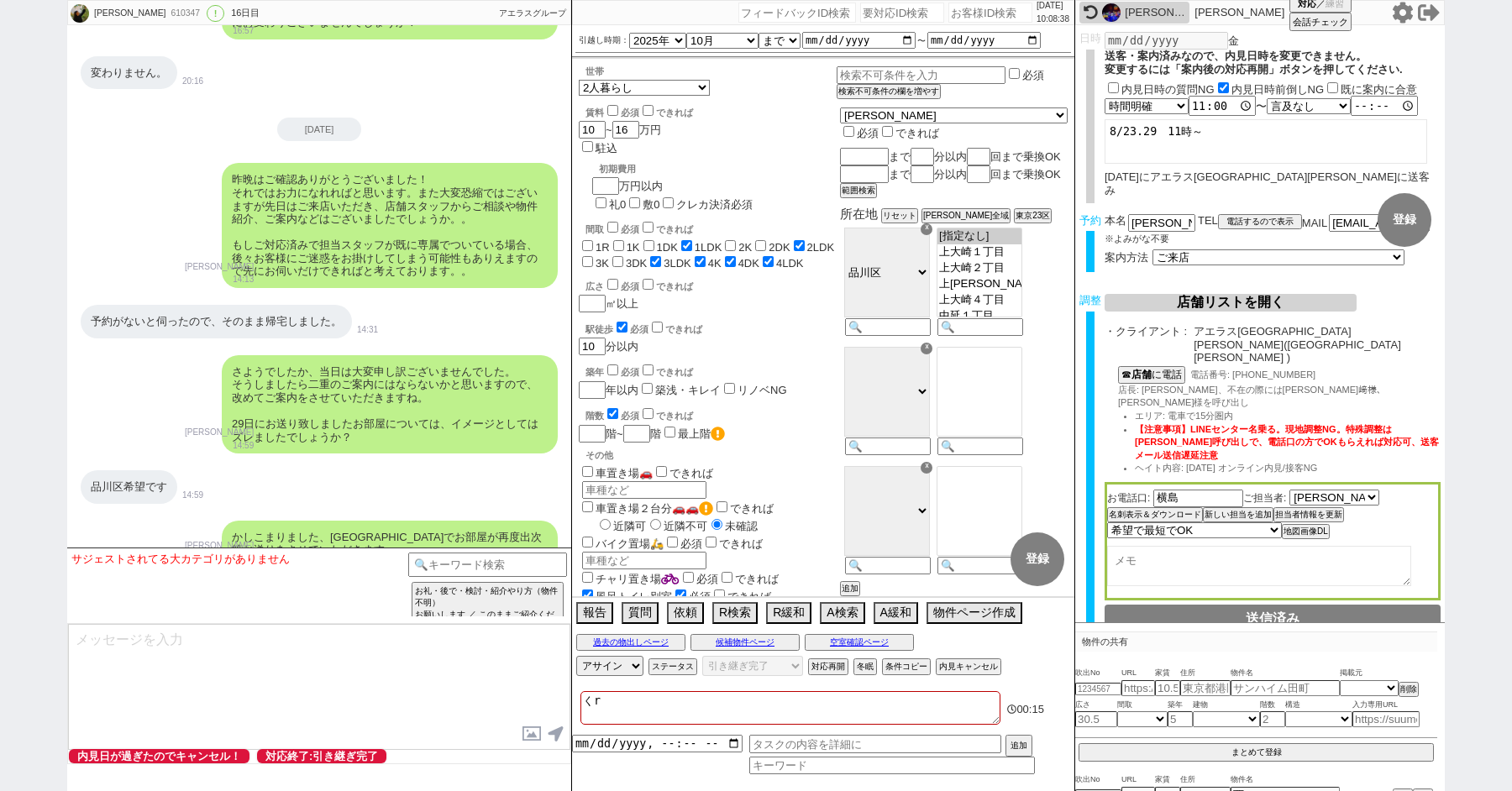
checkbox input "true"
type textarea "くるt"
checkbox input "false"
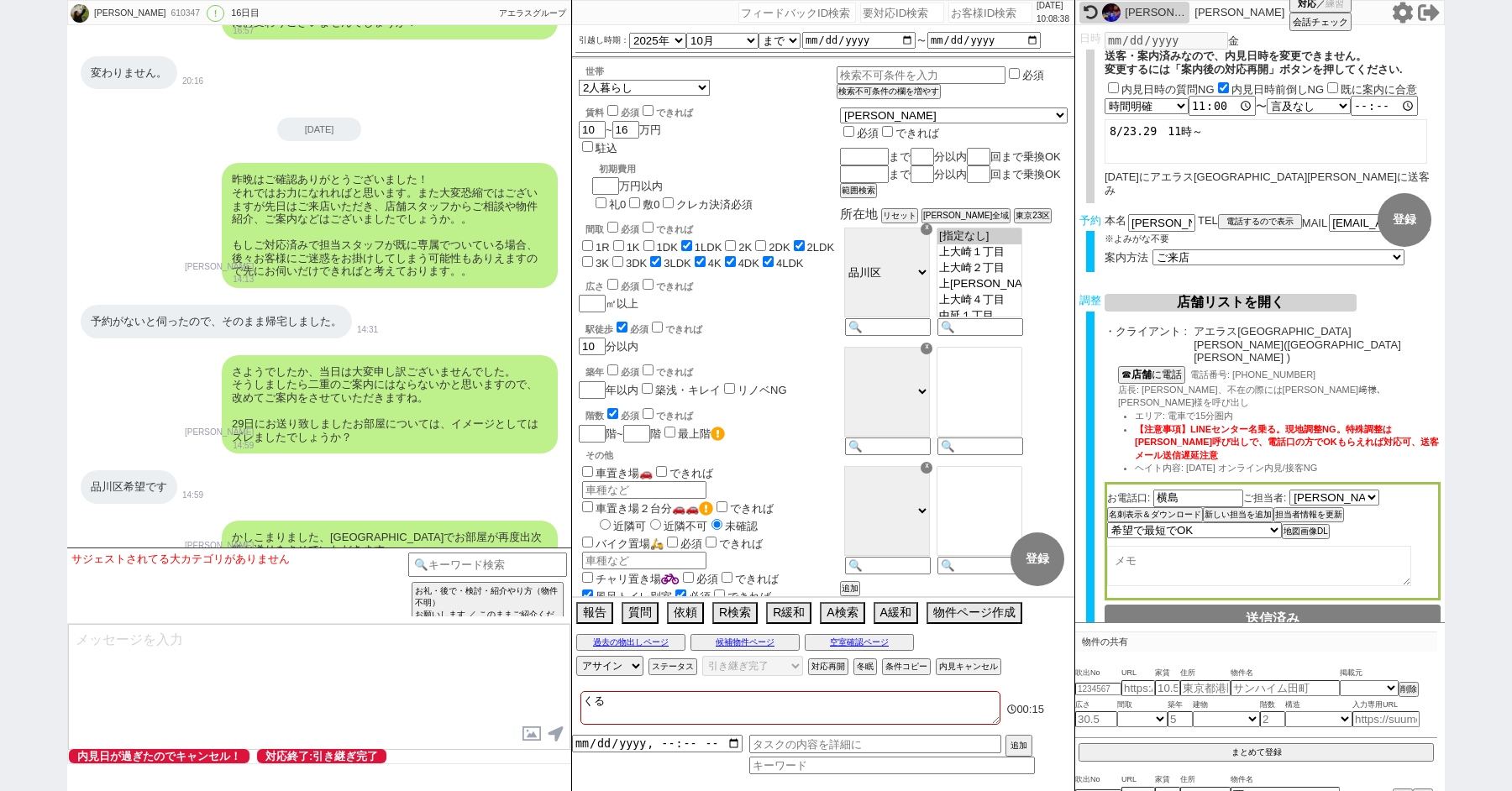
checkbox input "false"
checkbox input "true"
checkbox input "false"
checkbox input "true"
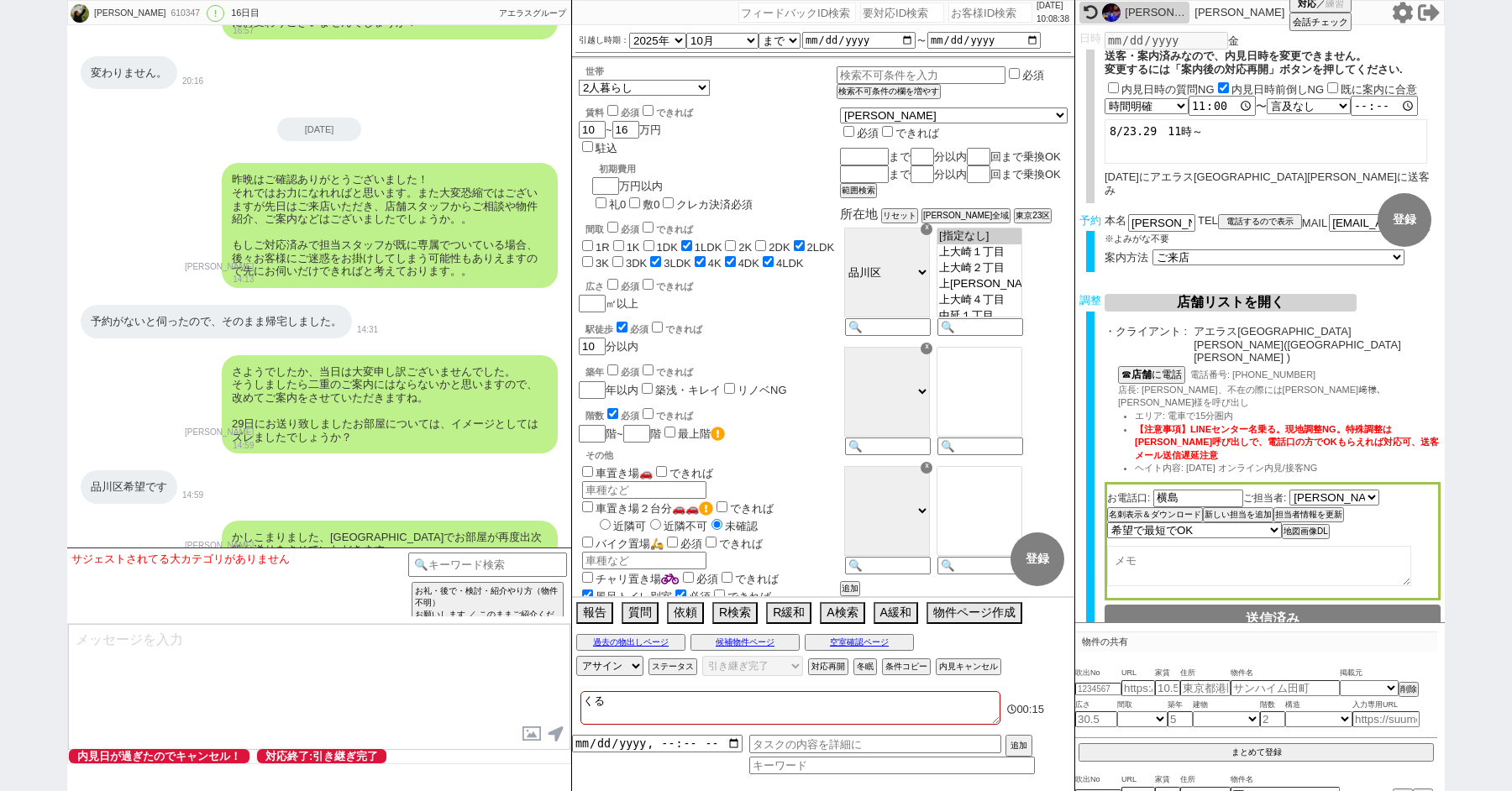
checkbox input "false"
checkbox input "true"
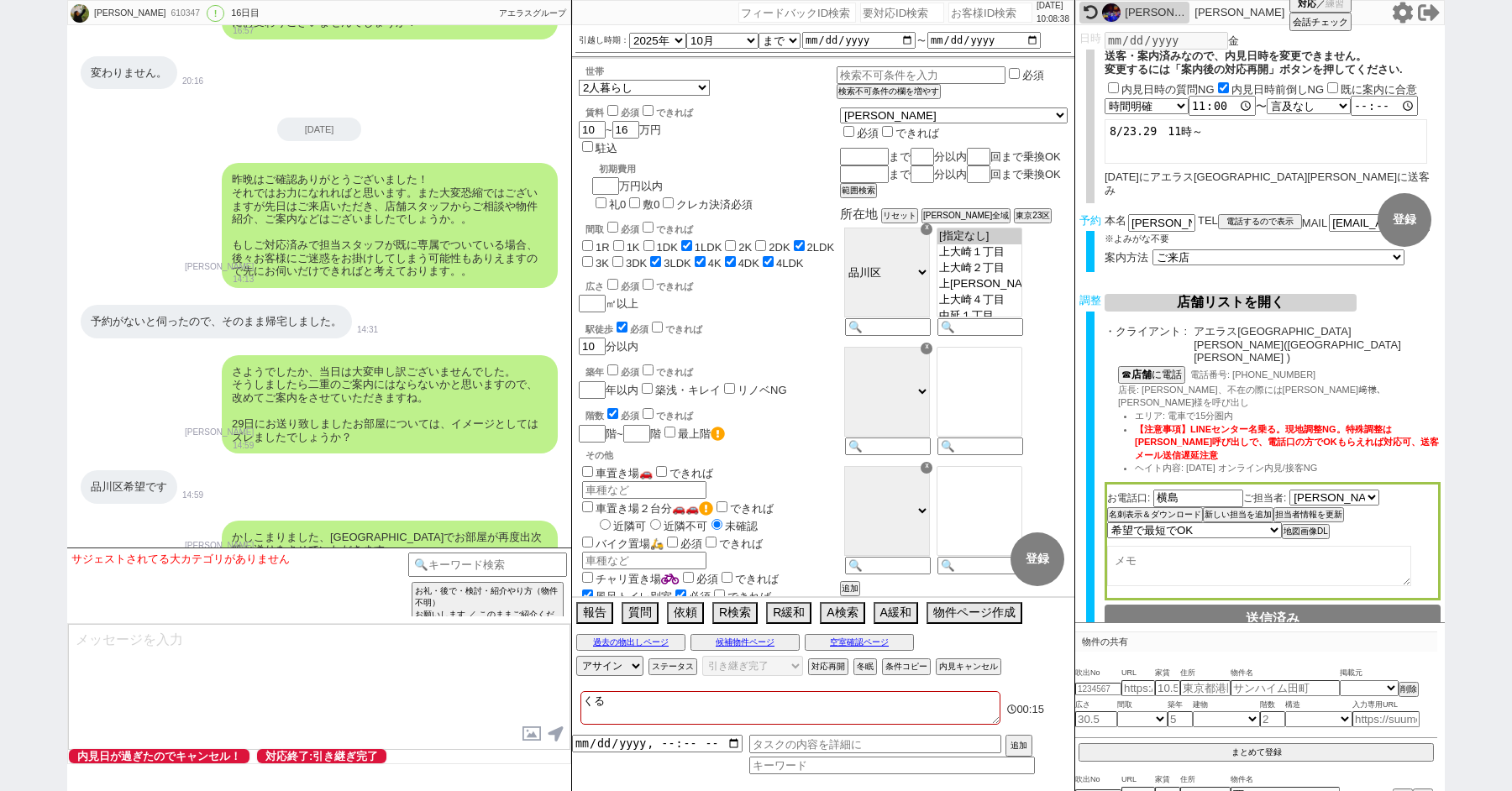
checkbox input "true"
type textarea "くると"
checkbox input "false"
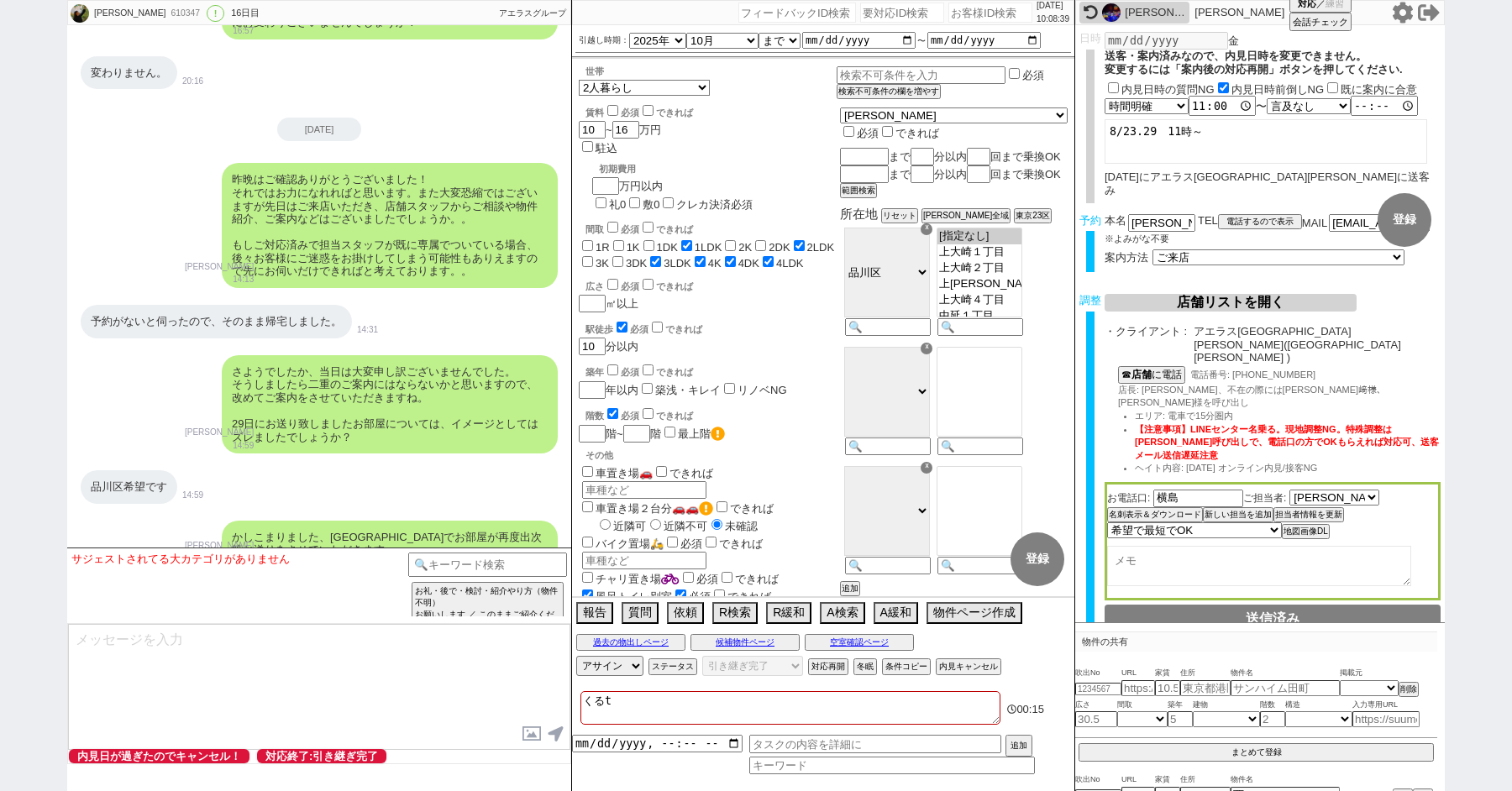
checkbox input "true"
checkbox input "false"
checkbox input "true"
checkbox input "false"
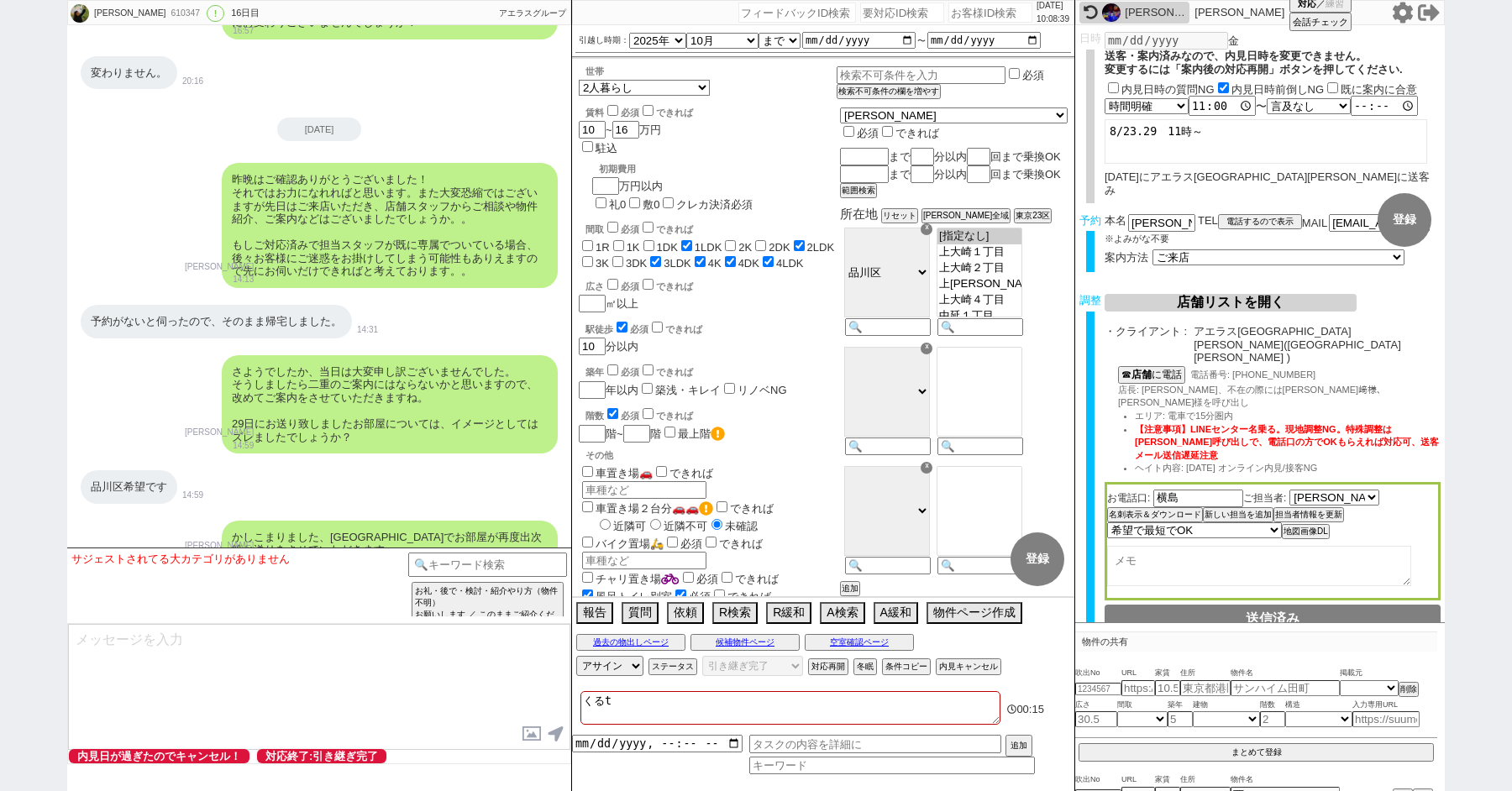
checkbox input "false"
checkbox input "true"
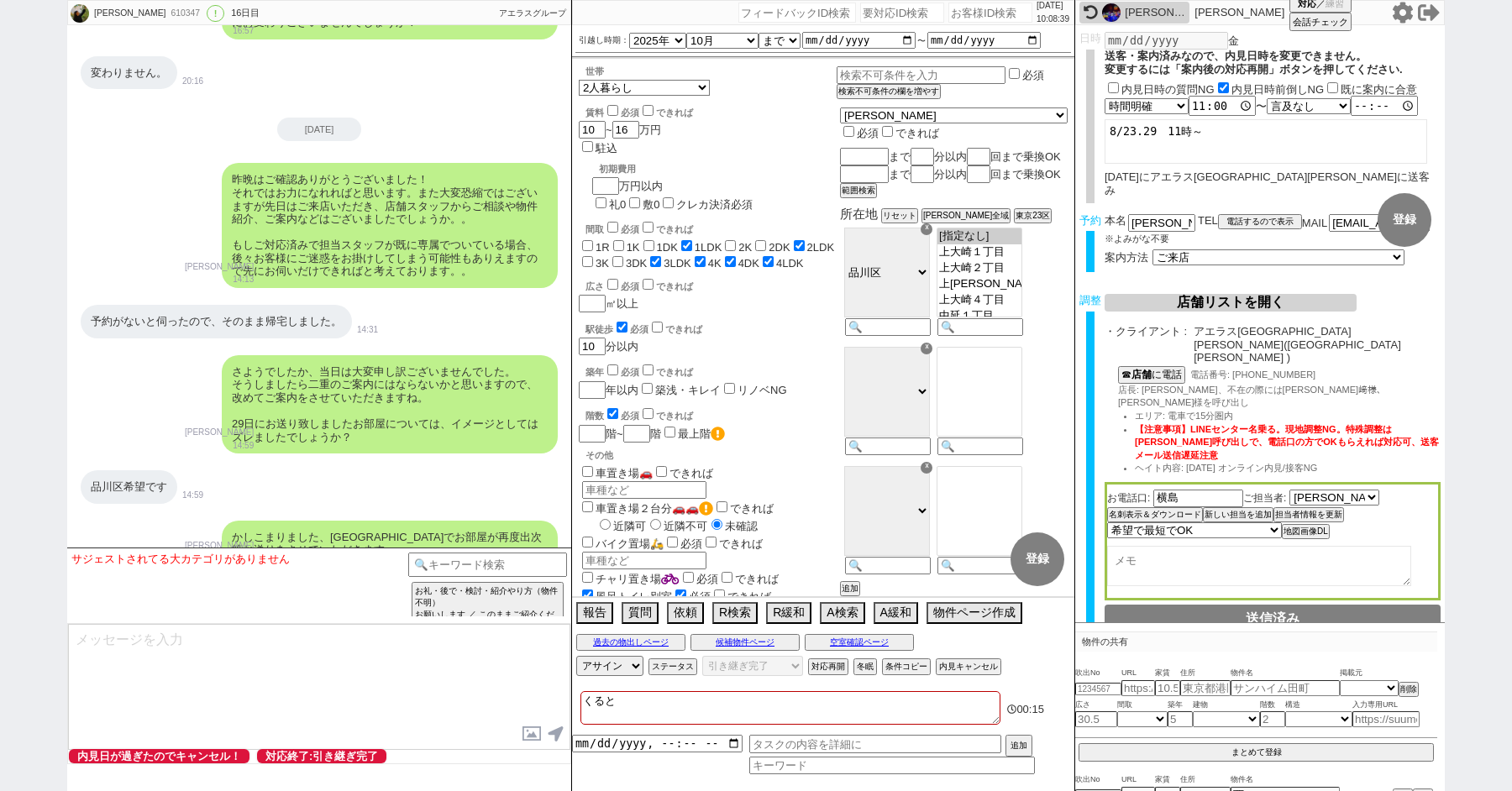
type textarea "くるとt"
checkbox input "false"
checkbox input "true"
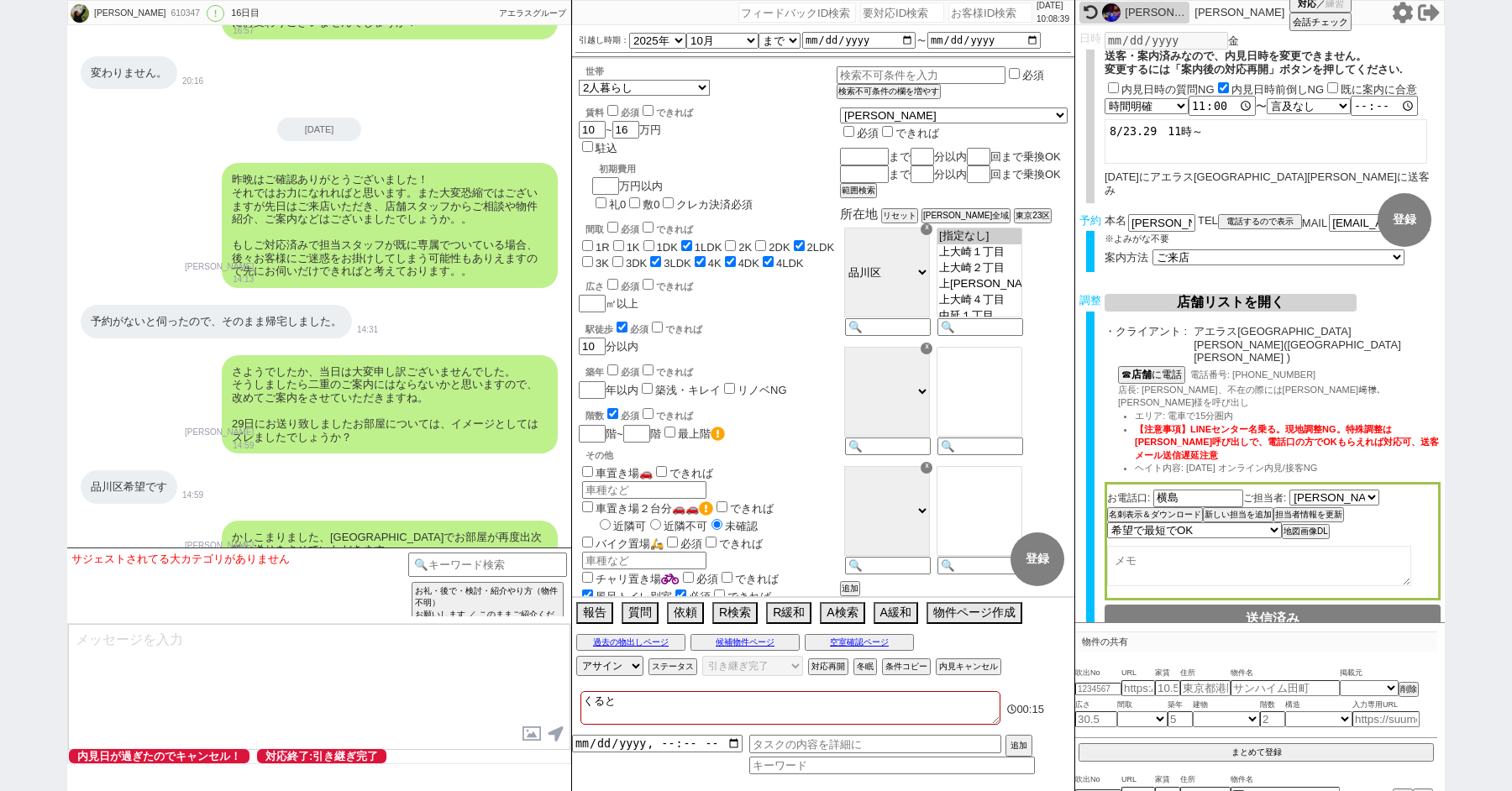
checkbox input "false"
checkbox input "true"
checkbox input "false"
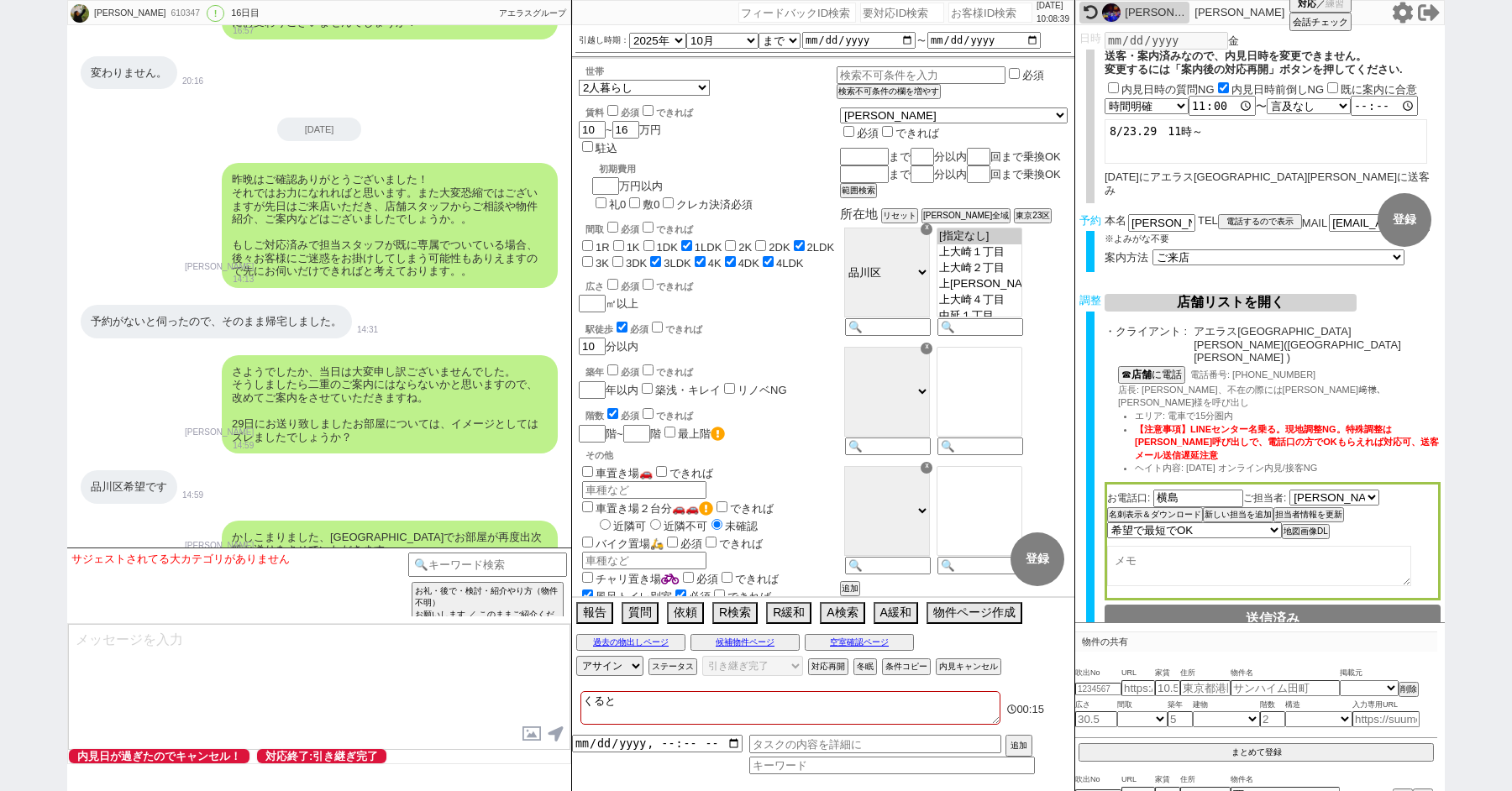
checkbox input "true"
type textarea "くるとty"
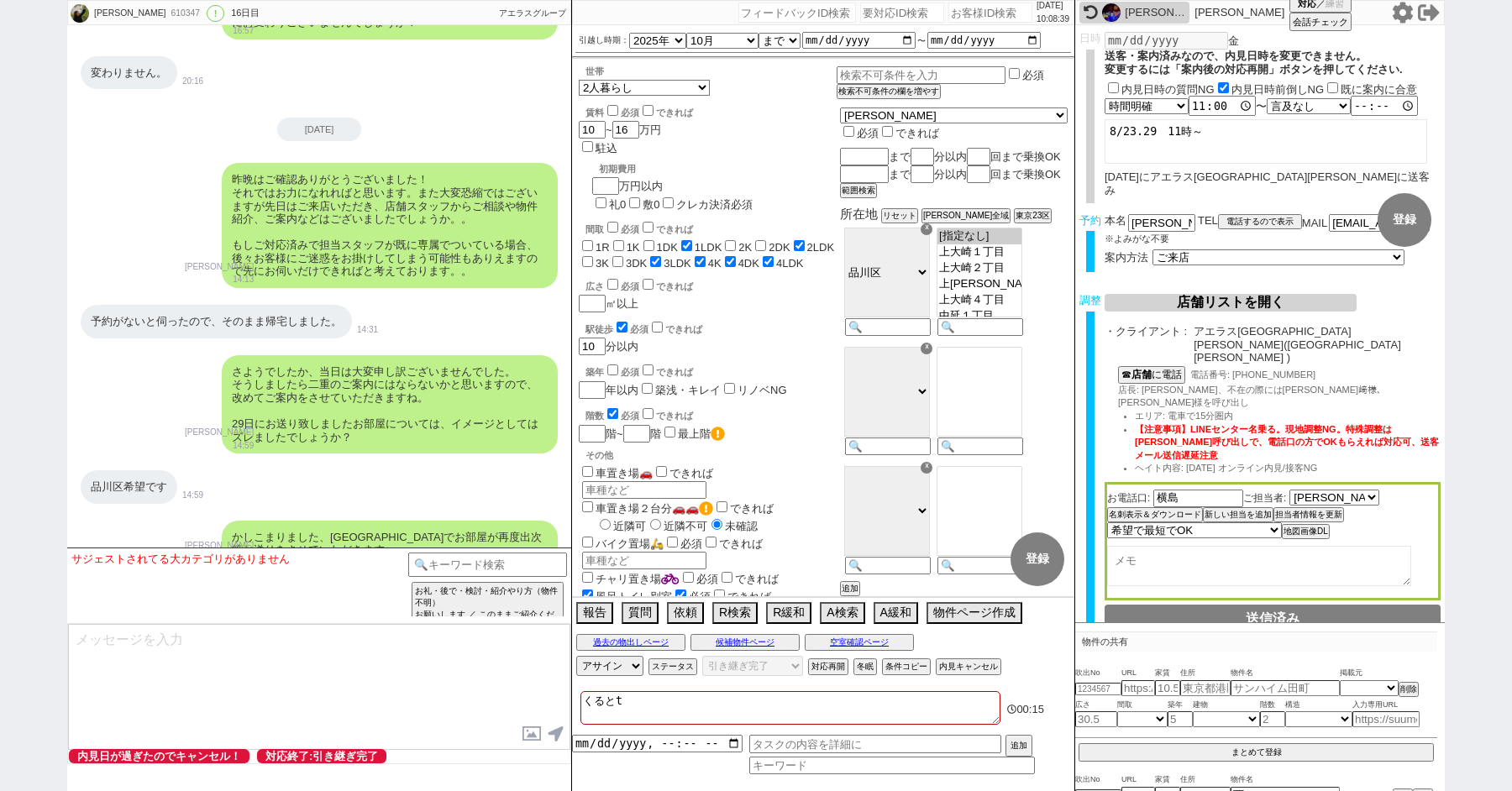
checkbox input "false"
checkbox input "true"
checkbox input "false"
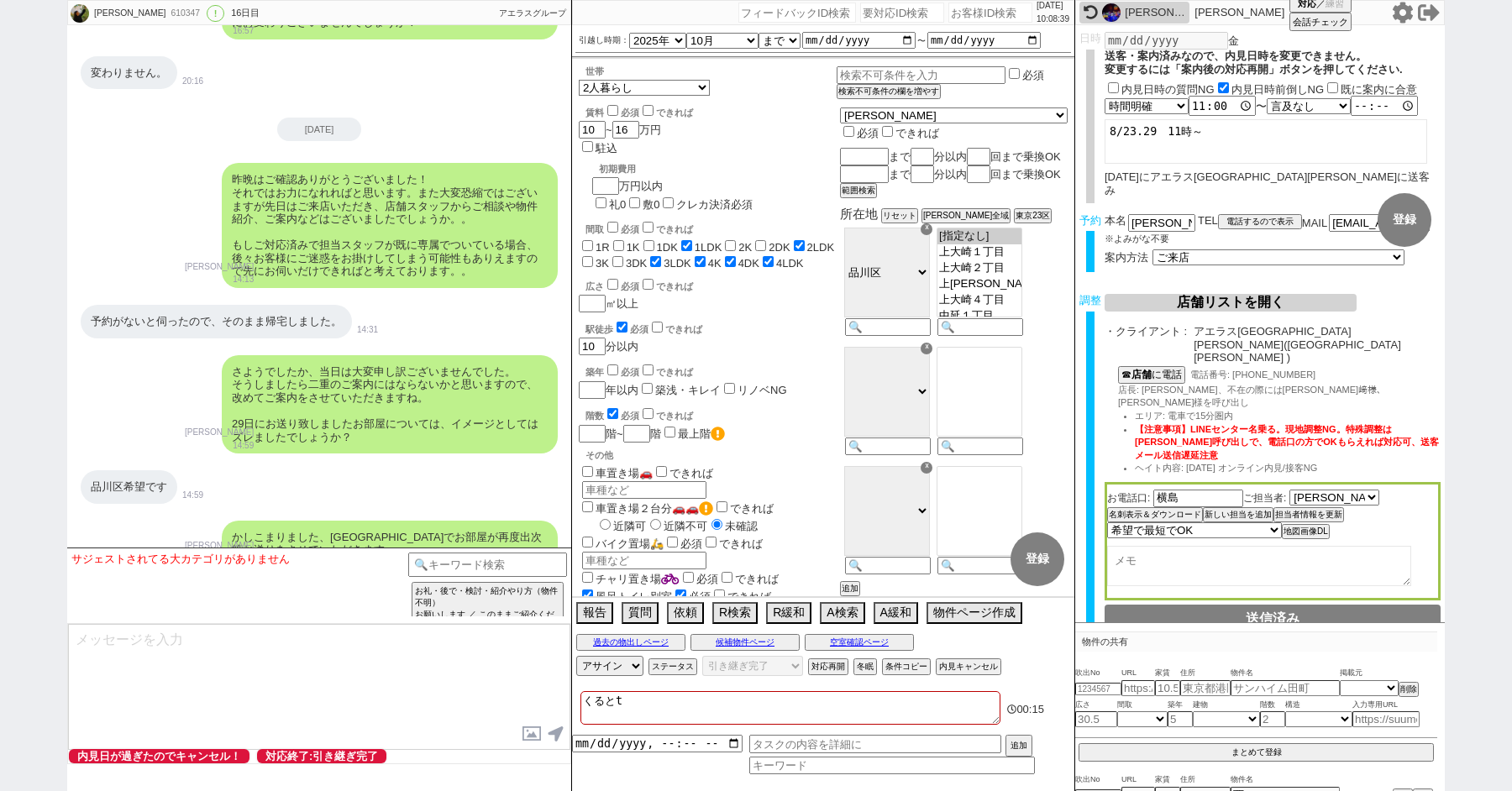
checkbox input "false"
checkbox input "true"
checkbox input "false"
checkbox input "true"
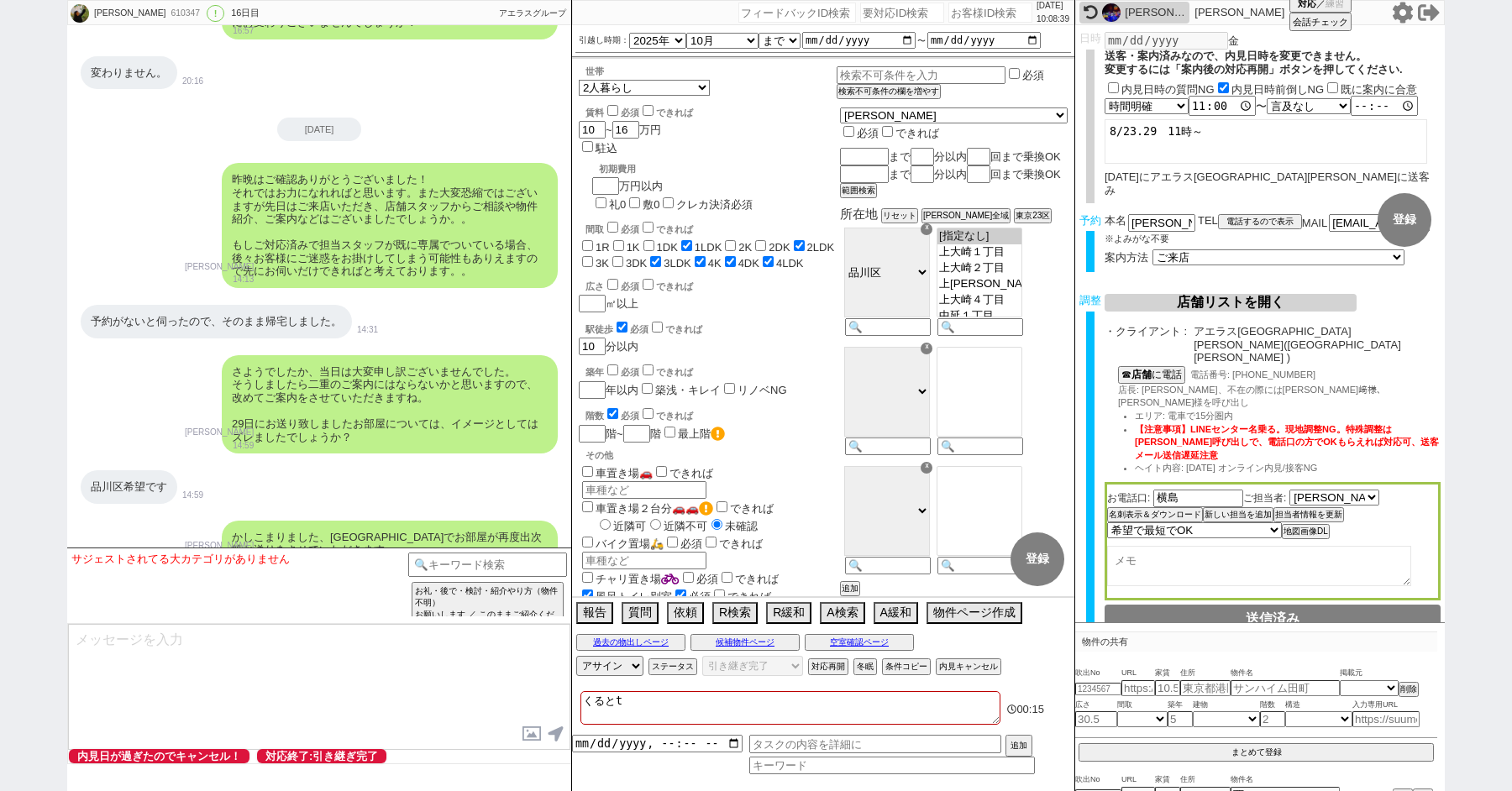
checkbox input "true"
type textarea "くるとちゅ"
checkbox input "false"
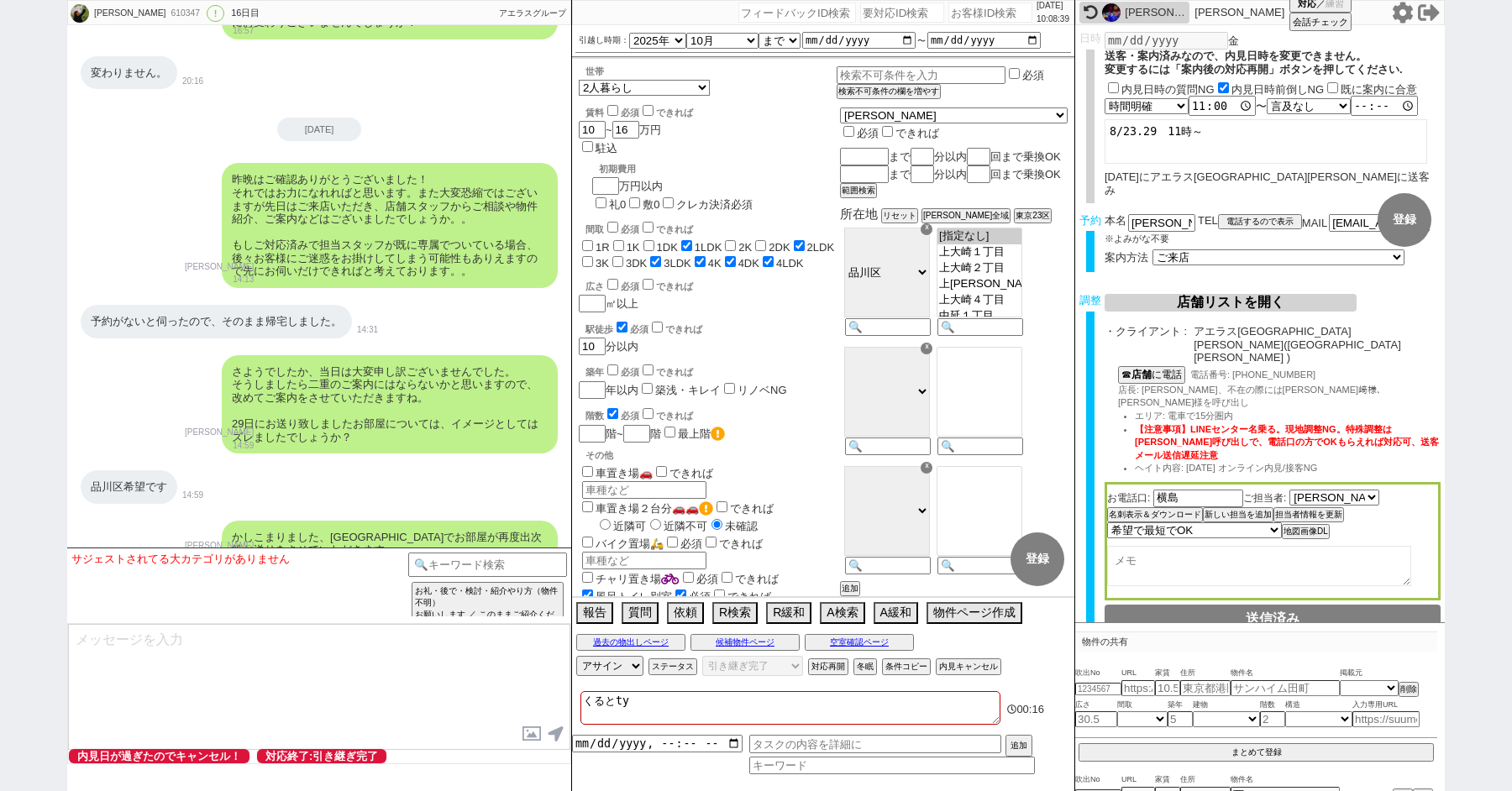
checkbox input "false"
checkbox input "true"
checkbox input "false"
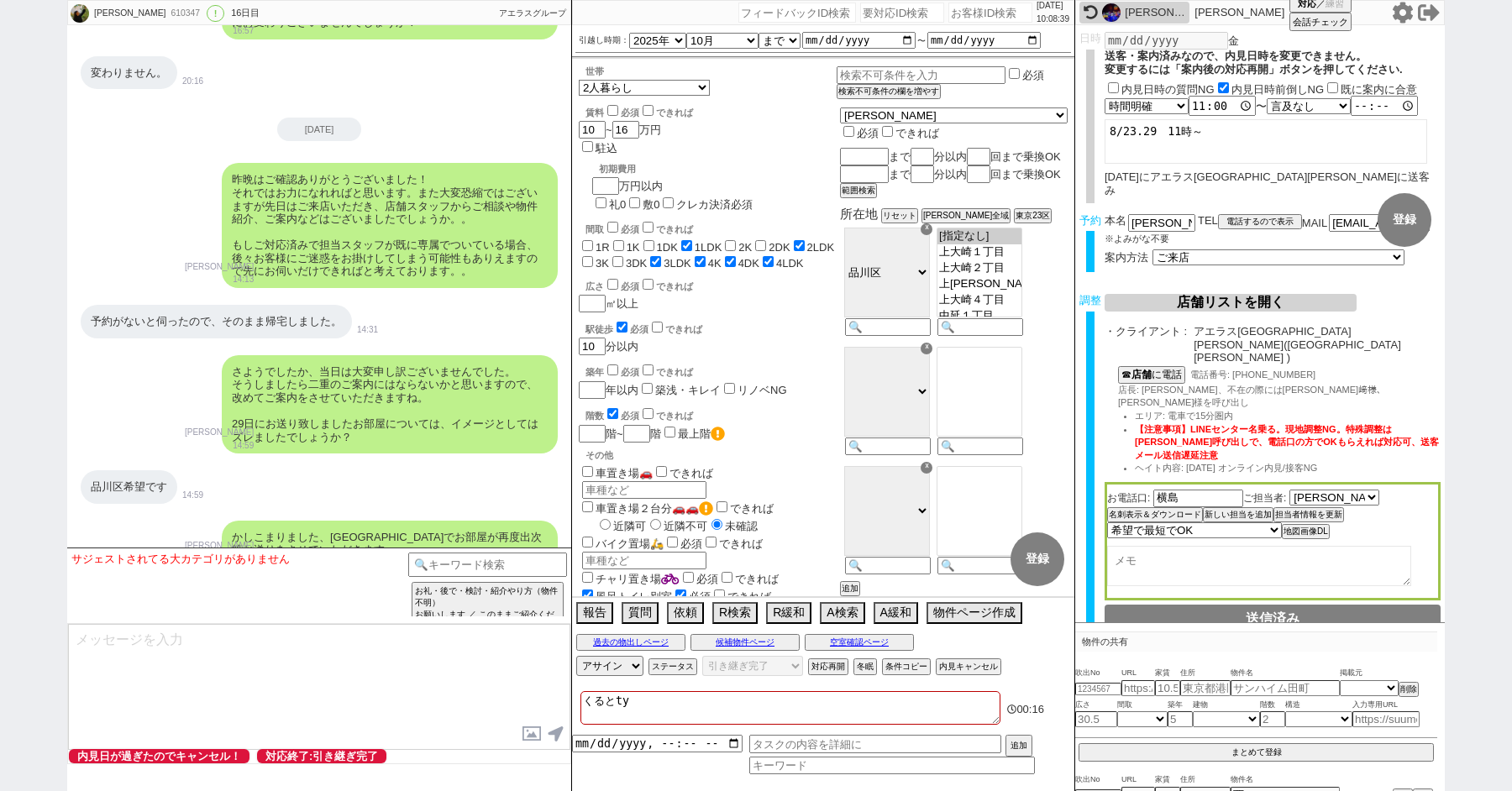
checkbox input "true"
checkbox input "false"
checkbox input "true"
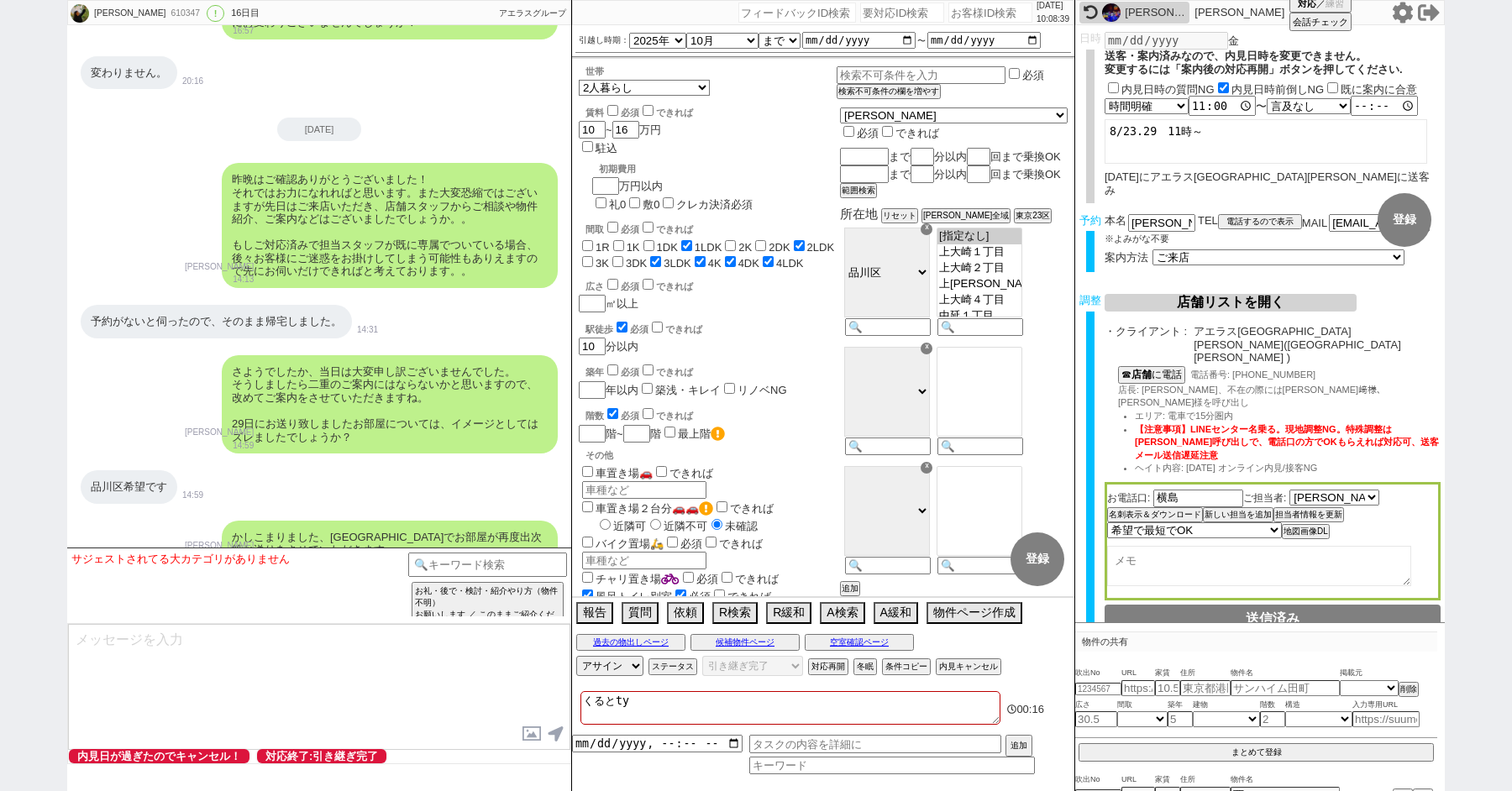
checkbox input "true"
type textarea "くるとちゅう"
checkbox input "false"
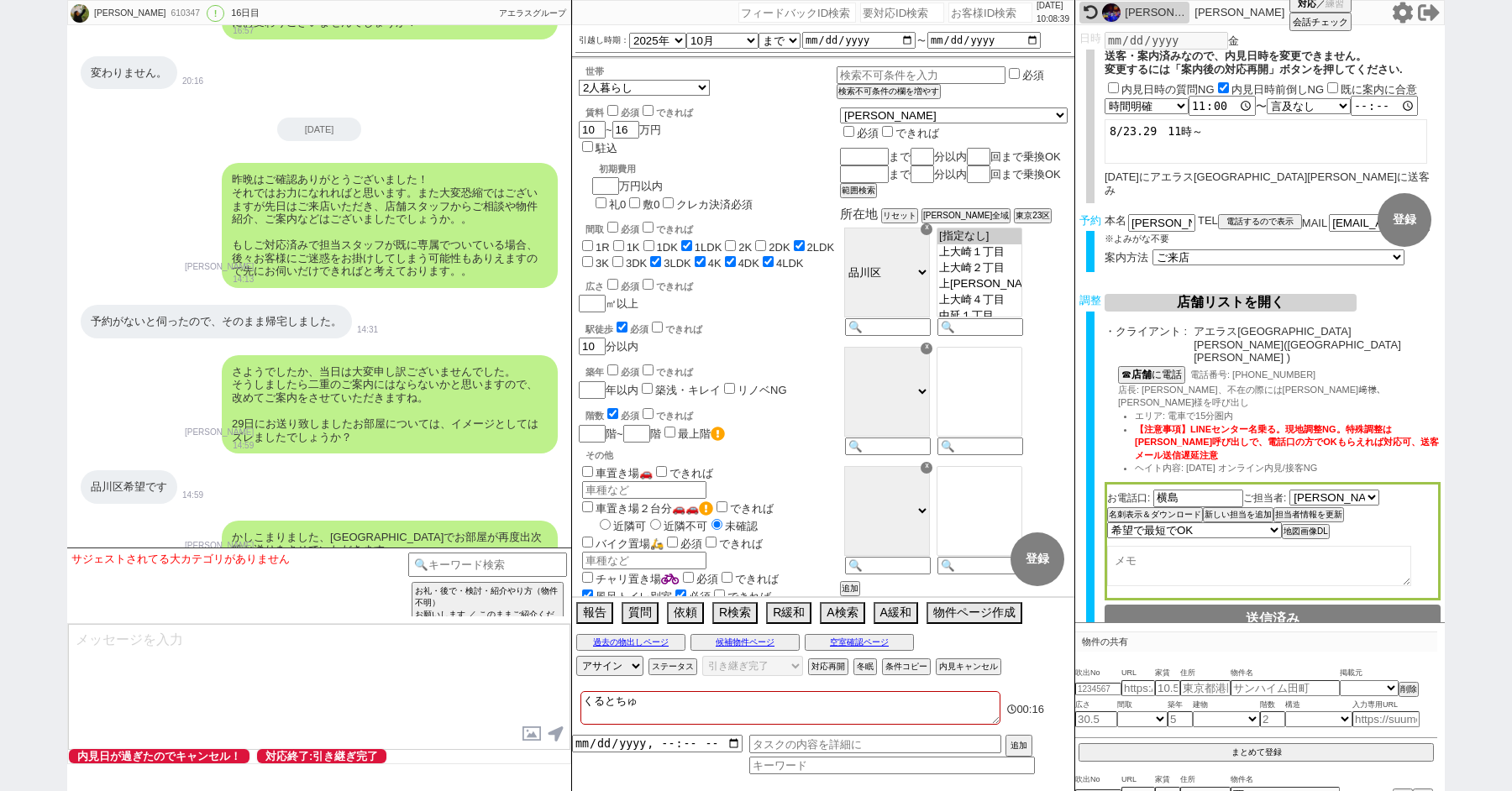
checkbox input "false"
checkbox input "true"
checkbox input "false"
checkbox input "true"
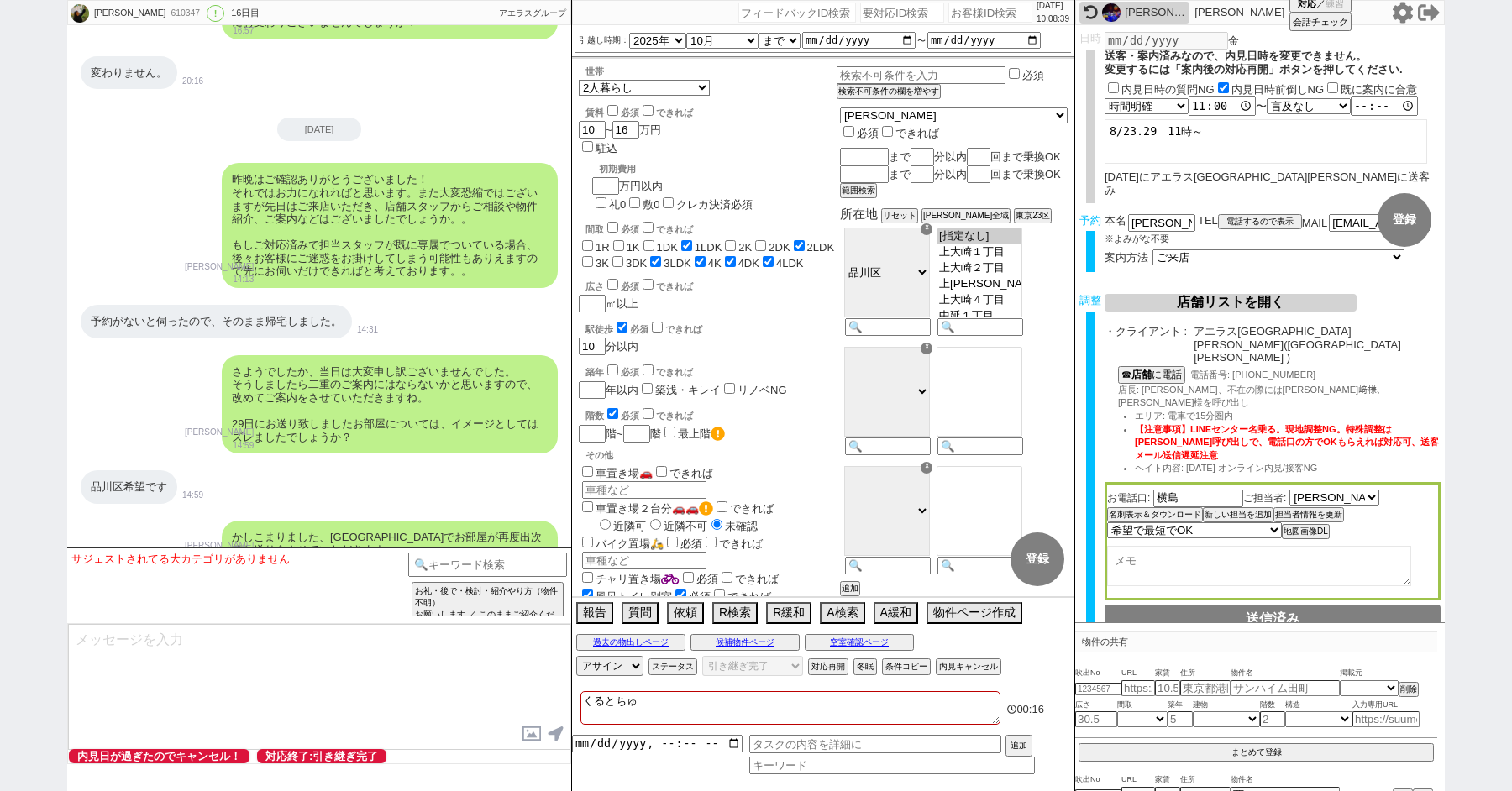
checkbox input "false"
checkbox input "true"
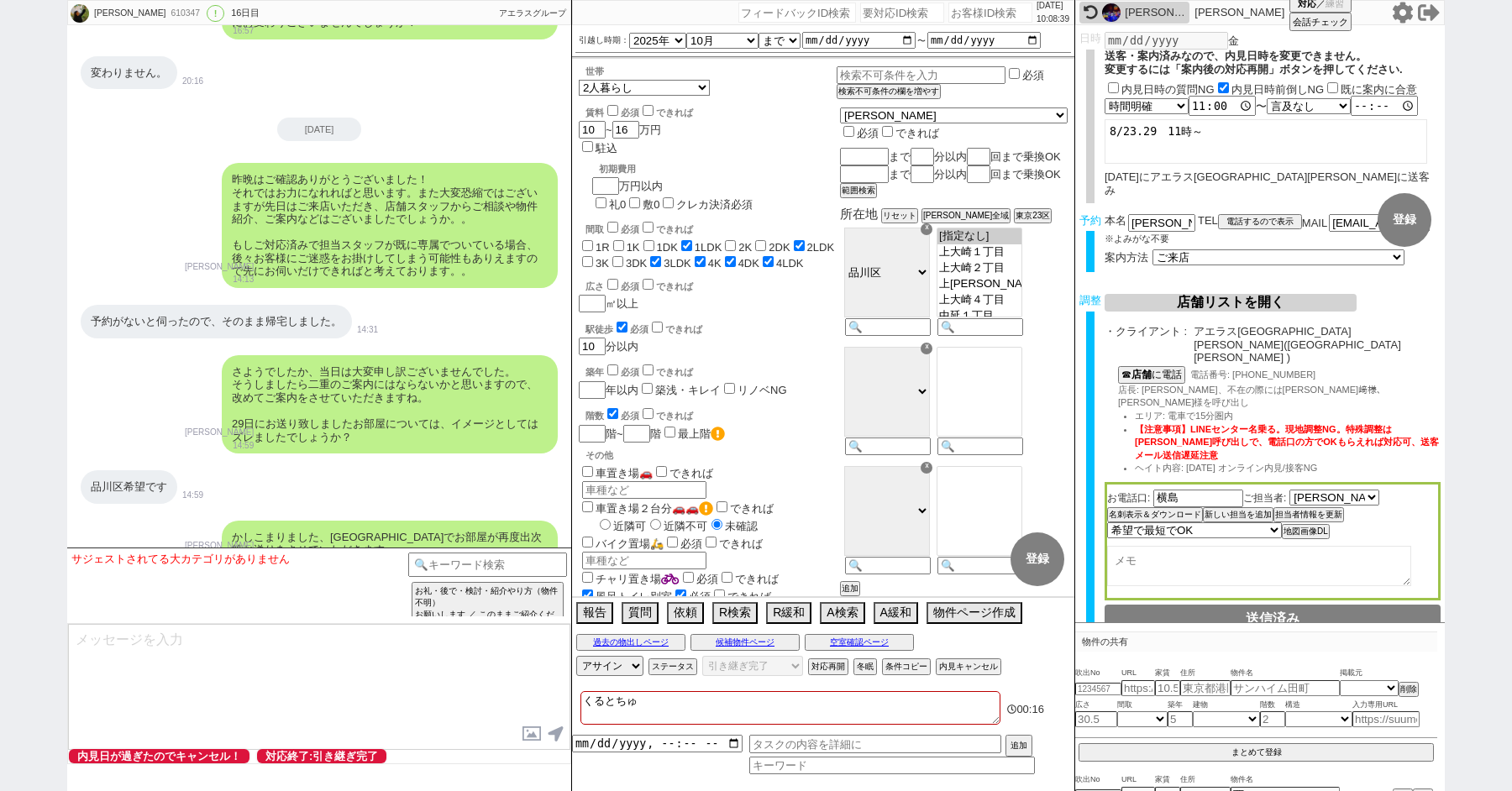
checkbox input "true"
type textarea "来る途中"
checkbox input "false"
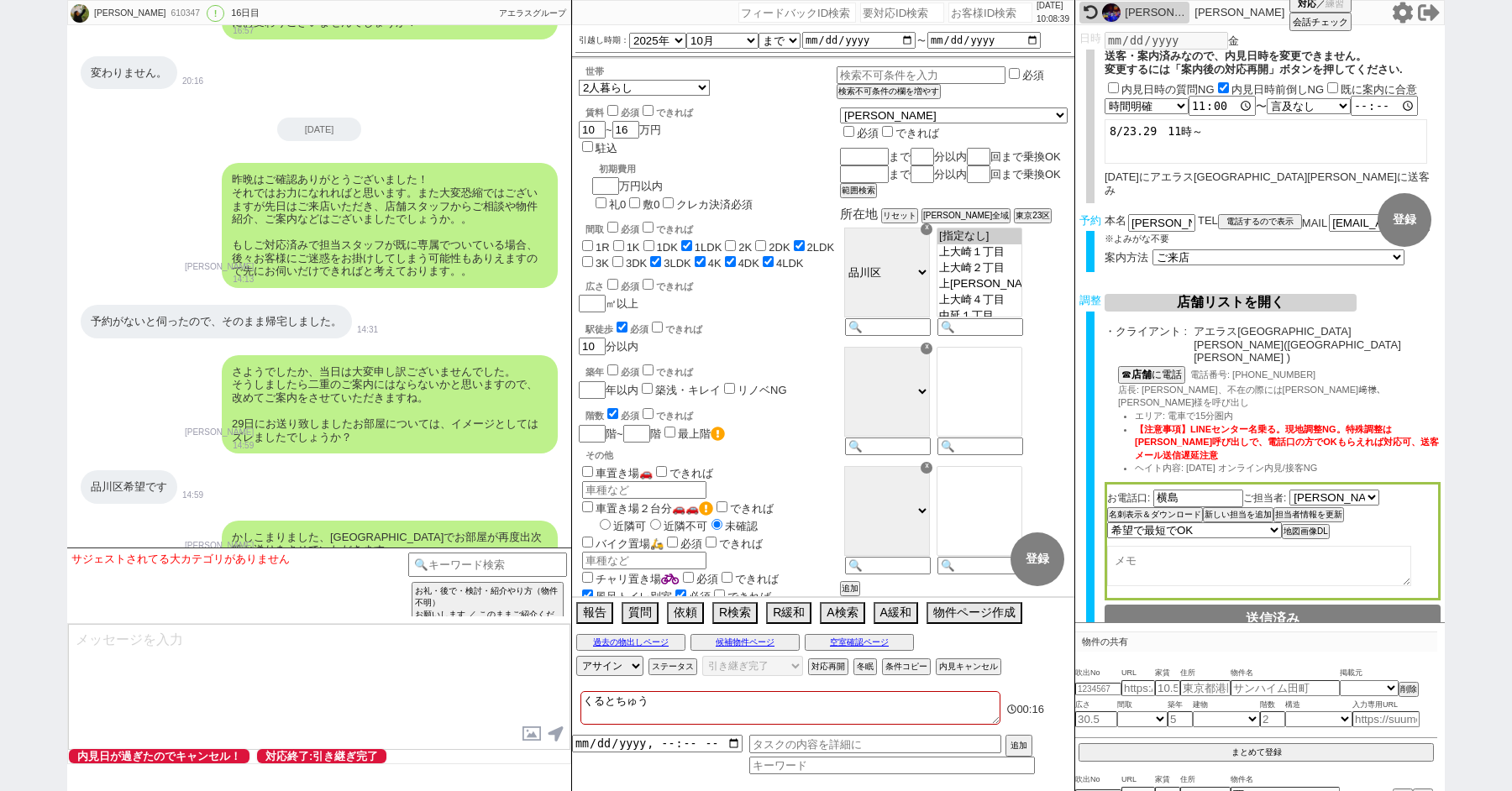
checkbox input "true"
checkbox input "false"
checkbox input "true"
checkbox input "false"
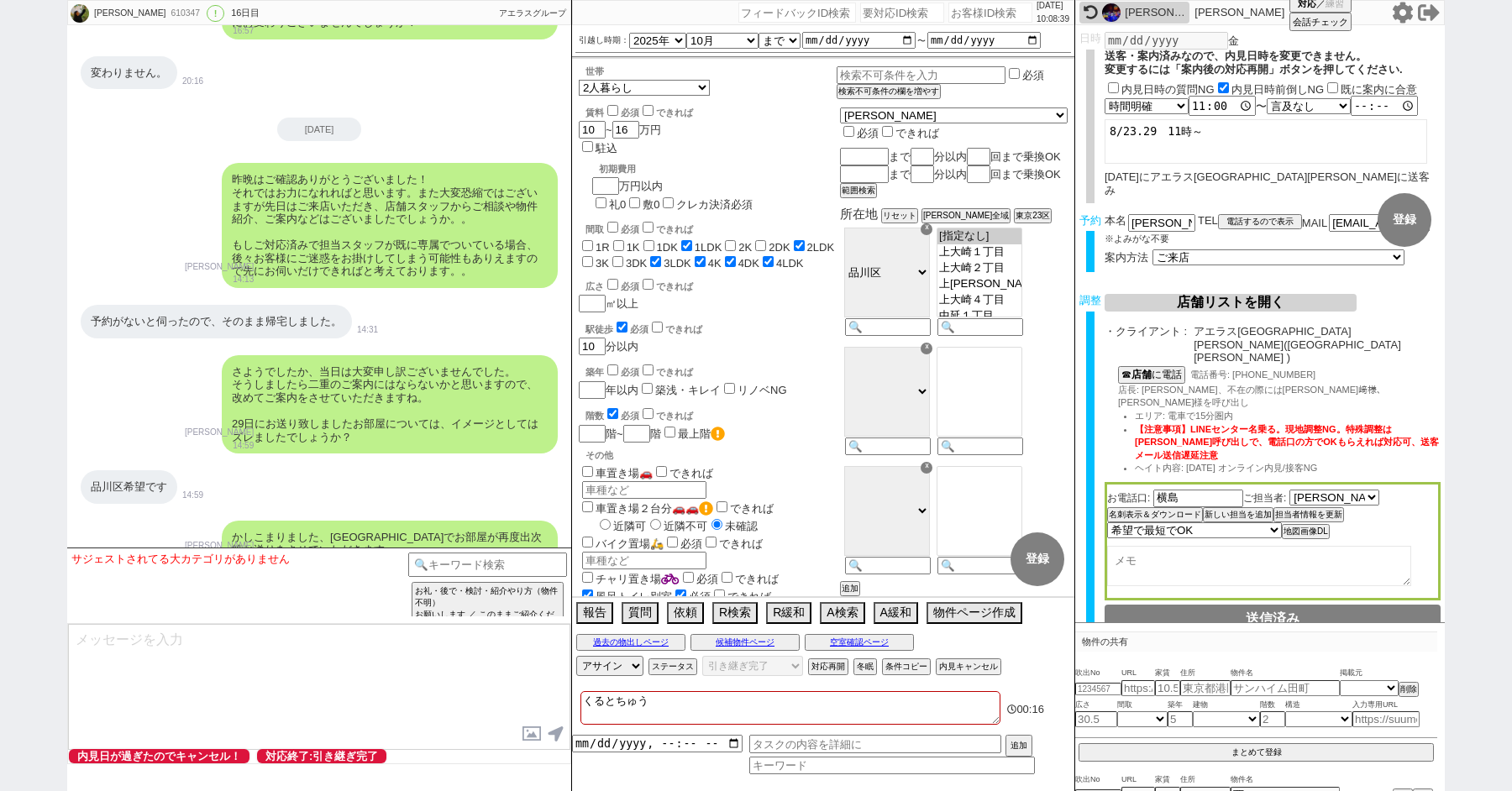
checkbox input "false"
checkbox input "true"
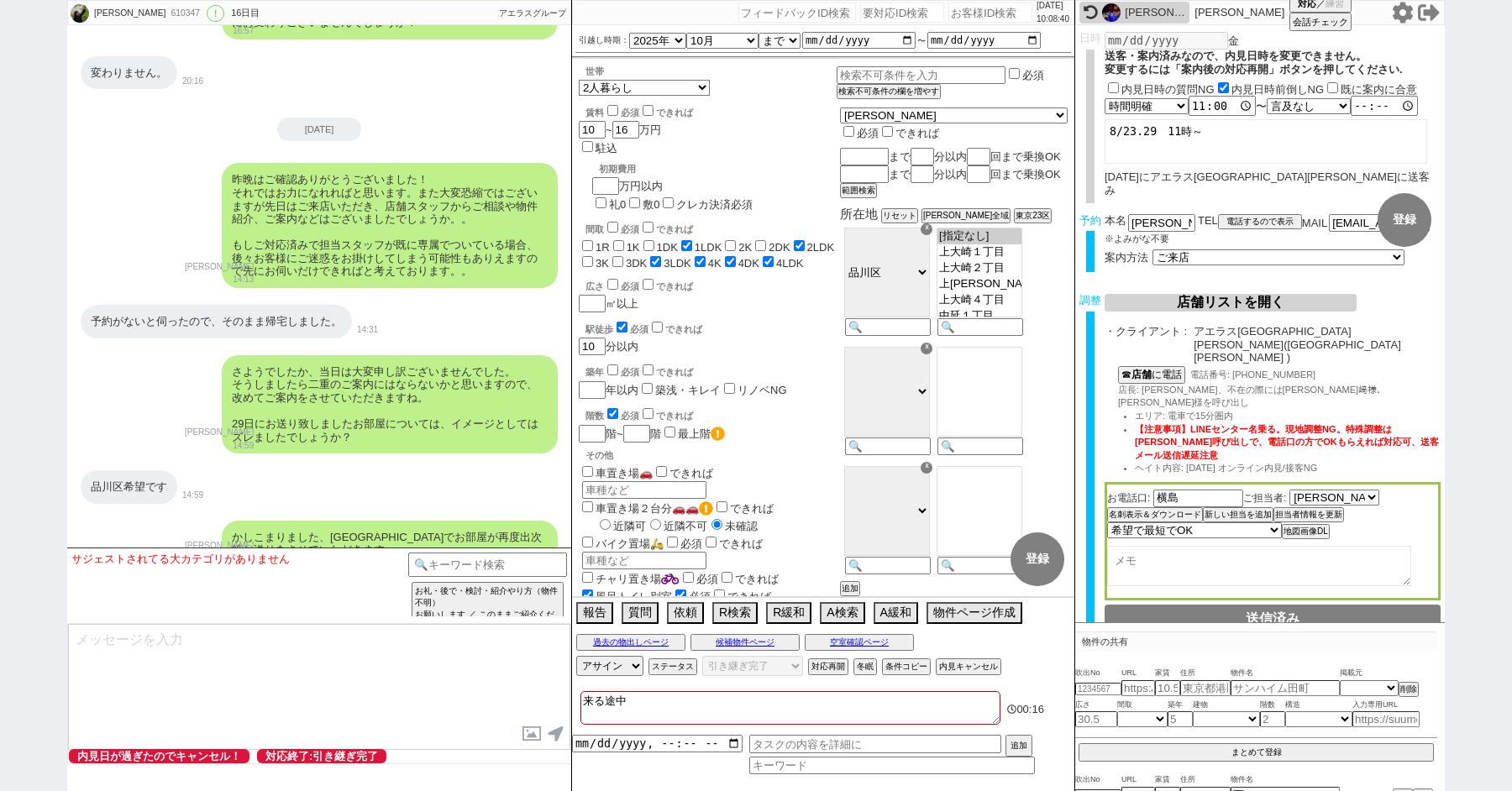
type textarea "来る途中d"
checkbox input "false"
checkbox input "true"
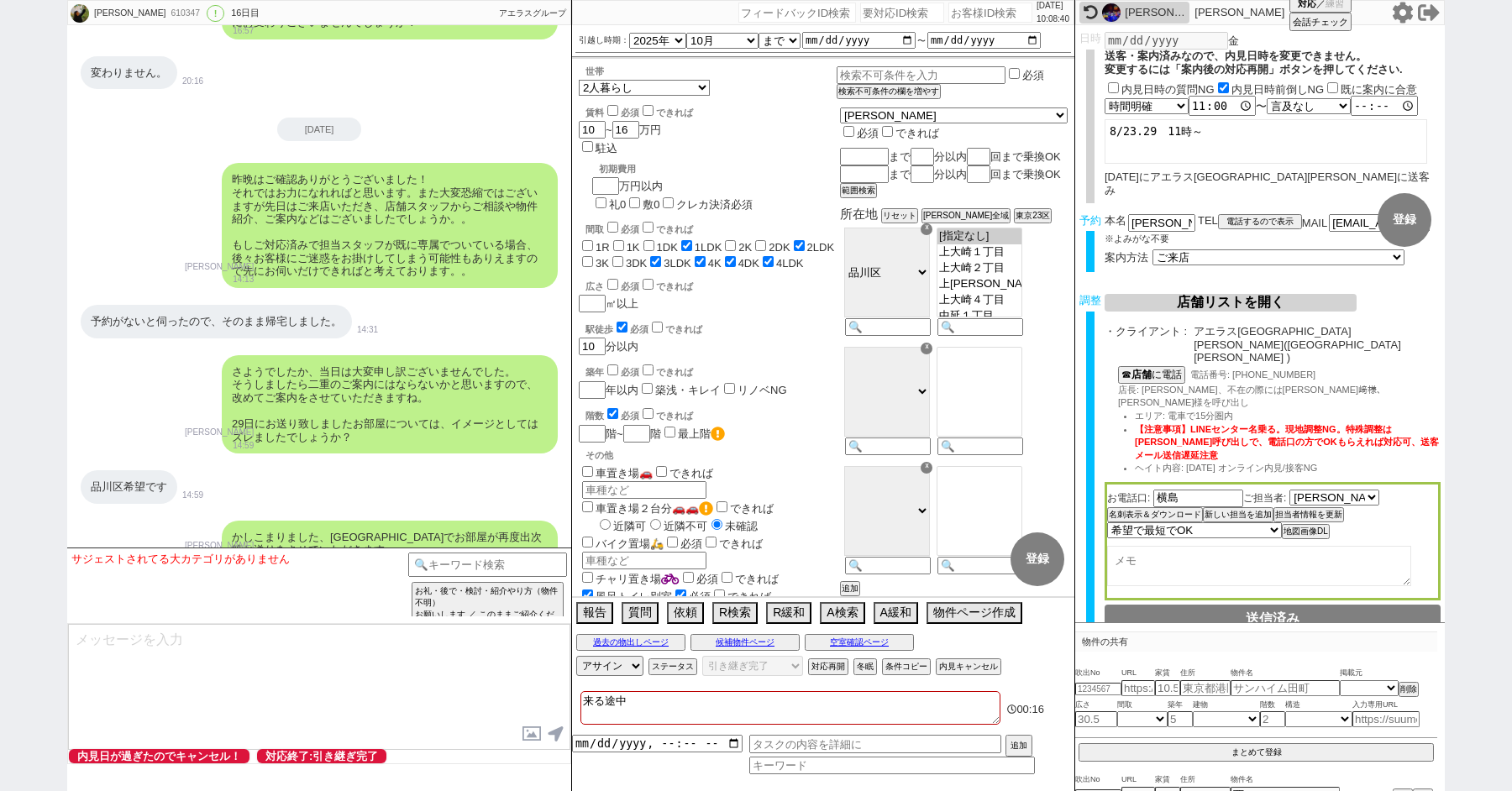
checkbox input "false"
checkbox input "true"
checkbox input "false"
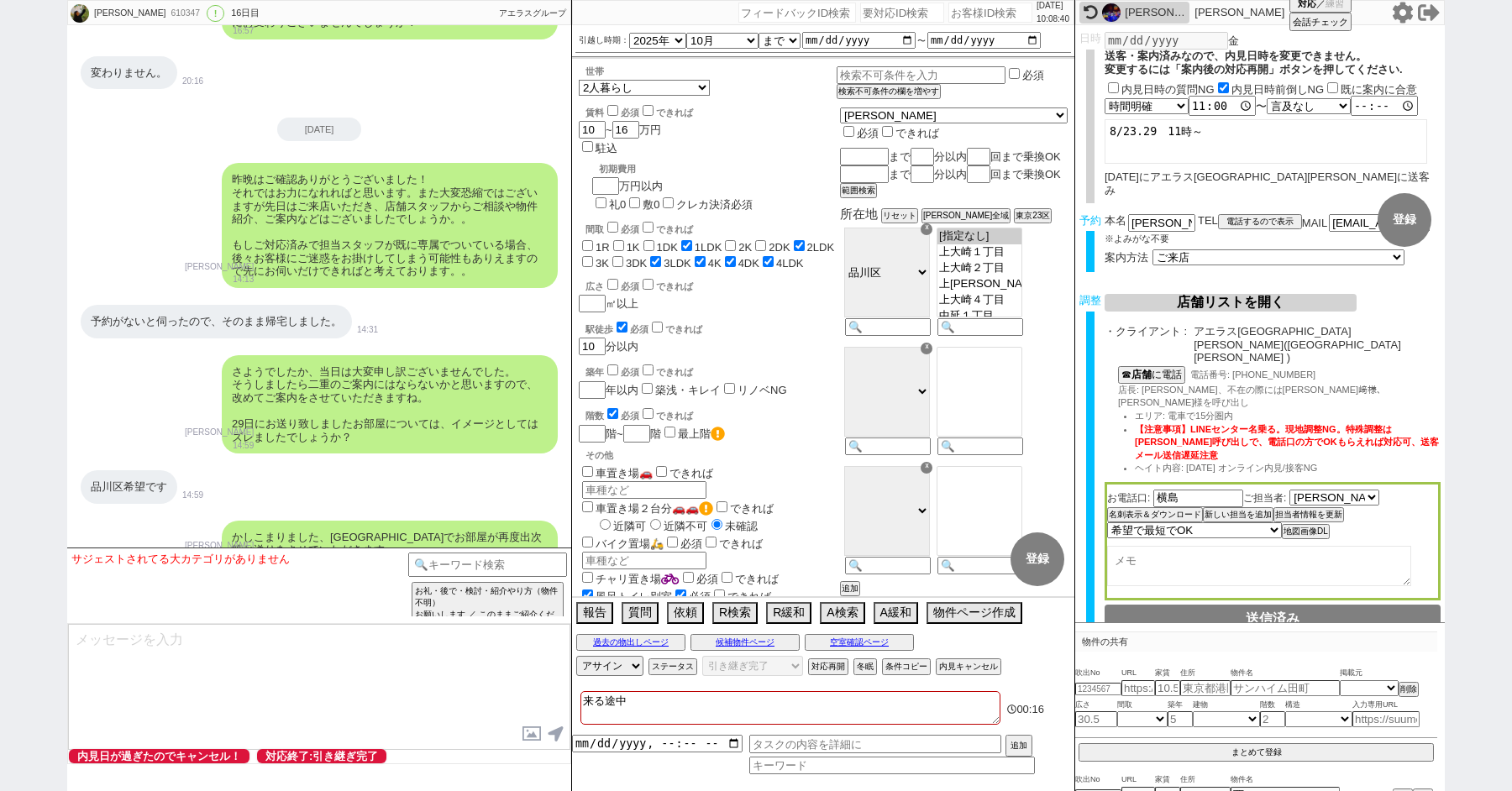
checkbox input "true"
type textarea "来る途中で"
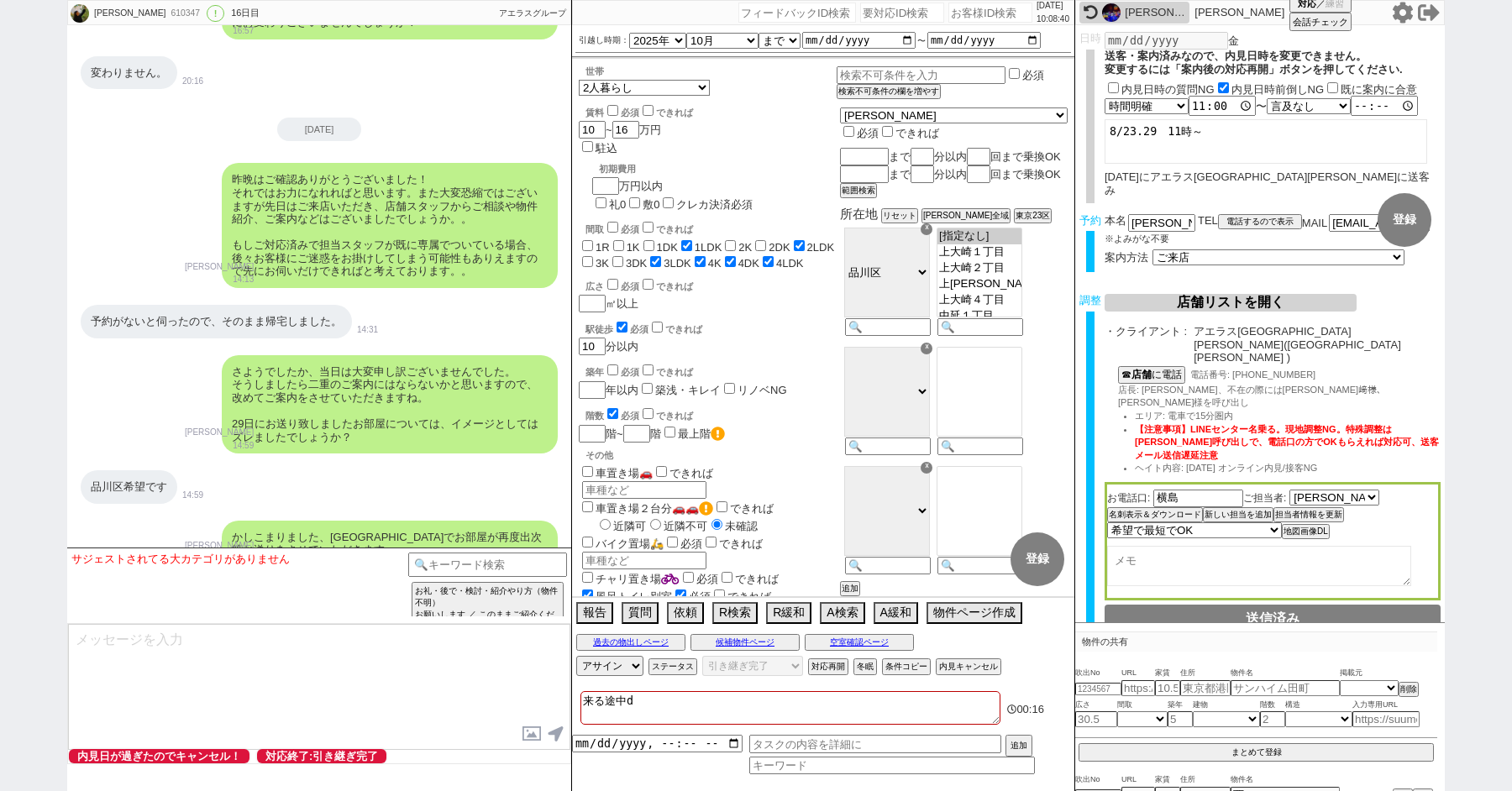
checkbox input "false"
checkbox input "true"
checkbox input "false"
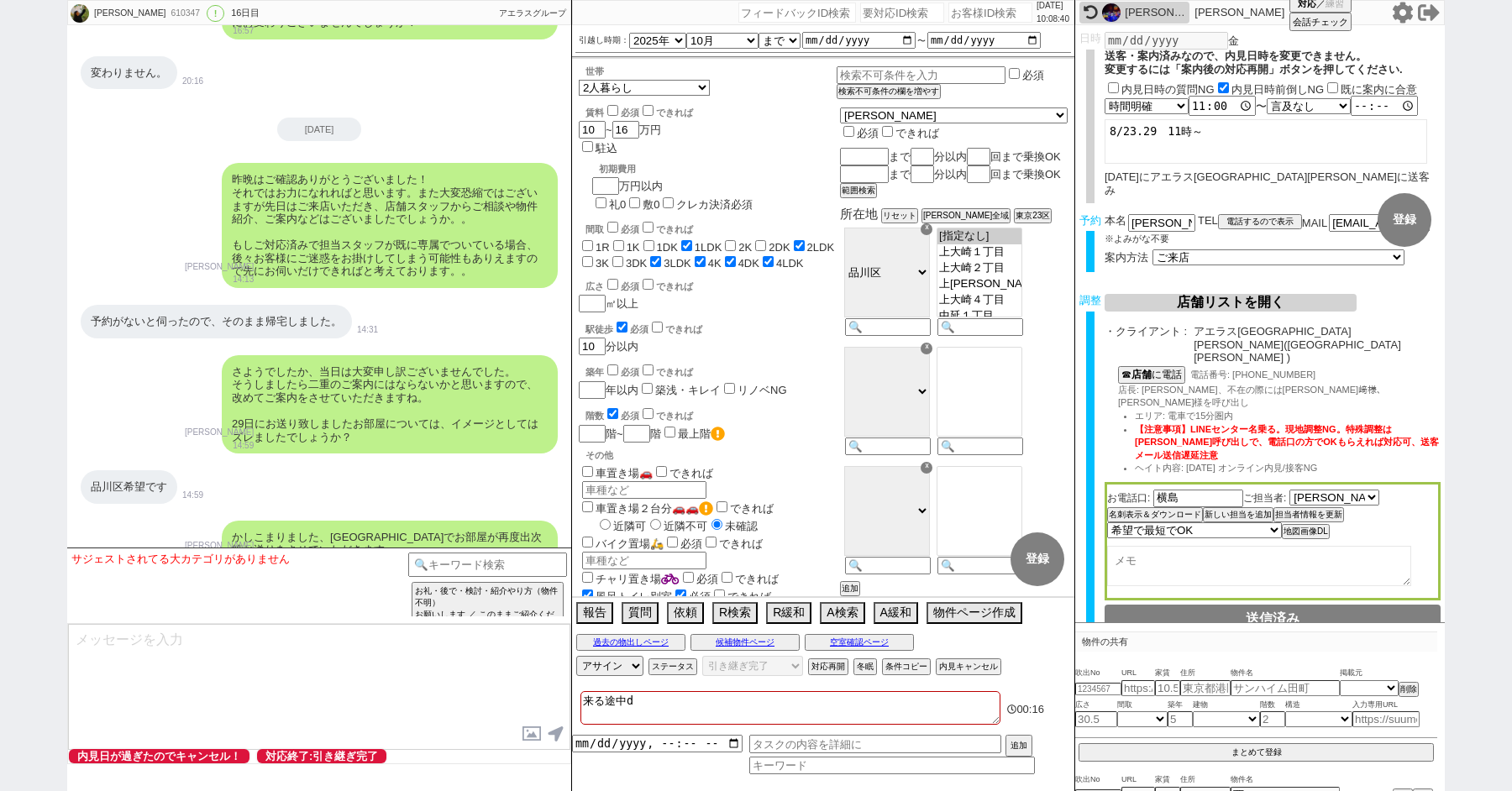
checkbox input "false"
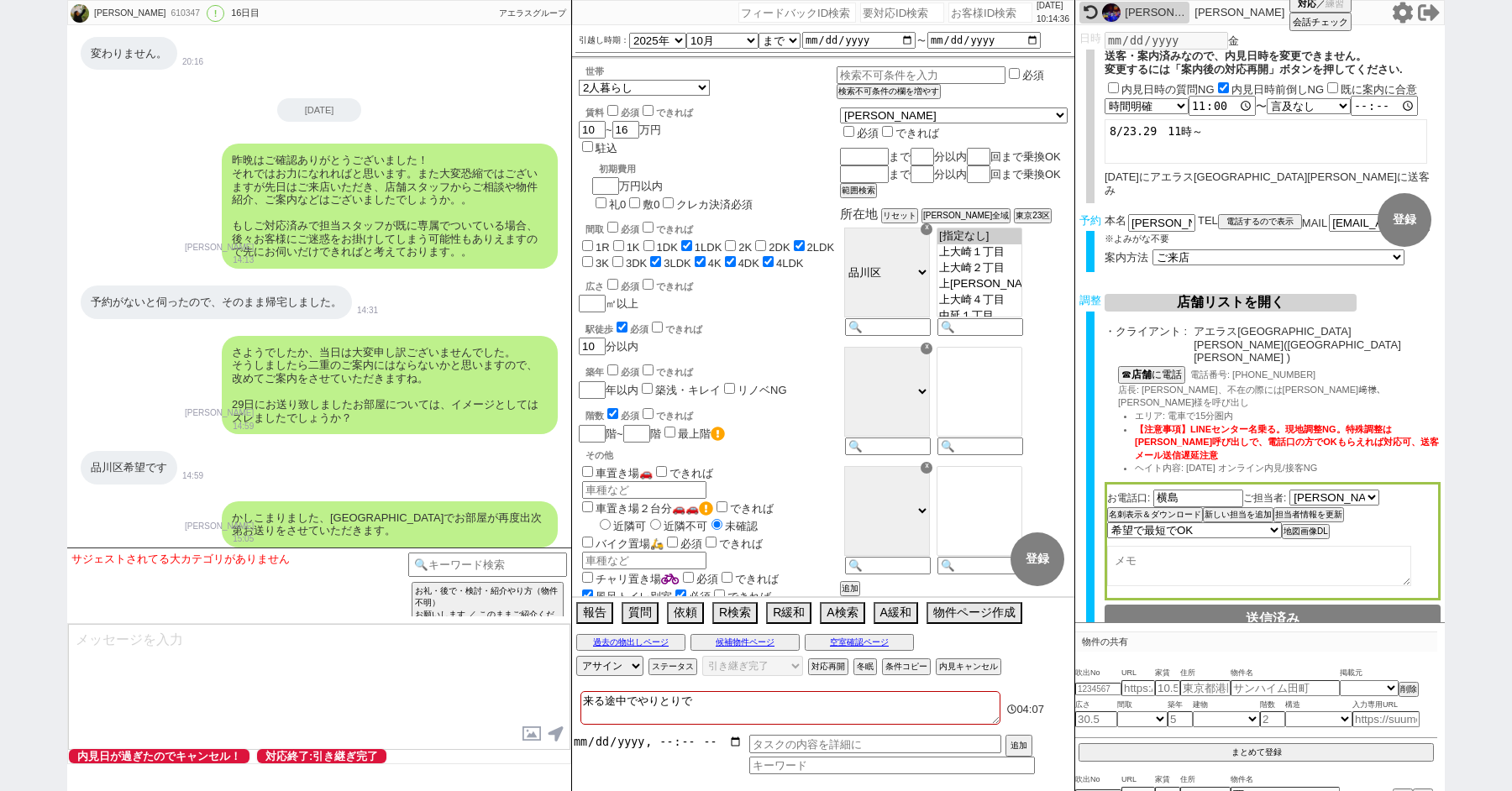
click at [623, 744] on input "datetime-local" at bounding box center [657, 741] width 170 height 14
drag, startPoint x: 732, startPoint y: 708, endPoint x: 516, endPoint y: 669, distance: 219.5
click at [526, 670] on div "福原 祐希 610347 ! 0 16日目 冬眠中 自社客 アエラスグループ スミカ_BPO チャット全表示 2025-08-17 新しくフォローされました …" at bounding box center [756, 396] width 1377 height 791
click at [816, 765] on input at bounding box center [892, 767] width 286 height 14
click at [628, 745] on input "datetime-local" at bounding box center [657, 741] width 170 height 14
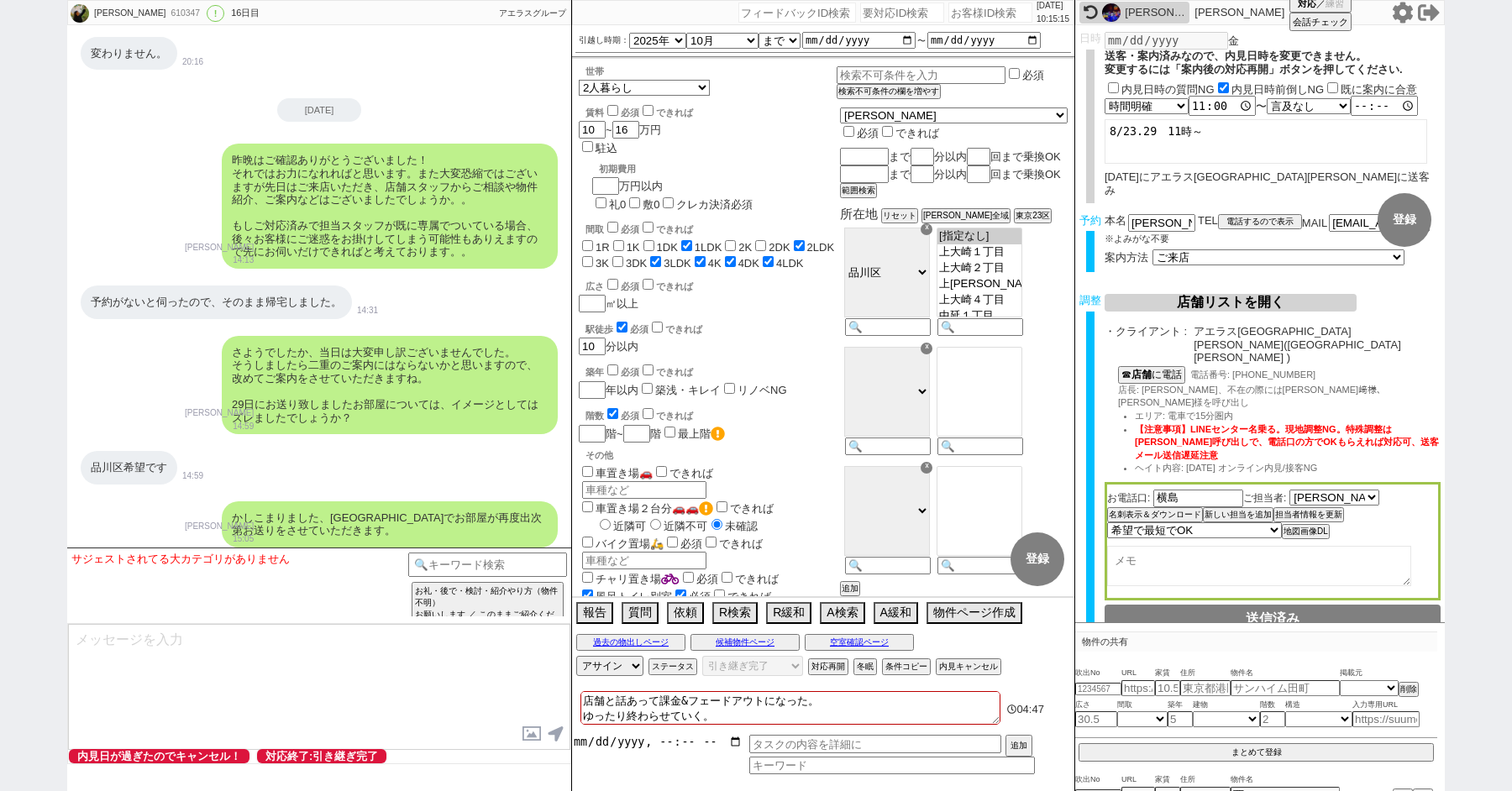
click at [643, 744] on input "datetime-local" at bounding box center [657, 741] width 170 height 14
click at [791, 737] on input "text" at bounding box center [875, 743] width 252 height 19
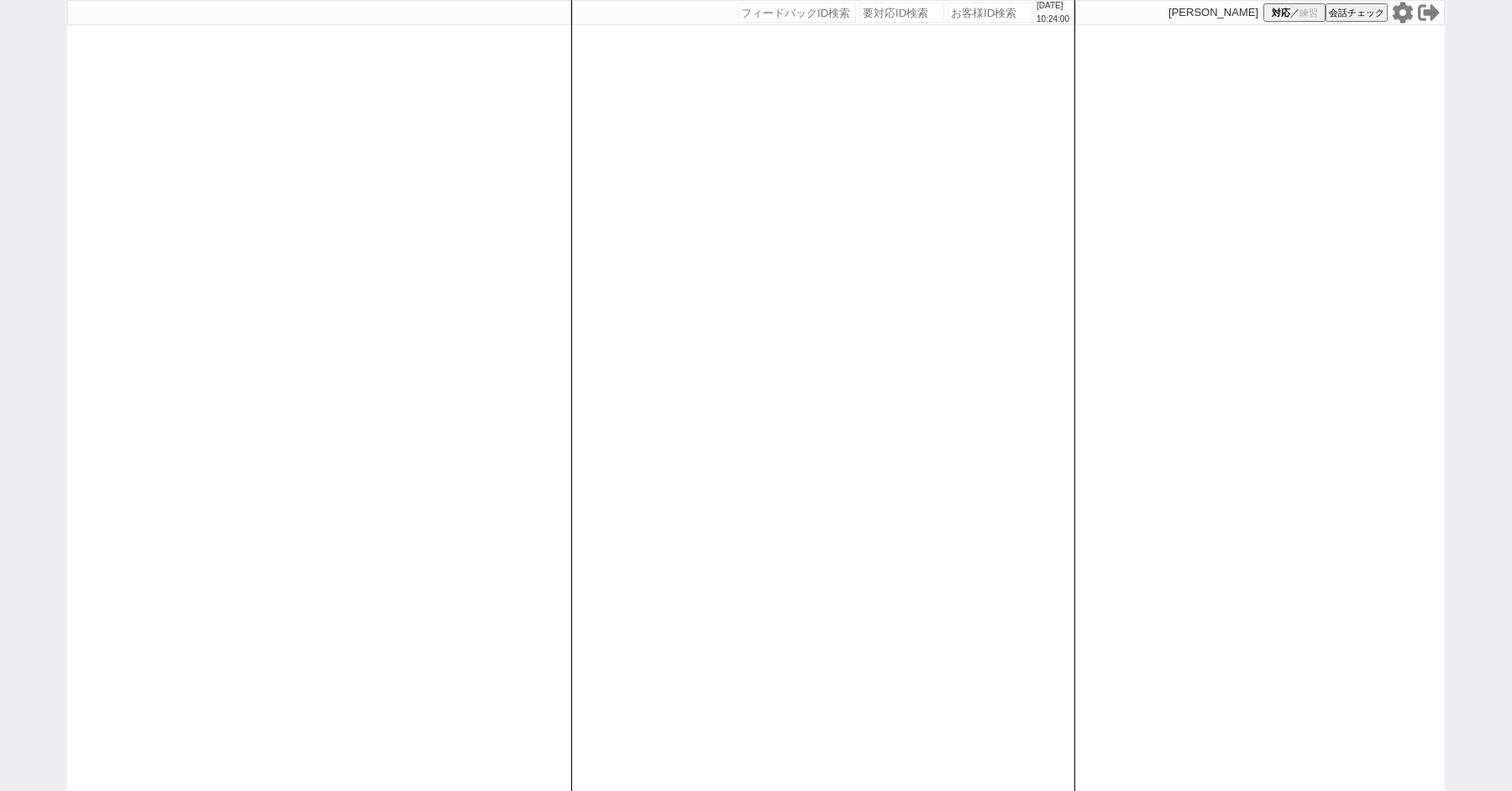
click at [0, 217] on div "[DATE] 10:24:00 候補物件を追加してしてください 紹介した物件一覧 他社物件を追加する 空室確認ページに追加・削除 紹介した物件一覧 他社物件を…" at bounding box center [756, 396] width 1512 height 791
select select "235"
select select "1"
select select
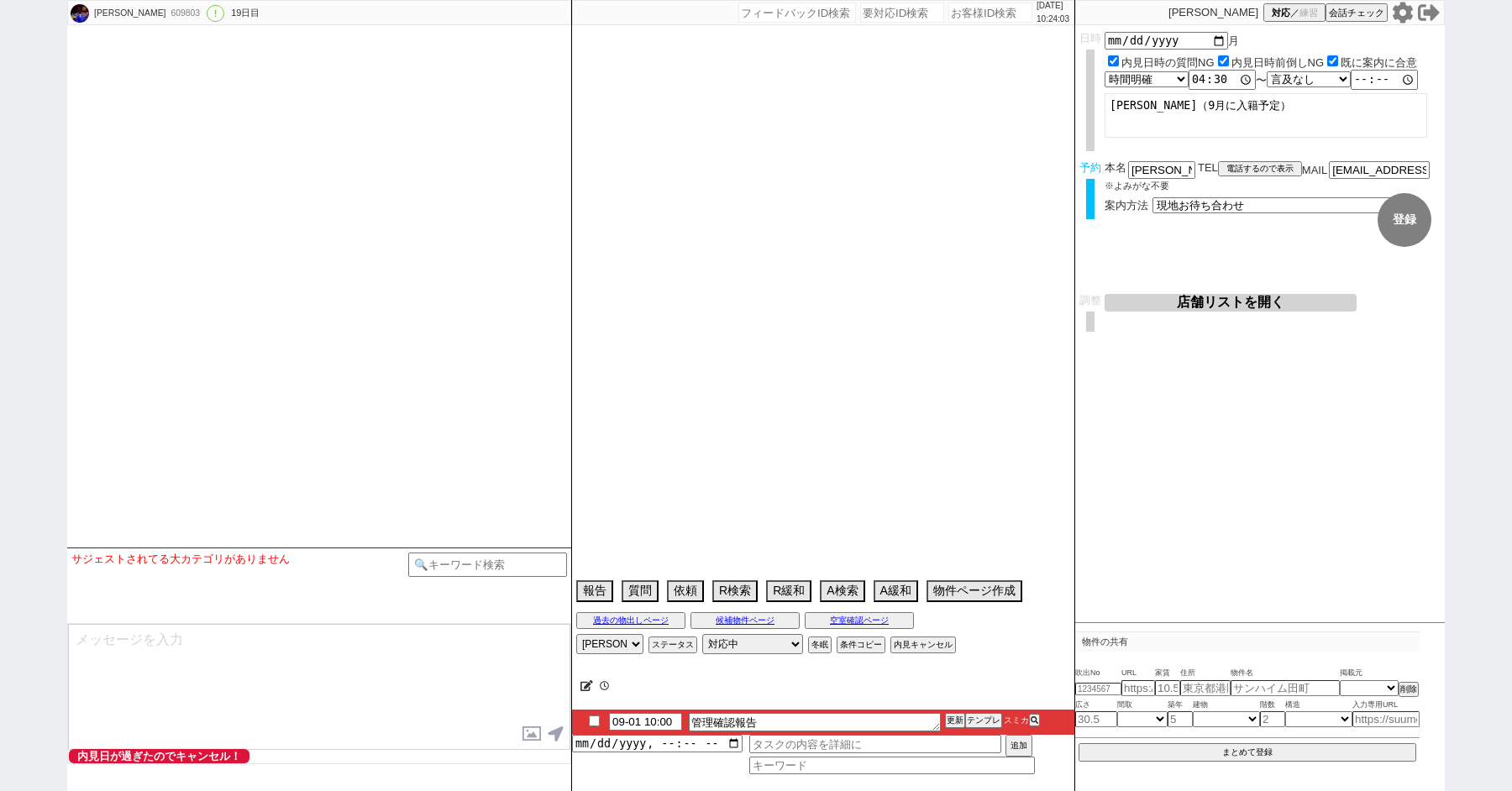
select select "2025"
select select "10"
select select "37"
select select "1"
select select "65"
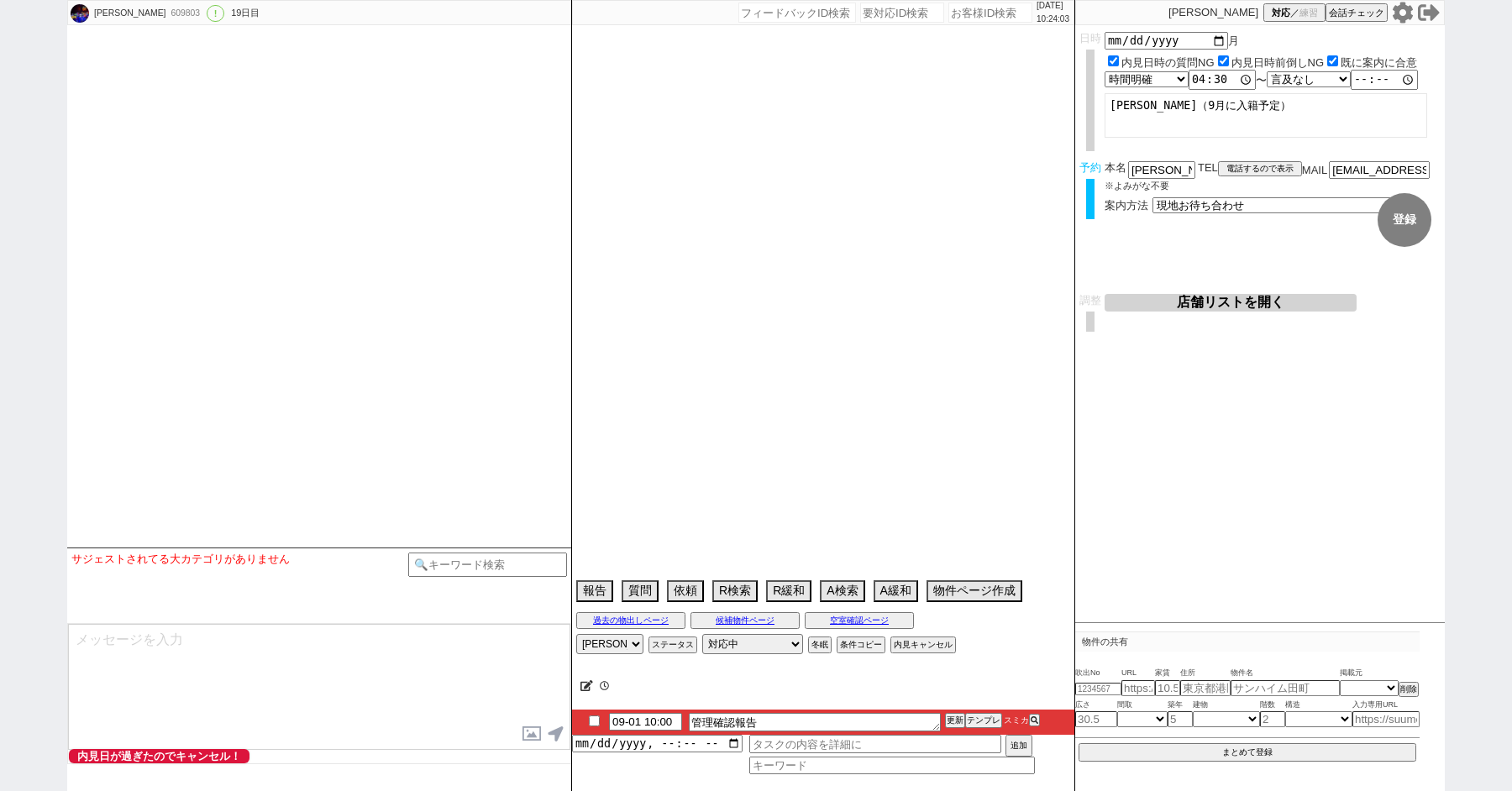
select select "[DATE]"
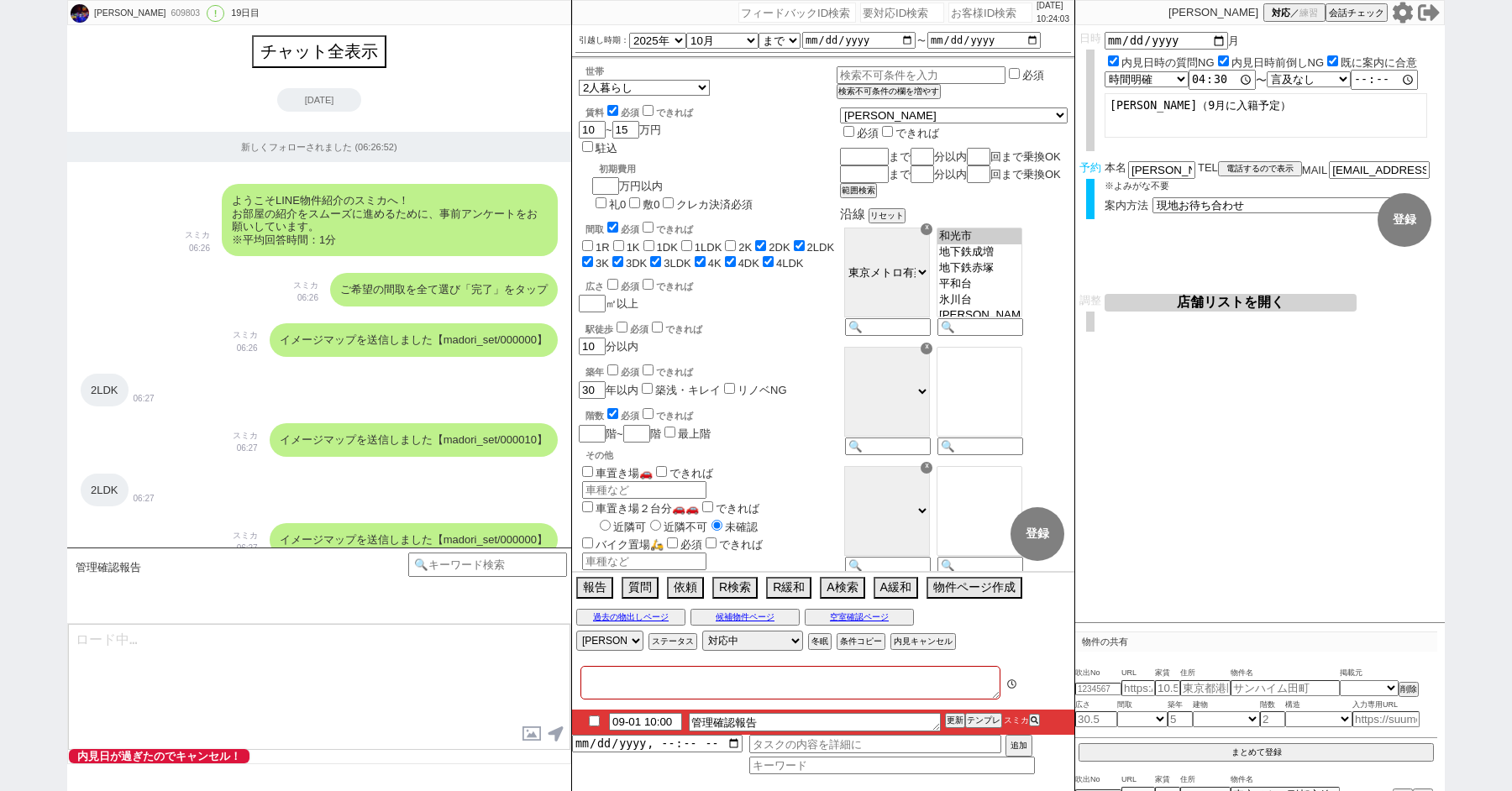
type textarea "@当日は12:30~13:30の時間帯で担当からの電話を受けることができる 他社なし　＠アエラス/ソレイユは避けたい＠＠"
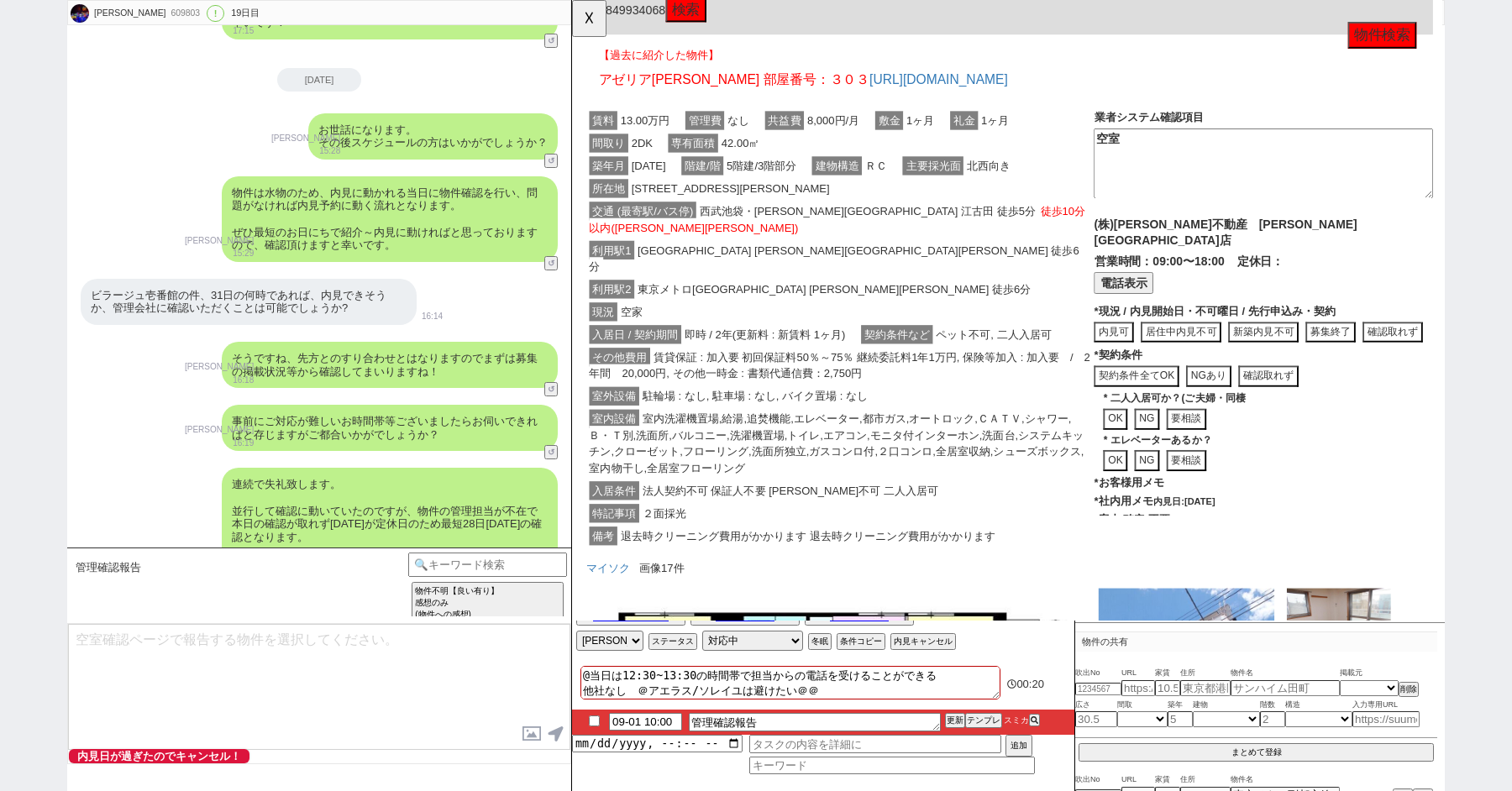
scroll to position [93, 0]
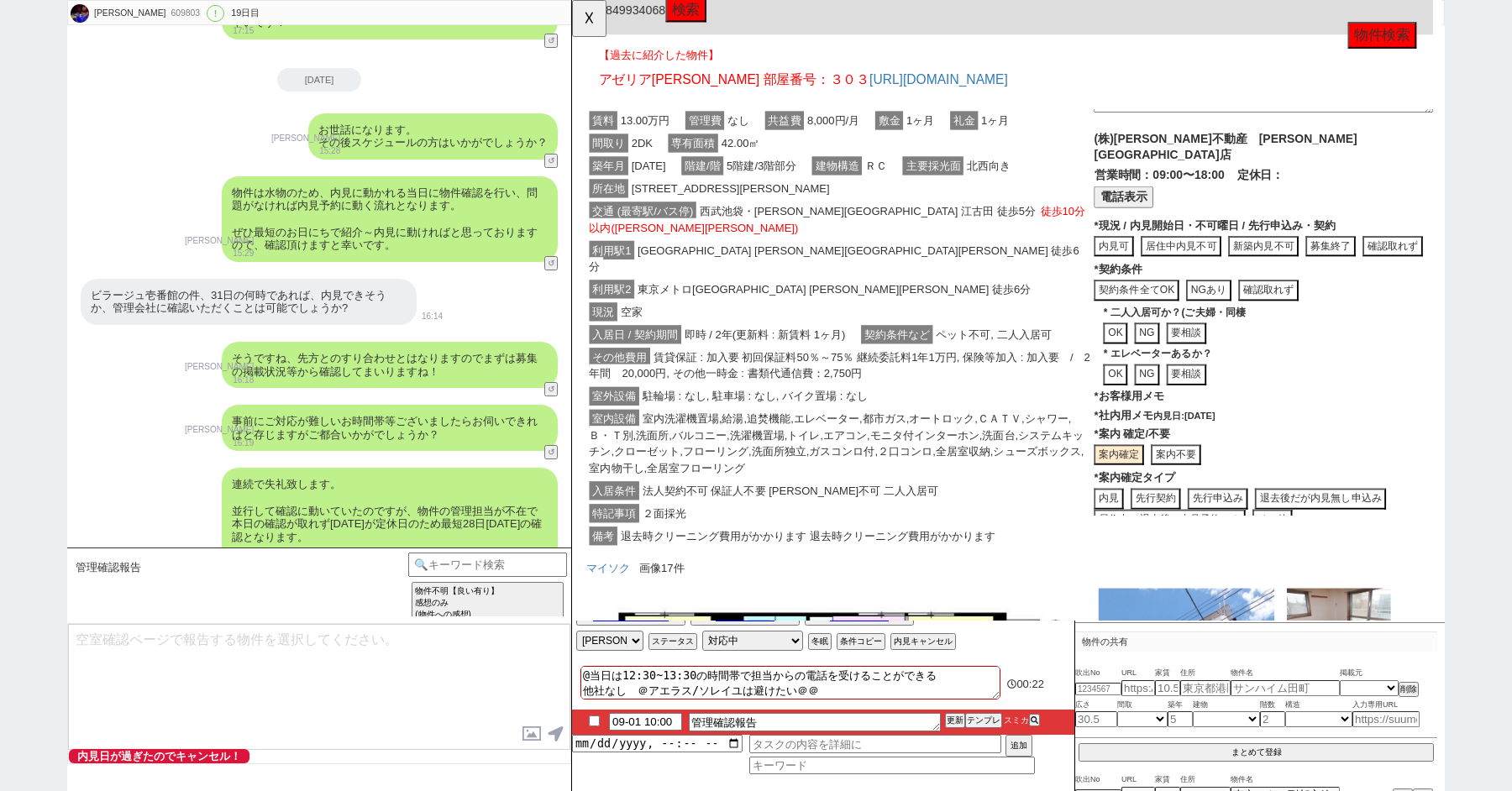
click at [1226, 525] on button "案内不要" at bounding box center [1199, 536] width 54 height 23
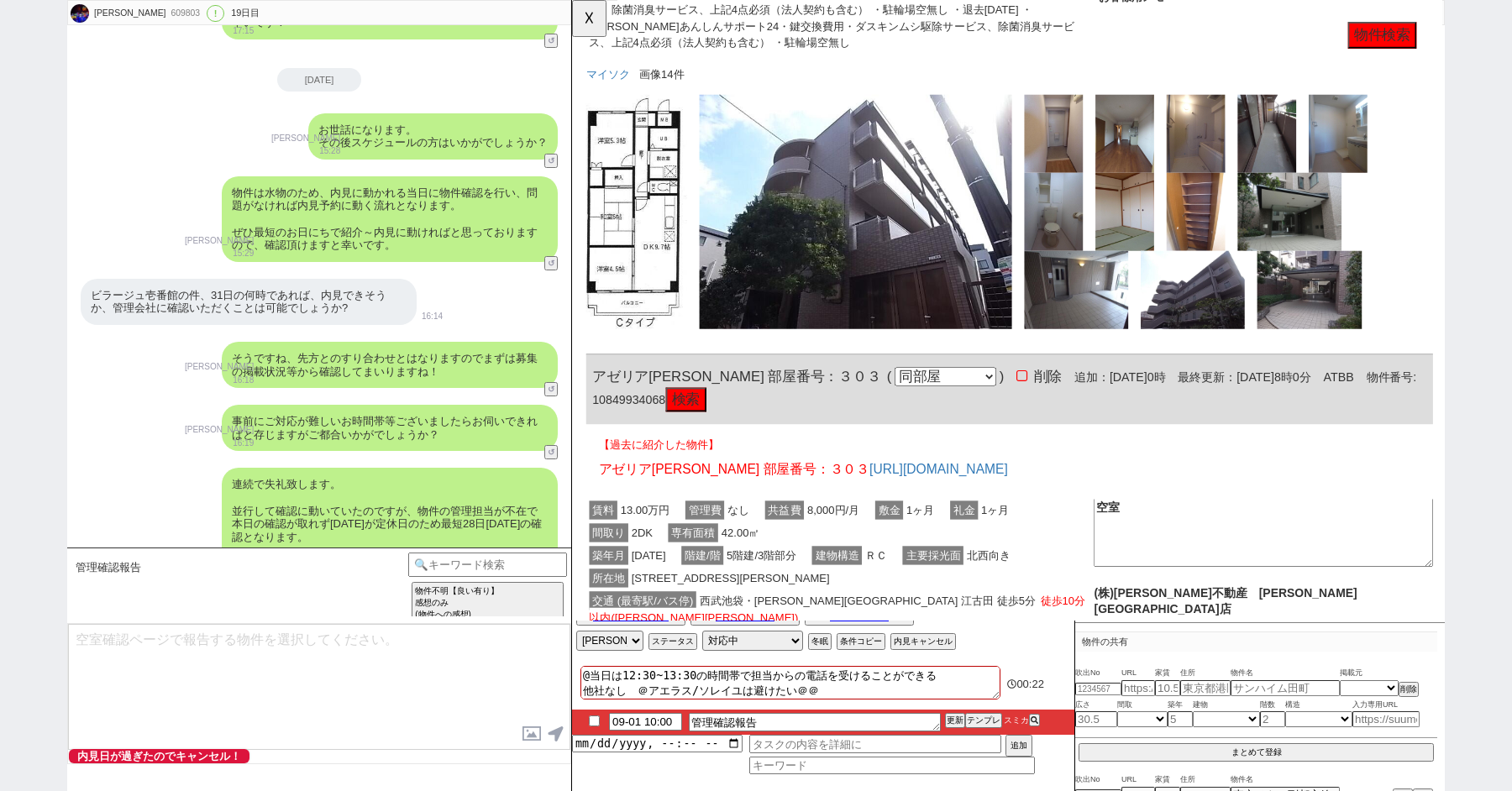
scroll to position [0, 0]
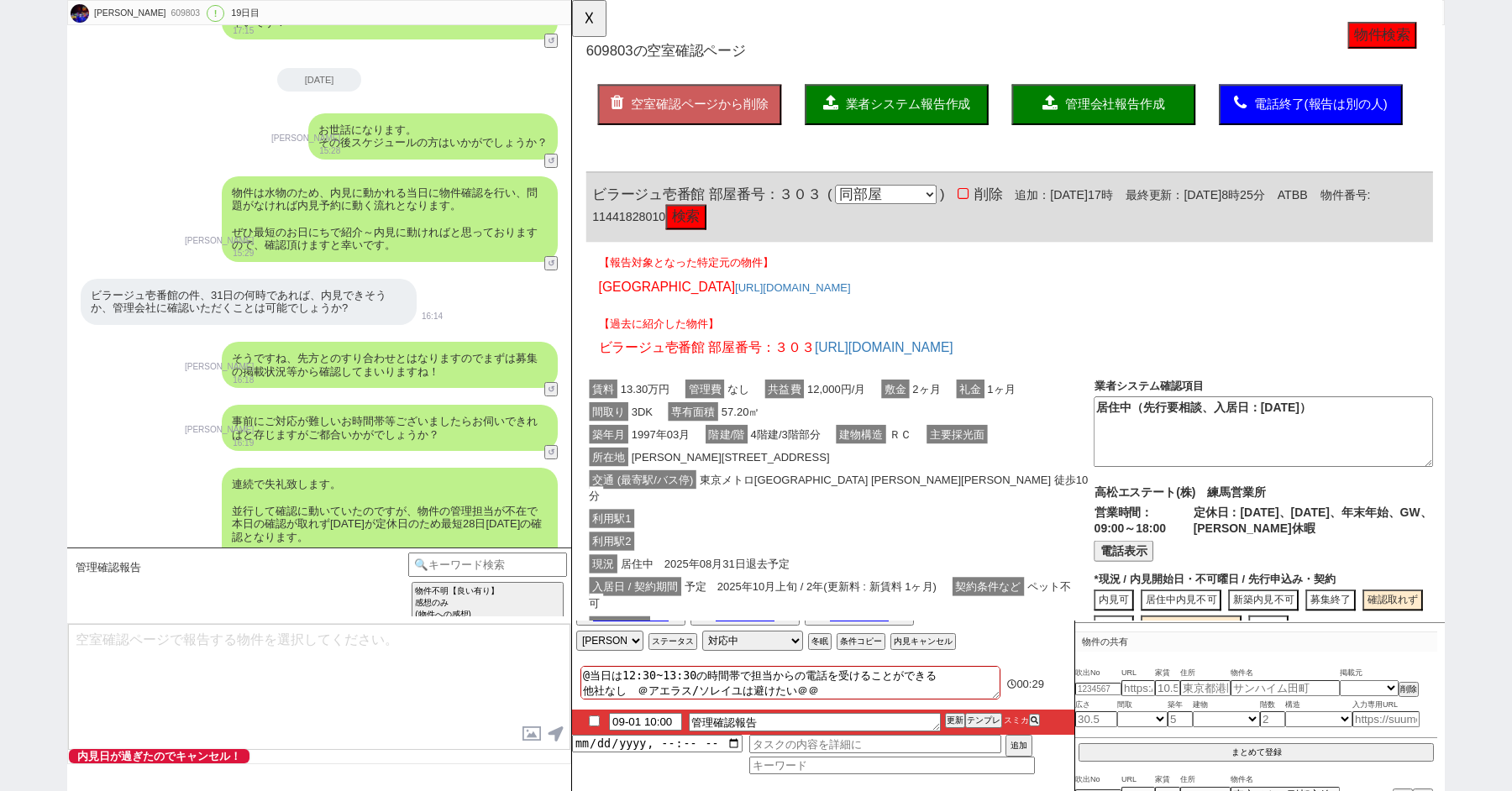
click at [1156, 585] on button "電話表示" at bounding box center [1165, 592] width 64 height 23
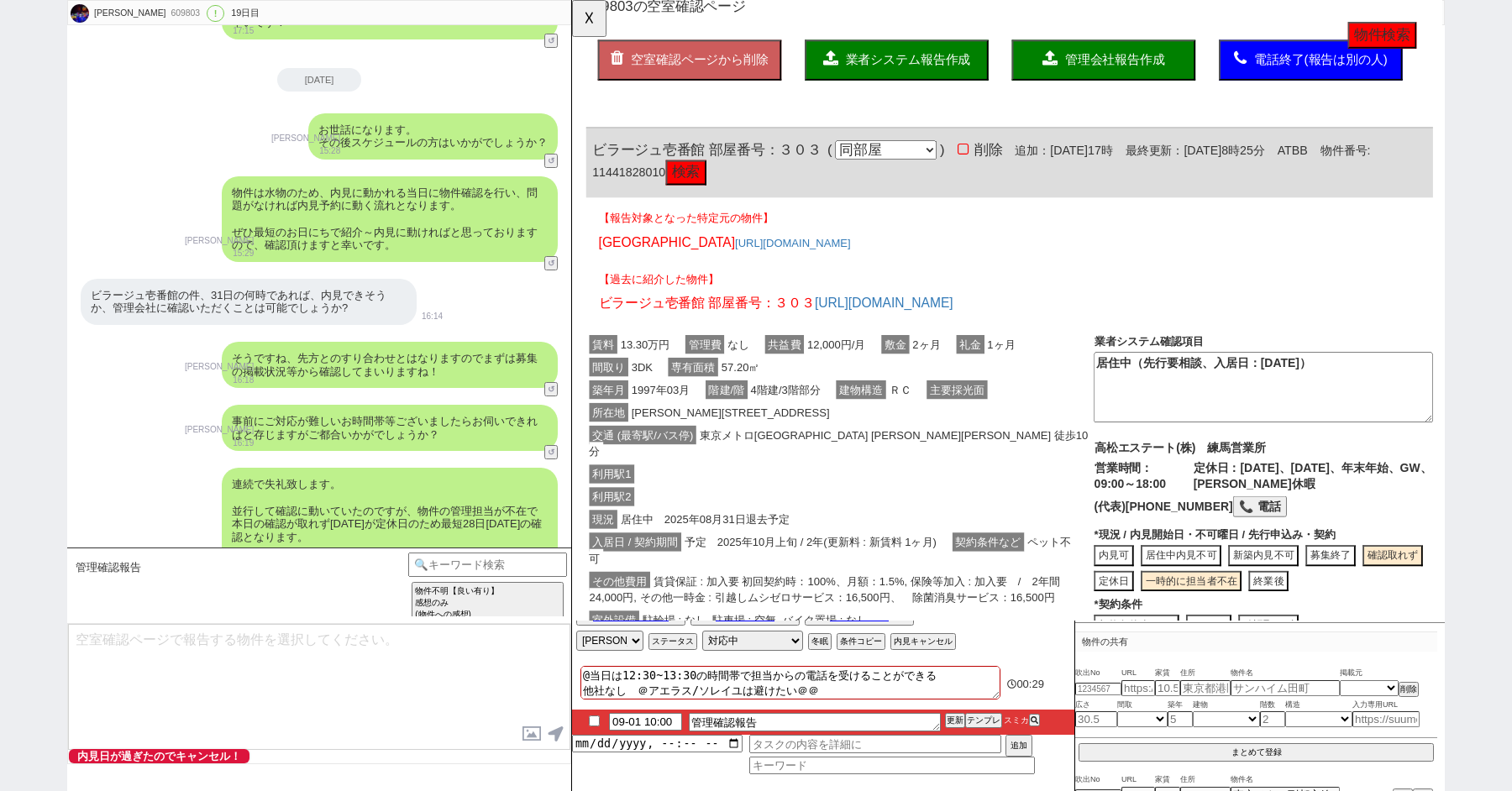
scroll to position [149, 0]
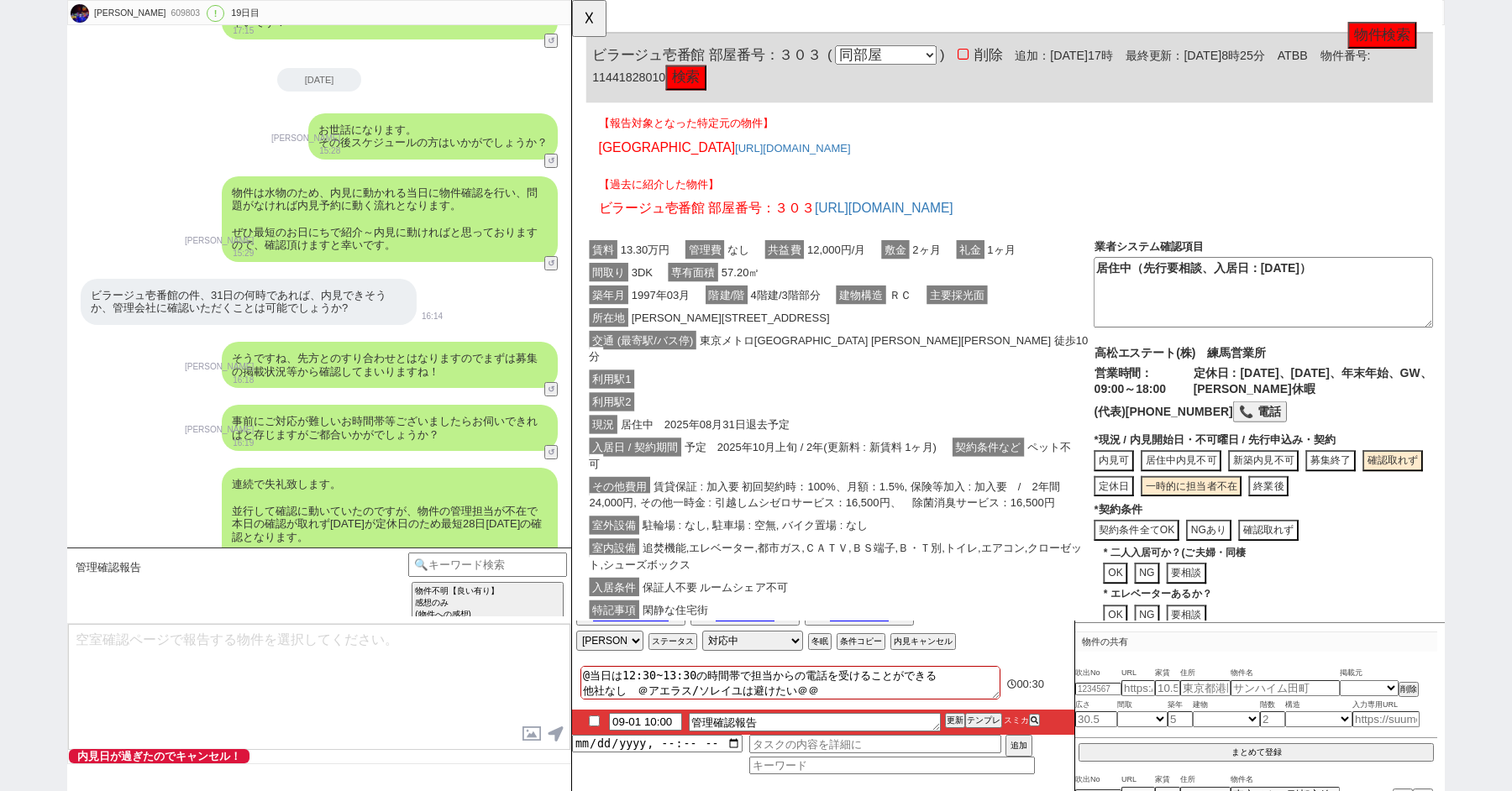
click at [1283, 436] on button "📞 電話" at bounding box center [1312, 442] width 58 height 23
drag, startPoint x: 713, startPoint y: 57, endPoint x: 579, endPoint y: 58, distance: 134.0
click div "609803 の空室確認ページ 空室確認ページから削除 業者システム報告作成 管理会社報告作成 電話終了(報告は別の人) 確認取れず物件のタスク登録 追加 キ…"
copy span "[GEOGRAPHIC_DATA]"
click at [1283, 431] on button "📞 電話" at bounding box center [1312, 442] width 58 height 23
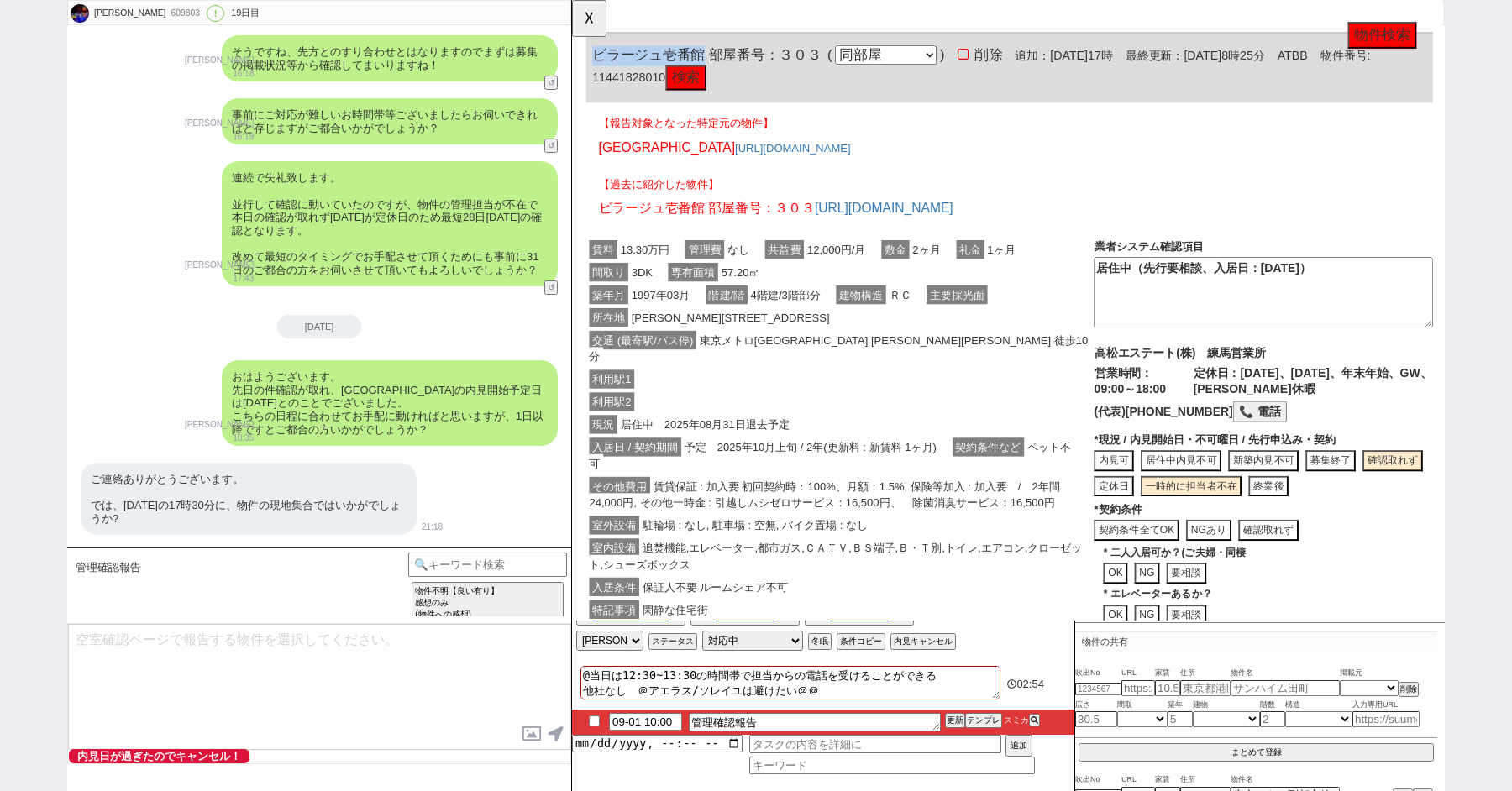
scroll to position [8336, 0]
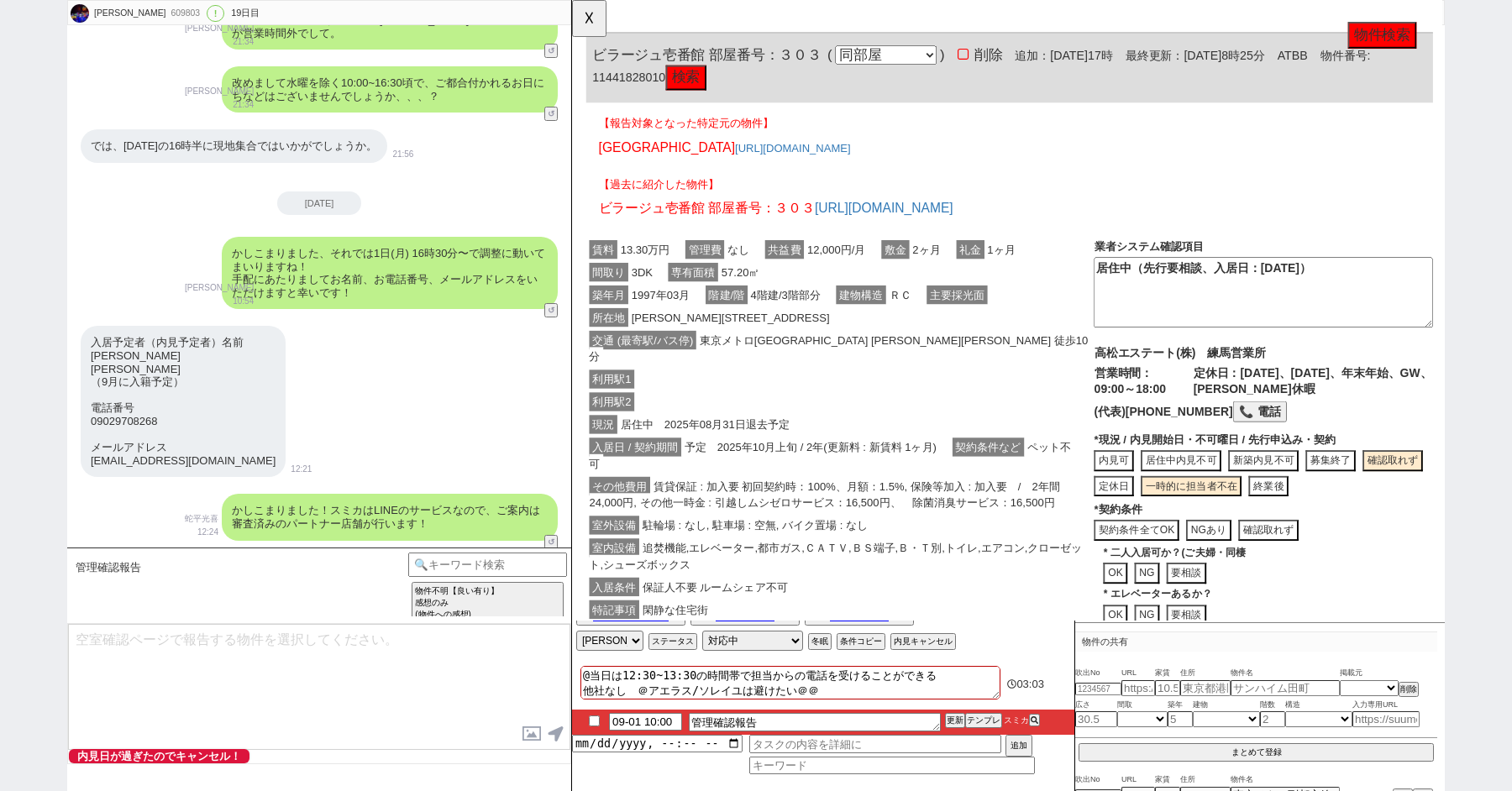
click div "利用駅2"
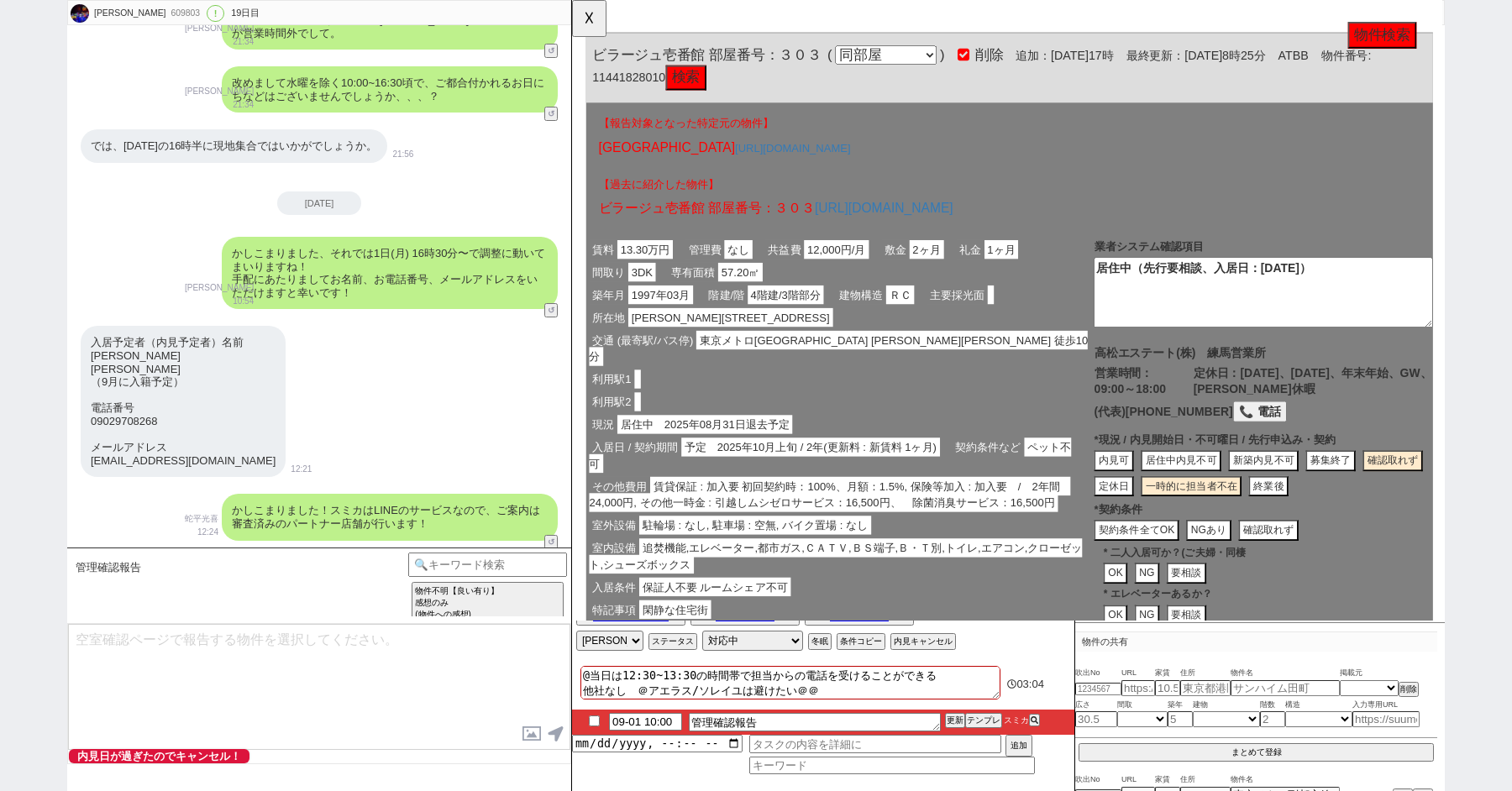
click div "利用駅2"
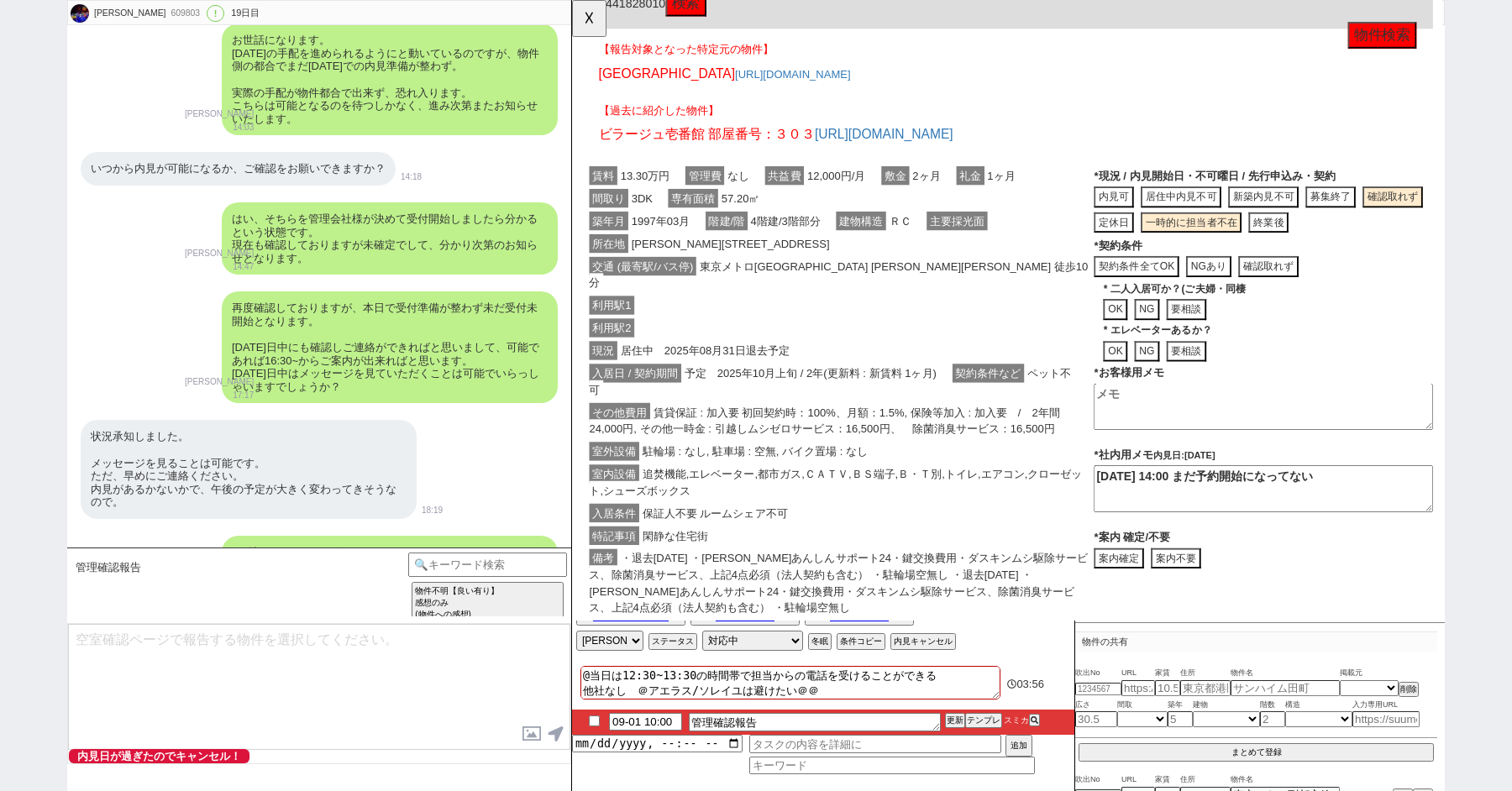
scroll to position [11536, 0]
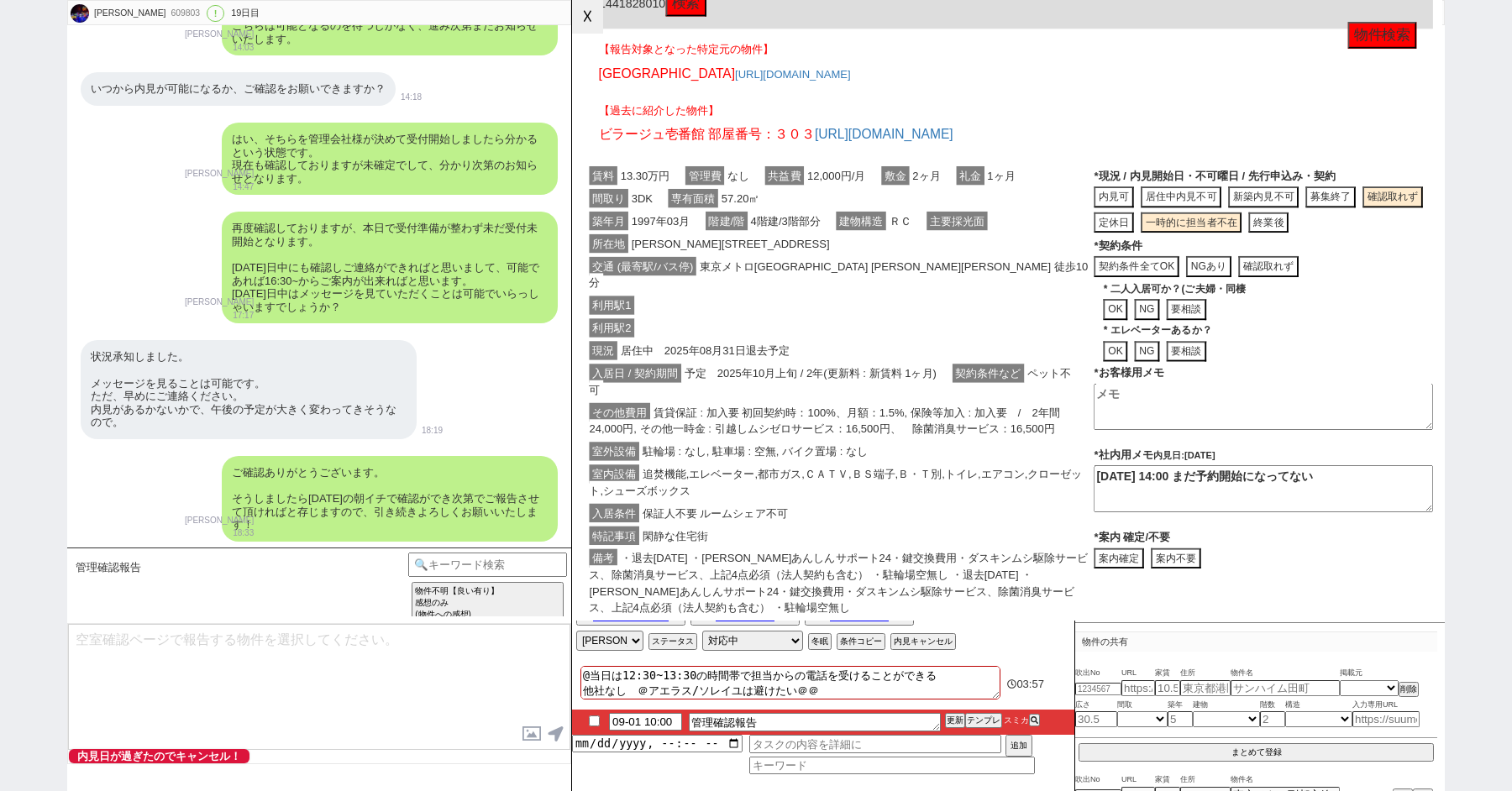
click at [584, 24] on button "☓" at bounding box center [587, 17] width 31 height 34
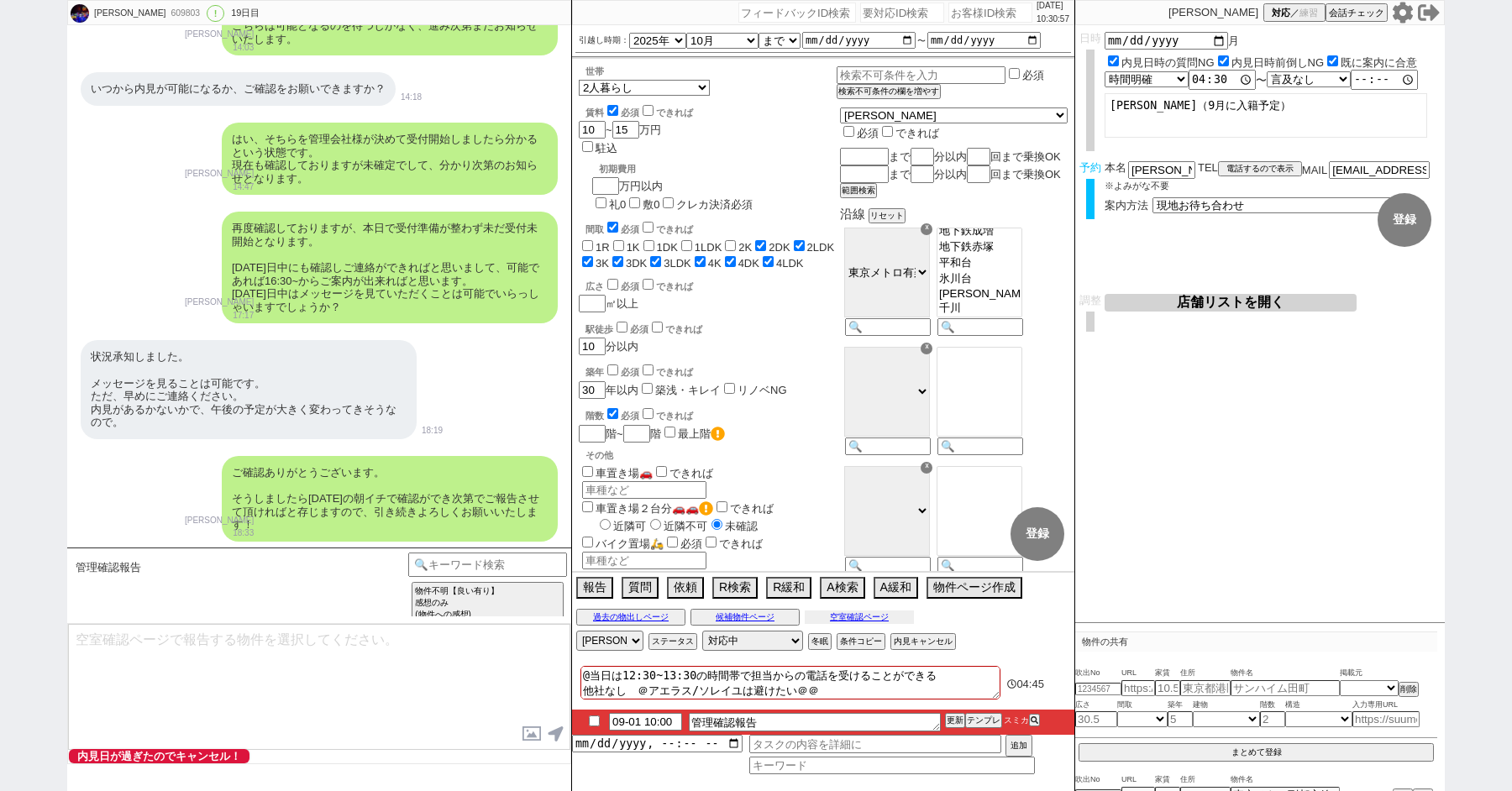
click at [849, 617] on button "空室確認ページ" at bounding box center [859, 617] width 110 height 13
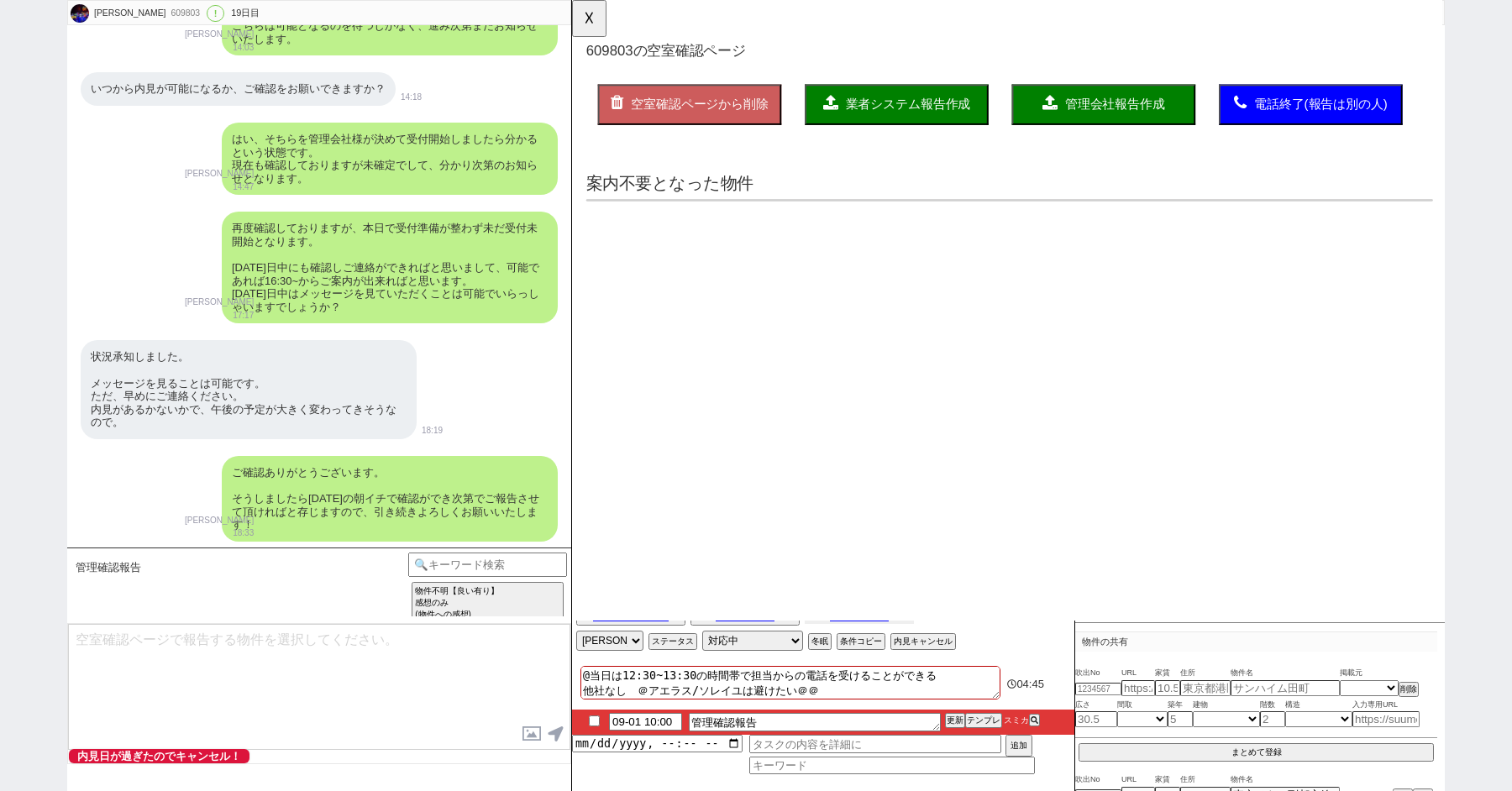
scroll to position [0, 0]
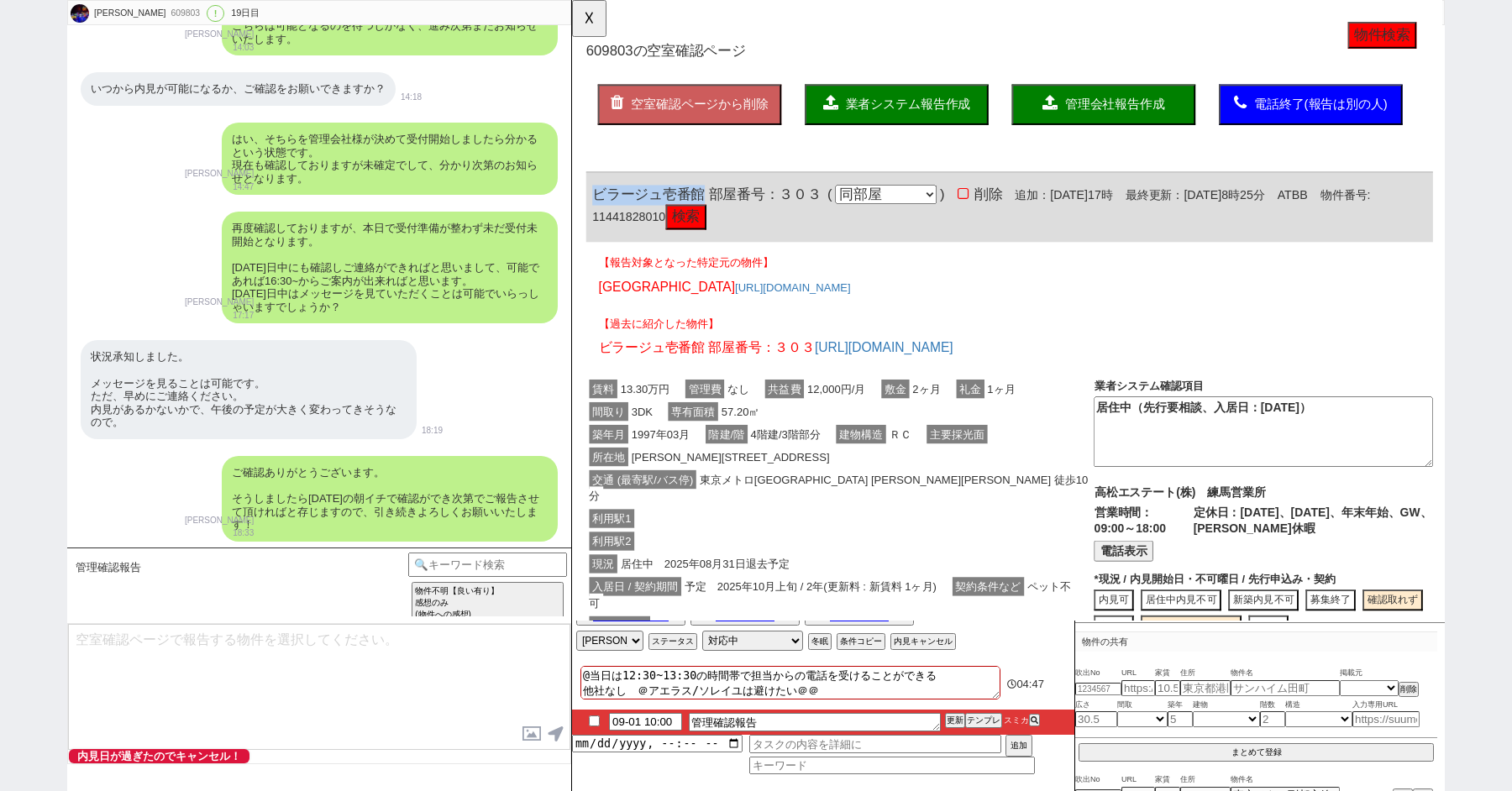
drag, startPoint x: 713, startPoint y: 207, endPoint x: 598, endPoint y: 206, distance: 115.0
click at [598, 207] on span "ビラージュ壱番館 部屋番号：３０３" at bounding box center [717, 208] width 246 height 17
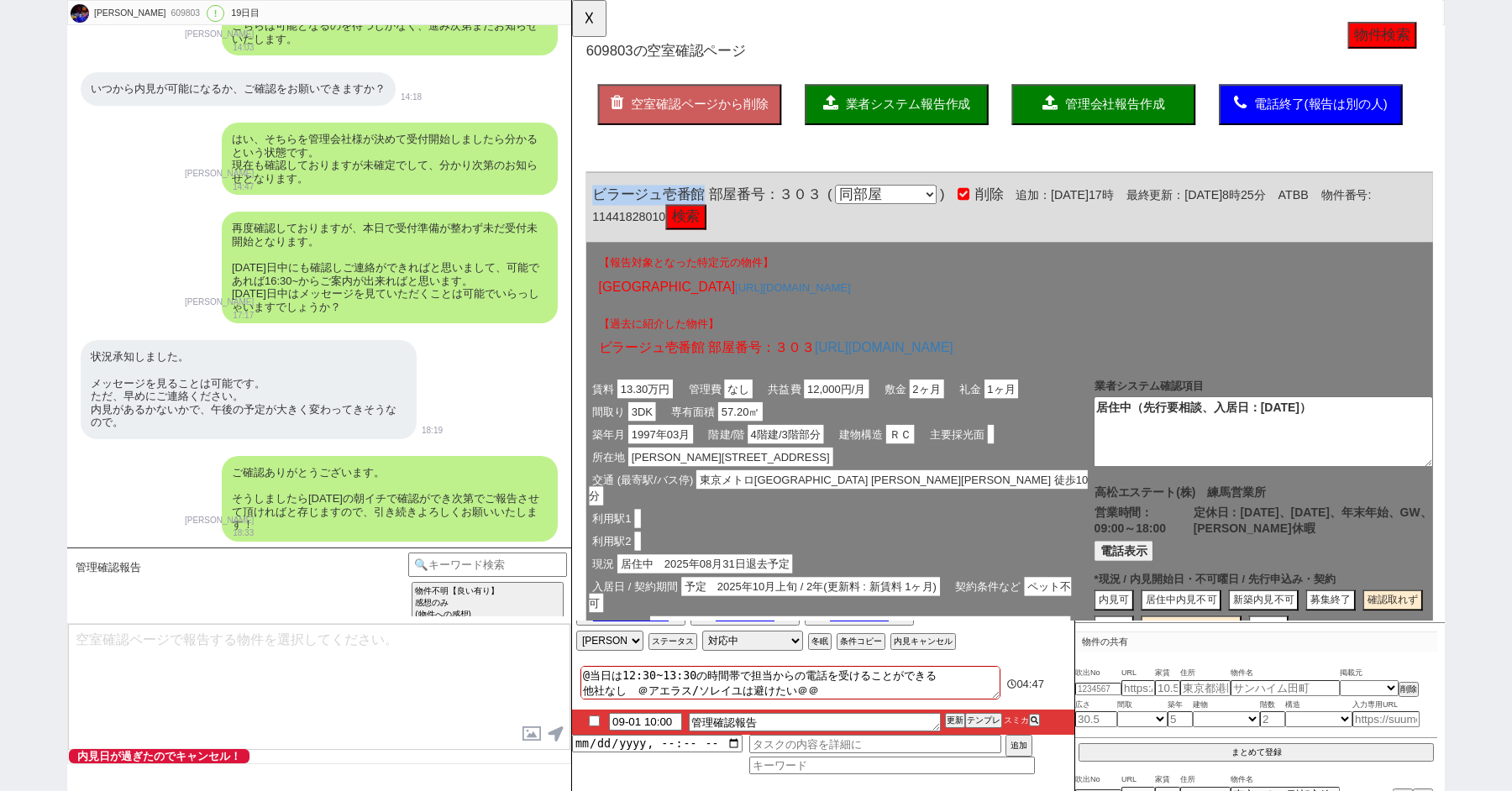
copy span "[GEOGRAPHIC_DATA]"
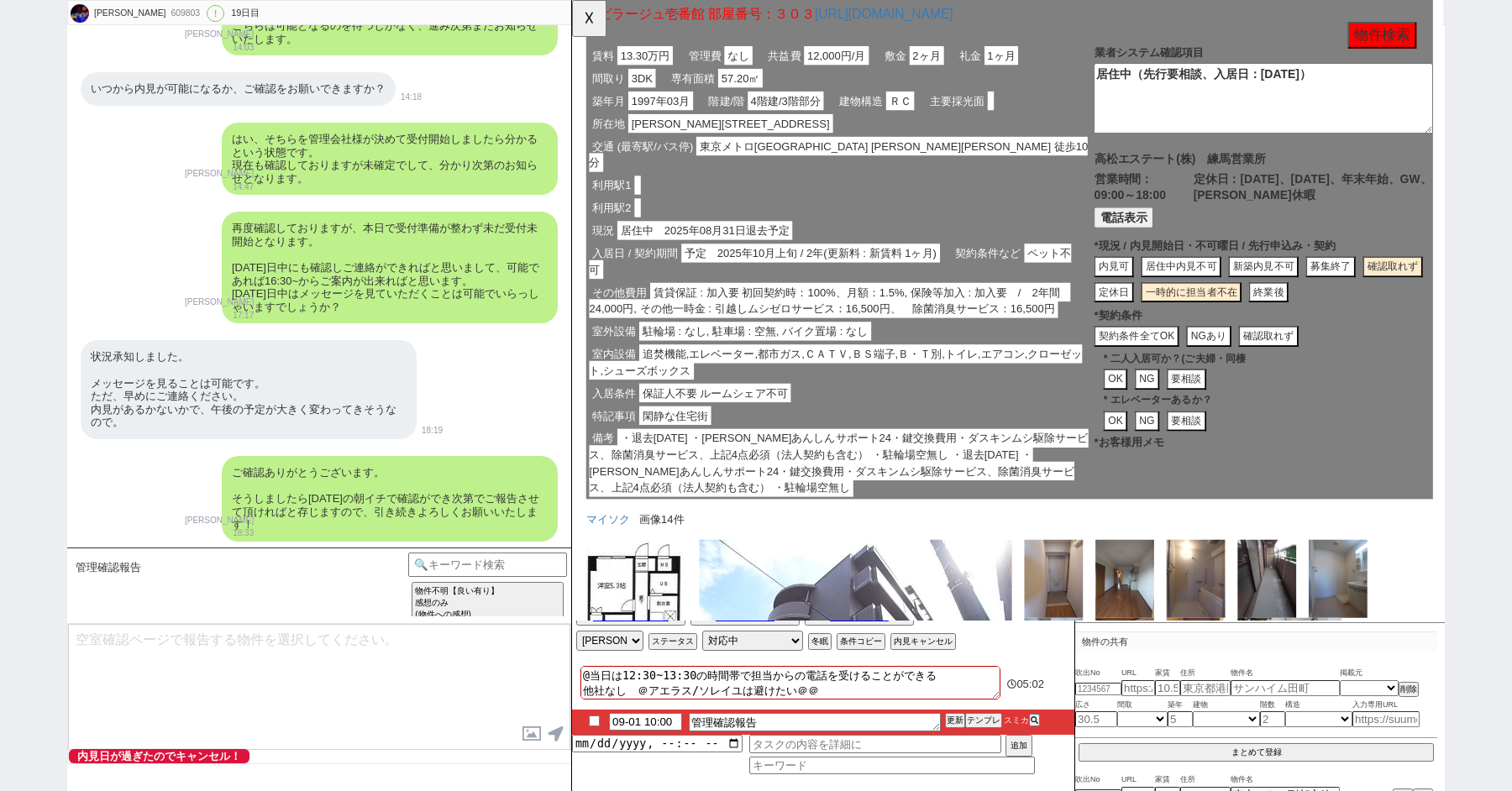
scroll to position [383, 0]
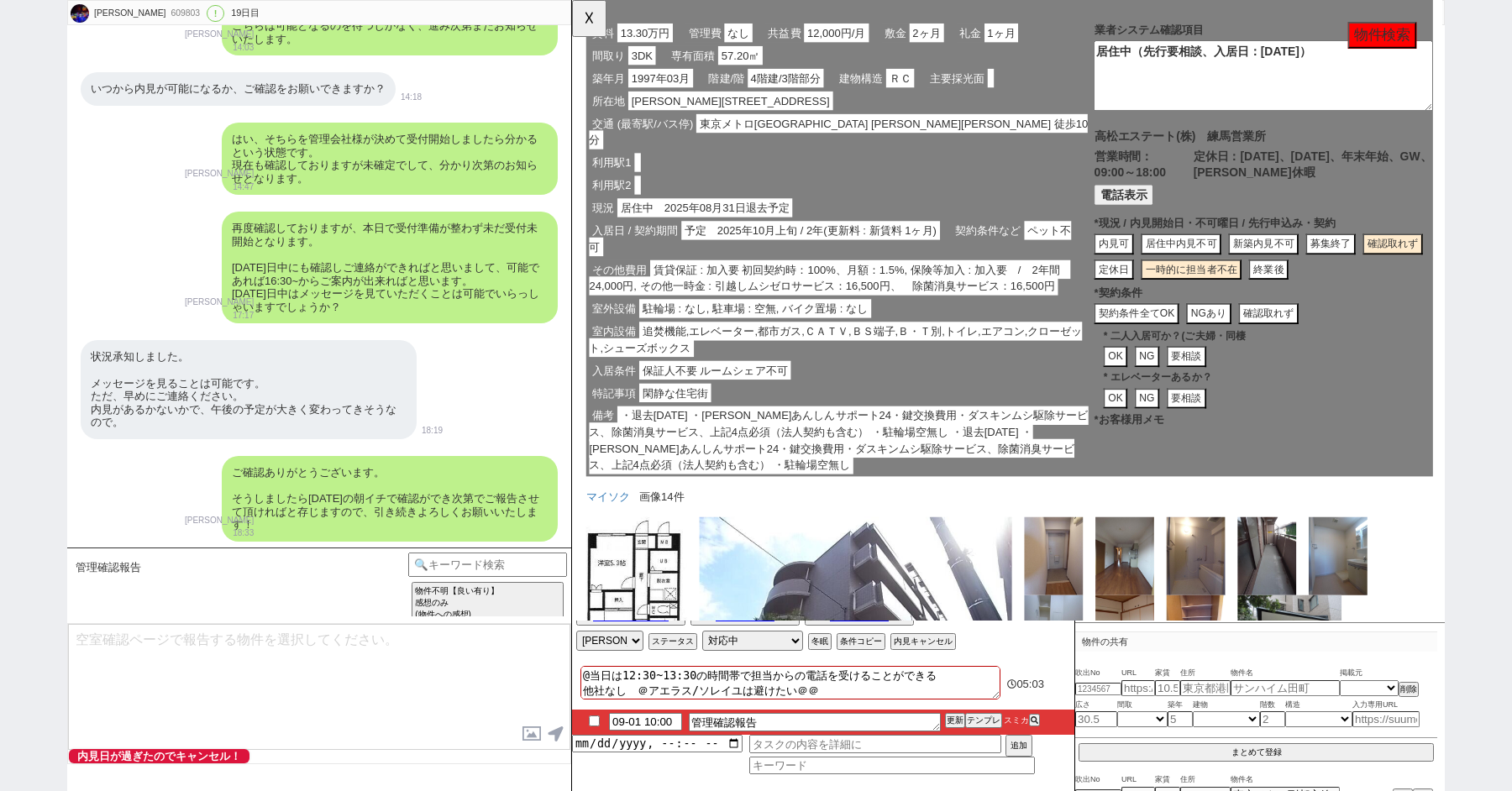
click at [1183, 264] on button "内見可" at bounding box center [1226, 262] width 87 height 23
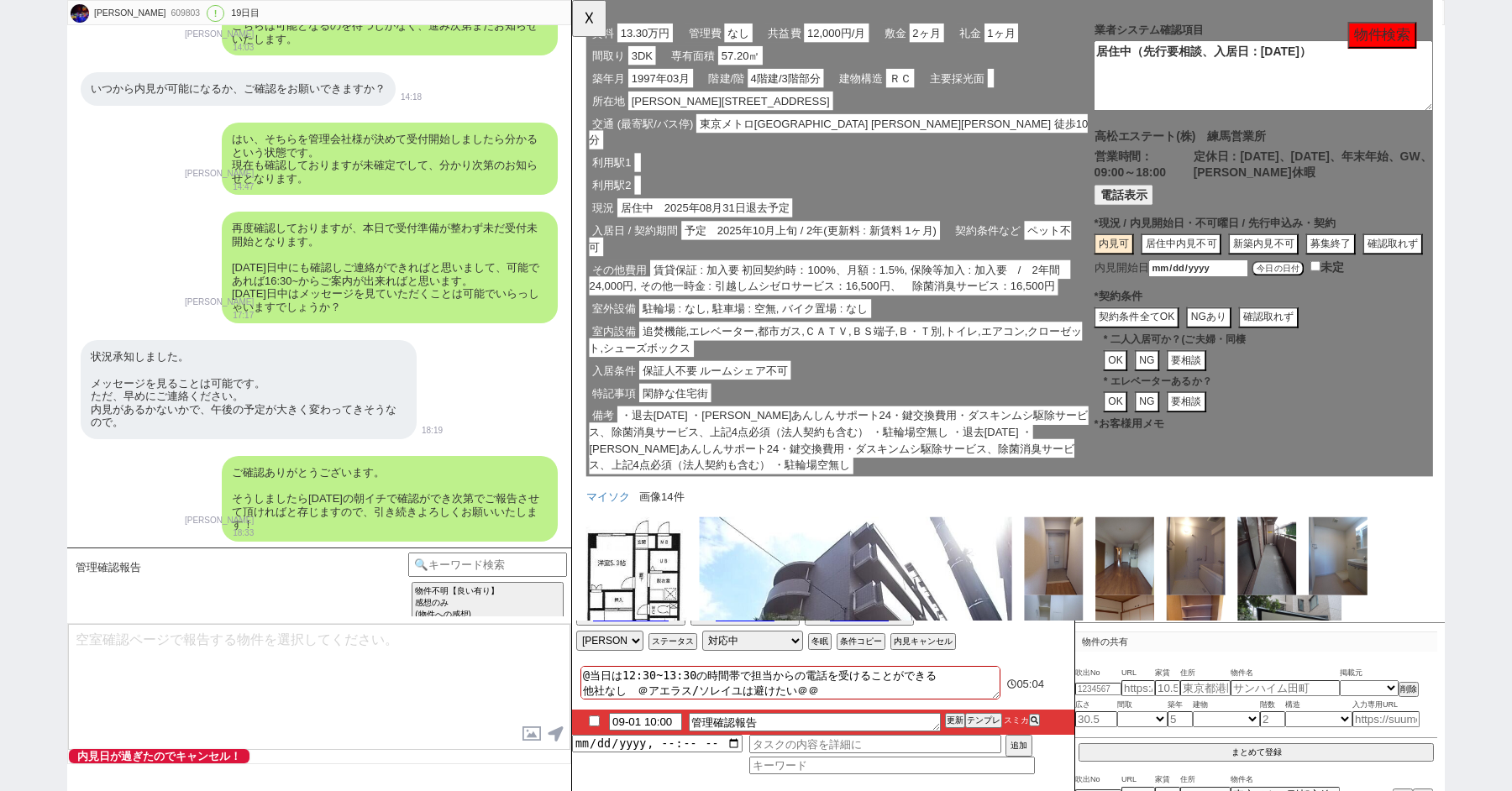
click at [1333, 286] on button "今日の日付" at bounding box center [1331, 288] width 56 height 17
type input "[DATE]"
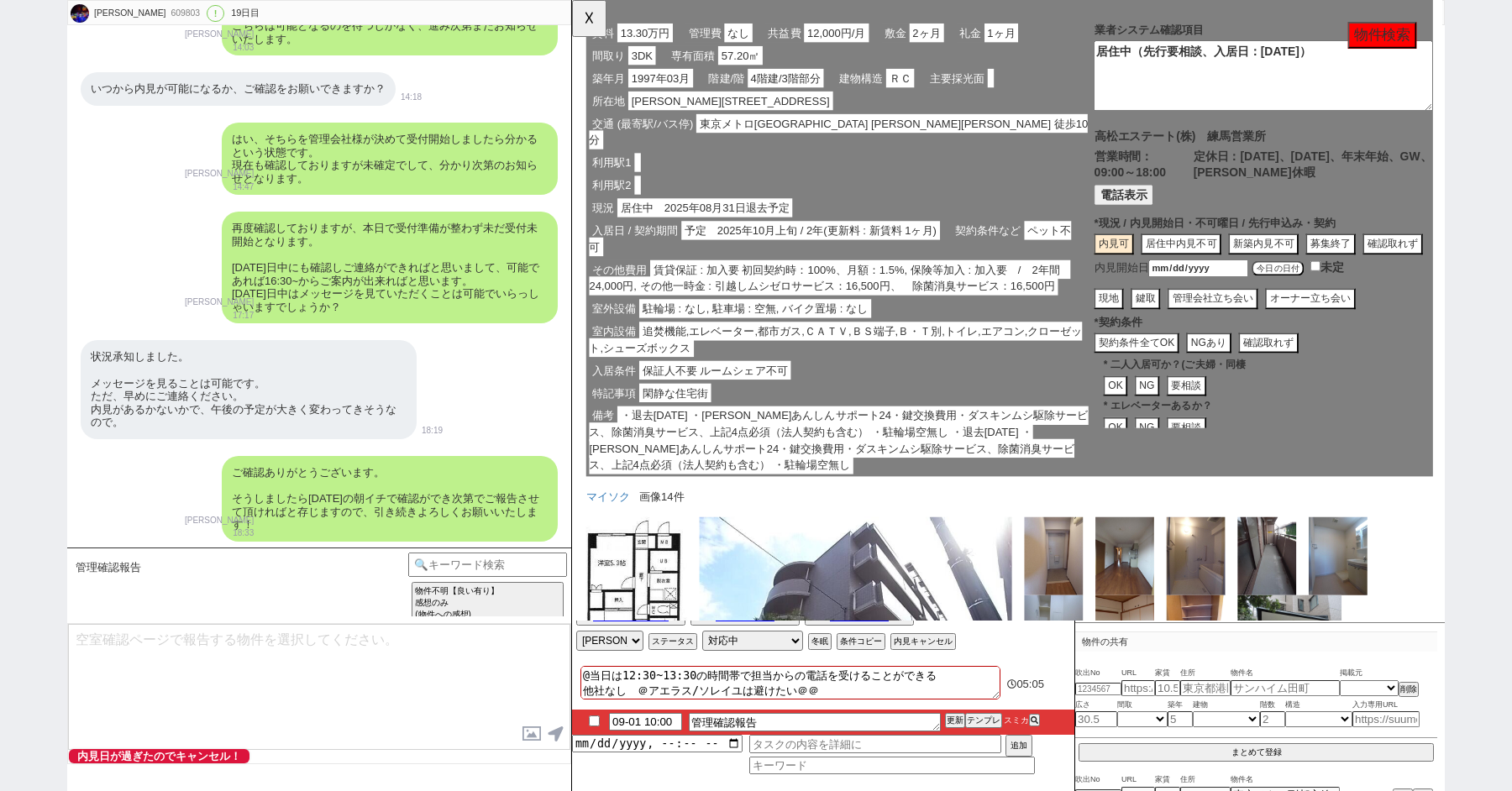
click at [1172, 312] on button "現地" at bounding box center [1188, 321] width 32 height 23
type textarea "内見可"
type textarea "[DATE] 14:00 まだ予約開始になってない、9/1時点"
click at [1156, 373] on button "契約条件全てOK" at bounding box center [1179, 369] width 92 height 23
click at [1156, 429] on p "* エレベーターあるか？" at bounding box center [1321, 437] width 355 height 16
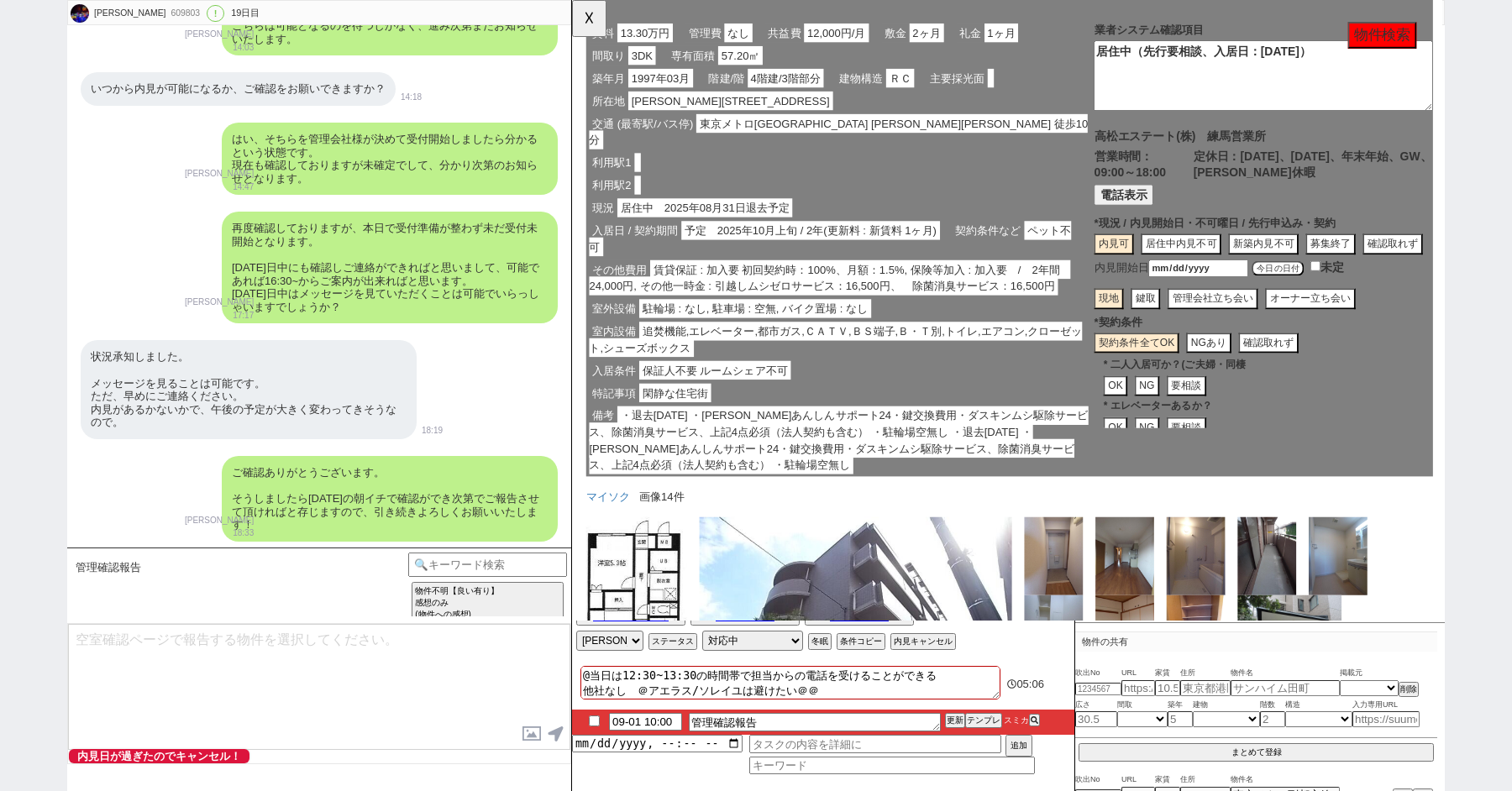
click at [1156, 417] on button "OK" at bounding box center [1156, 414] width 26 height 23
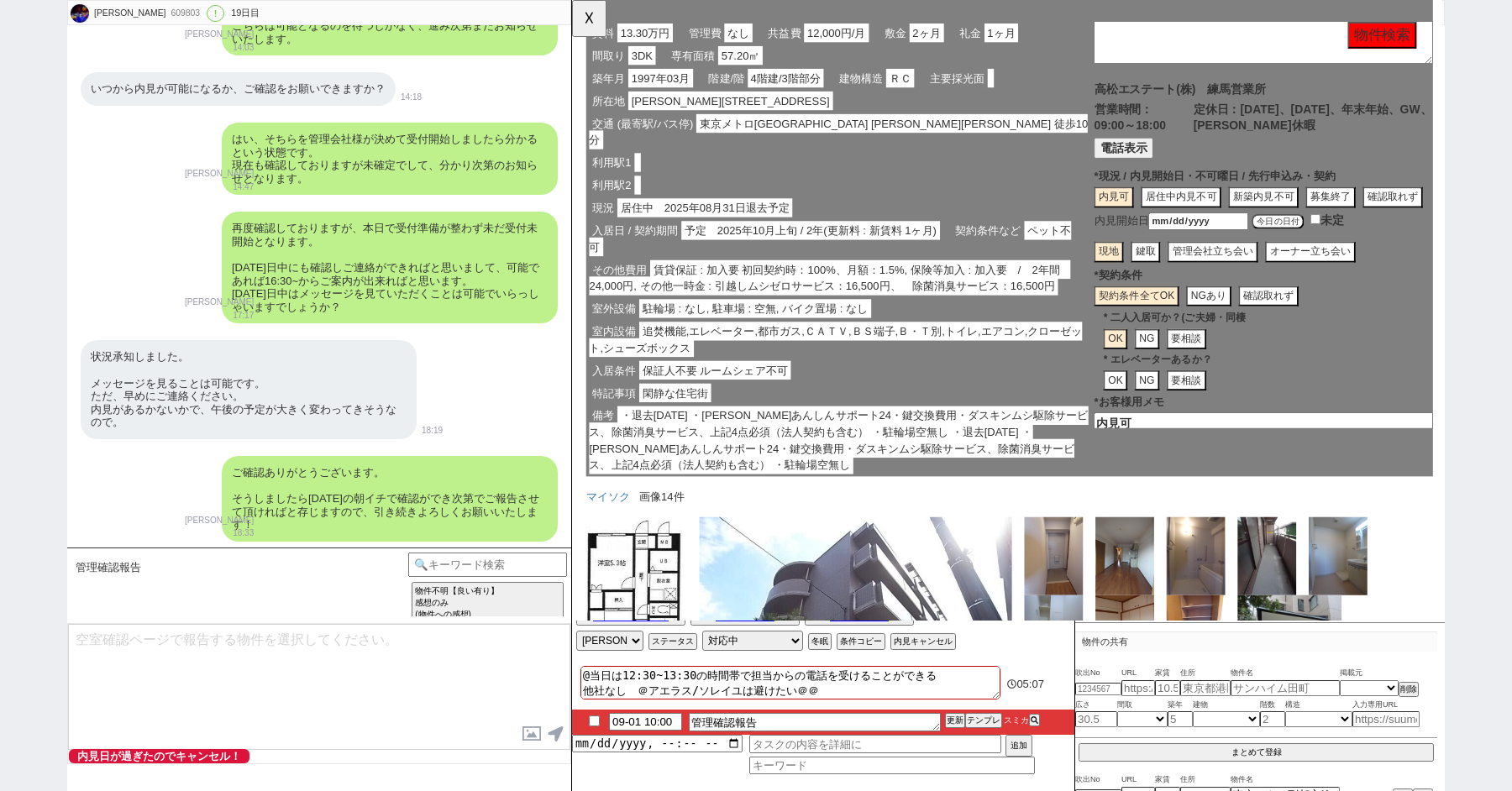
click at [1153, 415] on button "OK" at bounding box center [1156, 408] width 26 height 23
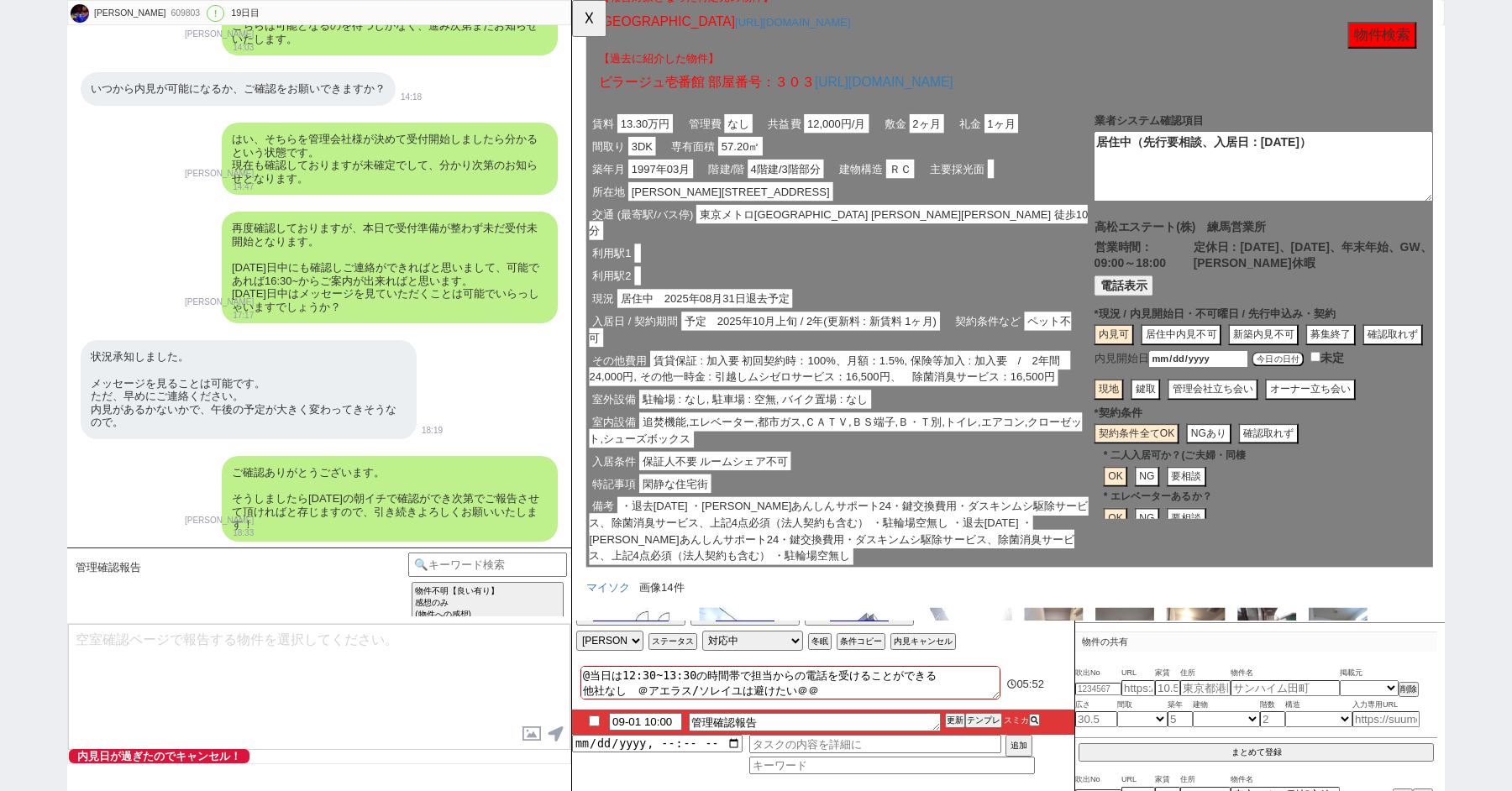
scroll to position [159, 0]
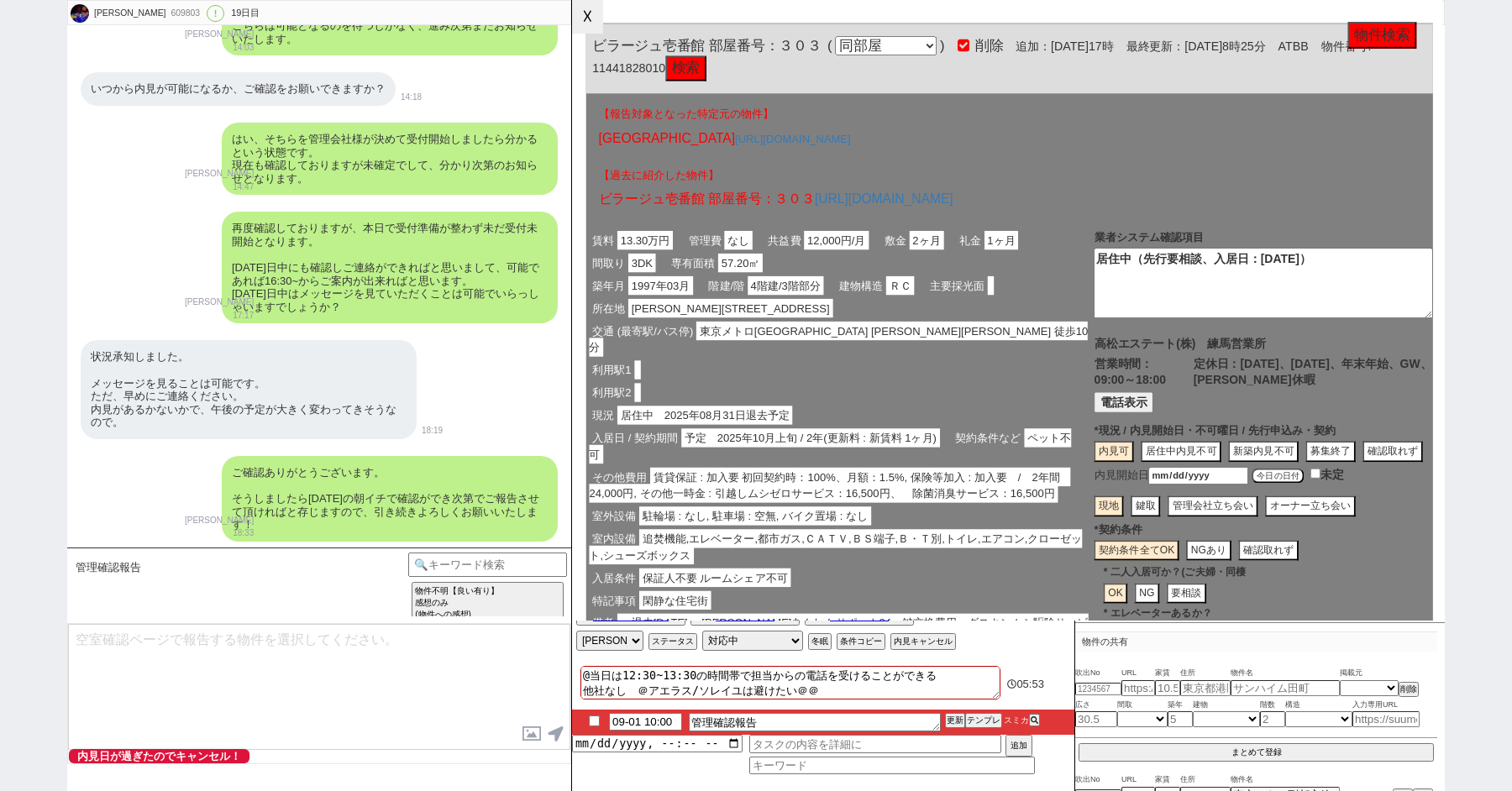
click at [593, 22] on button "☓" at bounding box center [587, 17] width 31 height 34
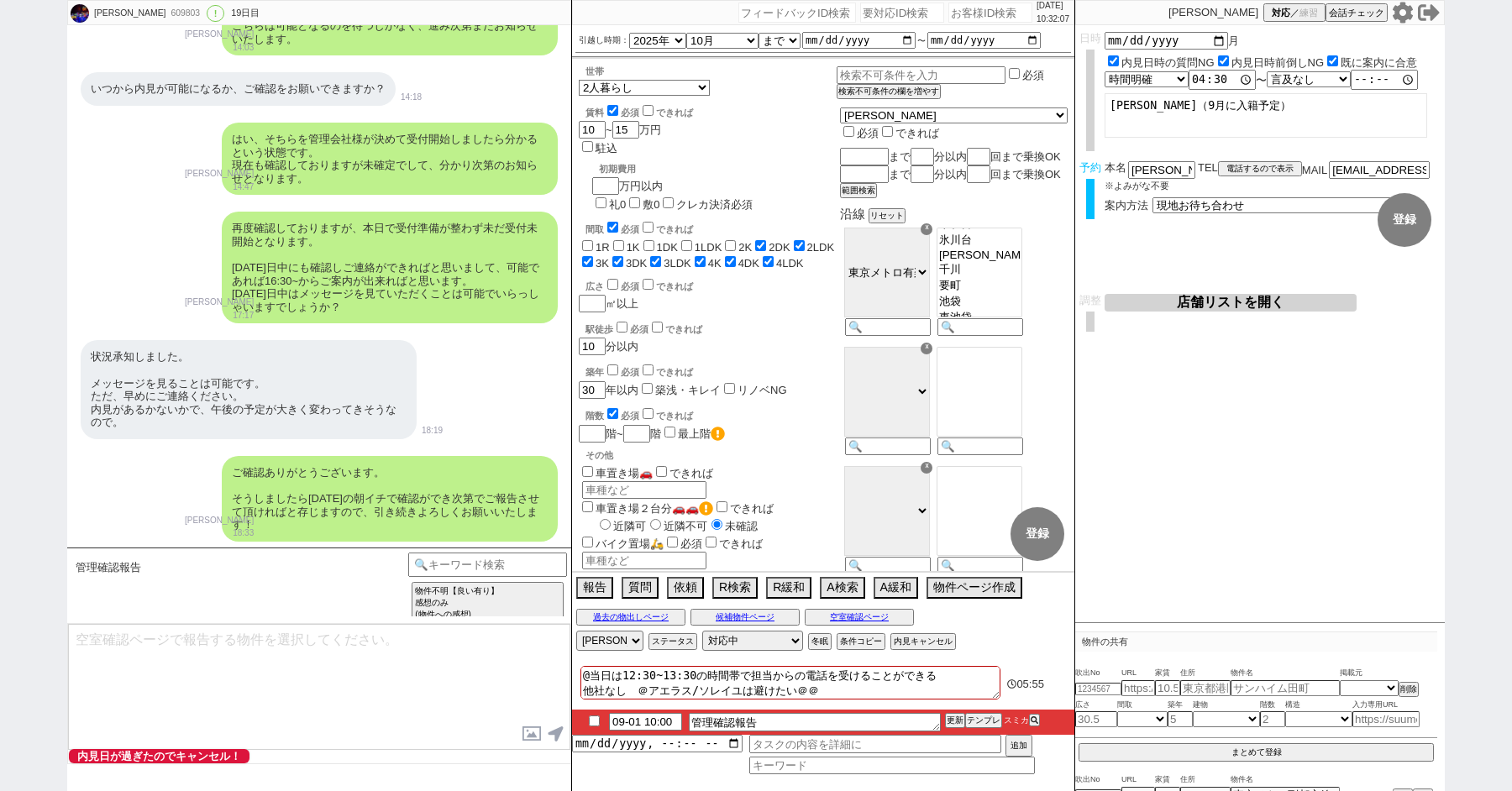
scroll to position [68, 0]
click at [1183, 296] on button "店舗リストを開く" at bounding box center [1230, 303] width 252 height 18
click at [616, 638] on select "アサイン [PERSON_NAME] [PERSON_NAME] [PERSON_NAME] [PERSON_NAME] [PERSON_NAME]" at bounding box center [609, 641] width 67 height 20
select select
click at [576, 631] on select "アサイン [PERSON_NAME] [PERSON_NAME] [PERSON_NAME] [PERSON_NAME] [PERSON_NAME]" at bounding box center [609, 641] width 67 height 20
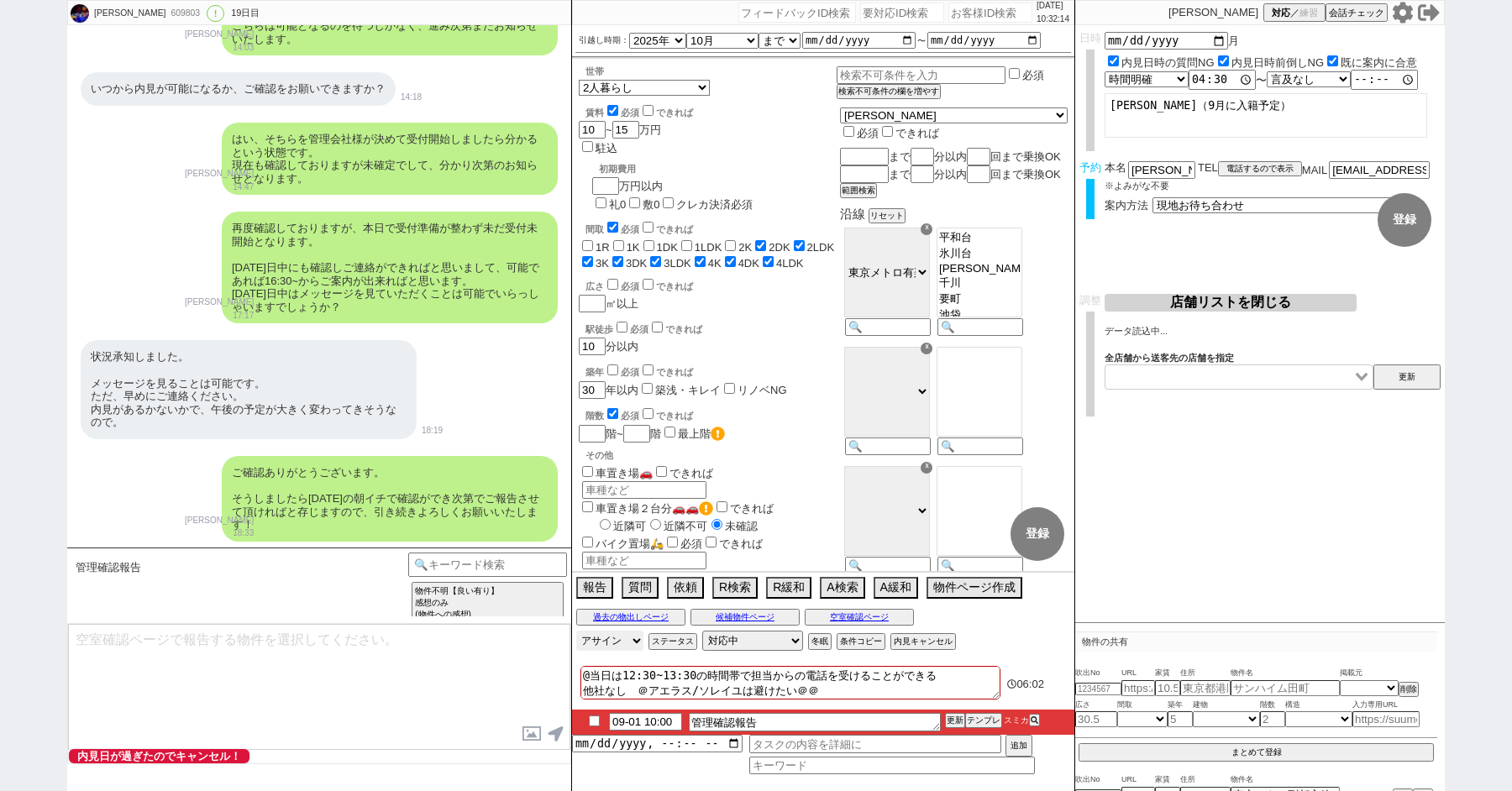
scroll to position [45, 0]
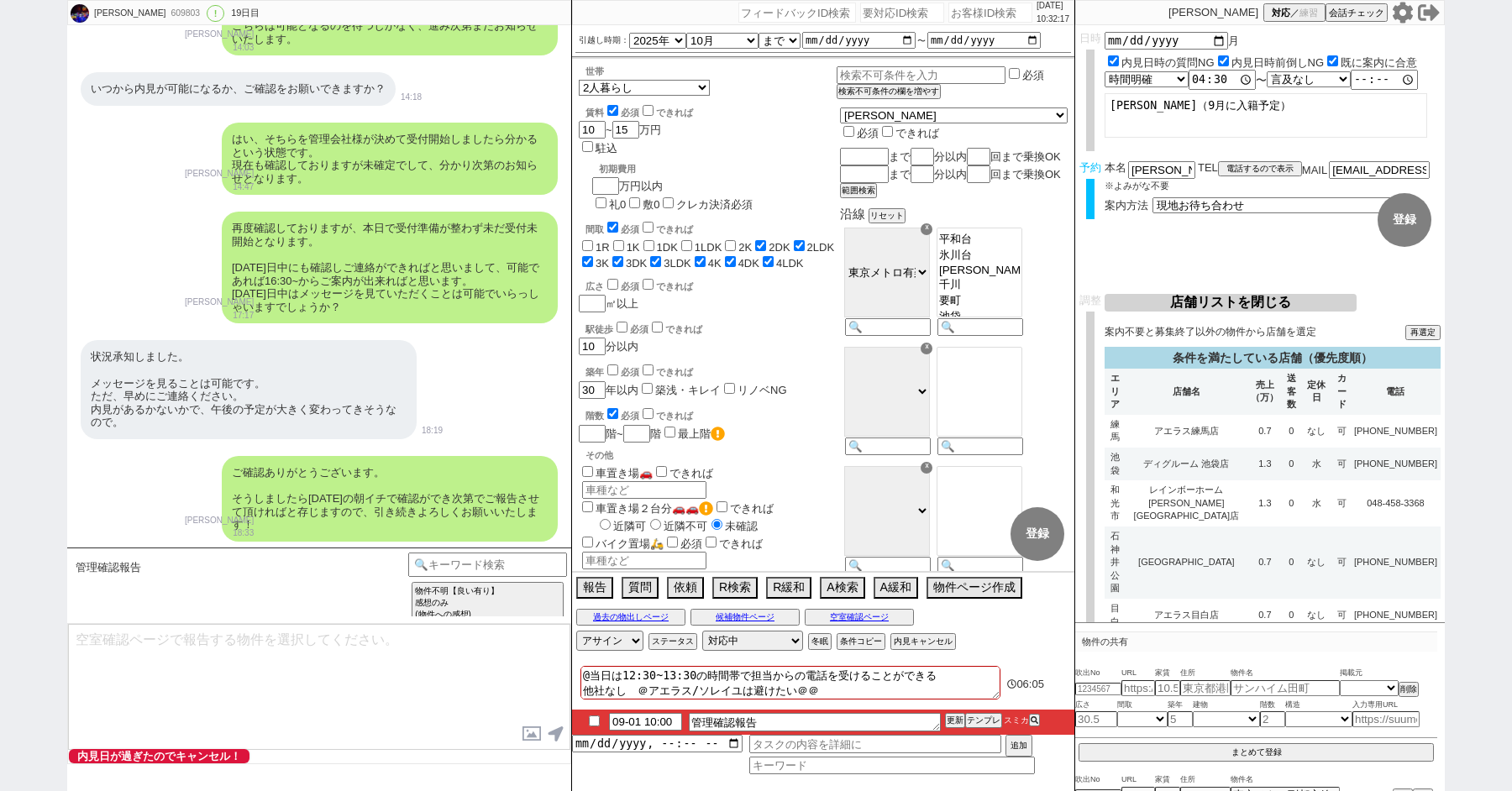
click at [240, 659] on textarea at bounding box center [319, 686] width 502 height 126
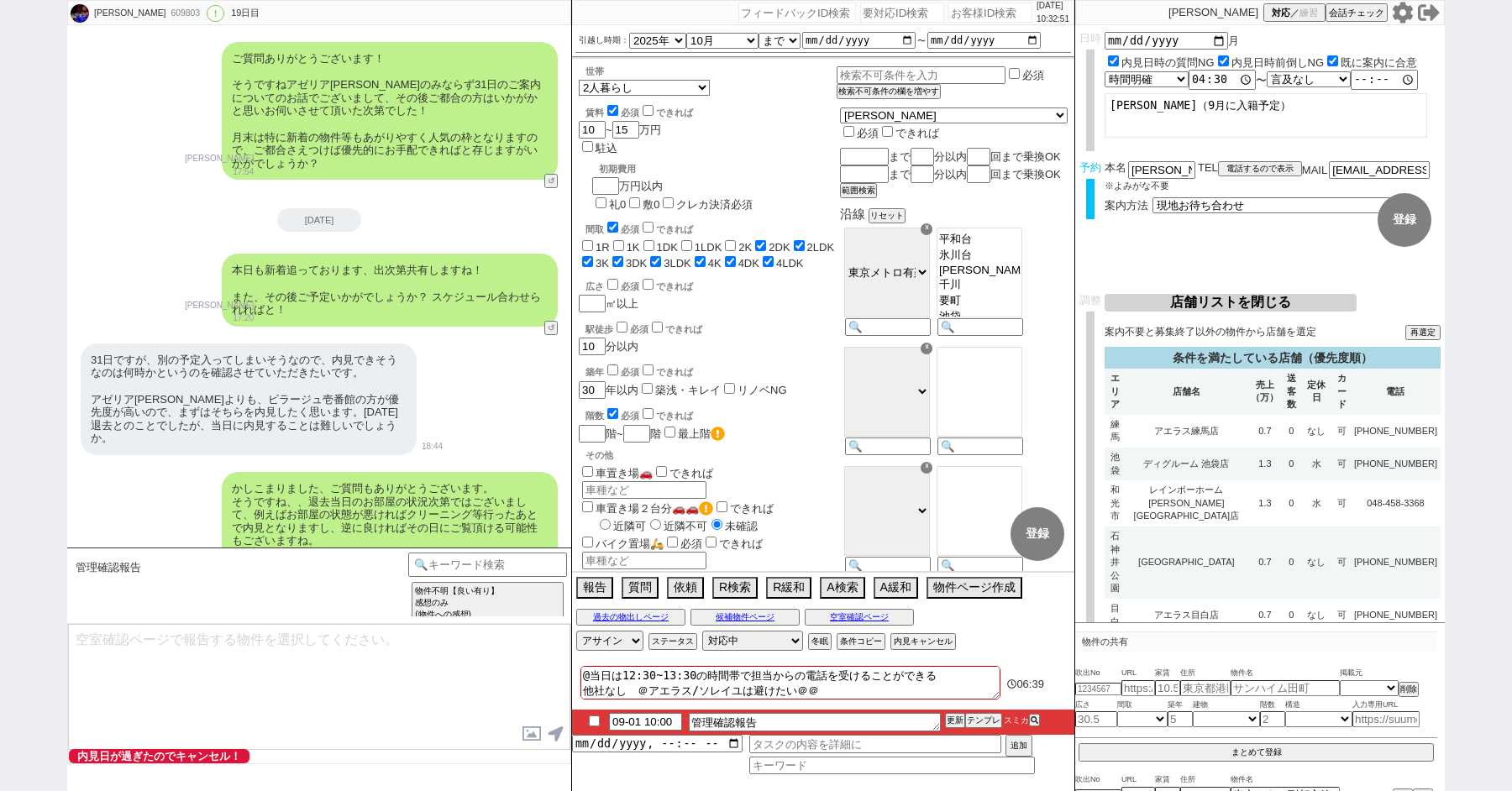
scroll to position [11671, 0]
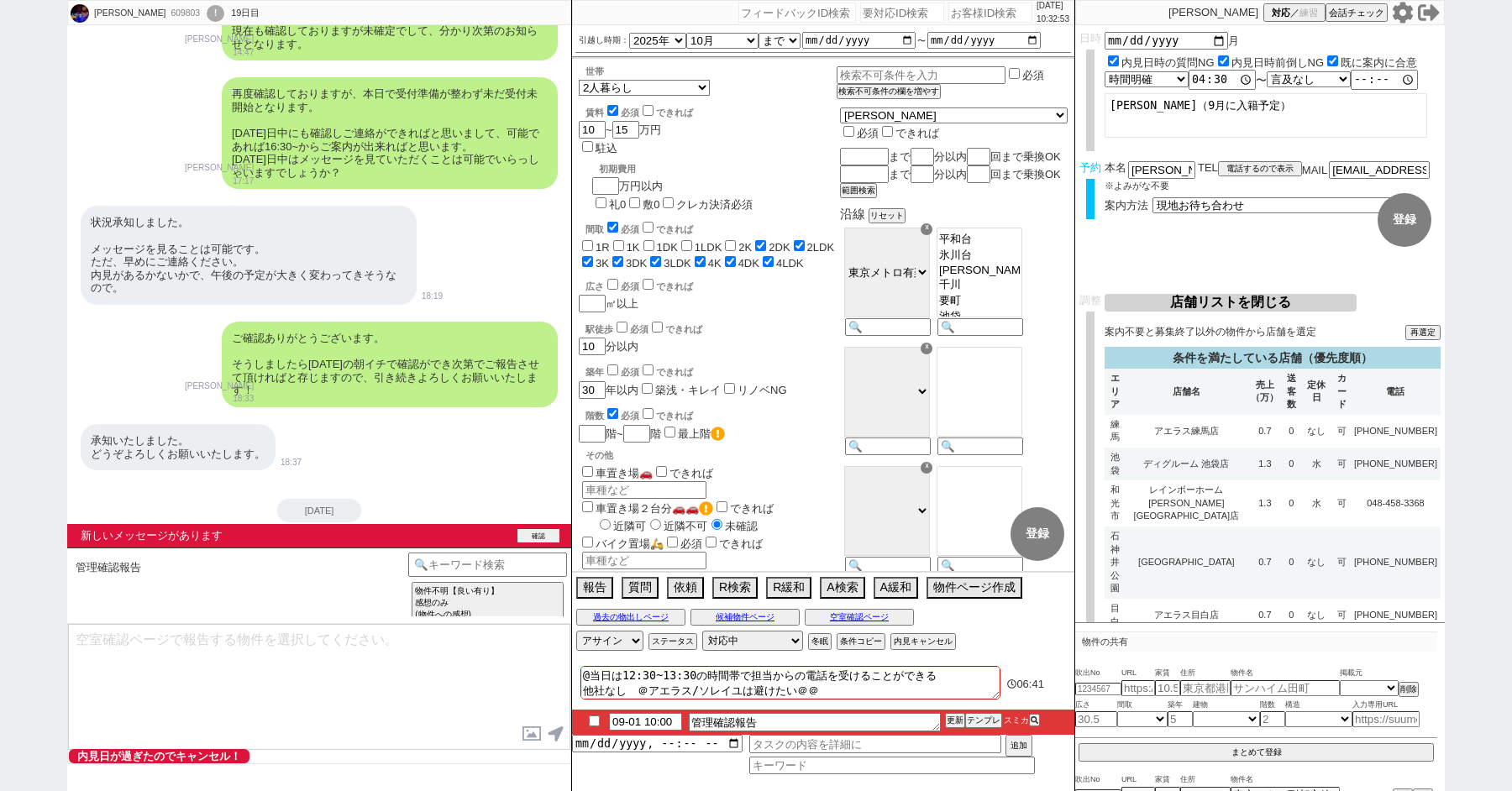
click at [532, 532] on button "確認" at bounding box center [538, 535] width 42 height 13
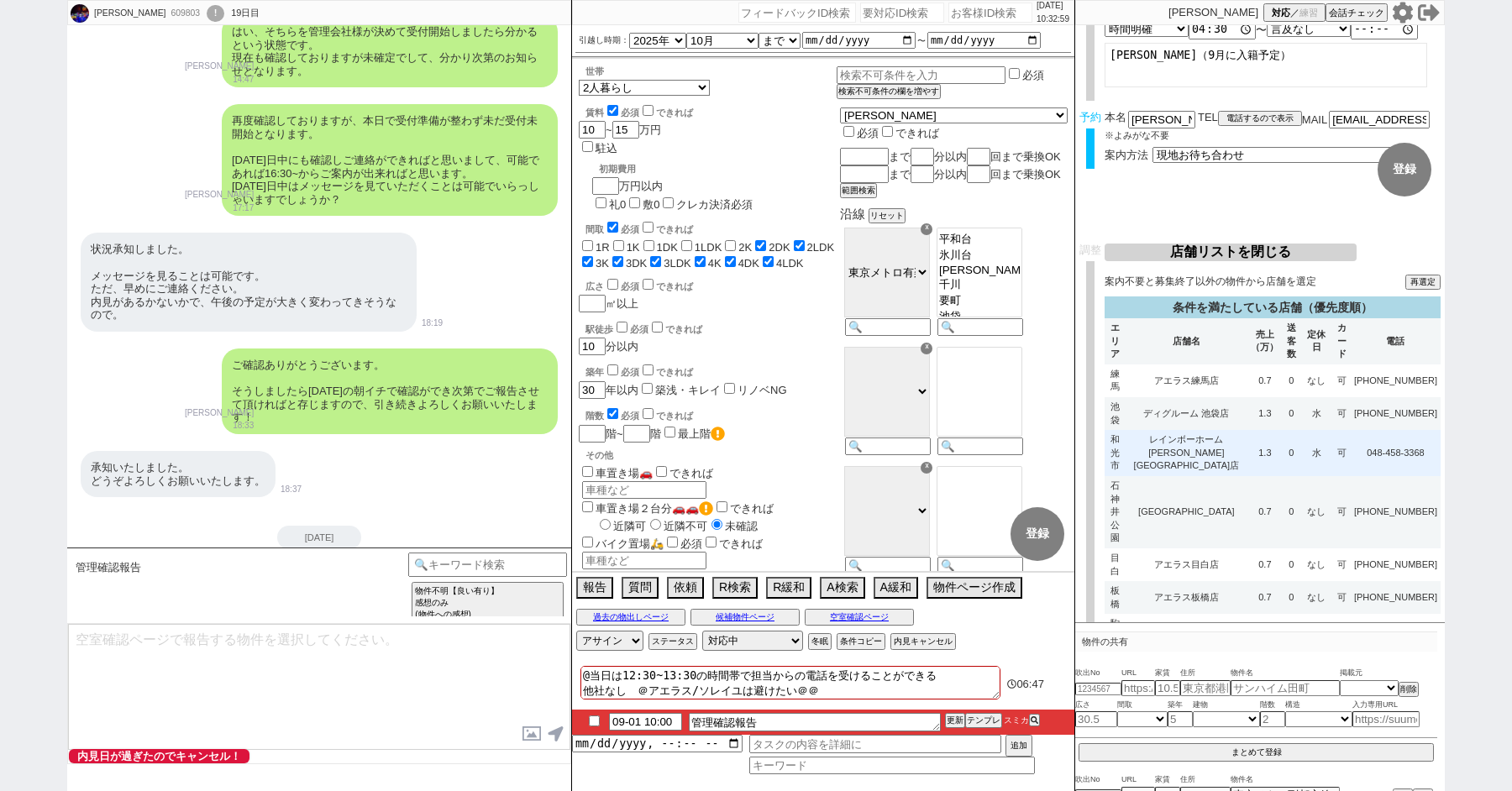
scroll to position [76, 0]
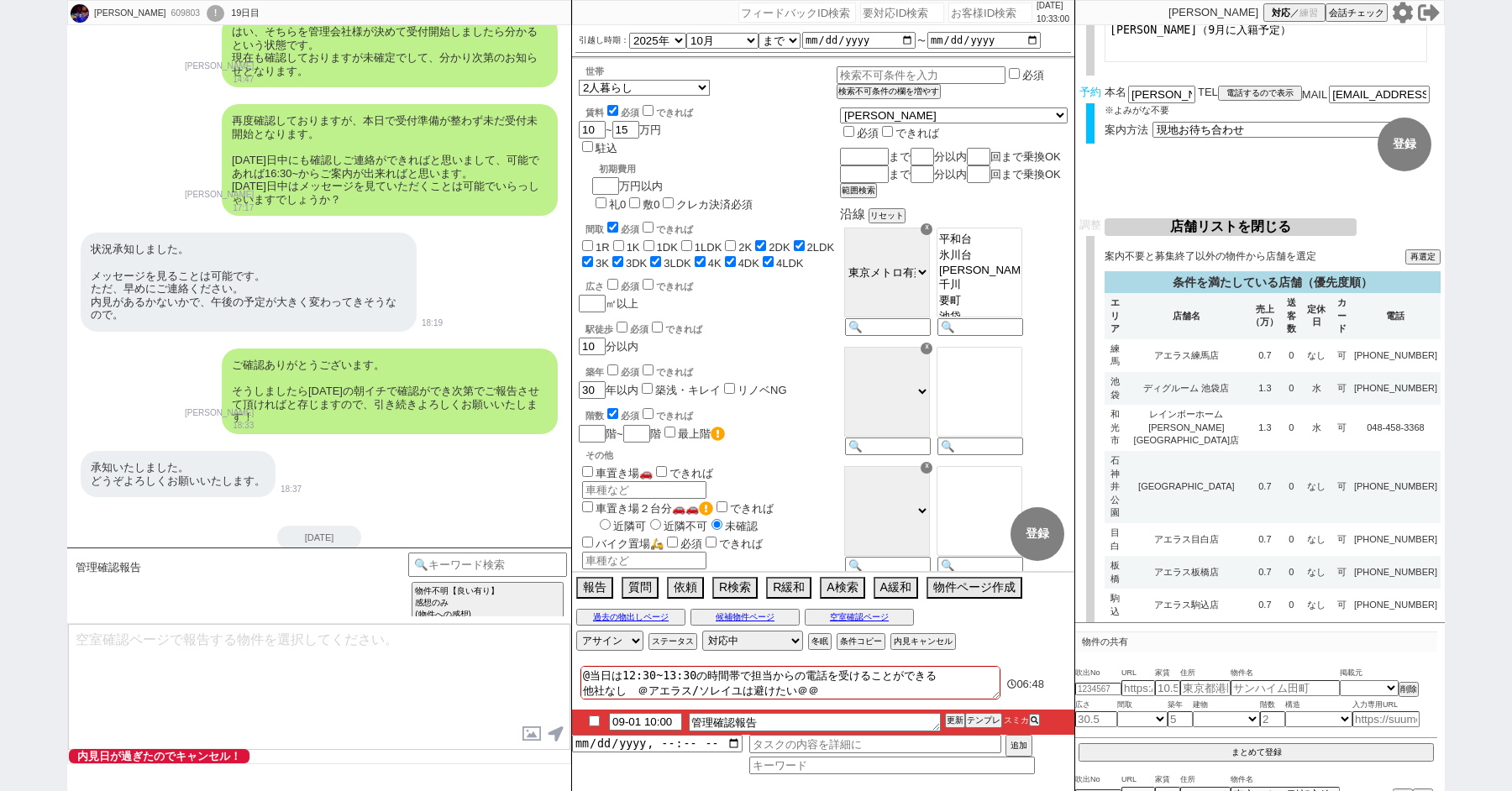
click at [184, 647] on textarea at bounding box center [319, 686] width 502 height 126
type textarea "おはようございます、現在動いておりましてこの後お知らせ致します！ もうしばらくお待ちください。"
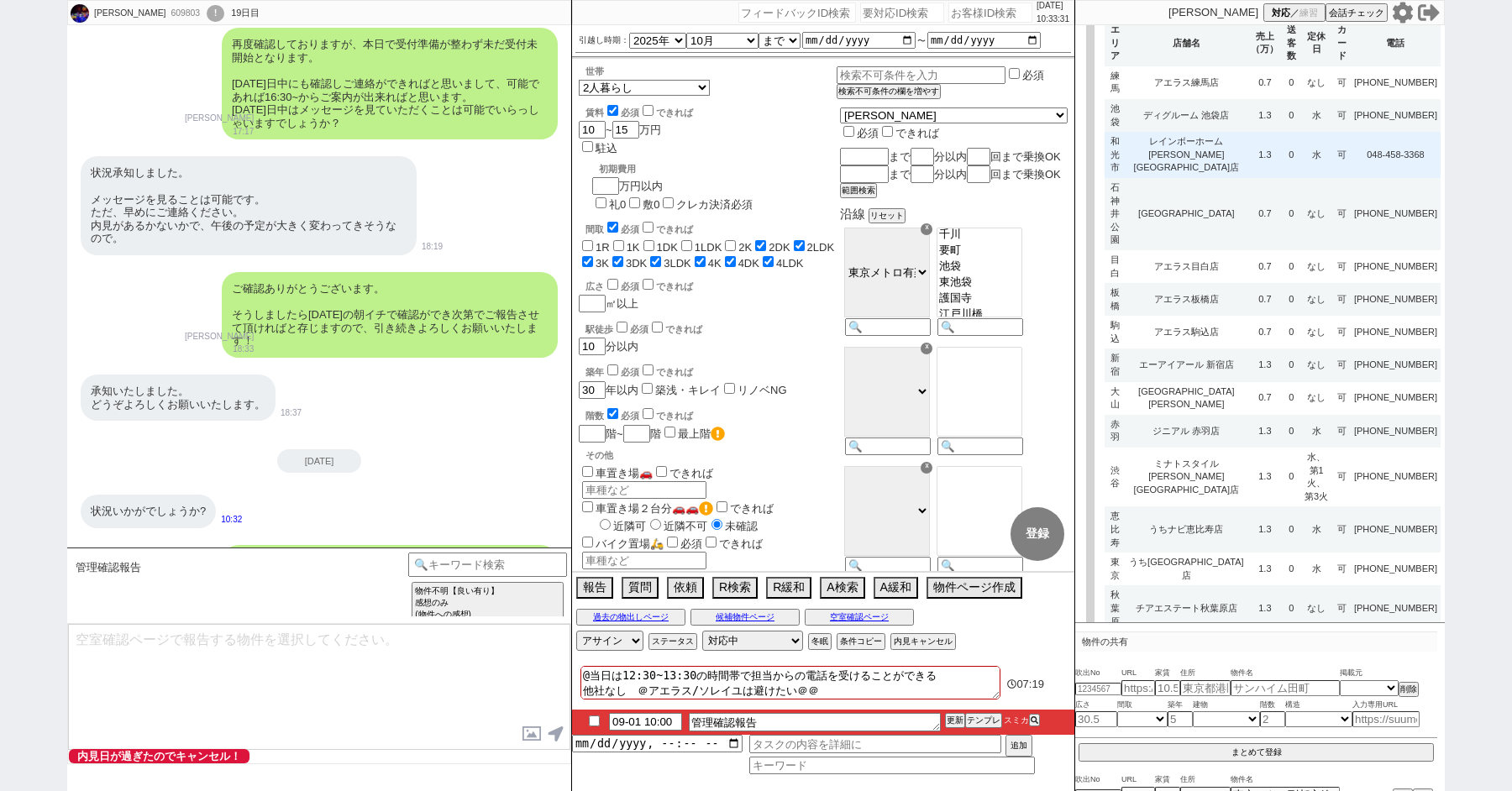
scroll to position [358, 0]
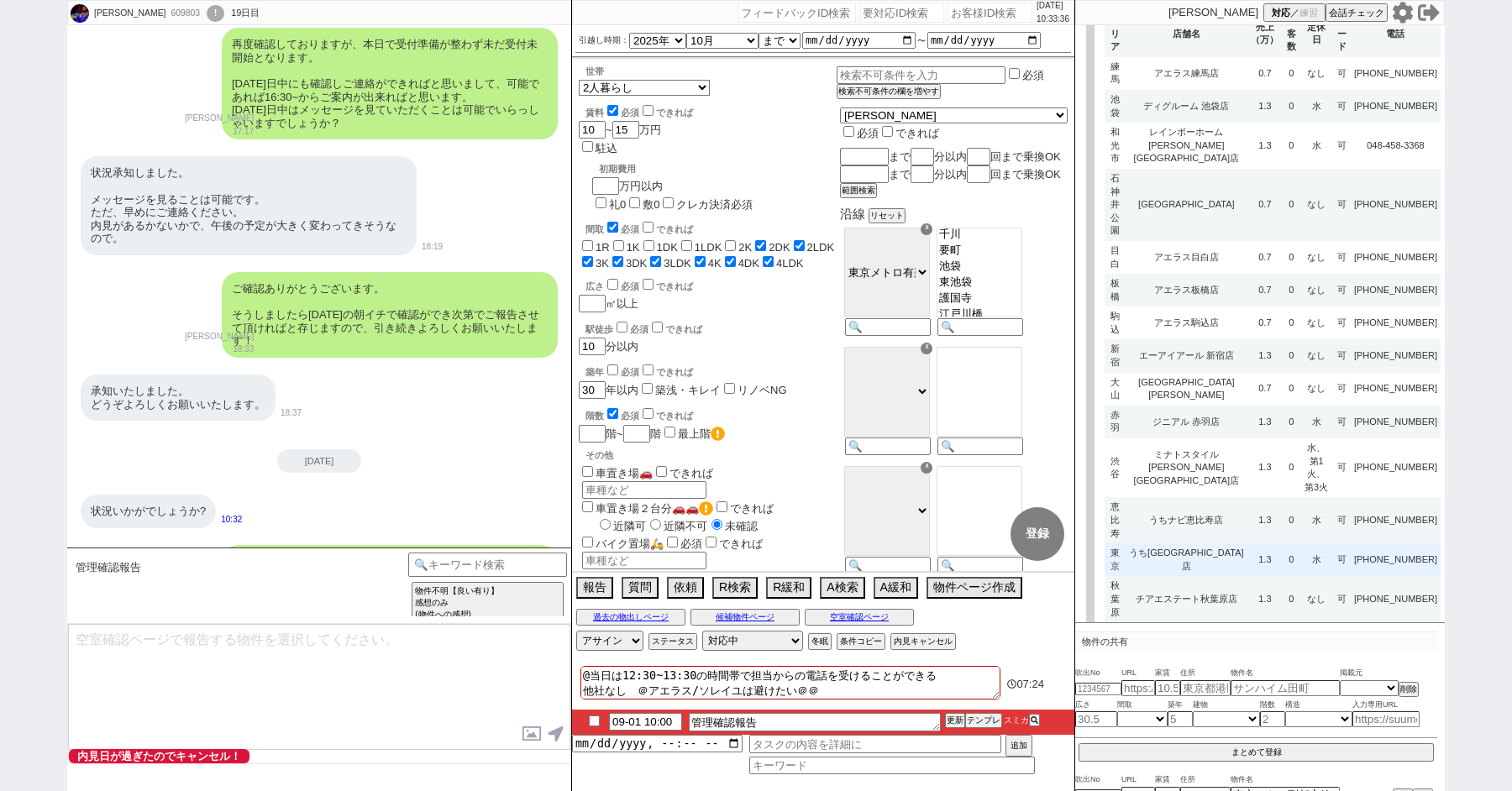
click at [1236, 543] on td "うち[GEOGRAPHIC_DATA]店" at bounding box center [1185, 559] width 123 height 33
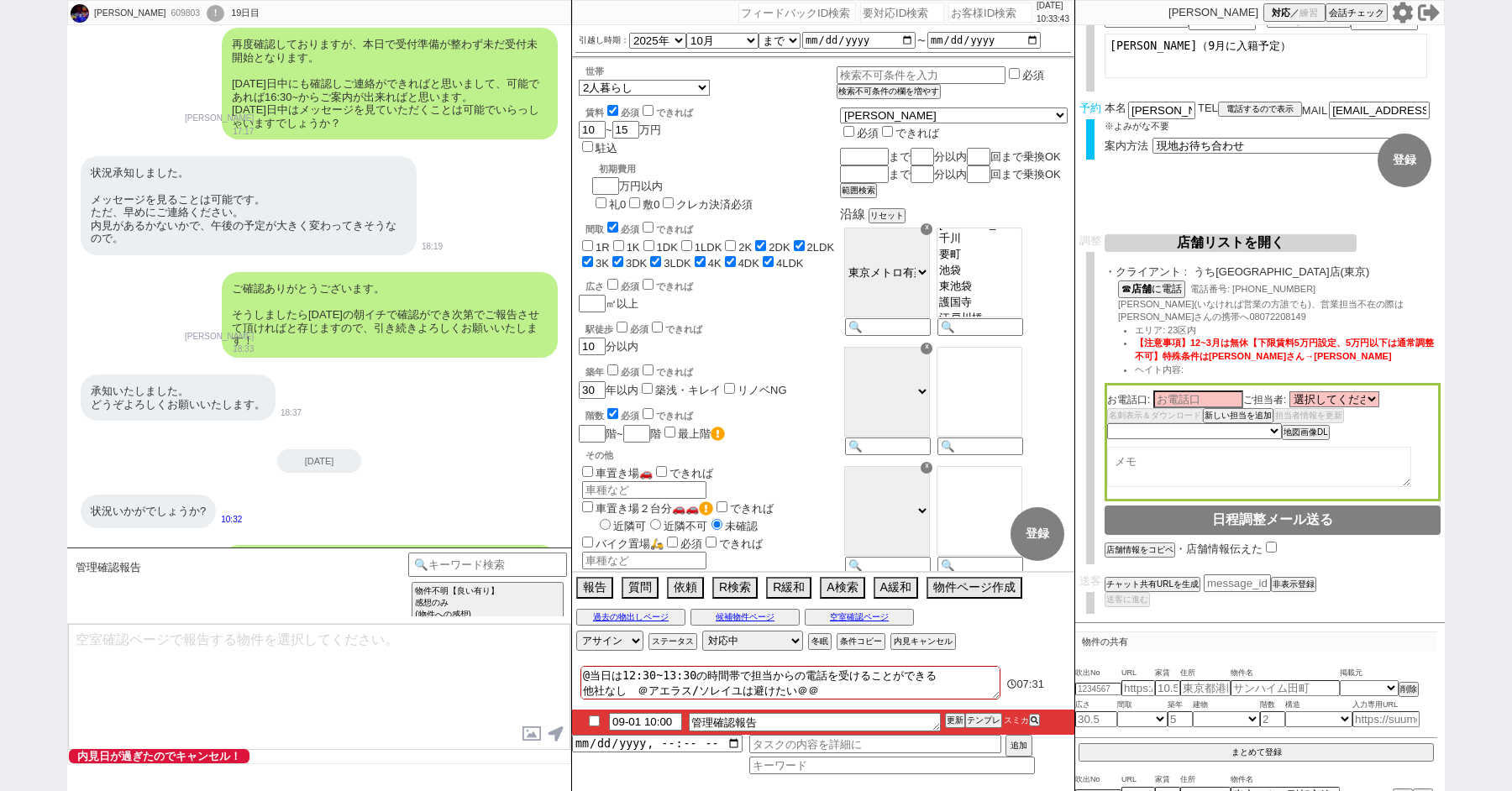
scroll to position [78, 0]
click at [1178, 232] on form "変更 なし 登録 日時 [DATE] 内見日時の質問NG 内見日時前倒しNG 既に案内に合意 言及なし 時間明確 午前 午後 お昼 夕方・夜 終日いつでも そ…" at bounding box center [1260, 100] width 370 height 269
click at [1175, 241] on button "店舗リストを開く" at bounding box center [1230, 243] width 252 height 18
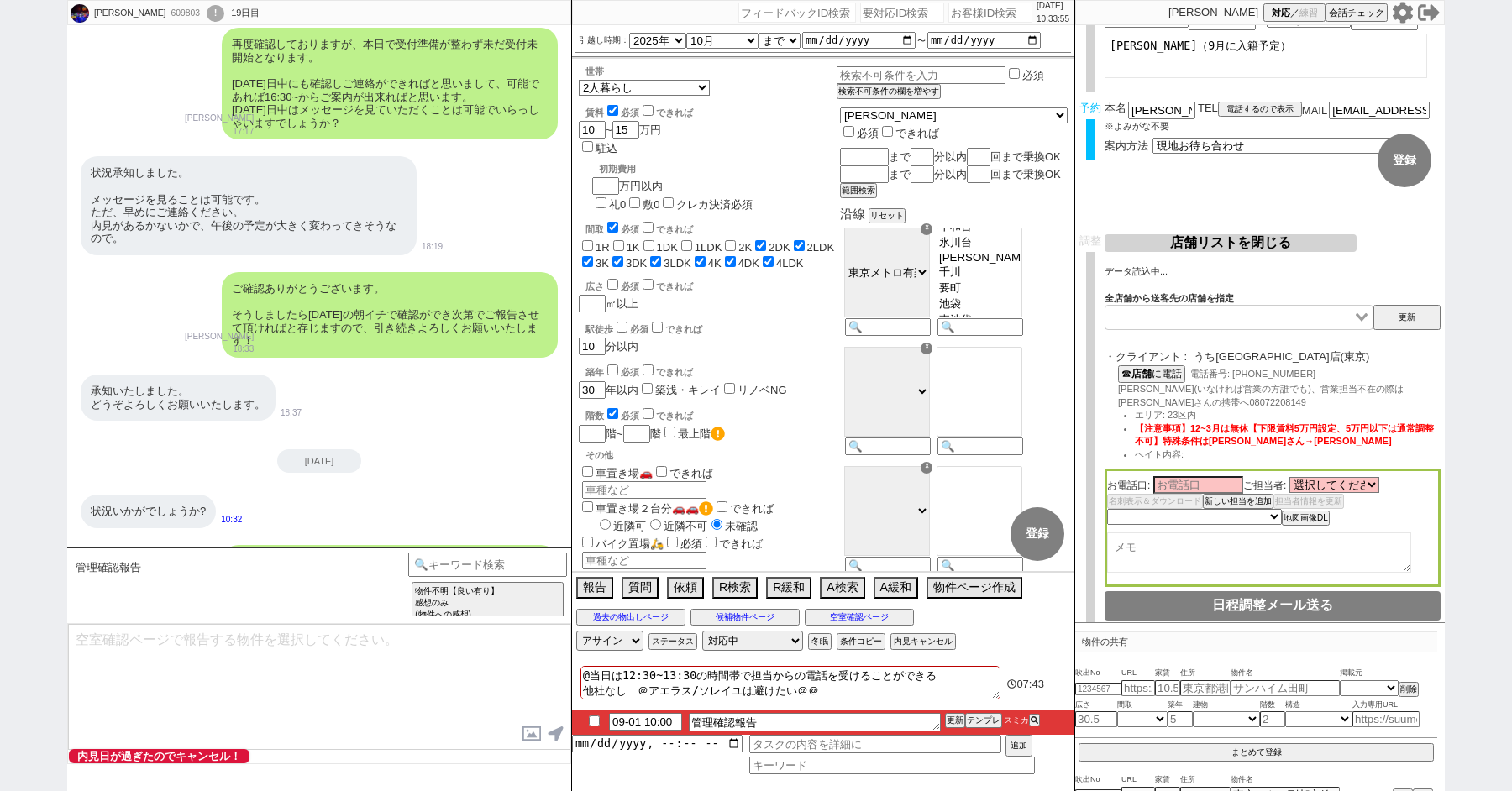
scroll to position [55, 0]
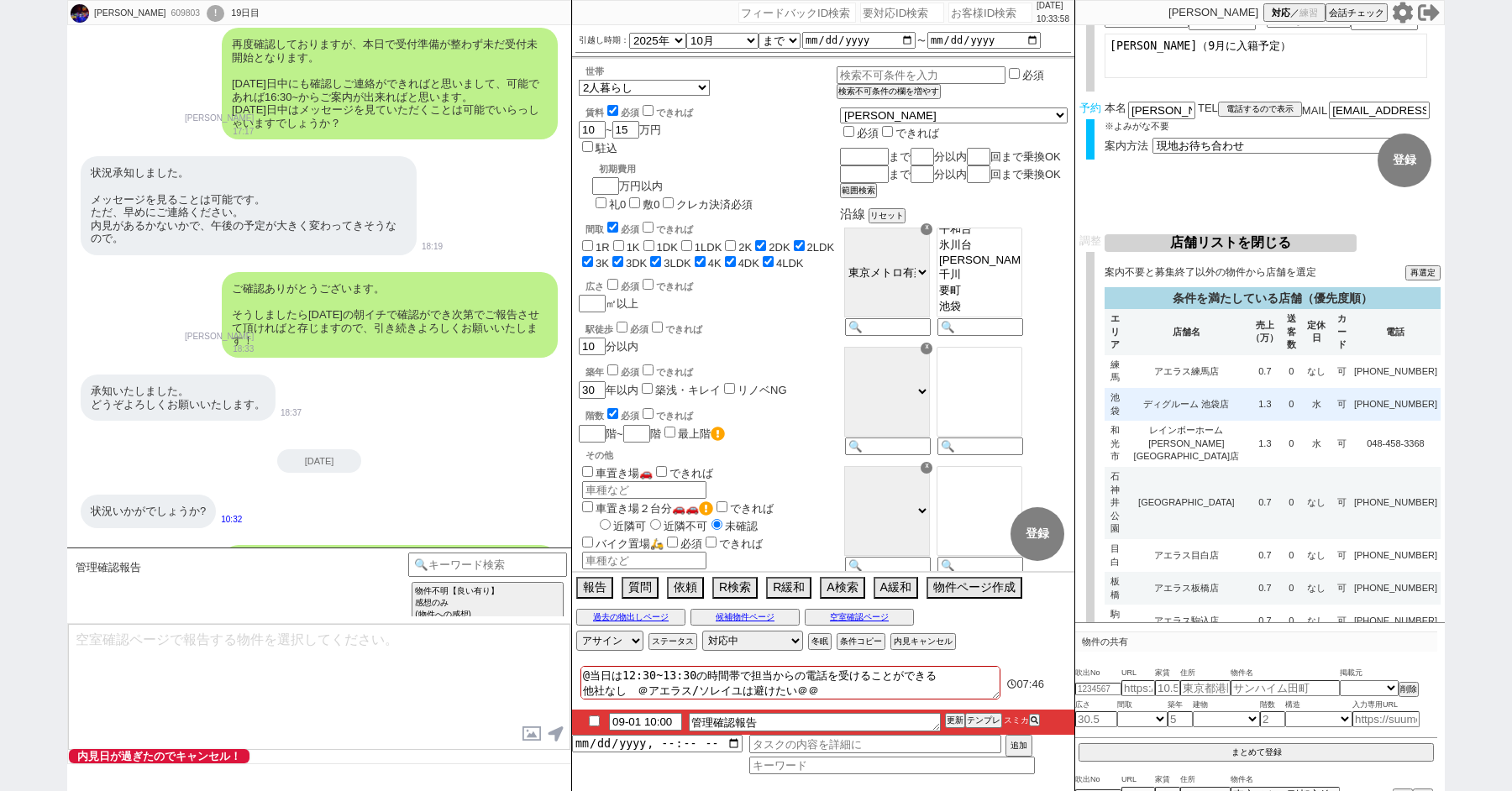
click at [1266, 400] on td "1.3" at bounding box center [1264, 403] width 35 height 33
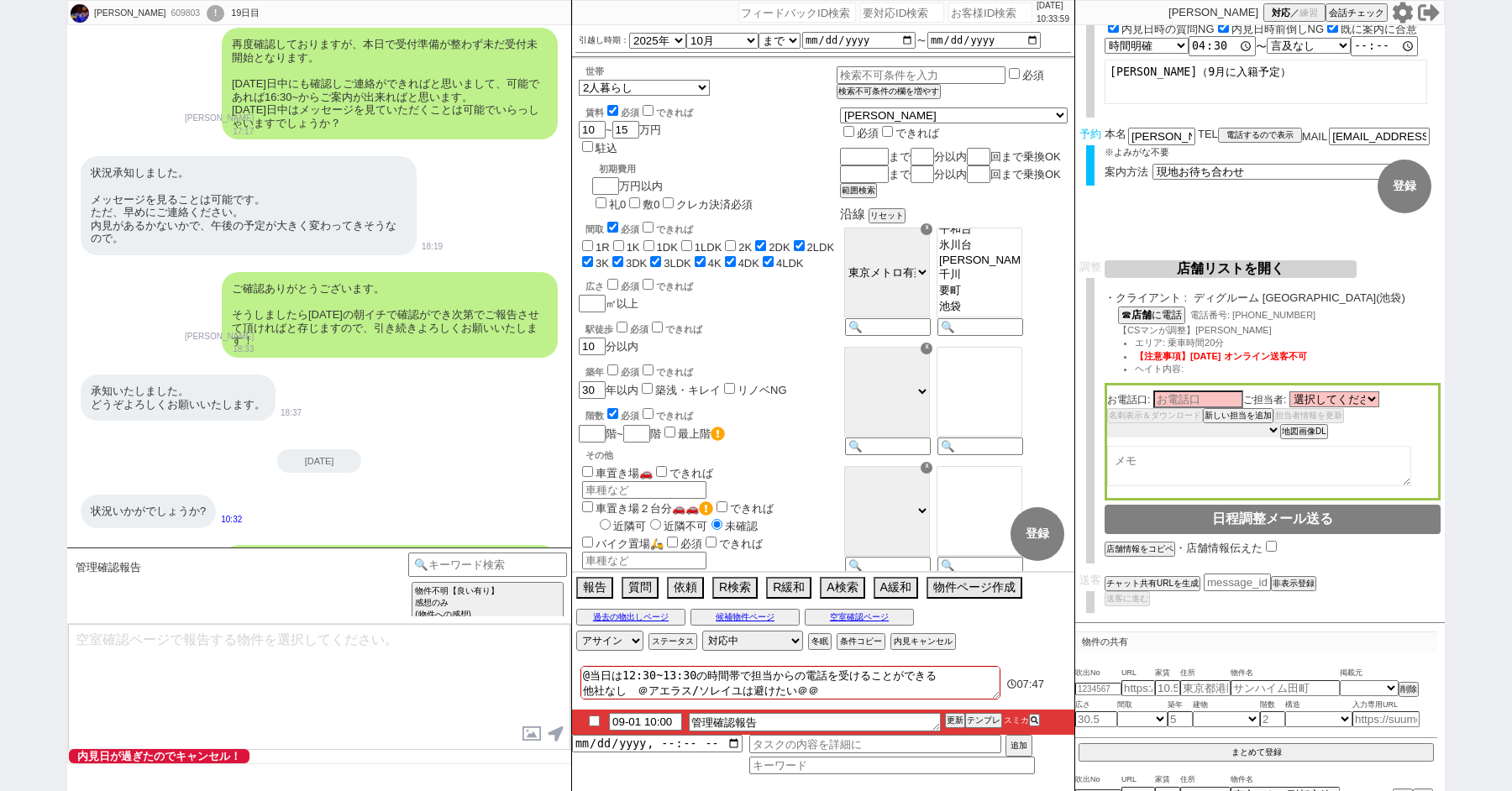
click at [1178, 432] on select "未定 希望で最短でOK 最短以外でOK 日程がNG(直近で別日提案可) 日程がNG(直近はNG) お客様ごとNG 折返し待ち 店舗が定休/終業後で連絡取れず" at bounding box center [1194, 430] width 173 height 14
select select "10"
click at [1107, 426] on select "未定 希望で最短でOK 最短以外でOK 日程がNG(直近で別日提案可) 日程がNG(直近はNG) お客様ごとNG 折返し待ち 店舗が定休/終業後で連絡取れず" at bounding box center [1194, 430] width 173 height 14
select select "10"
type textarea "2客目は100決まる人じゃないと良くない 避ける"
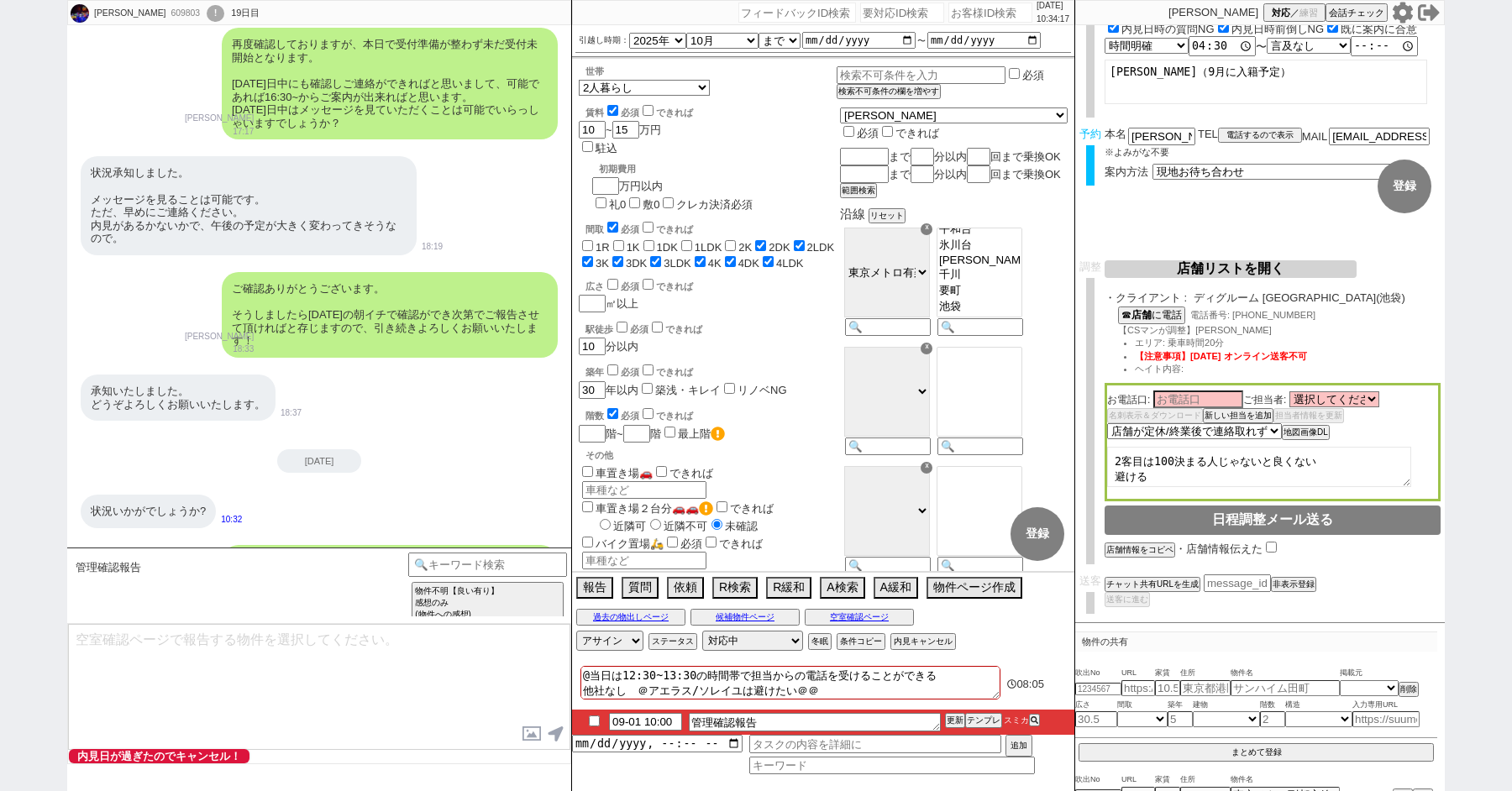
click at [1234, 270] on button "店舗リストを開く" at bounding box center [1230, 269] width 252 height 18
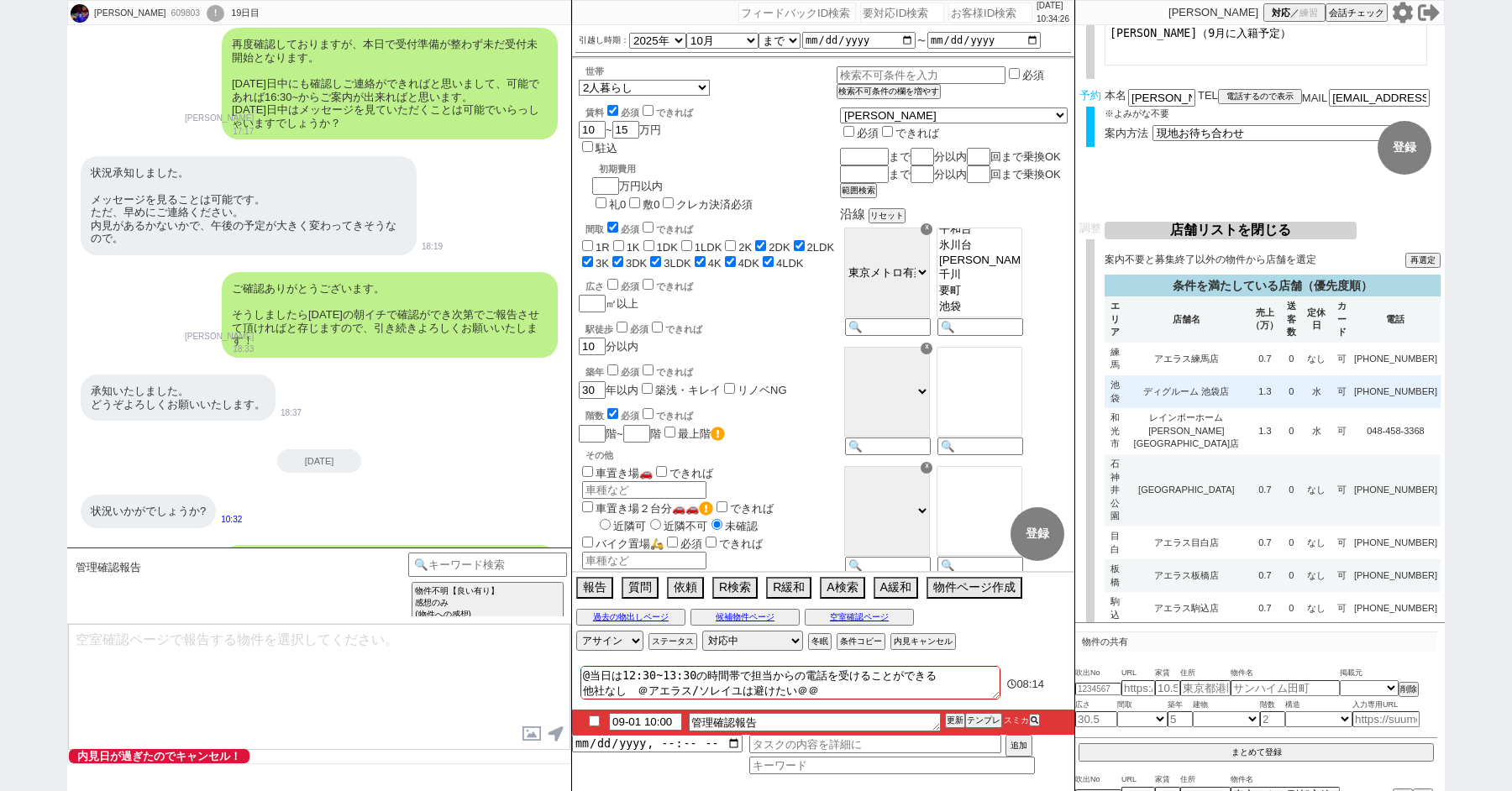
scroll to position [126, 0]
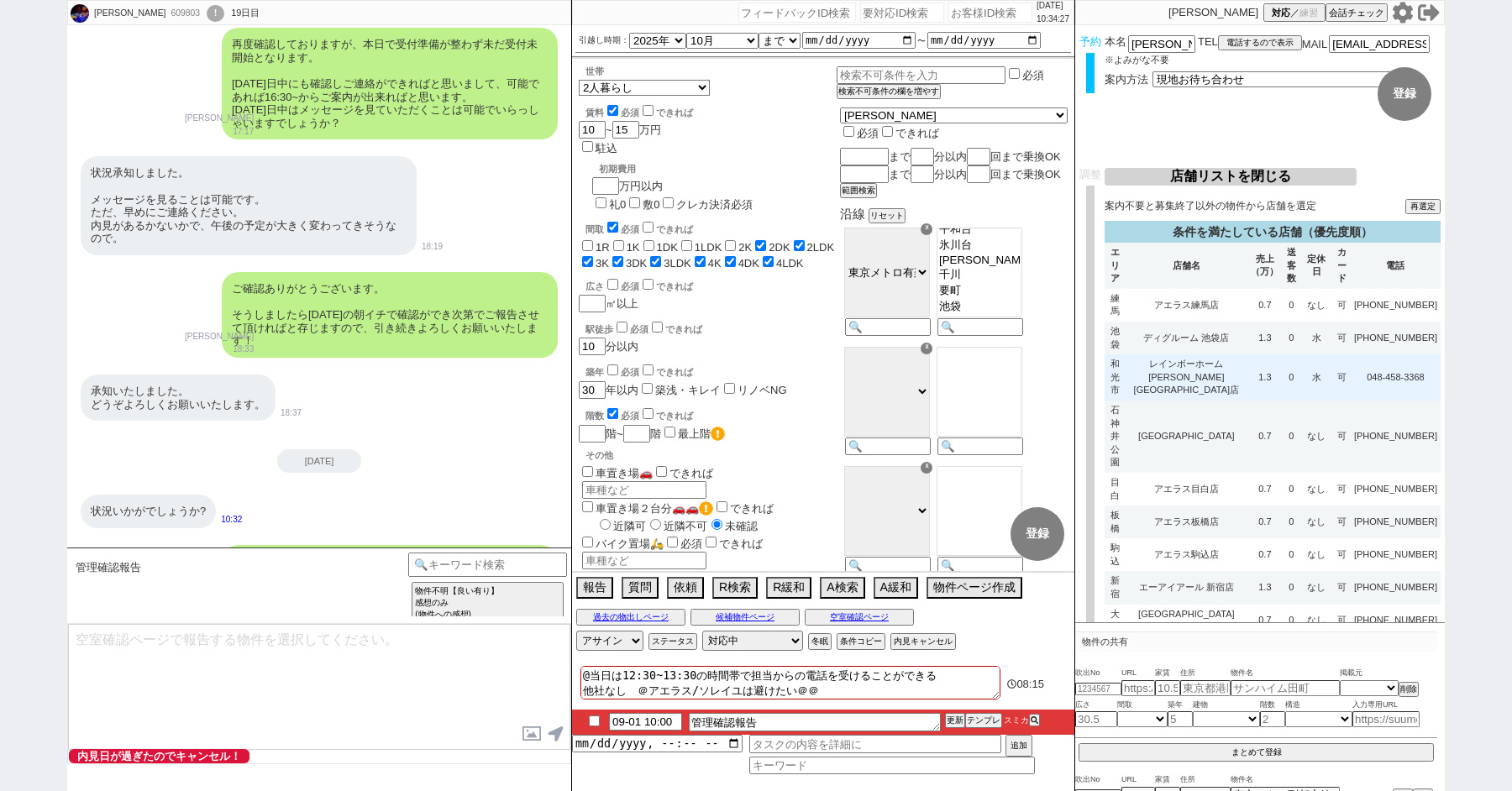
click at [1201, 355] on td "レインボーホーム [PERSON_NAME][GEOGRAPHIC_DATA]店" at bounding box center [1185, 378] width 123 height 46
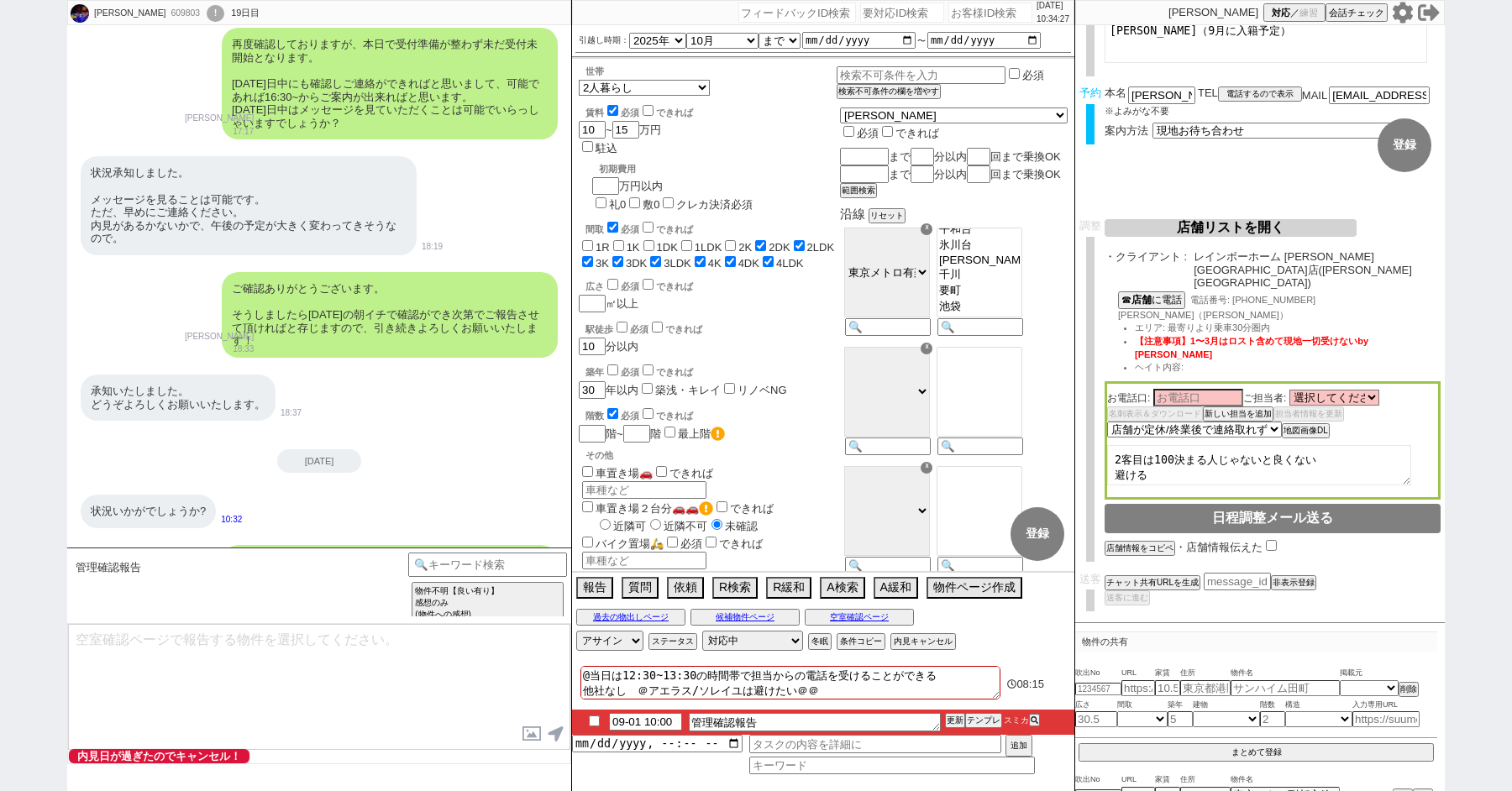
select select
select select "10"
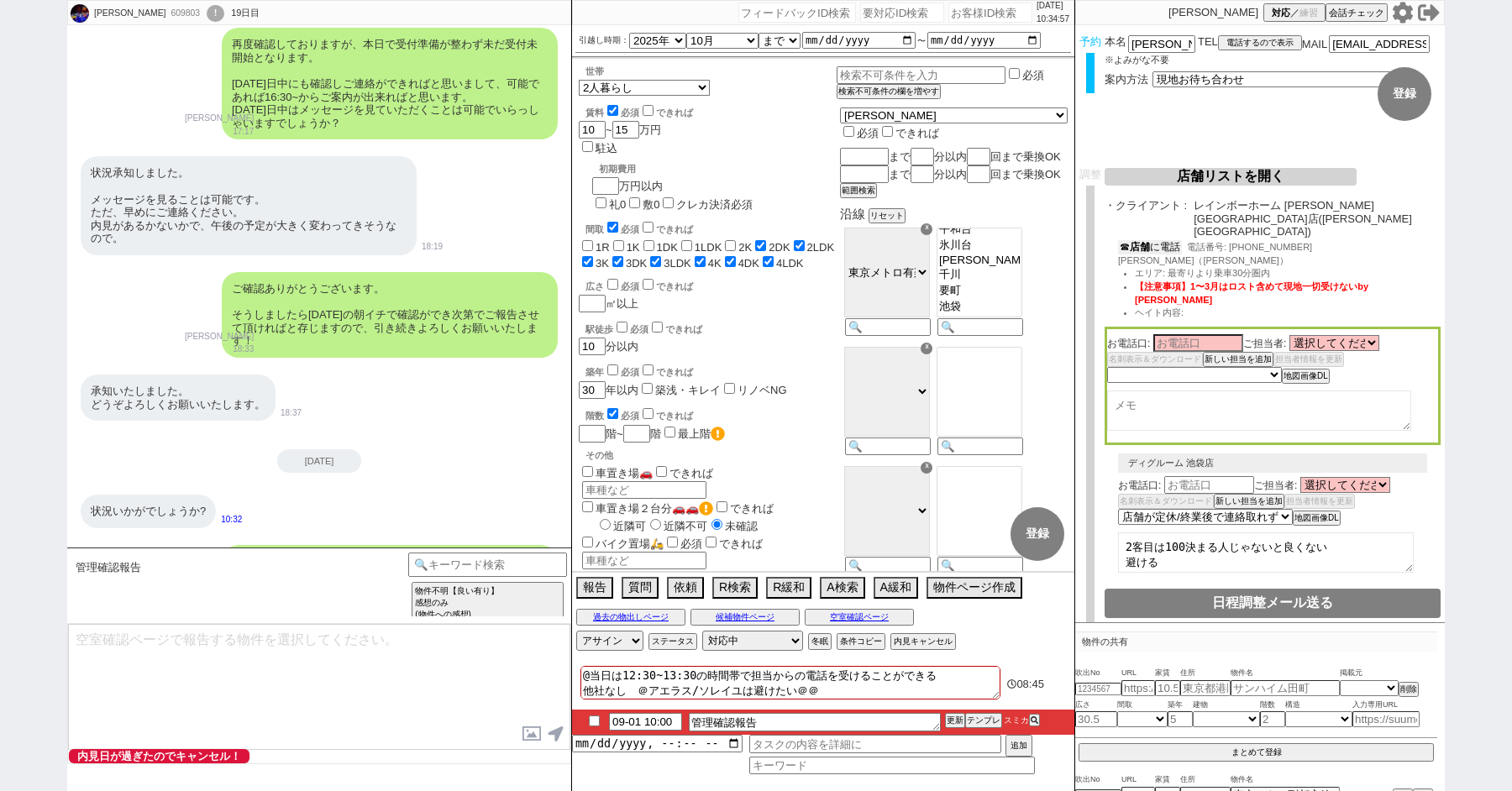
click at [1150, 241] on b "店舗" at bounding box center [1139, 247] width 20 height 12
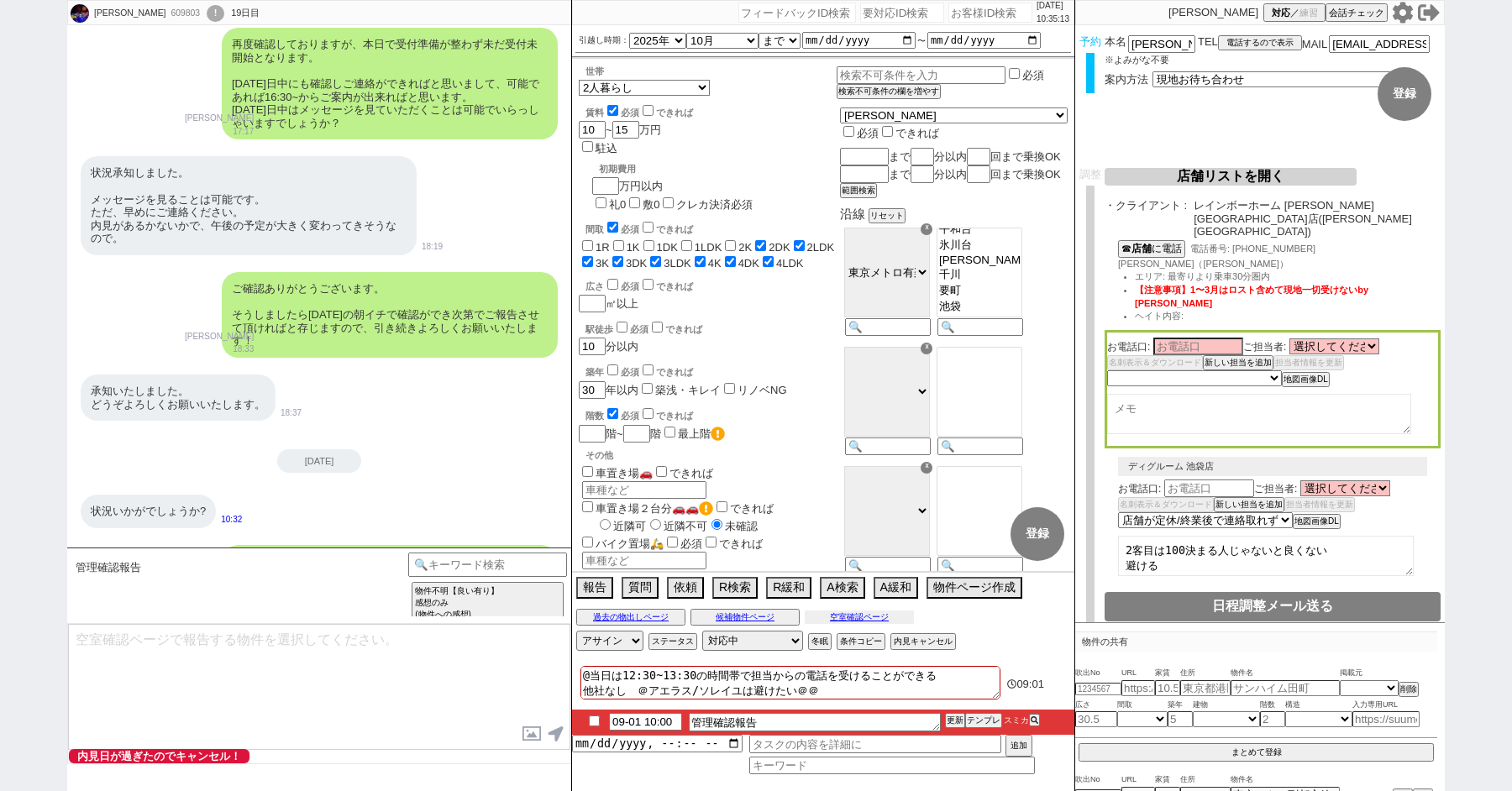
click at [855, 616] on button "空室確認ページ" at bounding box center [859, 617] width 110 height 13
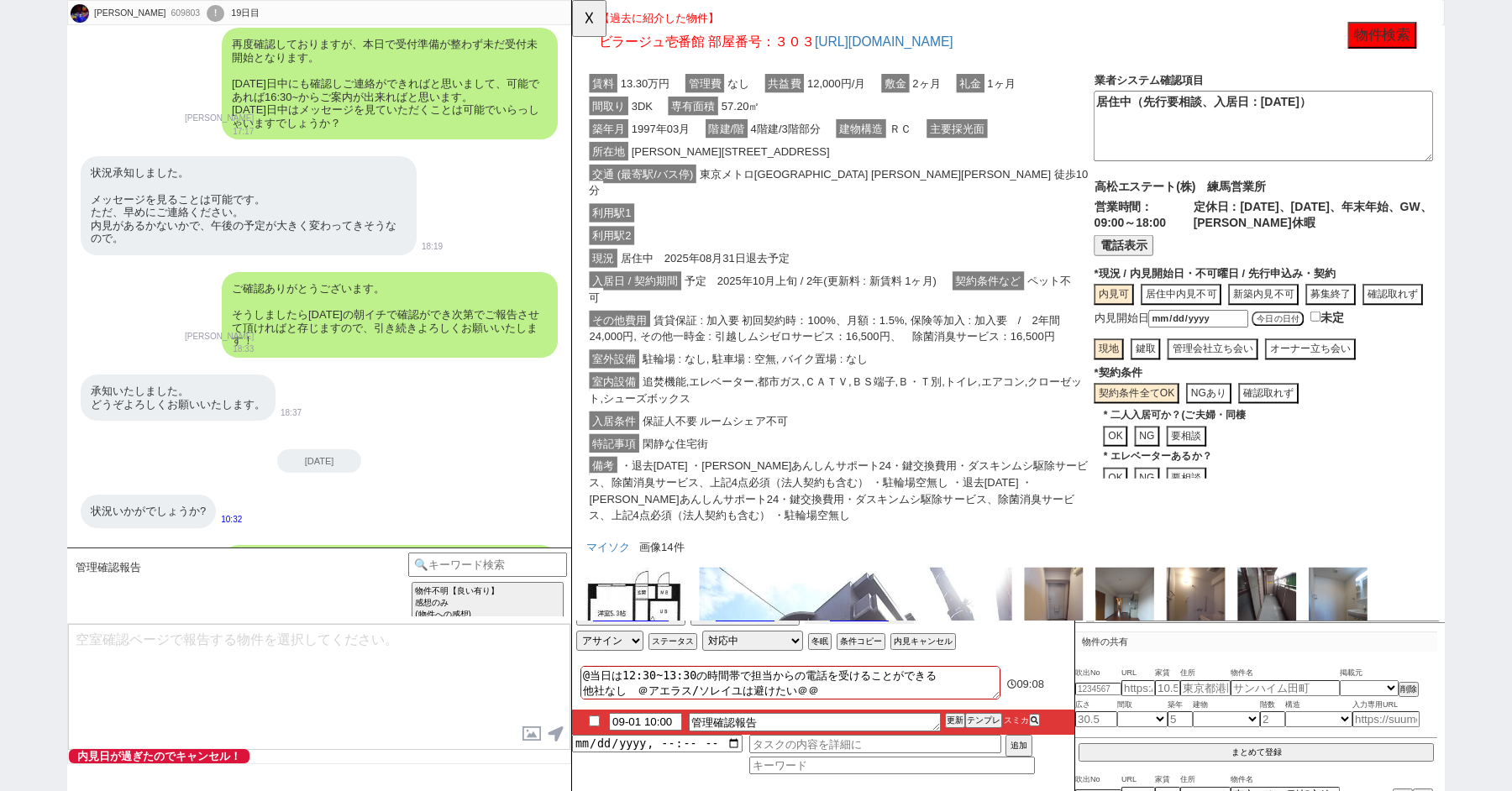
scroll to position [236, 0]
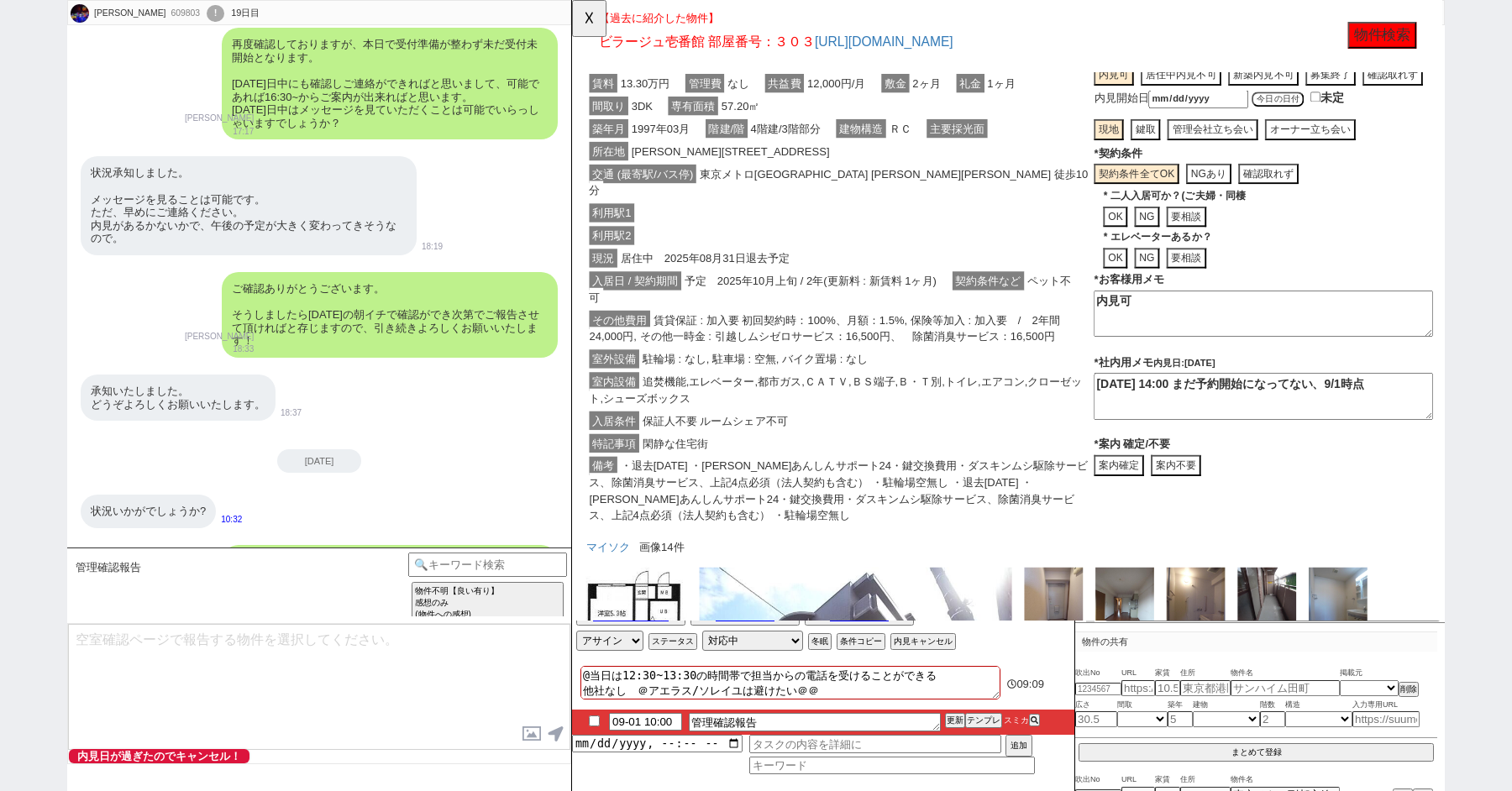
drag, startPoint x: 1194, startPoint y: 317, endPoint x: 1083, endPoint y: 299, distance: 112.4
click div "賃料 13.30万円 管理費 なし 共益費 12,000円/月 敷金 2ヶ月 礼金 1ヶ月 間取り 3DK 専有面積 57.20㎡ 築年月 [DATE] 階建…"
type textarea "空室"
click div "利用駅1"
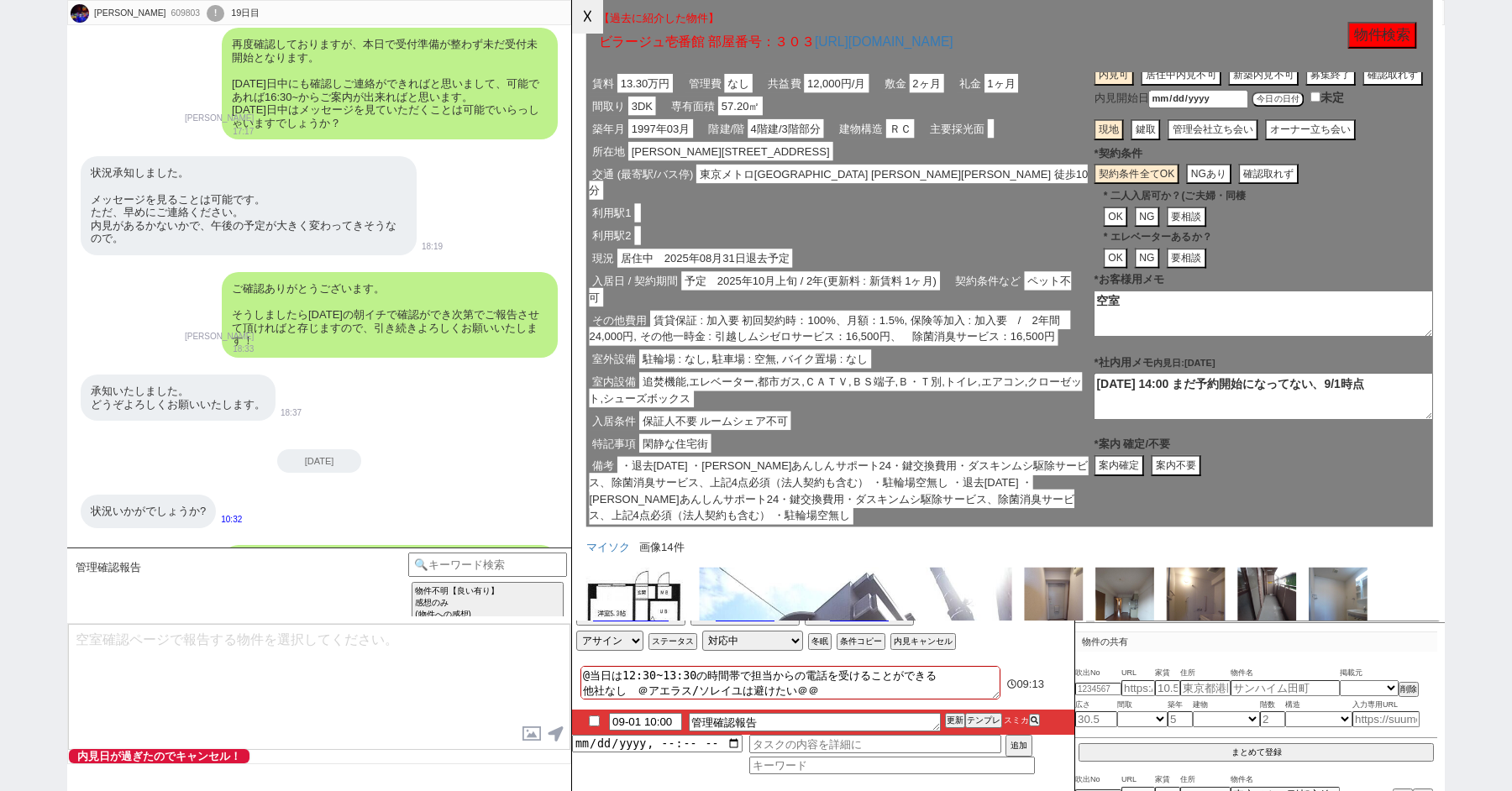
click at [587, 24] on button "☓" at bounding box center [587, 17] width 31 height 34
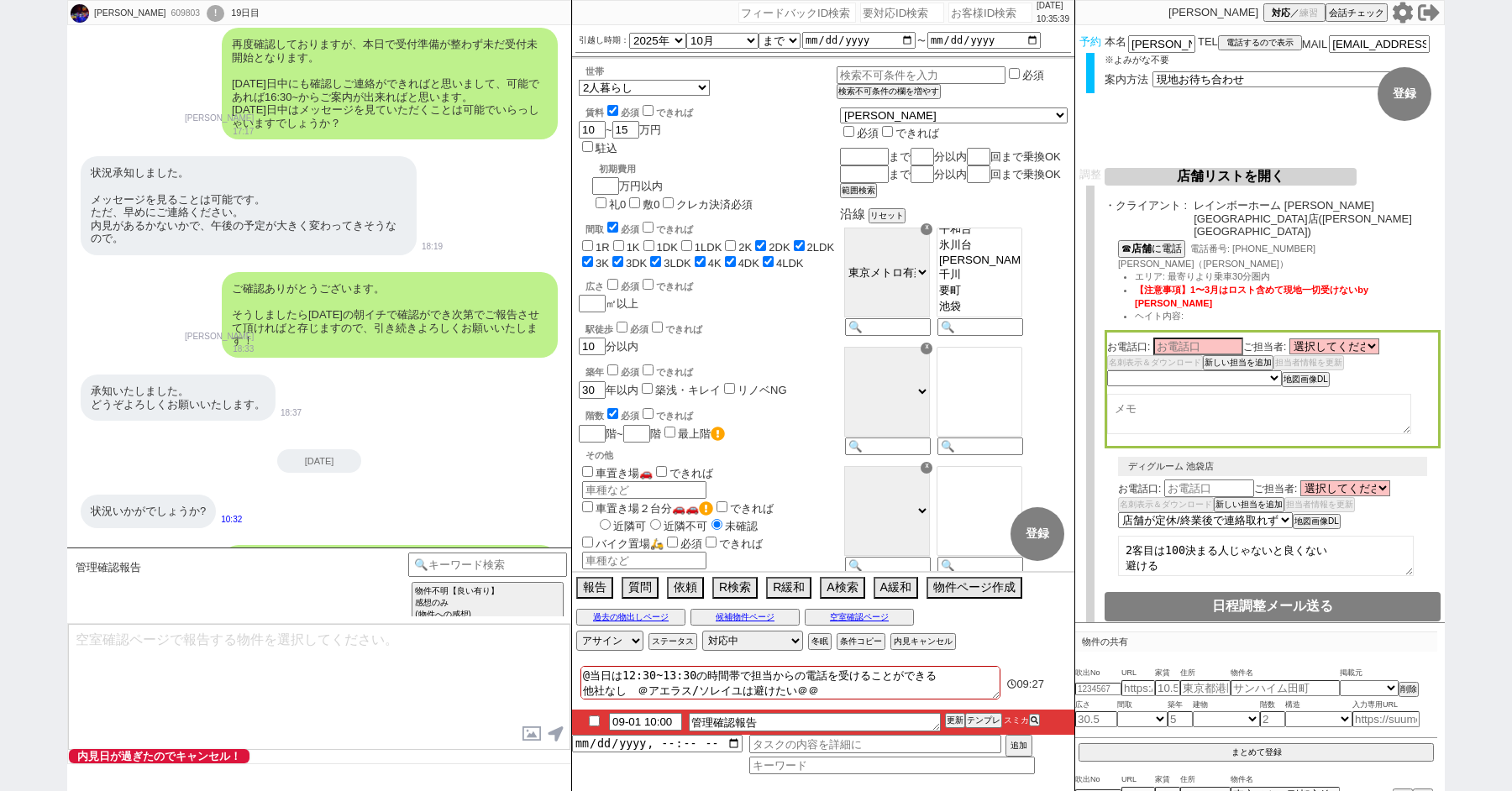
scroll to position [0, 0]
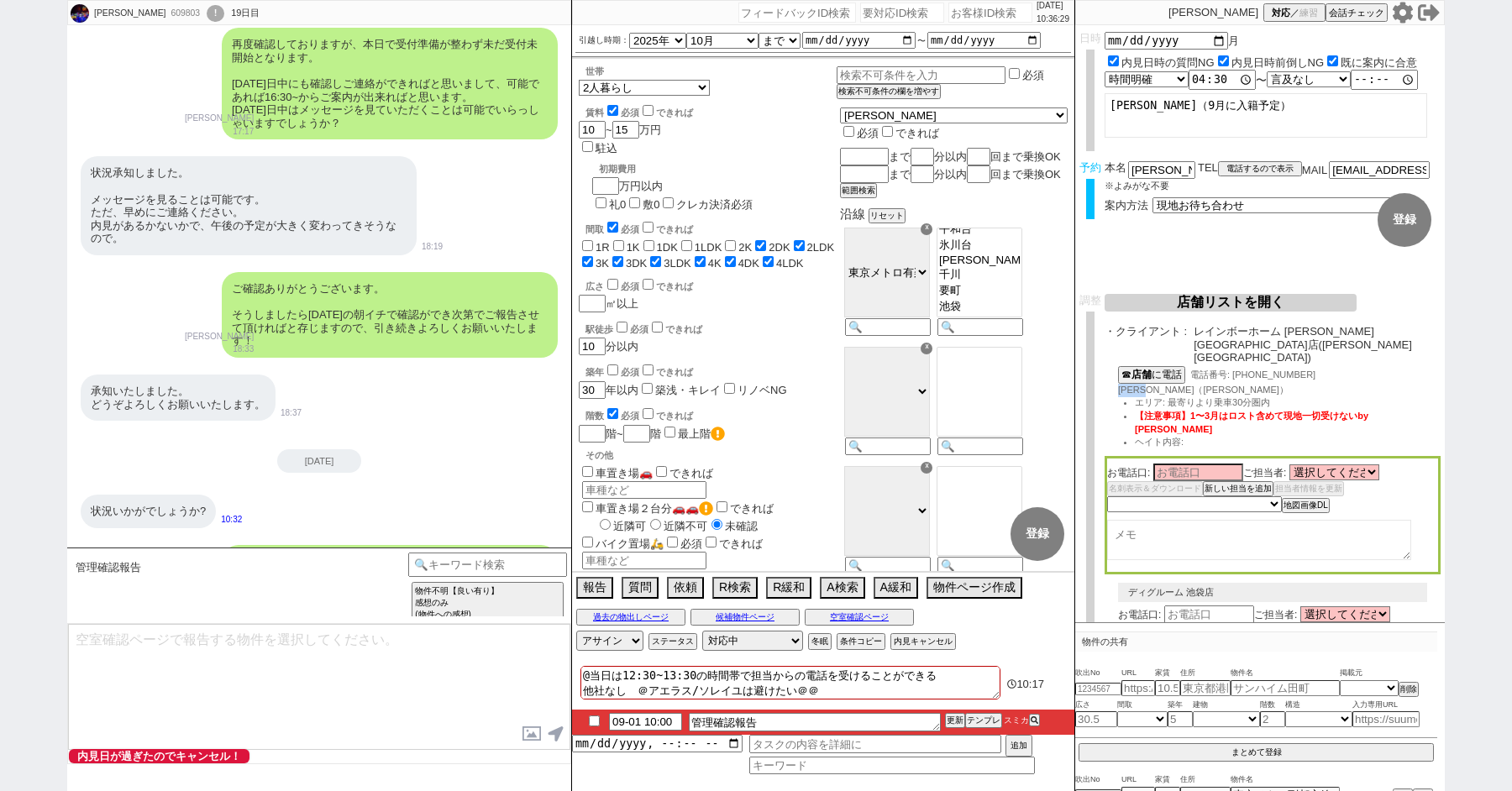
drag, startPoint x: 1159, startPoint y: 366, endPoint x: 1118, endPoint y: 366, distance: 41.0
click at [1118, 385] on span "[PERSON_NAME]（[PERSON_NAME]）" at bounding box center [1203, 390] width 170 height 10
copy span "[PERSON_NAME]"
click at [1194, 464] on input at bounding box center [1198, 471] width 90 height 14
paste input "[PERSON_NAME]"
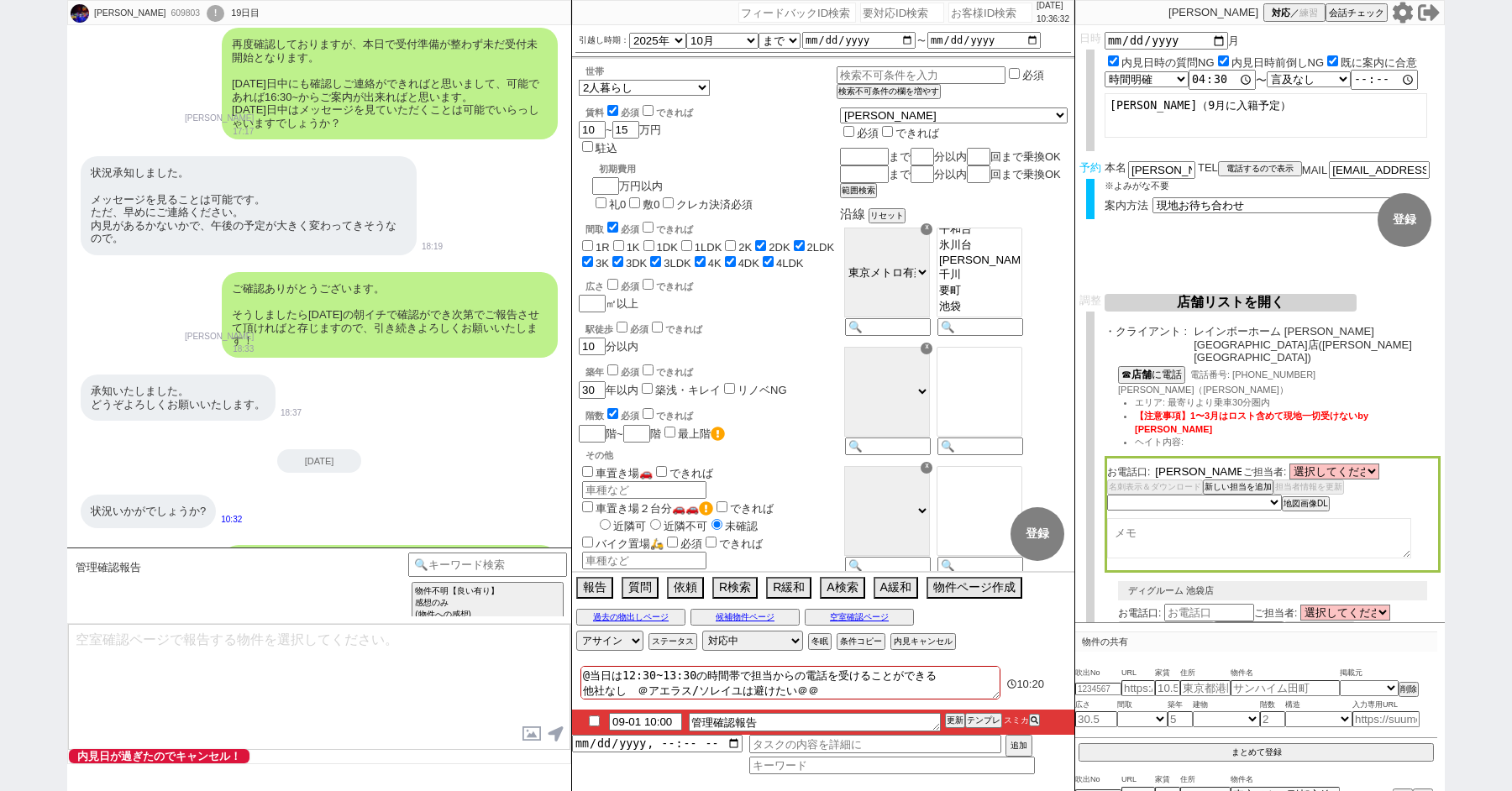
drag, startPoint x: 1173, startPoint y: 429, endPoint x: 1263, endPoint y: 435, distance: 90.2
click at [1263, 573] on div "お電話口: [PERSON_NAME] ご担当者: 選択してください [PERSON_NAME] [PERSON_NAME] [PERSON_NAME] 鈴木…" at bounding box center [1272, 643] width 336 height 140
type input "[PERSON_NAME]"
click at [1194, 496] on select "未定 希望で最短でOK 最短以外でOK 日程がNG(直近で別日提案可) 日程がNG(直近はNG) お客様ごとNG 折返し待ち 店舗が定休/終業後で連絡取れず" at bounding box center [1194, 503] width 173 height 14
select select "8"
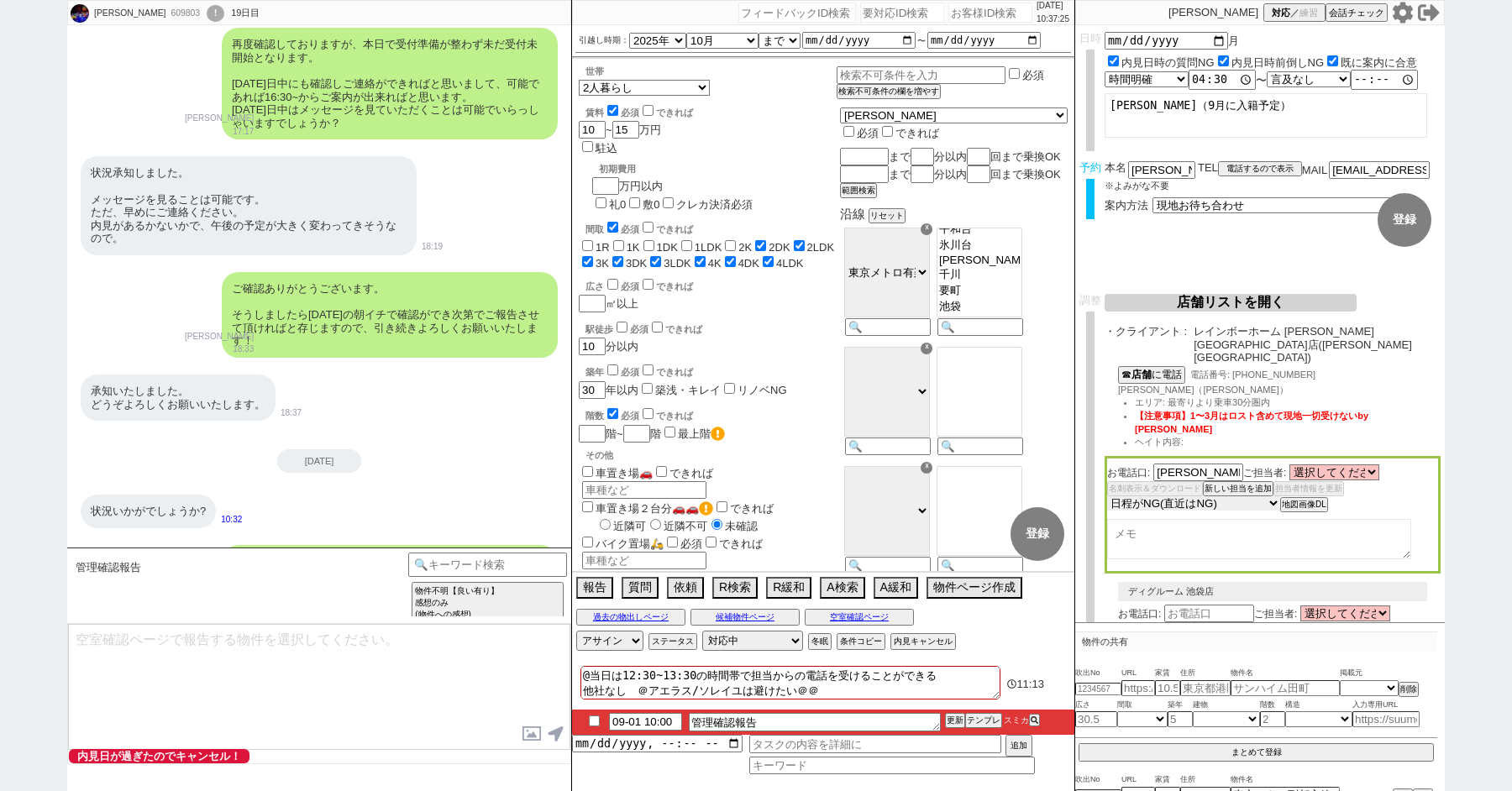
click at [1107, 496] on select "未定 希望で最短でOK 最短以外でOK 日程がNG(直近で別日提案可) 日程がNG(直近はNG) お客様ごとNG 折返し待ち 店舗が定休/終業後で連絡取れず" at bounding box center [1194, 503] width 173 height 14
select select "8"
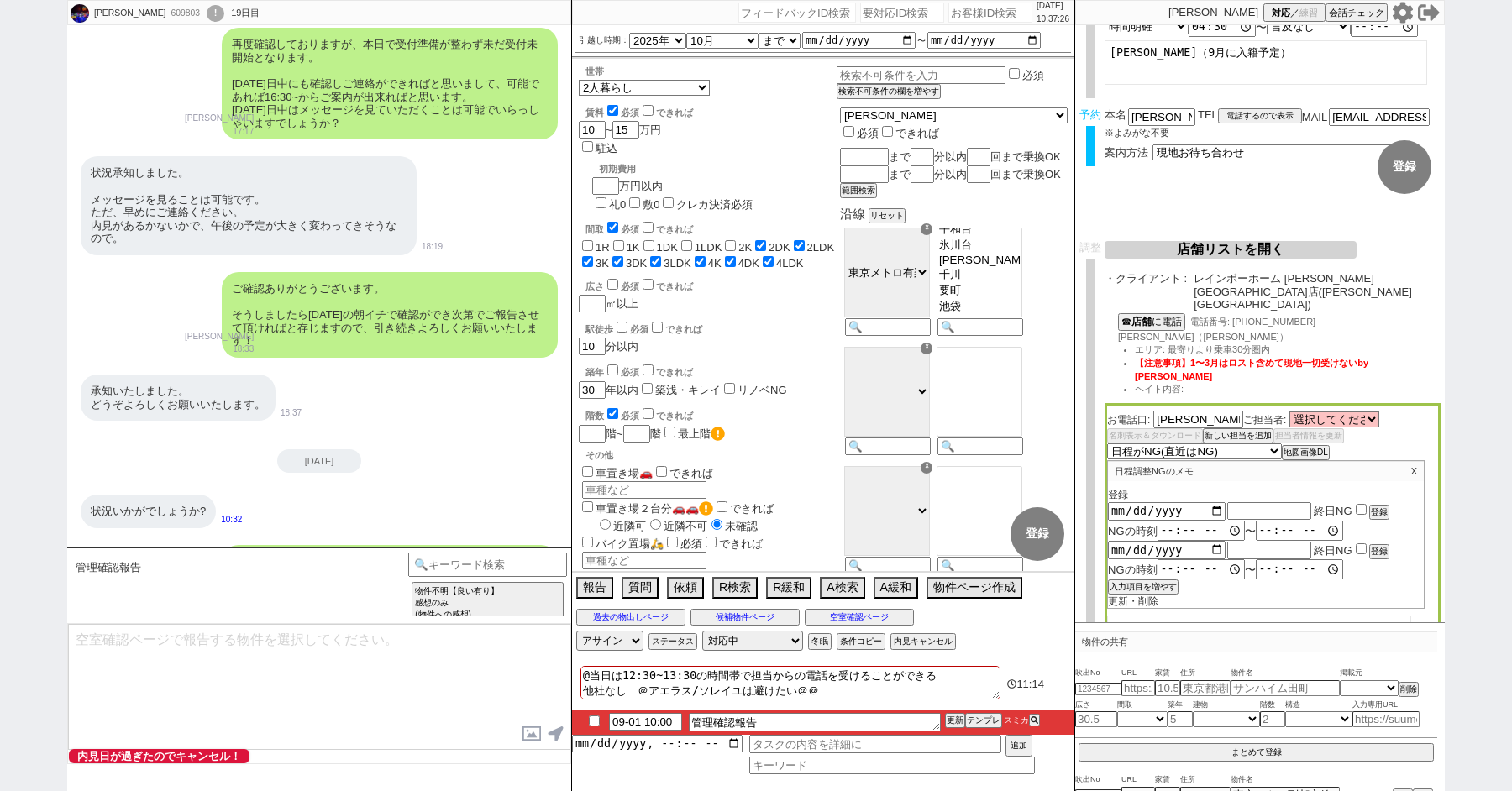
scroll to position [124, 0]
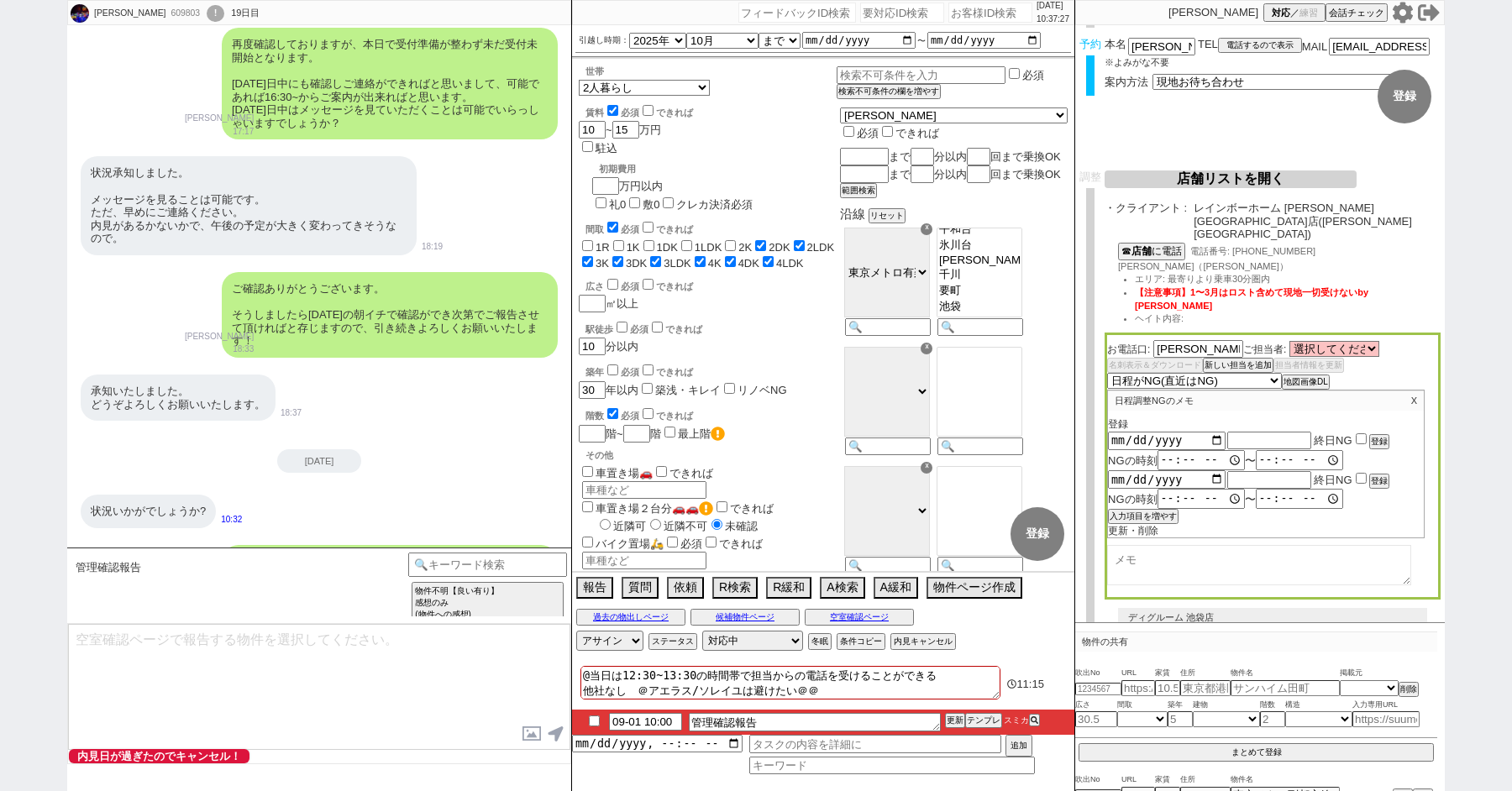
click at [1360, 433] on input "checkbox" at bounding box center [1361, 438] width 11 height 11
checkbox input "false"
click at [1167, 451] on input "time" at bounding box center [1199, 459] width 84 height 17
type input "16:30"
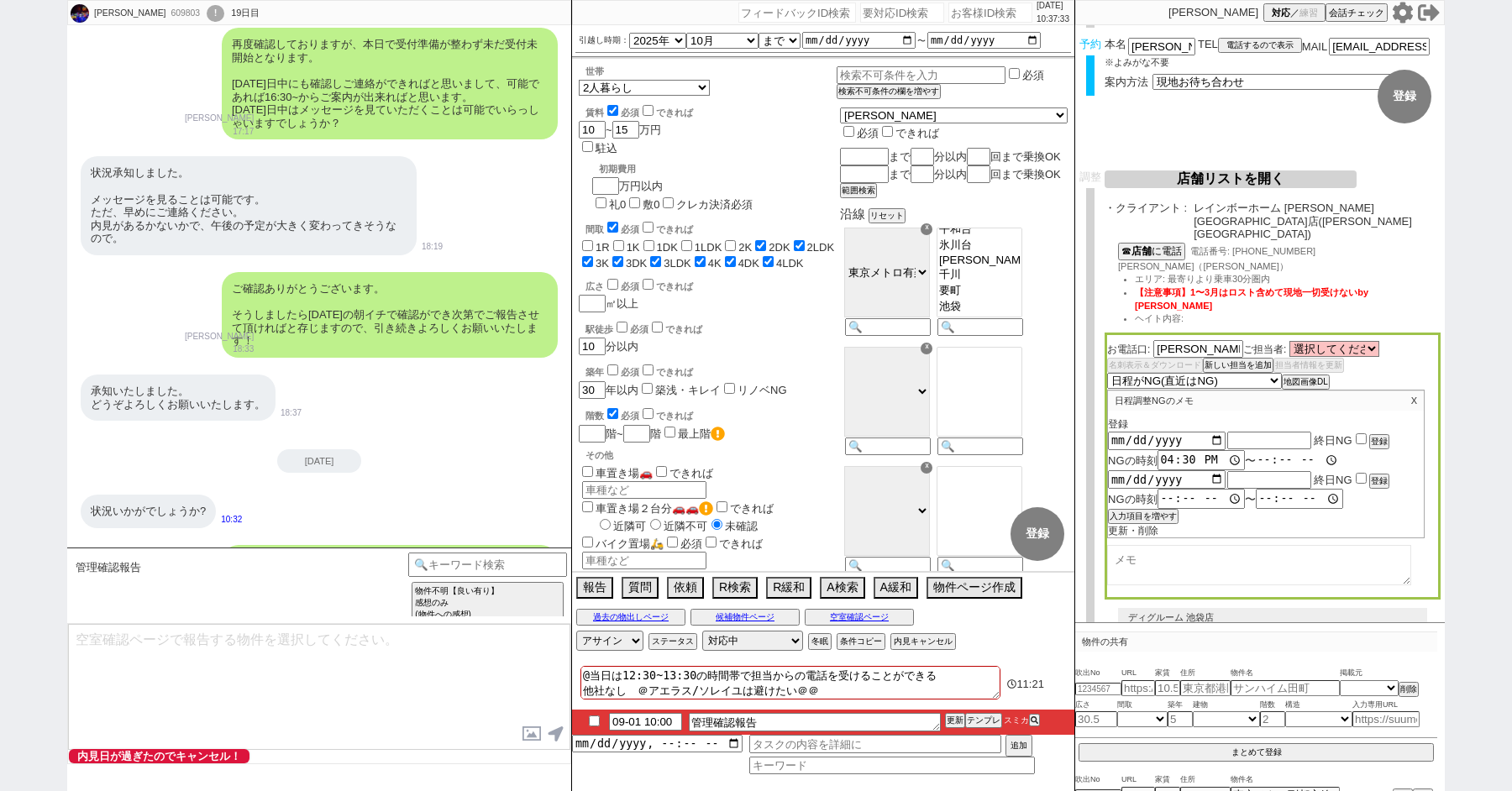
click at [1256, 451] on input "time" at bounding box center [1298, 459] width 84 height 17
type input "19:00"
click at [1378, 435] on button "登録" at bounding box center [1377, 441] width 17 height 12
click at [1172, 177] on button "店舗リストを開く" at bounding box center [1230, 178] width 252 height 18
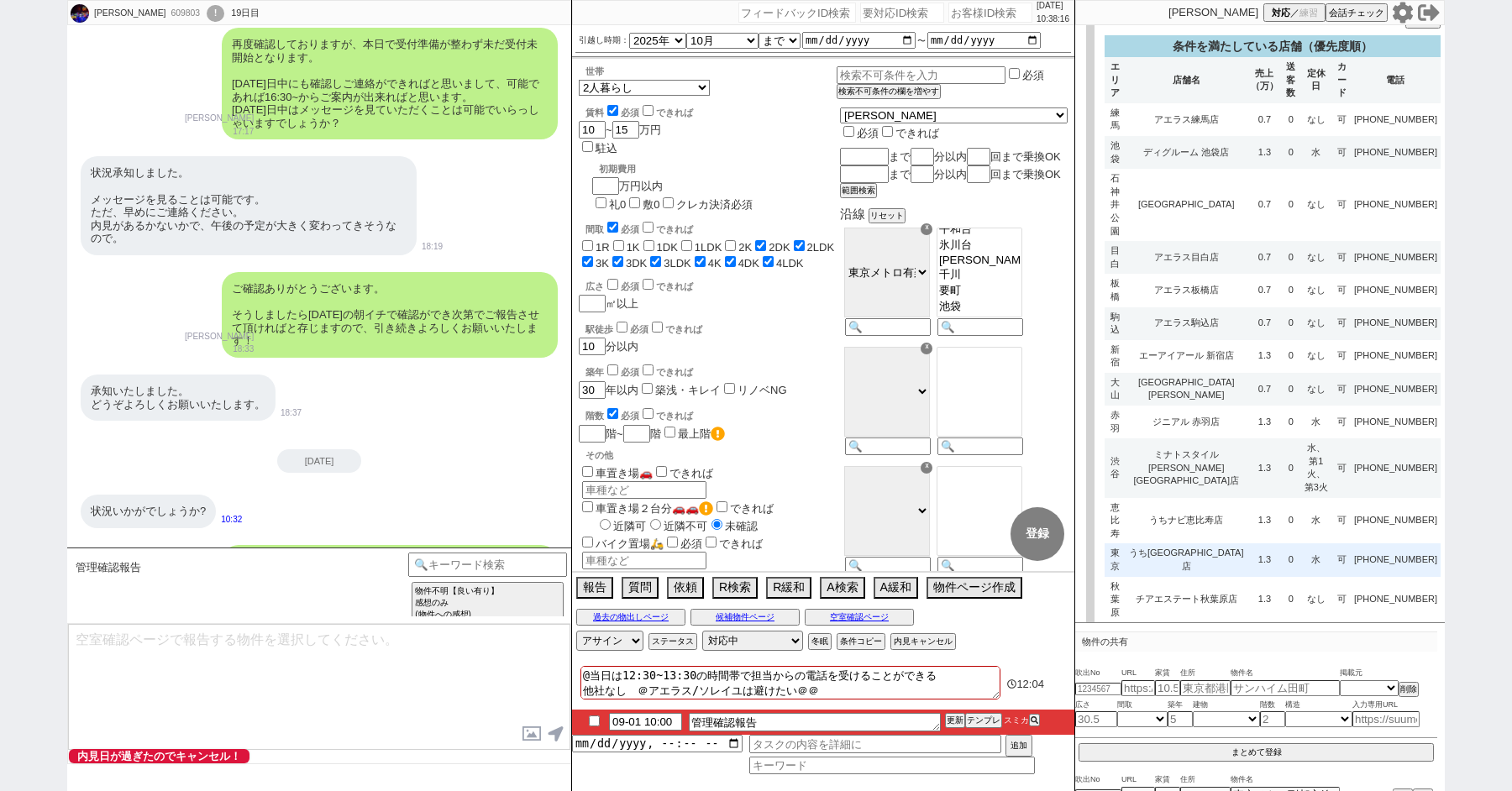
scroll to position [313, 0]
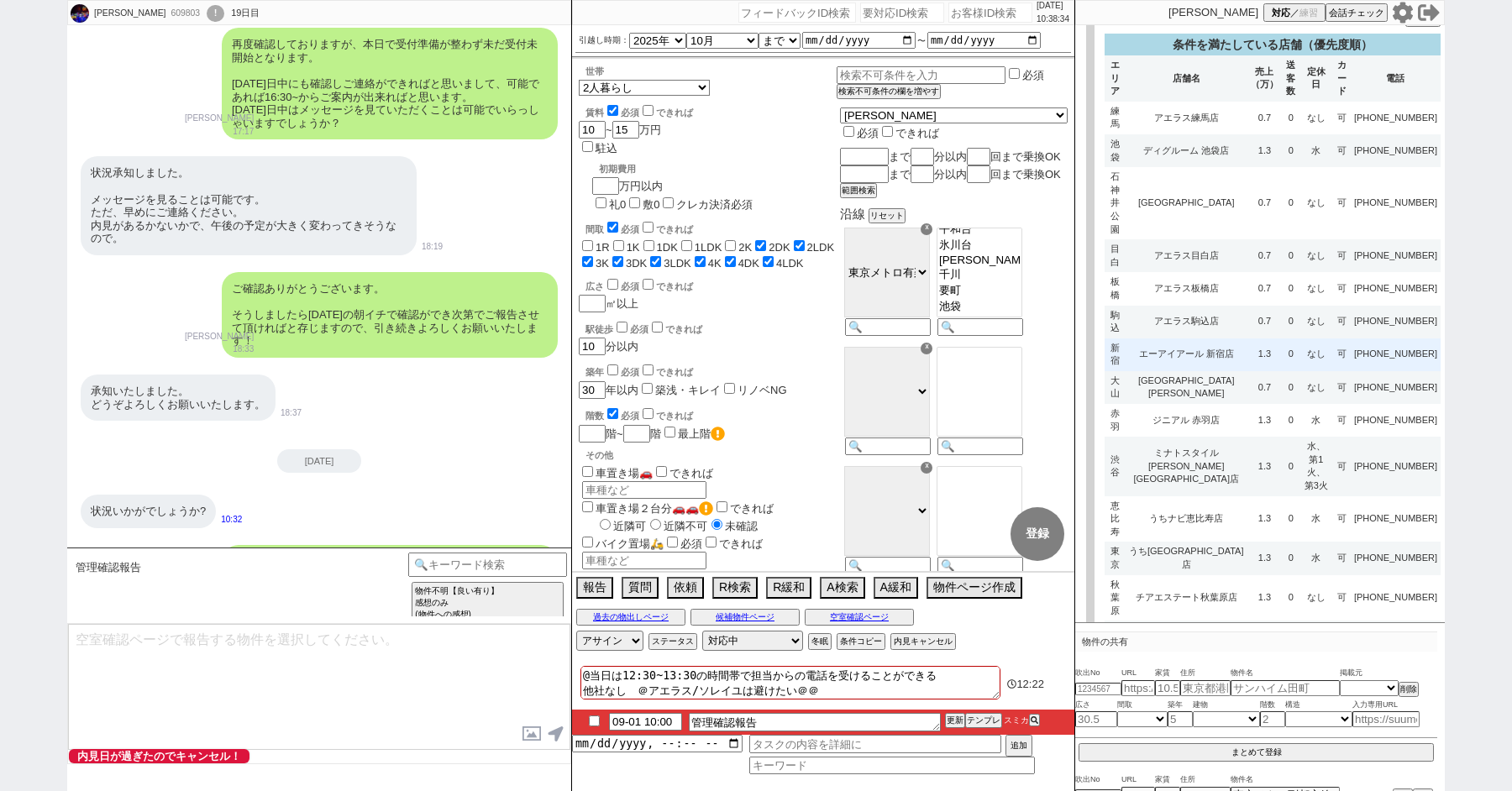
click at [1219, 339] on td "エーアイアール 新宿店" at bounding box center [1186, 355] width 122 height 33
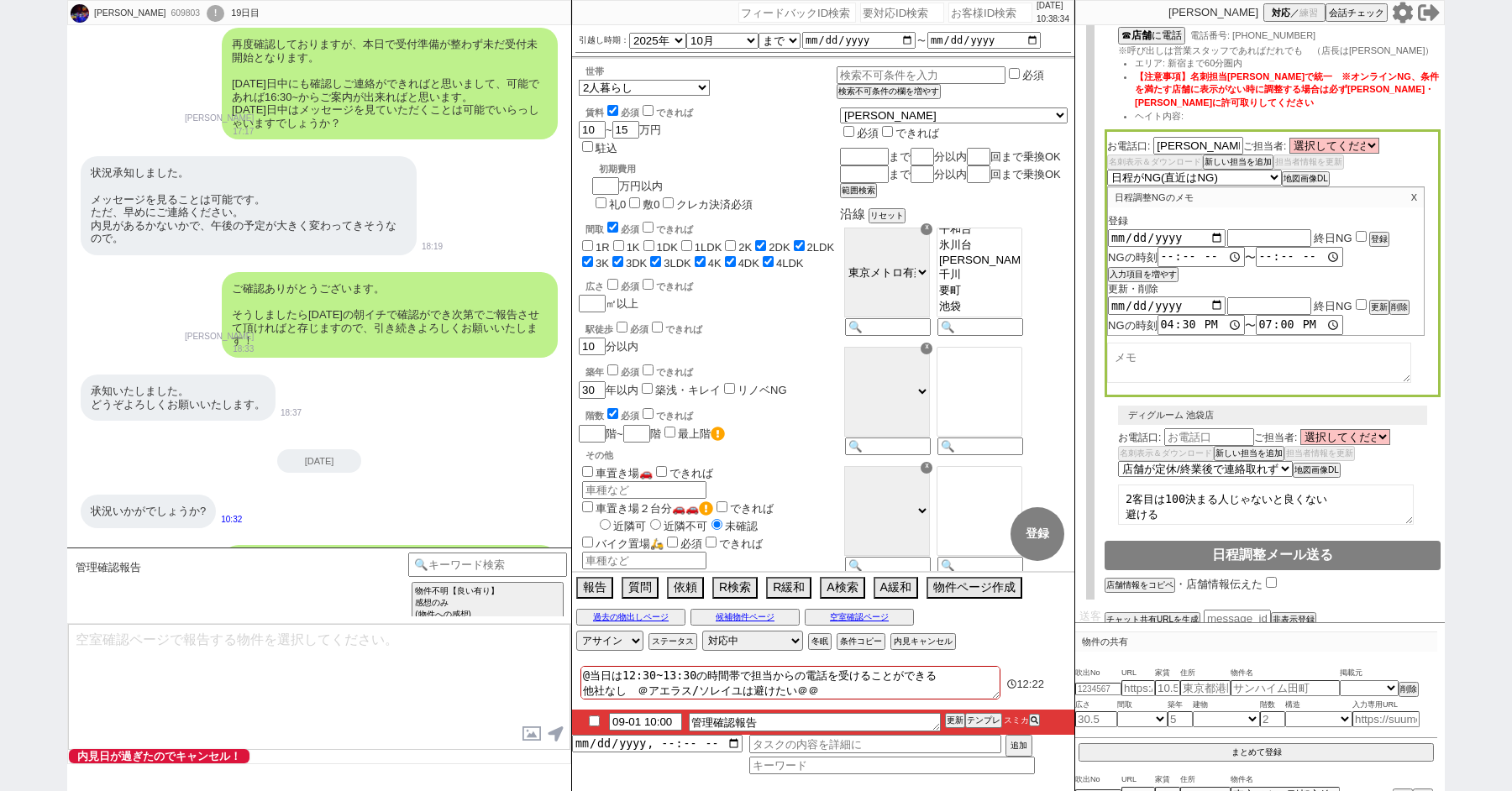
select select
select select "8"
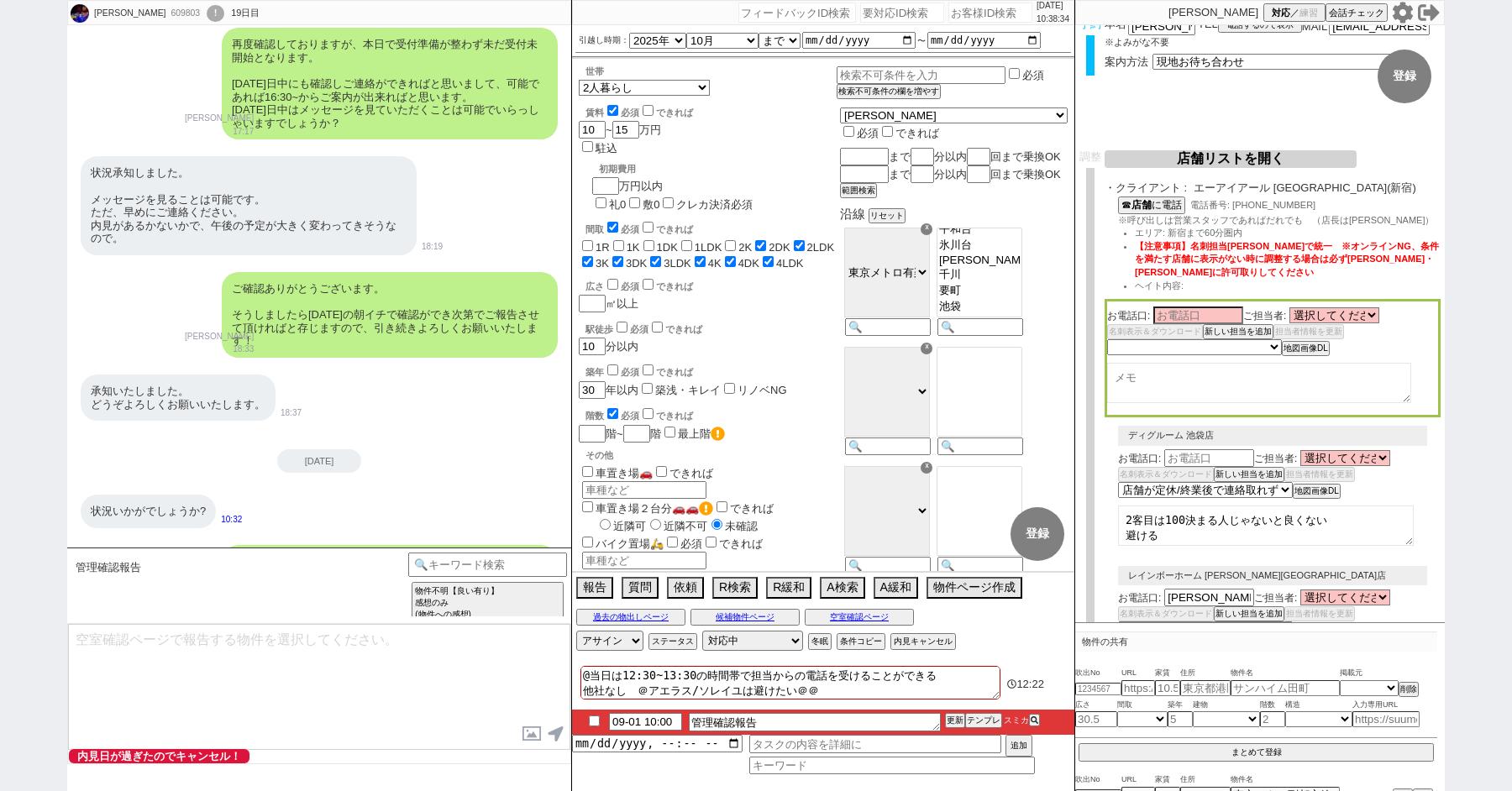
scroll to position [0, 0]
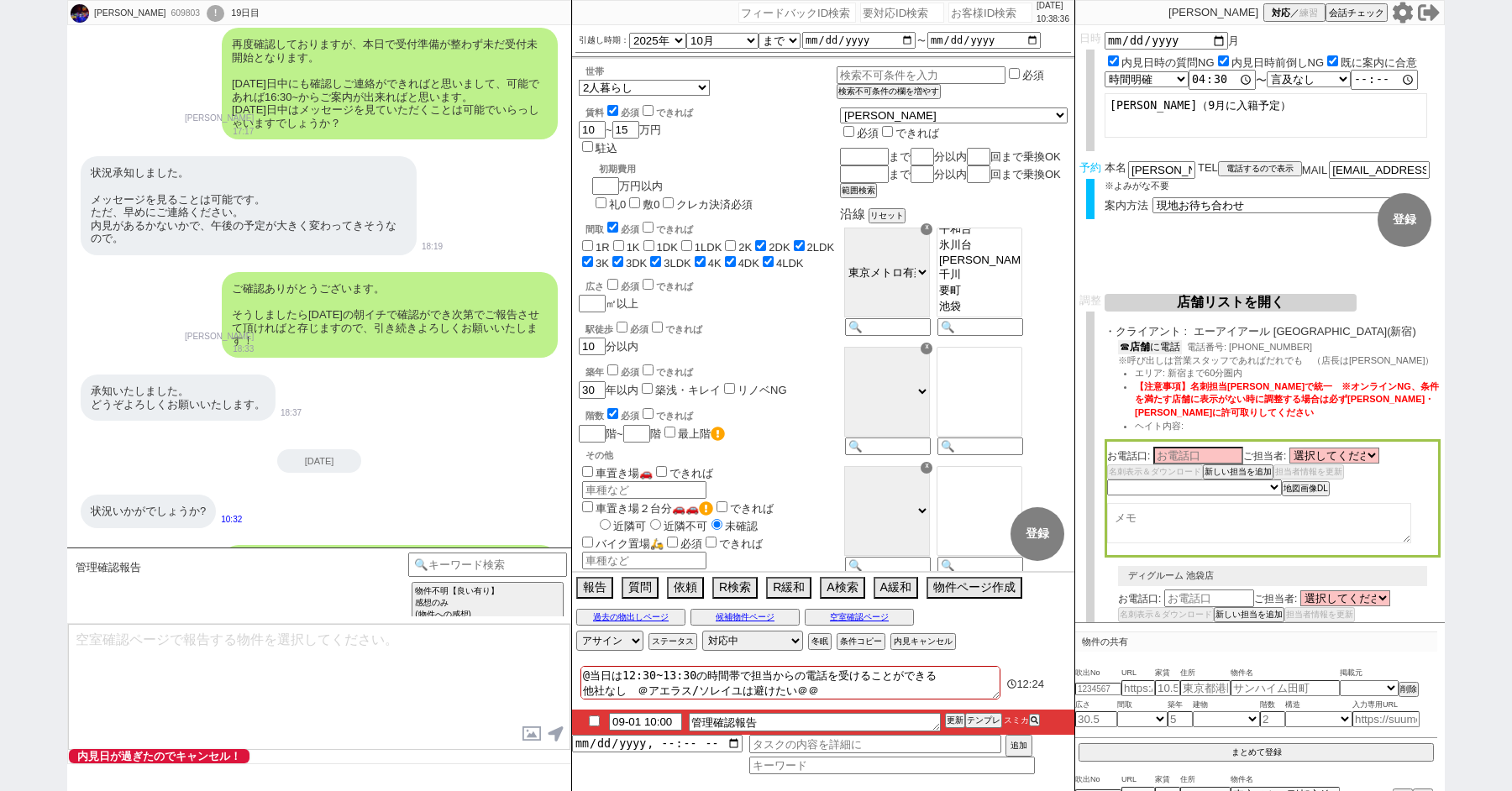
click at [1150, 351] on b "店舗" at bounding box center [1139, 347] width 20 height 12
click at [868, 617] on button "空室確認ページ" at bounding box center [859, 617] width 110 height 13
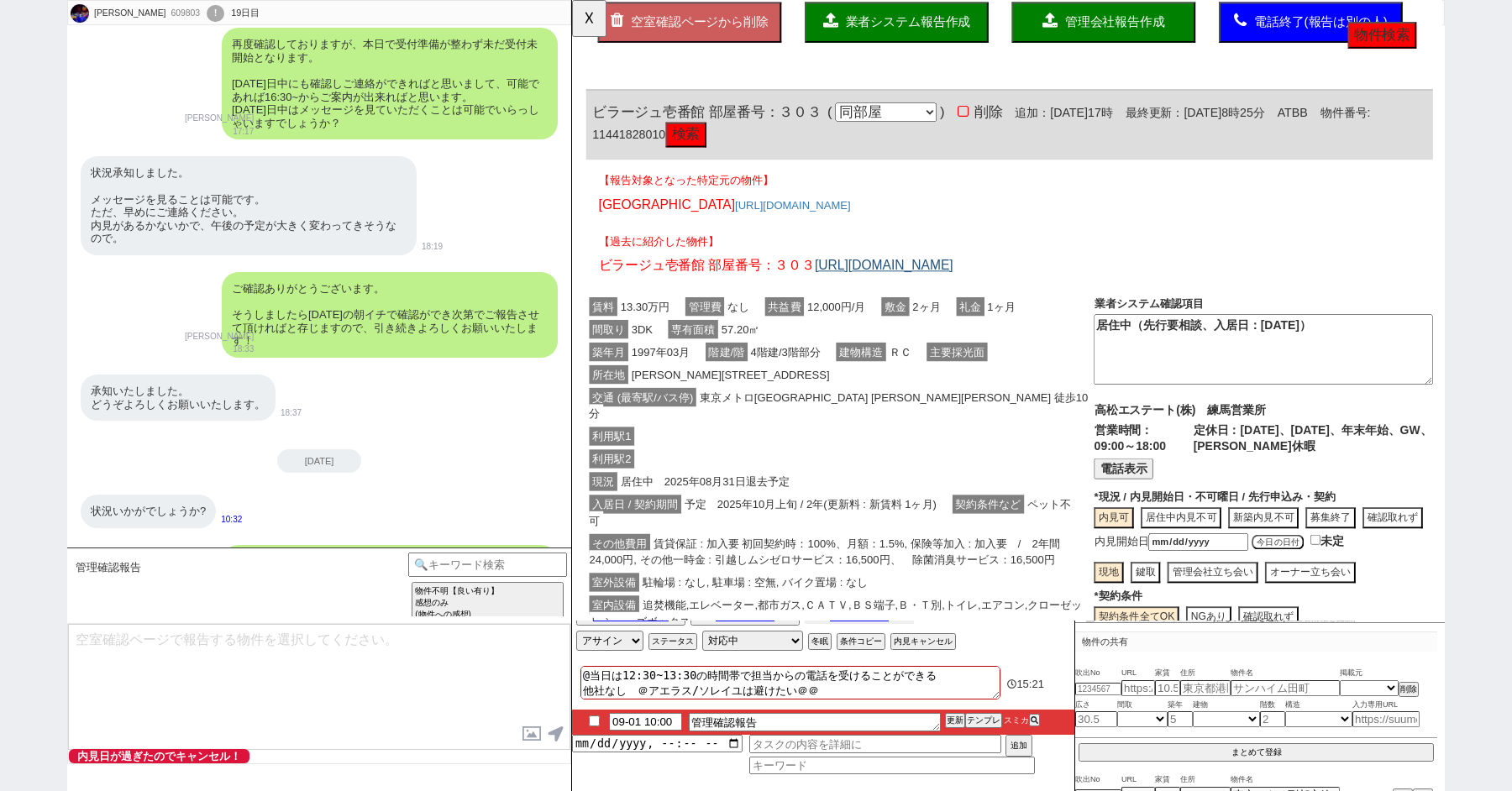
scroll to position [125, 0]
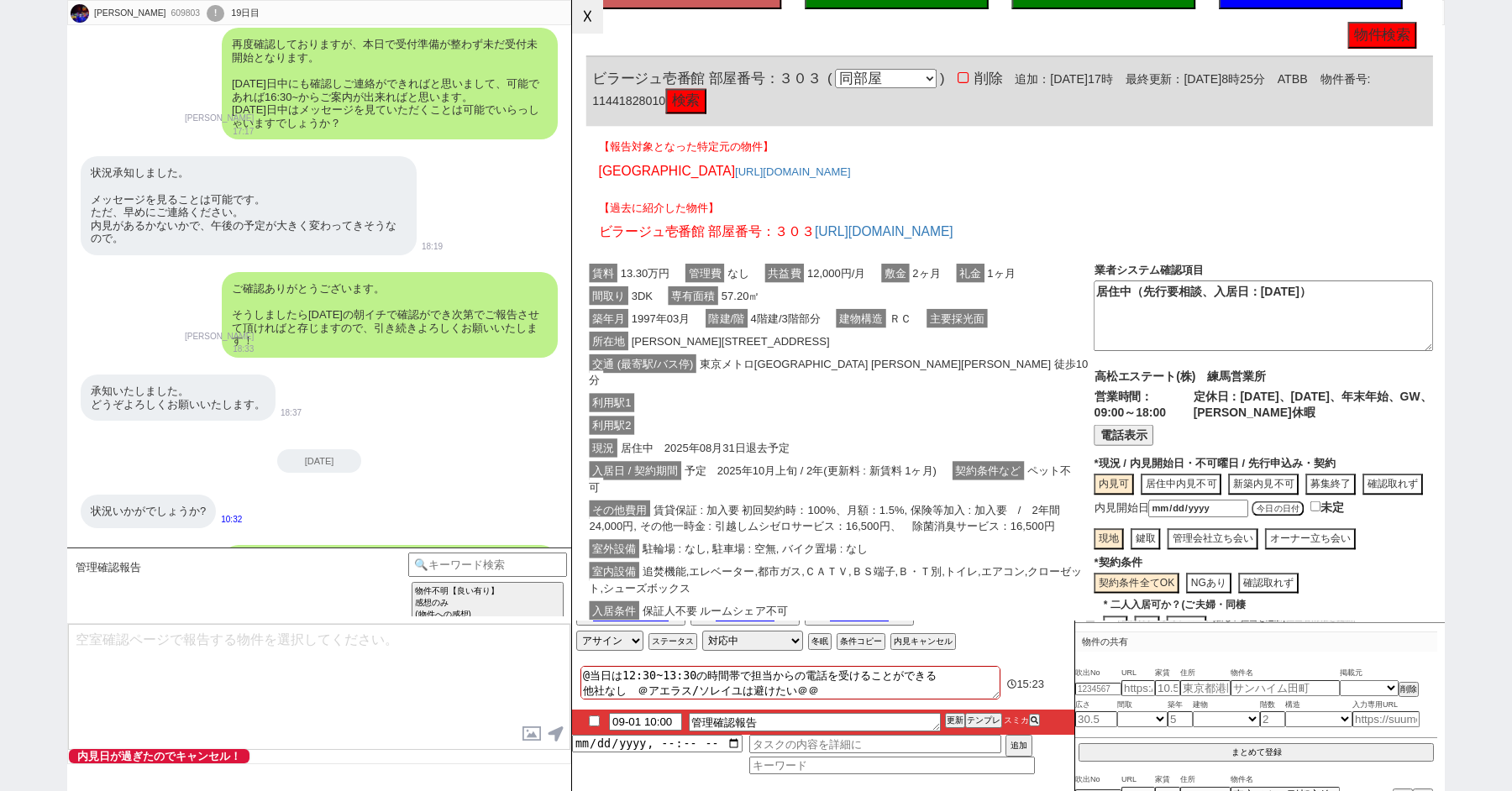
click at [588, 18] on button "☓" at bounding box center [587, 17] width 31 height 34
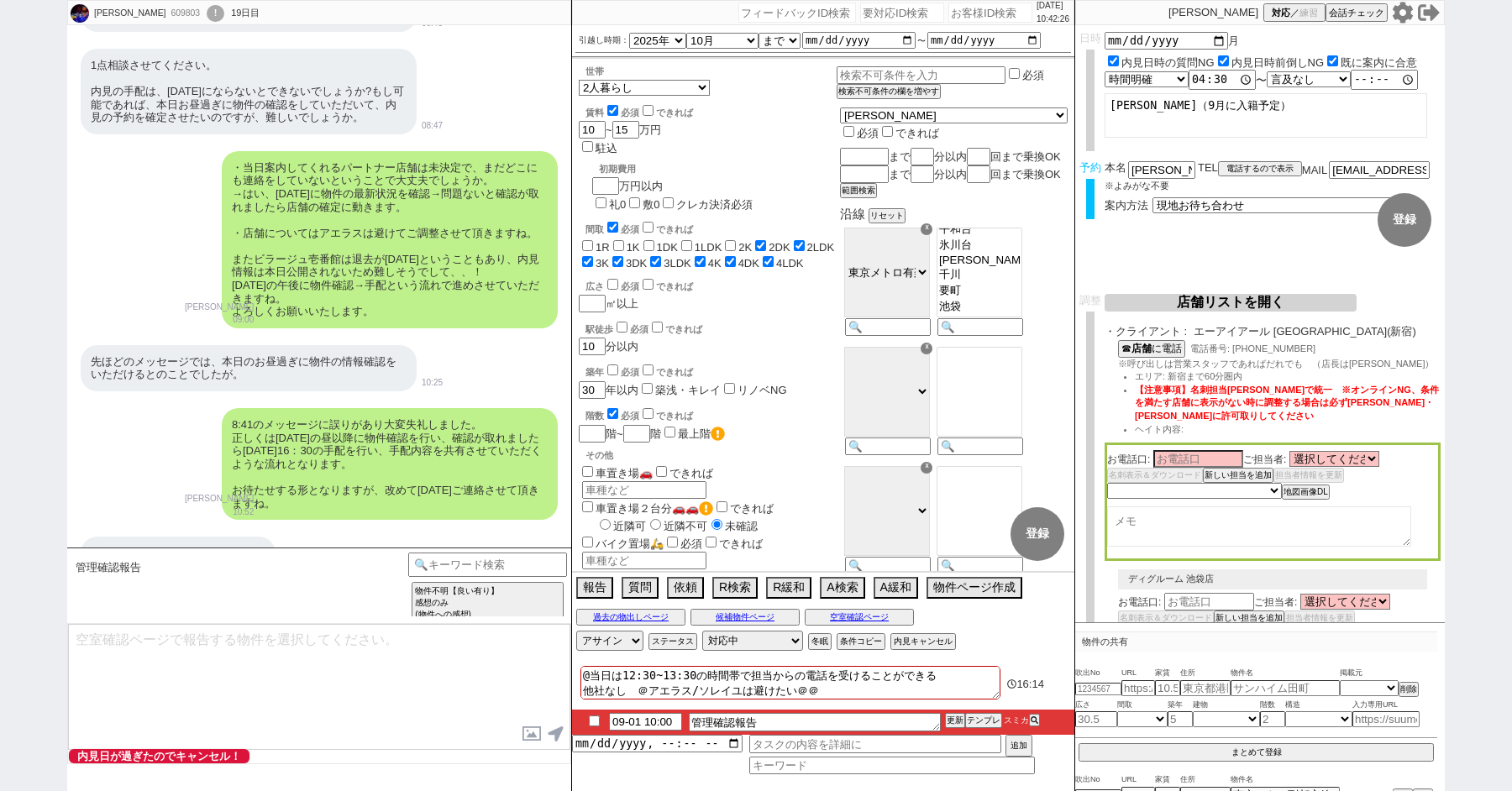
scroll to position [10544, 0]
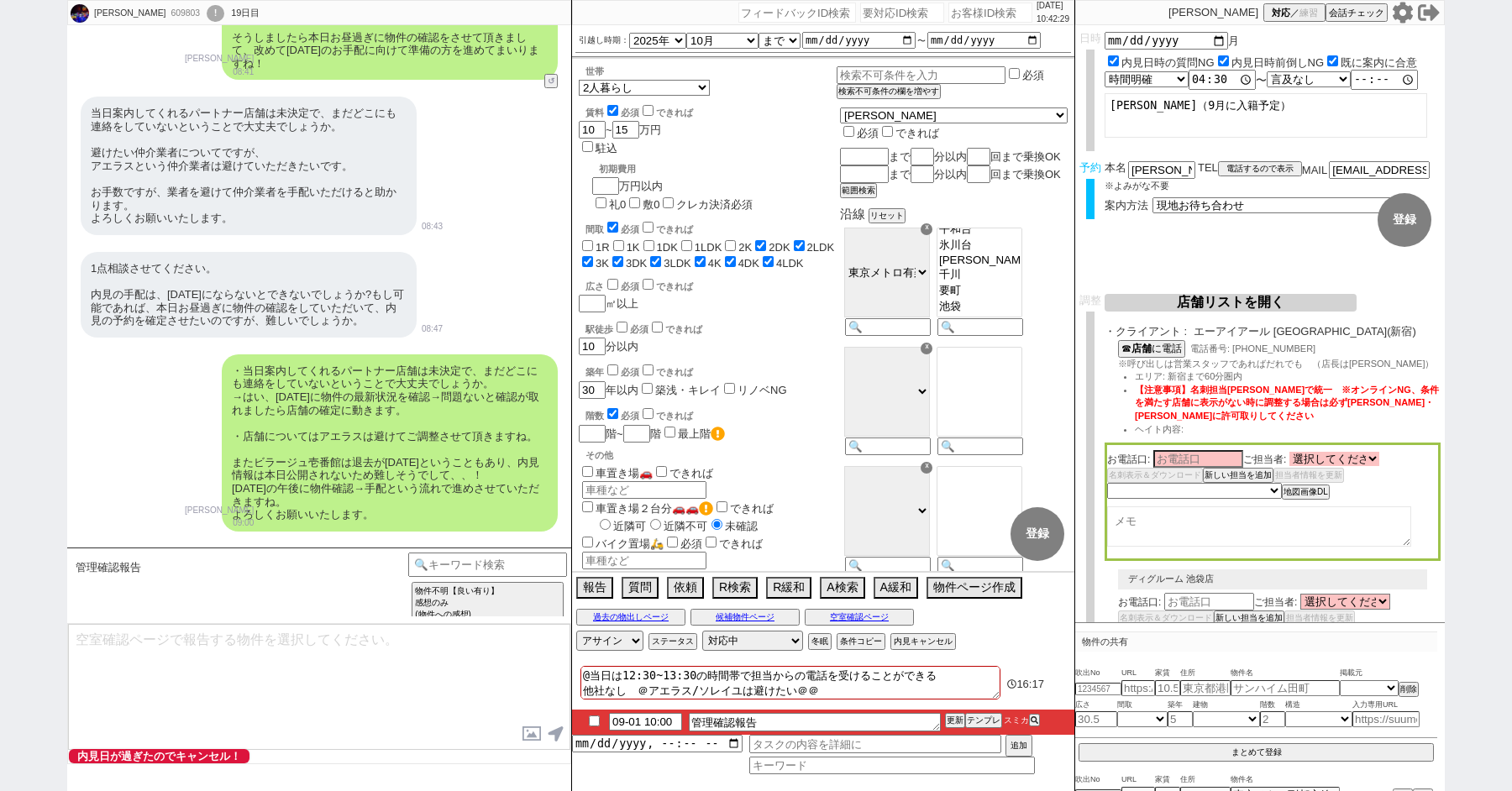
click at [1322, 456] on select "選択してください 井村 優希 松崎 充恵 浅沼 実乃里" at bounding box center [1335, 458] width 90 height 14
click at [1204, 522] on textarea at bounding box center [1259, 526] width 304 height 40
type textarea "岡田 ゆうき しめすへんにみぎ　喜ぶ"
click at [1183, 460] on input at bounding box center [1198, 458] width 90 height 14
select select
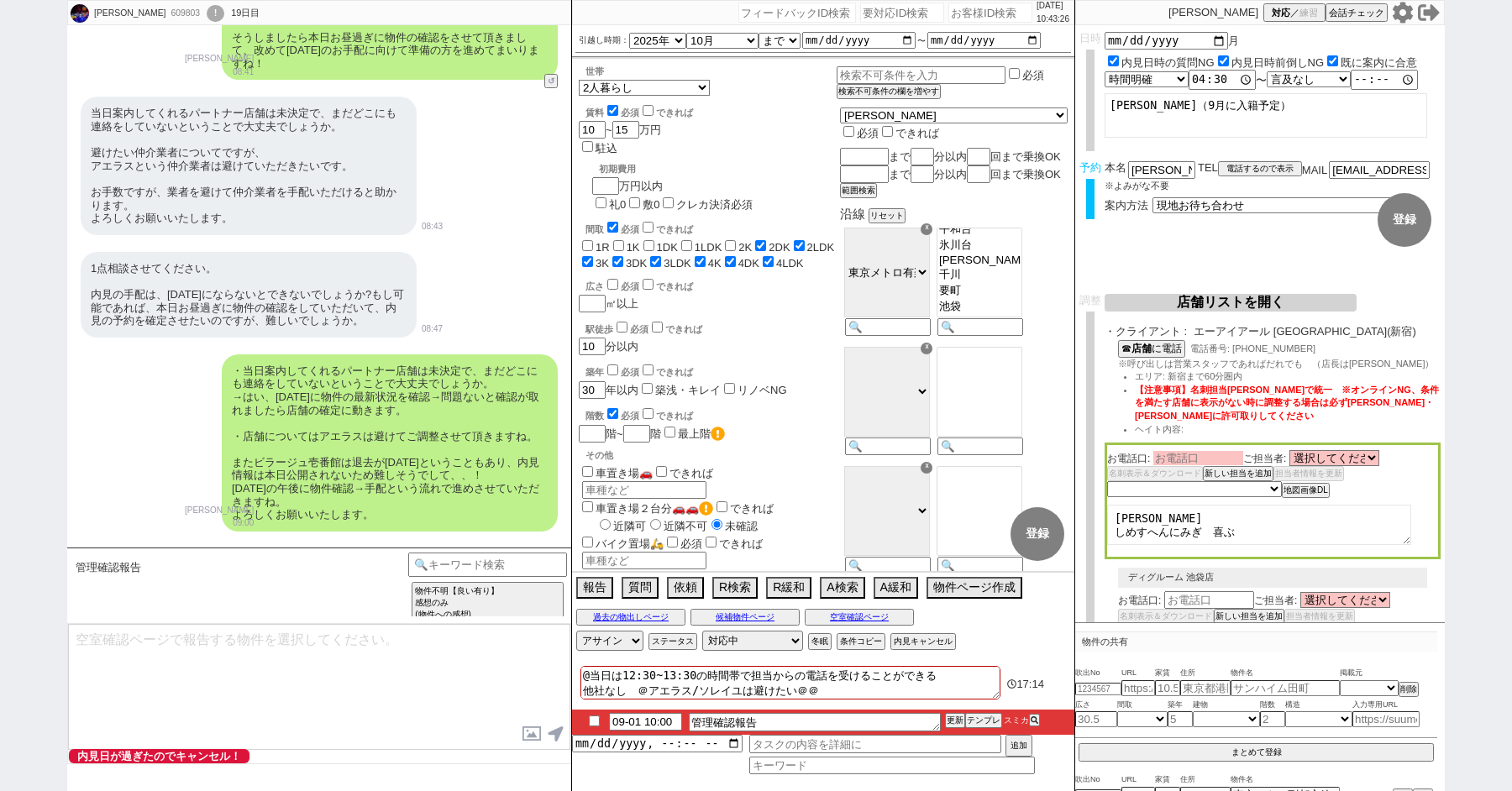
click at [1183, 461] on input at bounding box center [1198, 458] width 90 height 14
type input "岡田"
click at [1333, 460] on select "選択してください 井村 優希 松崎 充恵 浅沼 実乃里" at bounding box center [1335, 458] width 90 height 14
click at [1236, 480] on button "新しい担当を追加" at bounding box center [1236, 475] width 67 height 12
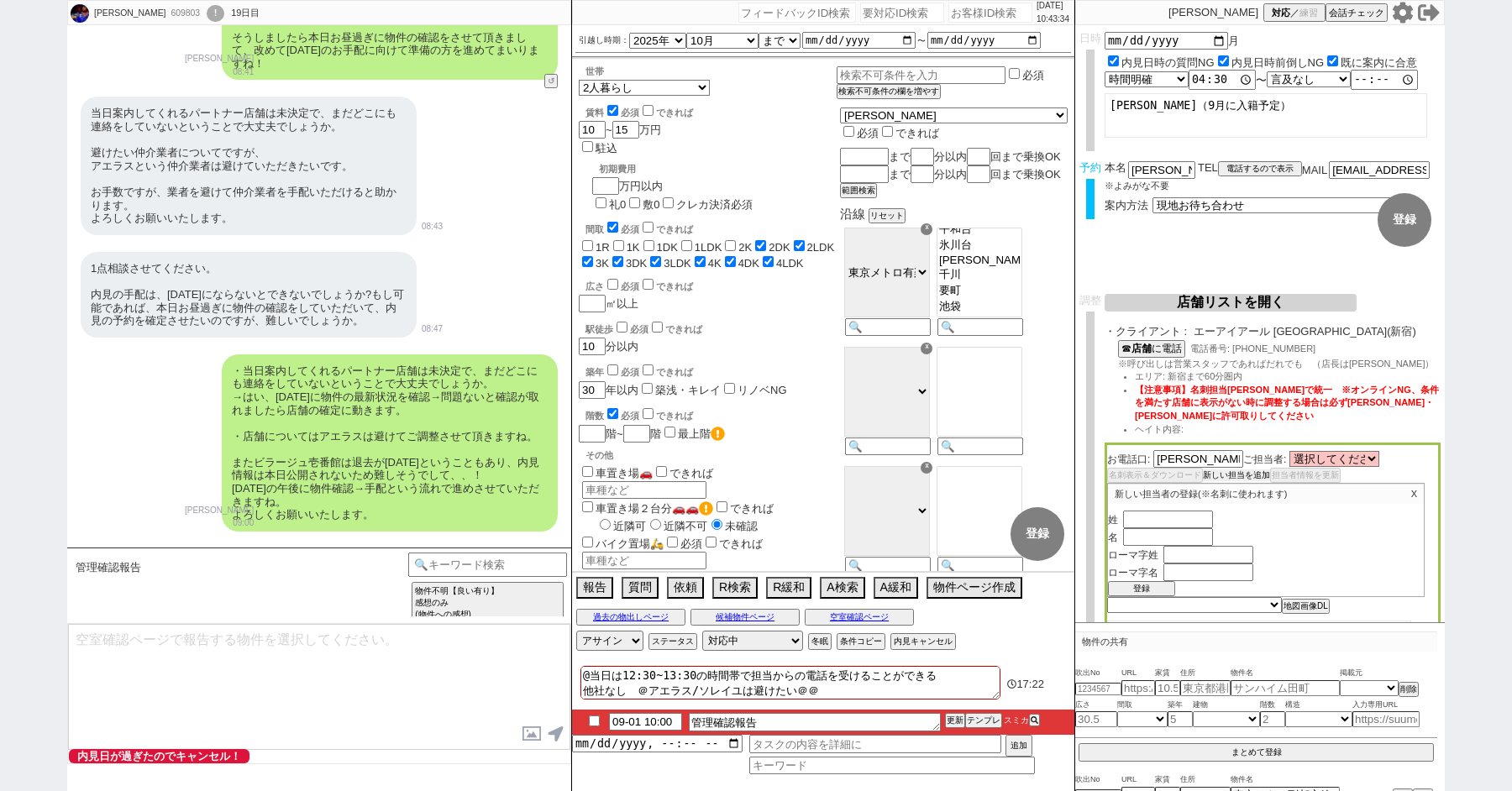
scroll to position [176, 0]
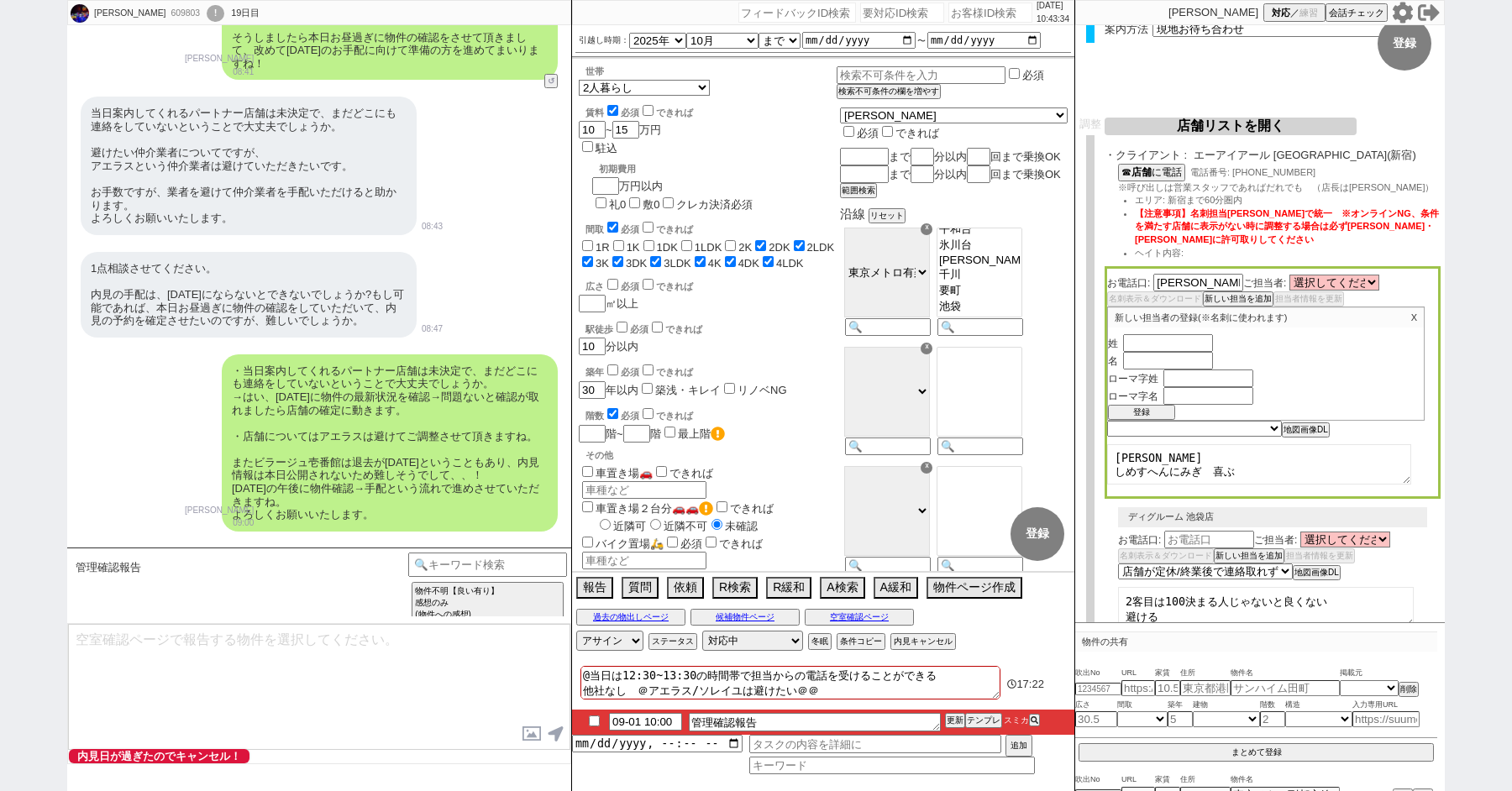
click at [1259, 471] on textarea "岡田 ゆうき しめすへんにみぎ　喜ぶ" at bounding box center [1259, 464] width 304 height 40
click at [1212, 458] on textarea "岡田 ゆうき しめすへんにみぎ　喜ぶ" at bounding box center [1259, 464] width 304 height 40
drag, startPoint x: 1178, startPoint y: 456, endPoint x: 1089, endPoint y: 456, distance: 89.0
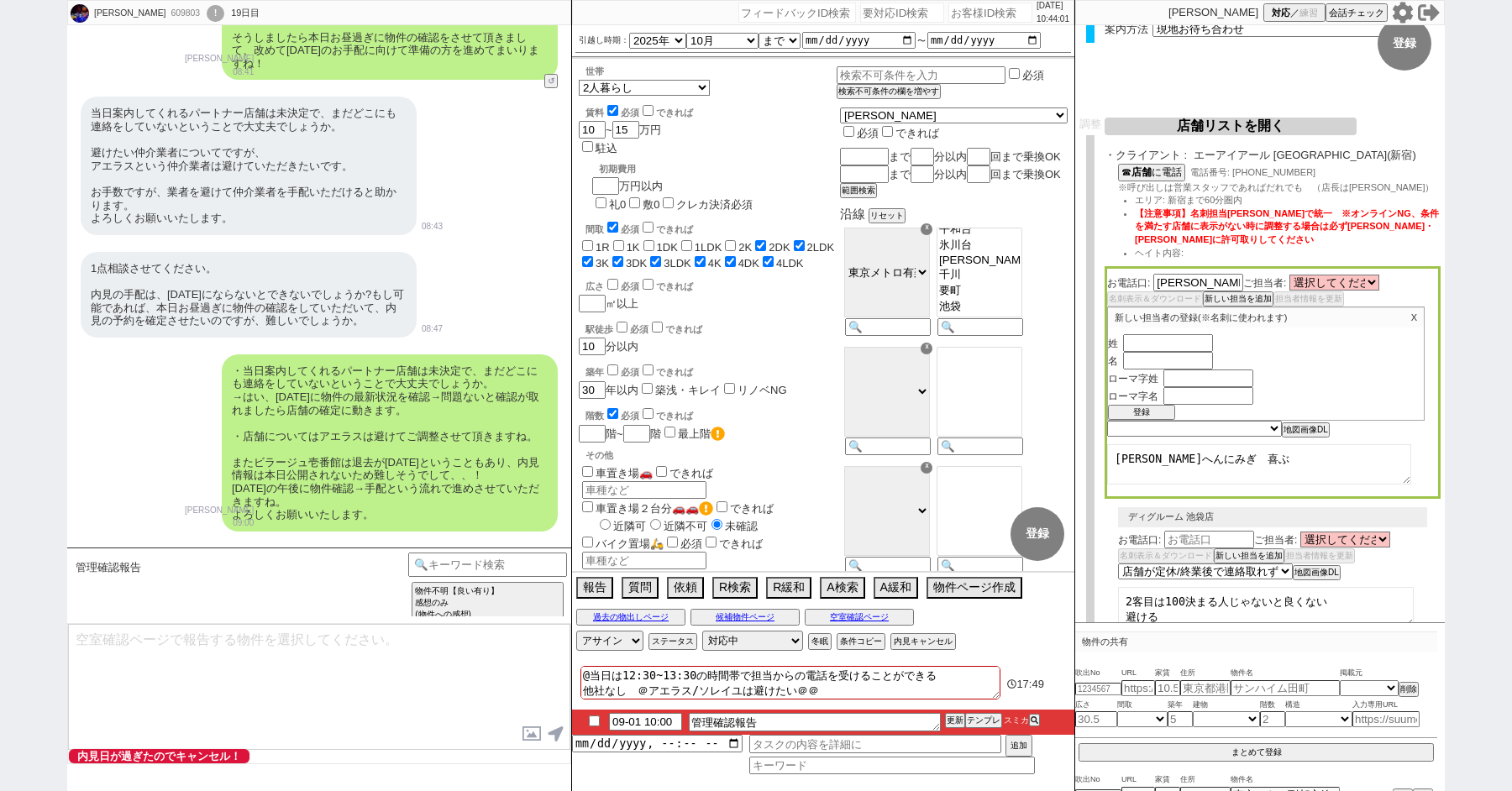
click at [1089, 456] on div "調整 店舗リストを開く 案内不要と募集終了以外の物件から店舗を選定 再選定 条件を満たしている店舗（優先度順） エリア 店舗名 売上 （万） 送客数 定休日 …" at bounding box center [1260, 491] width 370 height 747
type textarea "しめすへんにみぎ　喜ぶ"
click at [1150, 343] on input "text" at bounding box center [1168, 341] width 90 height 14
paste input "岡田祐喜"
drag, startPoint x: 1147, startPoint y: 345, endPoint x: 1210, endPoint y: 345, distance: 63.0
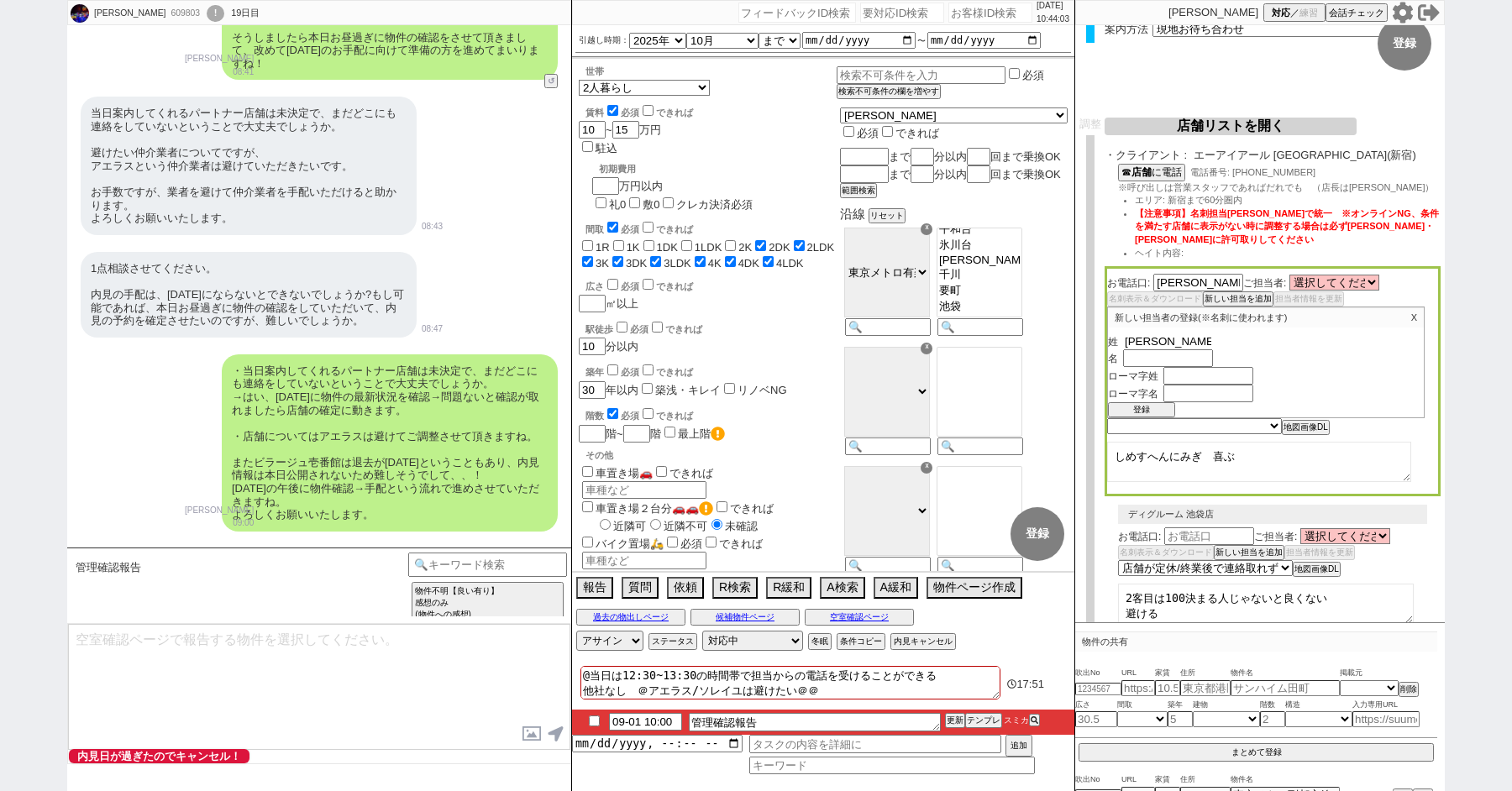
click at [1210, 345] on input "岡田祐喜" at bounding box center [1168, 341] width 90 height 14
type input "岡田"
click at [1161, 361] on input "text" at bounding box center [1168, 359] width 90 height 14
paste input "祐喜"
type input "祐喜"
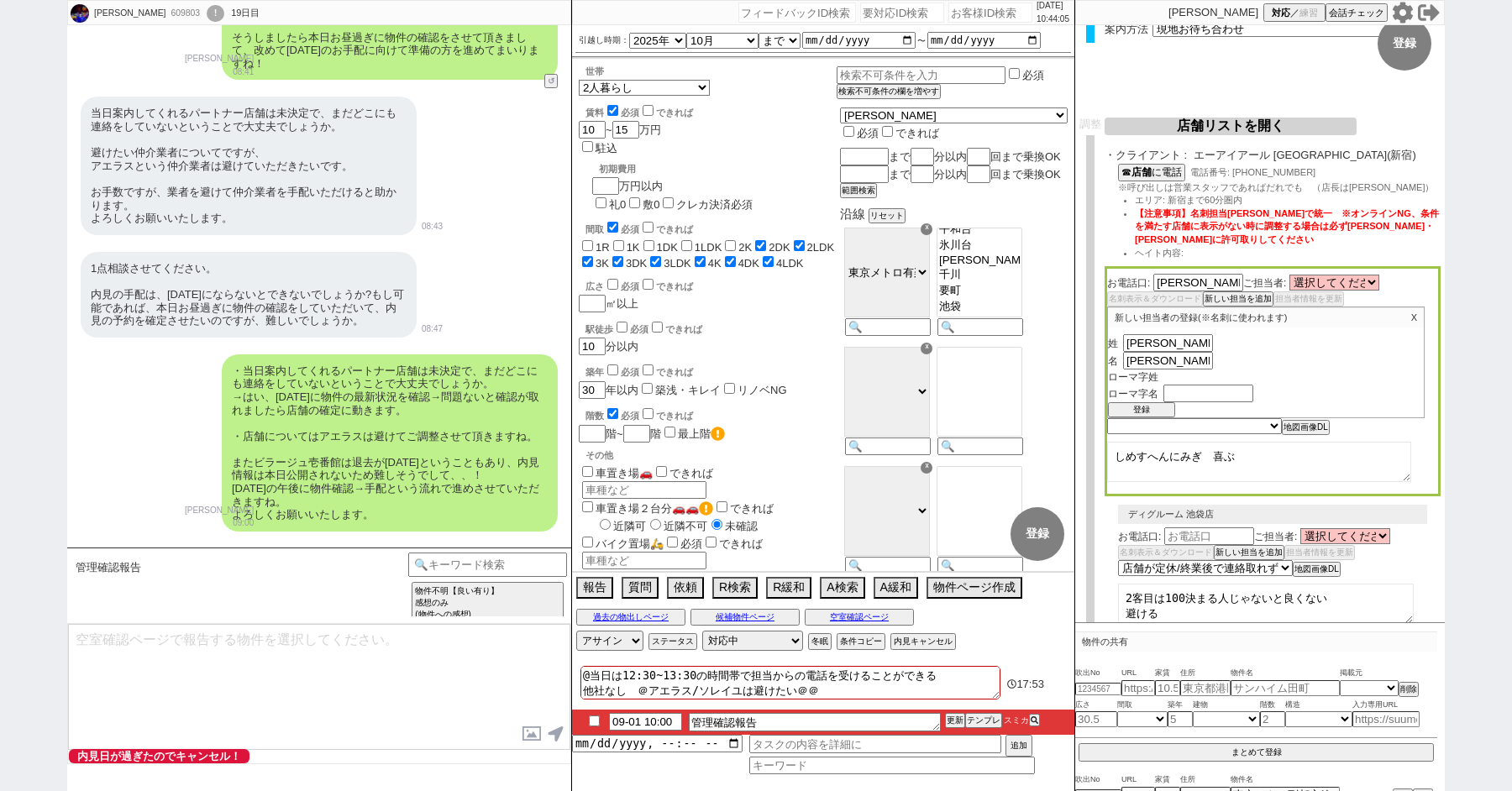
click at [1197, 380] on input "text" at bounding box center [1208, 377] width 90 height 14
type input "Okada"
click at [1198, 397] on input "text" at bounding box center [1208, 395] width 90 height 14
type input "Yuki"
click at [1148, 411] on button "登録" at bounding box center [1141, 412] width 67 height 12
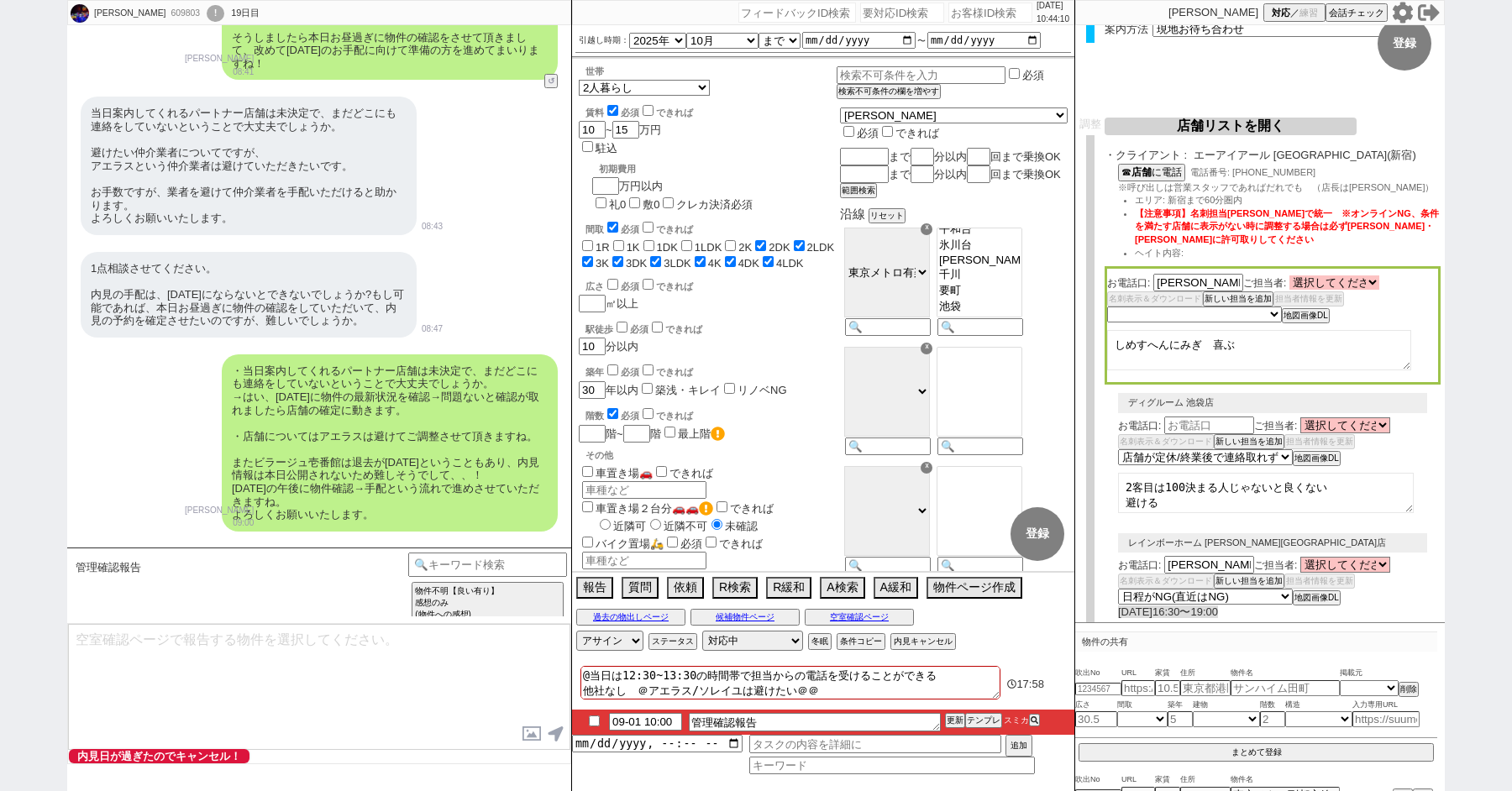
click at [1322, 285] on select "選択してください 井村 優希 松崎 充恵 浅沼 実乃里 岡田 祐喜" at bounding box center [1335, 282] width 90 height 14
select select "2813"
click at [1290, 279] on select "選択してください 井村 優希 松崎 充恵 浅沼 実乃里 岡田 祐喜" at bounding box center [1335, 282] width 90 height 14
click at [1176, 313] on select "未定 希望で最短でOK 最短以外でOK 日程がNG(直近で別日提案可) 日程がNG(直近はNG) お客様ごとNG 折返し待ち 店舗が定休/終業後で連絡取れず" at bounding box center [1194, 314] width 173 height 14
select select "5"
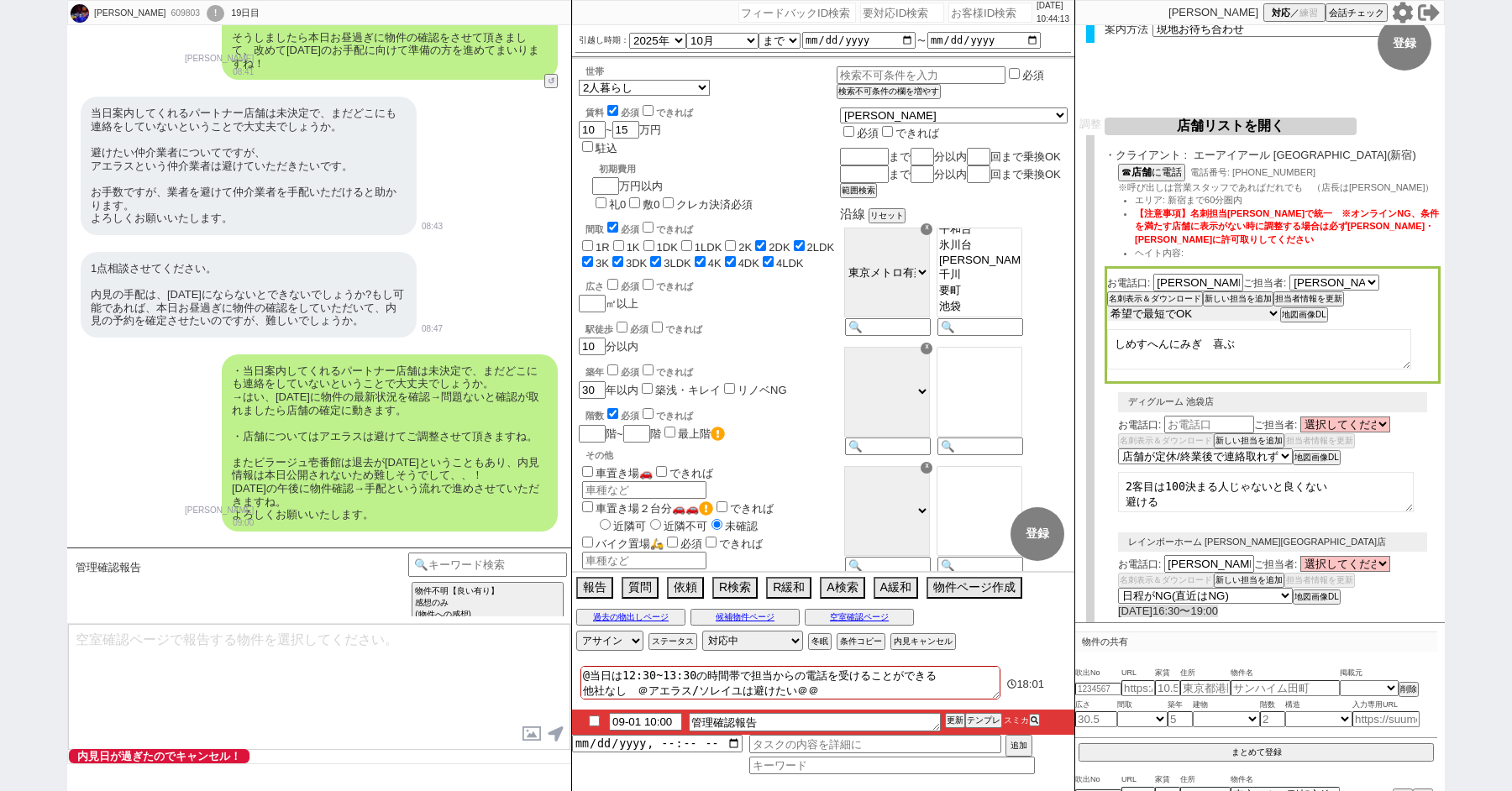
click at [1107, 311] on select "未定 希望で最短でOK 最短以外でOK 日程がNG(直近で別日提案可) 日程がNG(直近はNG) お客様ごとNG 折返し待ち 店舗が定休/終業後で連絡取れず" at bounding box center [1194, 314] width 173 height 14
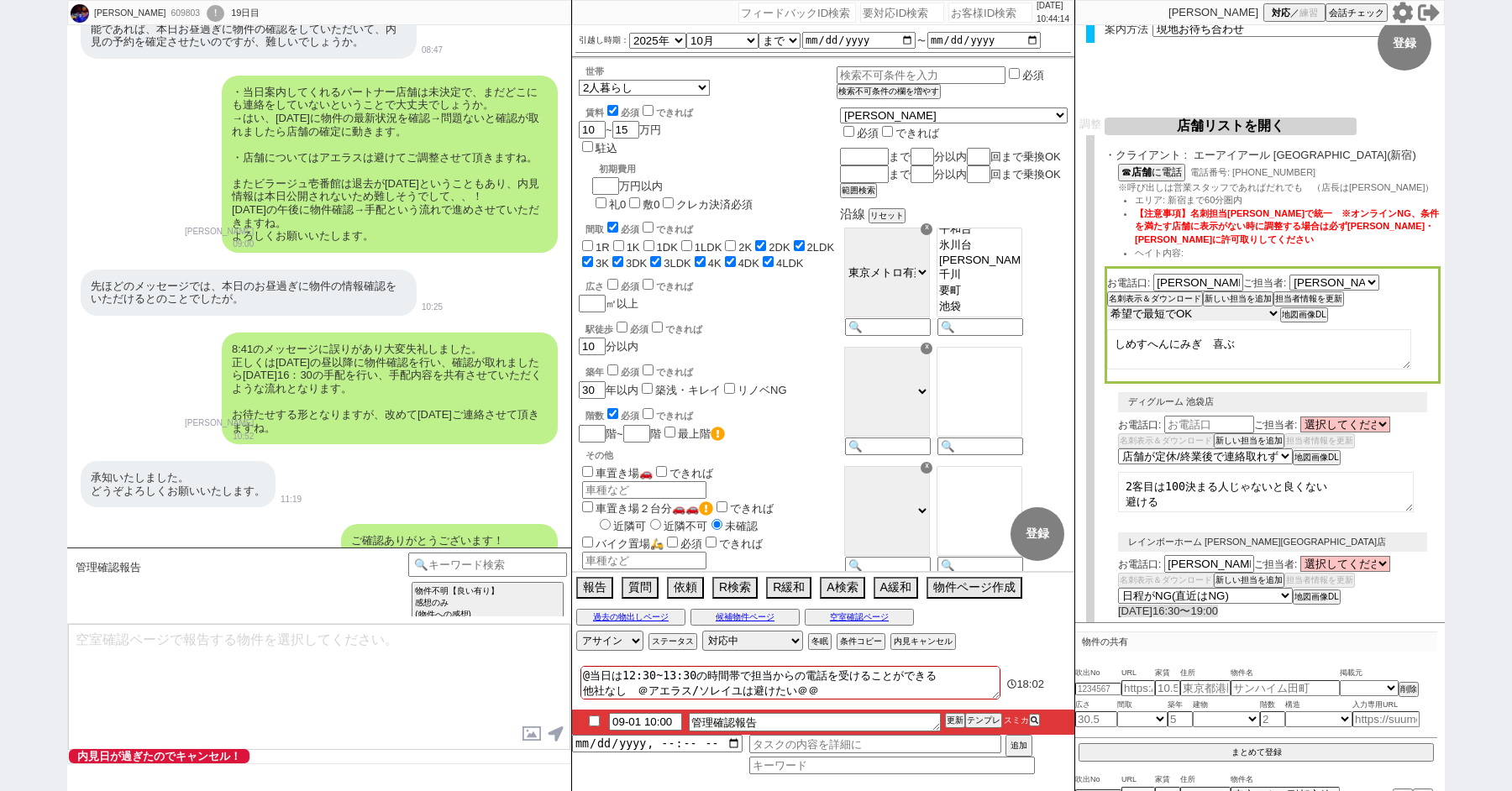
scroll to position [11721, 0]
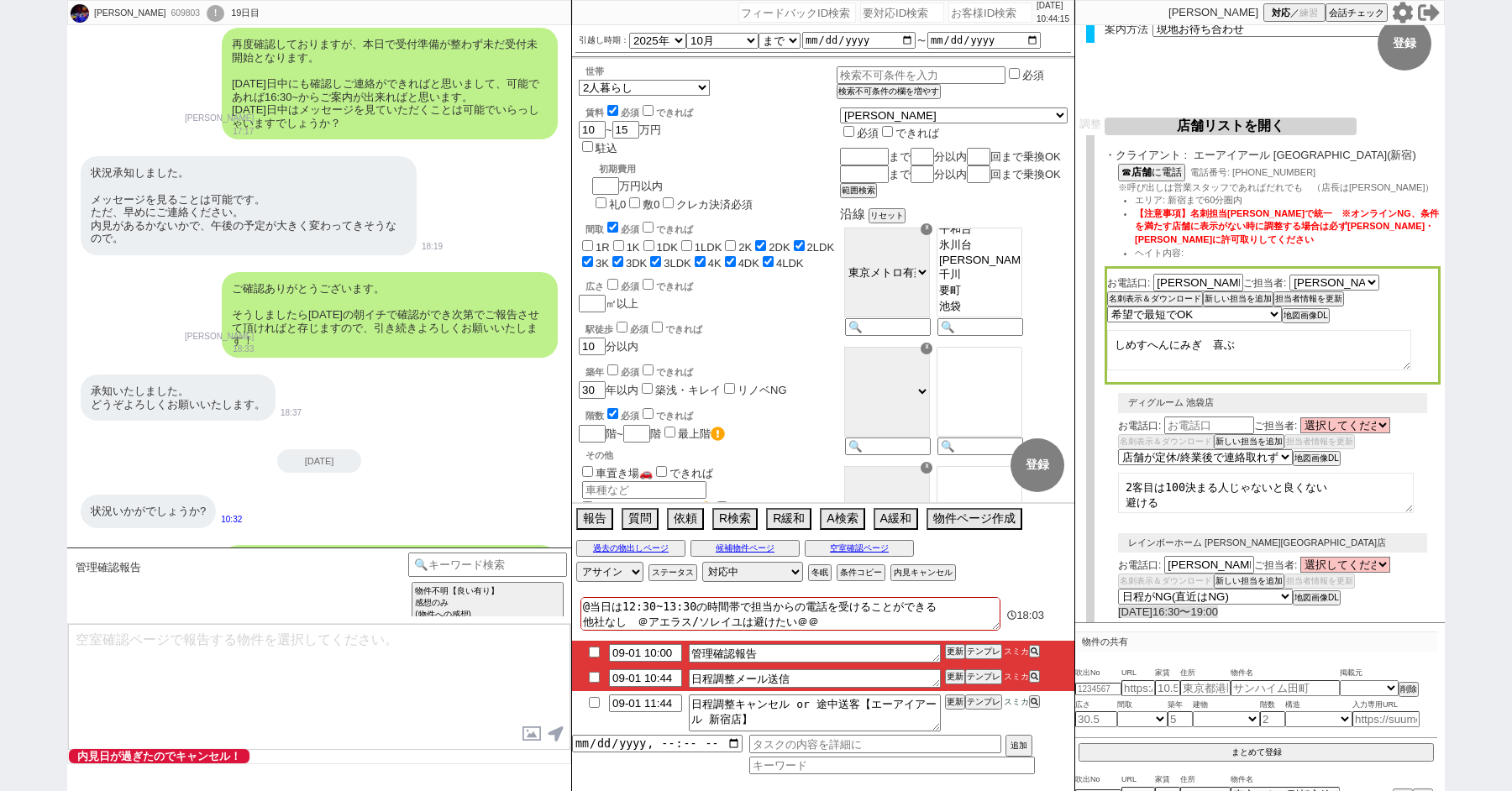
click at [172, 711] on textarea at bounding box center [319, 686] width 502 height 126
type textarea "本"
type textarea "本日ですが、内見可能です！ 詳細をこの後お知らせ致しますね。"
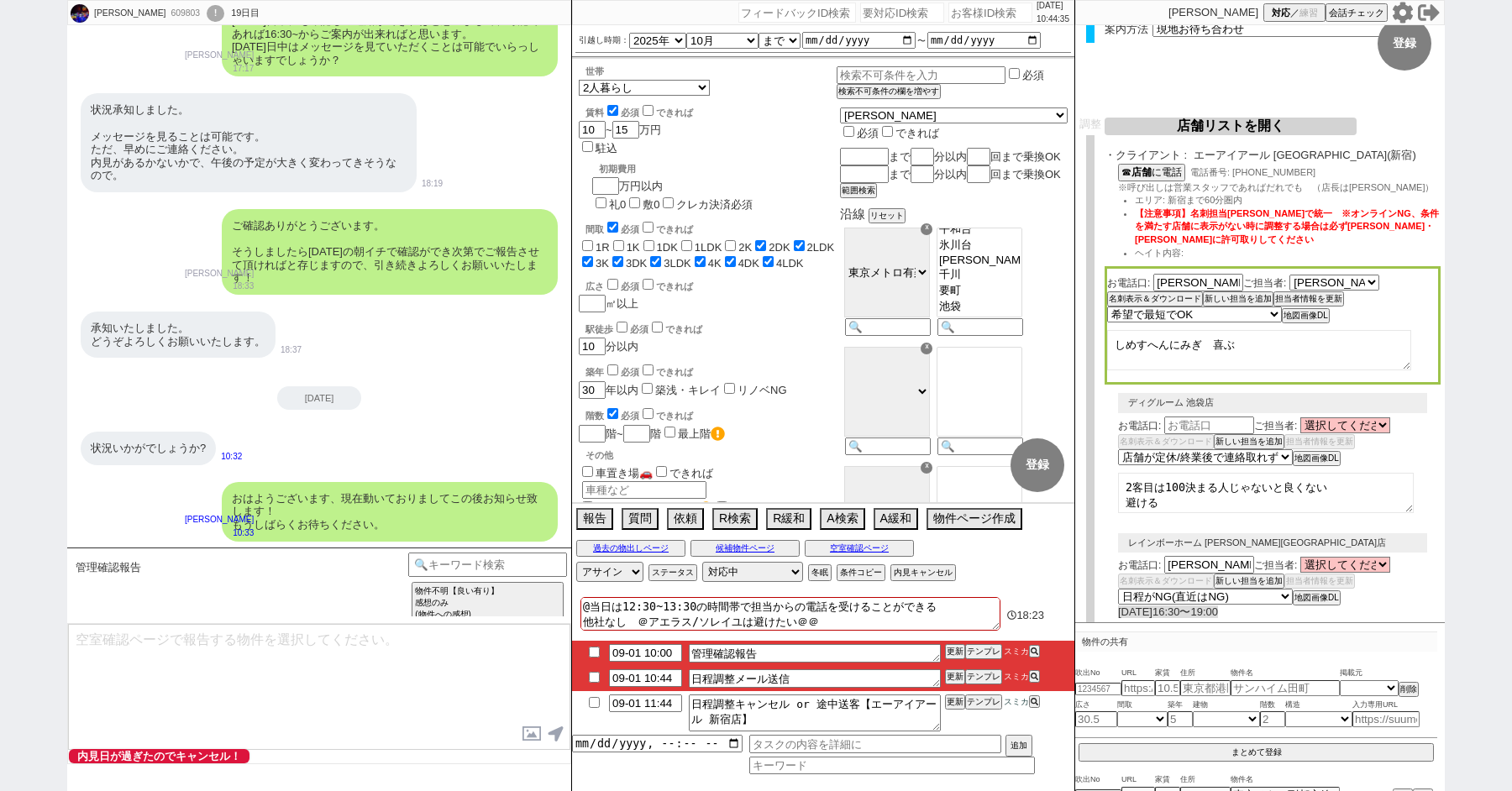
scroll to position [455, 0]
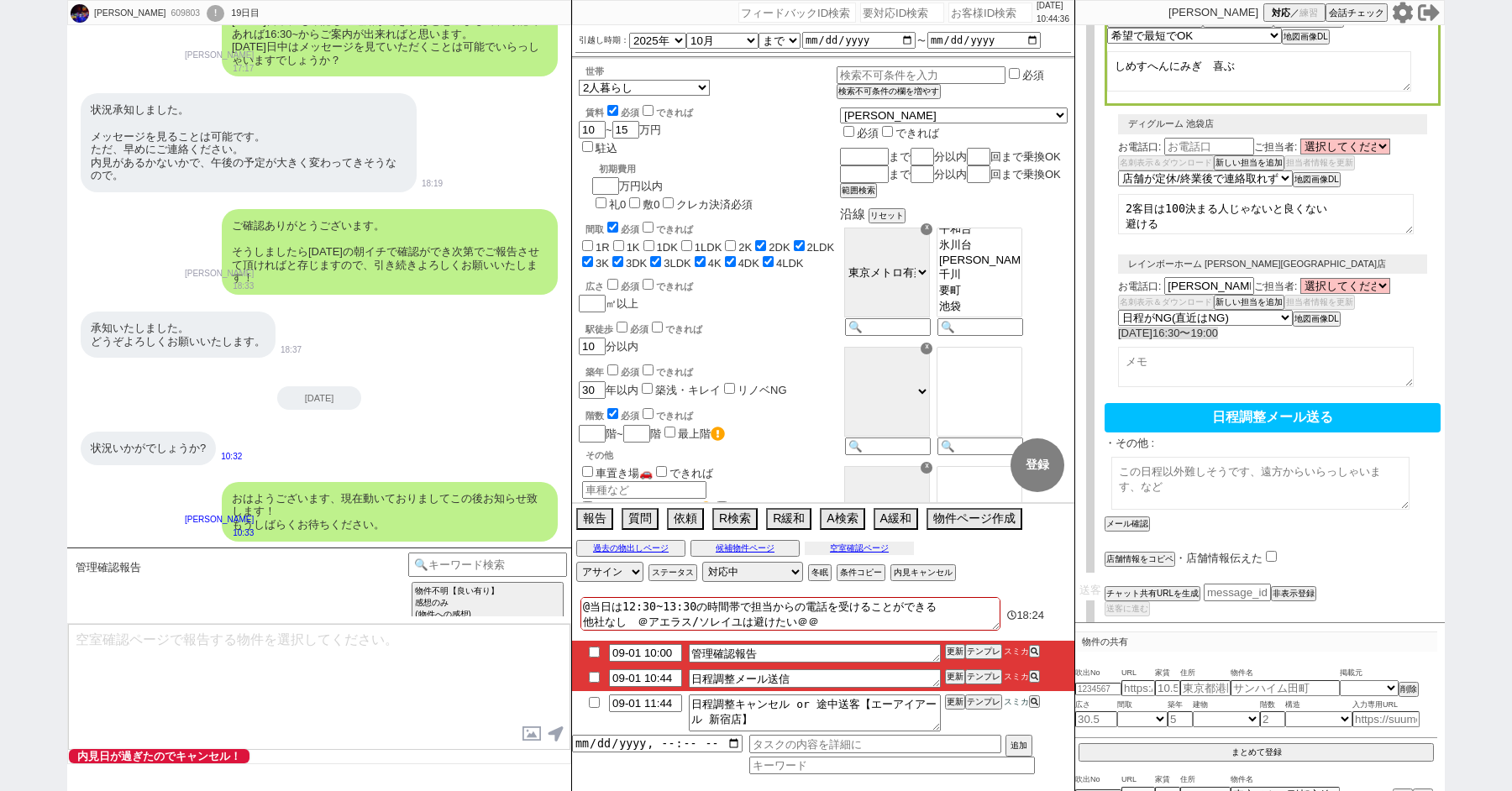
click at [850, 547] on button "空室確認ページ" at bounding box center [859, 548] width 110 height 13
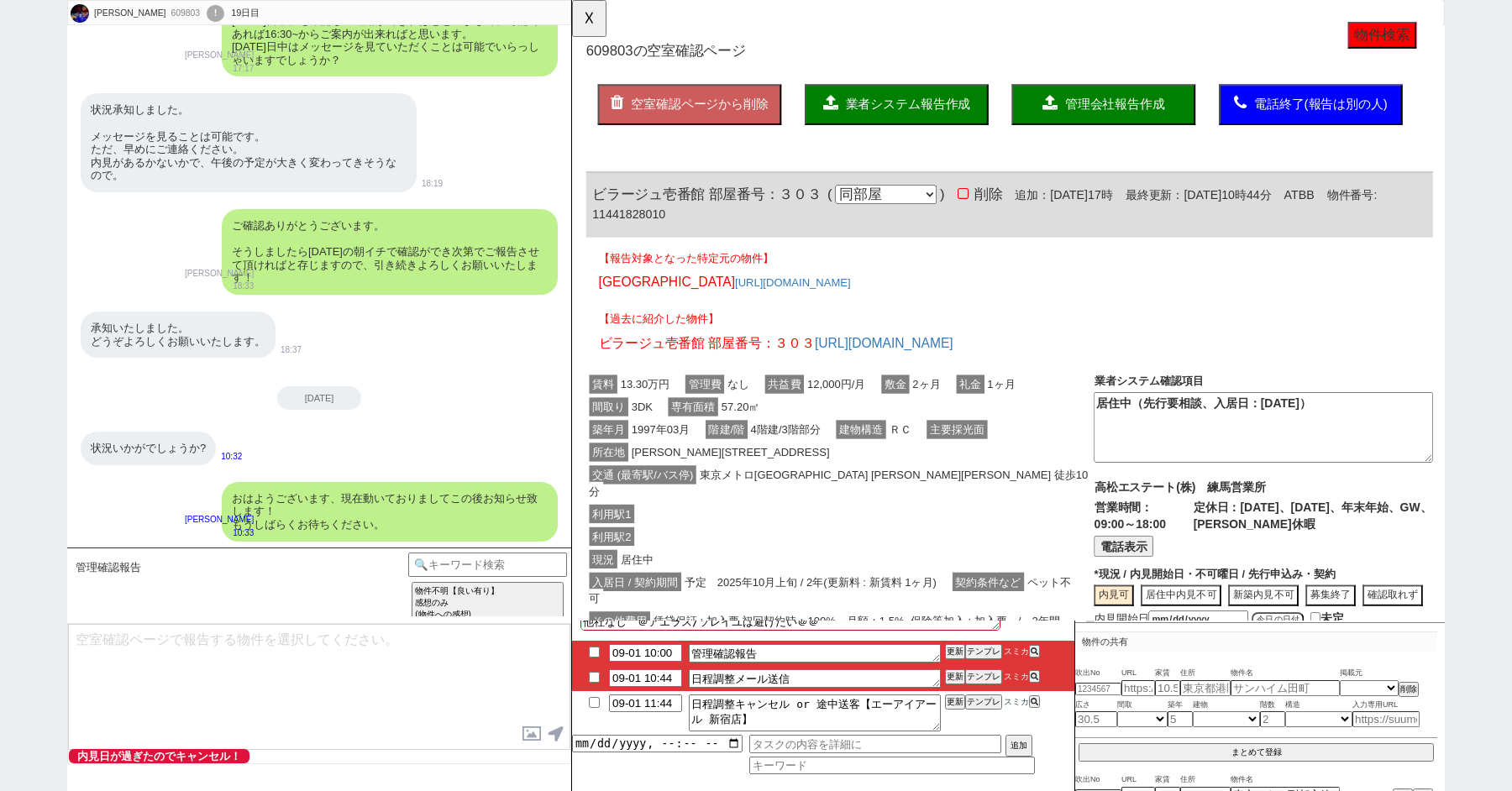
scroll to position [0, 0]
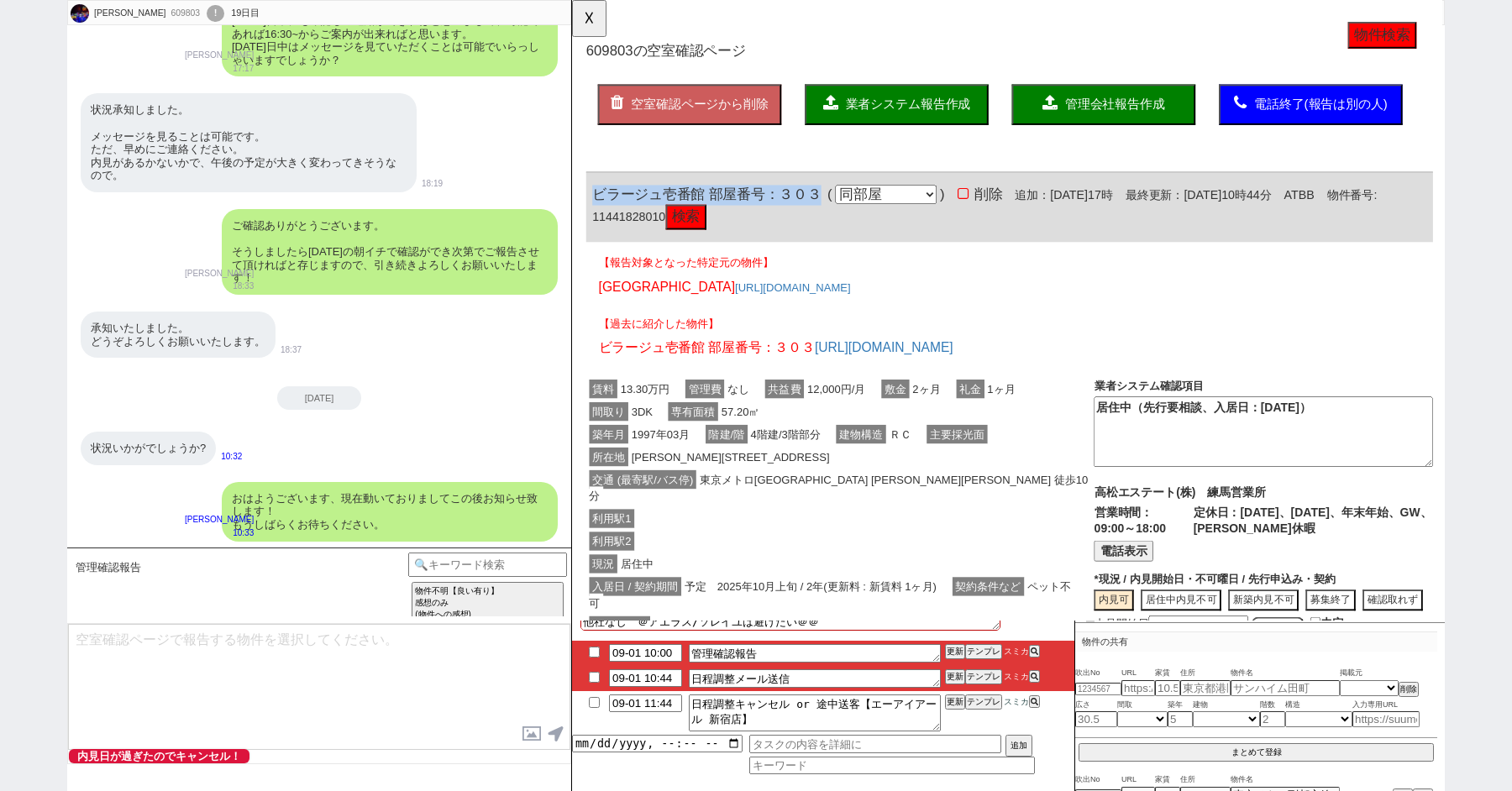
drag, startPoint x: 839, startPoint y: 208, endPoint x: 597, endPoint y: 208, distance: 242.0
click at [597, 208] on div "ビラージュ壱番館 部屋番号：３０３ ( 同部屋 同建物別部屋 別建物別部屋 別建物 ) 削除 追加：2025年8月14日17時 最終更新：2025年9月1日1…" at bounding box center [1043, 222] width 911 height 75
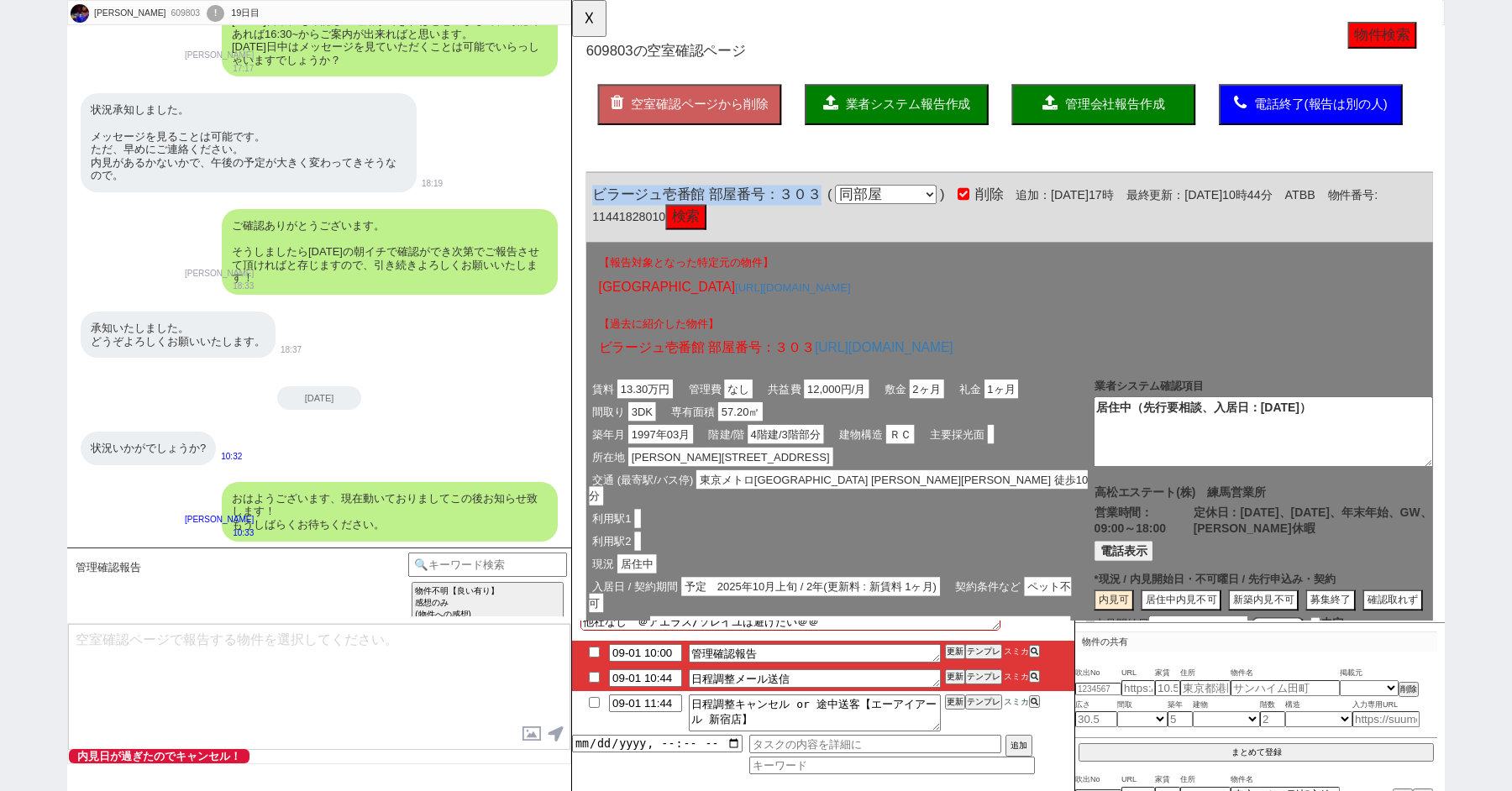
copy span "ビラージュ壱番館 部屋番号：３０３"
click at [590, 22] on button "☓" at bounding box center [587, 17] width 31 height 34
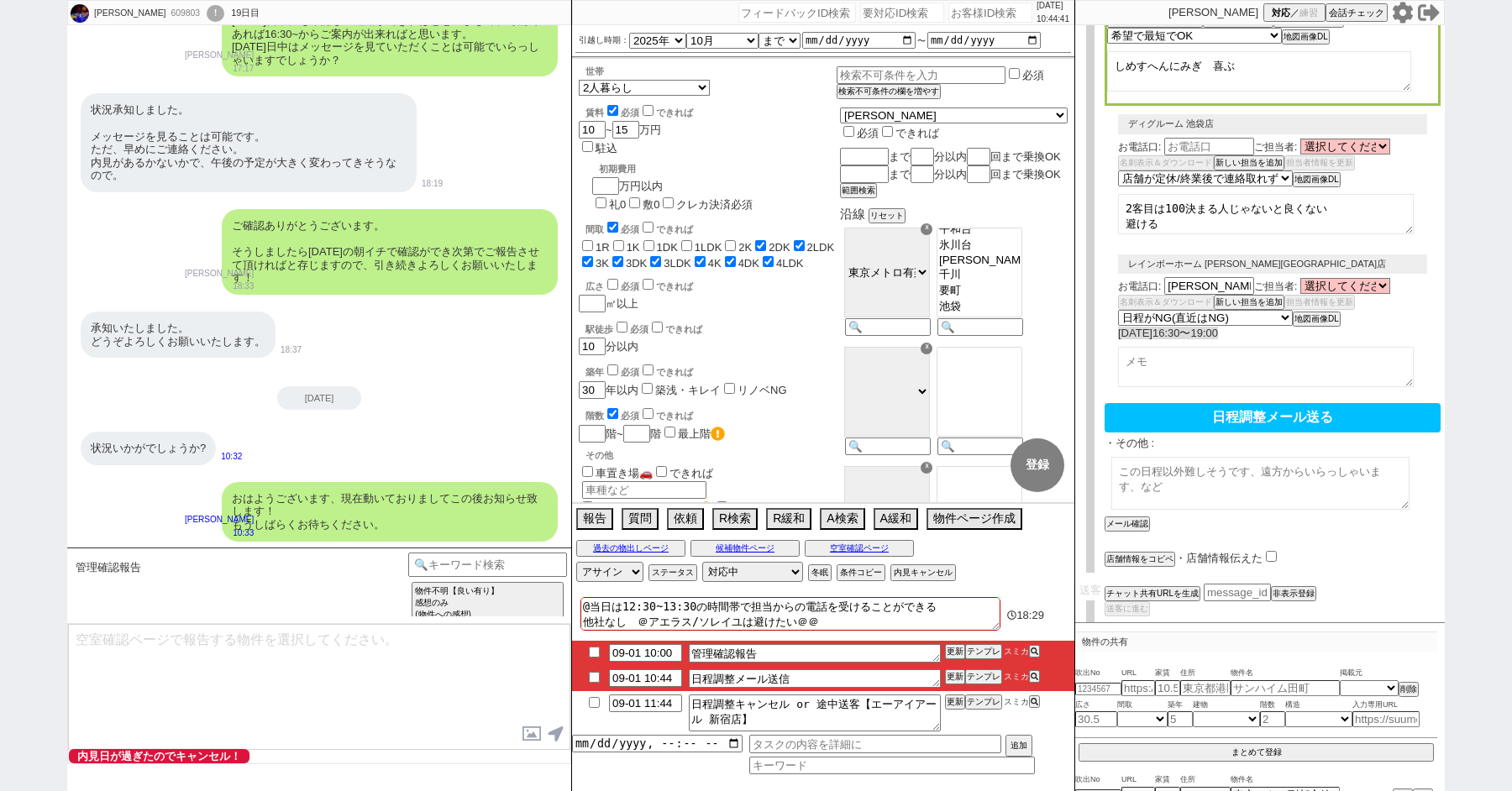
click at [1178, 473] on textarea at bounding box center [1260, 482] width 298 height 53
paste textarea "ビラージュ壱番館 部屋番号：３０３"
click at [1131, 478] on textarea "ビラージュ壱番館 部屋番号：３０３ 現地待ち合わせで内見可能 出発前の挨拶連絡と、待ち合わせ場所の細かい打ち合わせ連絡は可能となります ※ご来店呼び込みや日時…" at bounding box center [1260, 482] width 298 height 53
click at [1297, 479] on textarea "ビラージュ壱番館 部屋番号：３０３ 現地待ち合わせで内見可能 出発前の挨拶連絡と、待ち合わせ場所の細かい打ち合わせ連絡は可能となります ※スタッフ様からのご来…" at bounding box center [1260, 482] width 298 height 53
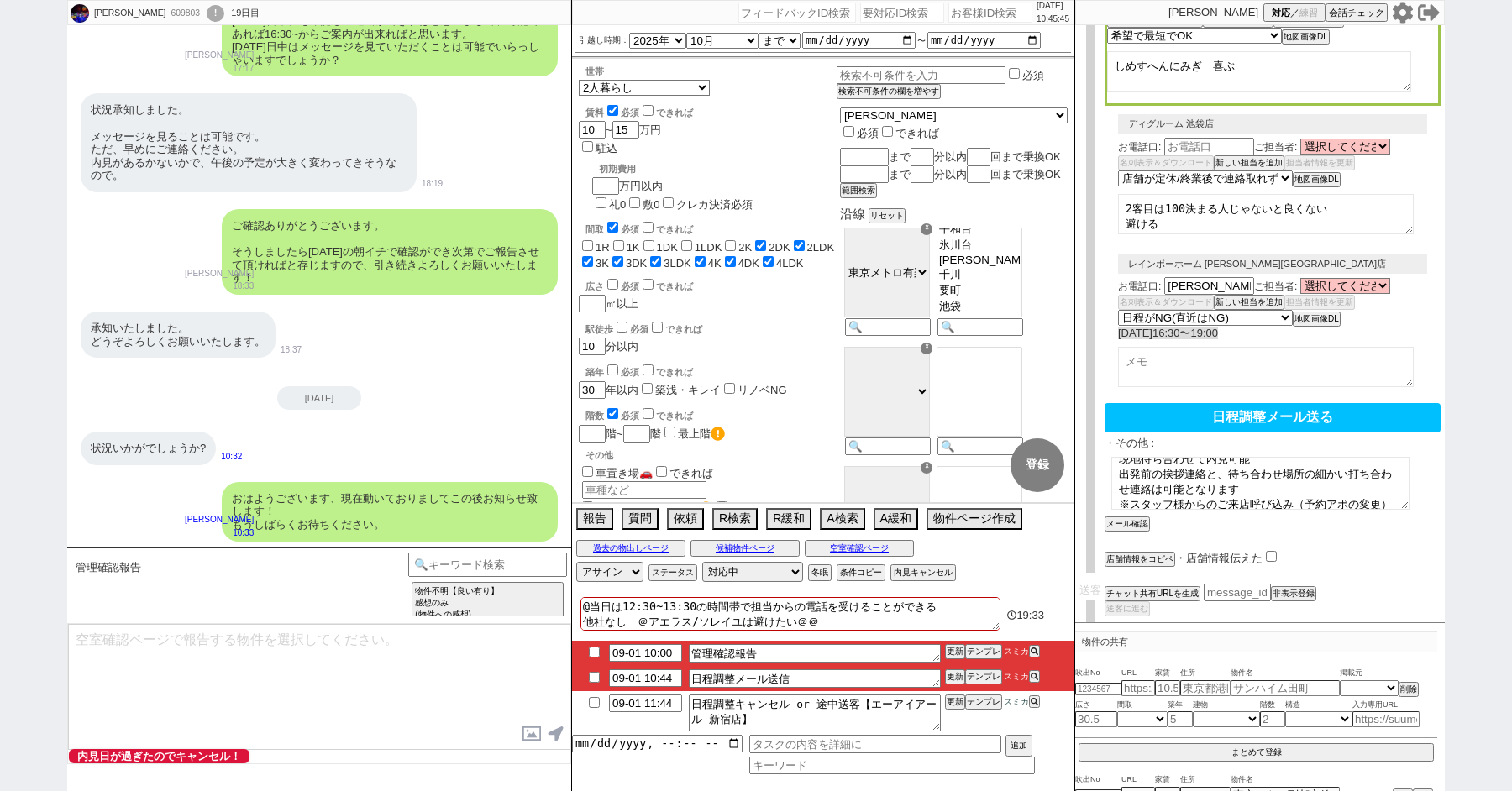
click at [1307, 476] on textarea "ビラージュ壱番館 部屋番号：３０３ 現地待ち合わせで内見可能 出発前の挨拶連絡と、待ち合わせ場所の細かい打ち合わせ連絡は可能となります ※スタッフ様からのご来…" at bounding box center [1260, 482] width 298 height 53
click at [1226, 488] on textarea "ビラージュ壱番館 部屋番号：３０３ 現地待ち合わせで内見可能 出発前の挨拶連絡と、待ち合わせ場所の細かい打ち合わせ連絡は可能となります ※スタッフ様からのご来…" at bounding box center [1260, 482] width 298 height 53
click at [1198, 474] on textarea "ビラージュ壱番館 部屋番号：３０３ 現地待ち合わせで内見可能 出発前の挨拶連絡と、待ち合わせ場所の細かい打ち合わせ連絡は可能となります ※スタッフ様からのご来…" at bounding box center [1260, 482] width 298 height 53
click at [1194, 488] on textarea "ビラージュ壱番館 部屋番号：３０３ 現地待ち合わせで内見可能 出発前の挨拶連絡と、待ち合わせ場所の細かい打ち合わせ連絡は可能となります ※スタッフ様からのご来…" at bounding box center [1260, 482] width 298 height 53
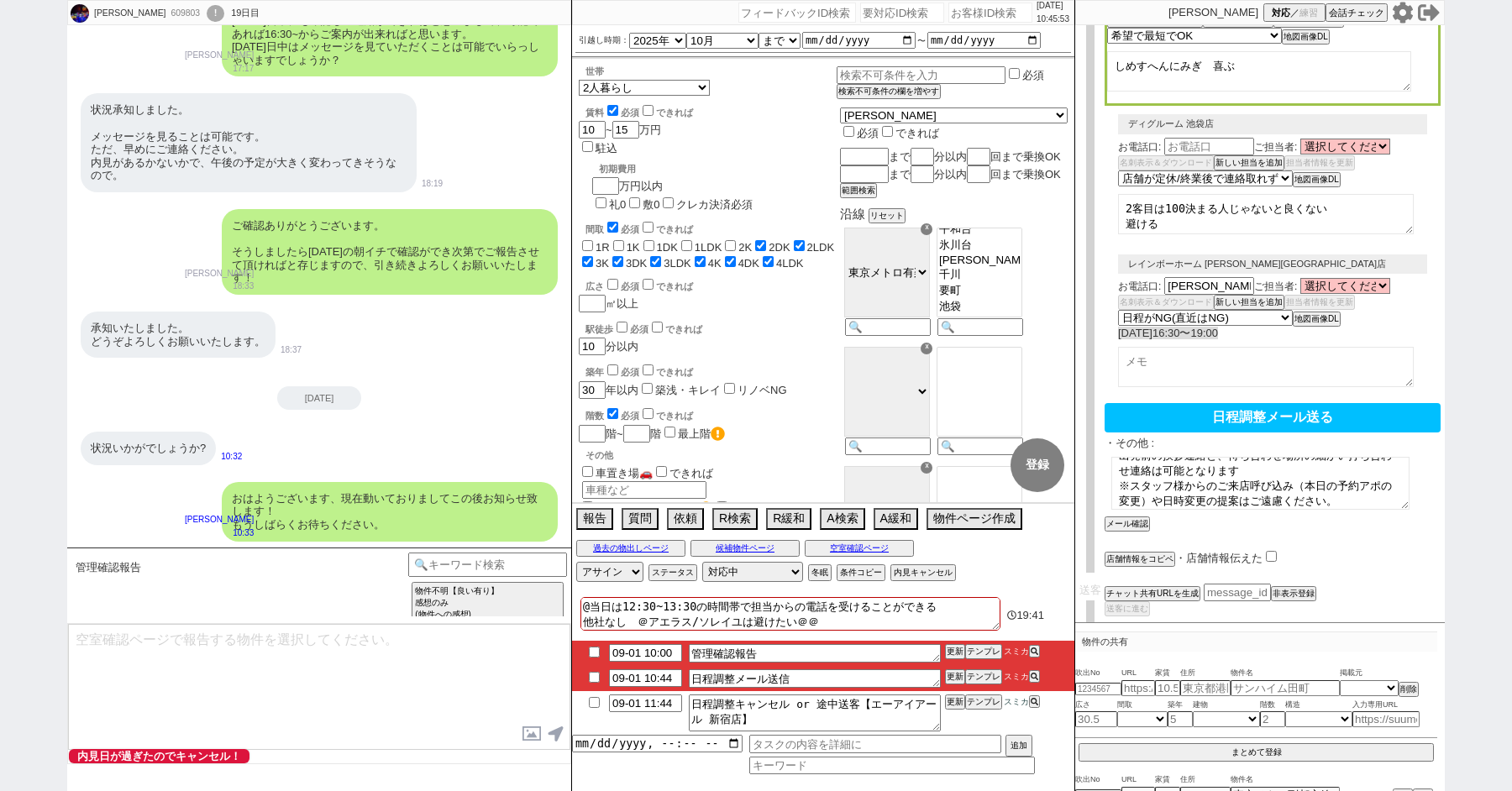
scroll to position [45, 0]
click at [1187, 461] on textarea "ビラージュ壱番館 部屋番号：３０３ 現地待ち合わせで内見可能 出発前の挨拶連絡と、待ち合わせ場所の細かい打ち合わせ連絡は可能となります ※スタッフ様からのご来…" at bounding box center [1260, 482] width 298 height 53
type textarea "ビラージュ壱番館 部屋番号：３０３ 現地待ち合わせで内見可能 出発前の挨拶連絡と、待ち合わせ場所の細かい打ち合わせ連絡は可能となります ※スタッフ様都合でのご…"
click at [1125, 518] on button "メール確認" at bounding box center [1125, 524] width 42 height 12
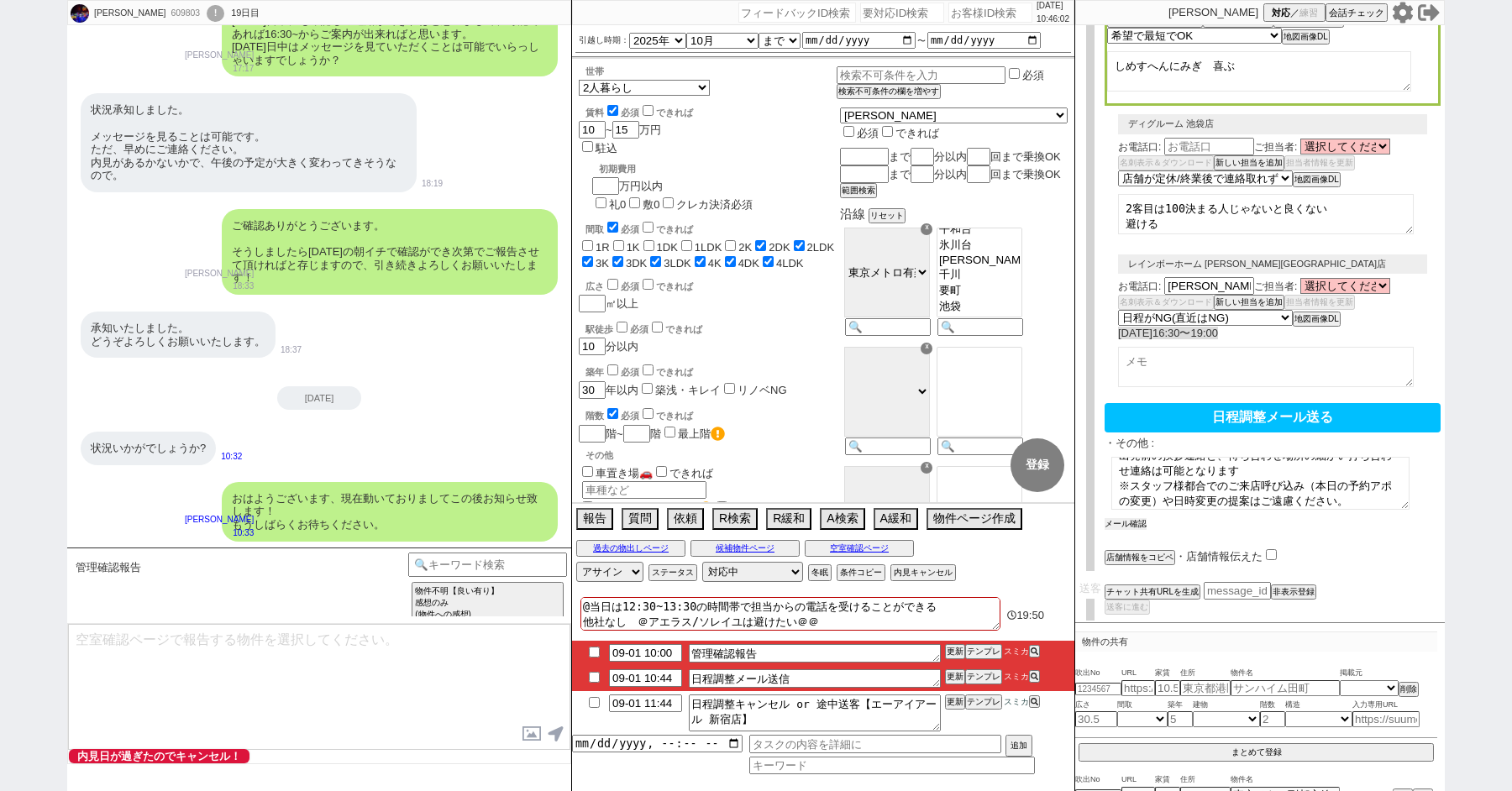
scroll to position [453, 0]
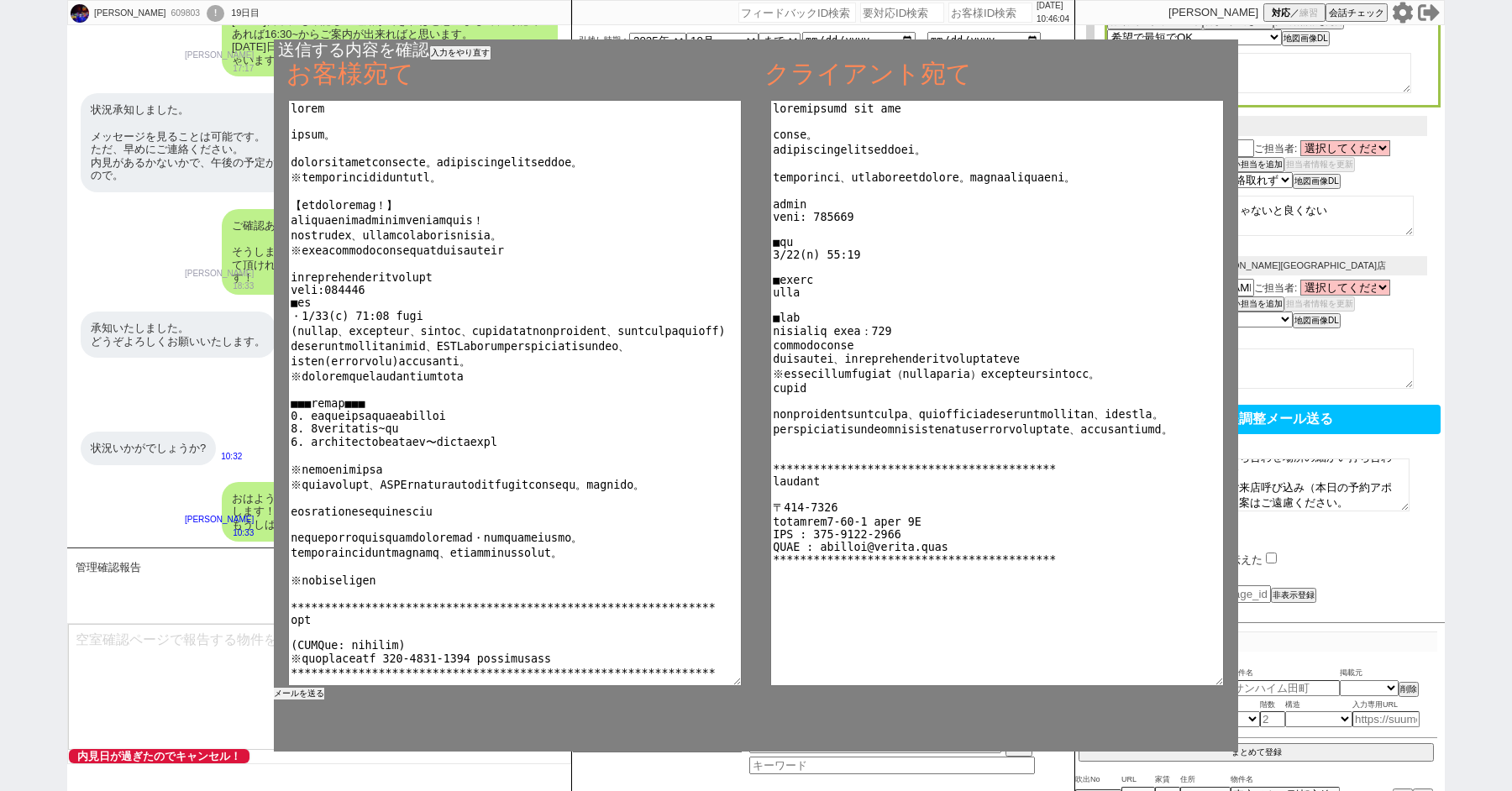
click at [296, 694] on button "メールを送る" at bounding box center [299, 693] width 51 height 12
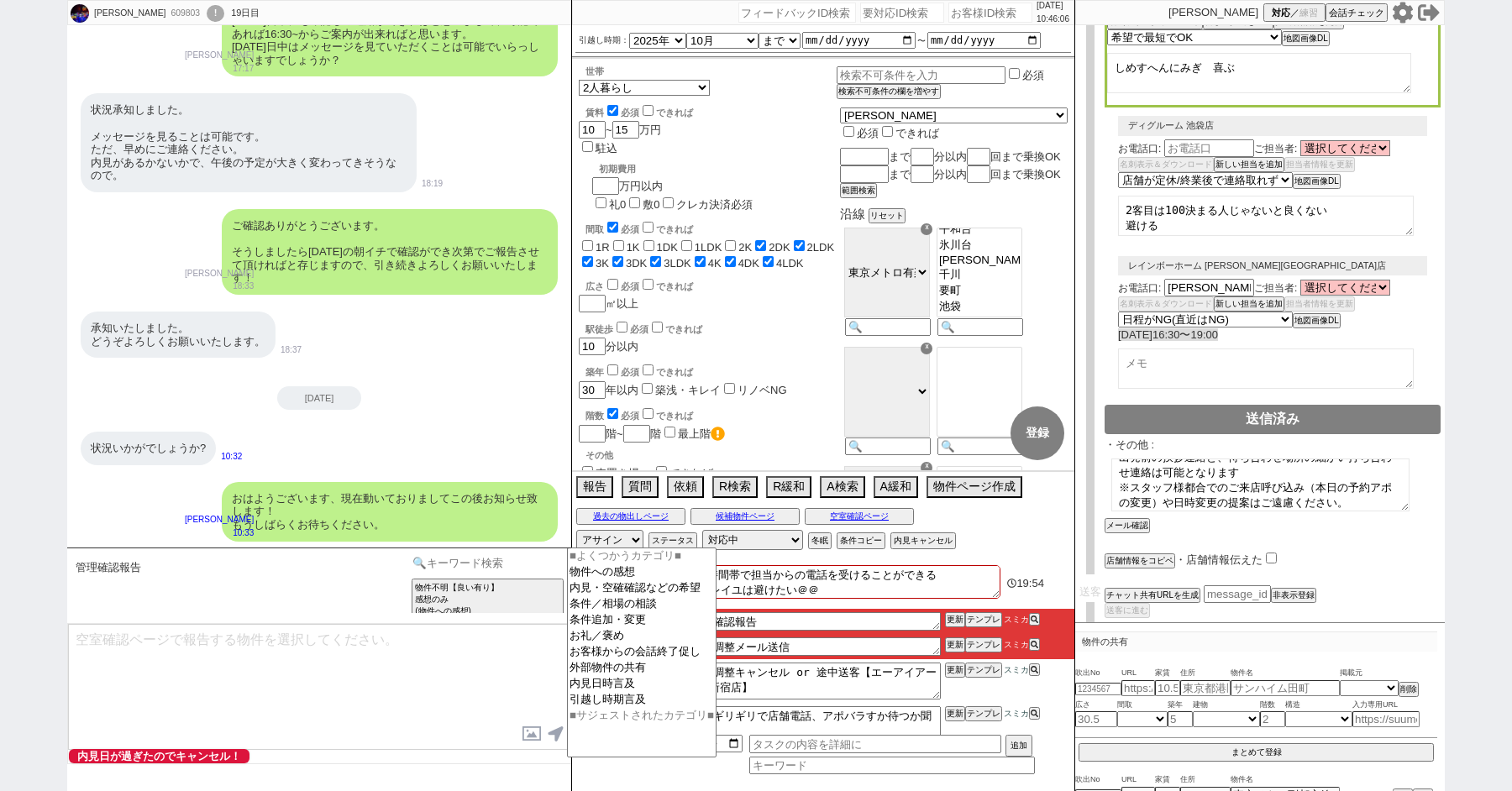
click at [436, 563] on input at bounding box center [487, 563] width 158 height 21
click at [858, 512] on button "空室確認ページ" at bounding box center [859, 516] width 110 height 13
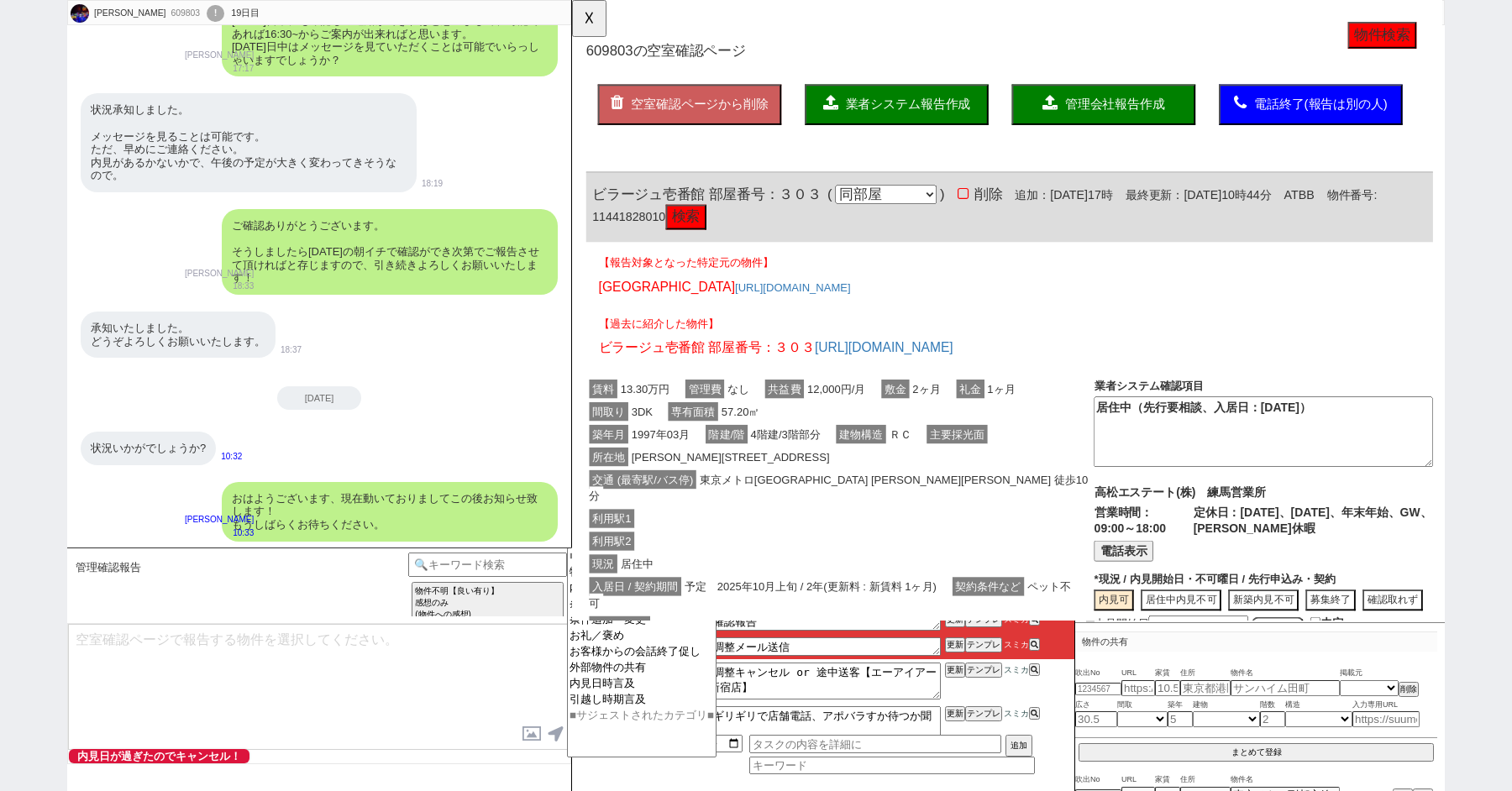
scroll to position [242, 0]
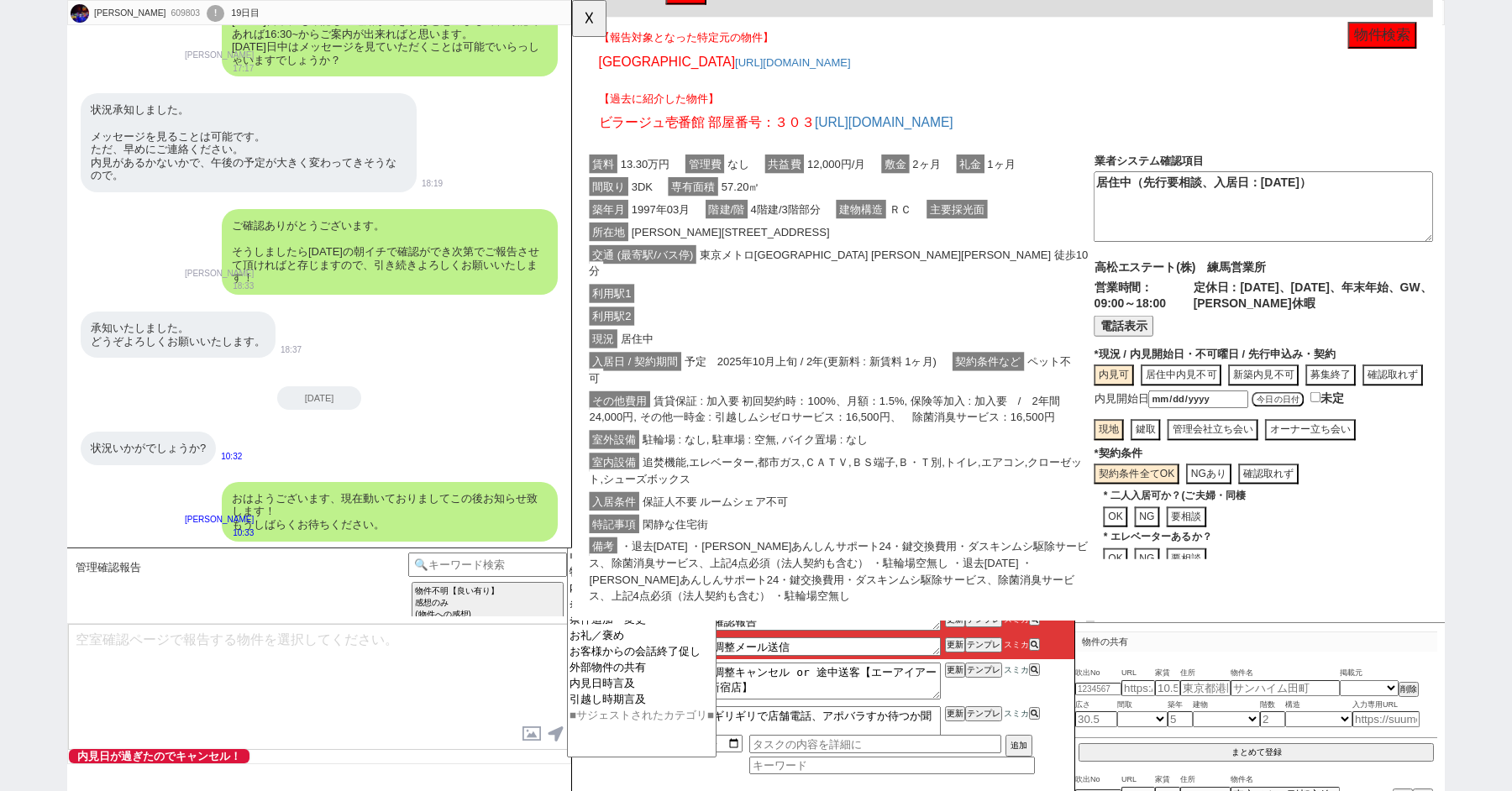
click div "利用駅2"
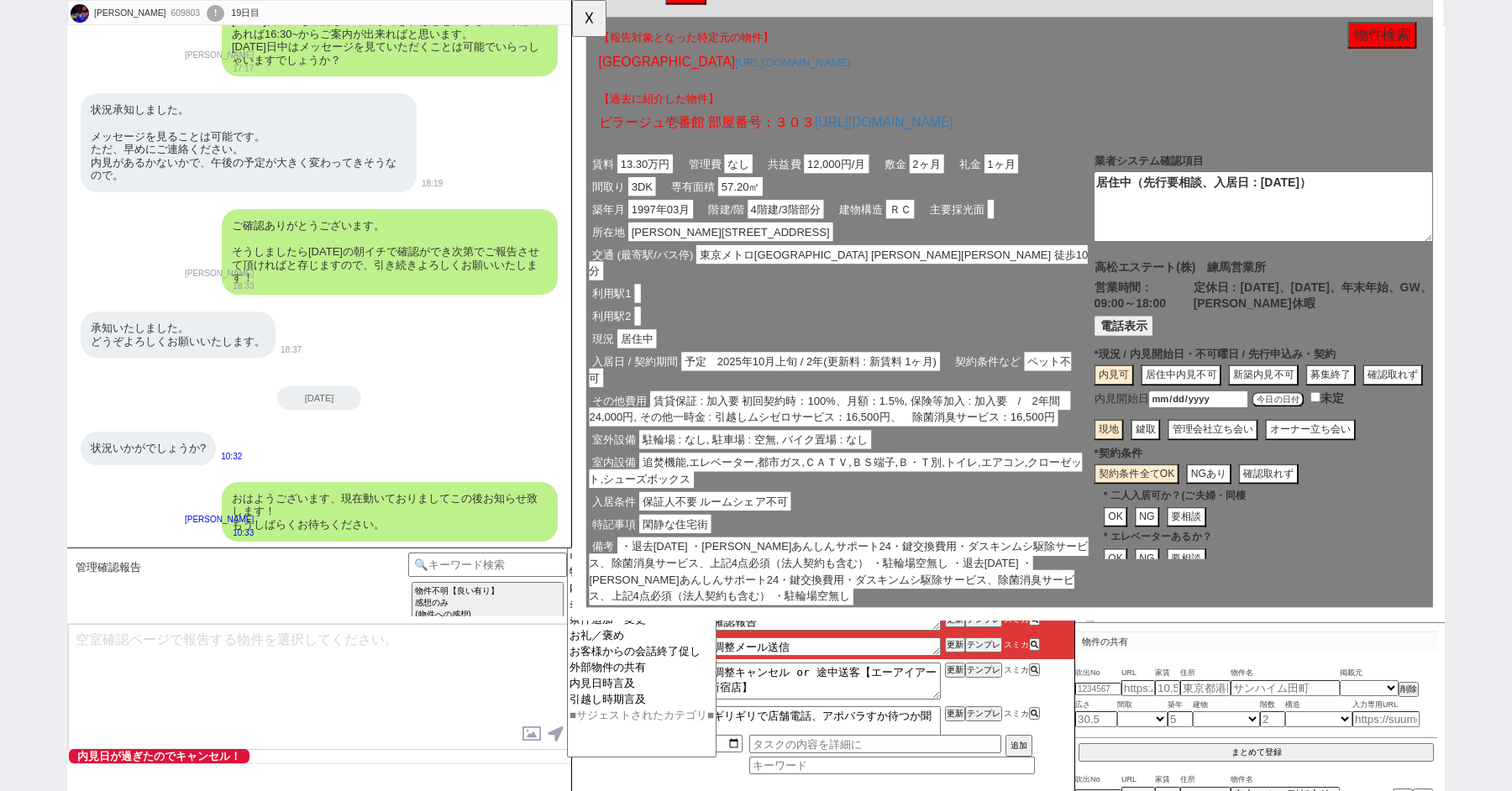
scroll to position [236, 0]
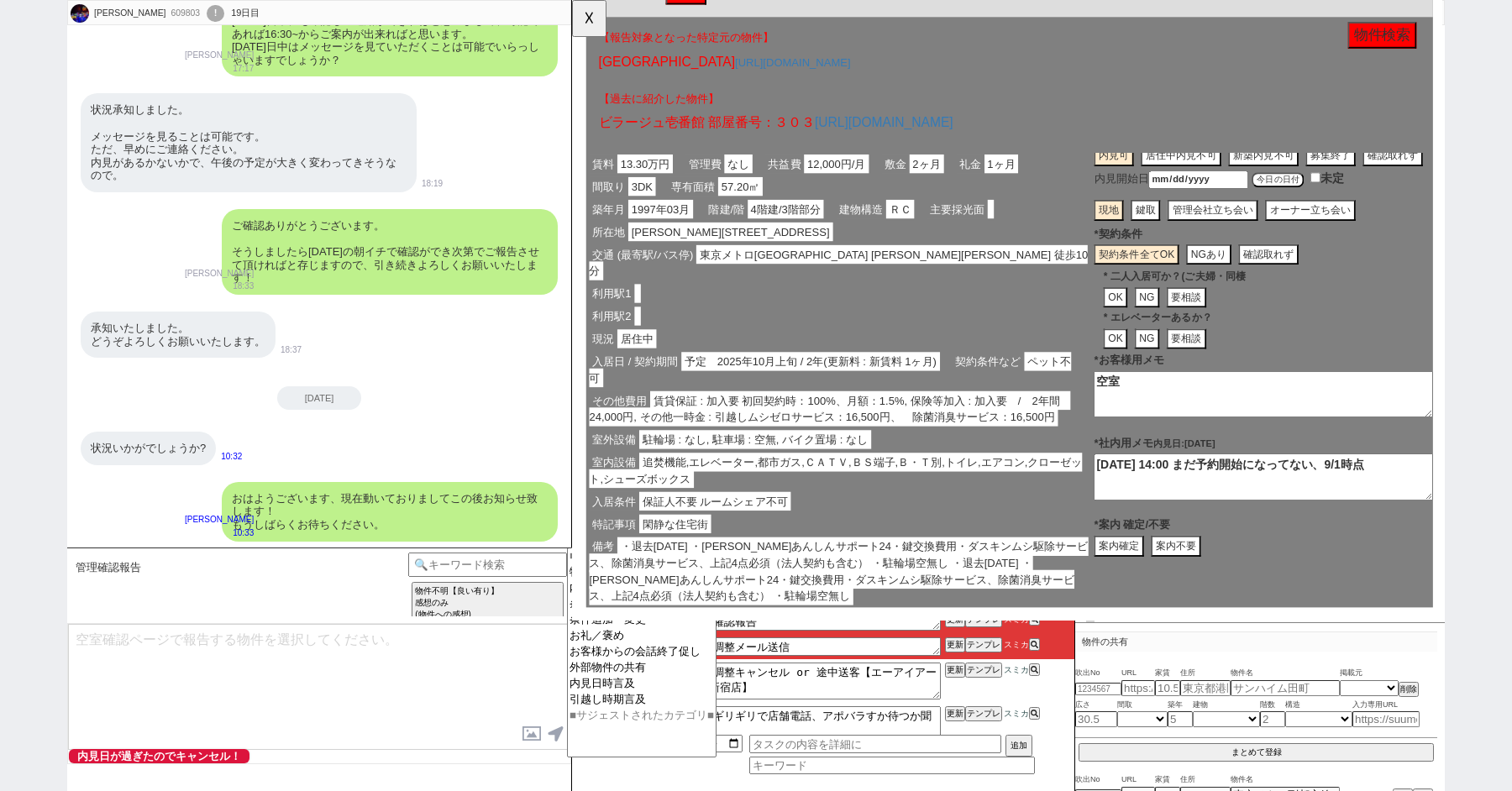
click at [1216, 431] on textarea "空室" at bounding box center [1316, 423] width 365 height 51
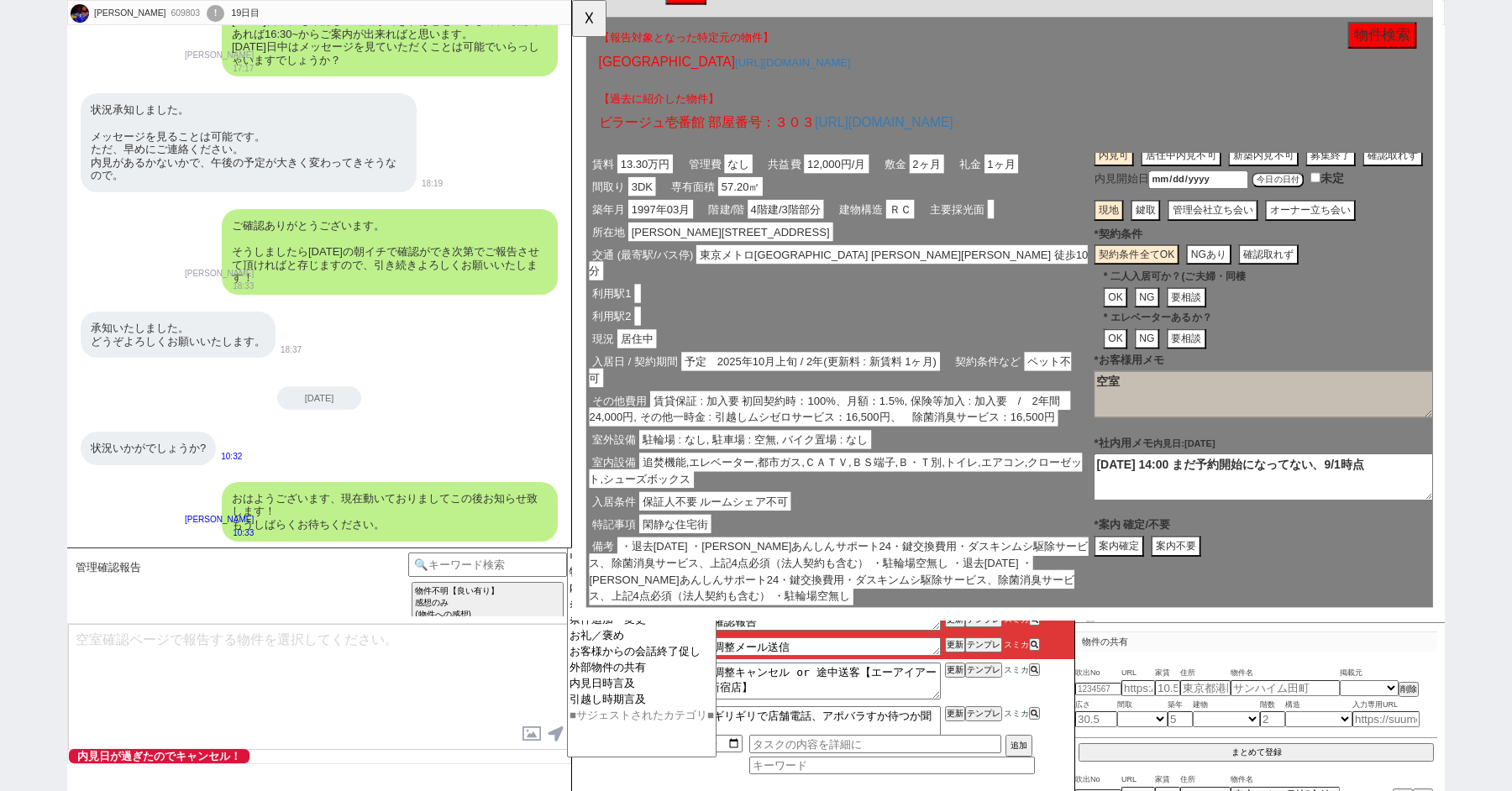
type textarea "空室"
click at [794, 275] on span "東京メトロ有楽町線 小竹向原 徒歩10分" at bounding box center [858, 283] width 536 height 38
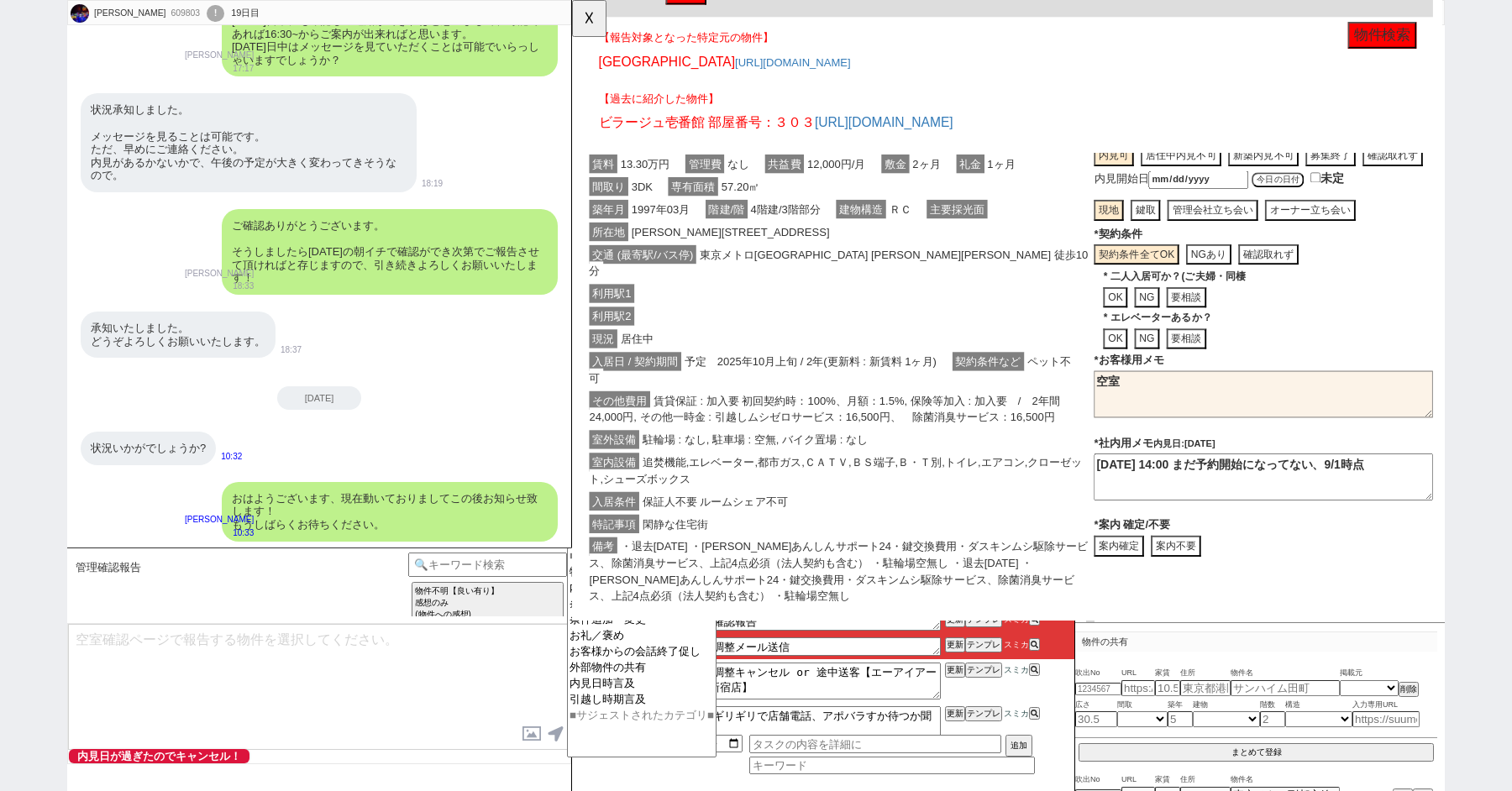
click at [794, 379] on span "予定　2025年10月上旬 / 2年(更新料 : 新賃料 1ヶ月)" at bounding box center [828, 389] width 278 height 20
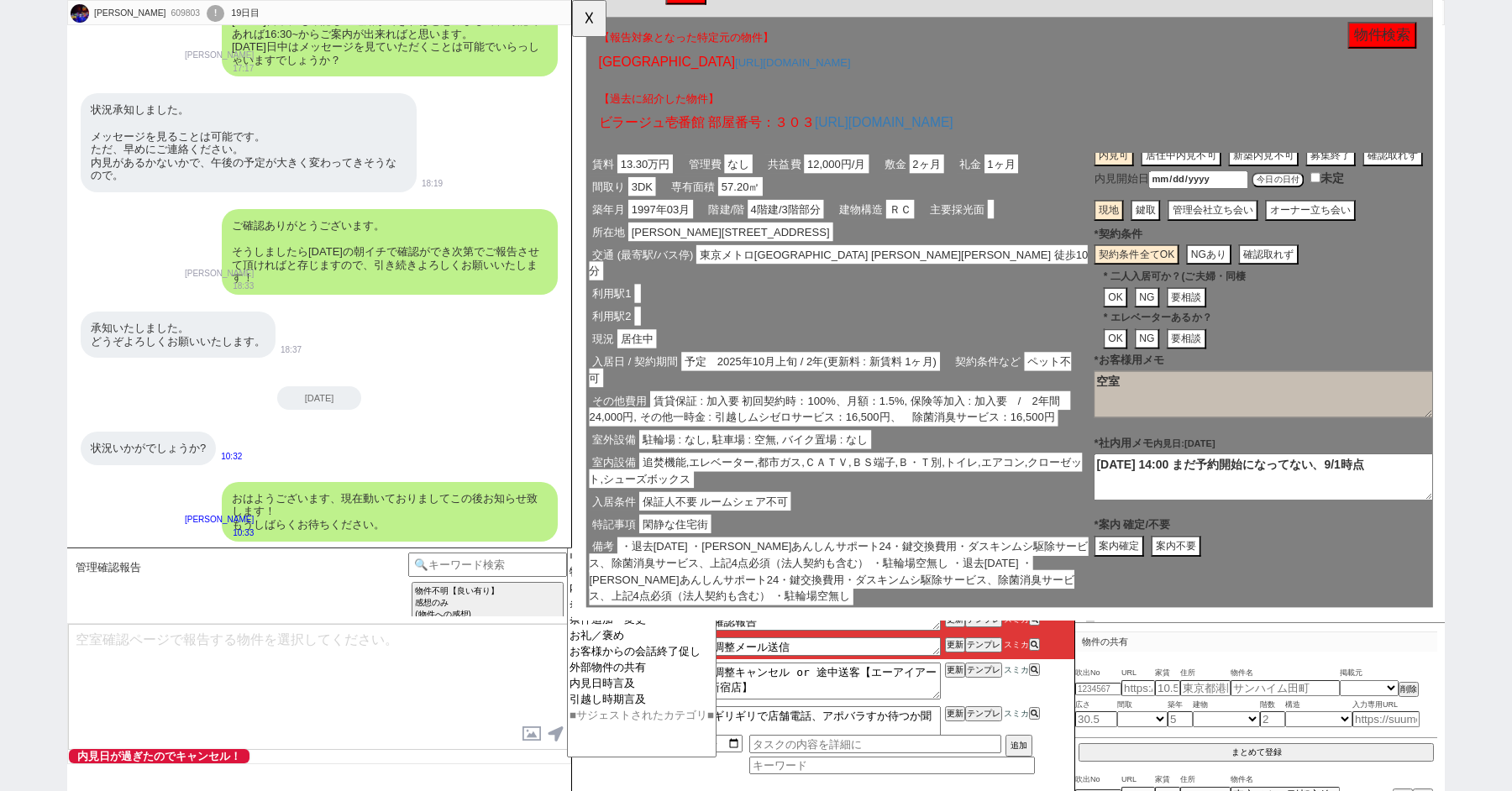
scroll to position [0, 0]
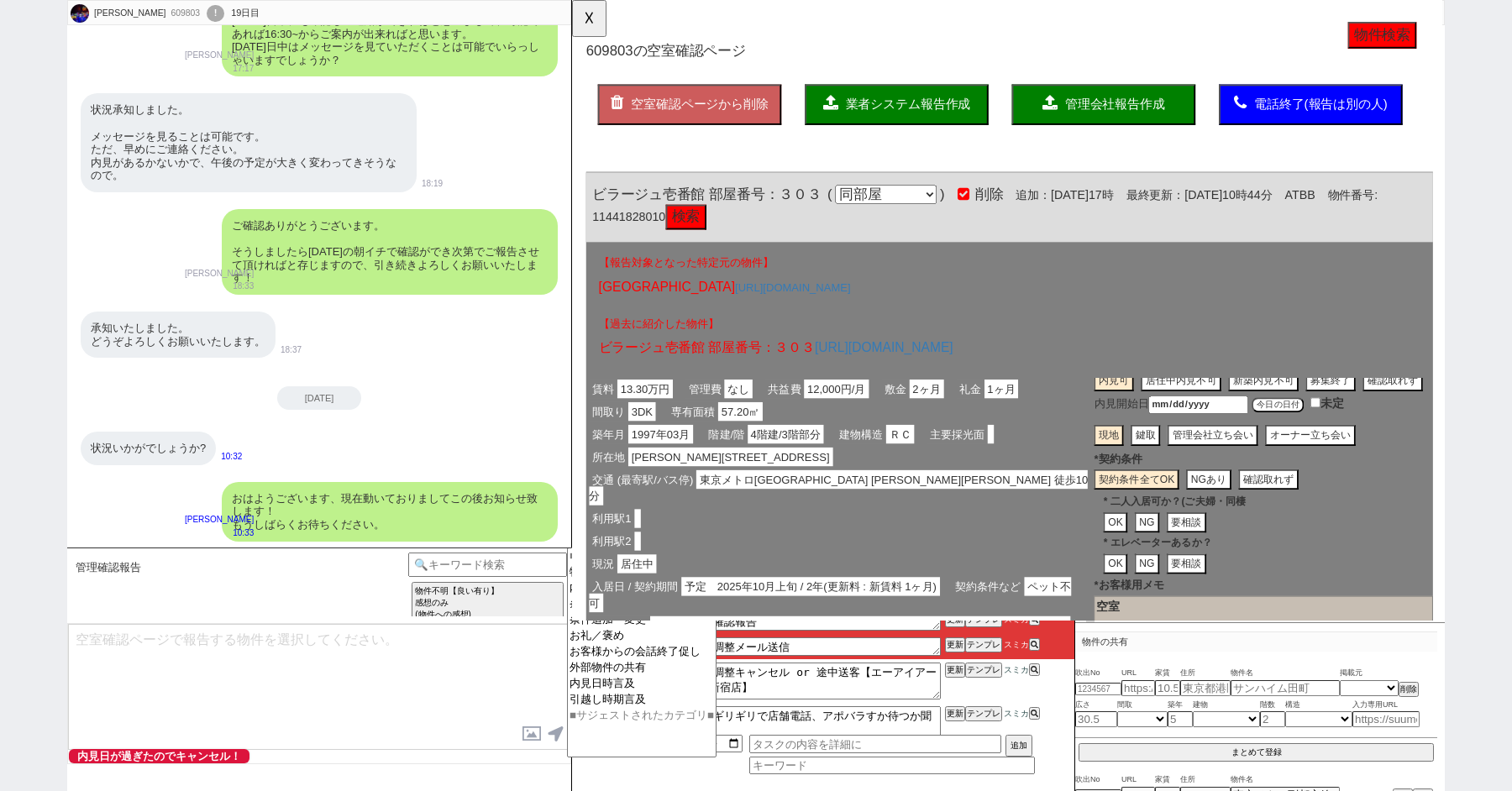
click at [916, 112] on span "業者システム報告作成" at bounding box center [933, 112] width 135 height 14
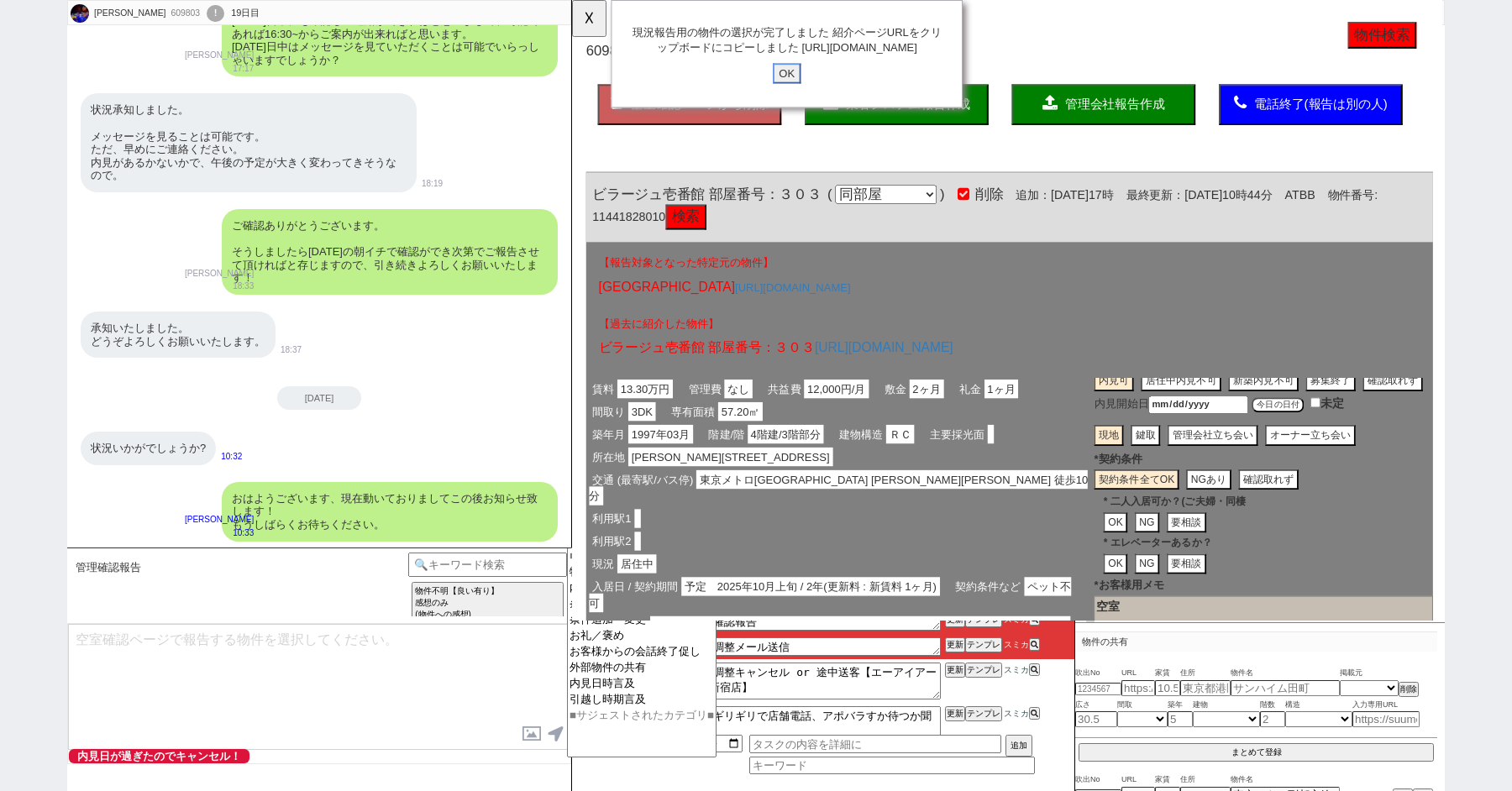
click input "OK" at bounding box center [802, 79] width 30 height 22
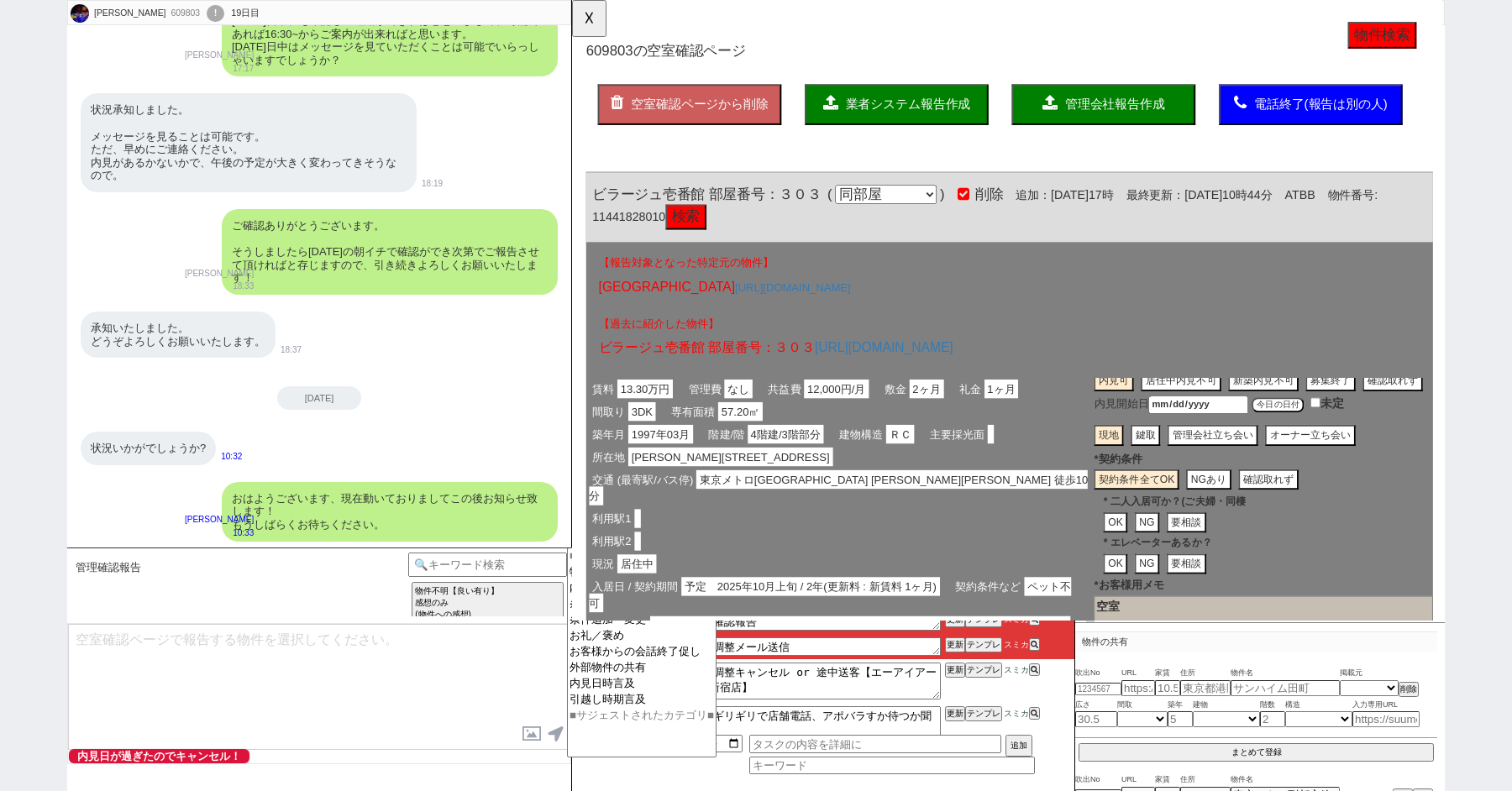
click at [1138, 117] on span "管理会社報告作成" at bounding box center [1156, 112] width 108 height 14
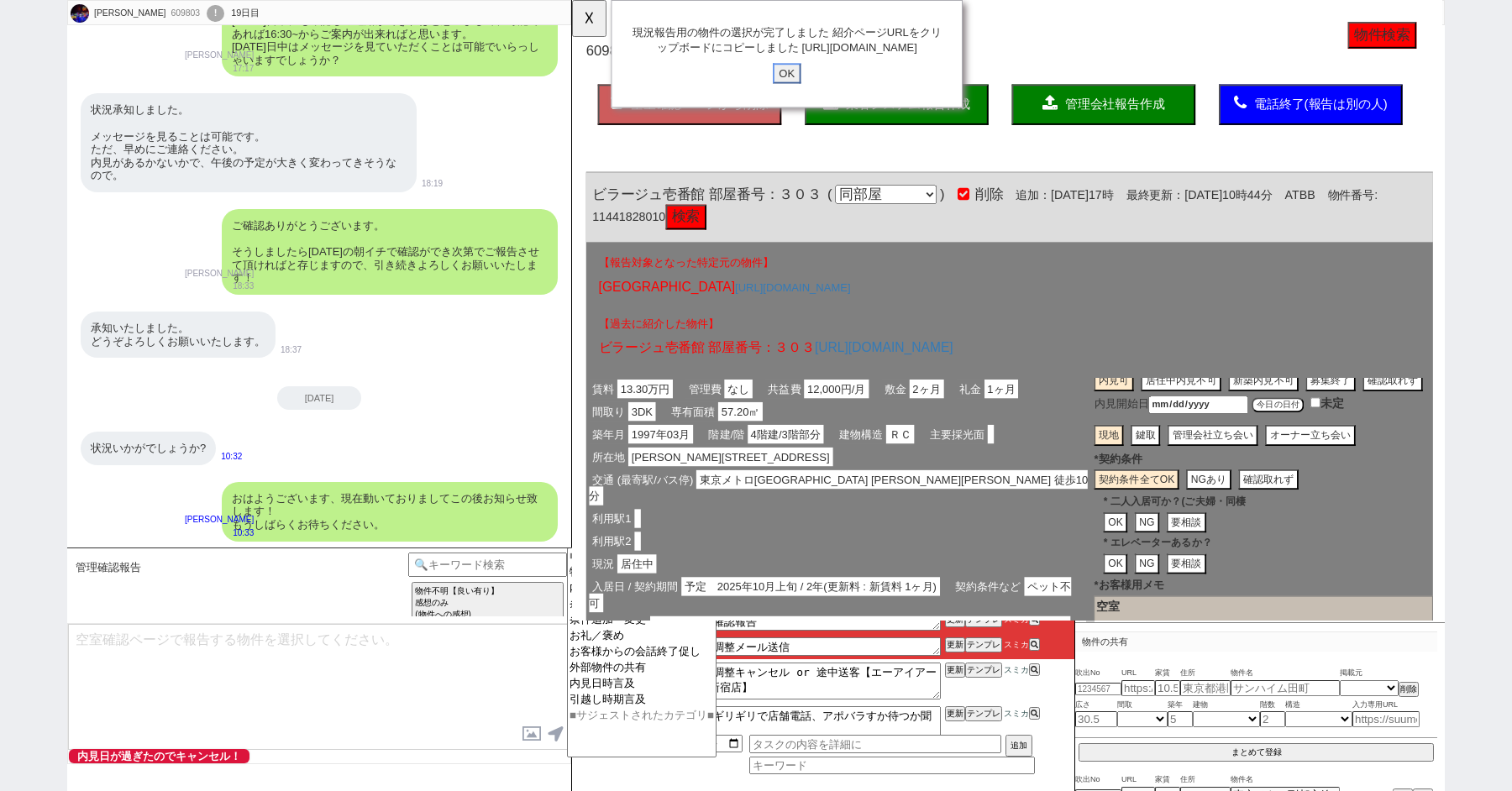
click input "OK" at bounding box center [802, 79] width 30 height 22
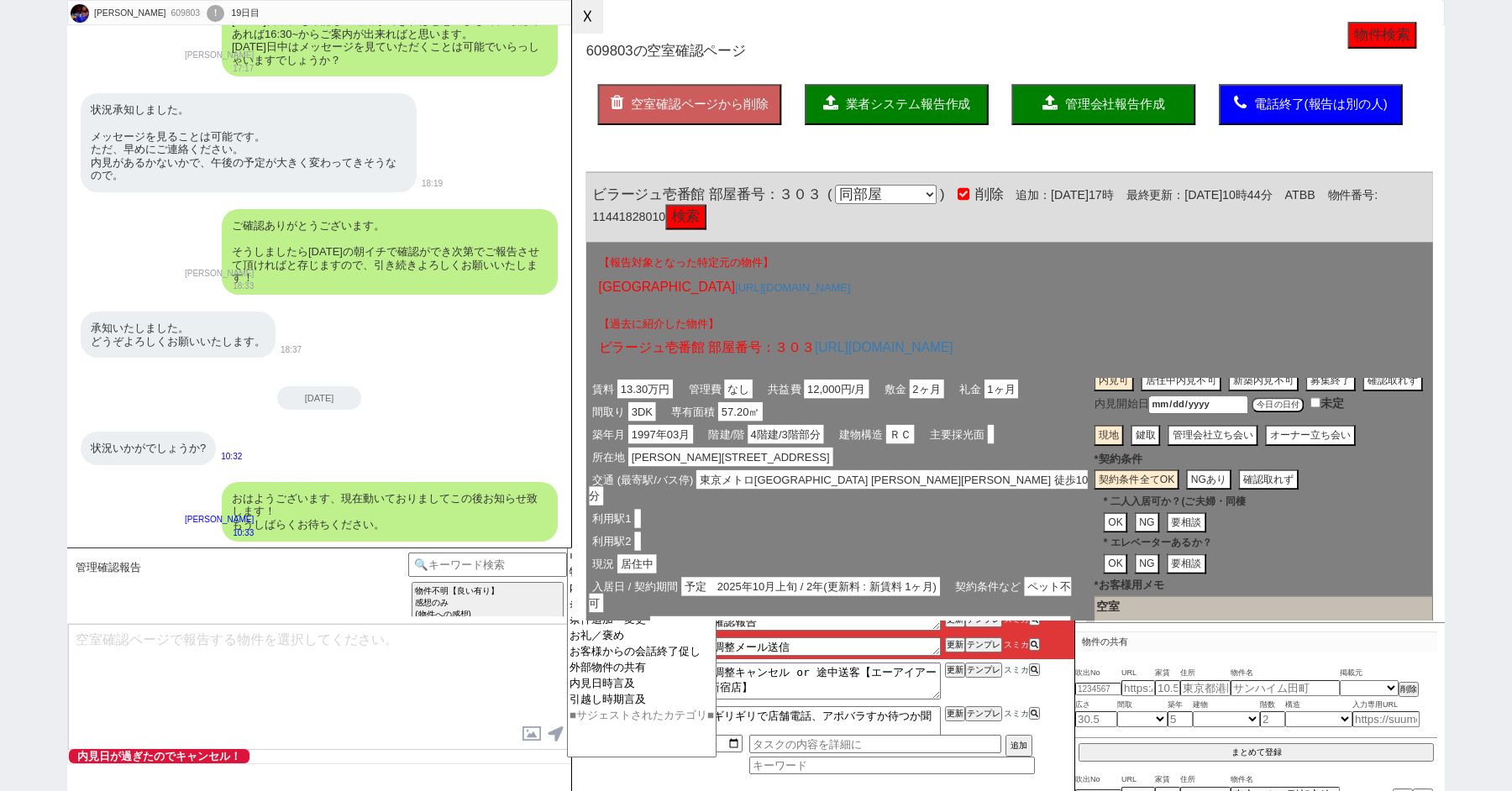
click at [582, 19] on button "☓" at bounding box center [587, 17] width 31 height 34
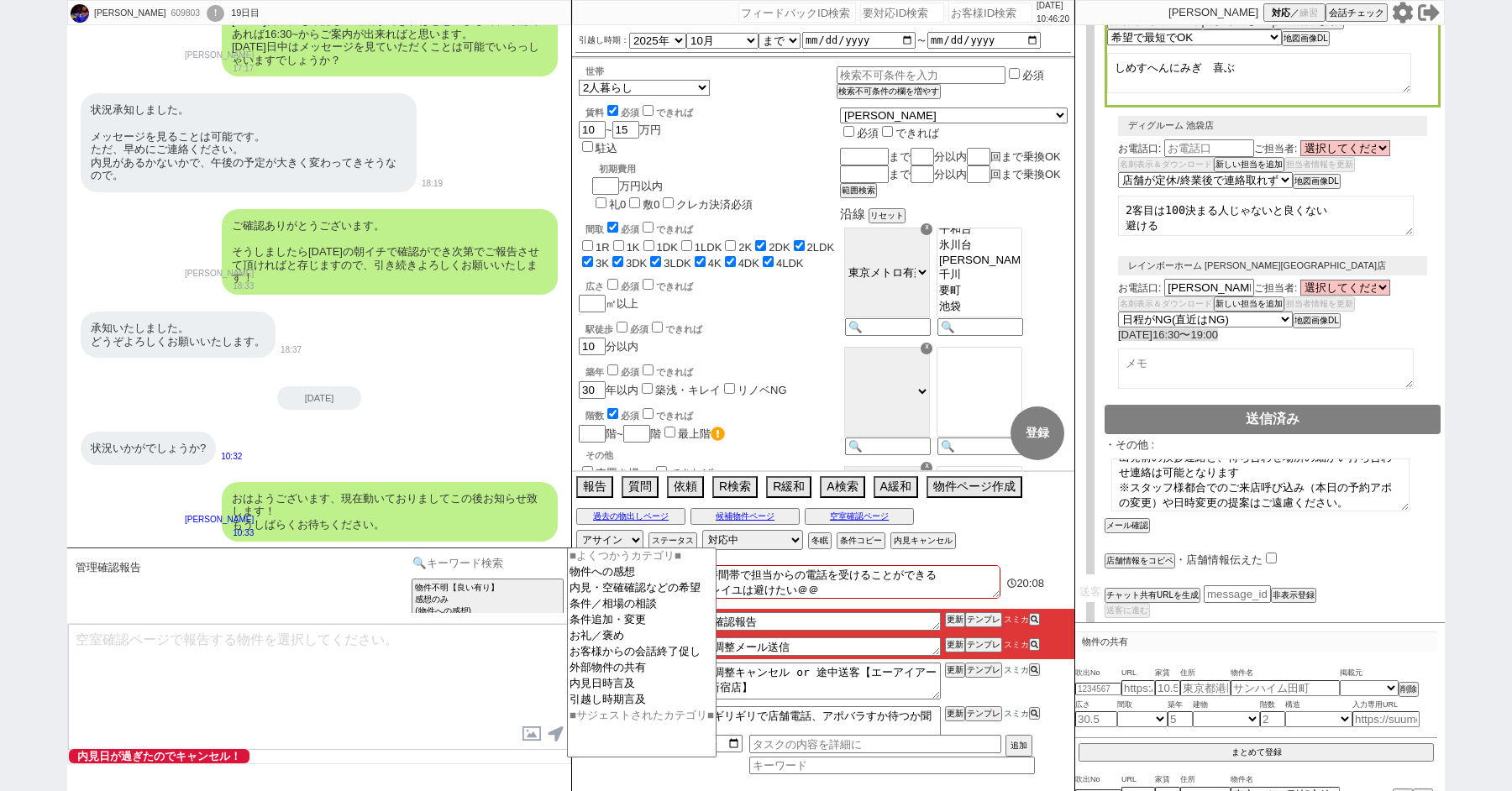
click at [450, 565] on input at bounding box center [487, 563] width 158 height 21
type input "掲載"
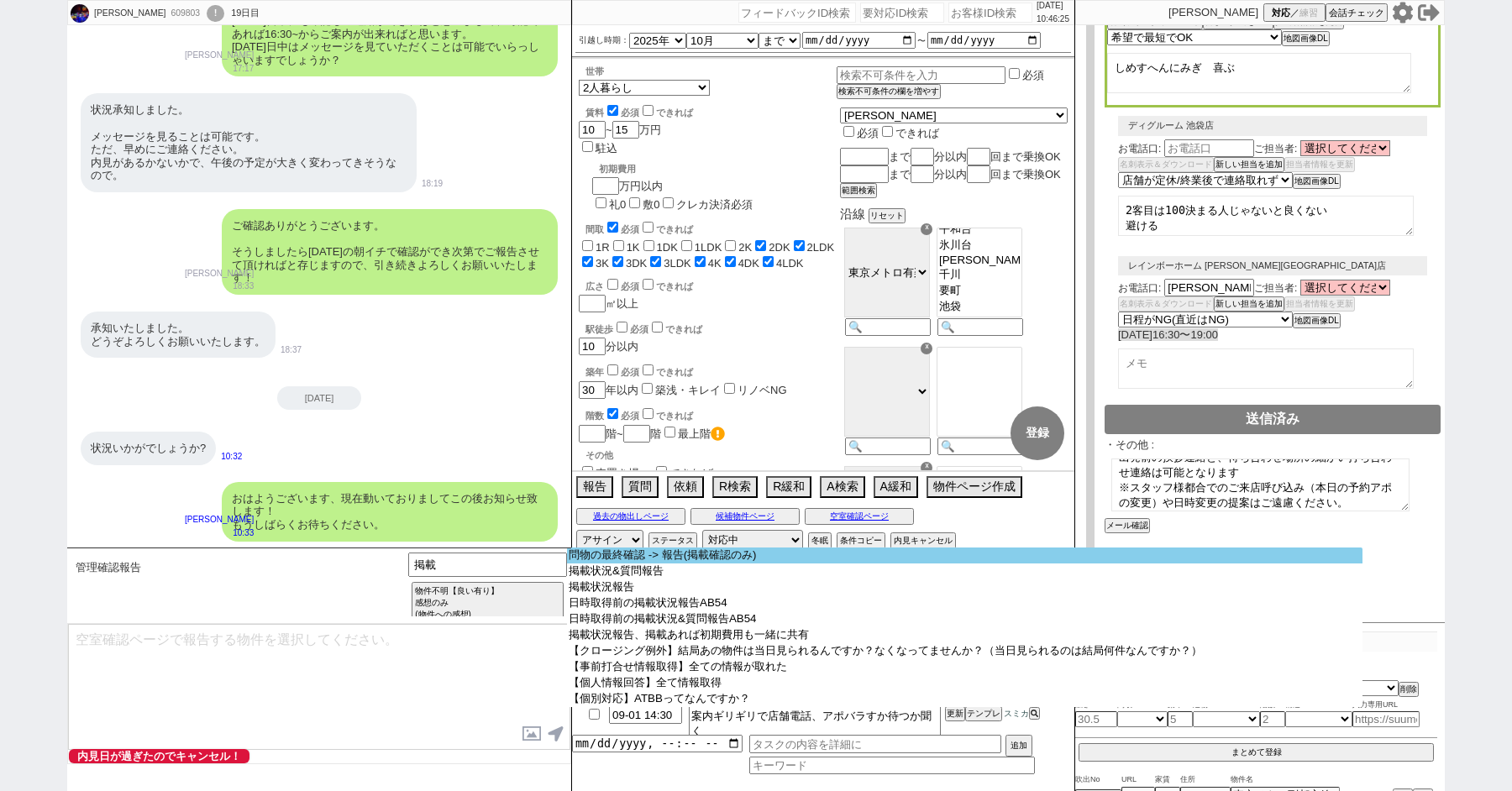
click at [669, 559] on option "問物の最終確認 -> 報告(掲載確認のみ)" at bounding box center [965, 555] width 795 height 16
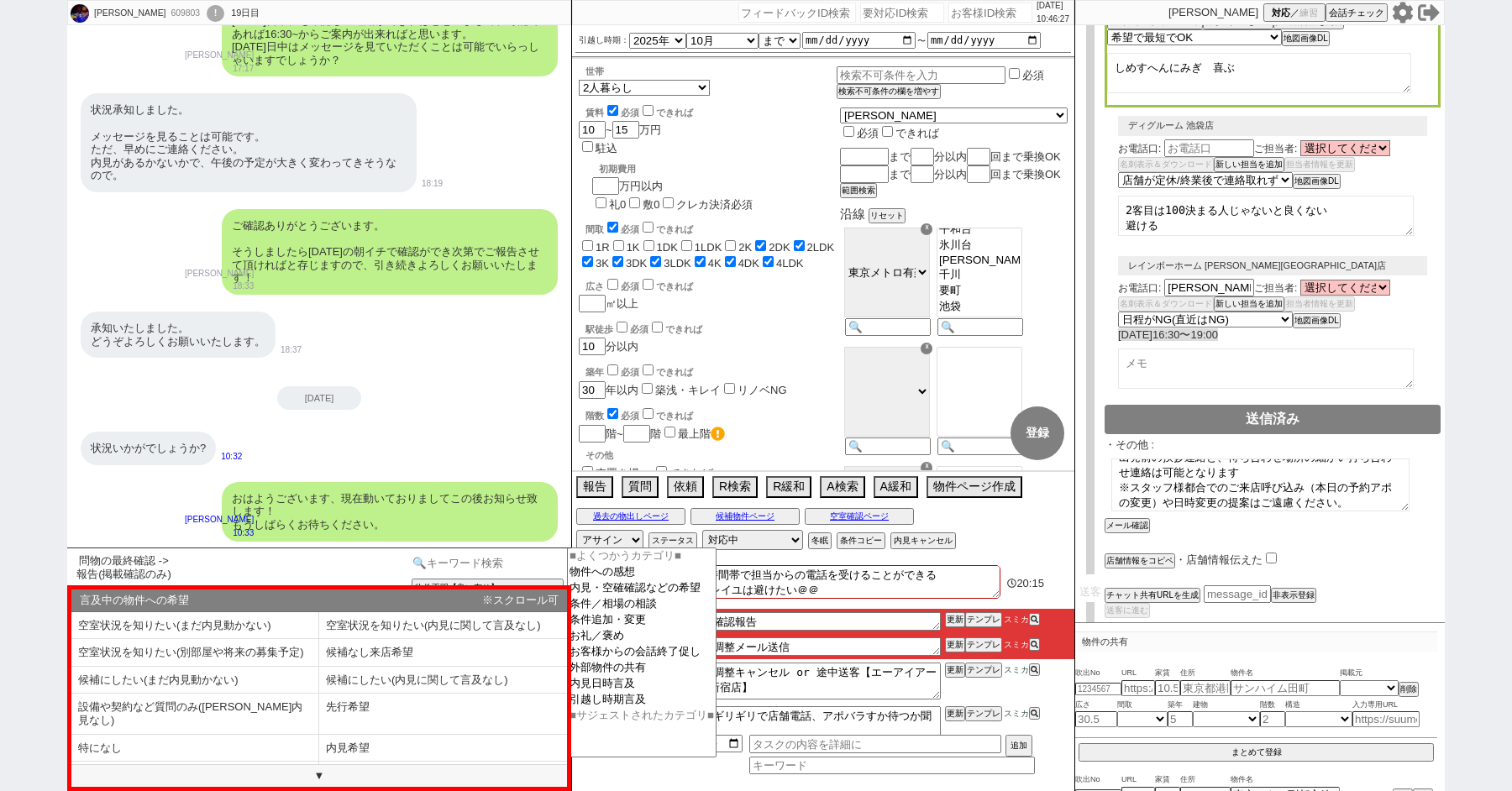
click at [454, 571] on input at bounding box center [487, 563] width 158 height 21
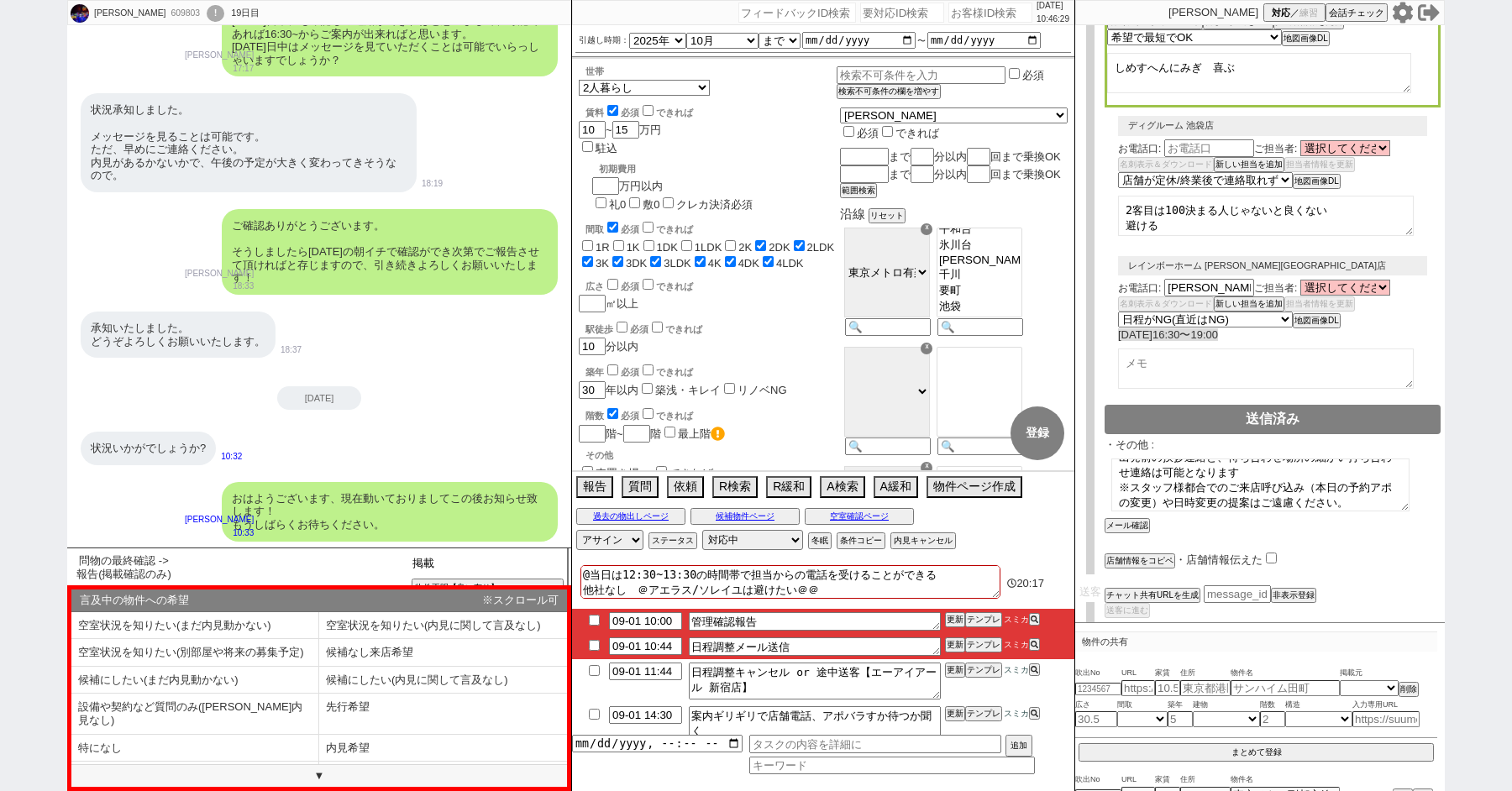
type input "掲"
type input "管理"
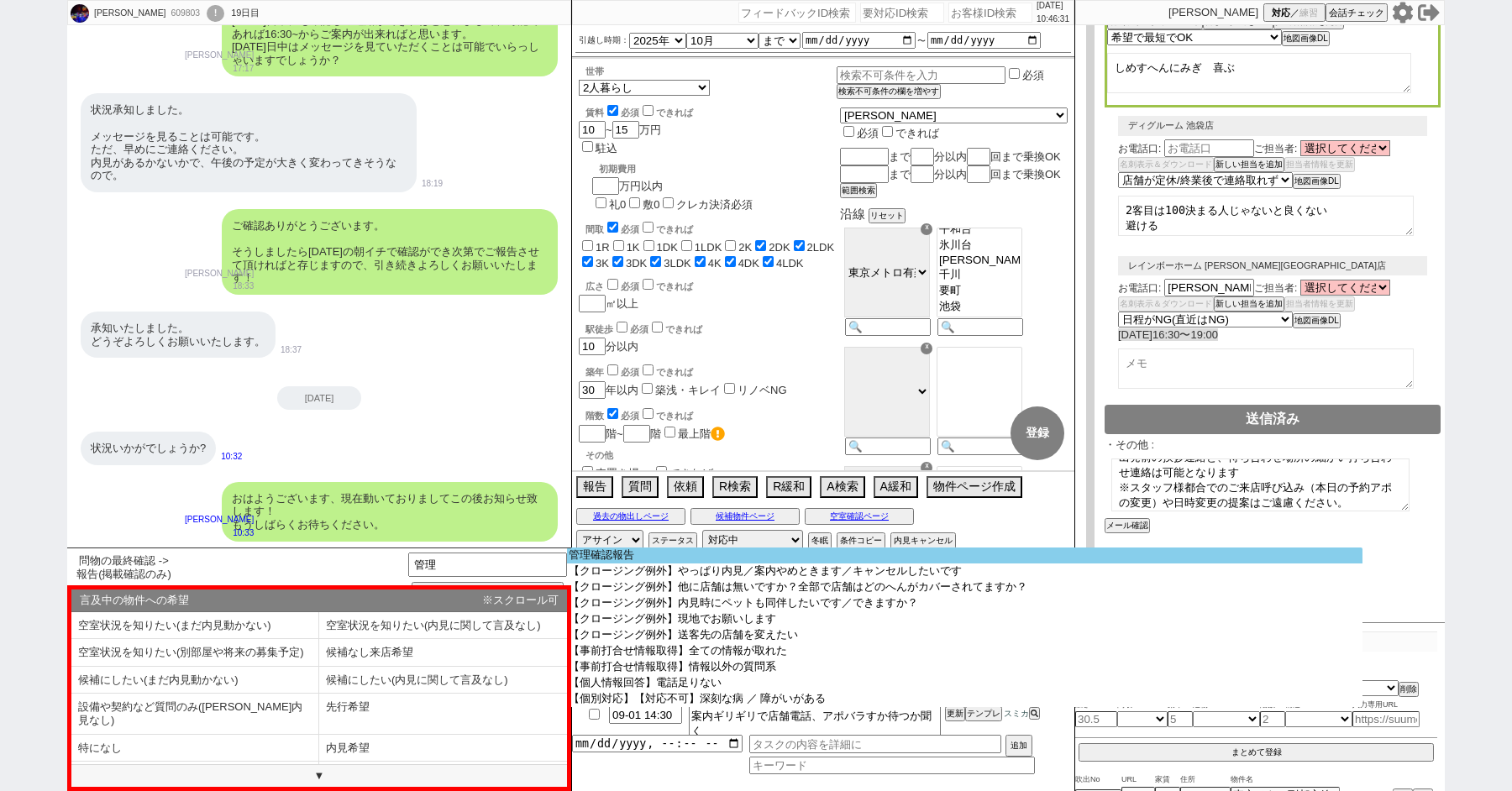
click at [623, 555] on option "管理確認報告" at bounding box center [965, 555] width 795 height 16
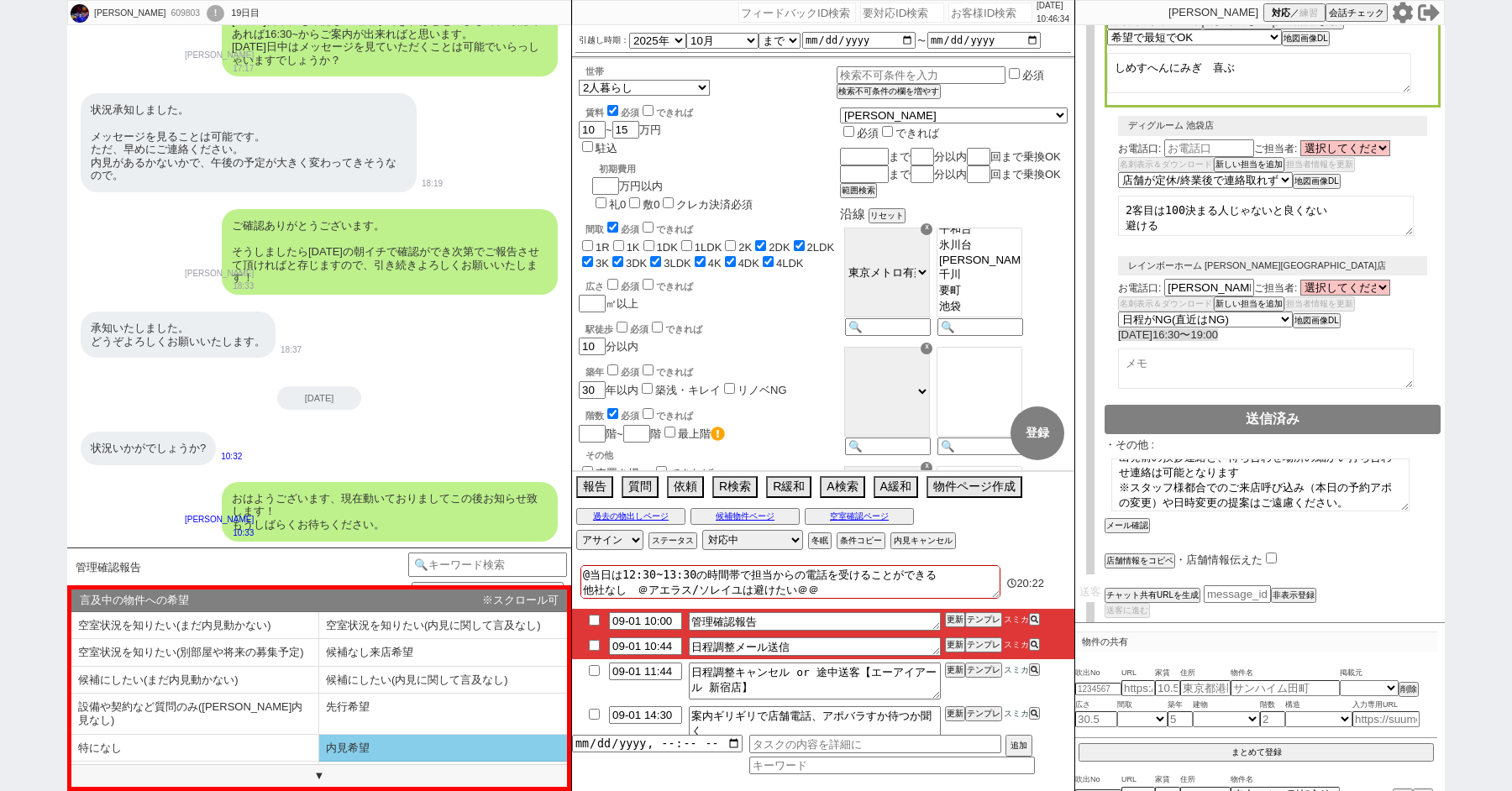
click at [319, 761] on li "内見希望" at bounding box center [195, 775] width 248 height 28
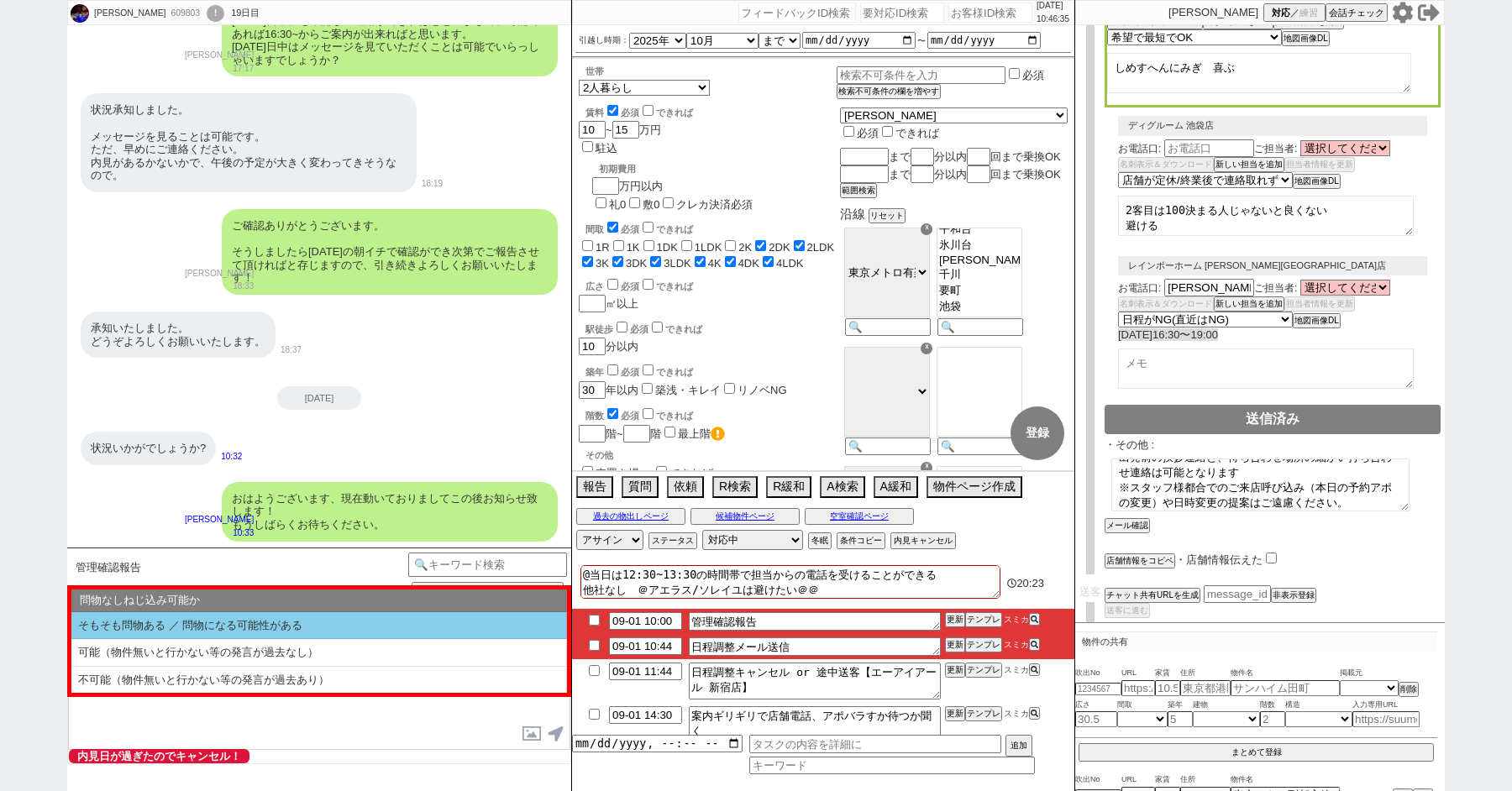
click at [221, 628] on li "そもそも問物ある ／ 問物になる可能性がある" at bounding box center [319, 626] width 495 height 28
select select "内見希望"
select select "そもそも問物ある ／ 問物になる可能性がある"
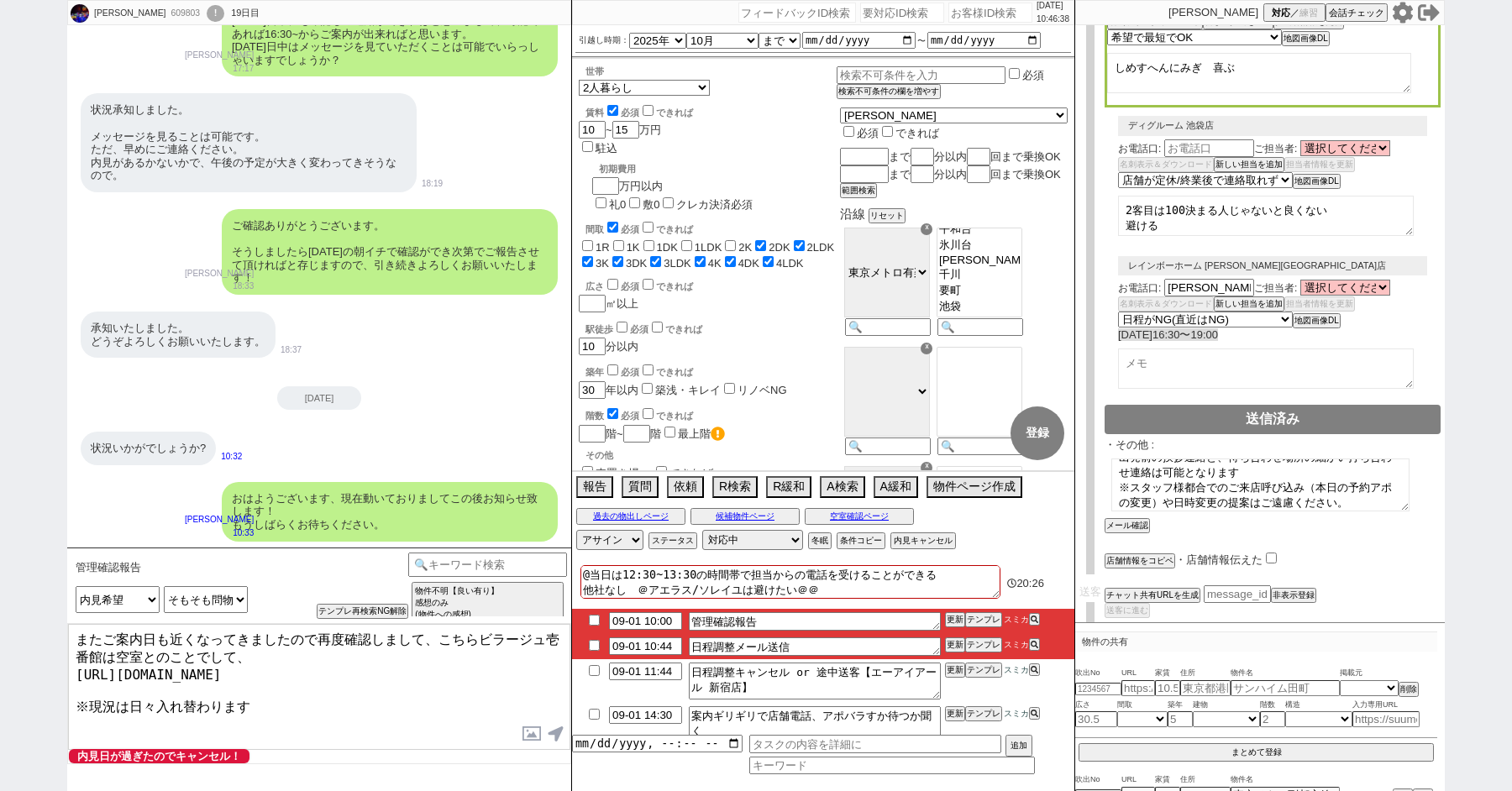
drag, startPoint x: 441, startPoint y: 640, endPoint x: 46, endPoint y: 531, distance: 409.8
click at [106, 547] on div "管理確認報告 中カテゴリを選択 小カテゴリを選択 言及中の物件への希望 空室状況を知りたい(まだ内見動かない) 空室状況を知りたい(内見に関して言及なし) 空…" at bounding box center [319, 668] width 504 height 243
click at [294, 680] on textarea "改めまして、こちらビラージュ壱番館は空室とのことでして、 https://tools.sumika.live/pages/rqive4y ※現況は日々入れ替わ…" at bounding box center [319, 686] width 502 height 126
click at [315, 691] on textarea "改めまして、こちらビラージュ壱番館は空室とのことでして、 https://tools.sumika.live/pages/rqive4y ※現況は日々入れ替わ…" at bounding box center [319, 686] width 502 height 126
type textarea "改めまして、こちらビラージュ壱番館は空室とのことでして、 https://tools.sumika.live/pages/rqive4y ※現況は日々入れ替わ…"
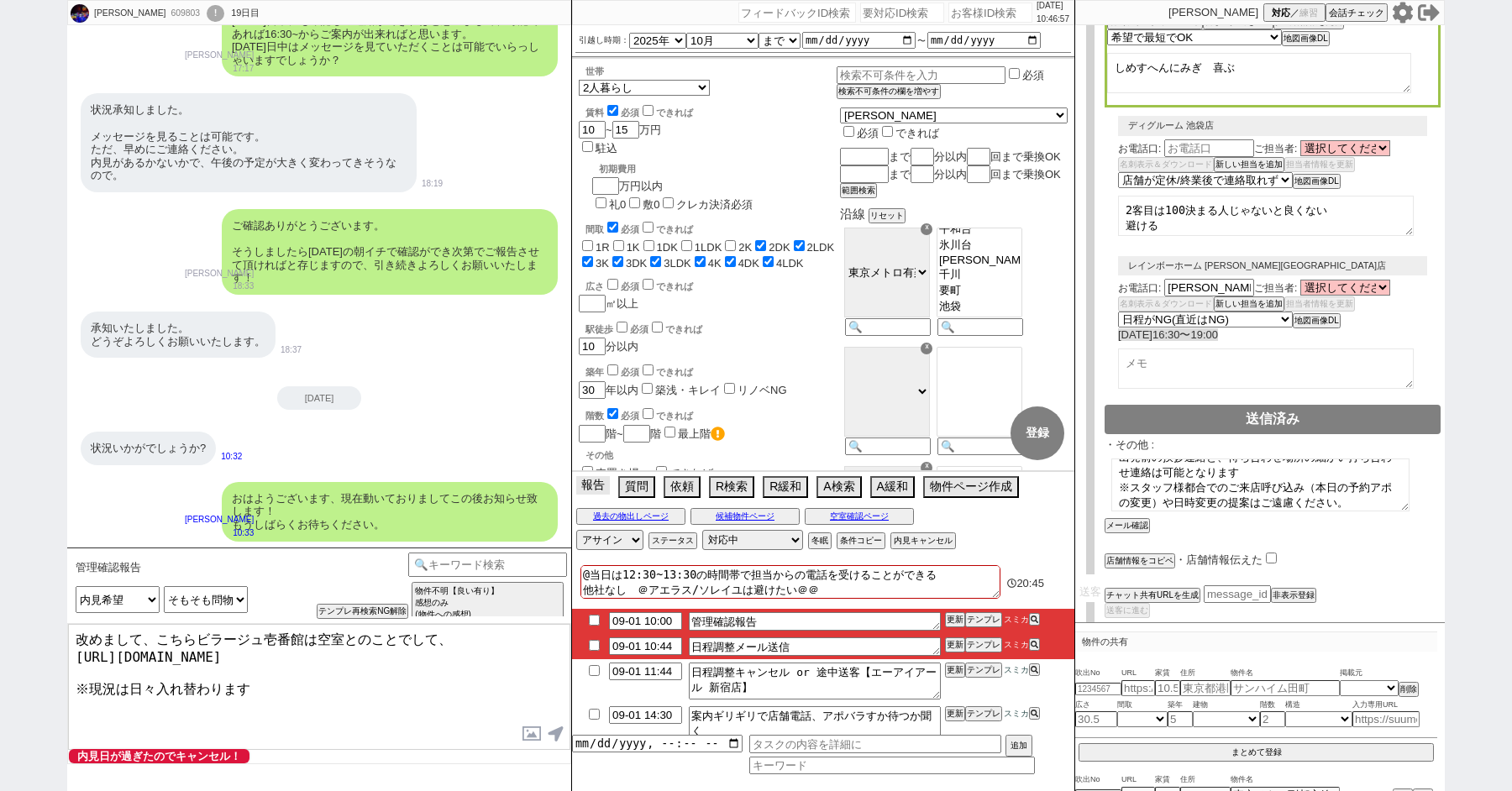
click at [596, 480] on button "報告" at bounding box center [593, 485] width 34 height 19
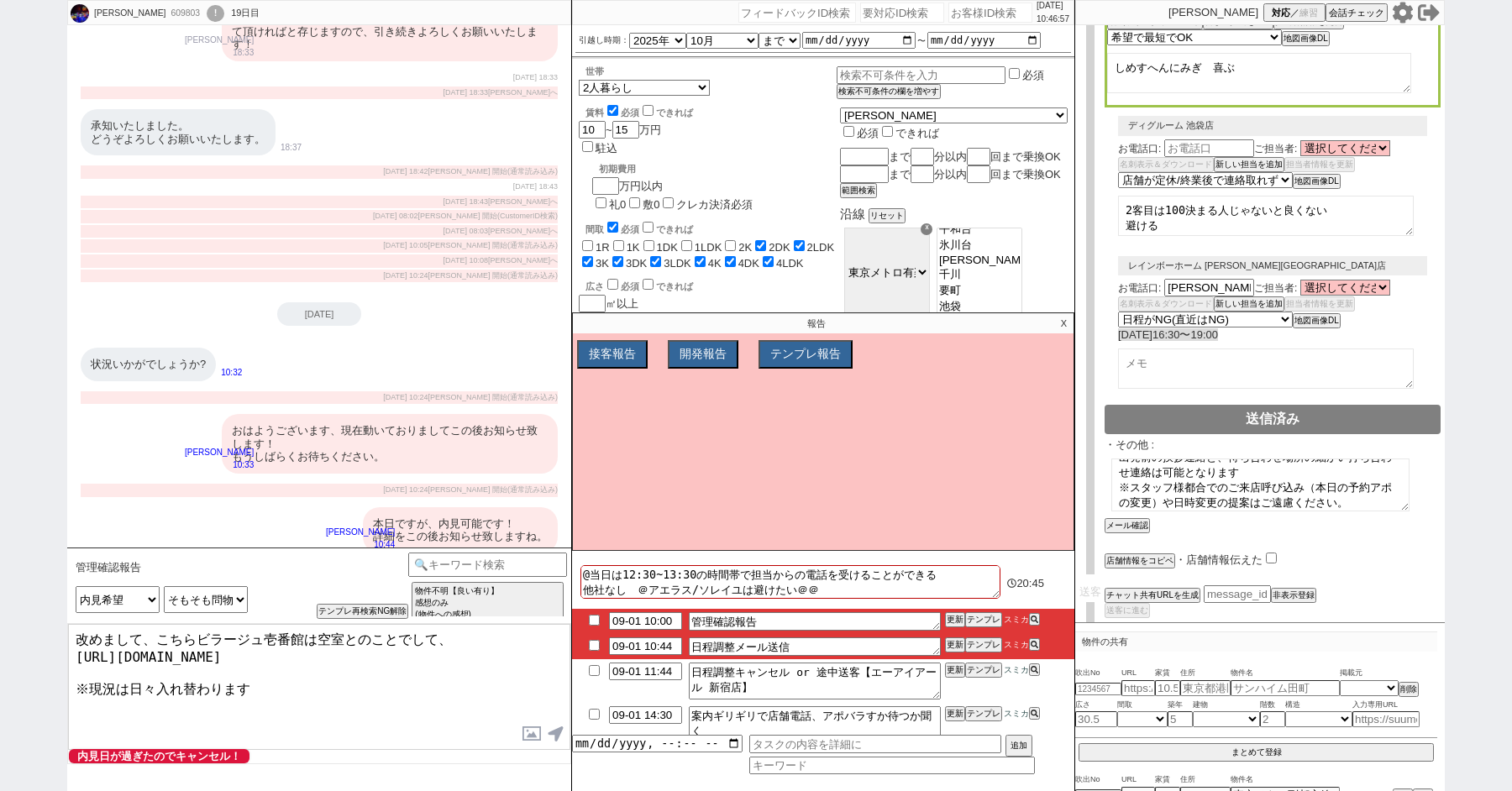
scroll to position [15898, 0]
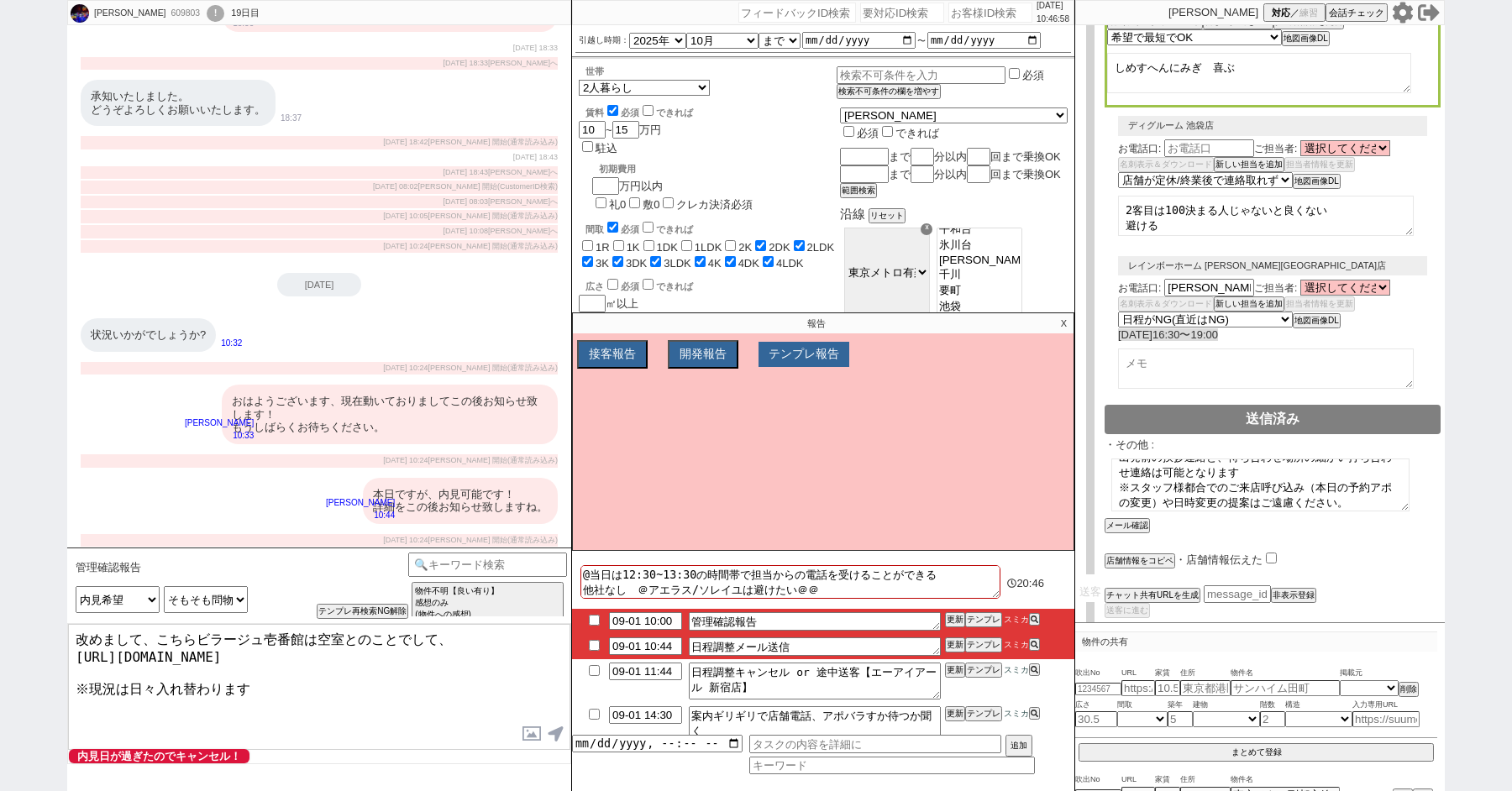
click at [817, 355] on button "テンプレ報告" at bounding box center [803, 354] width 91 height 25
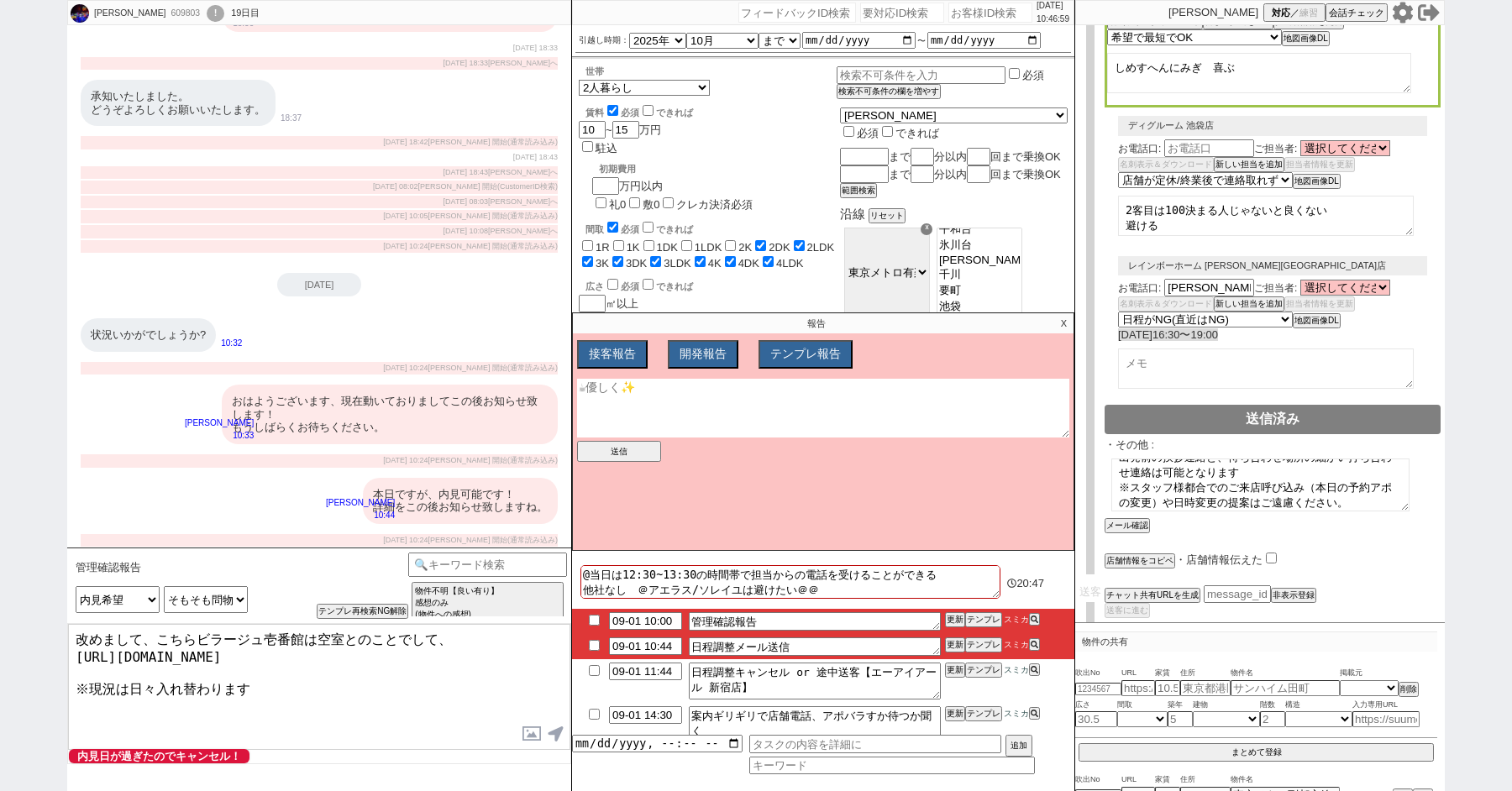
click at [706, 401] on textarea at bounding box center [823, 407] width 492 height 59
drag, startPoint x: 72, startPoint y: 680, endPoint x: 319, endPoint y: 680, distance: 247.0
click at [319, 680] on textarea "改めまして、こちらビラージュ壱番館は空室とのことでして、 https://tools.sumika.live/pages/rqive4y ※現況は日々入れ替わ…" at bounding box center [319, 686] width 502 height 126
click at [720, 409] on textarea "管理確認報告時の" at bounding box center [823, 407] width 492 height 59
paste textarea "※現況は日々入れ替わります"
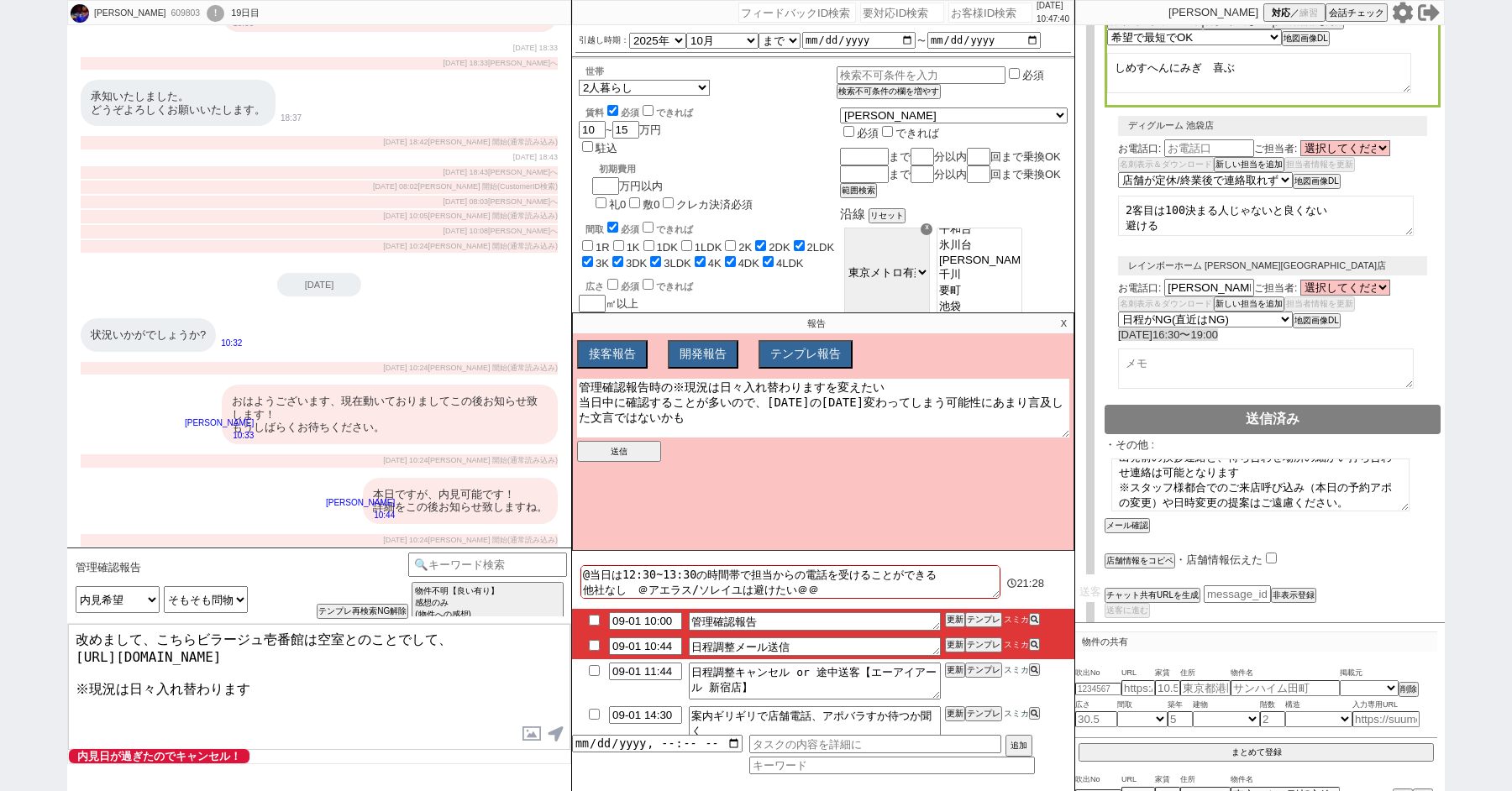
type textarea "管理確認報告時の※現況は日々入れ替わりますを変えたい 当日中に確認することが多いので、今日の今日変わってしまう可能性にあまり言及した文言ではないかも"
click at [633, 451] on button "送信" at bounding box center [619, 450] width 84 height 21
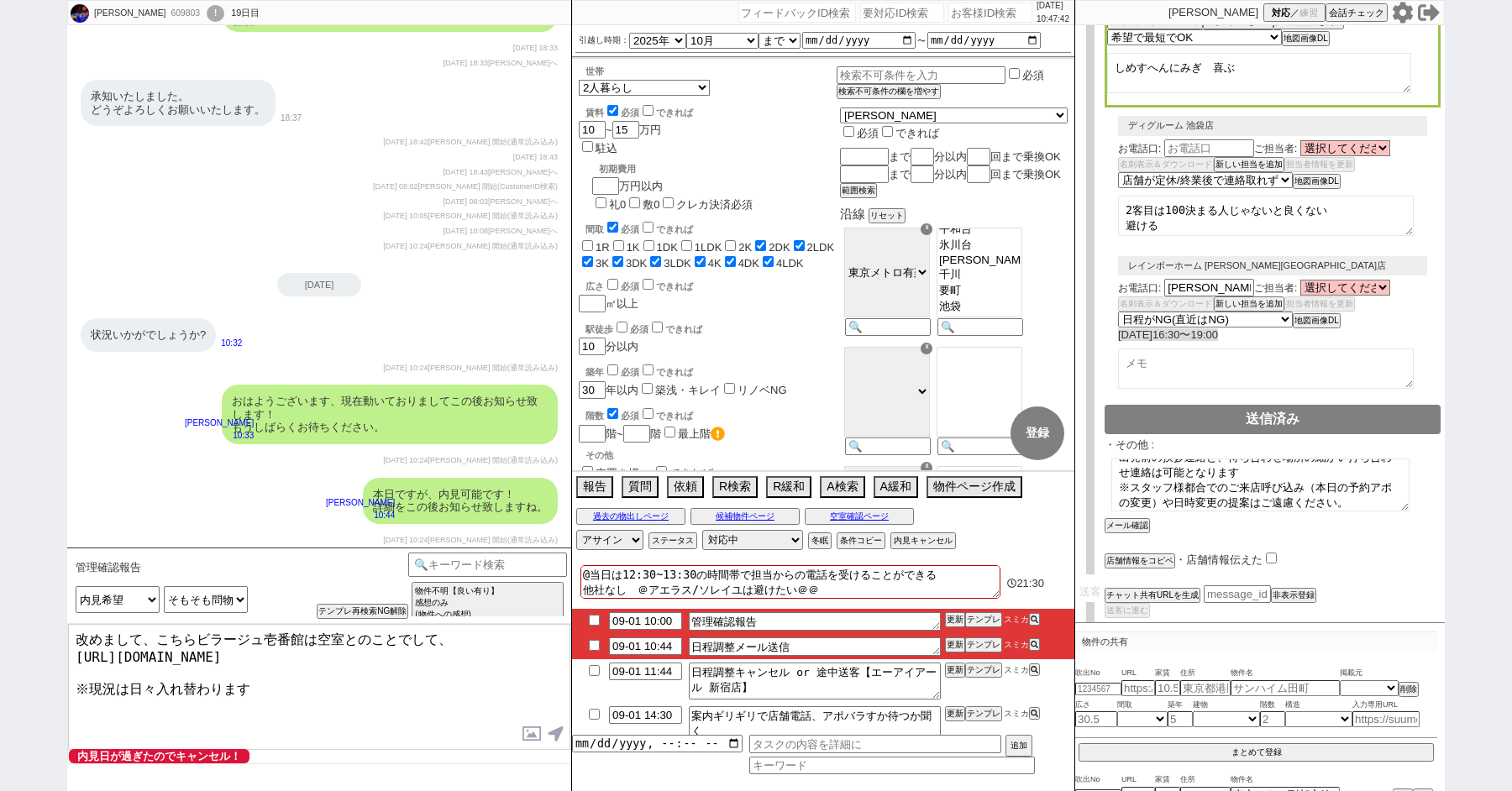
drag, startPoint x: 125, startPoint y: 680, endPoint x: 393, endPoint y: 680, distance: 268.0
click at [393, 680] on textarea "改めまして、こちらビラージュ壱番館は空室とのことでして、 https://tools.sumika.live/pages/rqive4y ※現況は日々入れ替わ…" at bounding box center [319, 686] width 502 height 126
type textarea "改めまして、こちらビラージュ壱番館は空室とのことでして、 https://tools.sumika.live/pages/rqive4y ※現況は常に変わる可…"
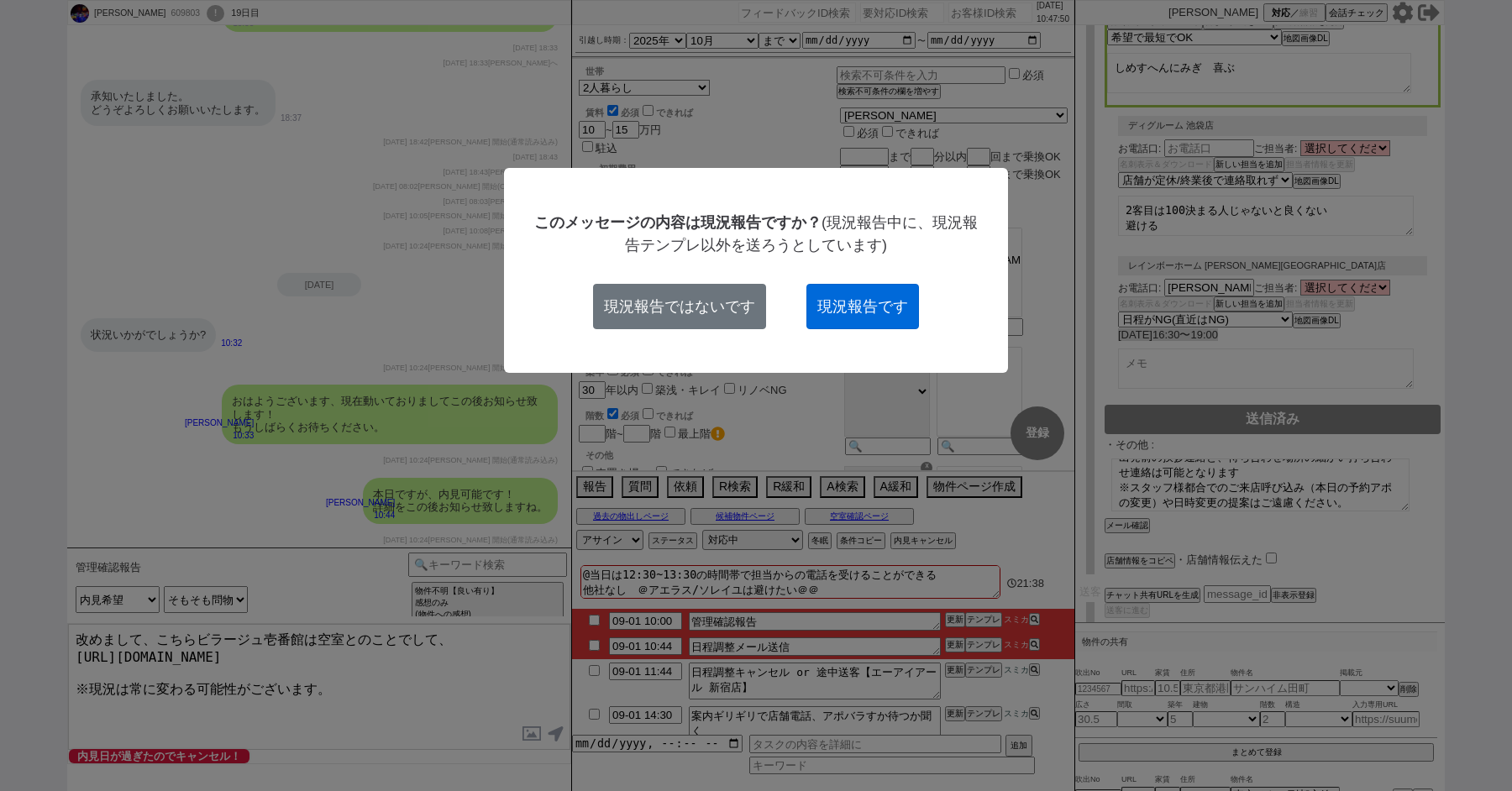
click at [854, 295] on button "現況報告です" at bounding box center [862, 307] width 113 height 46
checkbox input "true"
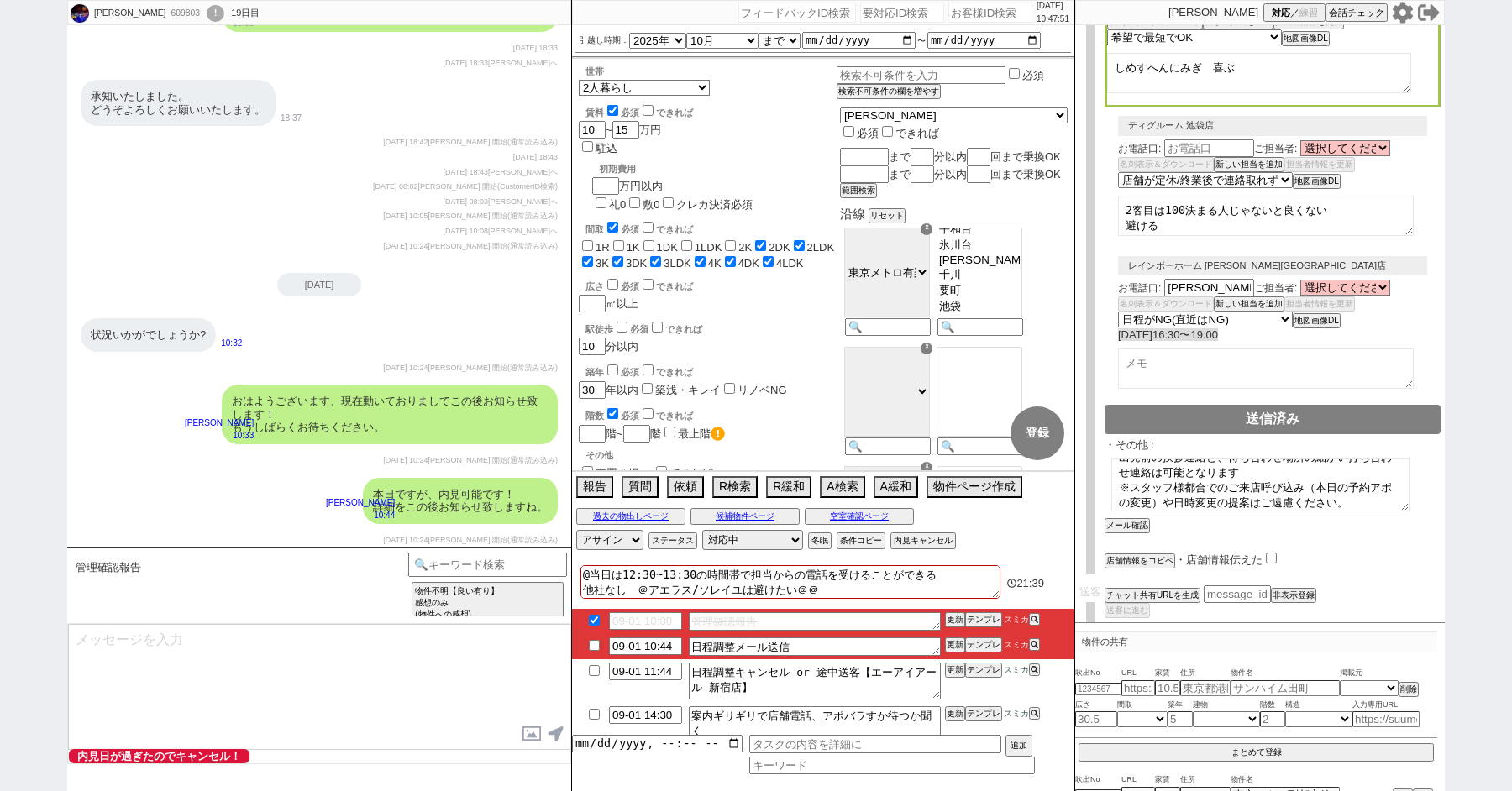
scroll to position [16003, 0]
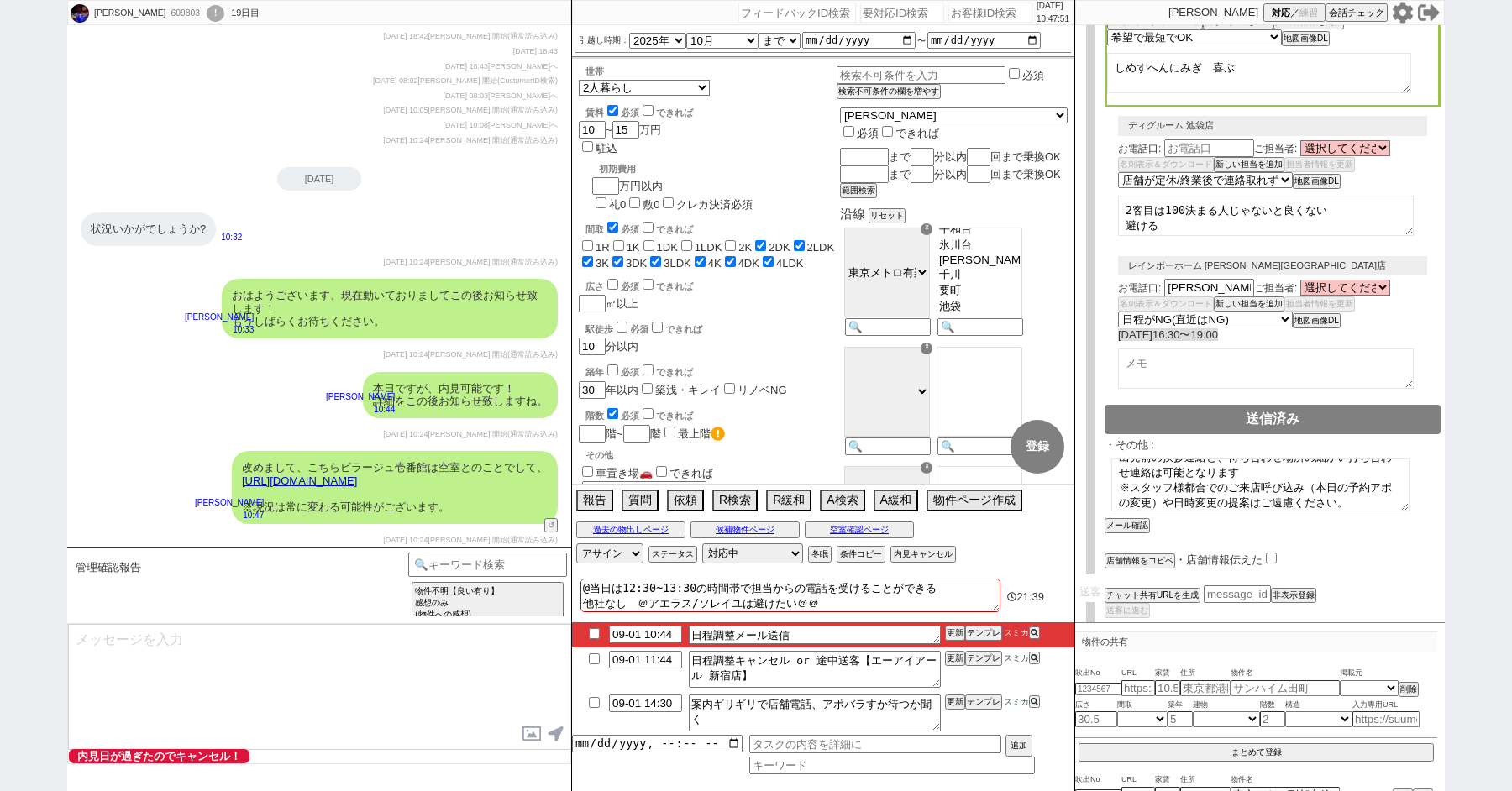
type textarea "埋まっておらず何よりでした、！ 引き続き1日16:30にてご案内できるよう、調整を進められればと思いますがよろしいでしょうか？"
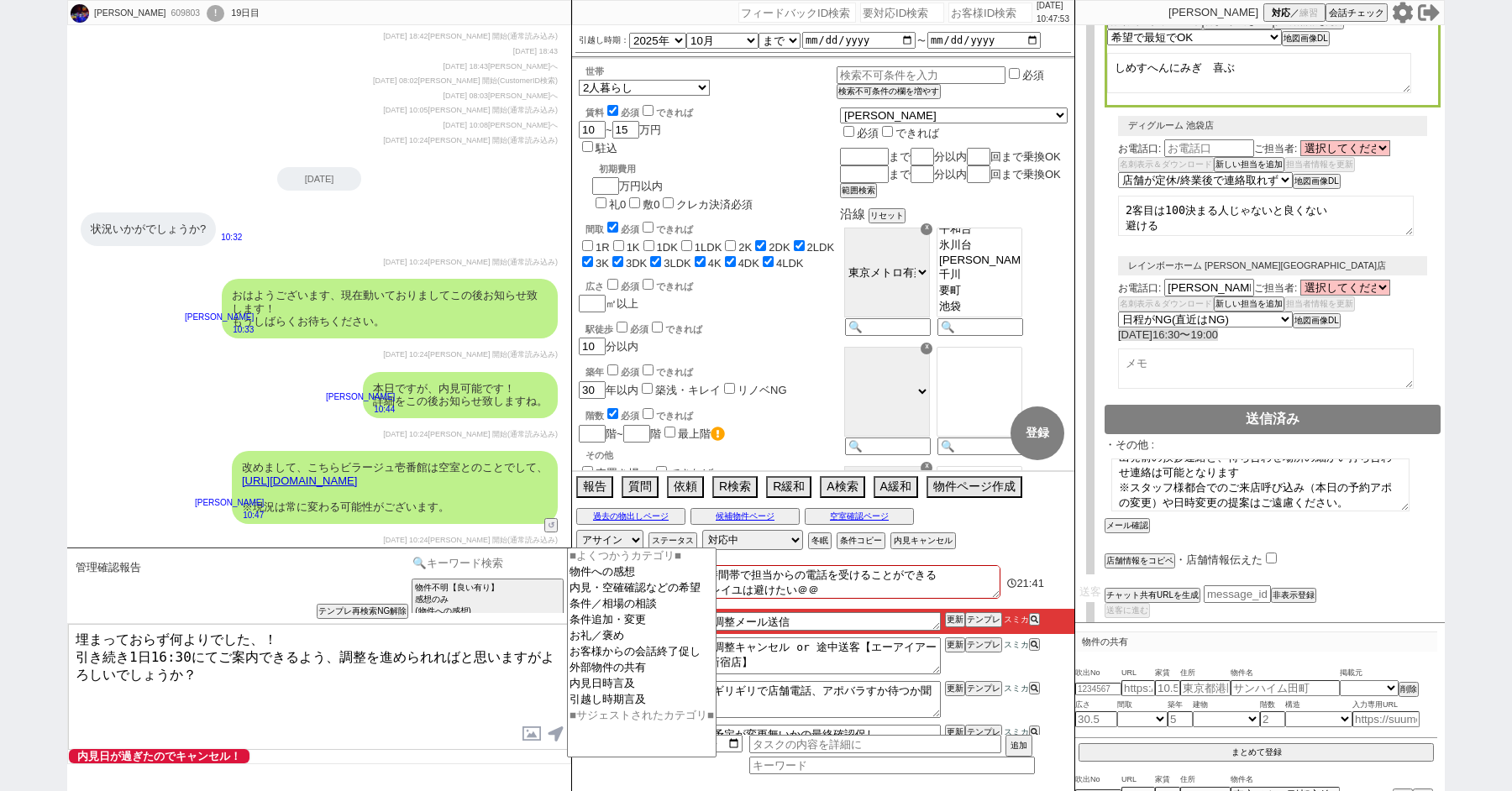
click at [454, 564] on input at bounding box center [487, 563] width 158 height 21
type input "クライアント"
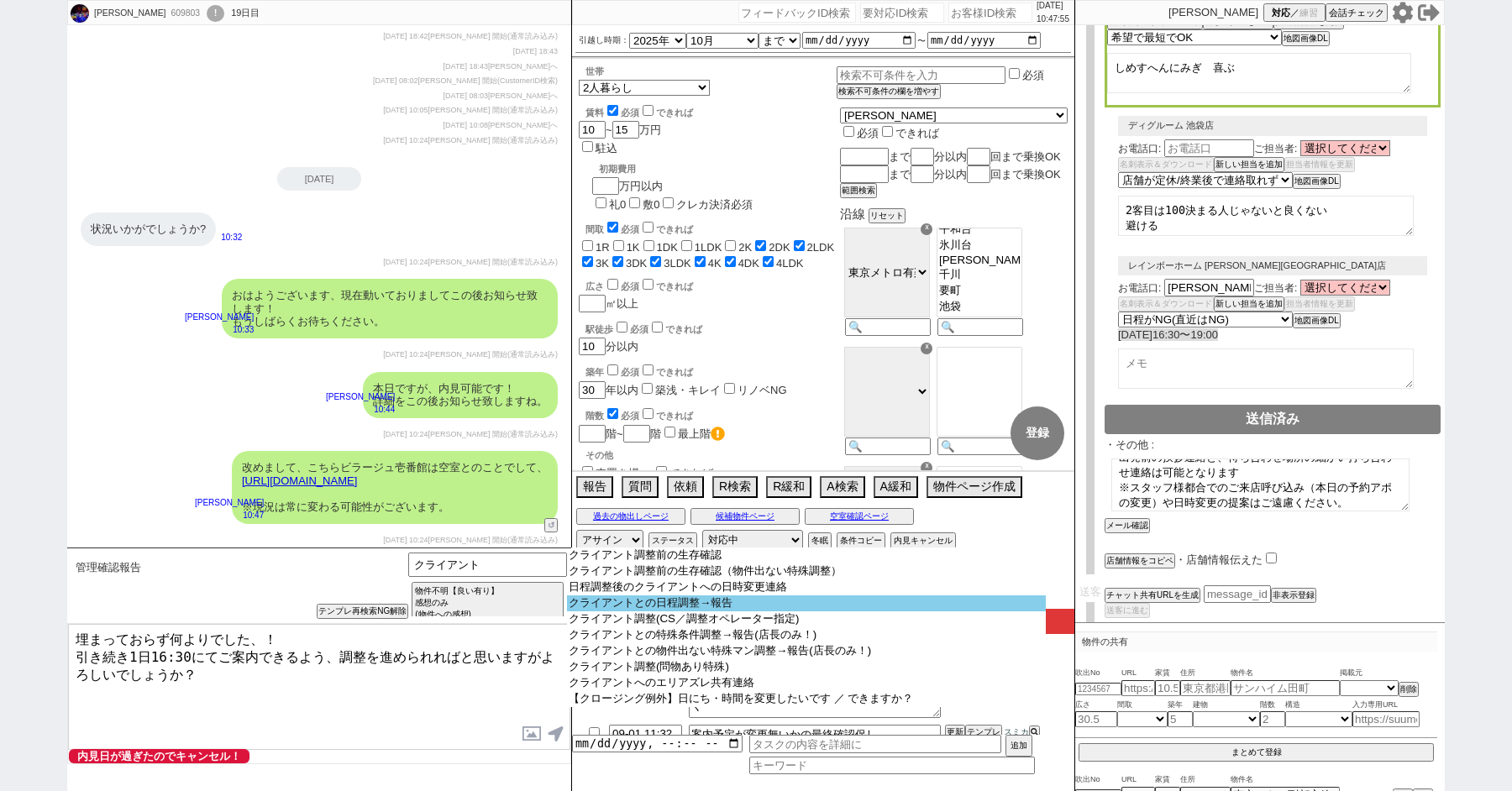
click at [717, 612] on option "クライアントとの日程調整→報告" at bounding box center [806, 604] width 478 height 16
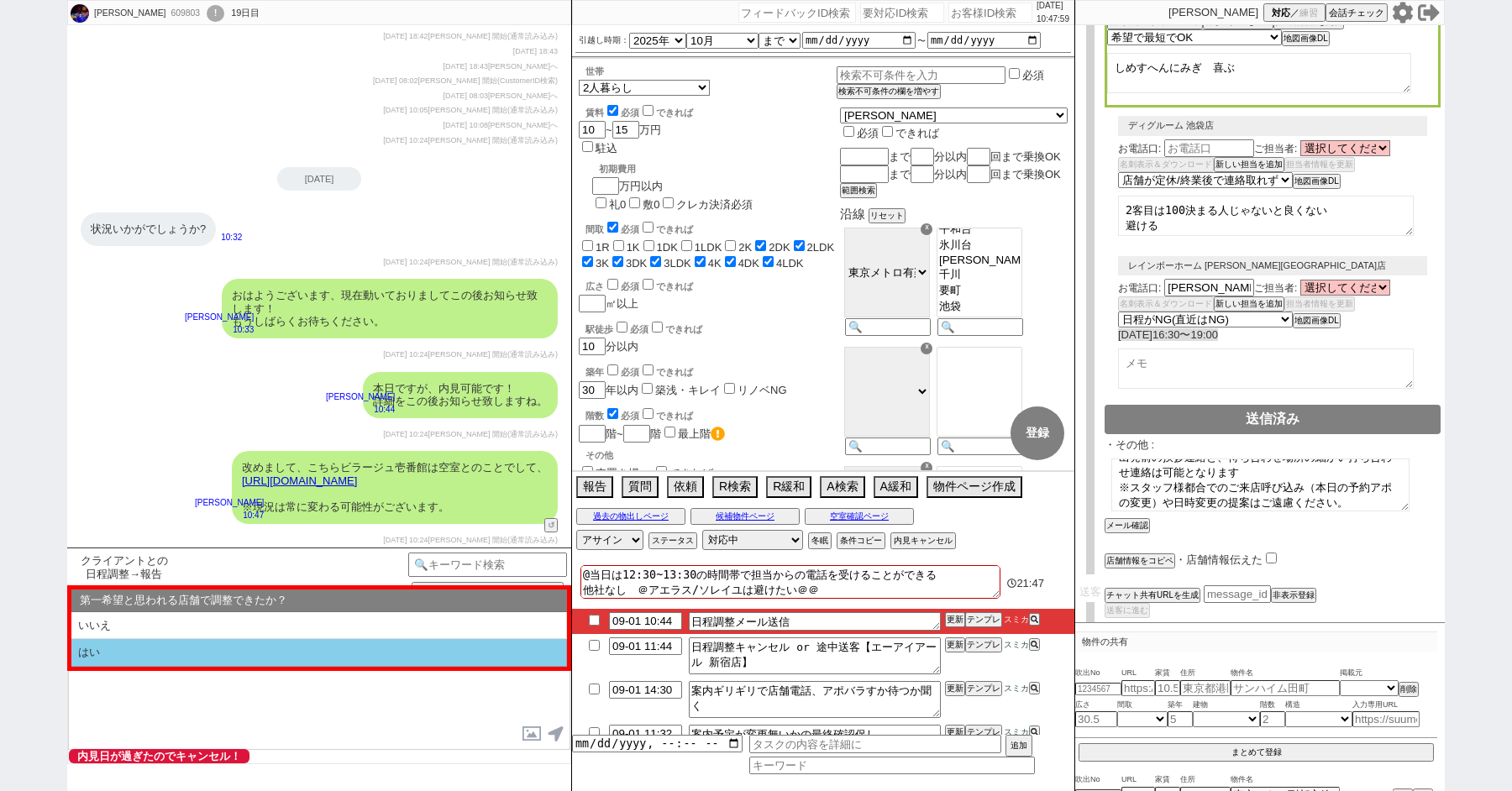
click at [229, 644] on li "はい" at bounding box center [319, 653] width 495 height 28
click at [229, 644] on li "近い" at bounding box center [319, 653] width 495 height 28
select select "はい"
select select "近い"
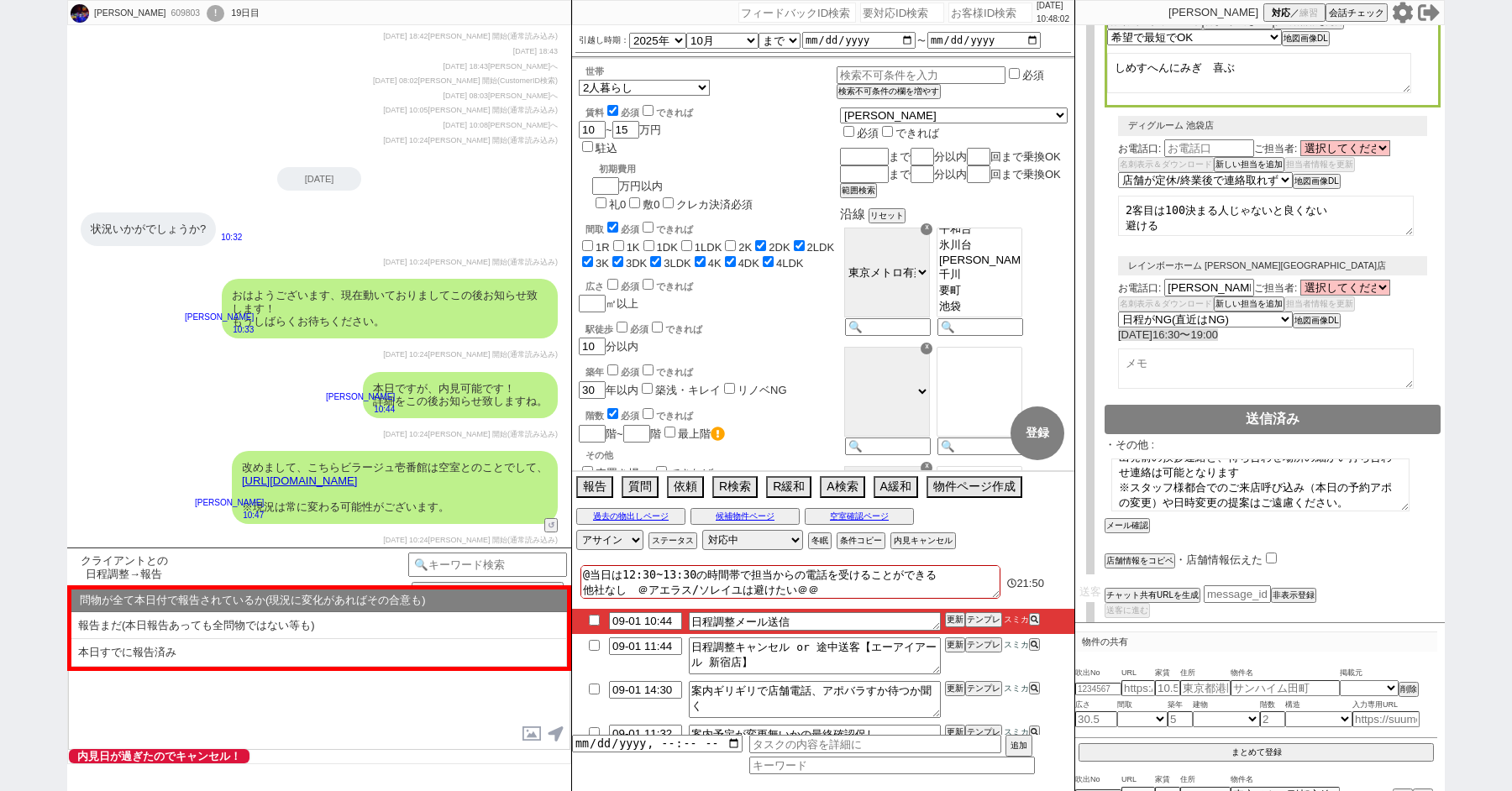
click at [229, 646] on li "本日すでに報告済み" at bounding box center [319, 653] width 495 height 28
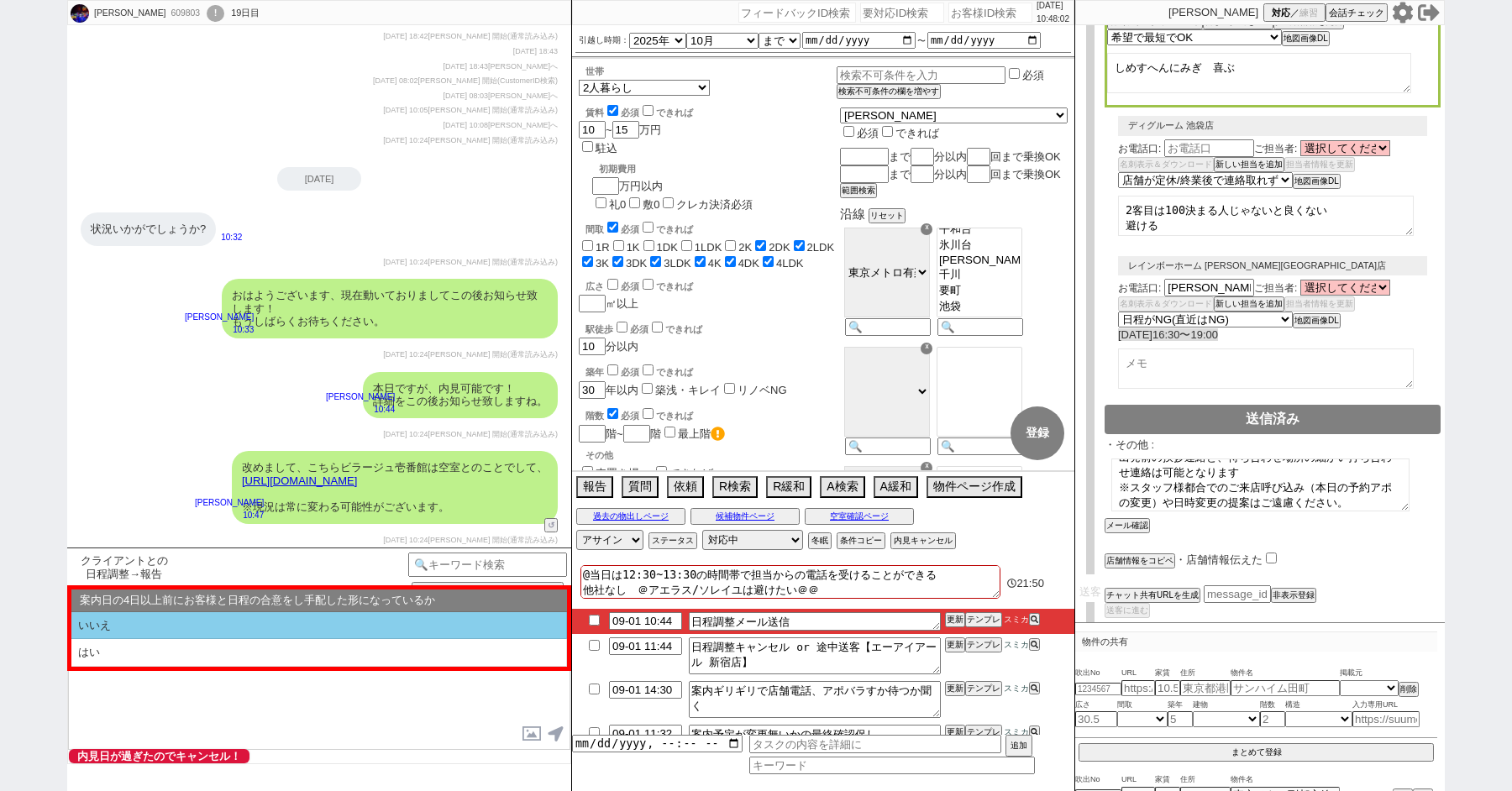
click at [195, 628] on li "いいえ" at bounding box center [319, 626] width 495 height 28
select select "はい"
select select "近い"
select select "本日すでに報告済み"
select select "いいえ"
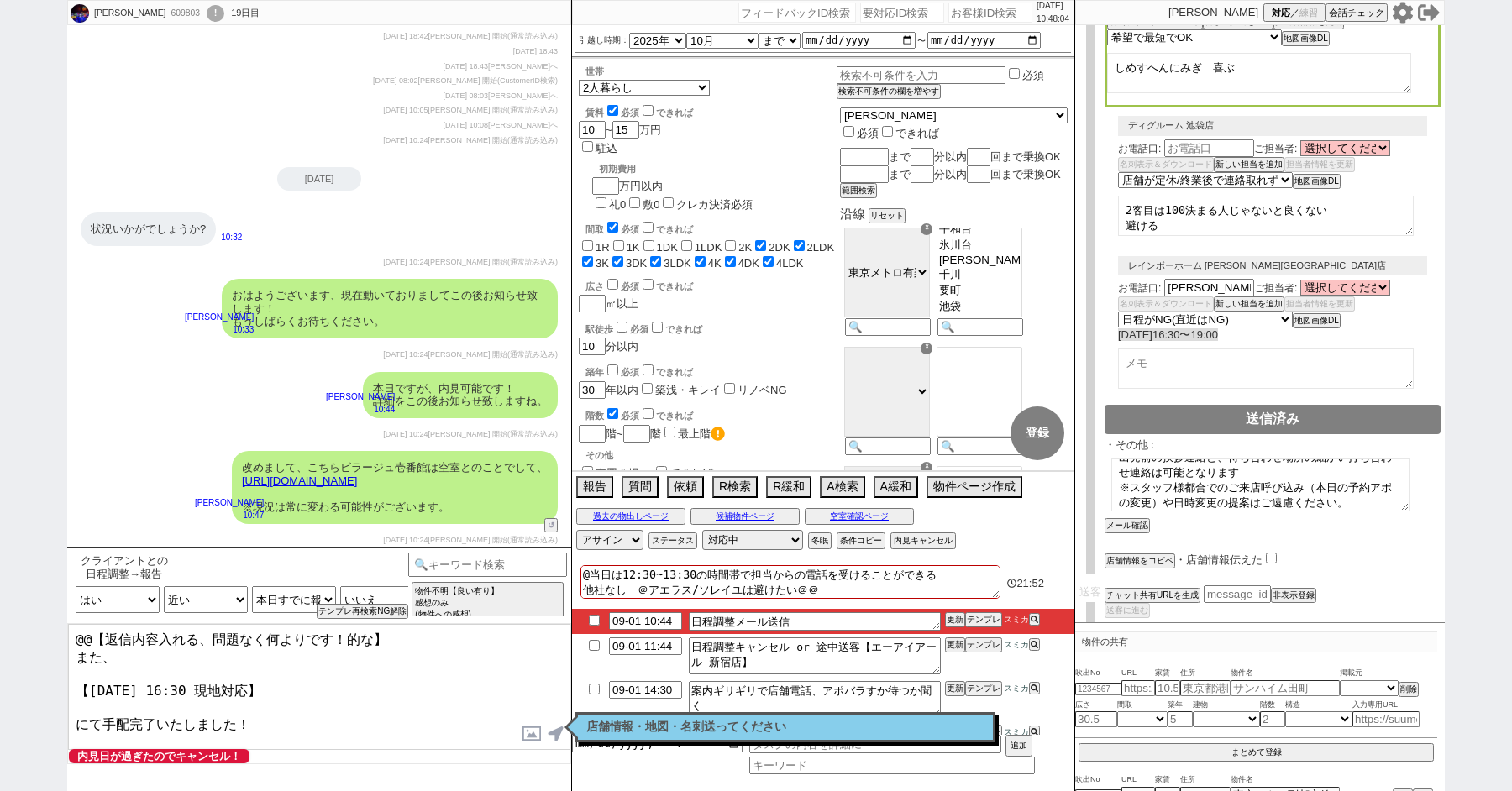
drag, startPoint x: 153, startPoint y: 647, endPoint x: 59, endPoint y: 596, distance: 106.9
click at [67, 601] on div "クライアントとの日程調整→報告 中カテゴリを選択 小カテゴリを選択 内見日までの日数 -1 !=0 !=0&&!=1 !=4&&<9 !=null !=nul…" at bounding box center [319, 668] width 504 height 243
type textarea "本日ですが、 【9月1日(月) 16:30 現地対応】 にて手配完了いたしました！"
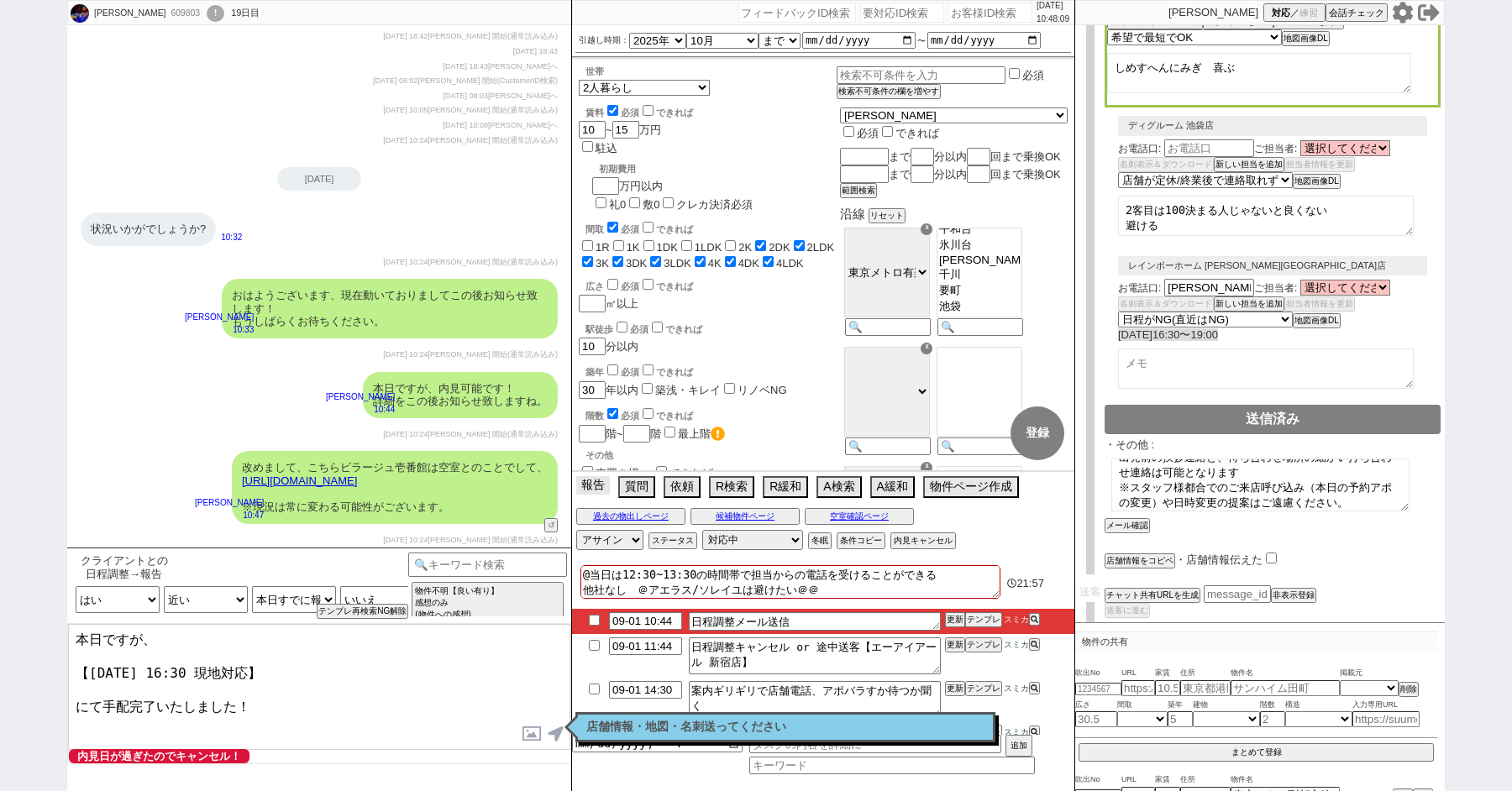
click at [597, 483] on button "報告" at bounding box center [593, 485] width 34 height 19
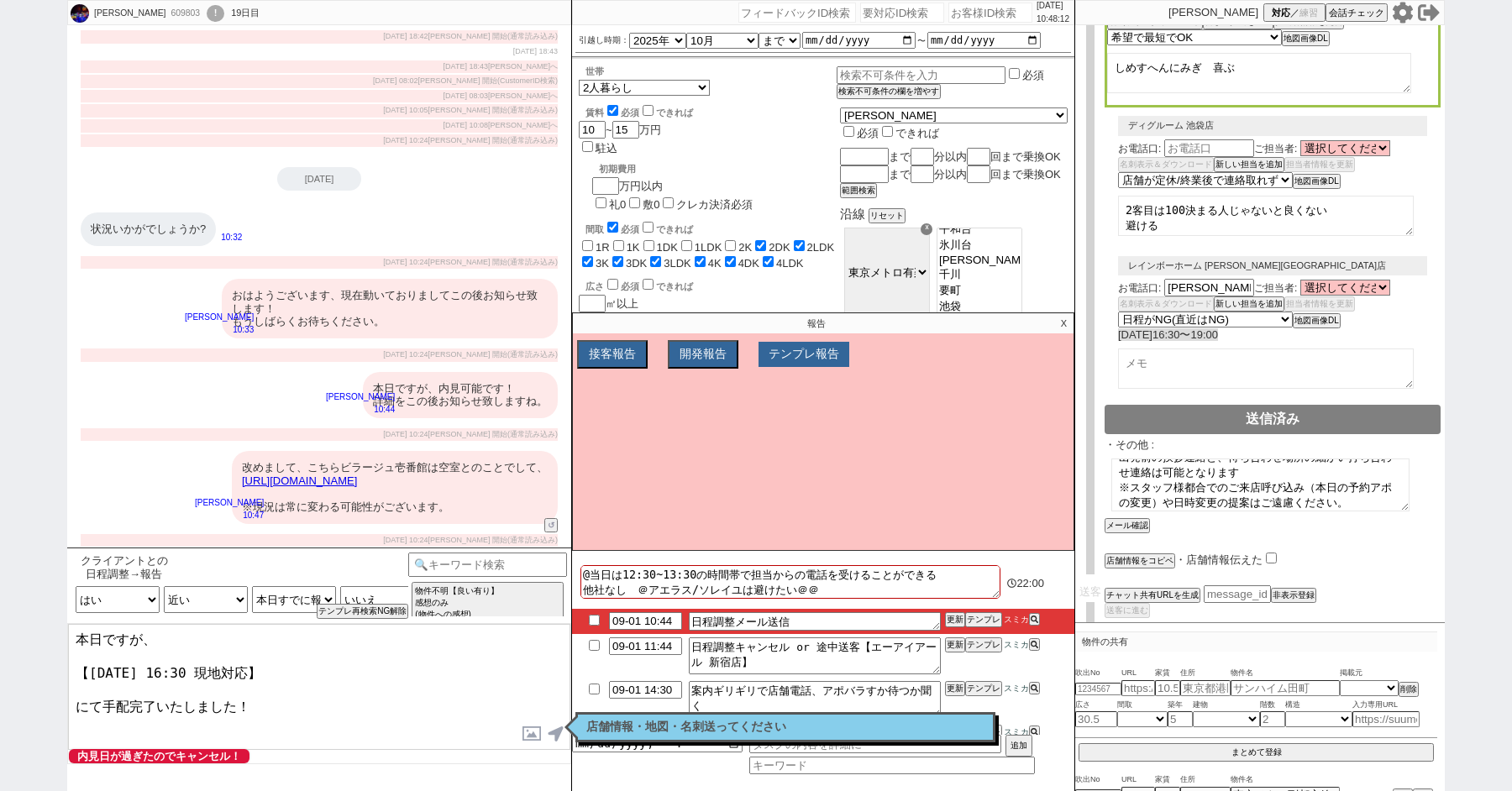
click at [826, 350] on button "テンプレ報告" at bounding box center [803, 354] width 91 height 25
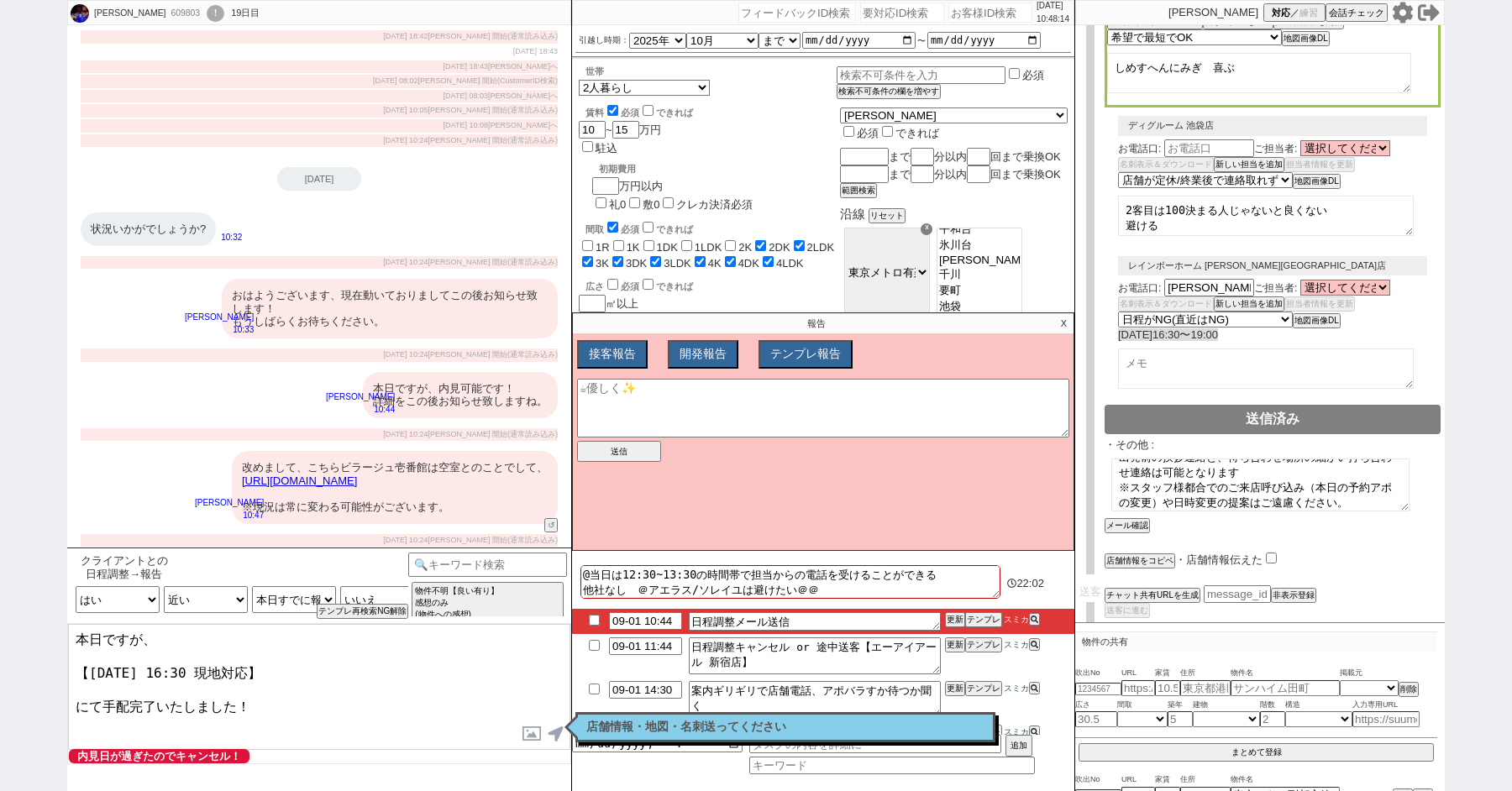
click at [308, 696] on textarea "本日ですが、 【9月1日(月) 16:30 現地対応】 にて手配完了いたしました！" at bounding box center [319, 686] width 502 height 126
click at [748, 411] on textarea at bounding box center [823, 407] width 492 height 59
type textarea "現"
click at [1063, 322] on p "X" at bounding box center [1063, 323] width 19 height 20
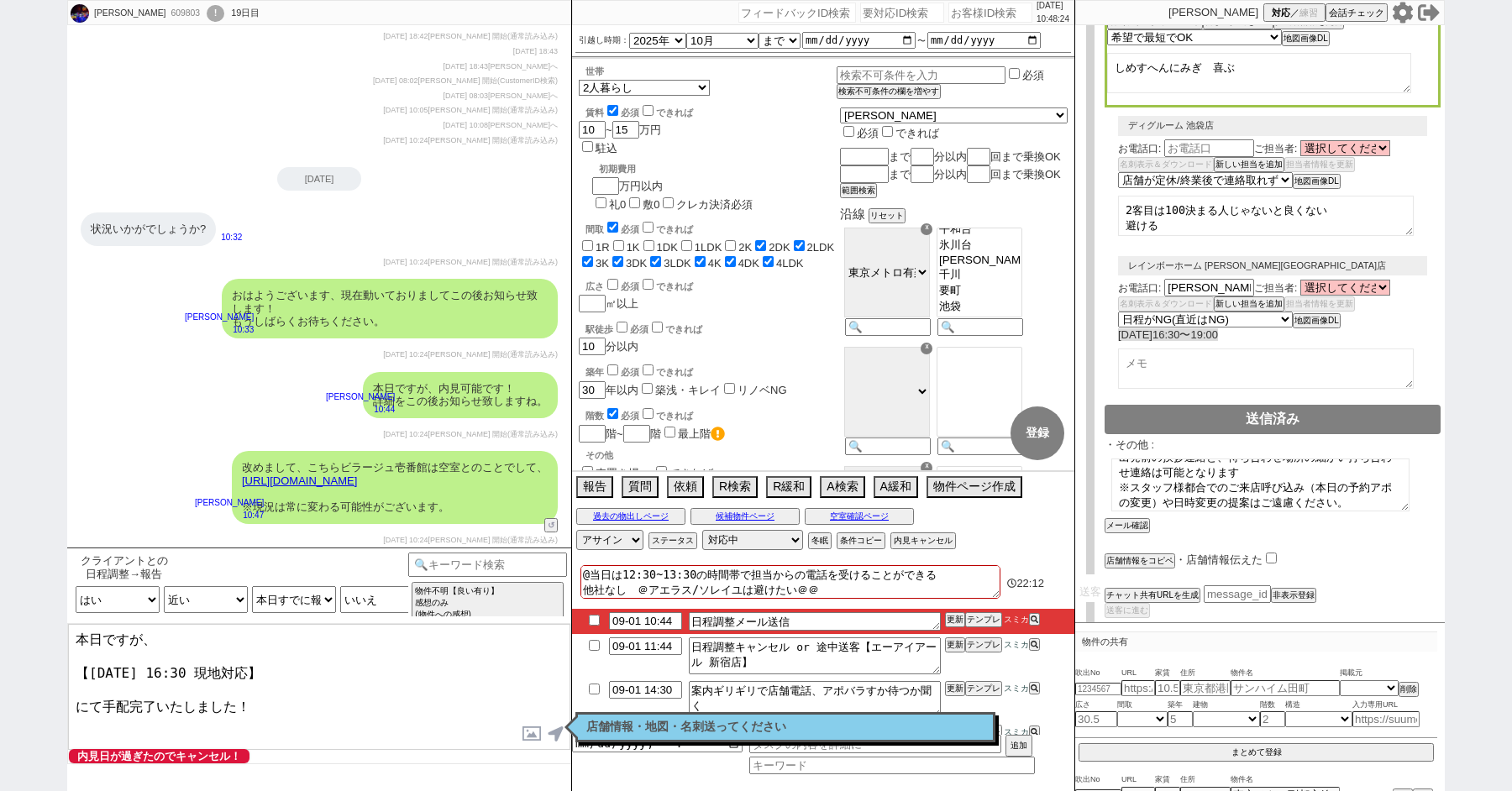
click at [291, 708] on textarea "本日ですが、 【9月1日(月) 16:30 現地対応】 にて手配完了いたしました！" at bounding box center [319, 686] width 502 height 126
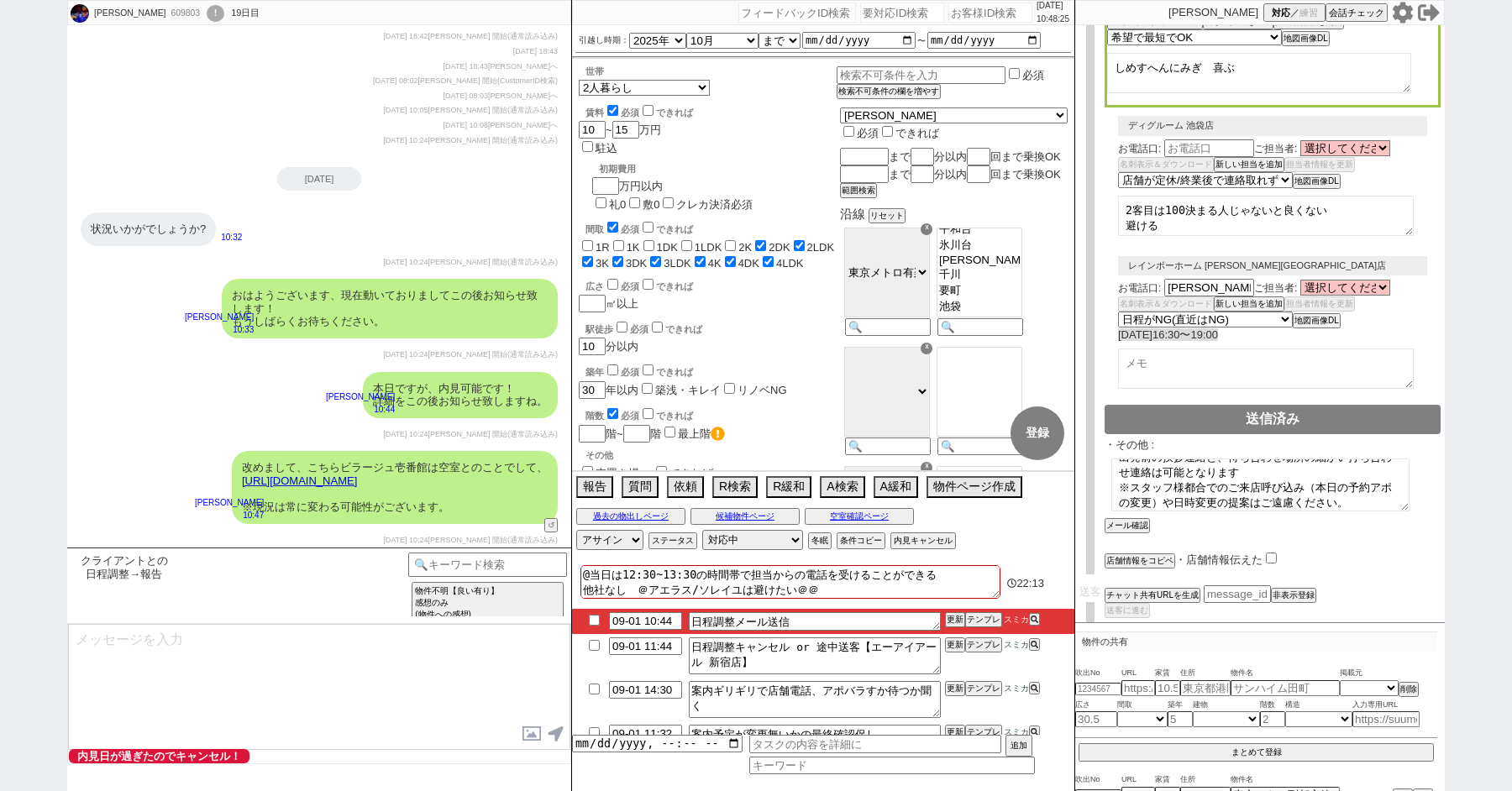
scroll to position [16122, 0]
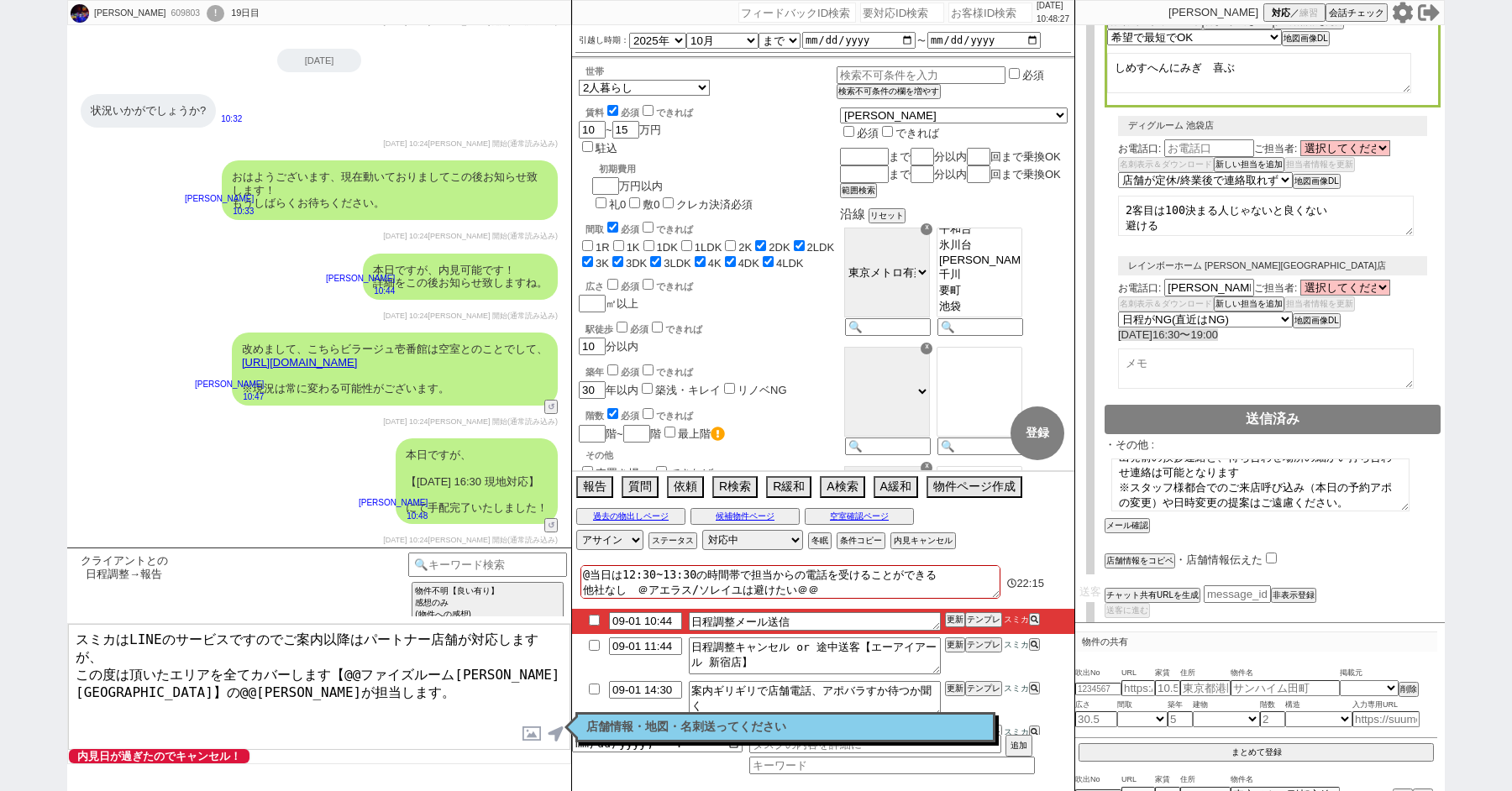
click at [213, 694] on textarea "スミカはLINEのサービスですのでご案内以降はパートナー店舗が対応しますが、 この度は頂いたエリアを全てカバーします【@@ファイズルーム渋谷本店】の@@大竹が…" at bounding box center [319, 686] width 502 height 126
click at [1147, 555] on button "店舗情報をコピペ" at bounding box center [1137, 561] width 67 height 12
type textarea "スミカはLINEのサービスですのでご案内以降はパートナー店舗が対応しますが、 この度は頂いたエリアを全てカバーします【@@ファイズルーム渋谷本店】の@@大竹が…"
click at [1269, 553] on input "checkbox" at bounding box center [1271, 558] width 11 height 11
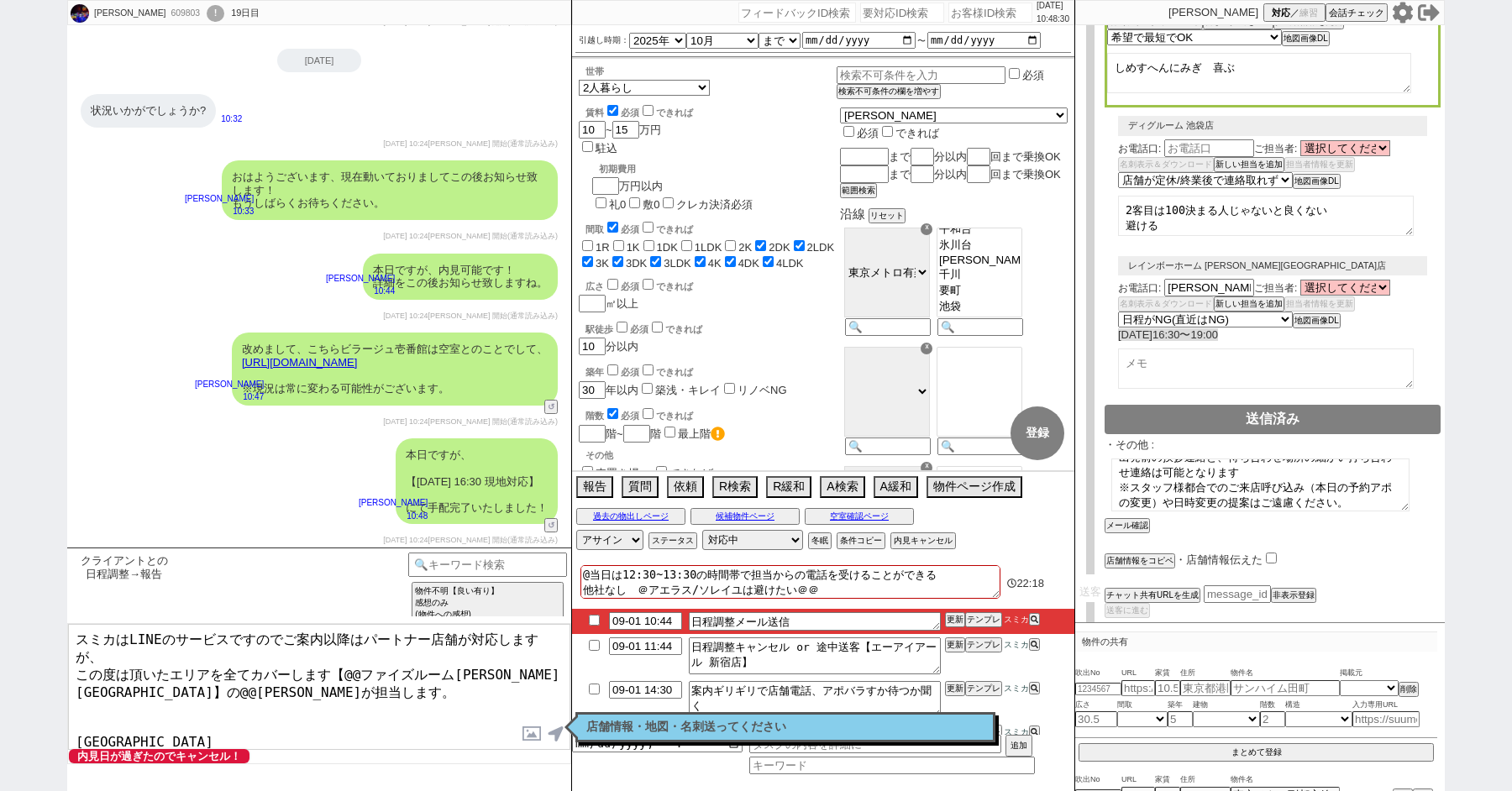
checkbox input "true"
drag, startPoint x: 219, startPoint y: 707, endPoint x: 57, endPoint y: 707, distance: 162.0
click at [57, 707] on div "粕壁隆敏 609803 ! 0 19日目 冬眠中 自社客 スミカ スミカ_BPO チャット全表示 2025-08-14 新しくフォローされました (06:26…" at bounding box center [756, 396] width 1512 height 791
drag, startPoint x: 503, startPoint y: 654, endPoint x: 345, endPoint y: 653, distance: 158.0
click at [345, 654] on textarea "スミカはLINEのサービスですのでご案内以降はパートナー店舗が対応しますが、 この度は頂いたエリアを全てカバーします【@@ファイズルーム渋谷本店】の@@大竹が…" at bounding box center [319, 686] width 502 height 126
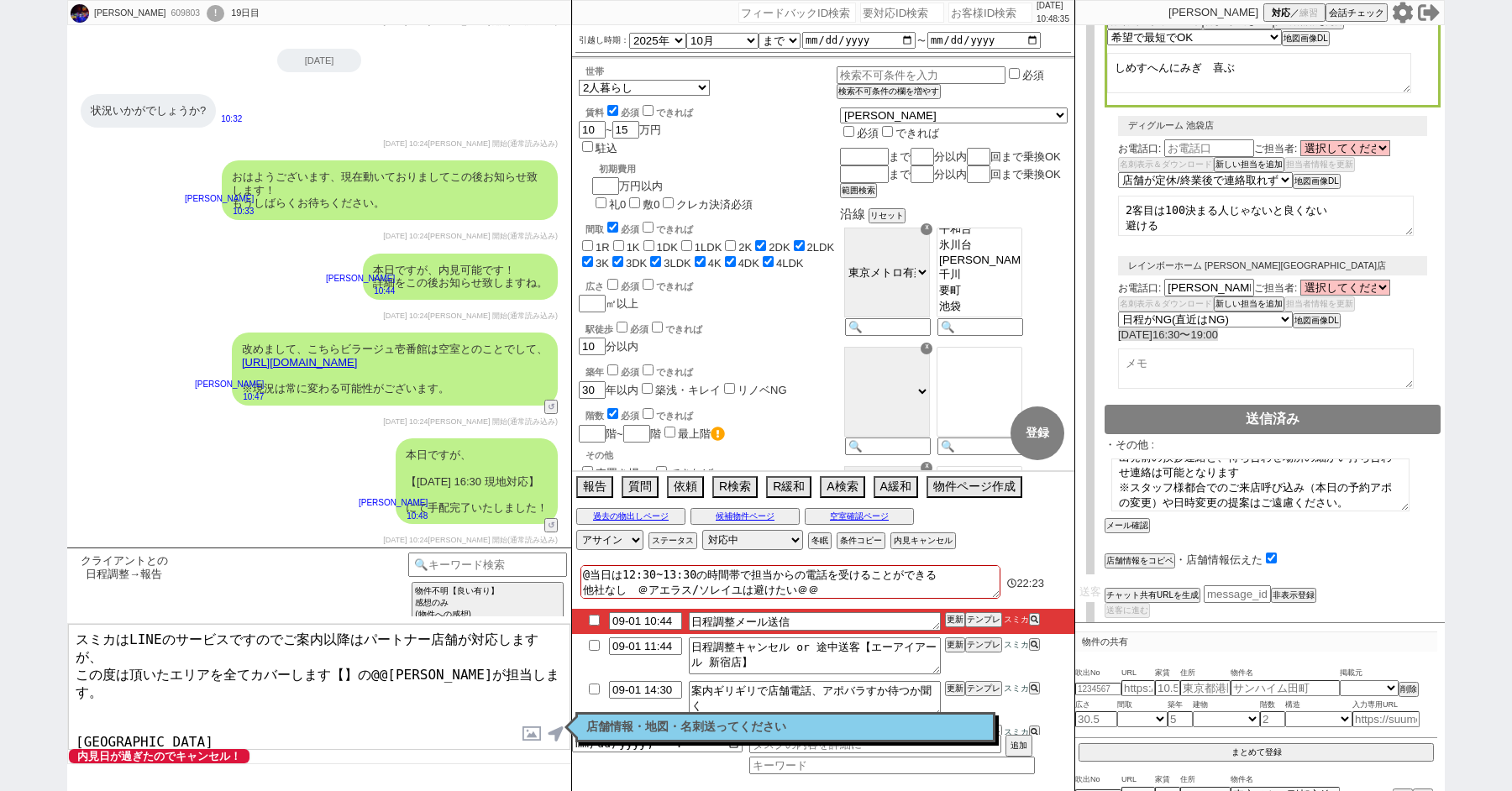
paste textarea "ーアイアール 新宿店"
drag, startPoint x: 182, startPoint y: 685, endPoint x: 357, endPoint y: 791, distance: 204.6
click at [357, 790] on div "クライアントとの日程調整→報告 中カテゴリを選択 小カテゴリを選択 内見日までの日数 -1 !=0 !=0&&!=1 !=4&&<9 !=null !=nul…" at bounding box center [319, 668] width 504 height 243
type textarea "スミカはLINEのサービスですのでご案内以降はパートナー店舗が対応しますが、 この度は頂いたエリアを全てカバーします【エーアイアール 新宿店】の岡田が担当しま…"
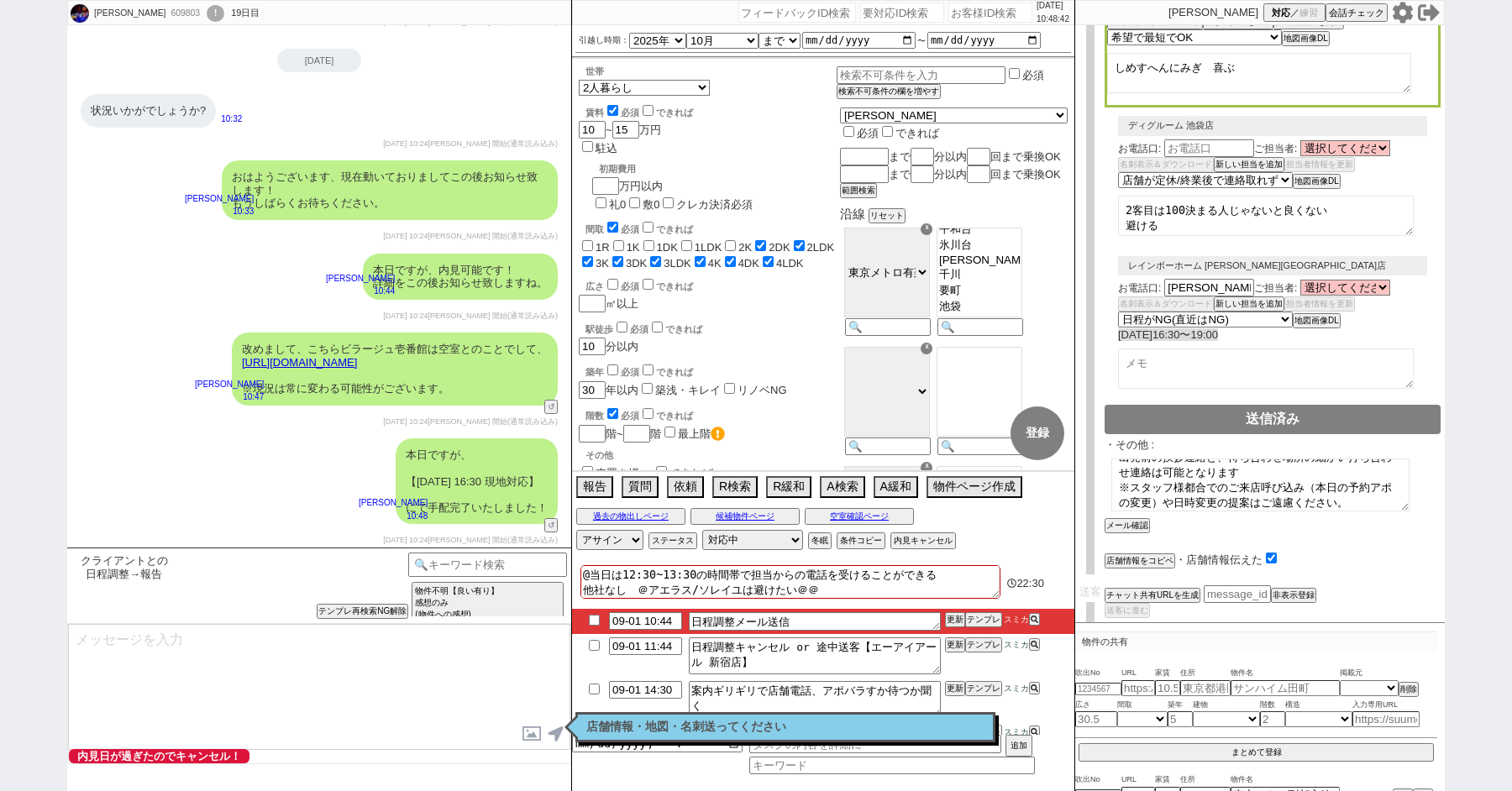
type textarea "また、今回お繋ぎできたエーアイアール 新宿店ですが、 東京〜神奈川に広く多店舗展開するエーアイアールグループの店舗でして、「総合仲介」でSUUMO等はもちろん…"
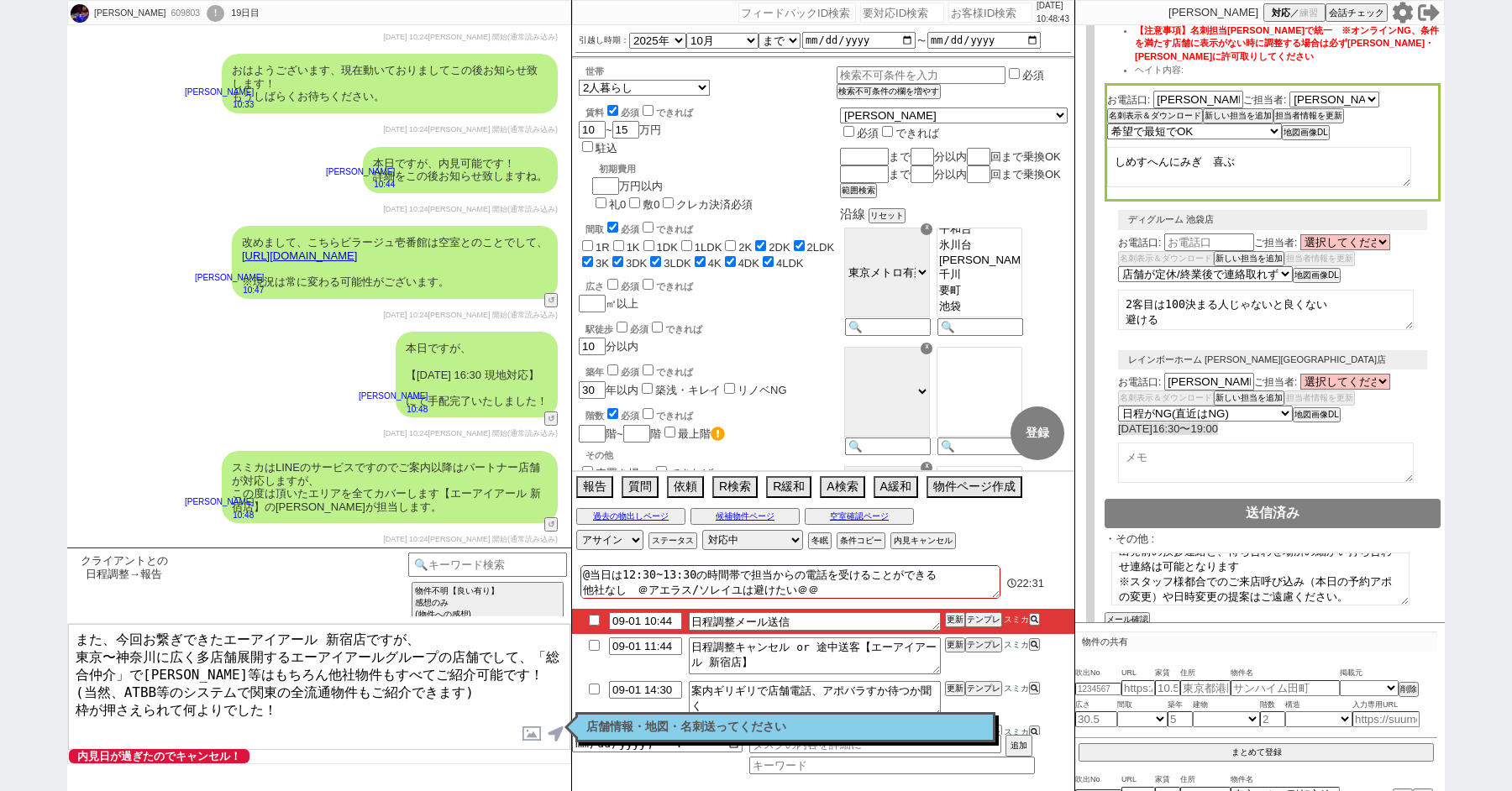
scroll to position [174, 0]
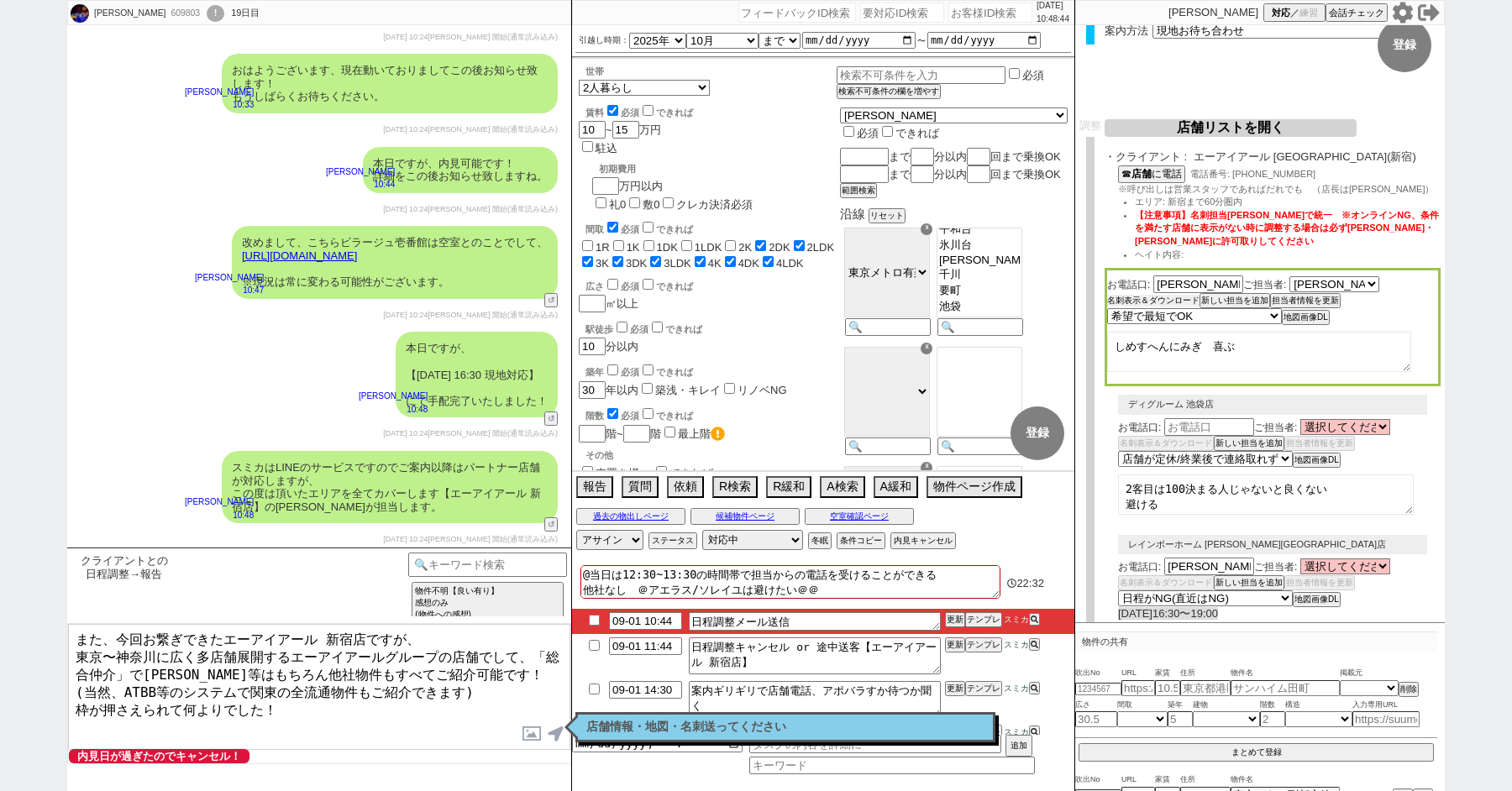
click at [1151, 297] on button "名刺表示＆ダウンロード" at bounding box center [1153, 301] width 93 height 12
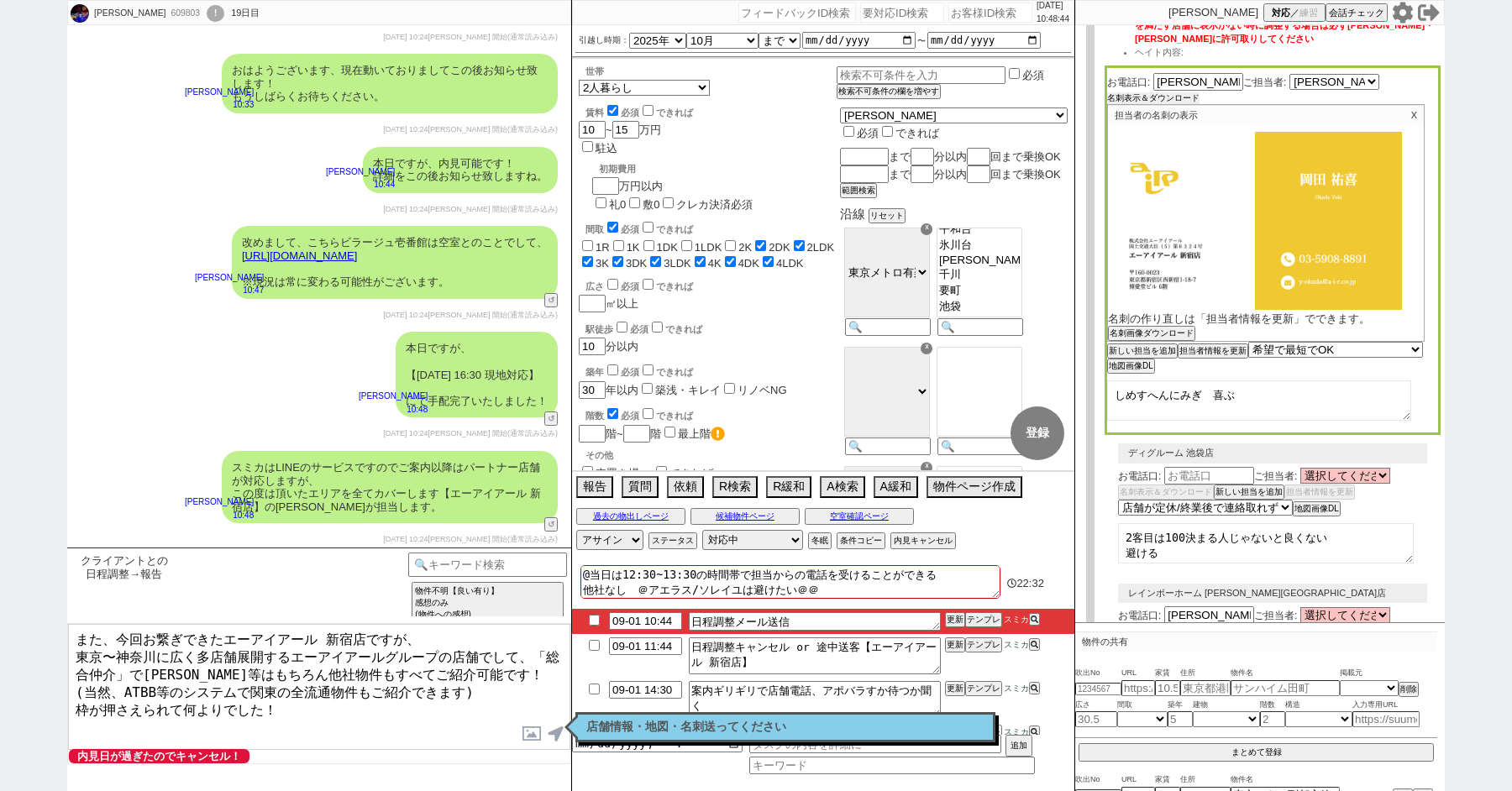
scroll to position [440, 0]
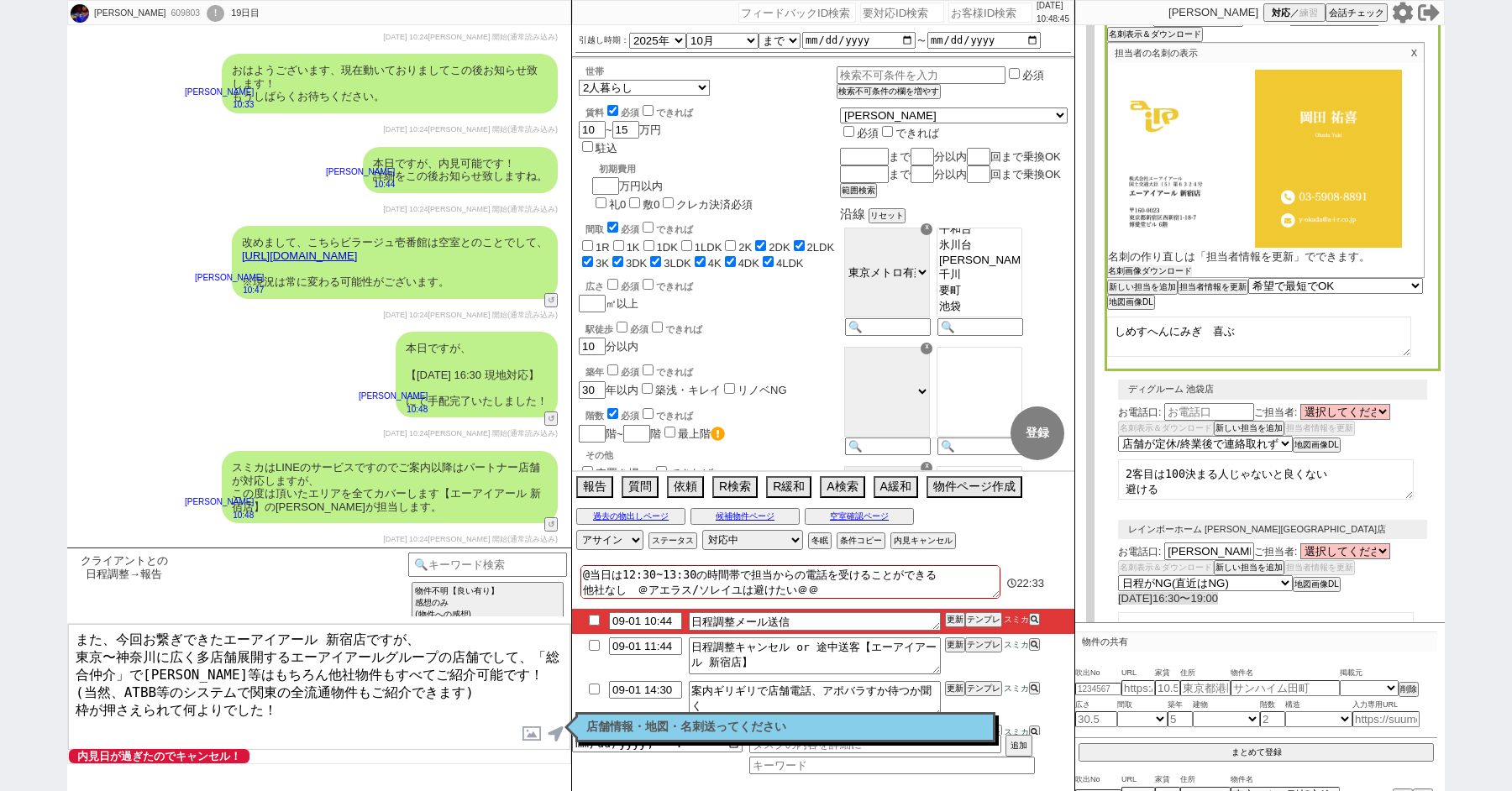
click at [1132, 270] on button "名刺画像ダウンロード" at bounding box center [1150, 271] width 84 height 12
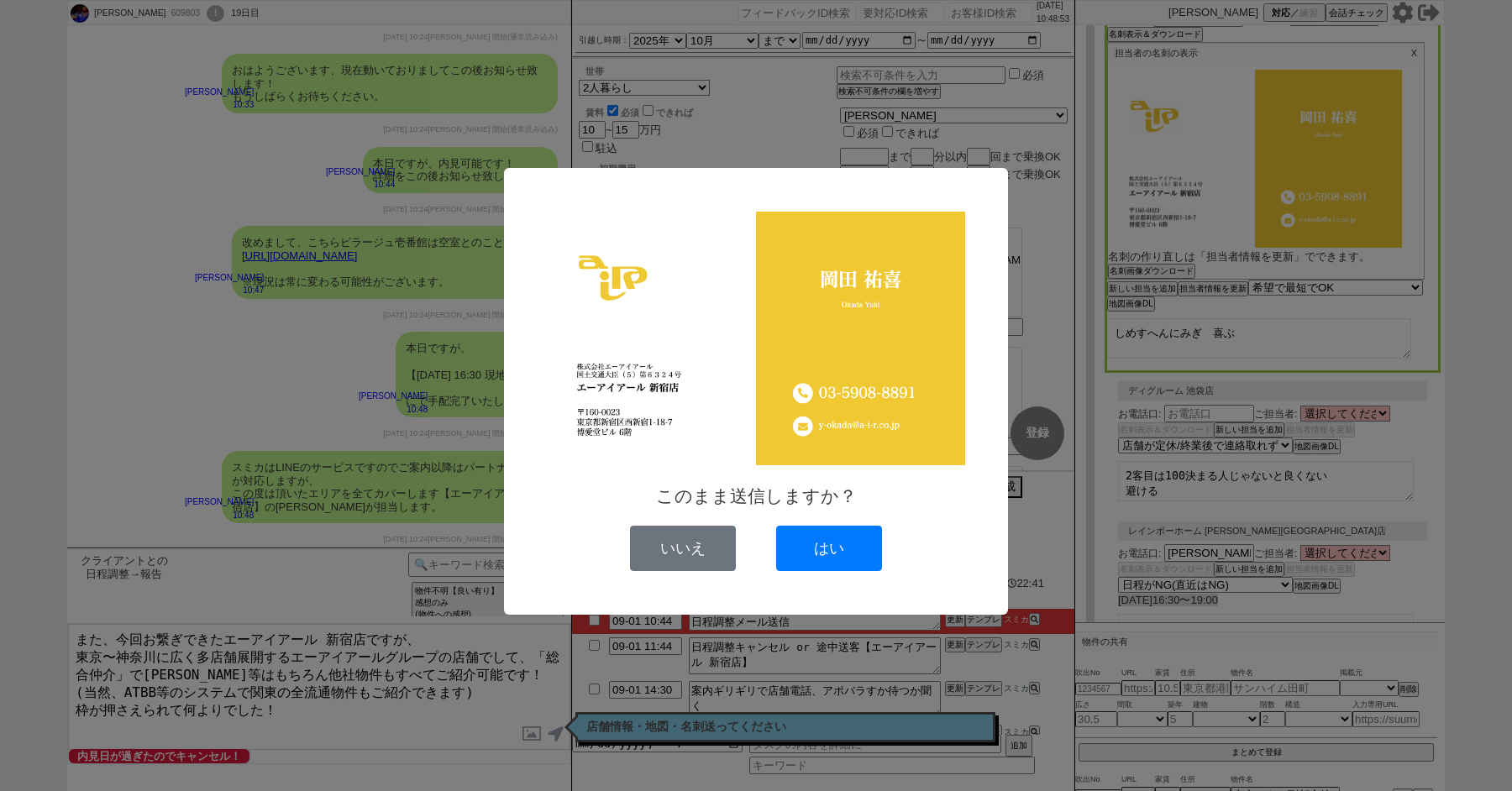
click at [817, 523] on p "このまま送信しますか？" at bounding box center [756, 496] width 451 height 58
click at [836, 556] on button "はい" at bounding box center [829, 549] width 106 height 46
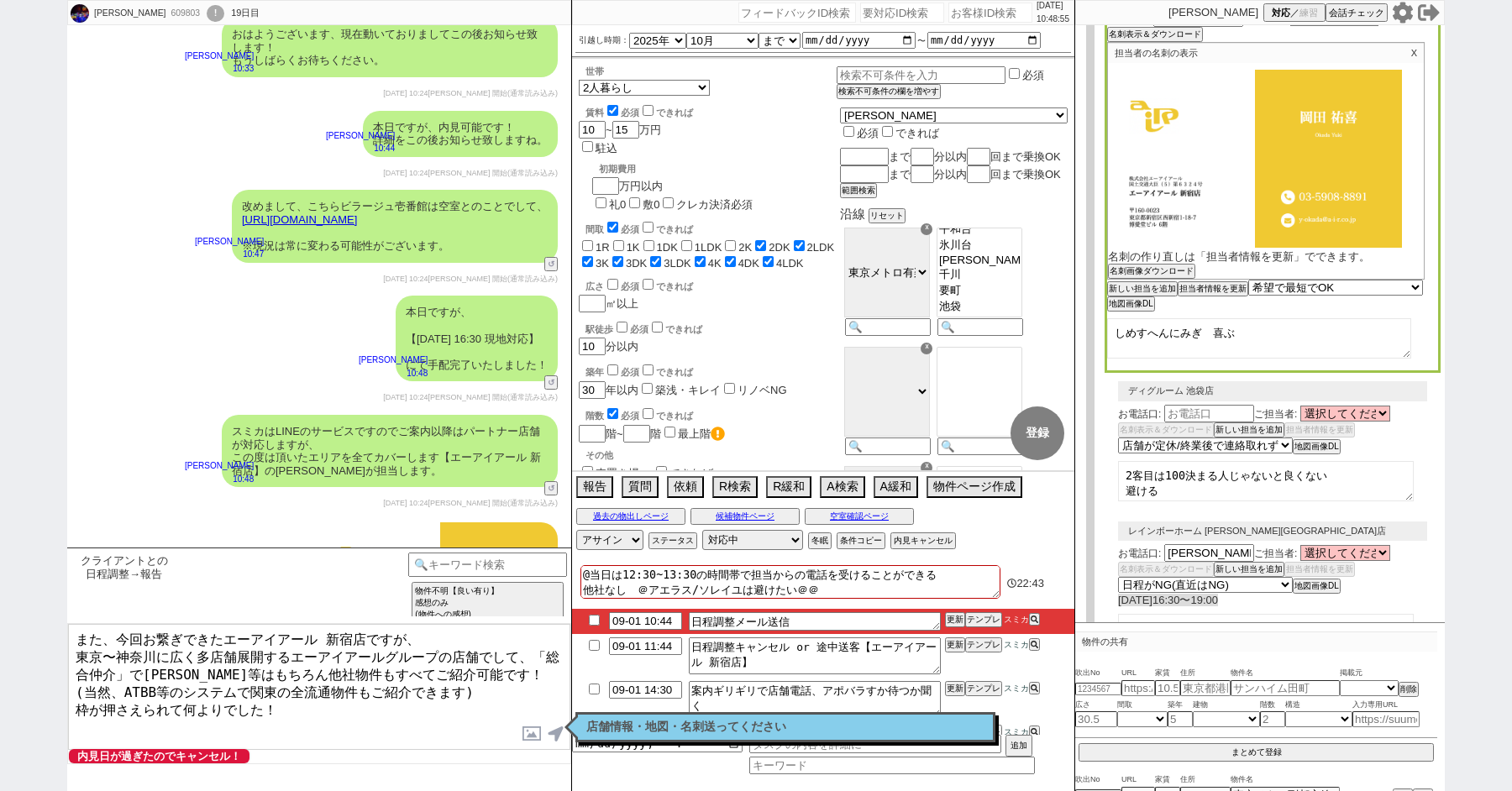
scroll to position [16407, 0]
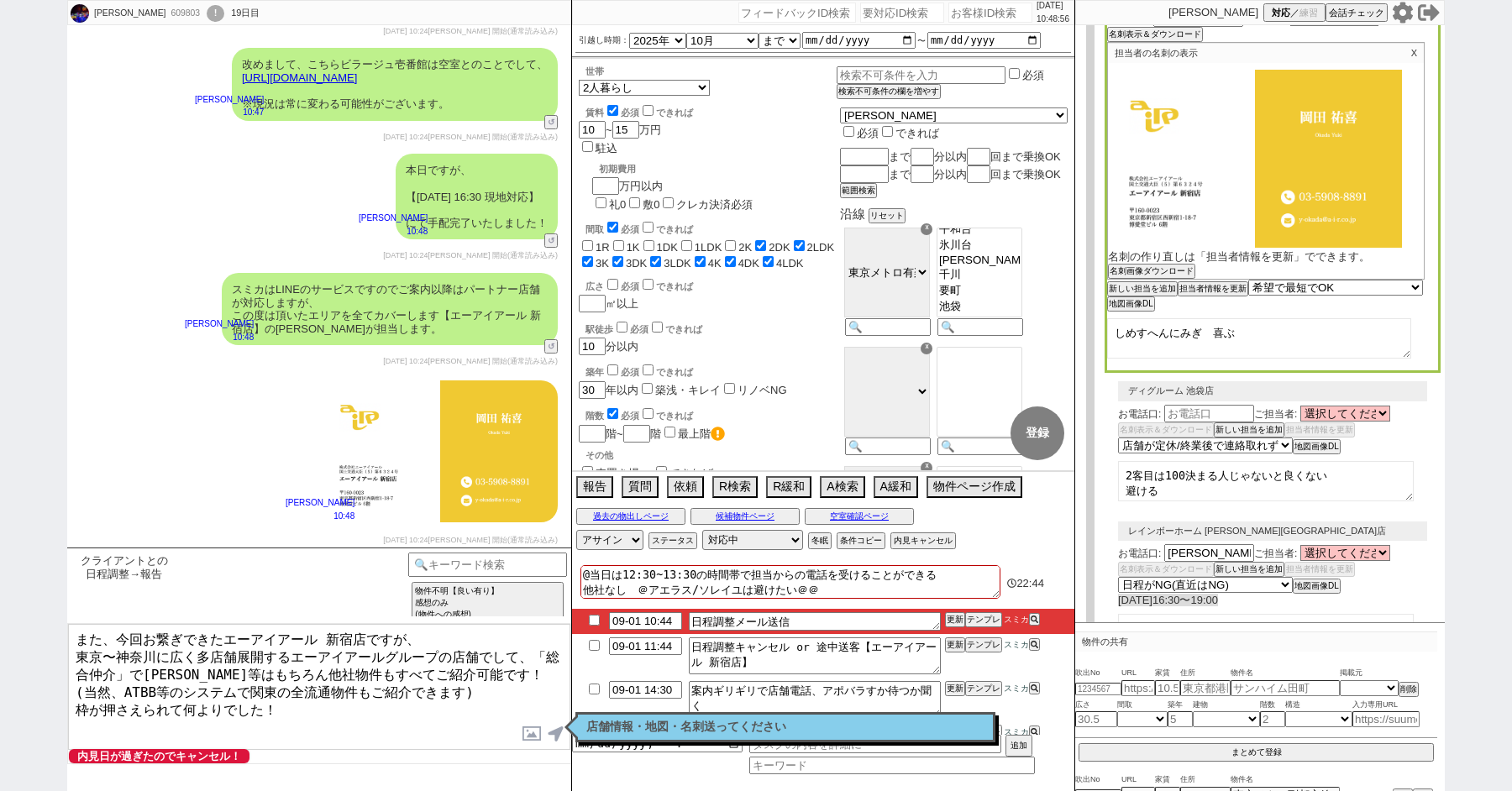
click at [438, 707] on textarea "また、今回お繋ぎできたエーアイアール 新宿店ですが、 東京〜神奈川に広く多店舗展開するエーアイアールグループの店舗でして、「総合仲介」でSUUMO等はもちろん…" at bounding box center [319, 686] width 502 height 126
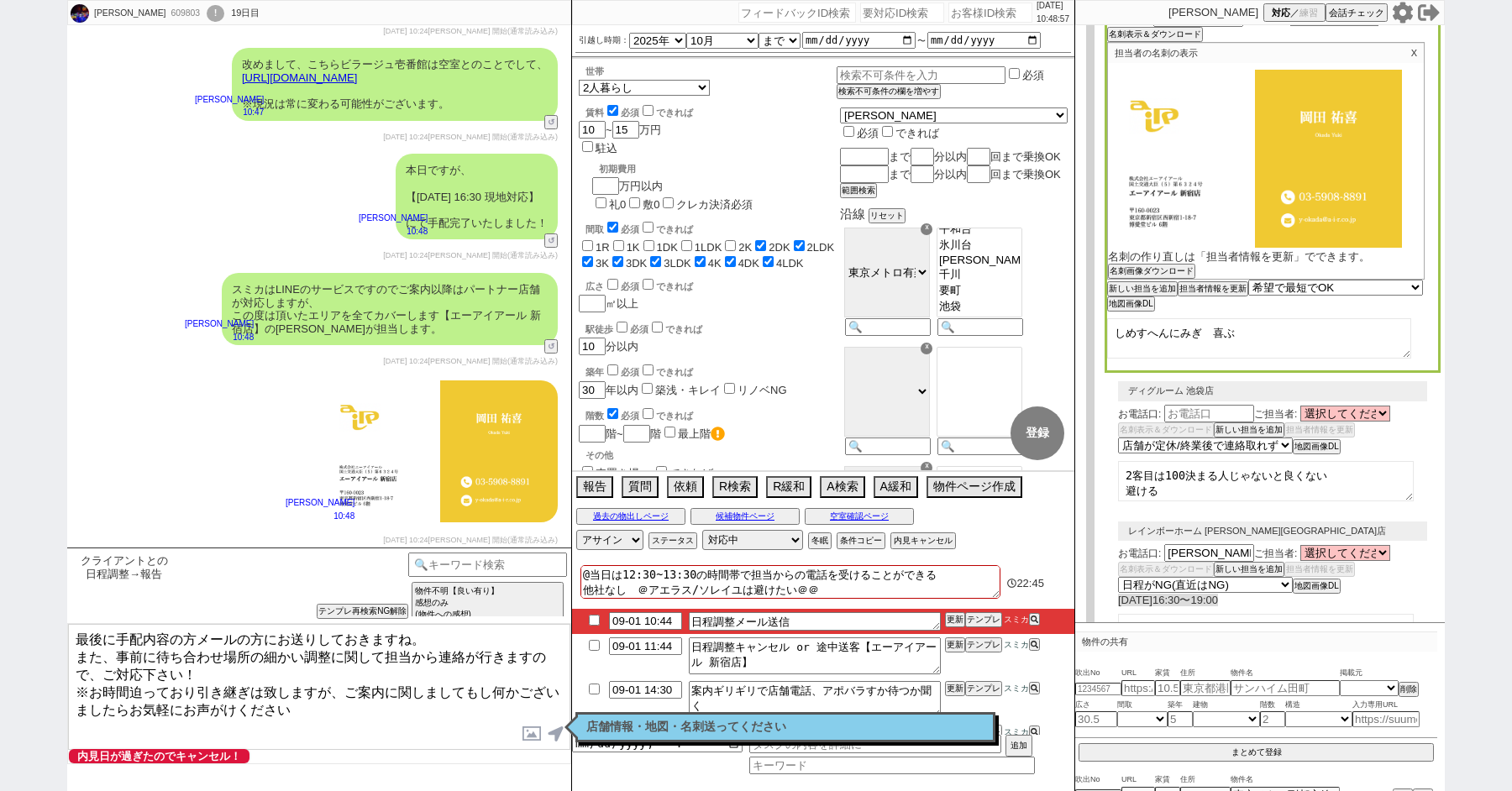
scroll to position [16552, 0]
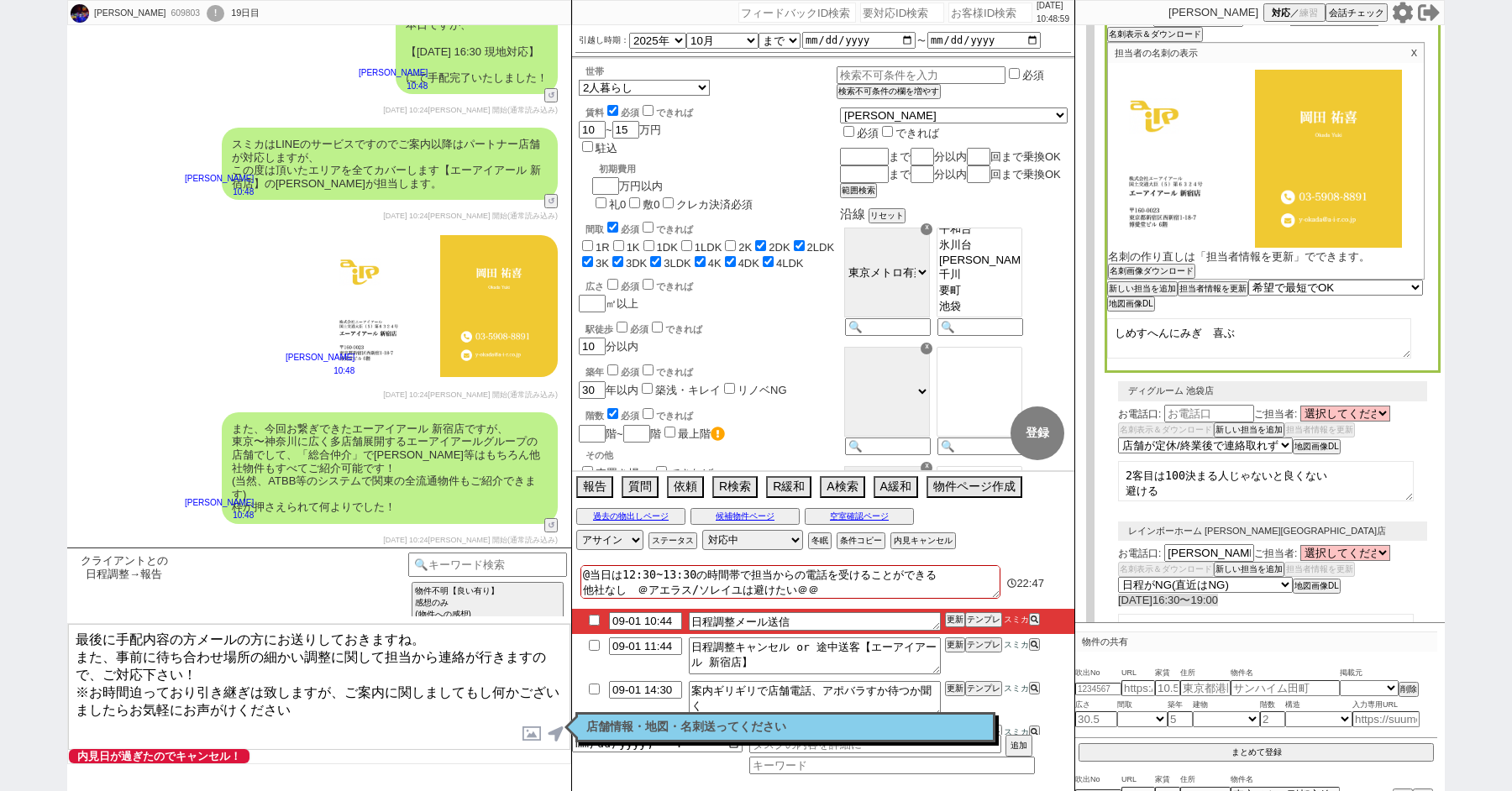
click at [219, 666] on textarea "最後に手配内容の方メールの方にお送りしておきますね。 また、事前に待ち合わせ場所の細かい調整に関して担当から連絡が行きますので、ご対応下さい！ ※お時間迫って…" at bounding box center [319, 686] width 502 height 126
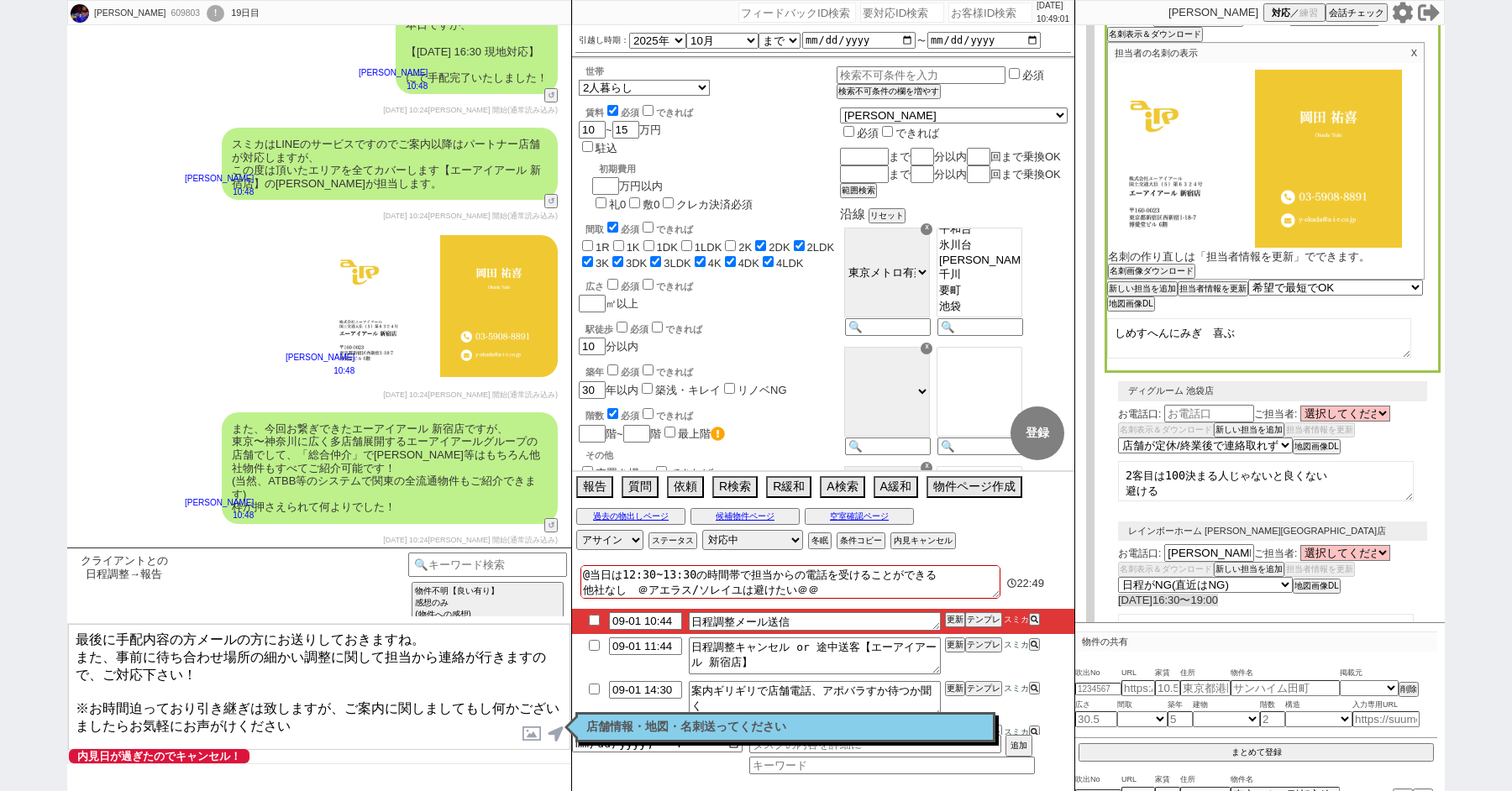
click at [441, 652] on textarea "最後に手配内容の方メールの方にお送りしておきますね。 また、事前に待ち合わせ場所の細かい調整に関して担当から連絡が行きますので、ご対応下さい！ ※お時間迫って…" at bounding box center [319, 686] width 502 height 126
click at [596, 488] on button "報告" at bounding box center [593, 485] width 34 height 19
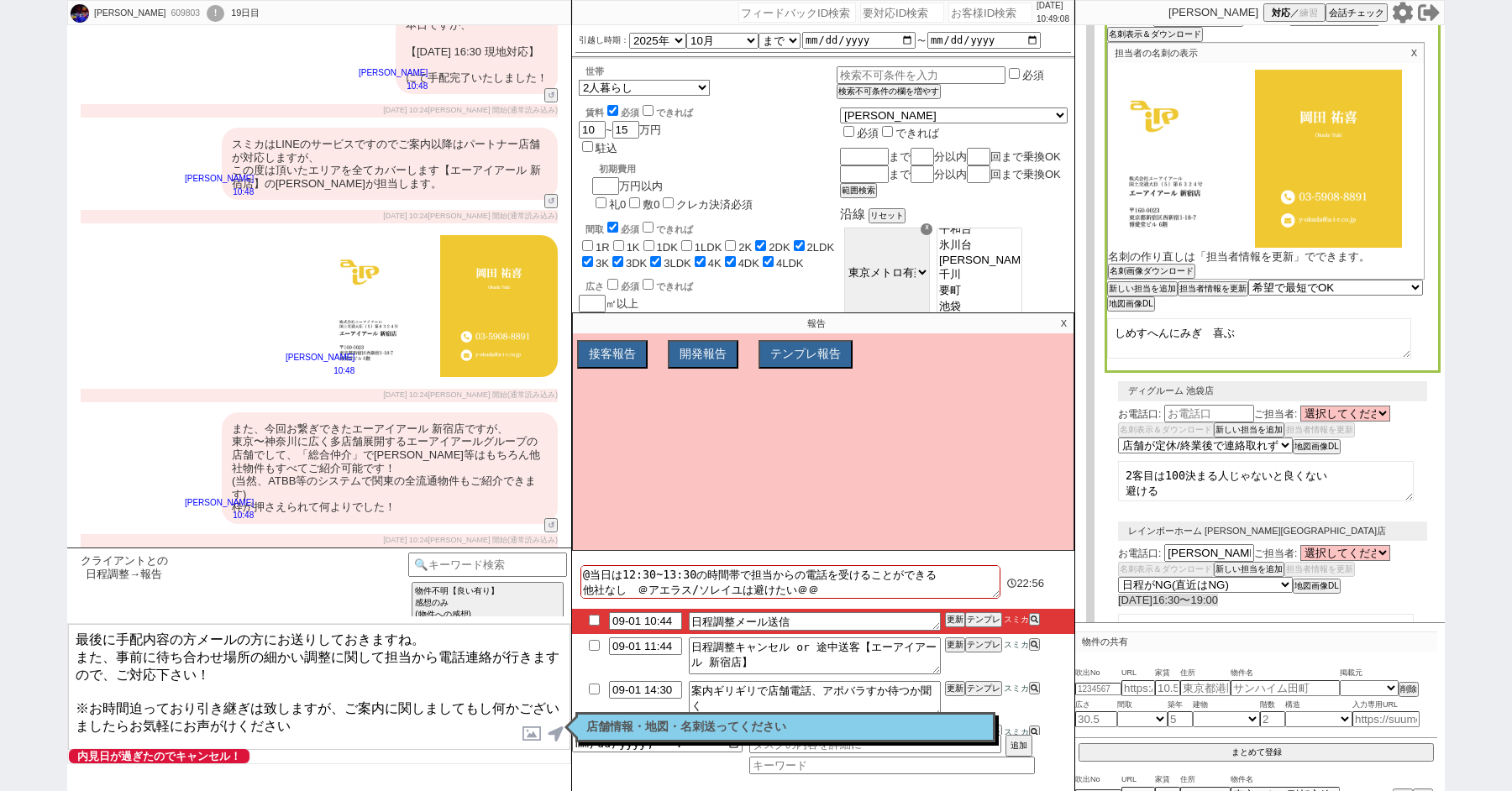
click at [373, 665] on textarea "最後に手配内容の方メールの方にお送りしておきますね。 また、事前に待ち合わせ場所の細かい調整に関して担当から電話連絡が行きますので、ご対応下さい！ ※お時間迫…" at bounding box center [319, 686] width 502 height 126
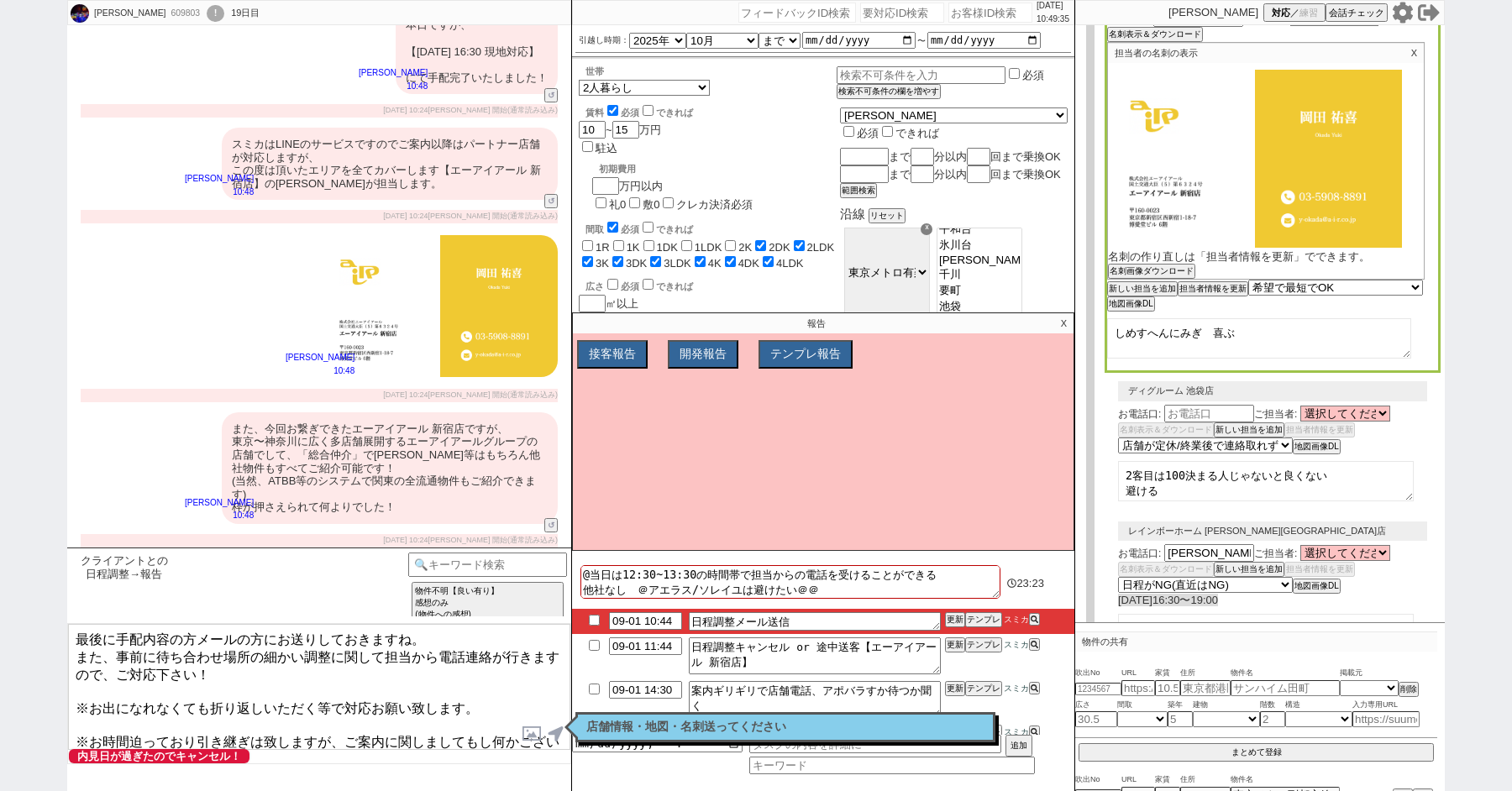
click at [89, 692] on textarea "最後に手配内容の方メールの方にお送りしておきますね。 また、事前に待ち合わせ場所の細かい調整に関して担当から電話連絡が行きますので、ご対応下さい！ ※お出にな…" at bounding box center [319, 686] width 502 height 126
type textarea "最後に手配内容の方メールの方にお送りしておきますね。 また、事前に待ち合わせ場所の細かい調整に関して担当から電話連絡が行きますので、ご対応下さい！ ※お出にな…"
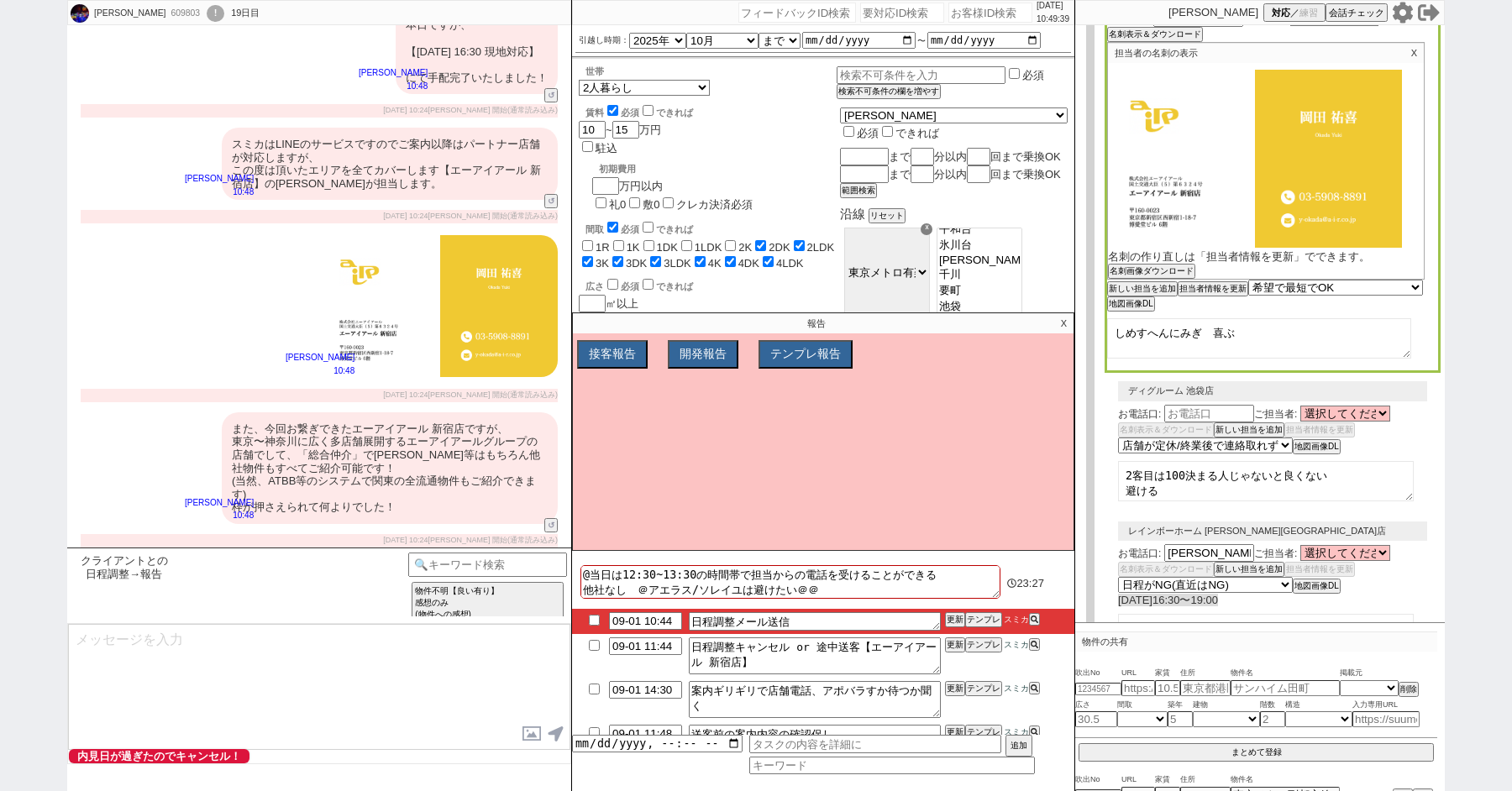
scroll to position [16723, 0]
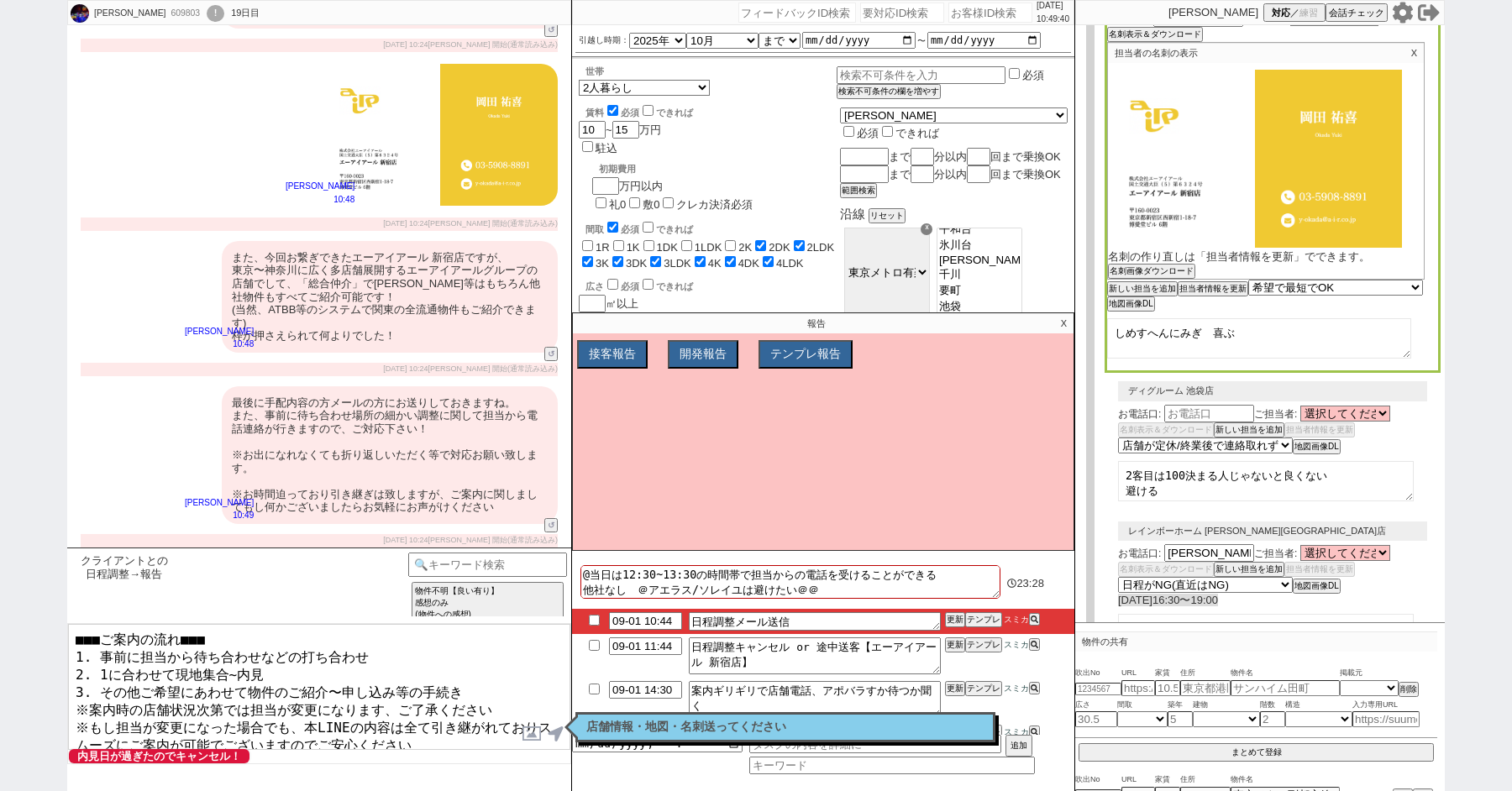
click at [1065, 323] on p "X" at bounding box center [1063, 323] width 19 height 20
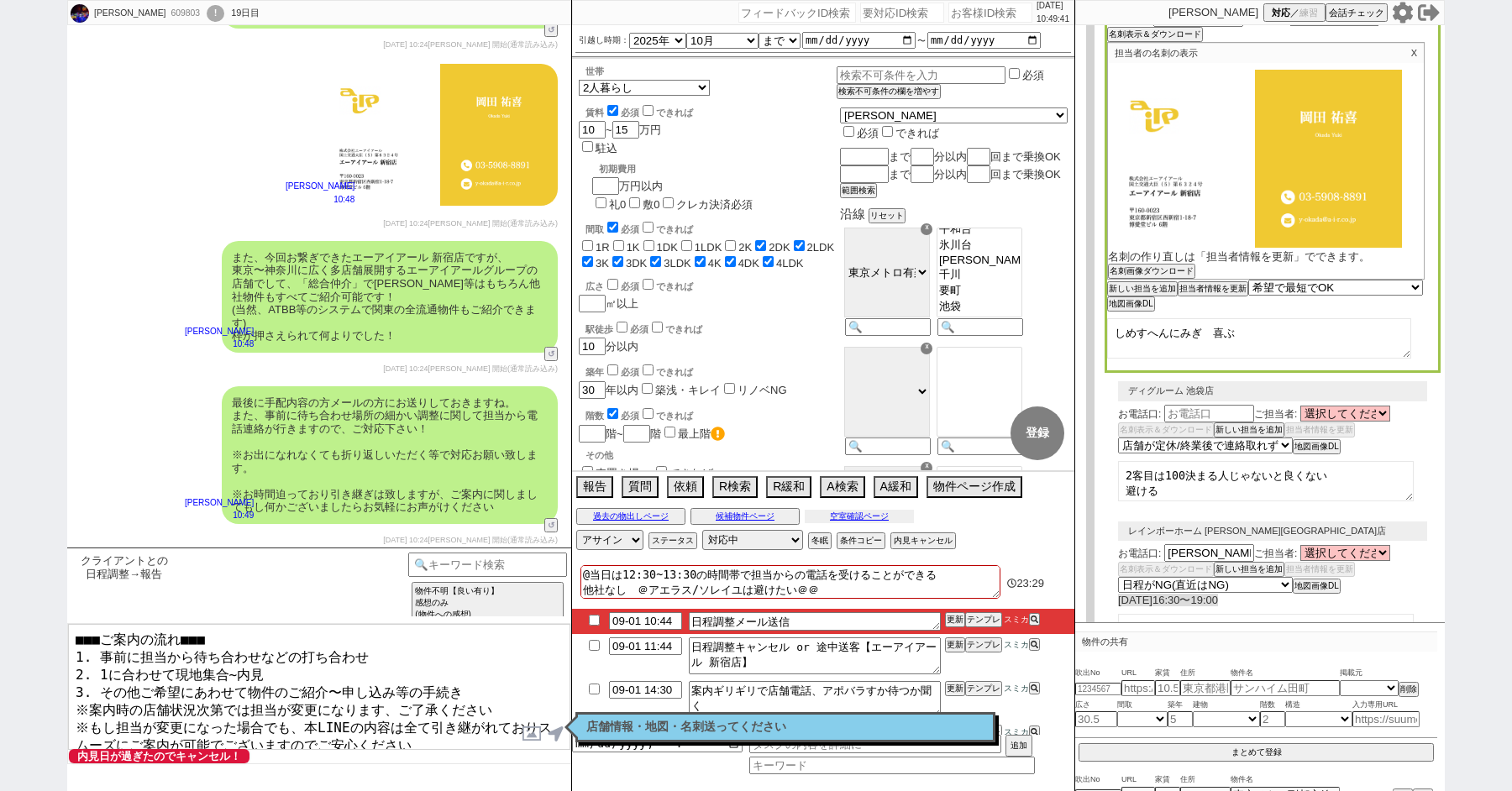
click at [876, 512] on button "空室確認ページ" at bounding box center [859, 516] width 110 height 13
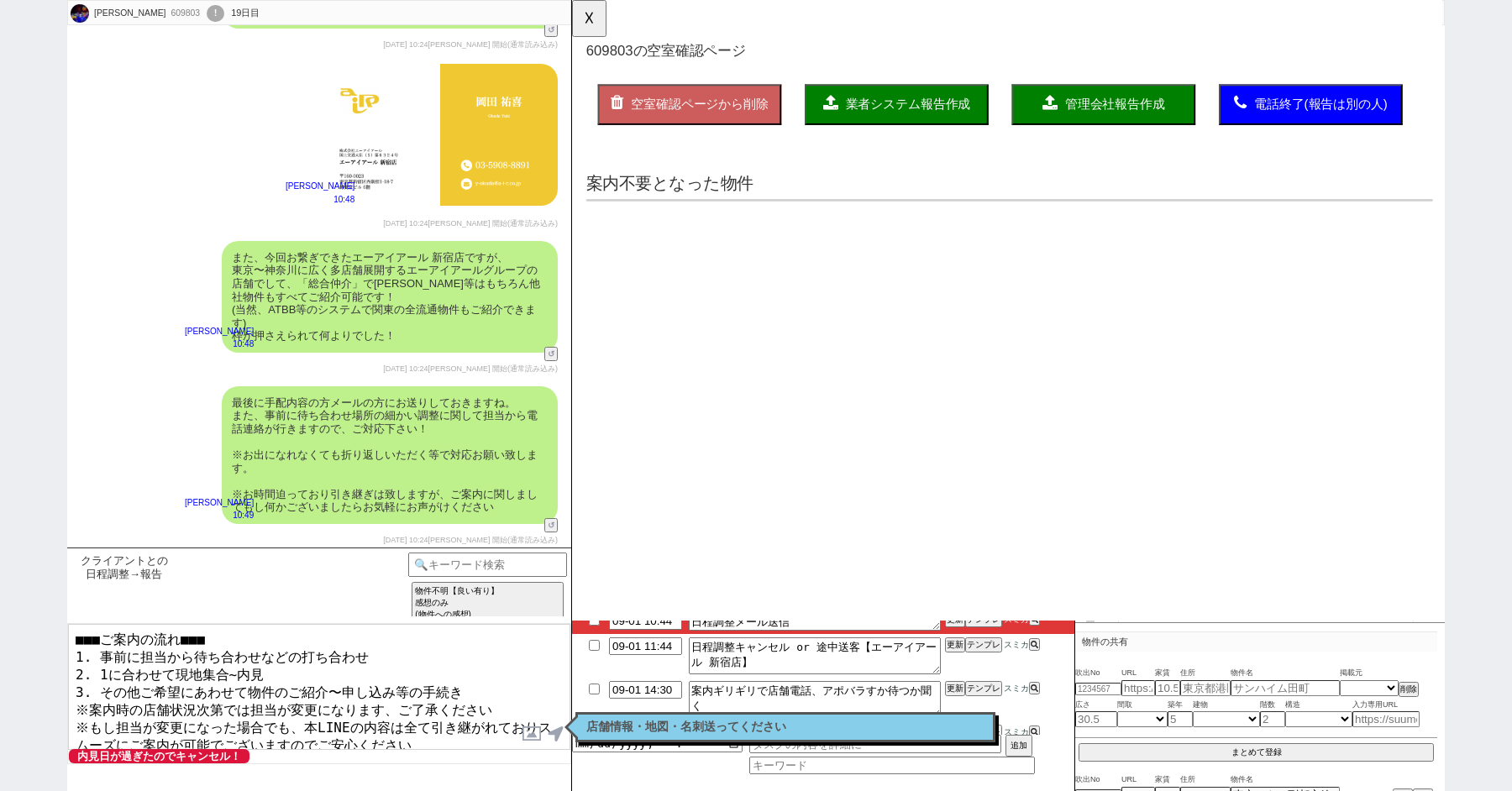
scroll to position [0, 0]
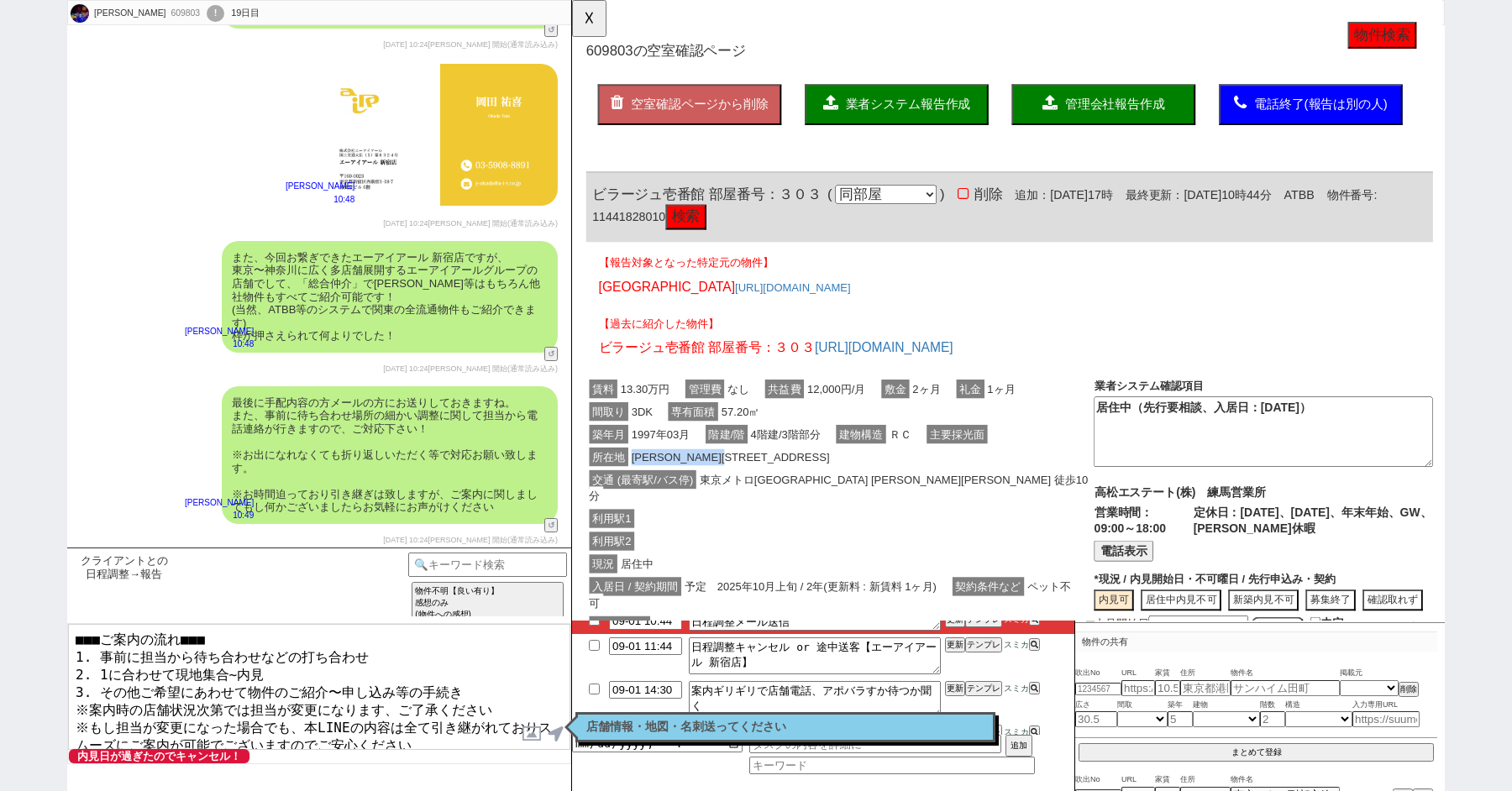
drag, startPoint x: 773, startPoint y: 491, endPoint x: 639, endPoint y: 491, distance: 134.0
click at [639, 491] on span "板橋区小茂根３丁目13-14" at bounding box center [743, 491] width 220 height 20
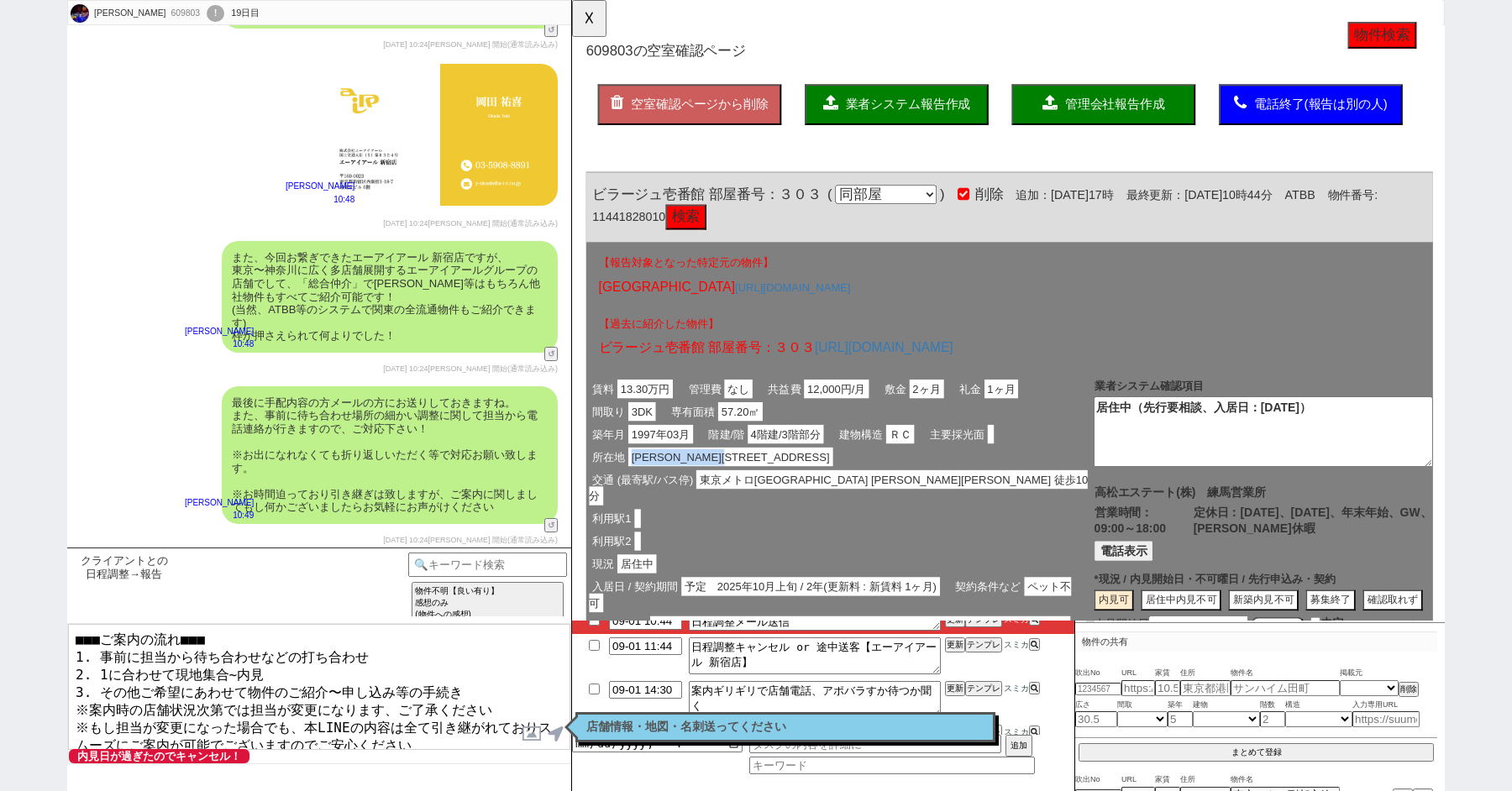
copy span "板橋区小茂根３丁目13-14"
click at [76, 634] on textarea "■■■ご案内の流れ■■■ 1. 事前に担当から待ち合わせなどの打ち合わせ 2. 1に合わせて現地集合~内見 3. その他ご希望にあわせて物件のご紹介〜申し込み…" at bounding box center [319, 686] width 502 height 126
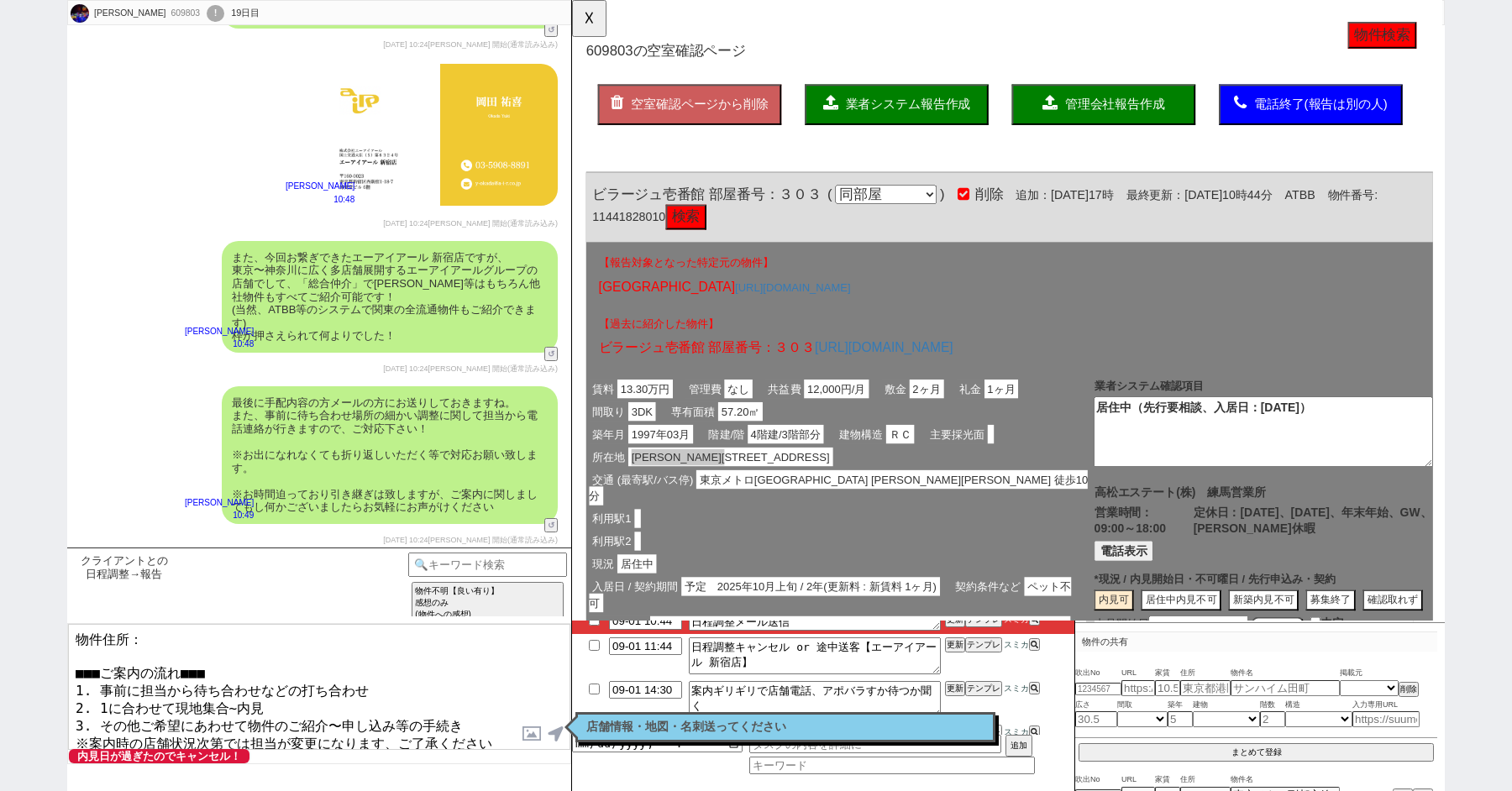
paste textarea "板橋区小茂根３丁目13-14"
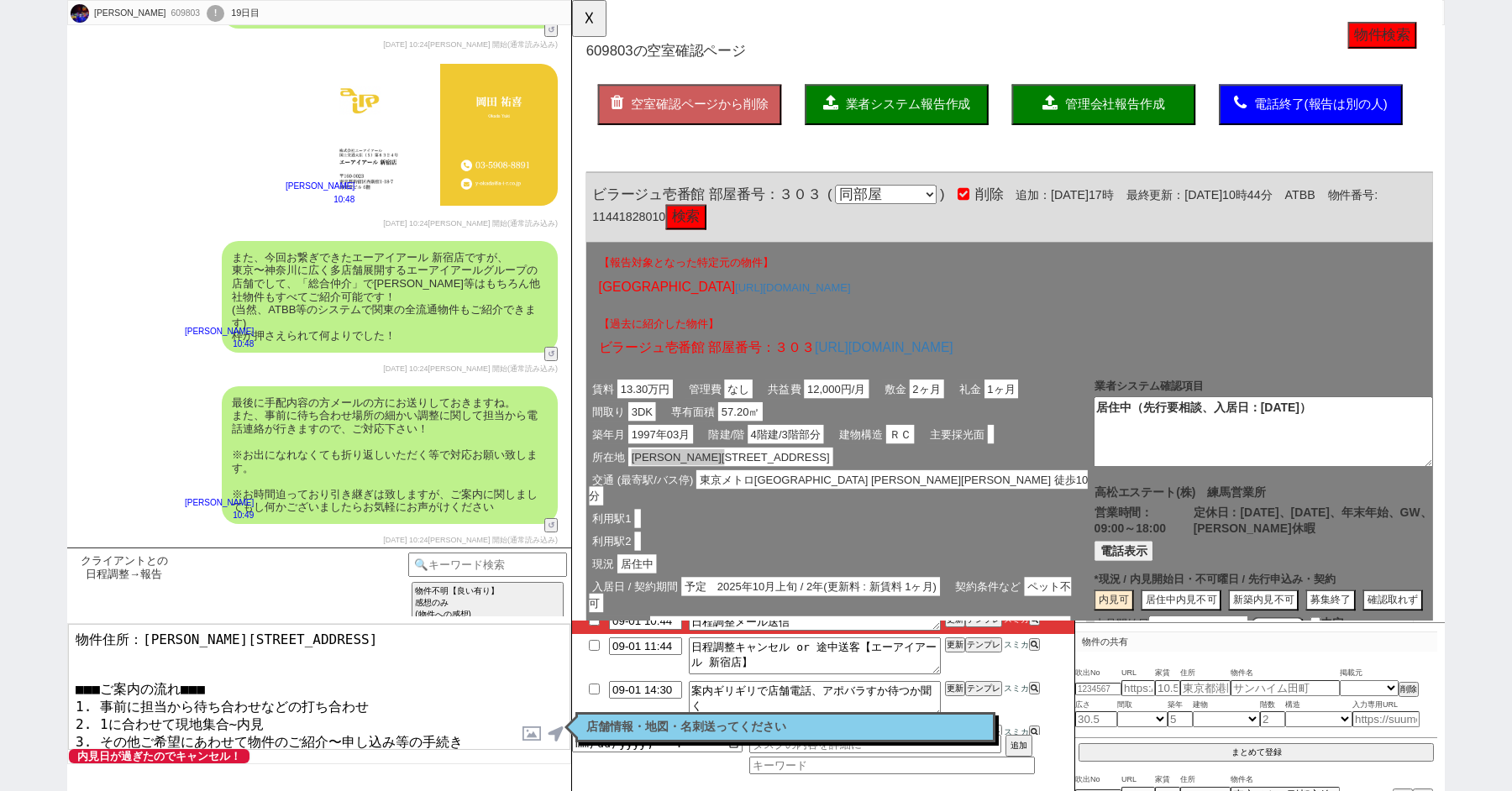
click at [74, 638] on textarea "物件住所：板橋区小茂根３丁目13-14 ■■■ご案内の流れ■■■ 1. 事前に担当から待ち合わせなどの打ち合わせ 2. 1に合わせて現地集合~内見 3. その…" at bounding box center [319, 686] width 502 height 126
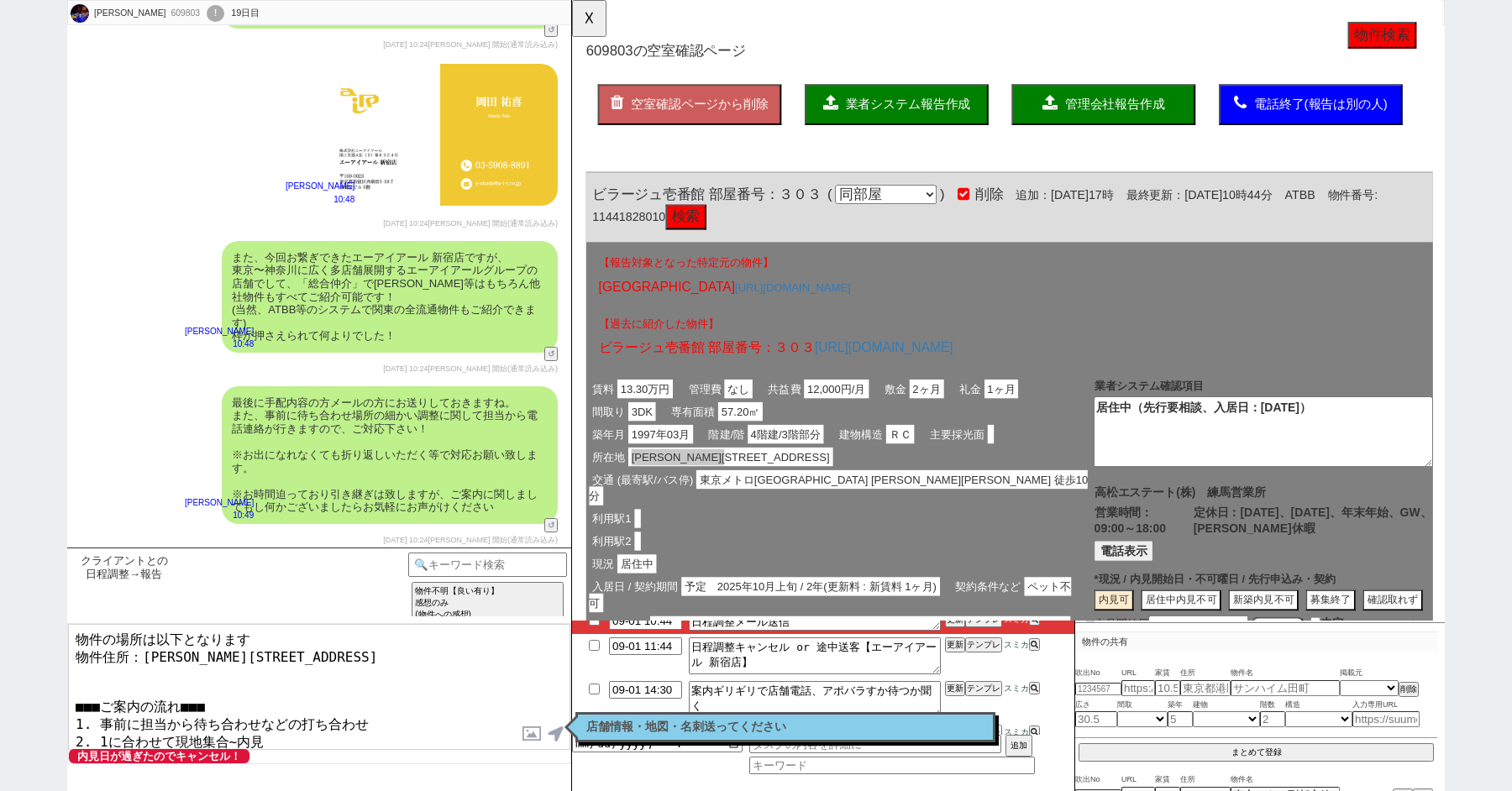
scroll to position [45, 0]
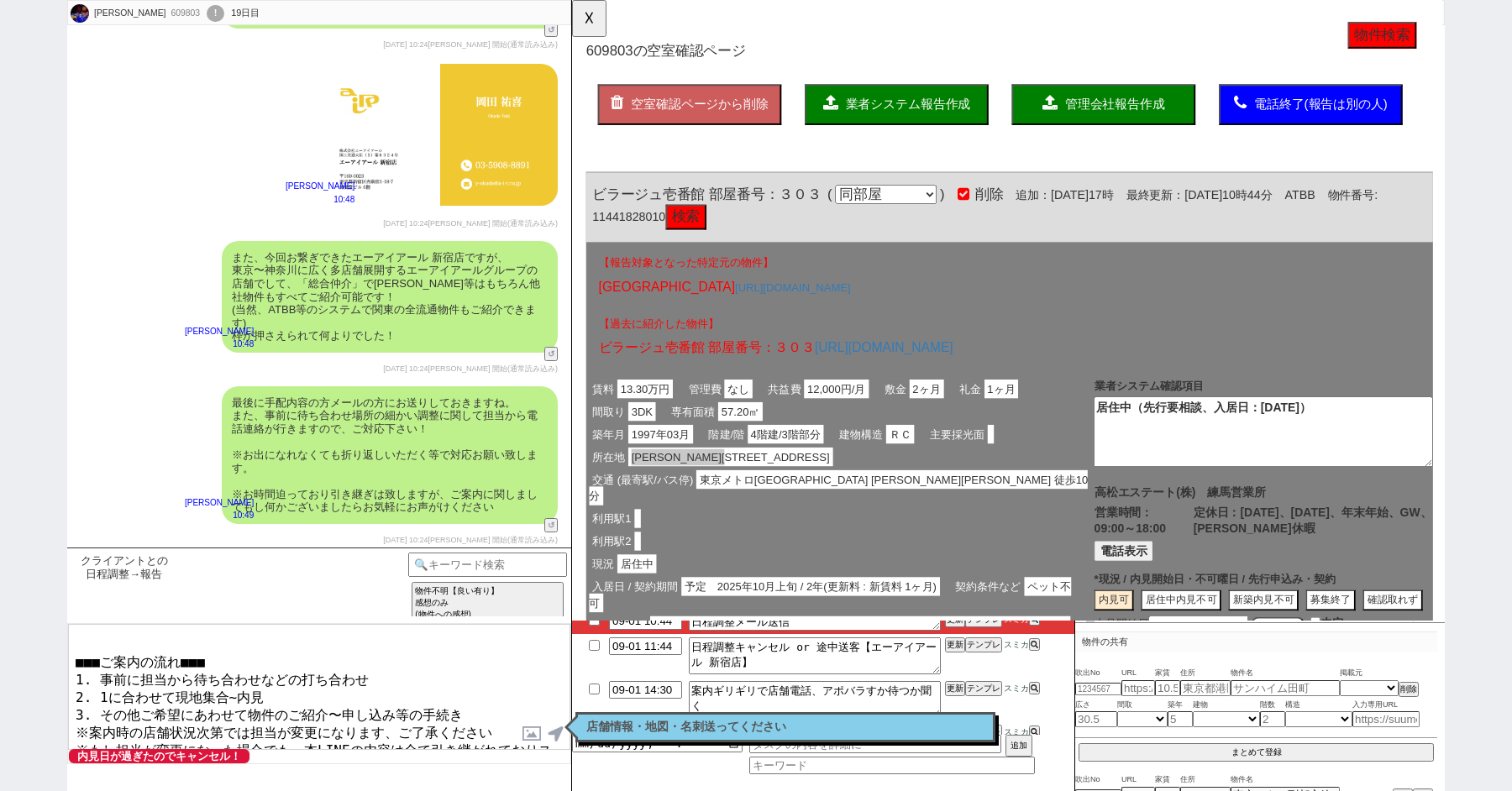
type textarea "物件の場所は以下となります 物件住所：板橋区小茂根３丁目13-14 ■■■ご案内の流れ■■■ 1. 事前に担当から待ち合わせなどの打ち合わせ 2. 1に合わせ…"
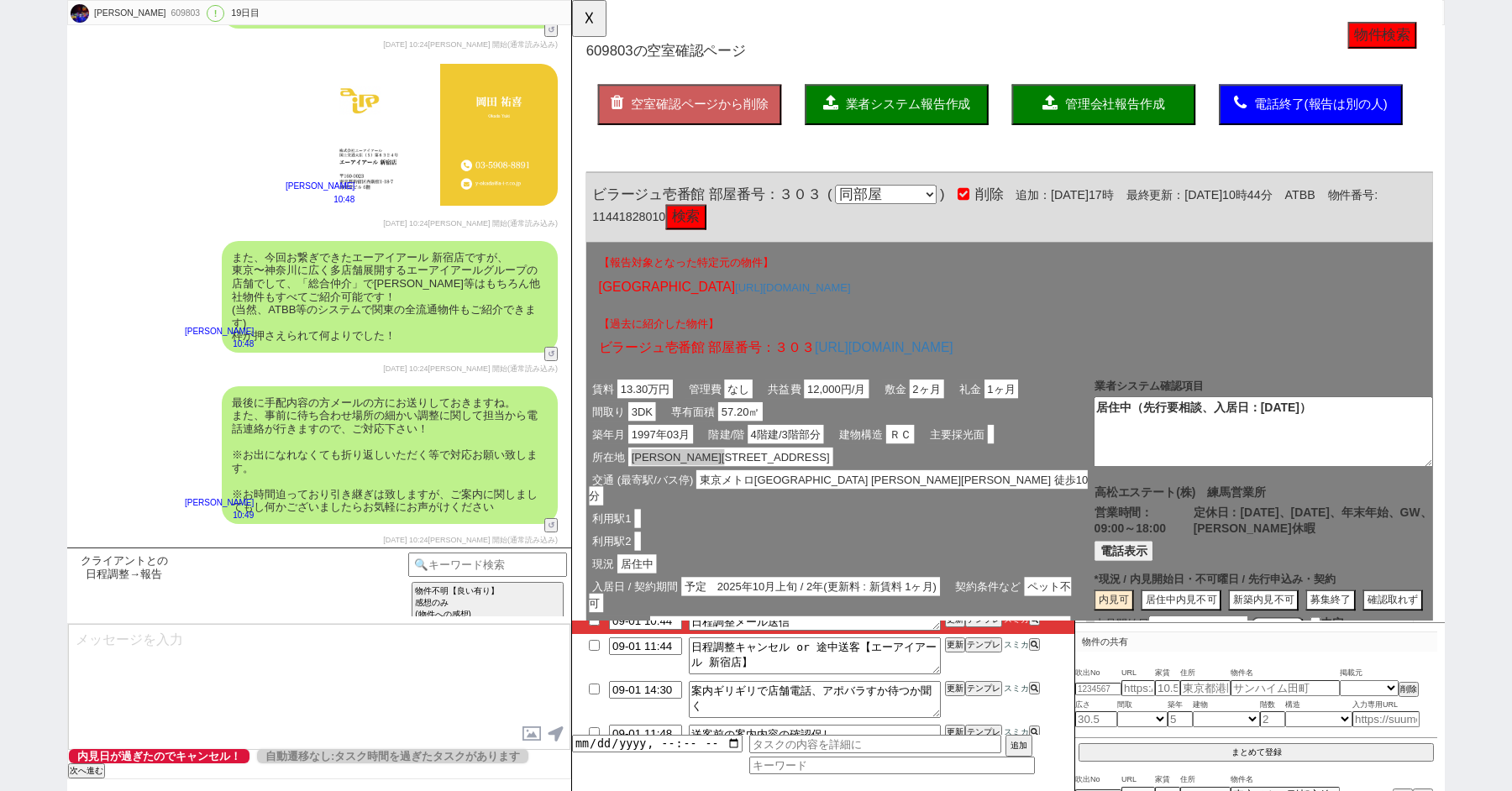
scroll to position [16947, 0]
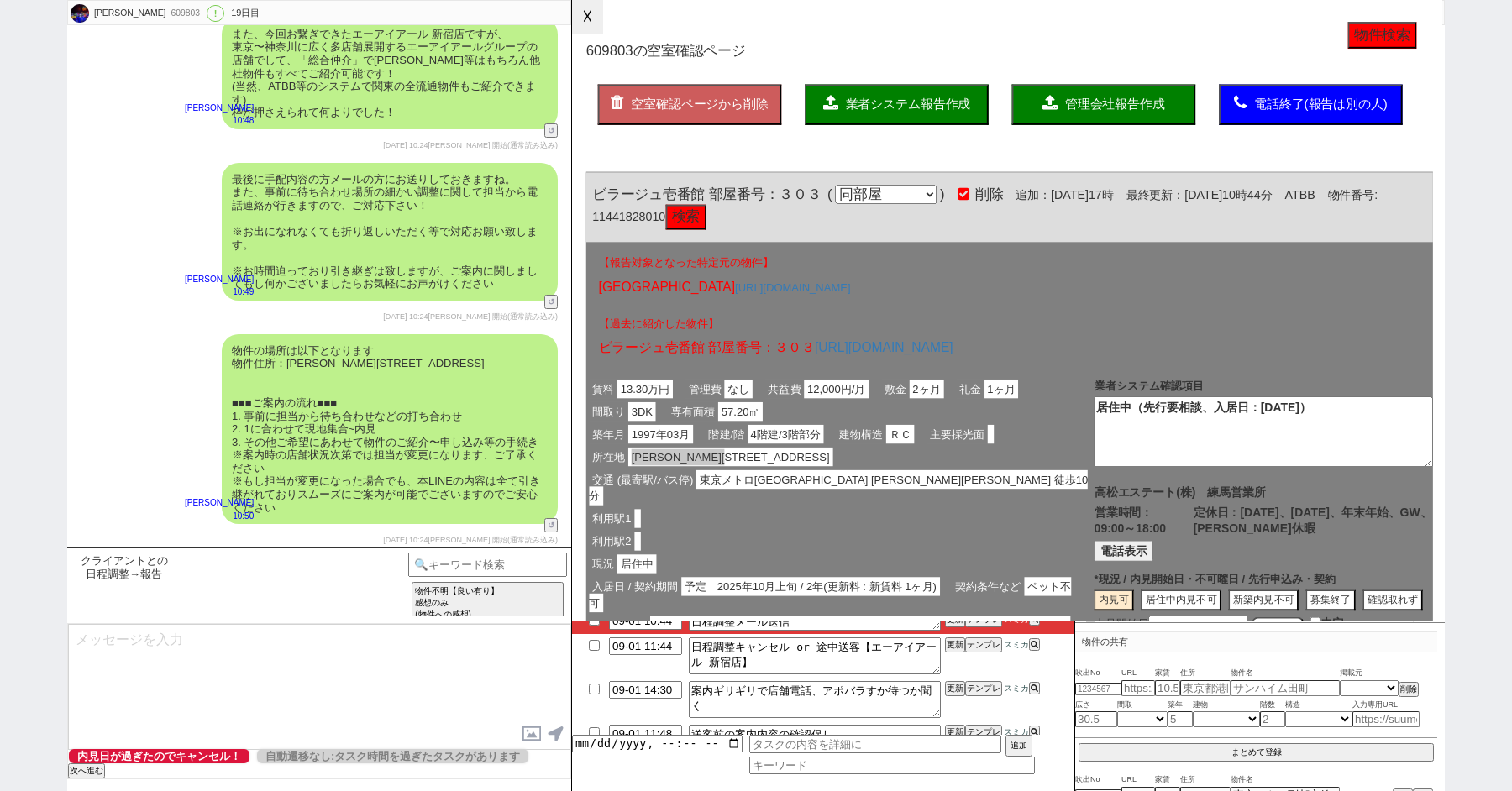
click at [591, 8] on button "☓" at bounding box center [587, 17] width 31 height 34
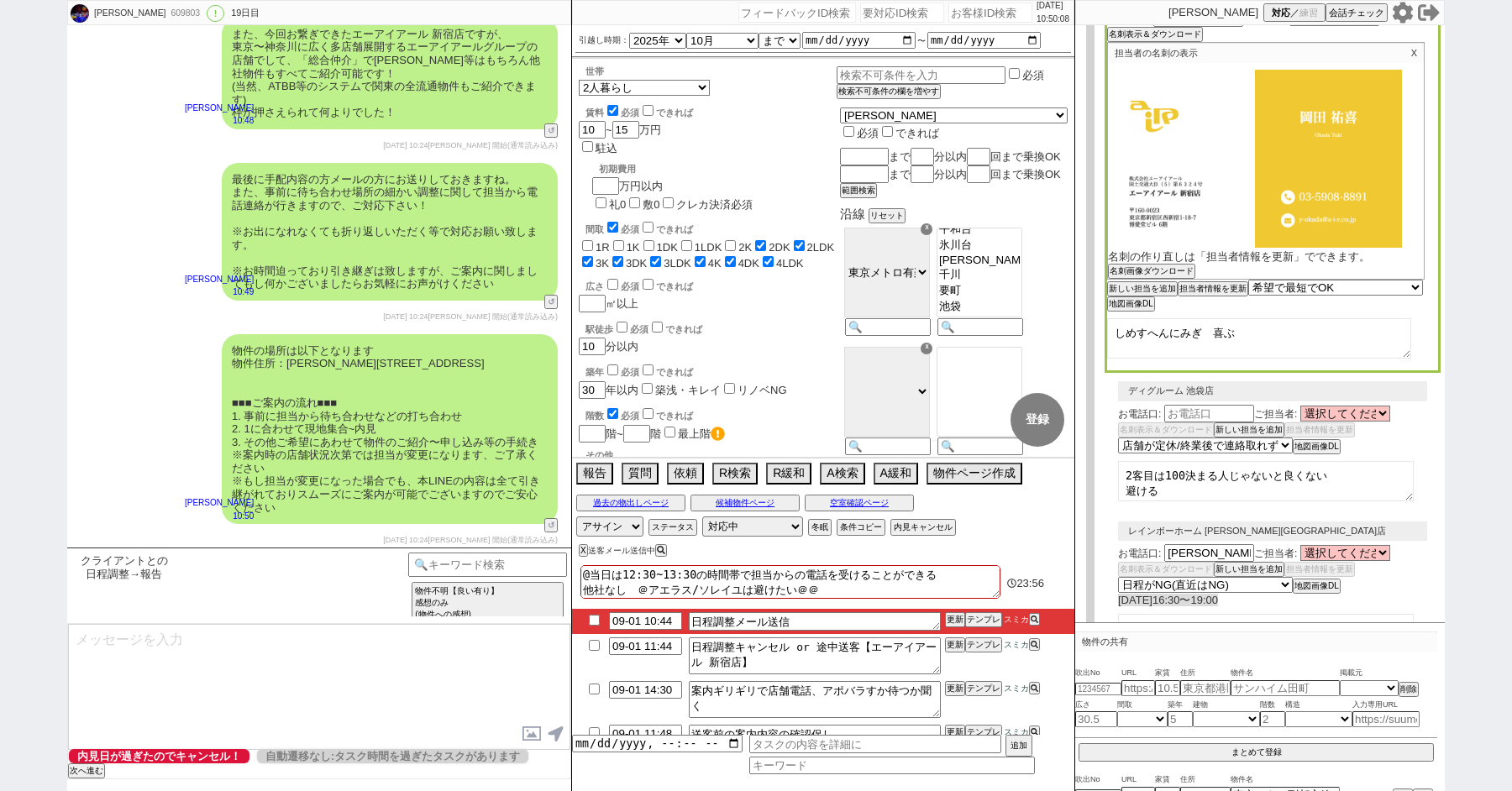
click at [362, 426] on div "物件の場所は以下となります 物件住所：板橋区小茂根３丁目13-14 ■■■ご案内の流れ■■■ 1. 事前に担当から待ち合わせなどの打ち合わせ 2. 1に合わせ…" at bounding box center [389, 428] width 336 height 190
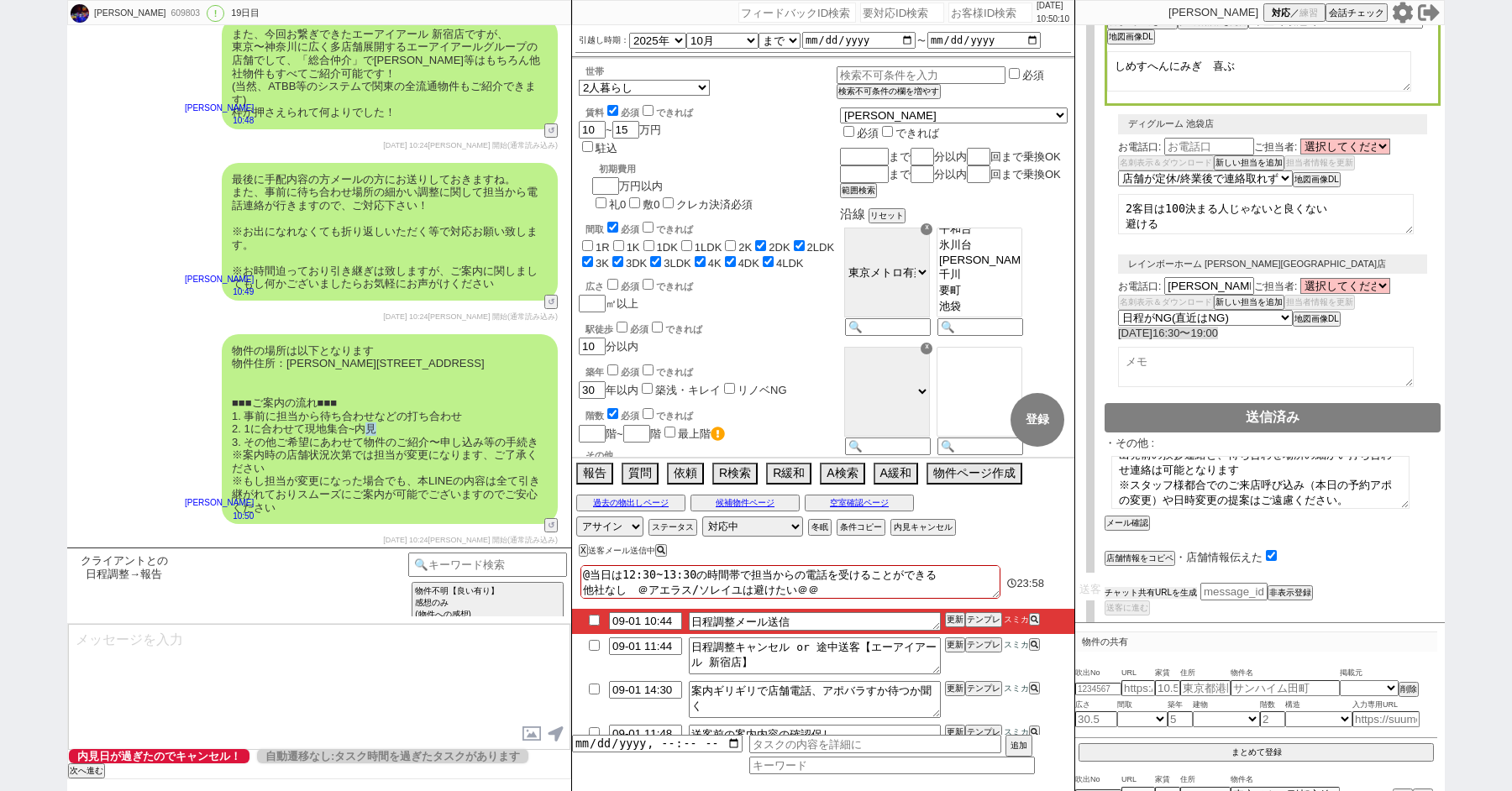
click at [1170, 587] on button "チャット共有URLを生成" at bounding box center [1150, 593] width 93 height 12
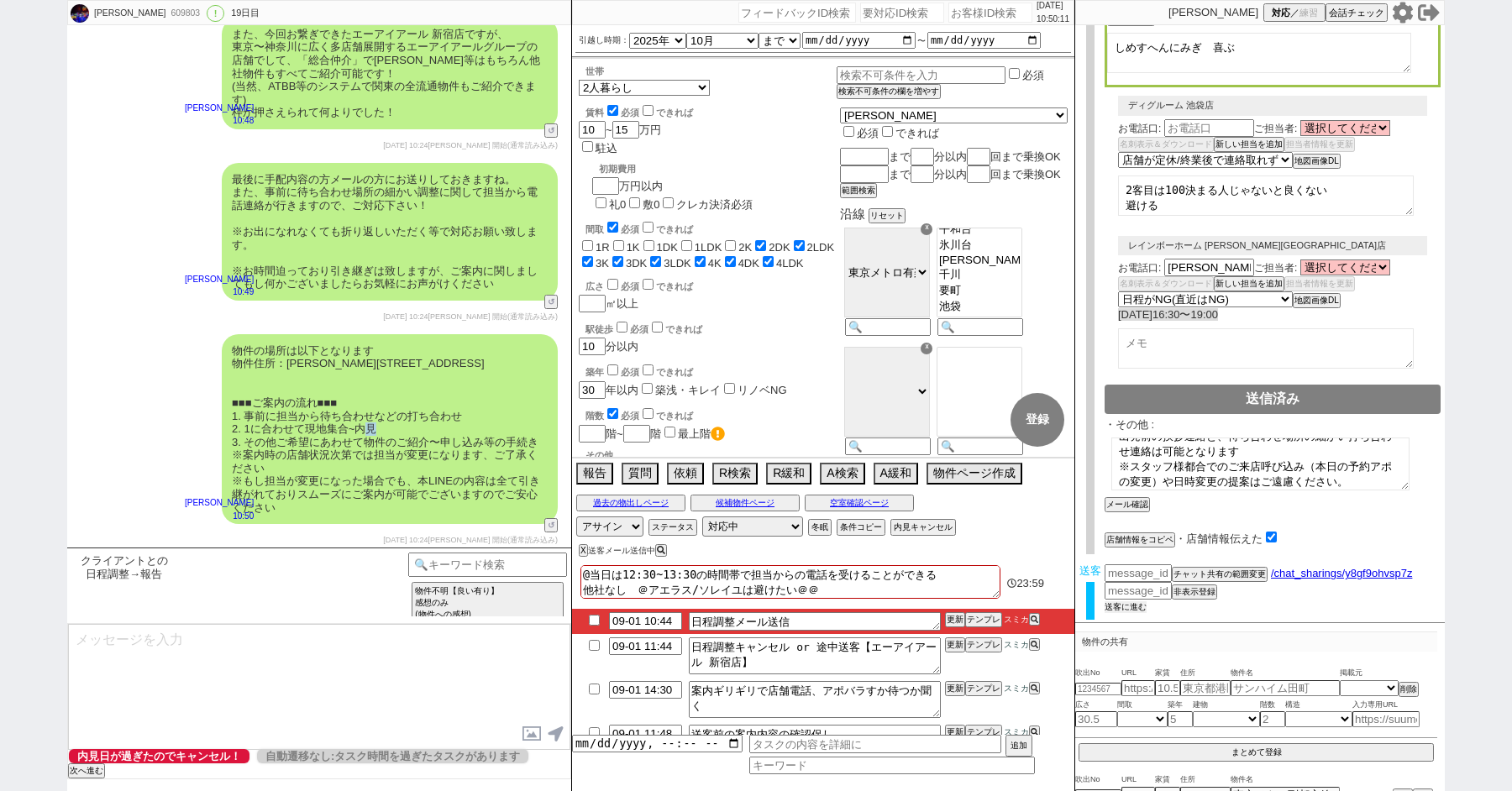
click at [1128, 601] on button "送客に進む" at bounding box center [1125, 607] width 42 height 12
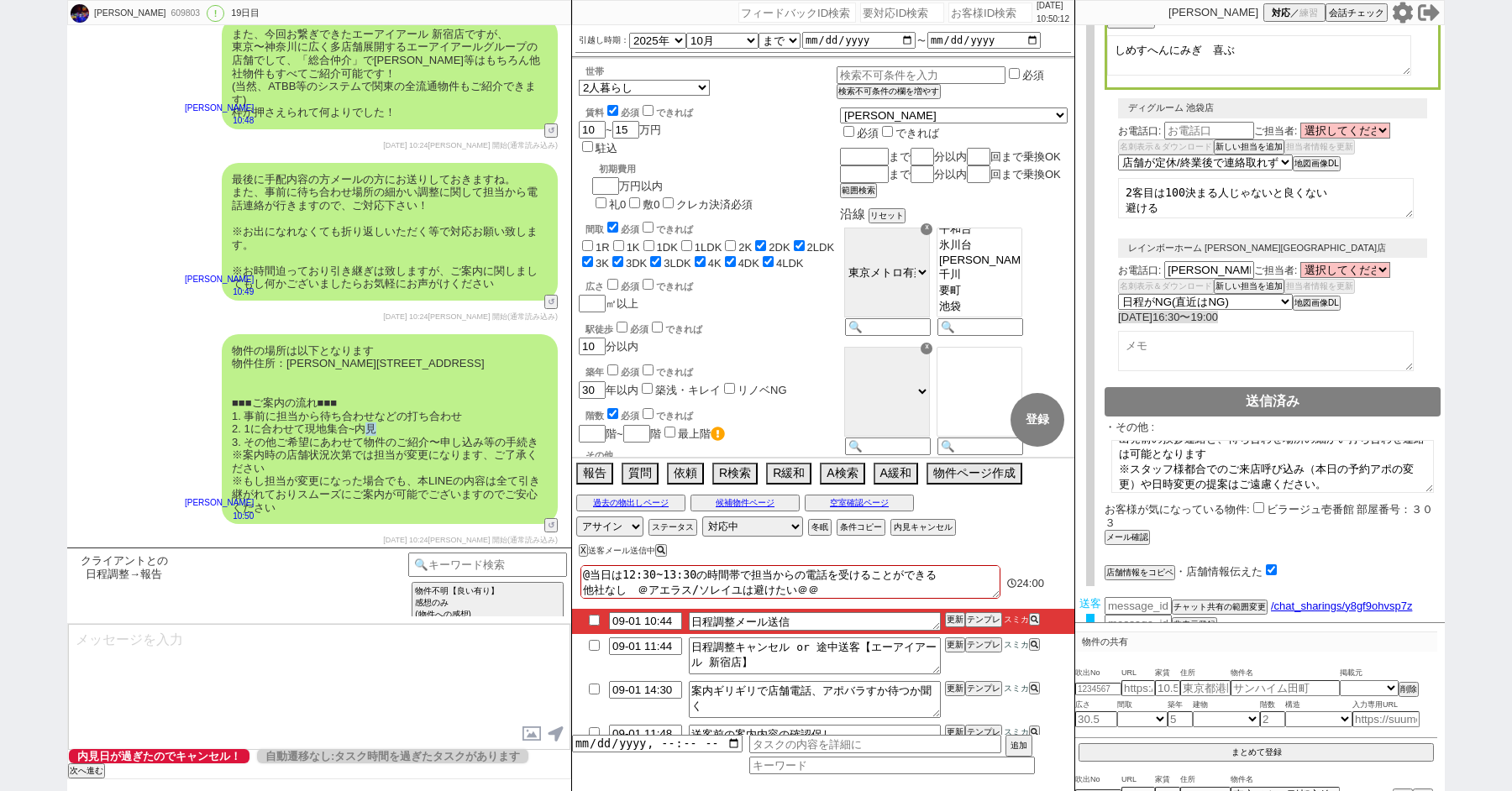
scroll to position [1065, 0]
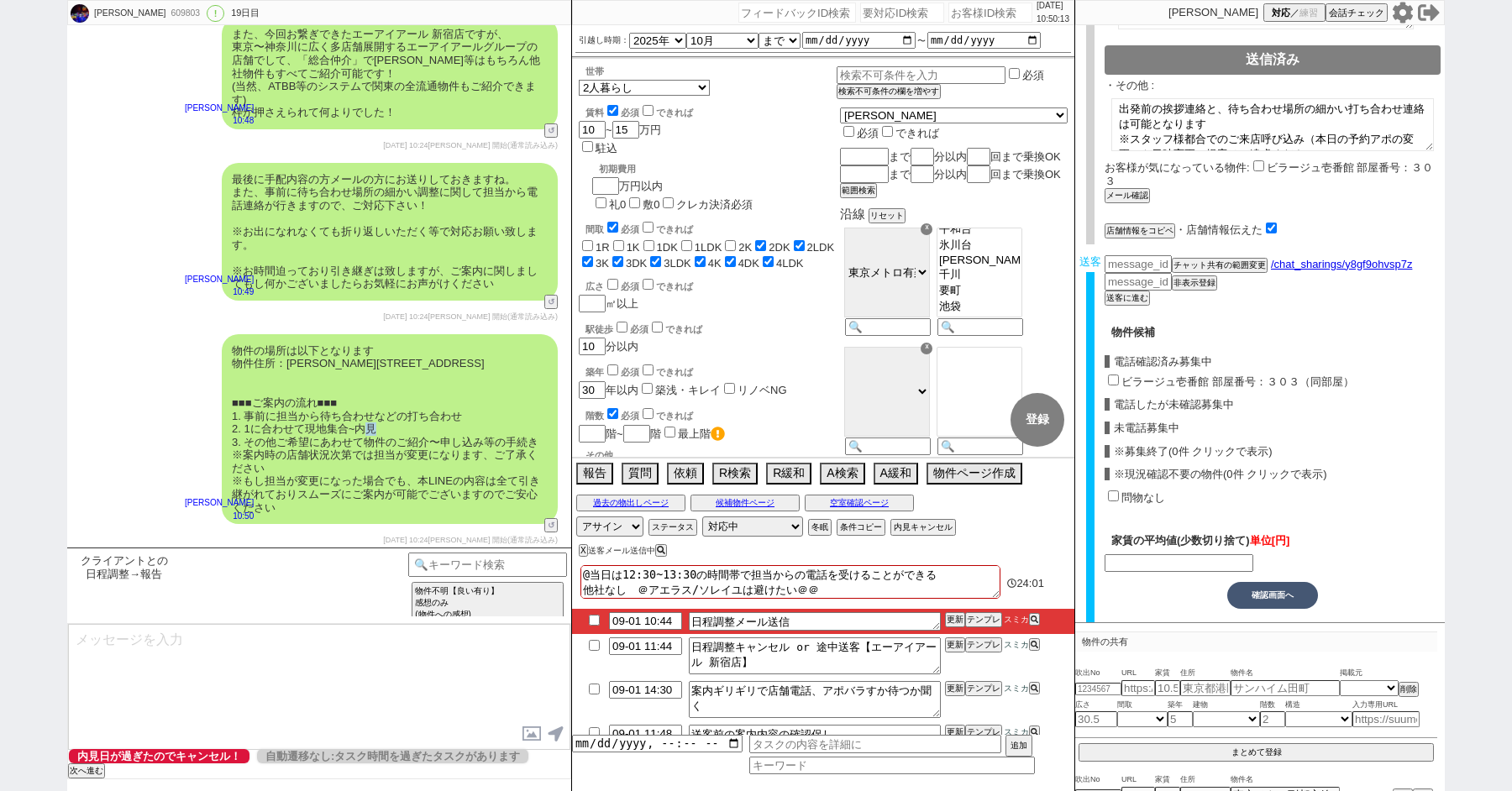
click at [1113, 375] on input "ビラージュ壱番館 部屋番号：３０３（同部屋）" at bounding box center [1113, 380] width 11 height 11
checkbox input "true"
type input "133000"
checkbox input "false"
checkbox input "true"
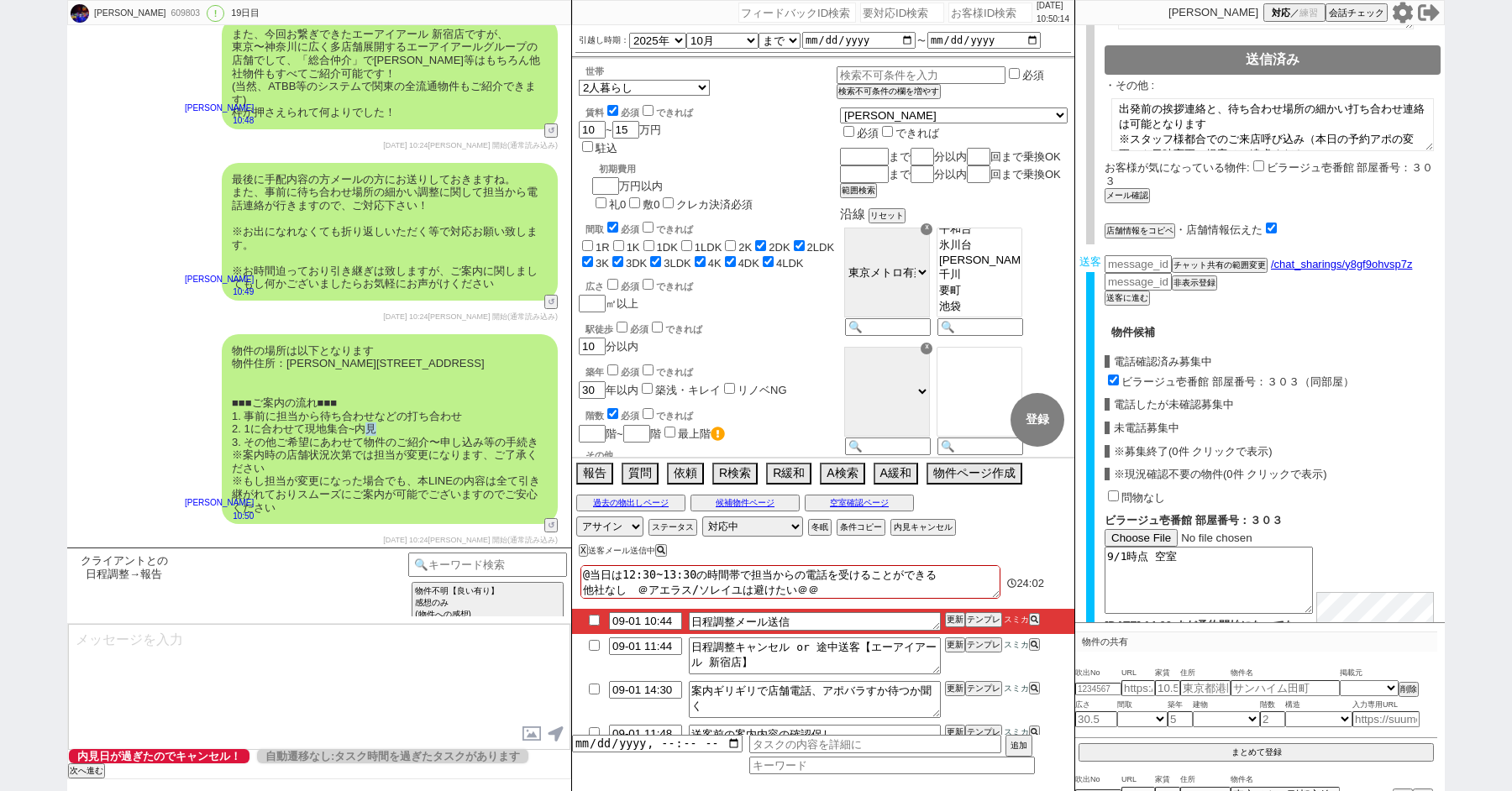
scroll to position [1256, 0]
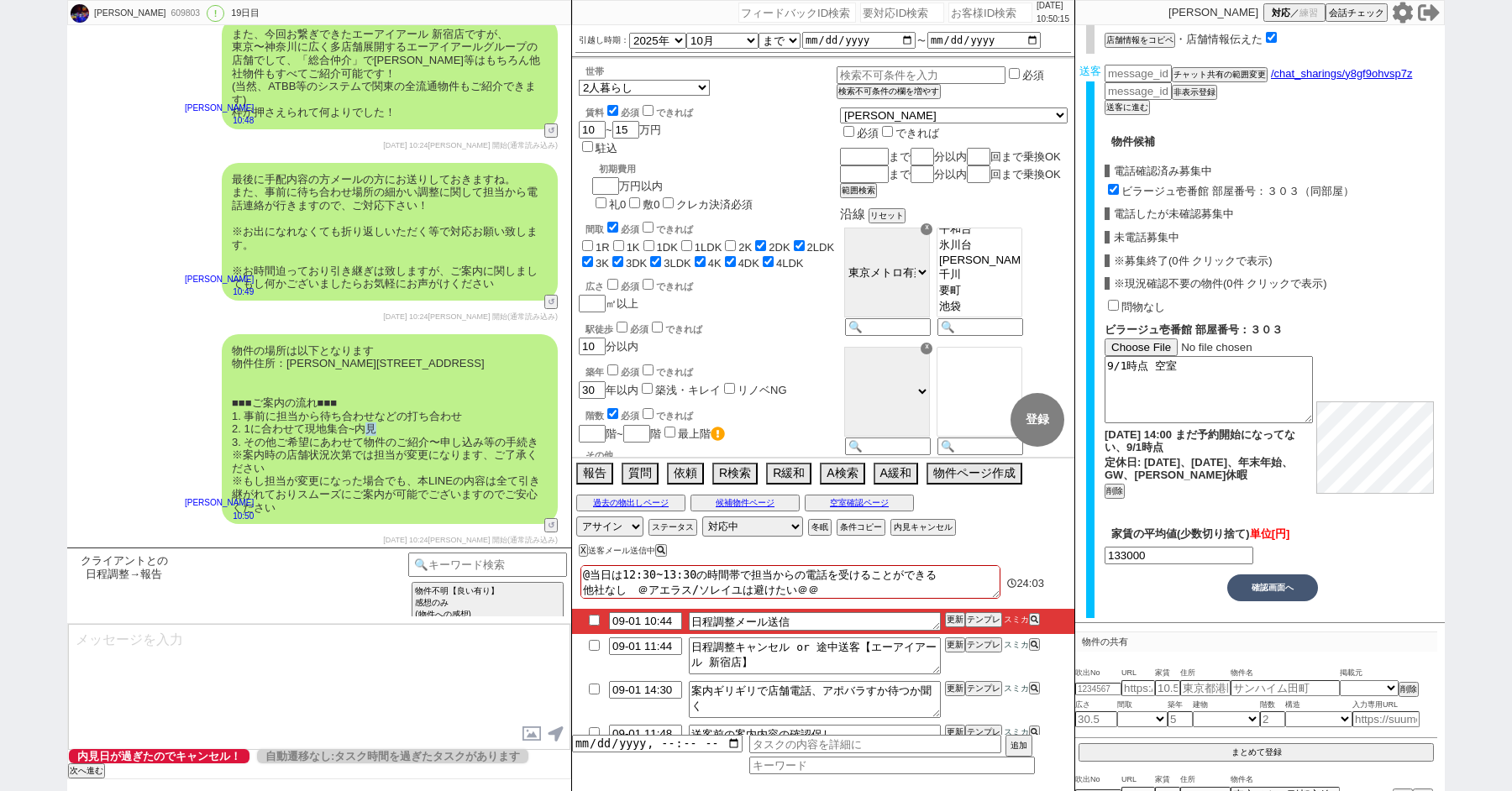
click at [1271, 585] on button "確認画面へ" at bounding box center [1272, 587] width 91 height 27
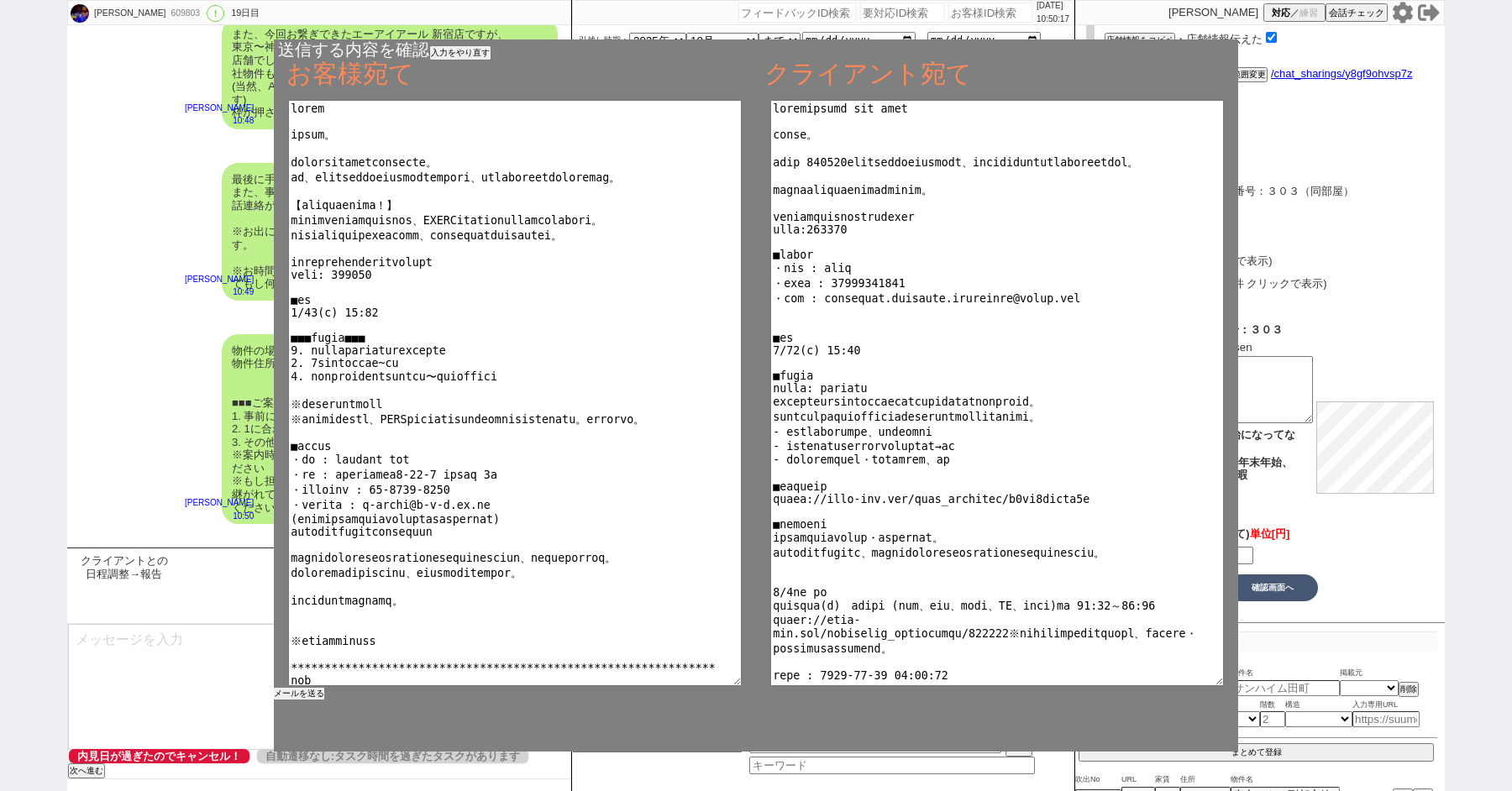
click at [315, 690] on button "メールを送る" at bounding box center [299, 693] width 51 height 12
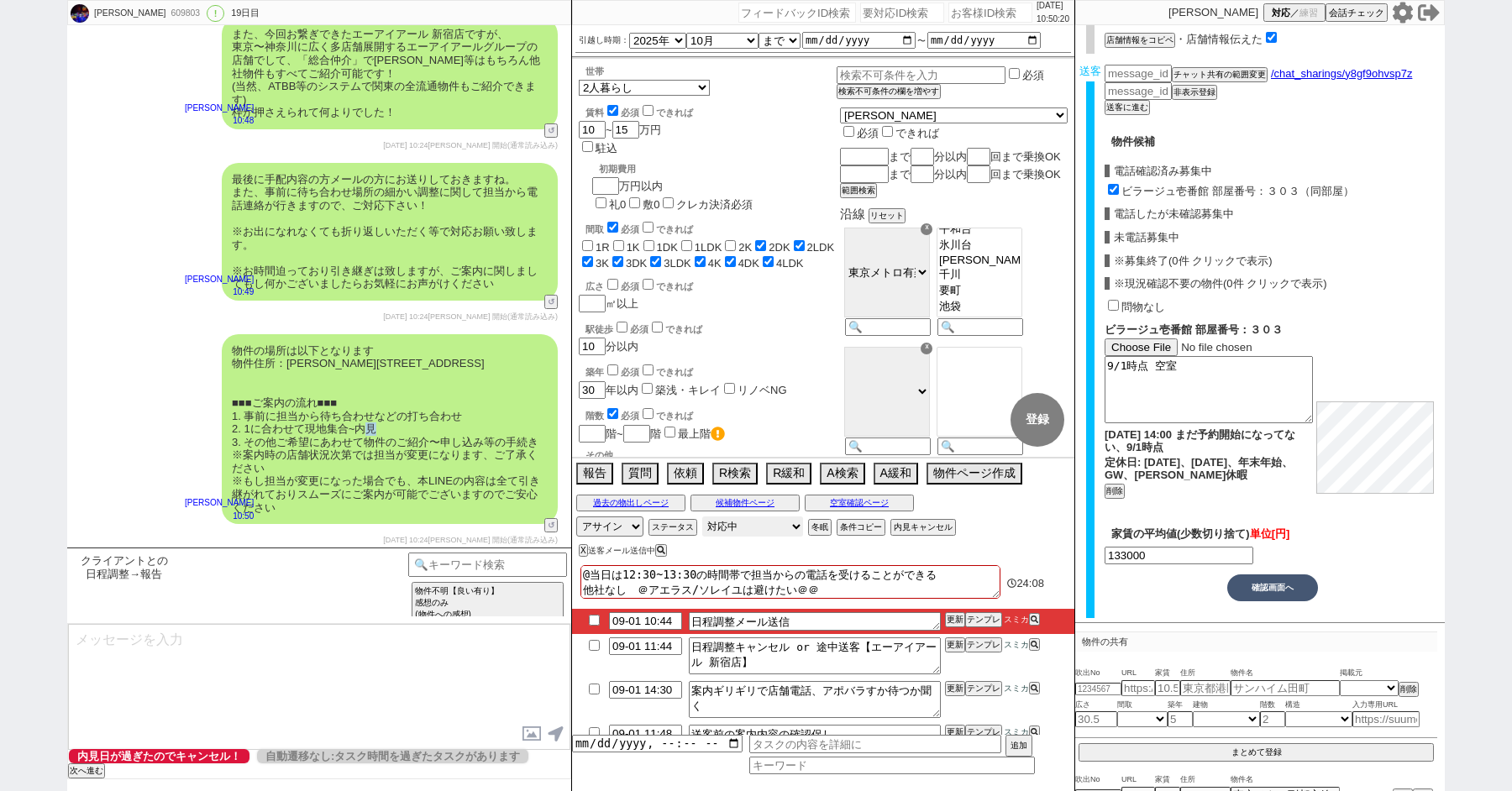
click at [766, 523] on select "対応中 引き継ぎ完了 ブロック 長期間返信なし 紹介不可 別の所で決まった 客の都合で引越しが無くなった 接客開始後に冬眠" at bounding box center [753, 526] width 101 height 20
select select "100"
click at [703, 516] on select "対応中 引き継ぎ完了 ブロック 長期間返信なし 紹介不可 別の所で決まった 客の都合で引越しが無くなった 接客開始後に冬眠" at bounding box center [753, 526] width 101 height 20
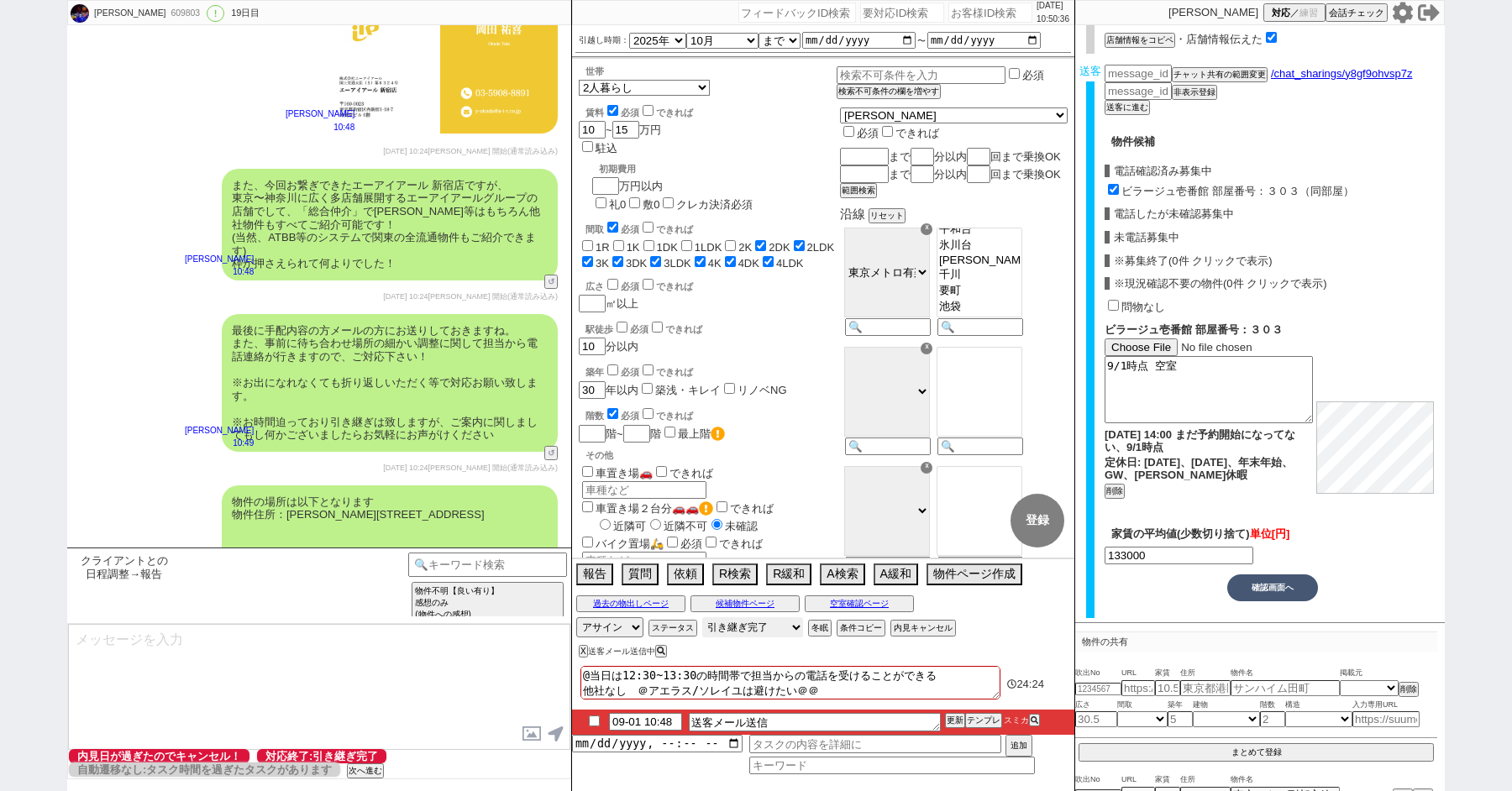
scroll to position [16947, 0]
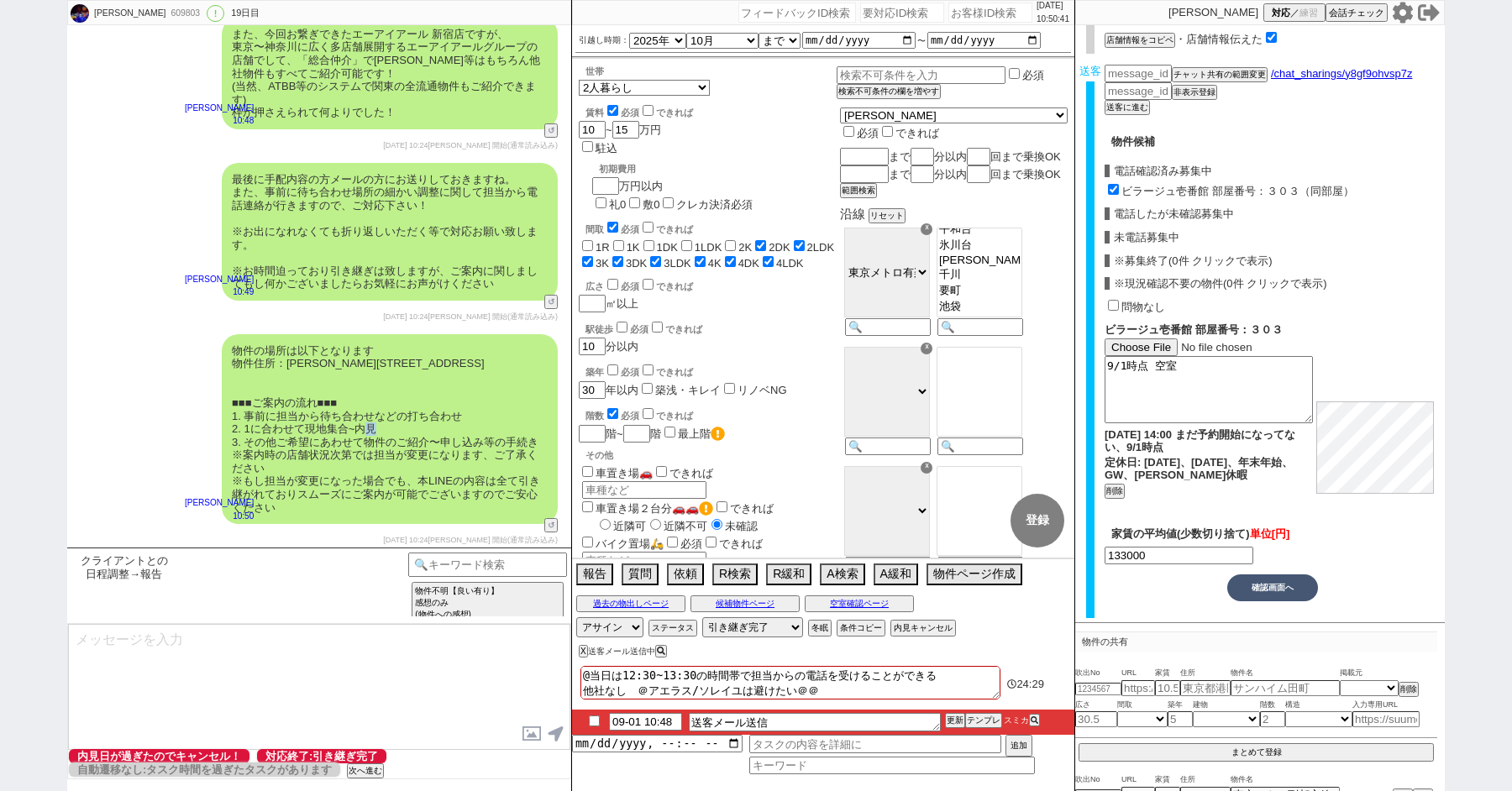
click at [592, 717] on input "checkbox" at bounding box center [594, 720] width 24 height 11
checkbox input "true"
click at [579, 654] on button "X" at bounding box center [582, 651] width 6 height 9
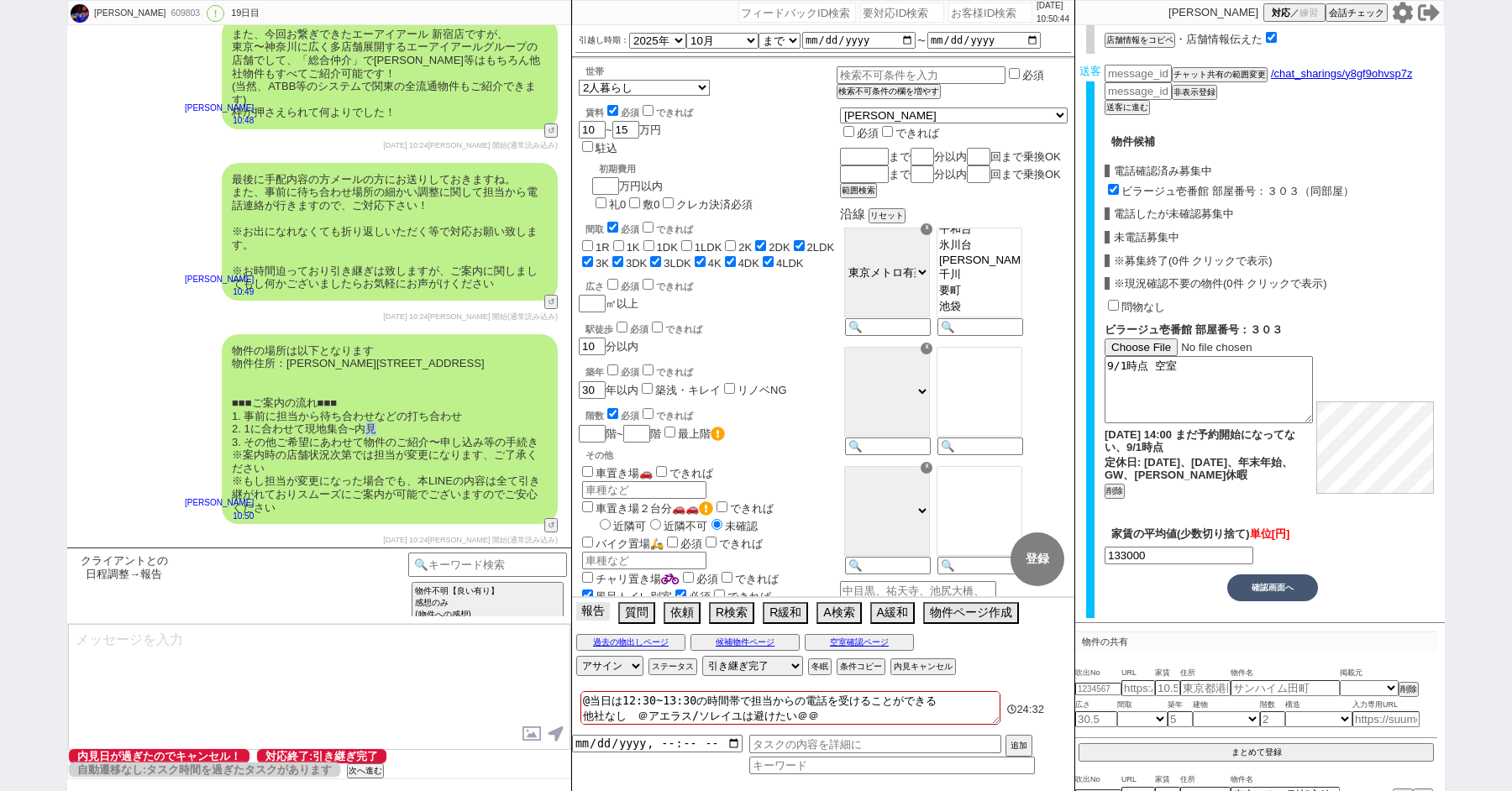
click at [596, 612] on button "報告" at bounding box center [593, 611] width 34 height 19
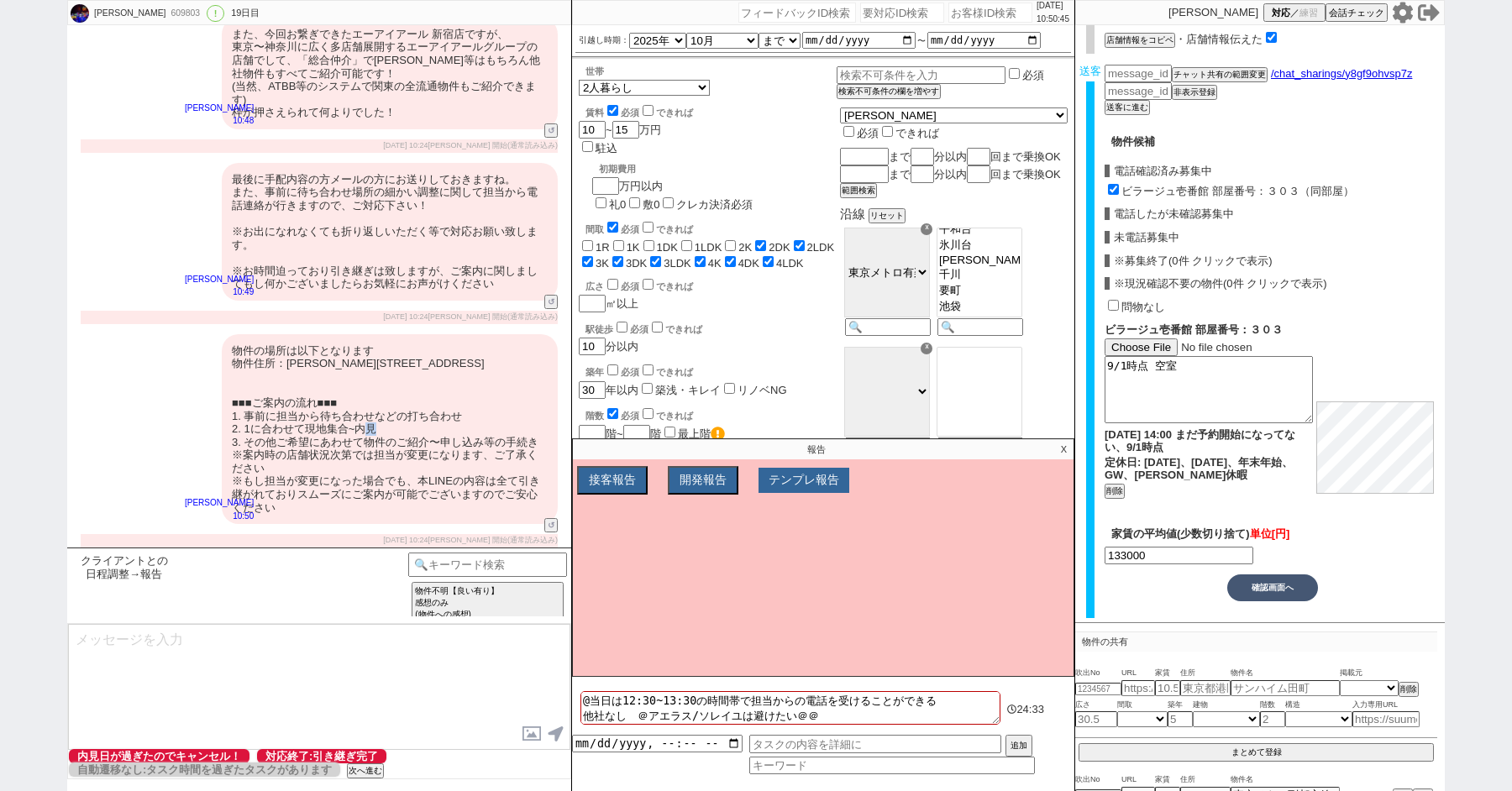
click at [833, 483] on button "テンプレ報告" at bounding box center [803, 479] width 91 height 25
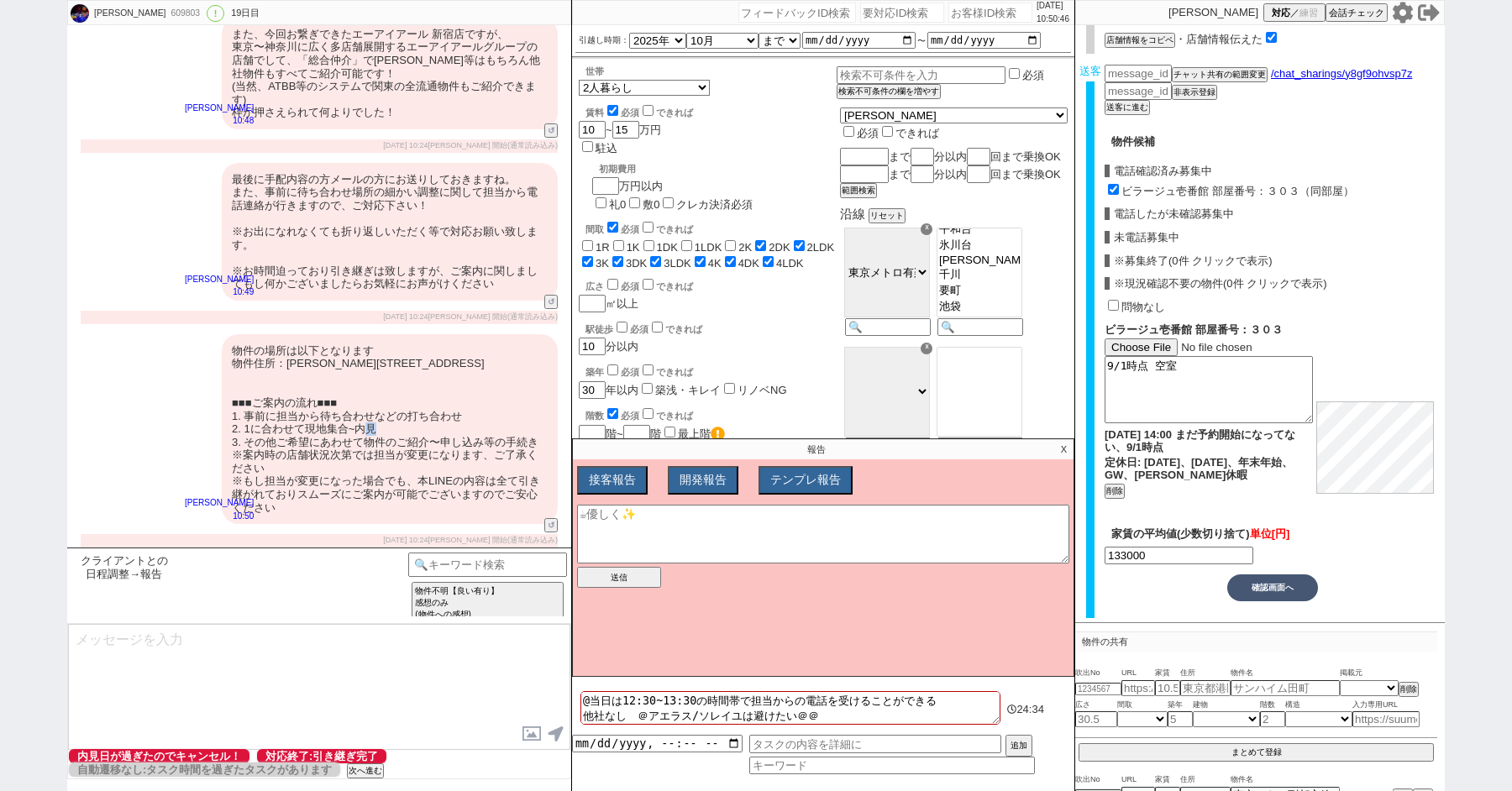
click at [474, 424] on div "物件の場所は以下となります 物件住所：板橋区小茂根３丁目13-14 ■■■ご案内の流れ■■■ 1. 事前に担当から待ち合わせなどの打ち合わせ 2. 1に合わせ…" at bounding box center [389, 428] width 336 height 190
click at [676, 522] on textarea at bounding box center [823, 533] width 492 height 59
click at [511, 478] on div "物件の場所は以下となります 物件住所：板橋区小茂根３丁目13-14 ■■■ご案内の流れ■■■ 1. 事前に担当から待ち合わせなどの打ち合わせ 2. 1に合わせ…" at bounding box center [389, 428] width 336 height 190
click at [638, 531] on textarea "現地待ち合わせの時に、こちらから物件住所をお客様に伝えたい。" at bounding box center [823, 533] width 492 height 59
click at [623, 539] on textarea "現地待ち合わせの時に、こちらから物件住所をお客様に伝えたい。 最後のご案内の流れの箇所に 物件住所:@@" at bounding box center [823, 533] width 492 height 59
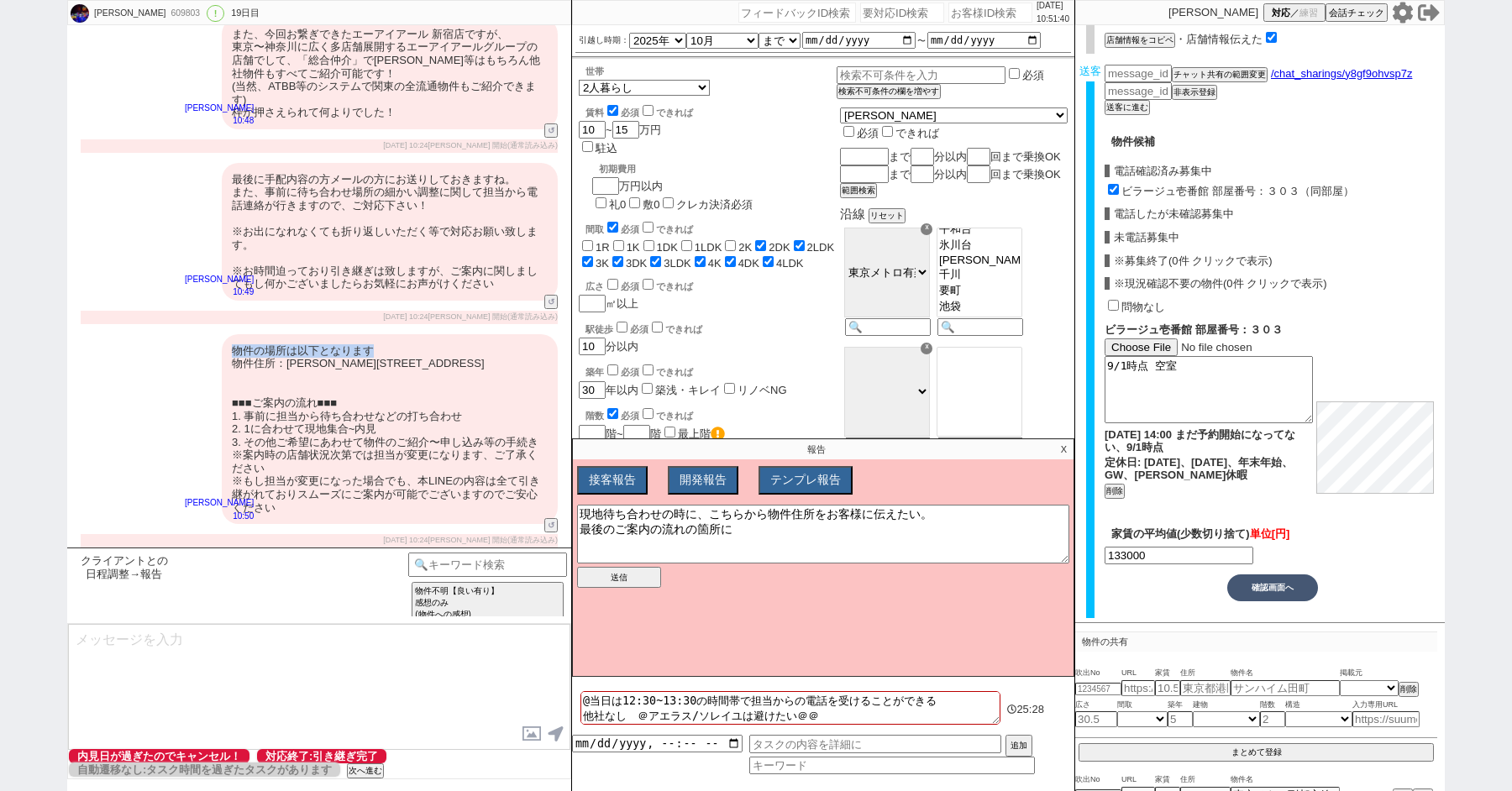
drag, startPoint x: 234, startPoint y: 349, endPoint x: 441, endPoint y: 348, distance: 207.0
click at [441, 348] on div "物件の場所は以下となります 物件住所：板橋区小茂根３丁目13-14 ■■■ご案内の流れ■■■ 1. 事前に担当から待ち合わせなどの打ち合わせ 2. 1に合わせ…" at bounding box center [389, 428] width 336 height 190
copy div "物件の場所は以下となります"
click at [618, 546] on textarea "現地待ち合わせの時に、こちらから物件住所をお客様に伝えたい。 最後のご案内の流れの箇所に 物件住所:@@" at bounding box center [823, 533] width 492 height 59
paste textarea "物件の場所は以下となります"
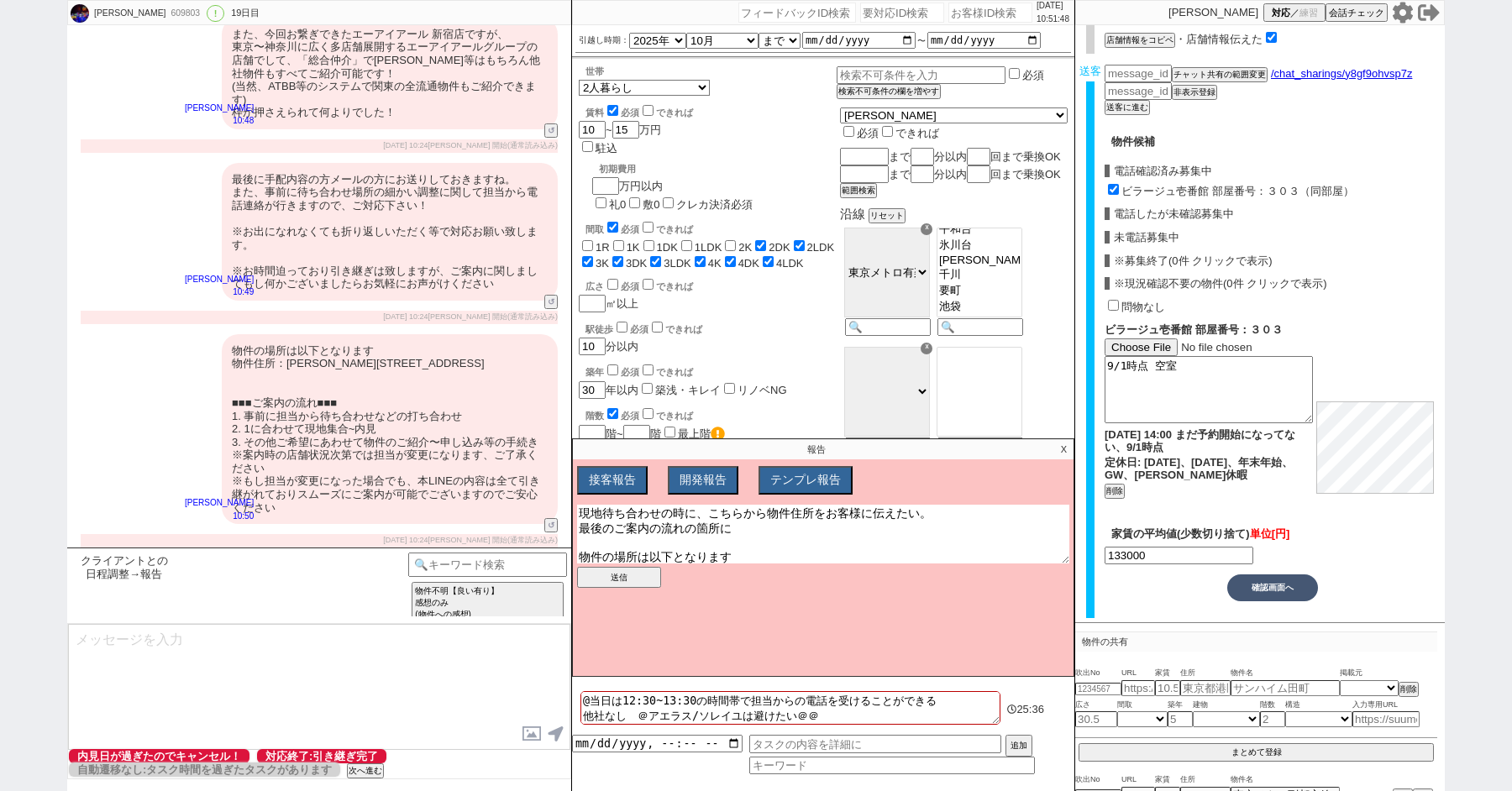
drag, startPoint x: 638, startPoint y: 548, endPoint x: 611, endPoint y: 551, distance: 27.2
click at [611, 551] on textarea "現地待ち合わせの時に、こちらから物件住所をお客様に伝えたい。 最後のご案内の流れの箇所に 物件の場所は以下となります 物件住所:@@" at bounding box center [823, 533] width 492 height 59
click at [730, 543] on textarea "現地待ち合わせの時に、こちらから物件住所をお客様に伝えたい。 最後のご案内の流れの箇所に 物件住所は以下となります 物件住所:@@" at bounding box center [823, 533] width 492 height 59
click at [793, 515] on textarea "現地待ち合わせの時に、こちらから物件住所をお客様に伝えたい。 最後のご案内の流れの箇所に 物件住所は以下となります。 物件住所:@@" at bounding box center [823, 533] width 492 height 59
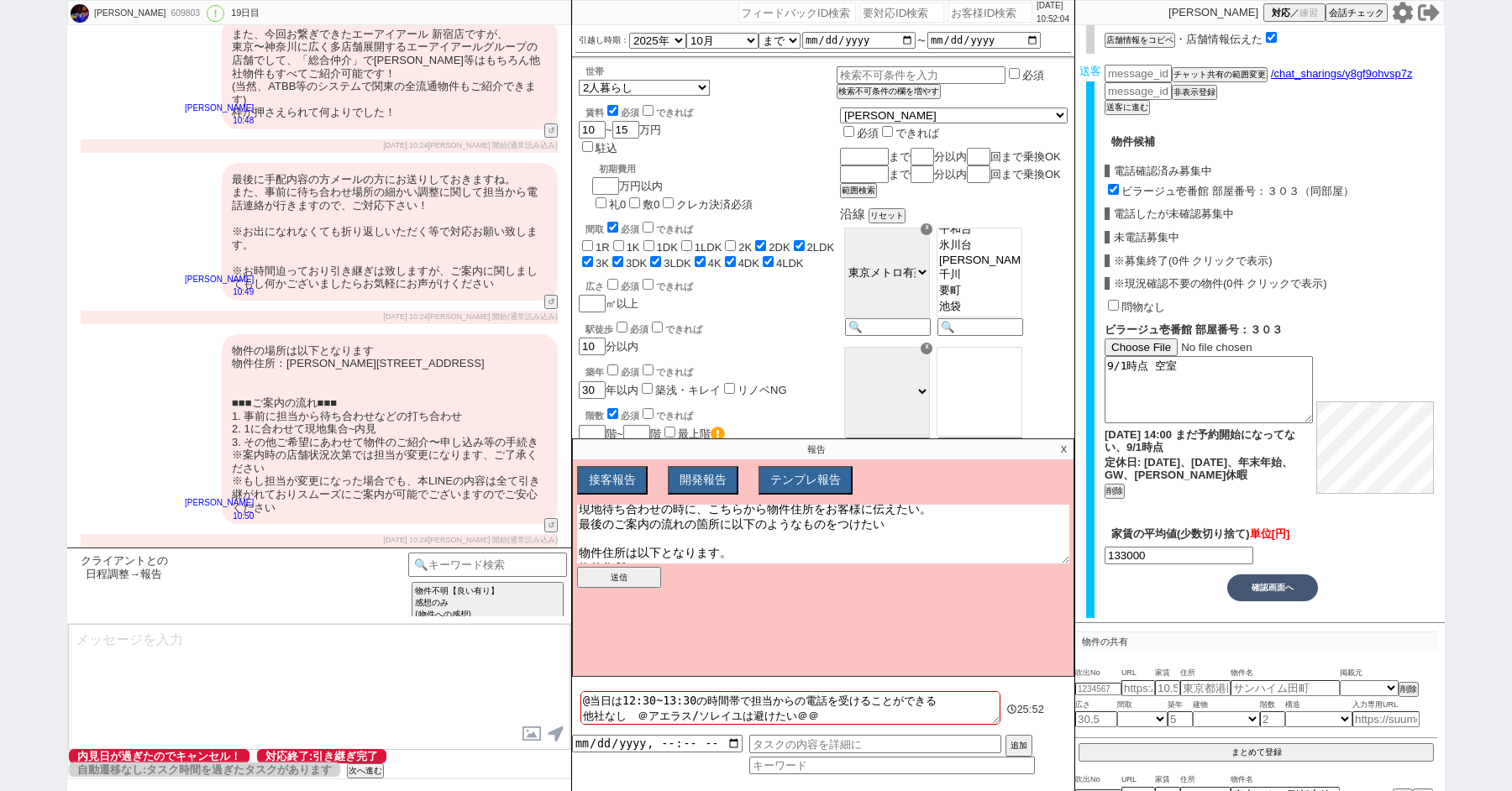
type textarea "現地待ち合わせの時に、こちらから物件住所をお客様に伝えたい。 最後のご案内の流れの箇所に以下のようなものをつけたい 物件住所は以下となります。 物件住所:@@"
click at [638, 574] on button "送信" at bounding box center [619, 577] width 84 height 21
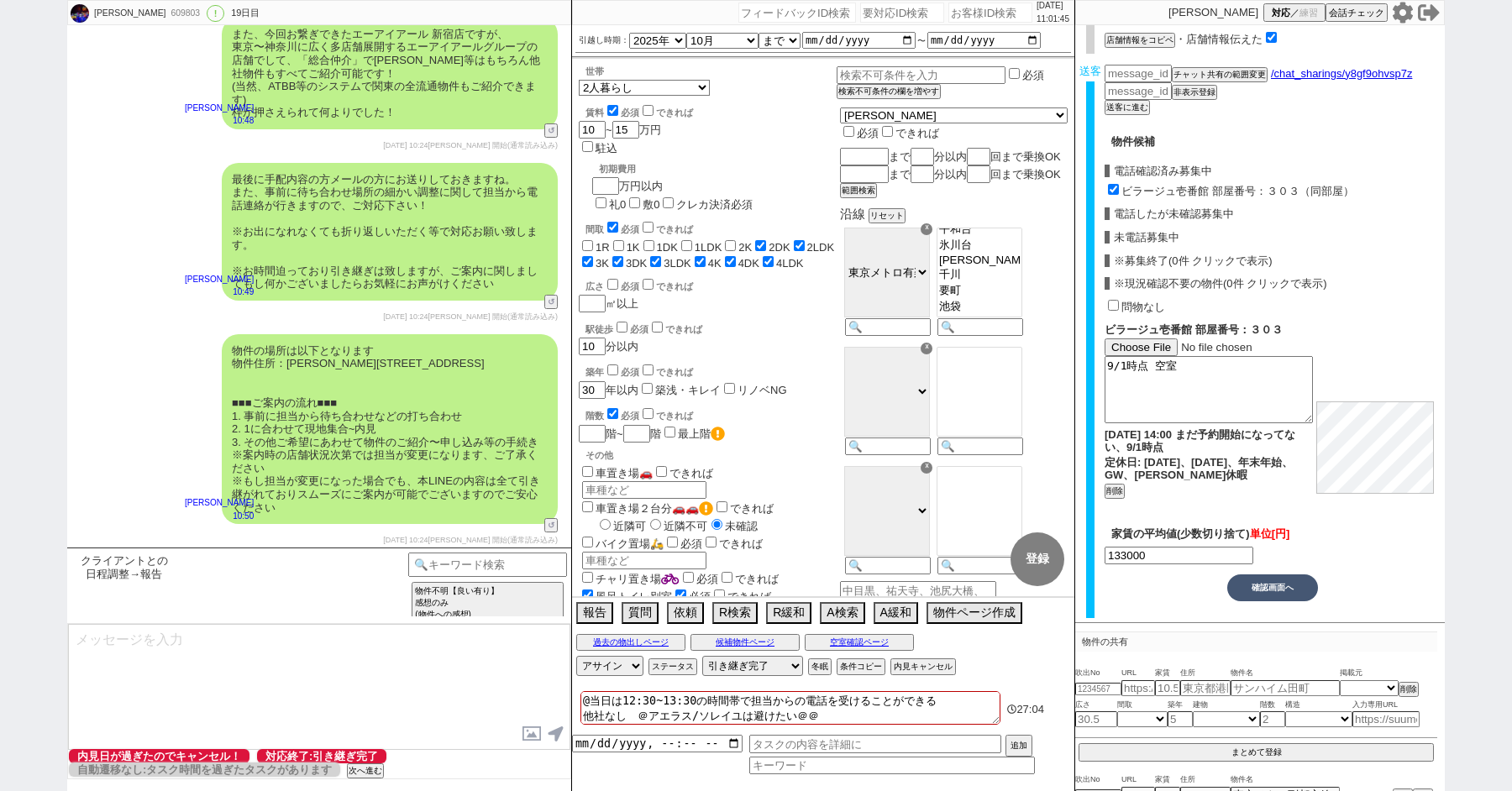
click at [0, 189] on div "粕壁隆敏 609803 ! 0 19日目 冬眠中 自社客 スミカ スミカ_BPO チャット全表示 2025-08-14 新しくフォローされました (06:26…" at bounding box center [756, 396] width 1512 height 791
click at [919, 670] on button "内見キャンセル" at bounding box center [921, 665] width 62 height 13
radio input "true"
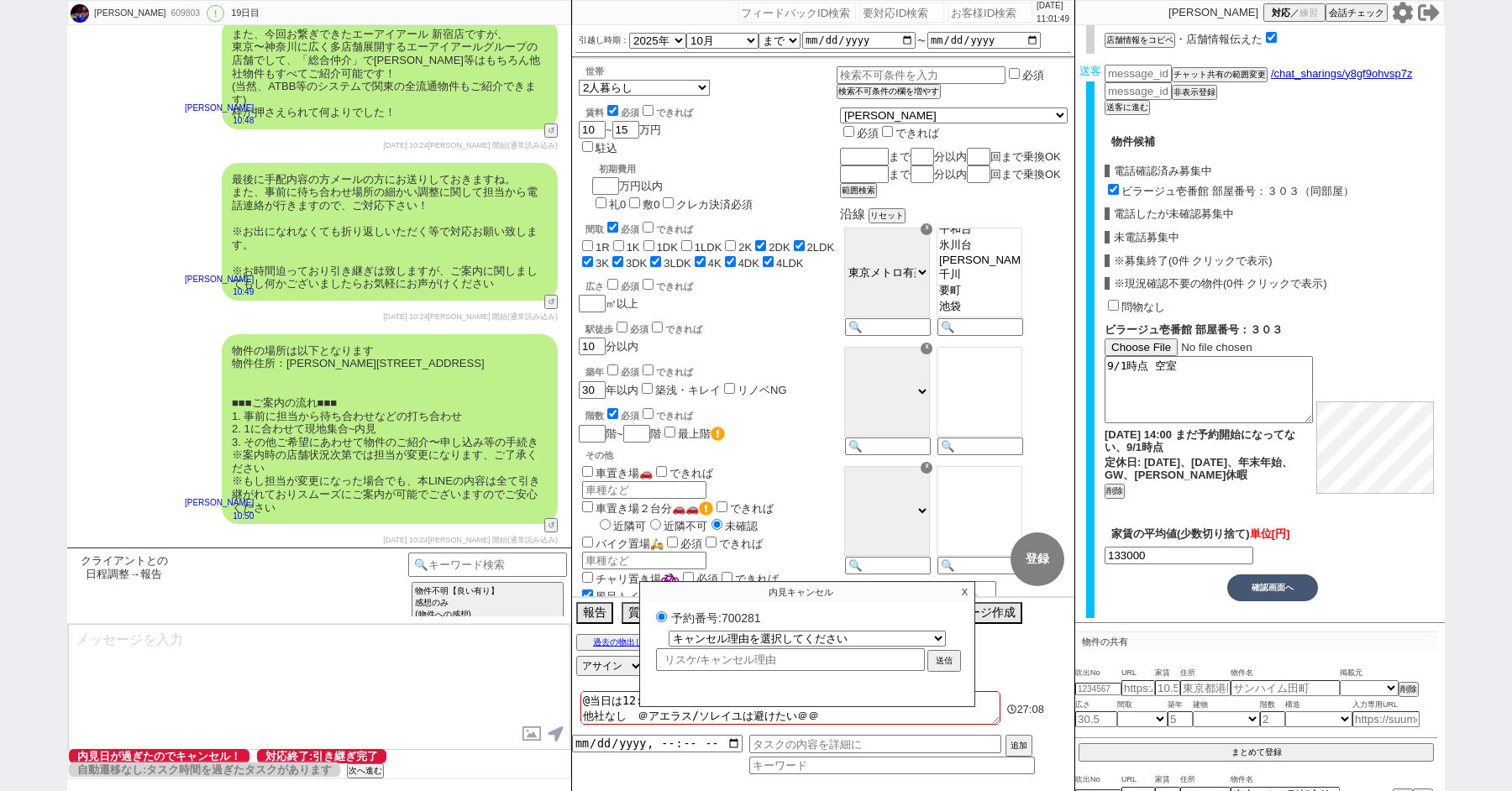
click at [740, 617] on label "予約番号:700281" at bounding box center [807, 617] width 311 height 17
click at [667, 617] on input "予約番号:700281" at bounding box center [661, 617] width 11 height 11
click at [740, 617] on label "予約番号:700281" at bounding box center [807, 617] width 311 height 17
click at [667, 617] on input "予約番号:700281" at bounding box center [661, 617] width 11 height 11
copy label "700281"
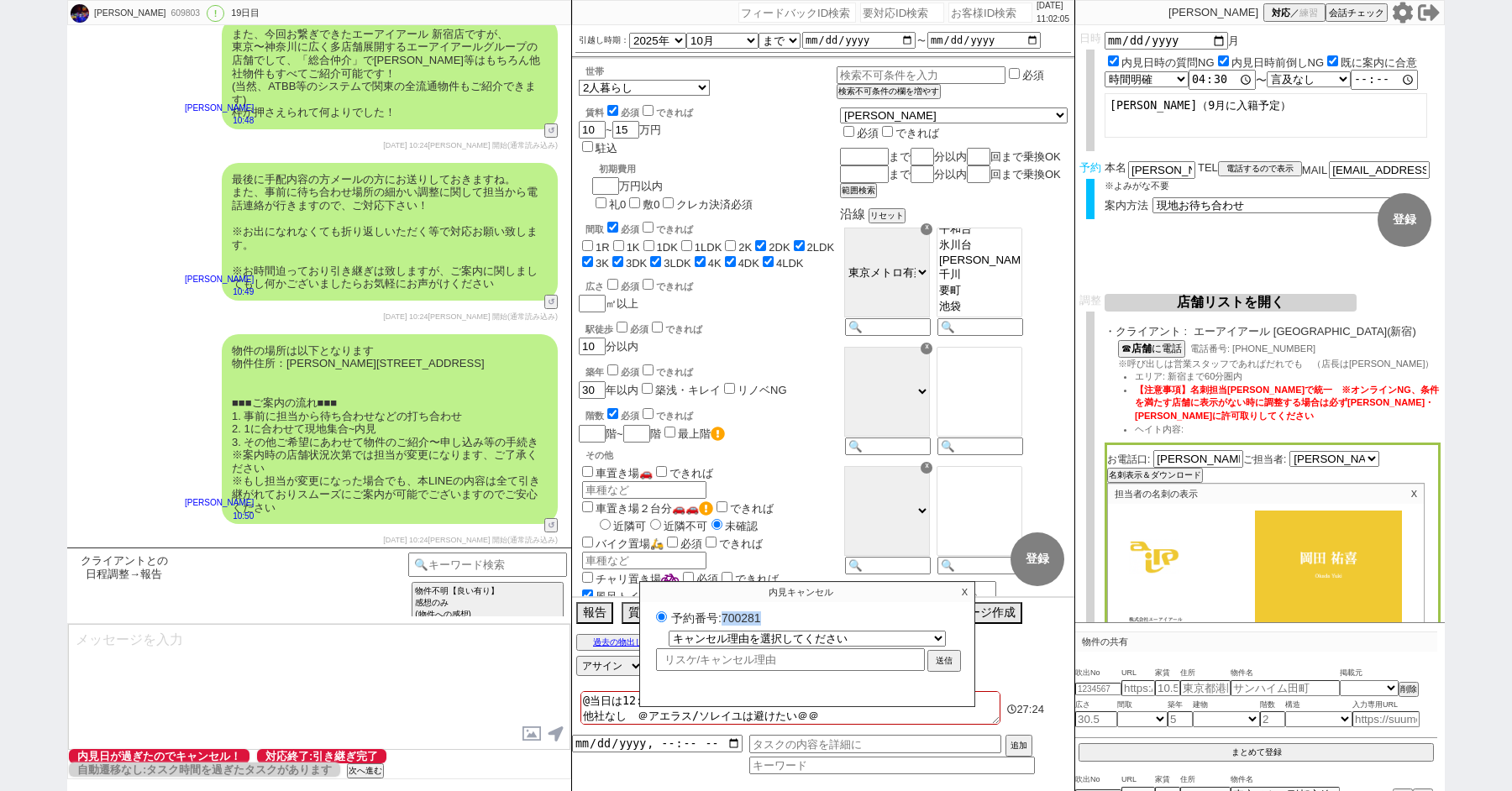
scroll to position [16544, 0]
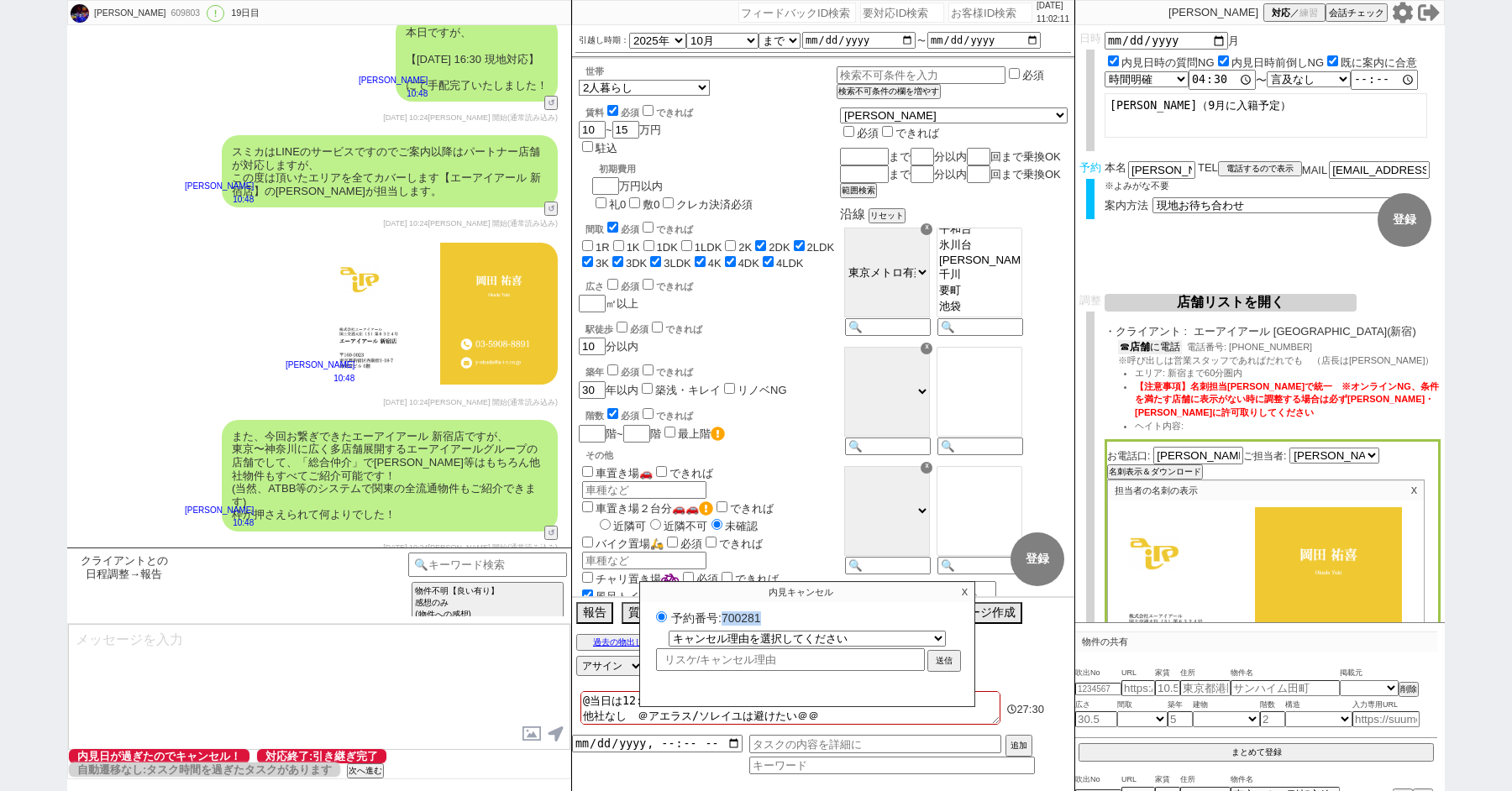
click at [1148, 353] on b "店舗" at bounding box center [1139, 347] width 20 height 12
drag, startPoint x: 1153, startPoint y: 172, endPoint x: 1076, endPoint y: 157, distance: 78.4
click at [1081, 158] on form "変更 なし 登録 日時 2025-09-01 月 内見日時の質問NG 内見日時前倒しNG 既に案内に合意 言及なし 時間明確 午前 午後 お昼 夕方・夜 終日…" at bounding box center [1260, 159] width 370 height 269
click at [78, 243] on div "青木琢磨 10:48" at bounding box center [319, 313] width 504 height 162
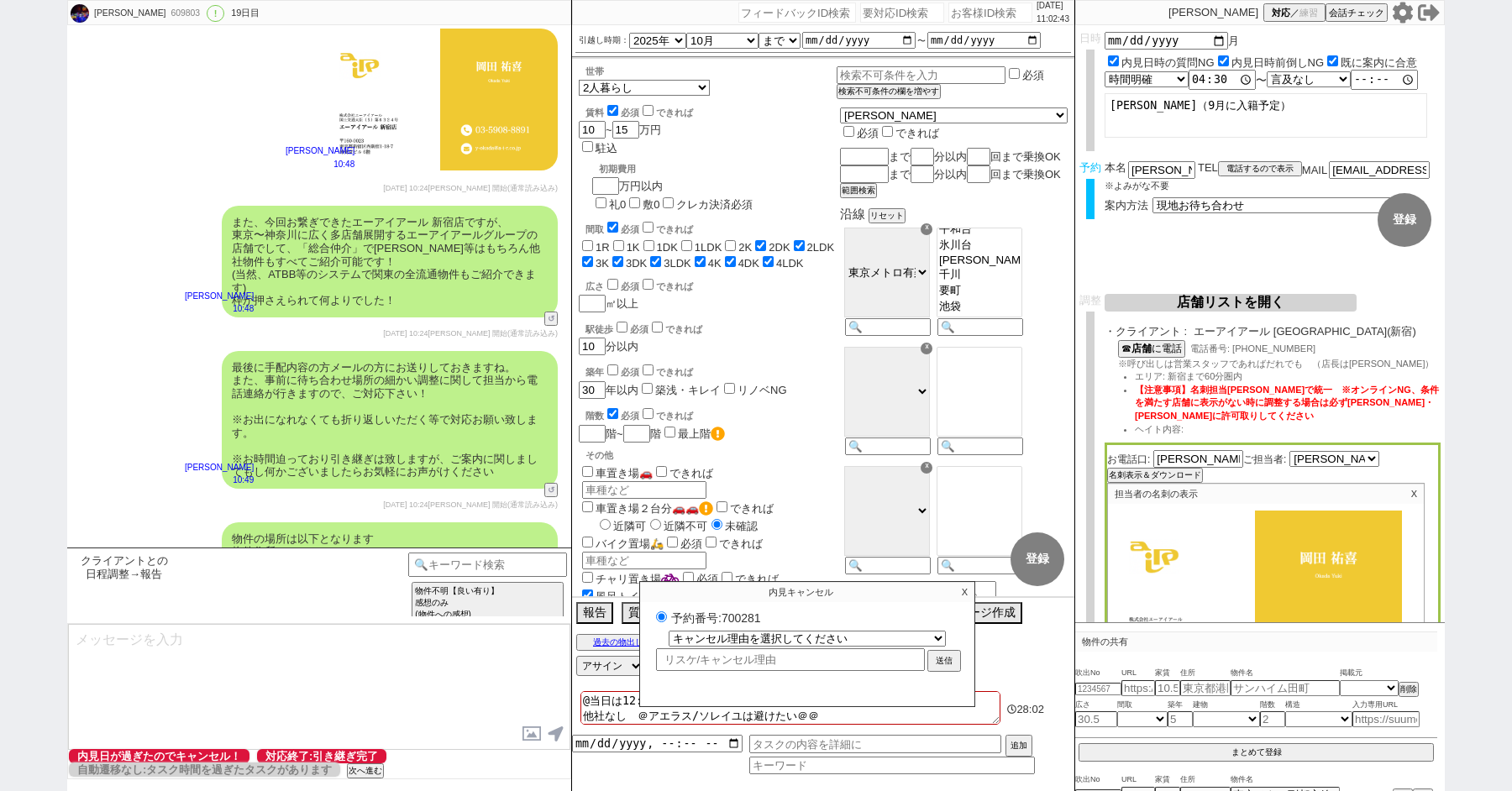
scroll to position [16947, 0]
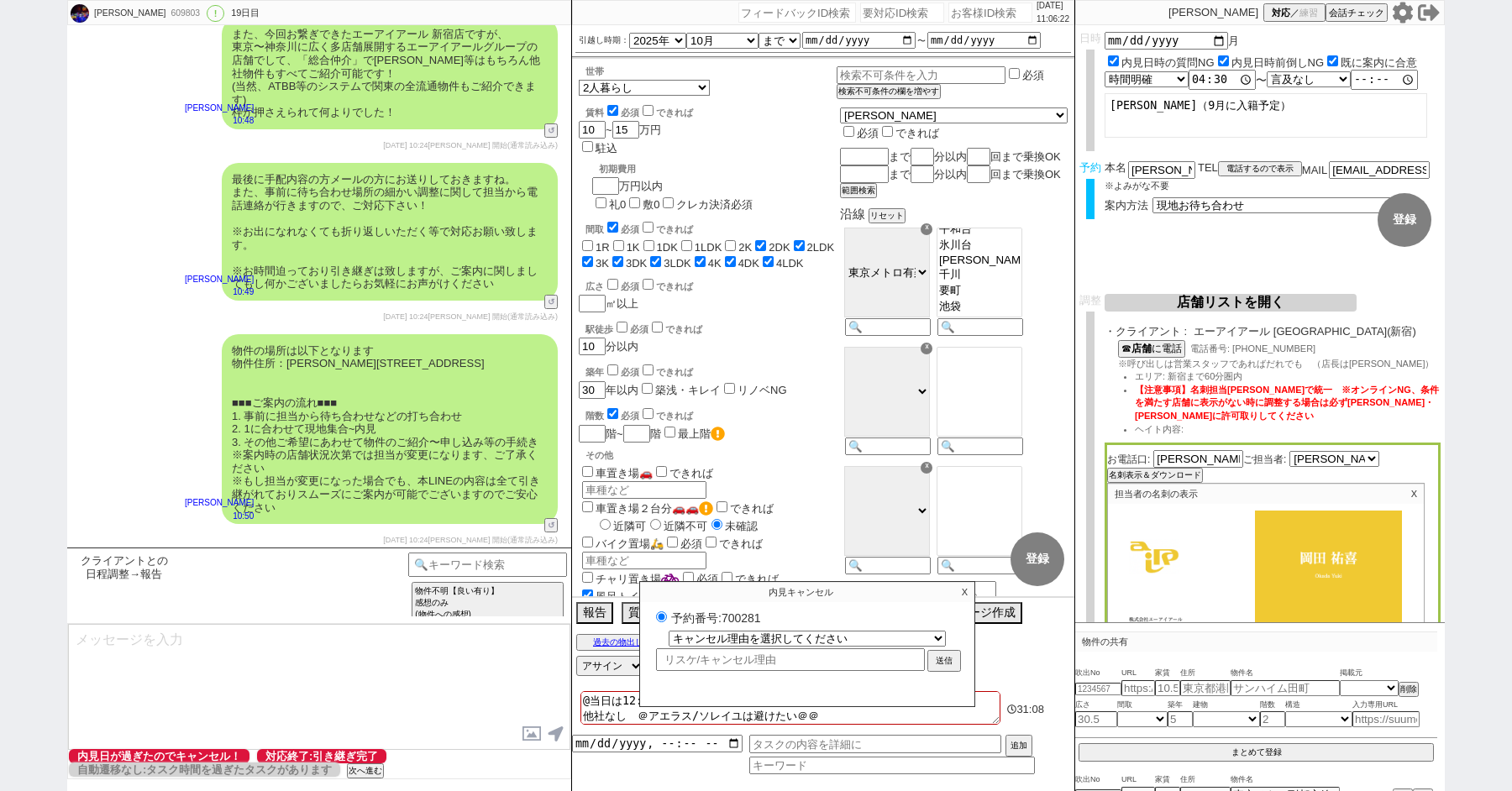
click at [966, 593] on p "X" at bounding box center [964, 592] width 19 height 20
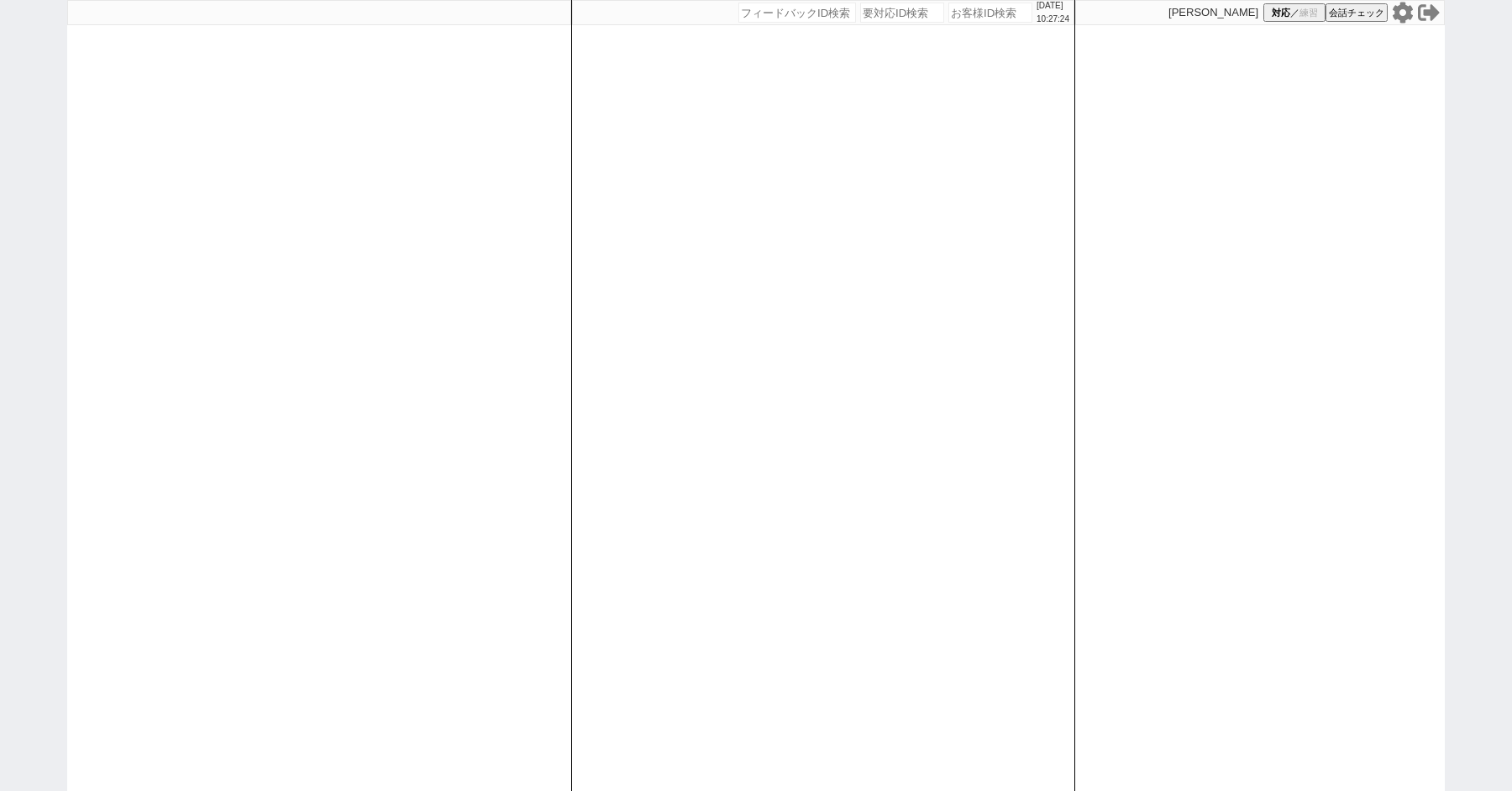
click at [13, 154] on div "[DATE] 10:27:24 候補物件を追加してしてください 紹介した物件一覧 他社物件を追加する 空室確認ページに追加・削除 紹介した物件一覧 他社物件を…" at bounding box center [756, 396] width 1512 height 791
paste input "612309"
type input "612309"
select select "1"
select select "2"
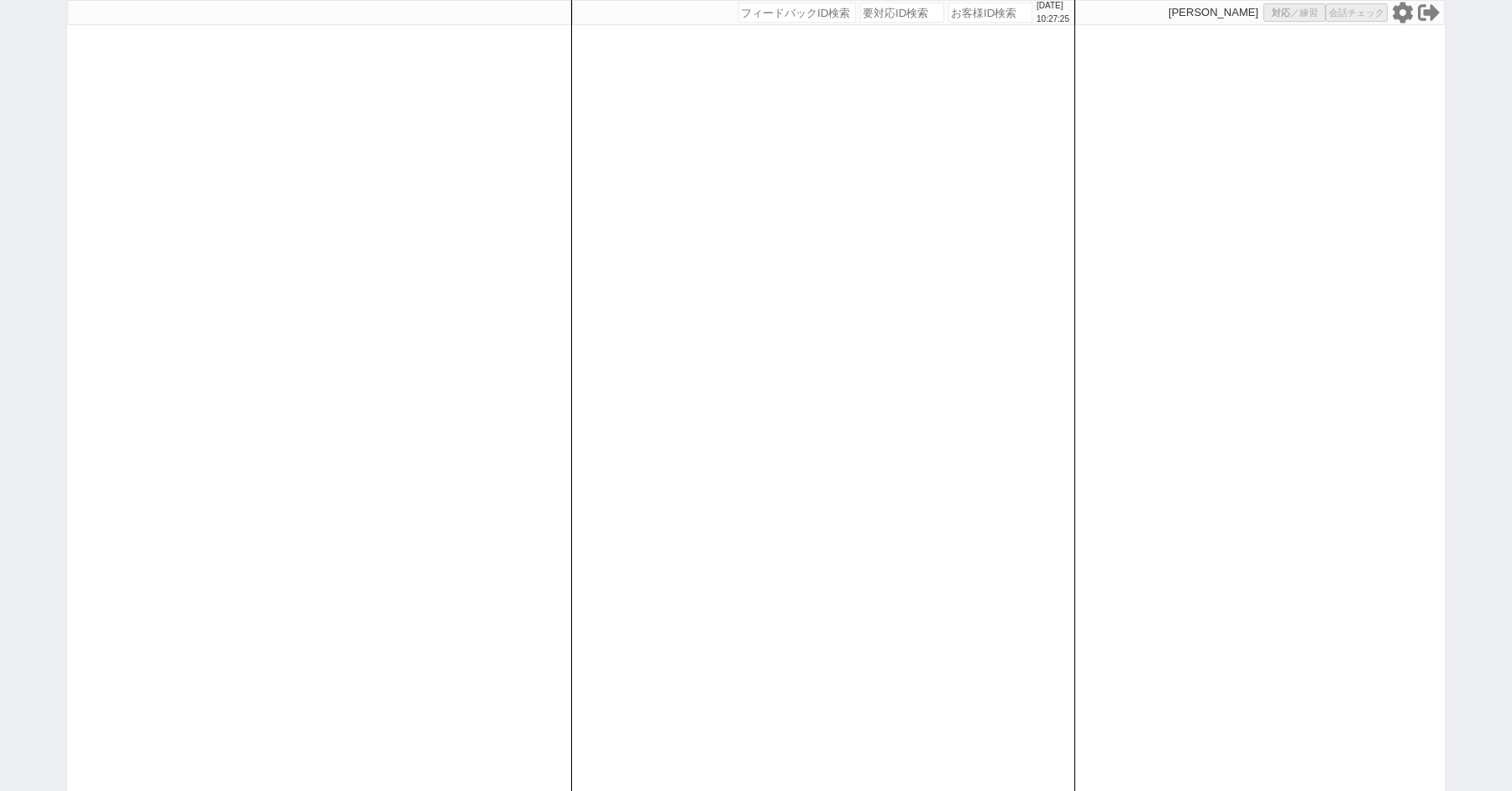
select select
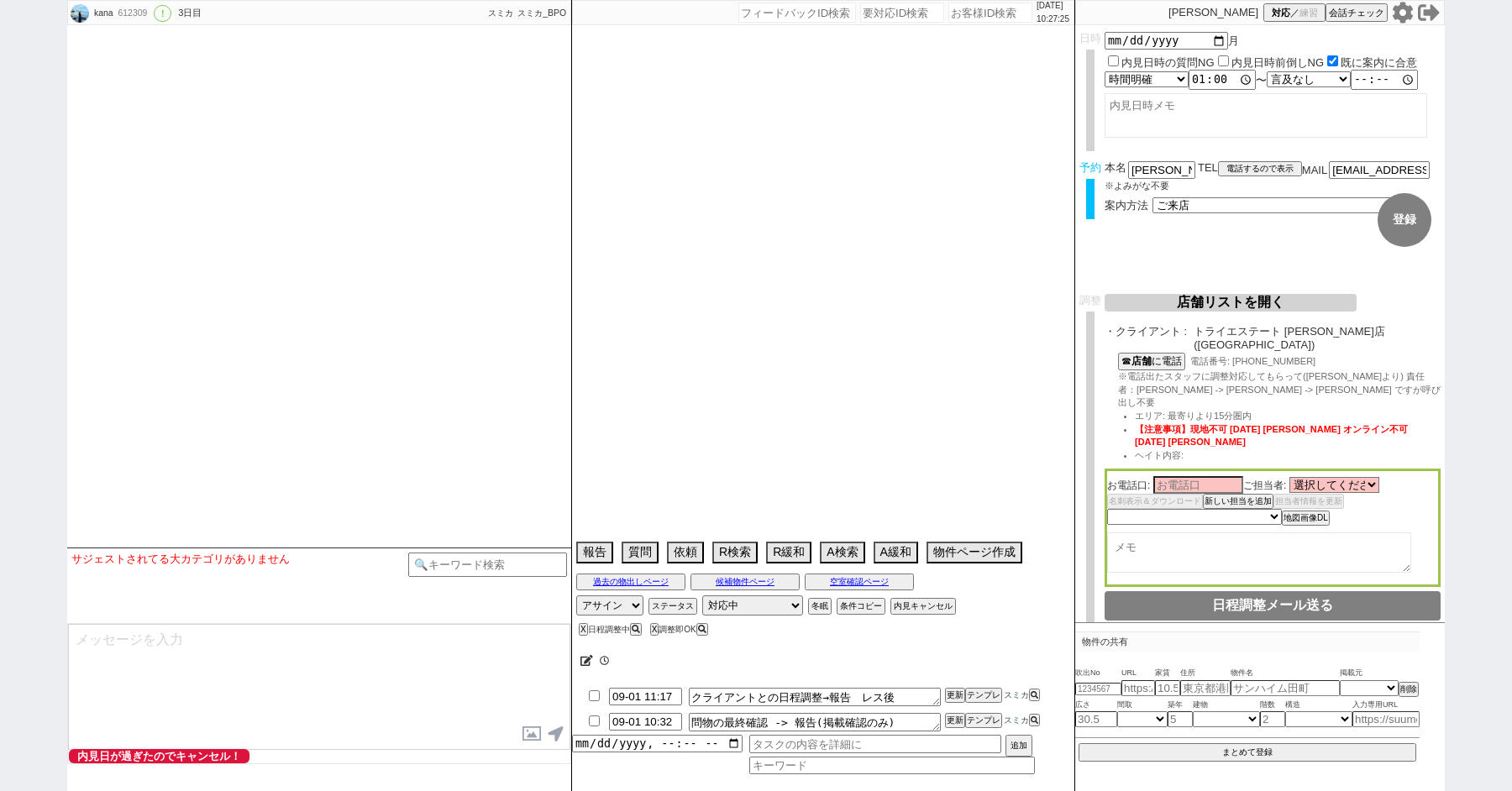
select select "13"
select select "0"
select select "50"
select select "[DATE]"
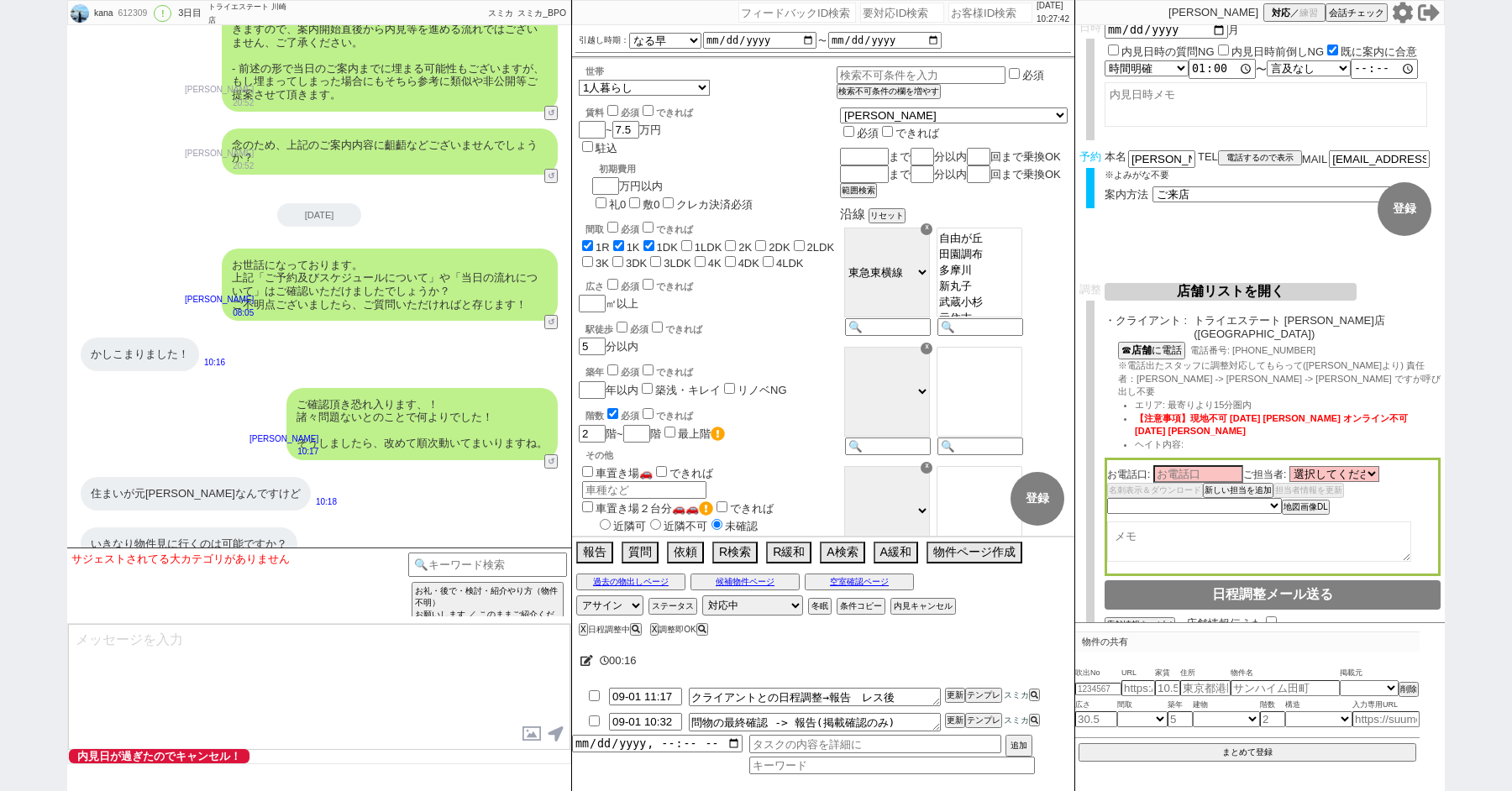
scroll to position [4927, 0]
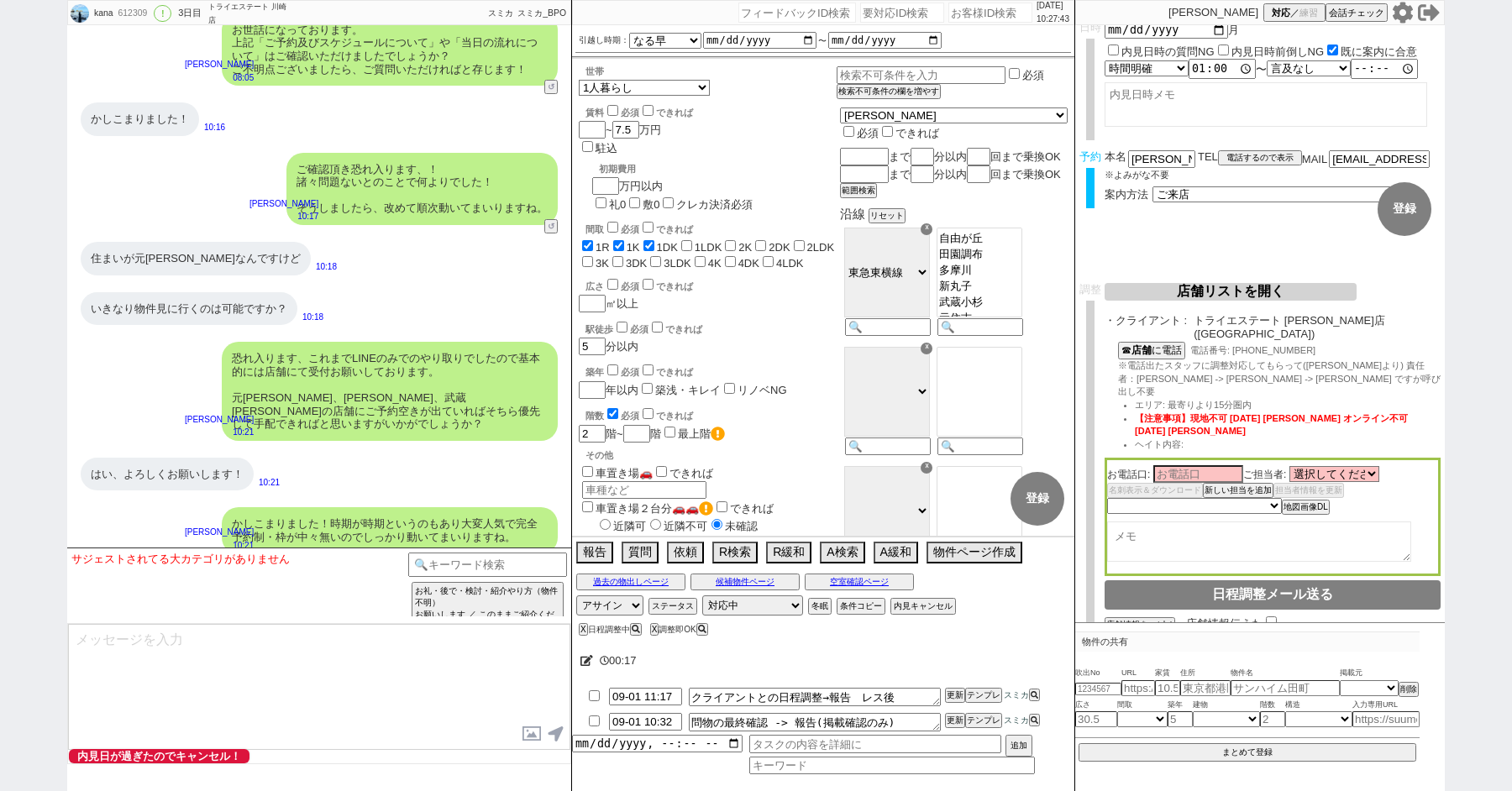
click at [1151, 286] on button "店舗リストを開く" at bounding box center [1230, 292] width 252 height 18
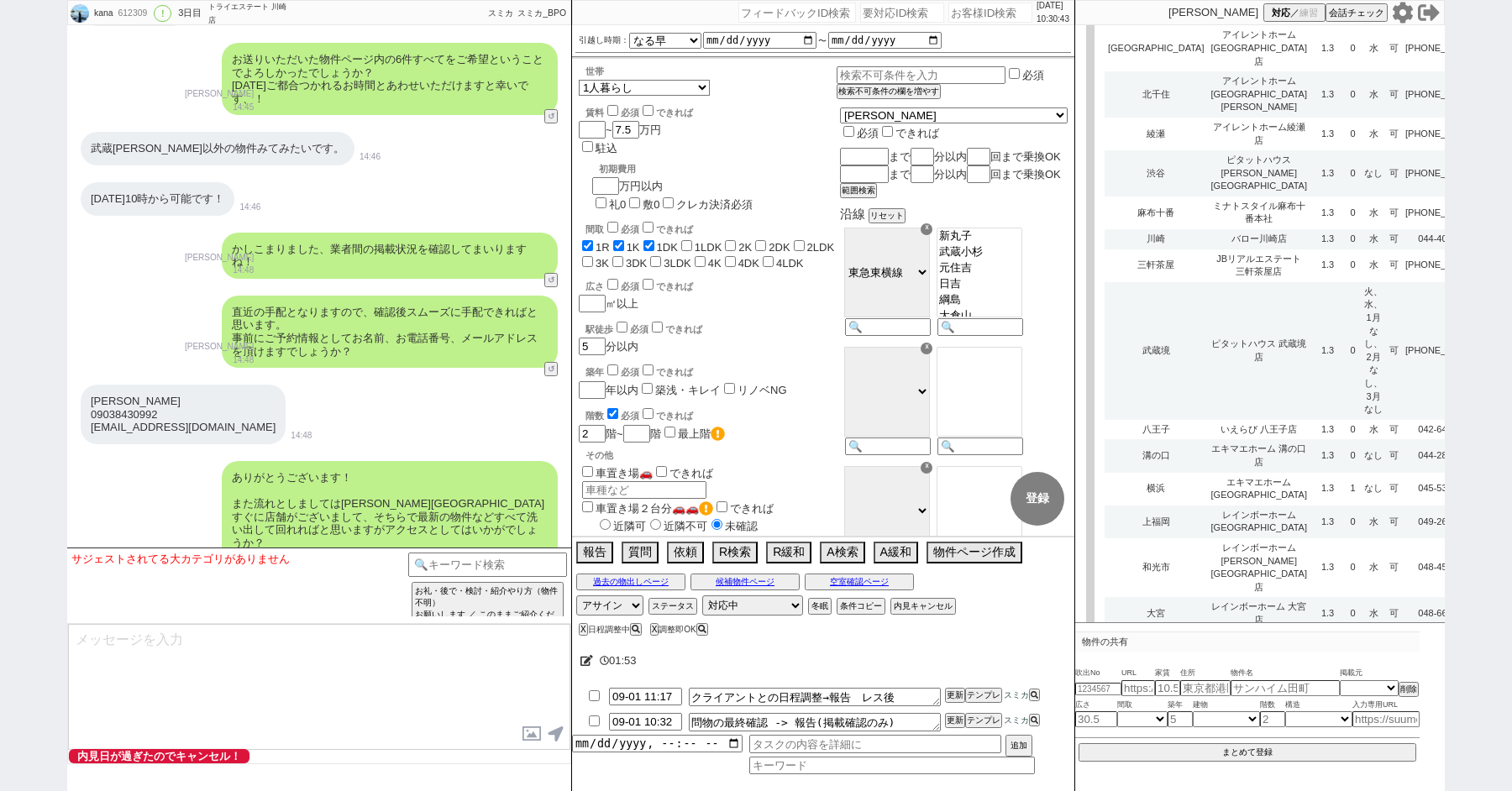
scroll to position [4454, 0]
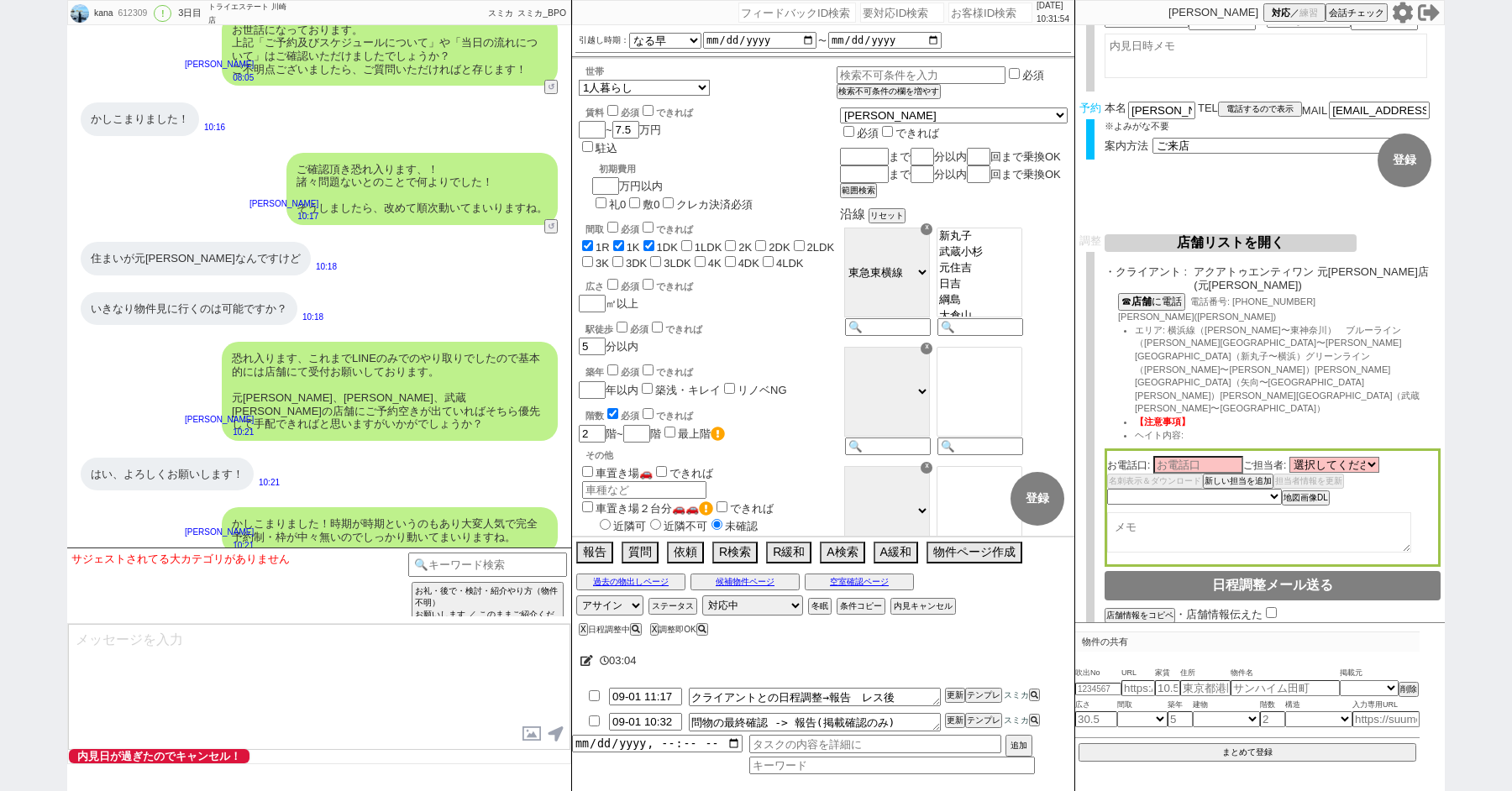
scroll to position [0, 0]
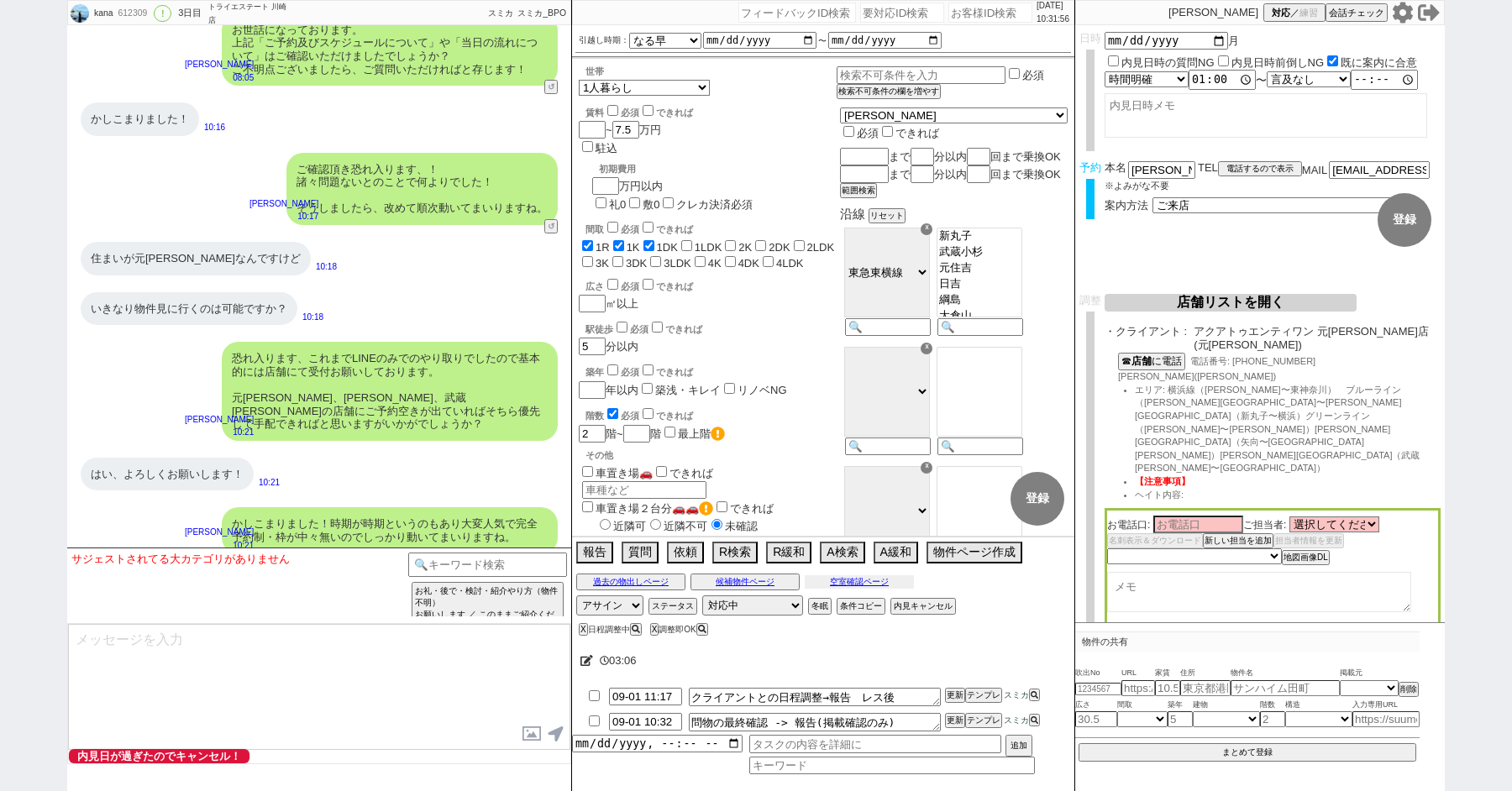
click at [857, 580] on button "空室確認ページ" at bounding box center [859, 581] width 110 height 13
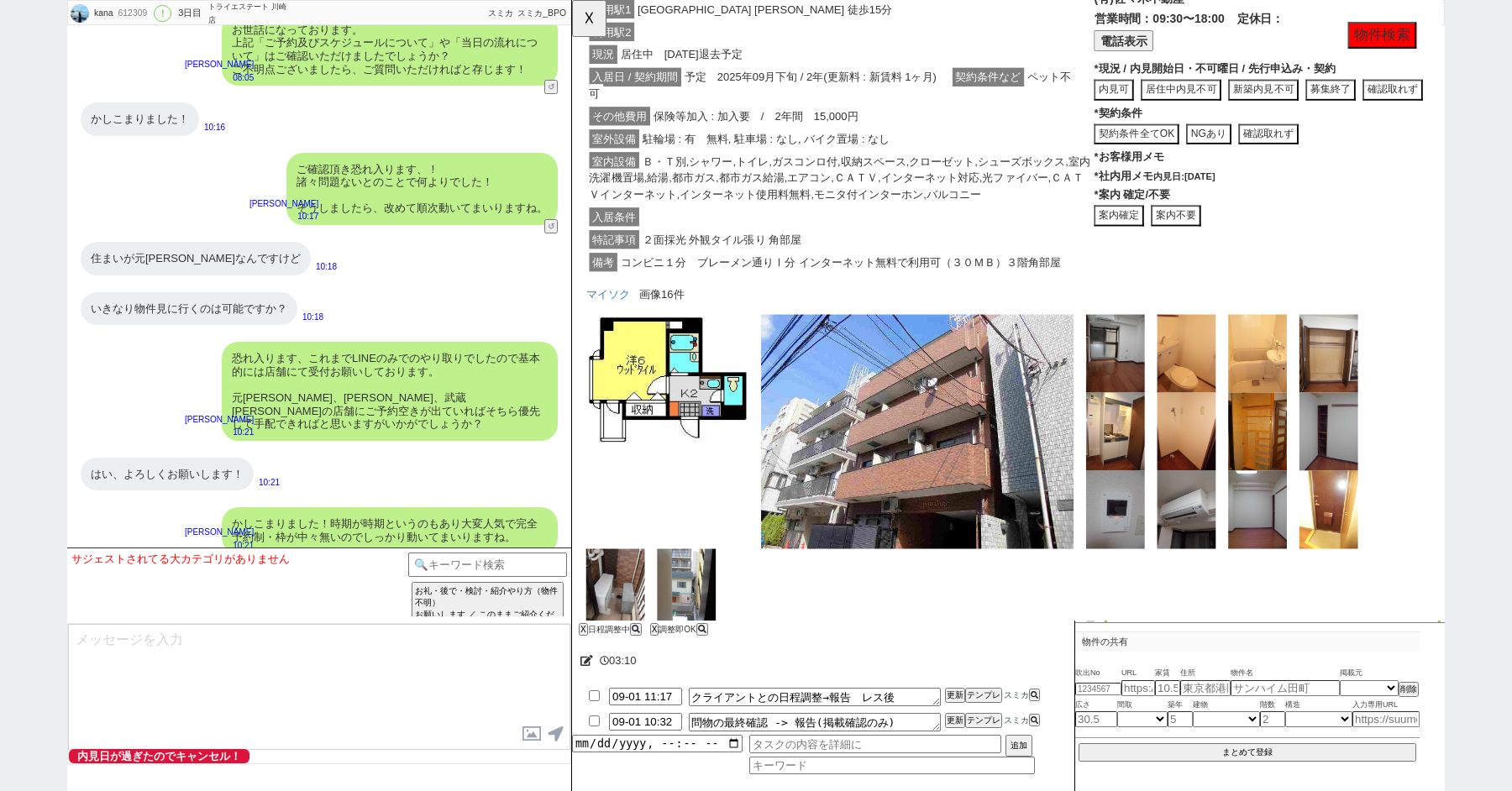
scroll to position [3542, 0]
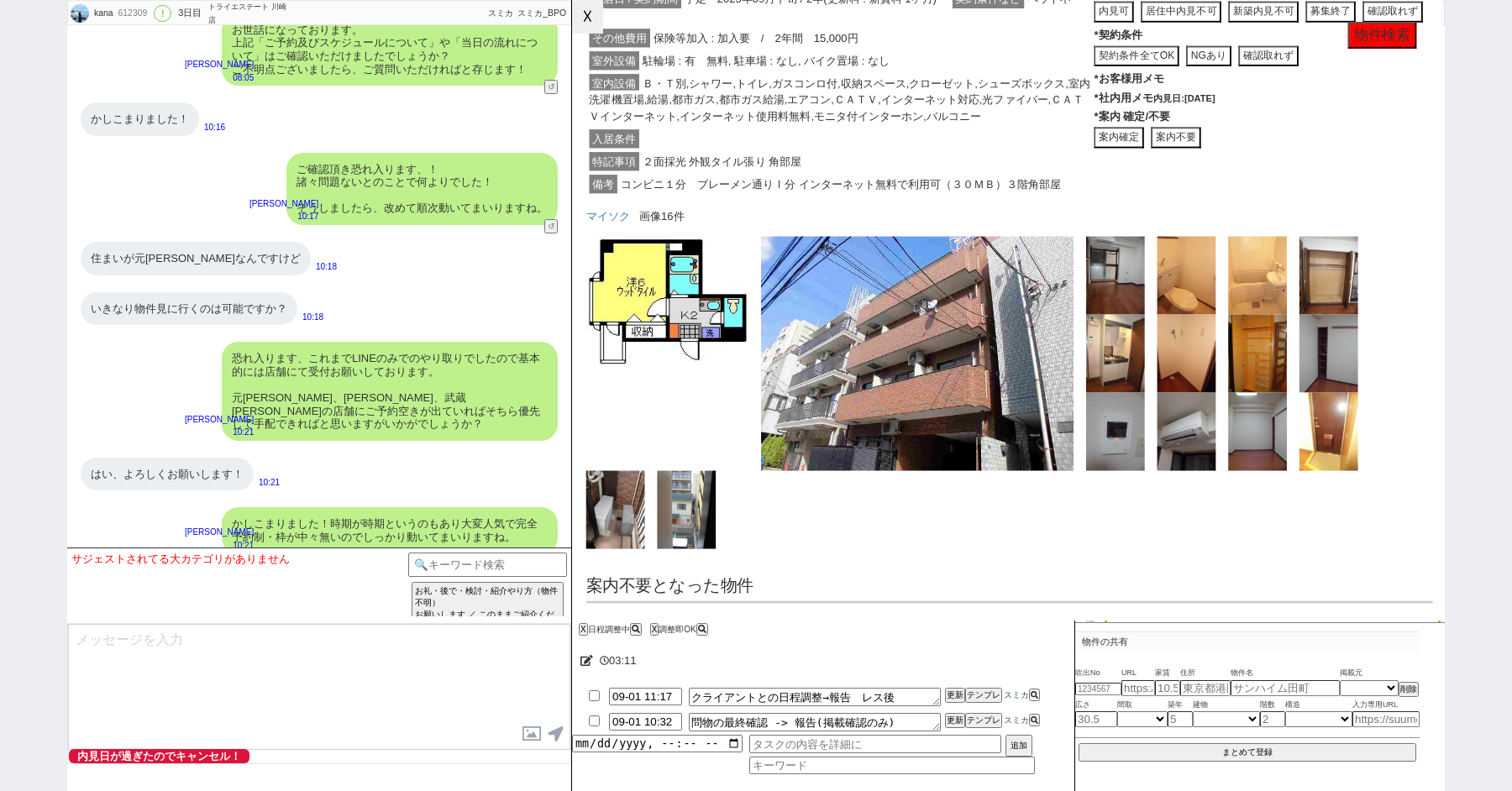
click at [585, 20] on button "☓" at bounding box center [587, 17] width 31 height 34
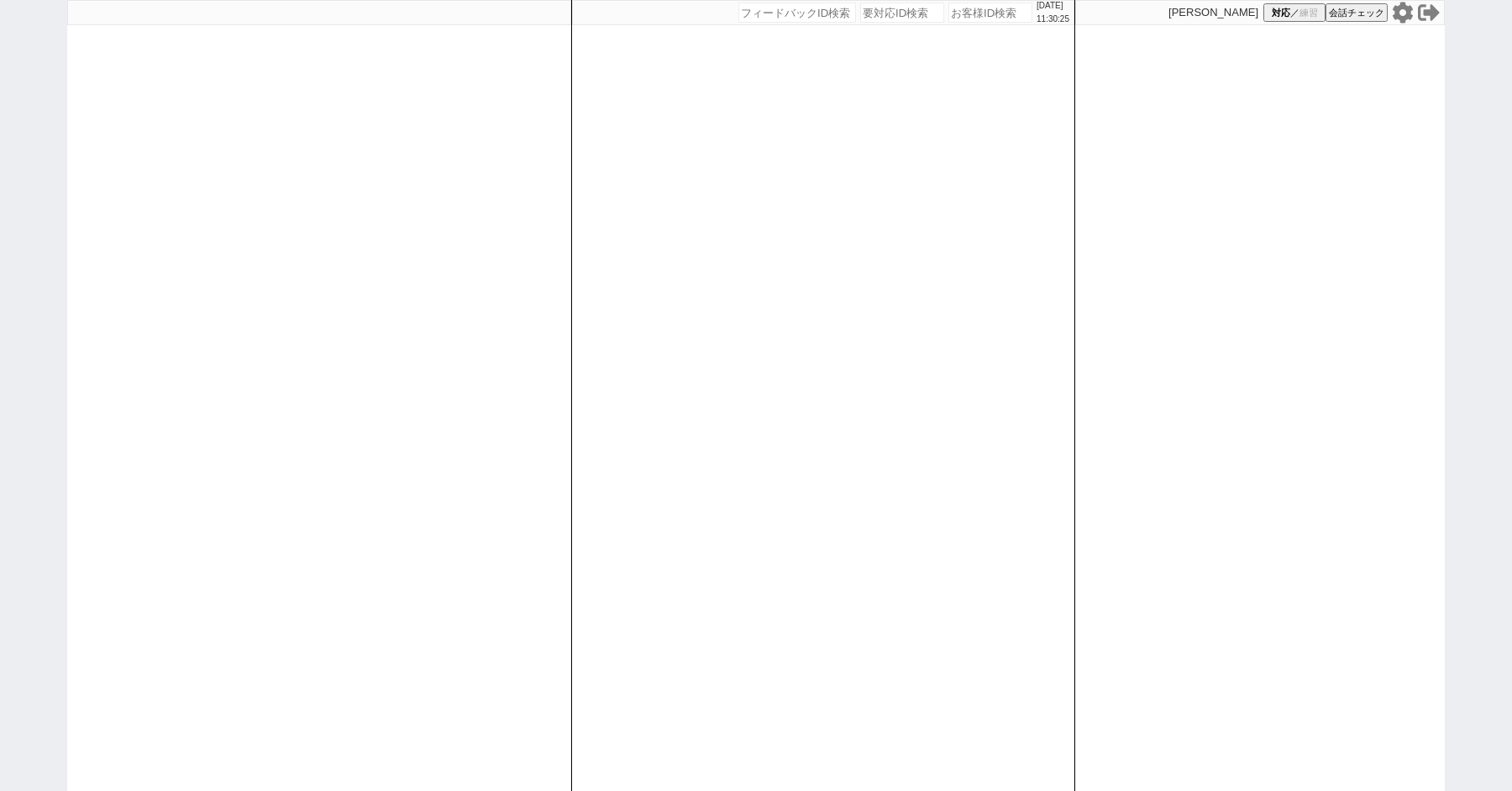
click at [1408, 13] on icon at bounding box center [1402, 12] width 20 height 21
click at [1397, 16] on icon at bounding box center [1402, 12] width 20 height 21
click at [1408, 17] on icon at bounding box center [1402, 12] width 20 height 21
